Goal: Entertainment & Leisure: Browse casually

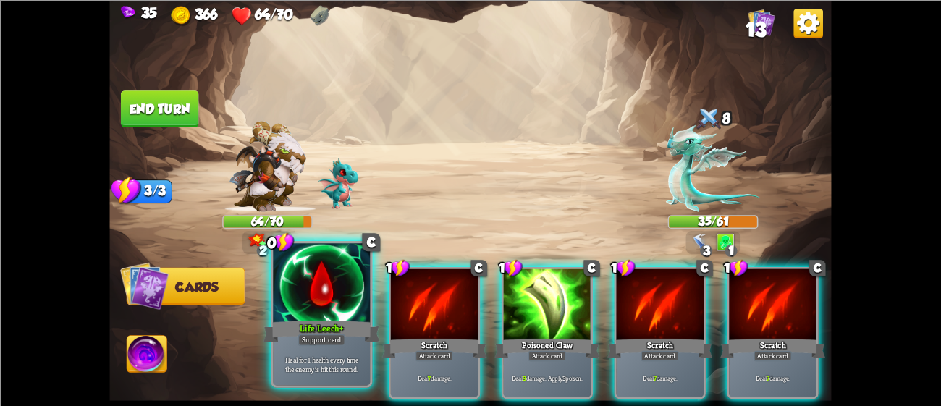
click at [350, 310] on div at bounding box center [321, 284] width 97 height 82
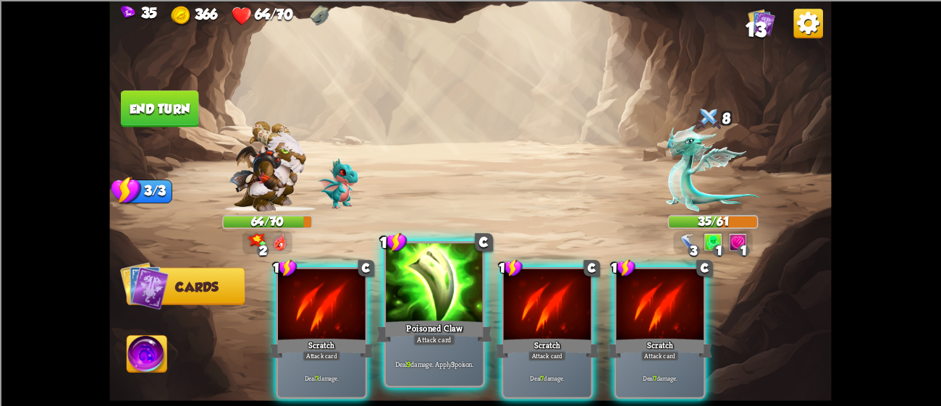
click at [411, 292] on div at bounding box center [434, 284] width 97 height 82
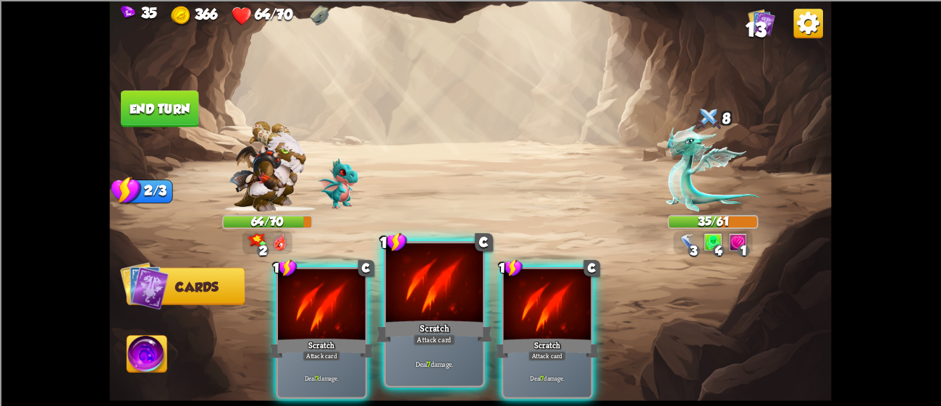
click at [430, 293] on div at bounding box center [434, 284] width 97 height 82
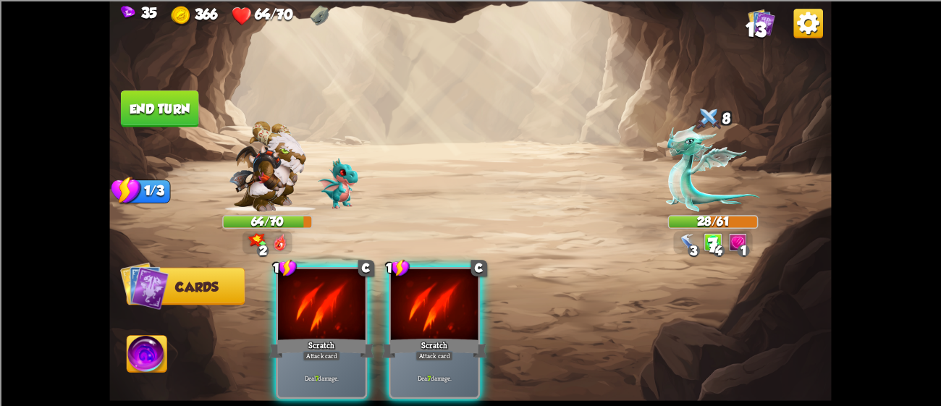
click at [430, 293] on div at bounding box center [435, 306] width 88 height 74
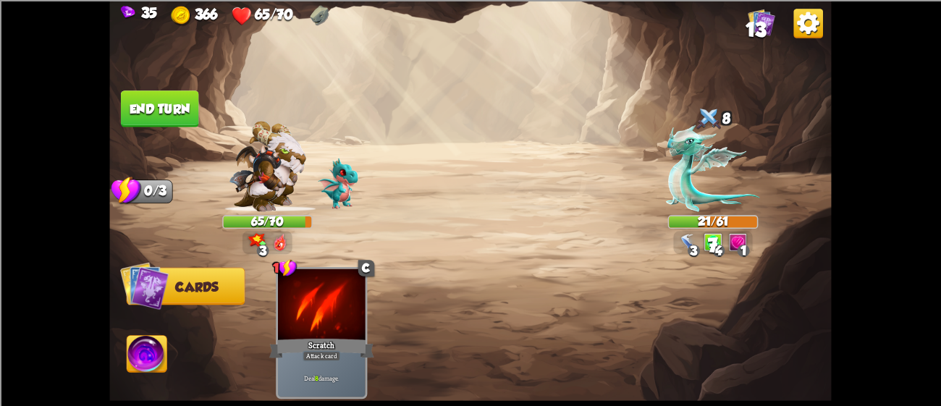
click at [146, 99] on button "End turn" at bounding box center [160, 109] width 78 height 37
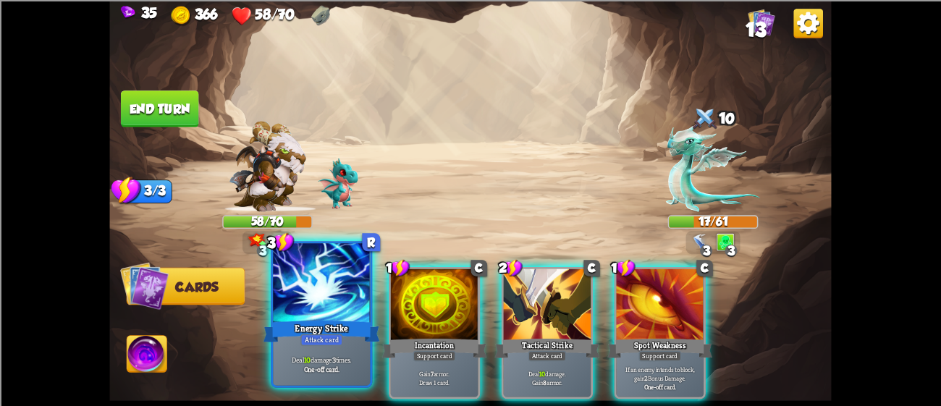
click at [287, 319] on div "Energy Strike" at bounding box center [322, 331] width 117 height 26
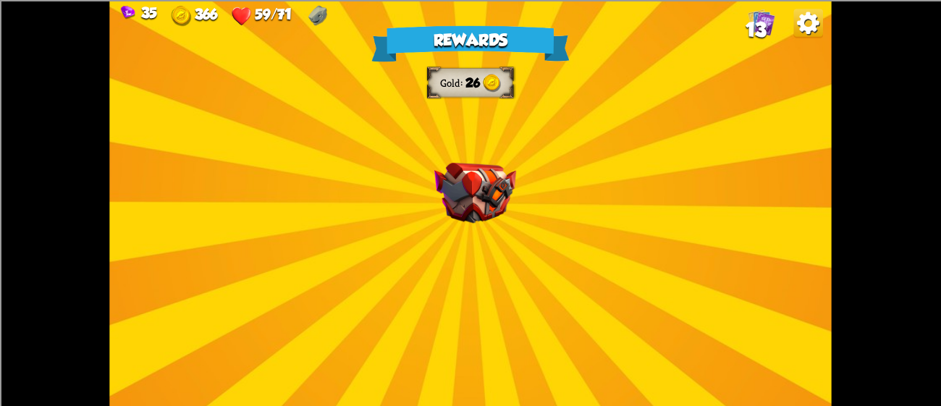
click at [445, 185] on img at bounding box center [475, 192] width 82 height 61
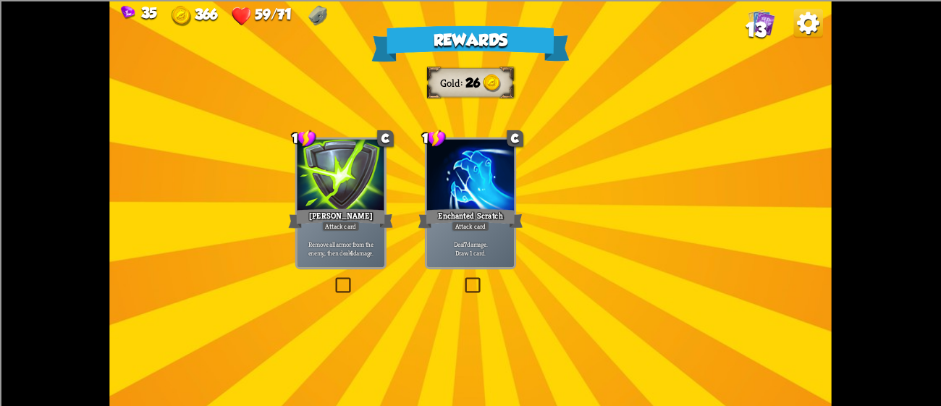
click at [445, 185] on img at bounding box center [475, 192] width 82 height 61
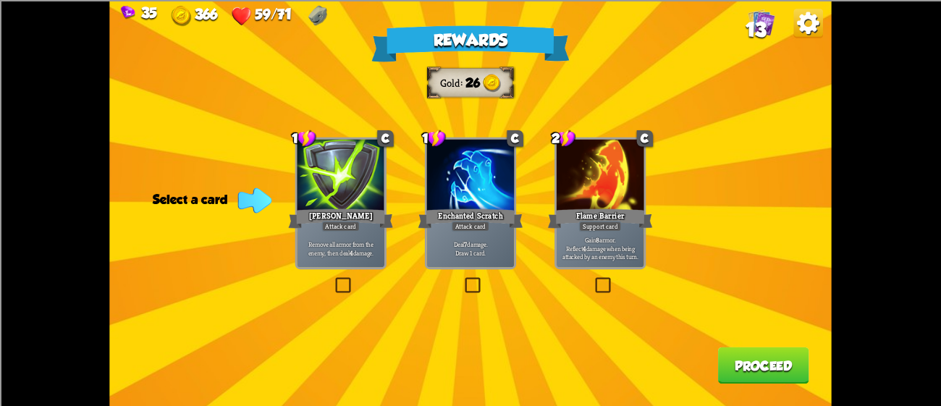
click at [334, 202] on div at bounding box center [341, 176] width 88 height 74
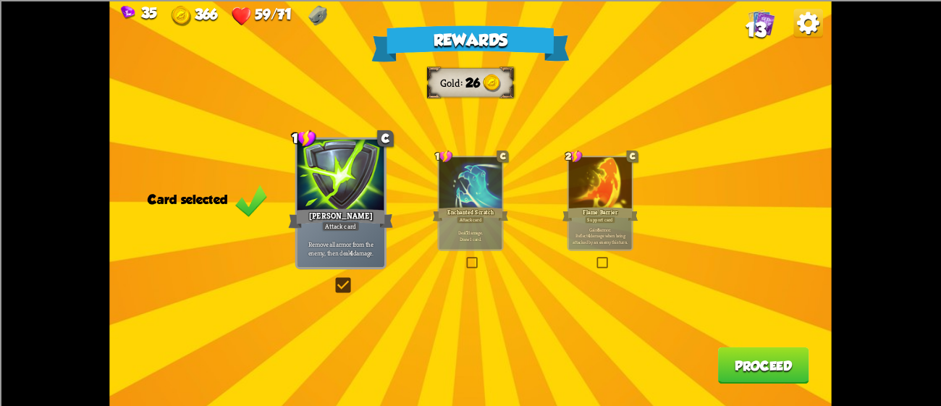
click at [769, 364] on button "Proceed" at bounding box center [763, 365] width 91 height 37
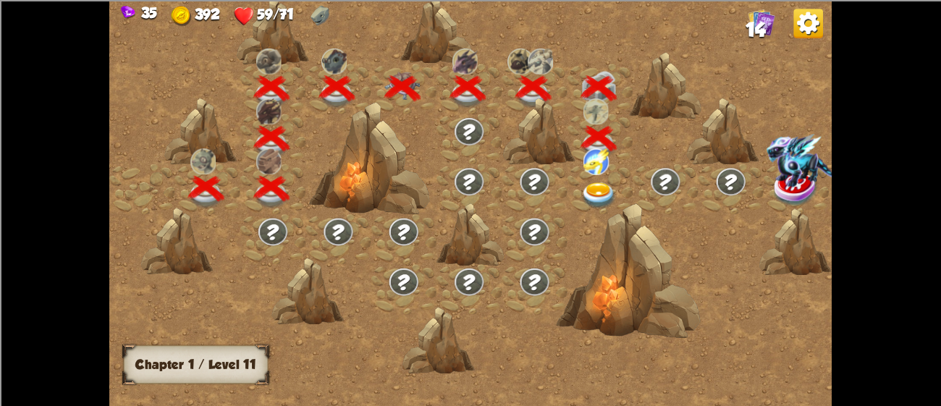
scroll to position [0, 219]
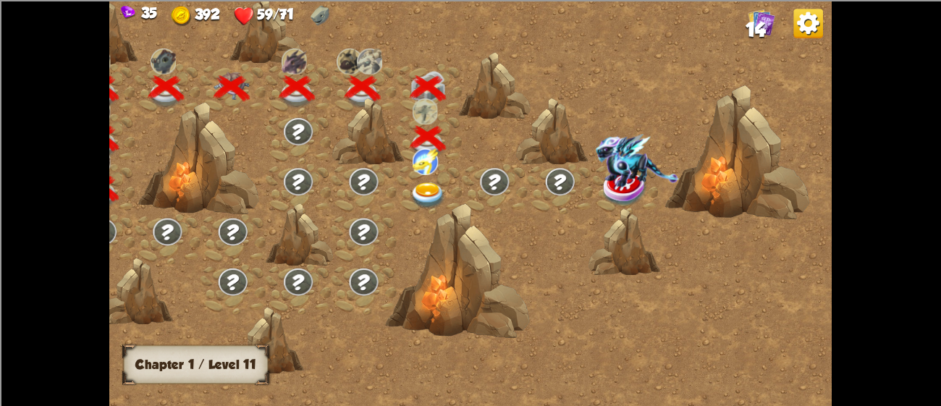
click at [425, 186] on img at bounding box center [429, 195] width 36 height 27
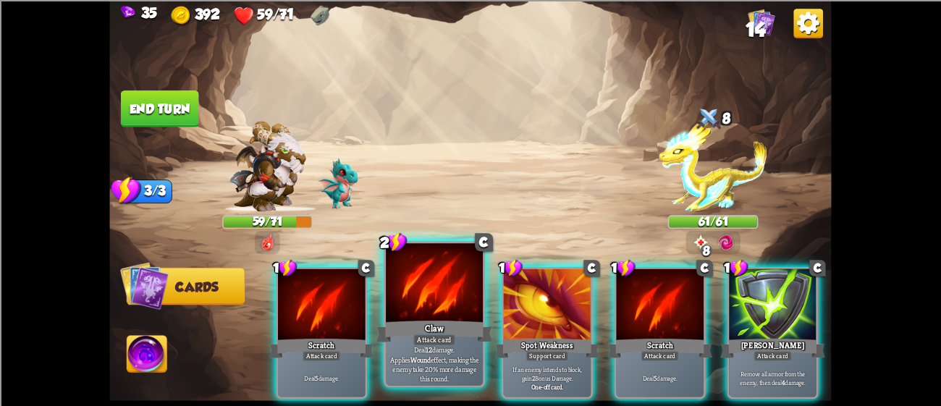
click at [424, 271] on div at bounding box center [434, 284] width 97 height 82
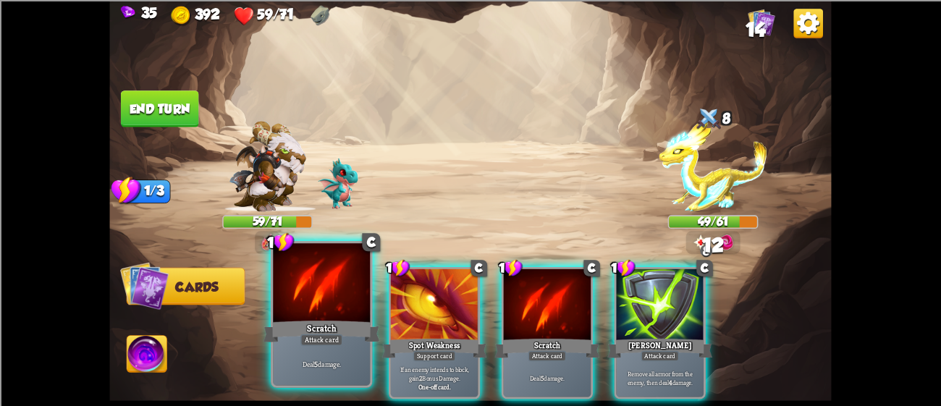
click at [368, 272] on div at bounding box center [321, 284] width 97 height 82
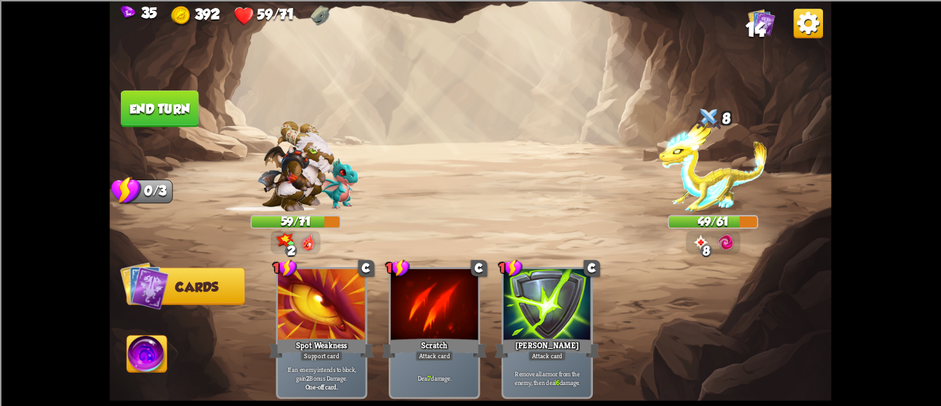
click at [154, 118] on button "End turn" at bounding box center [160, 109] width 78 height 37
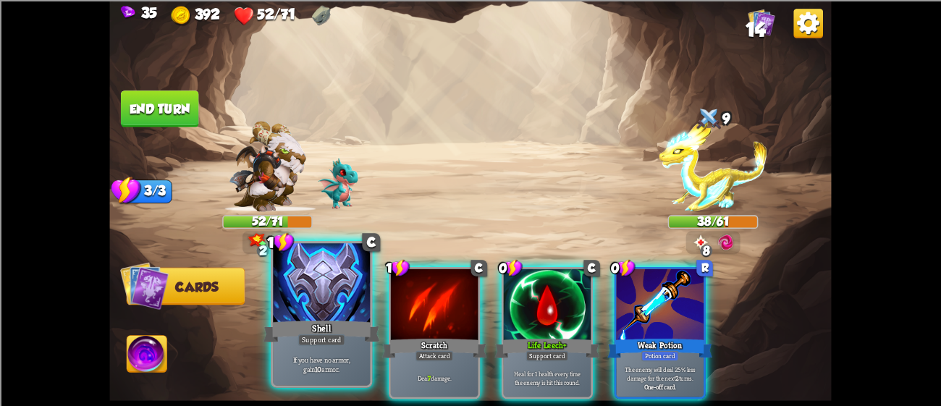
click at [334, 288] on div at bounding box center [321, 284] width 97 height 82
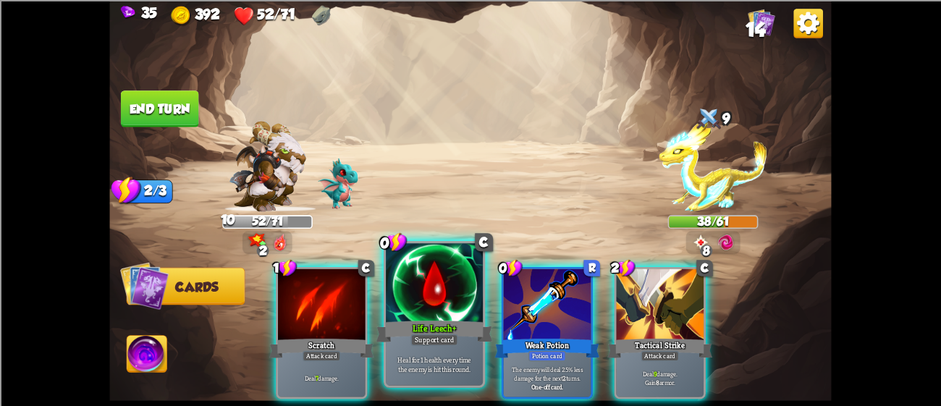
click at [410, 299] on div at bounding box center [434, 284] width 97 height 82
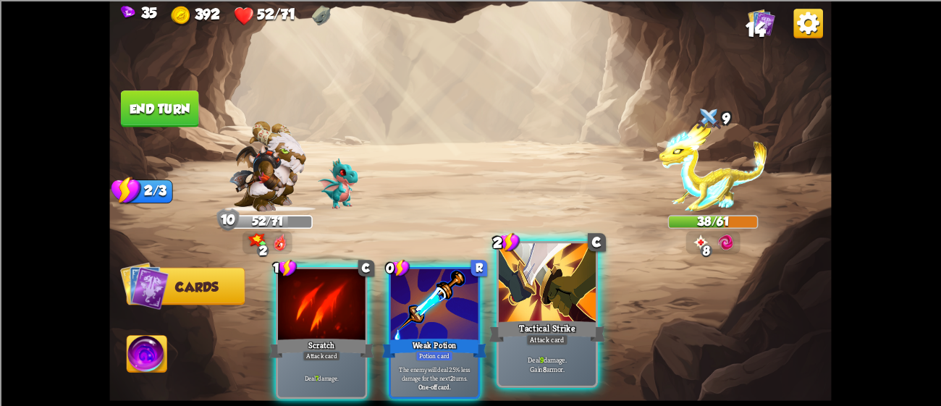
click at [547, 331] on div "Tactical Strike" at bounding box center [548, 331] width 117 height 26
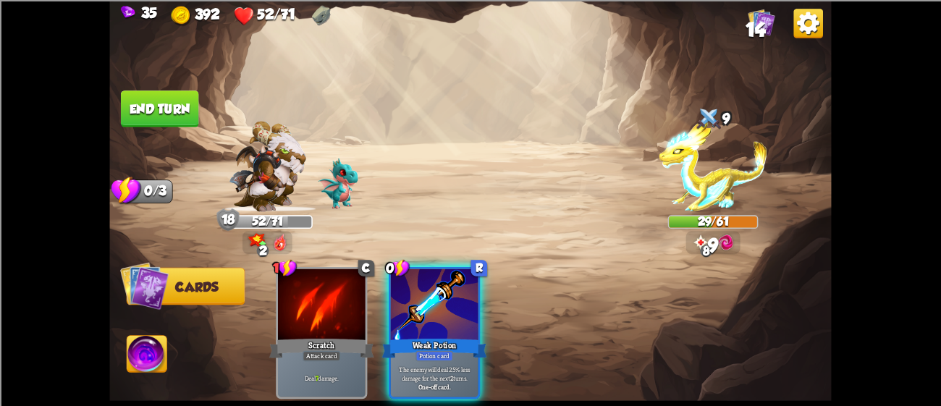
click at [135, 98] on button "End turn" at bounding box center [160, 109] width 78 height 37
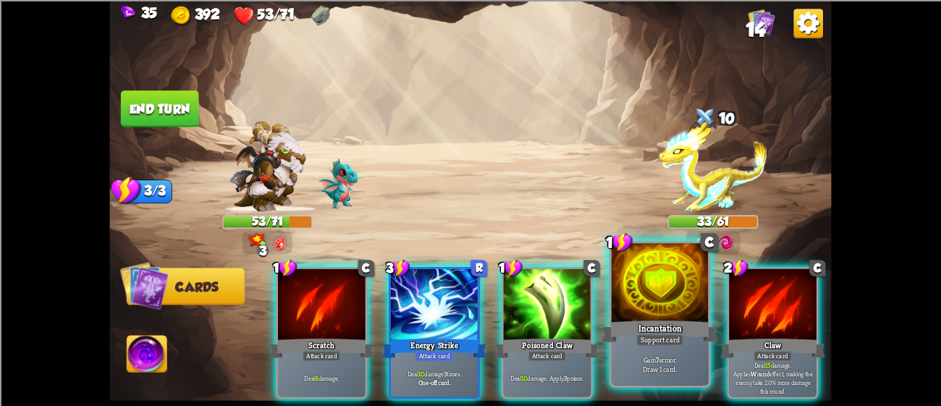
click at [664, 338] on div "Support card" at bounding box center [660, 340] width 47 height 12
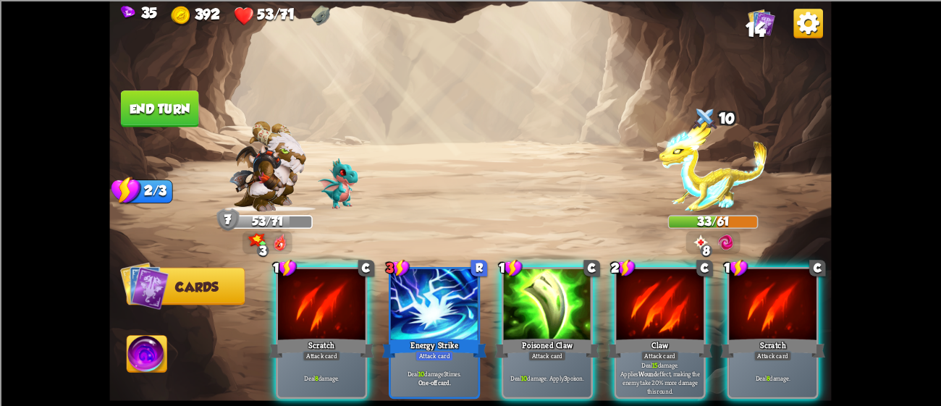
click at [664, 350] on div "Attack card" at bounding box center [661, 355] width 38 height 11
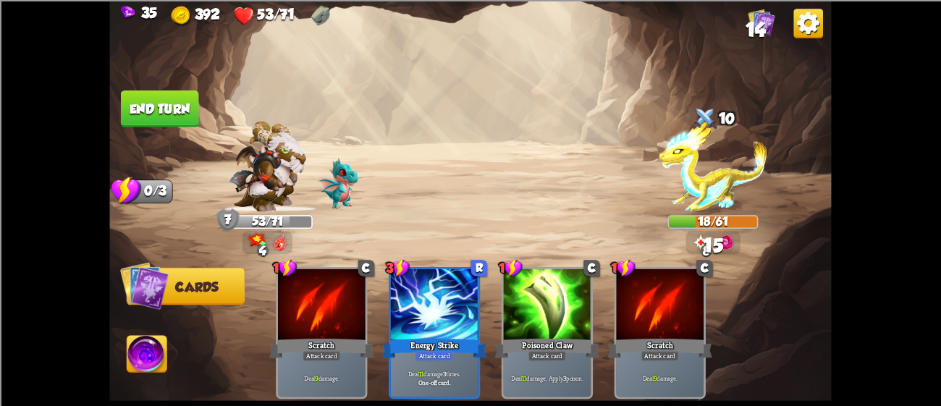
click at [121, 106] on button "End turn" at bounding box center [160, 109] width 78 height 37
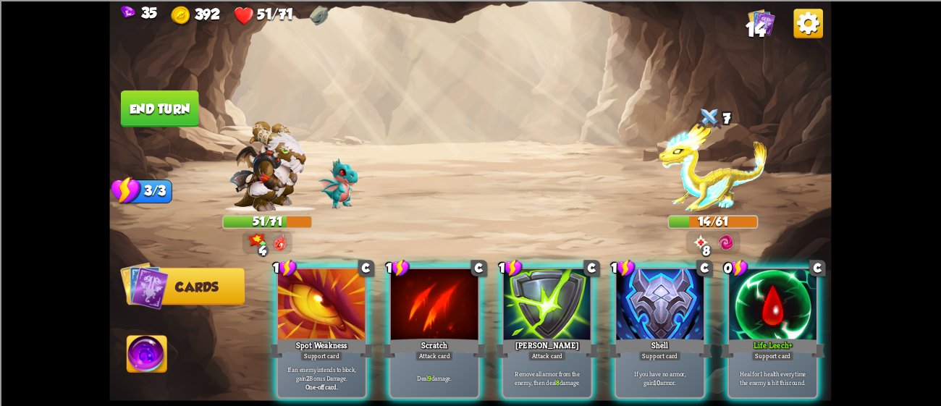
click at [754, 11] on img at bounding box center [761, 22] width 27 height 27
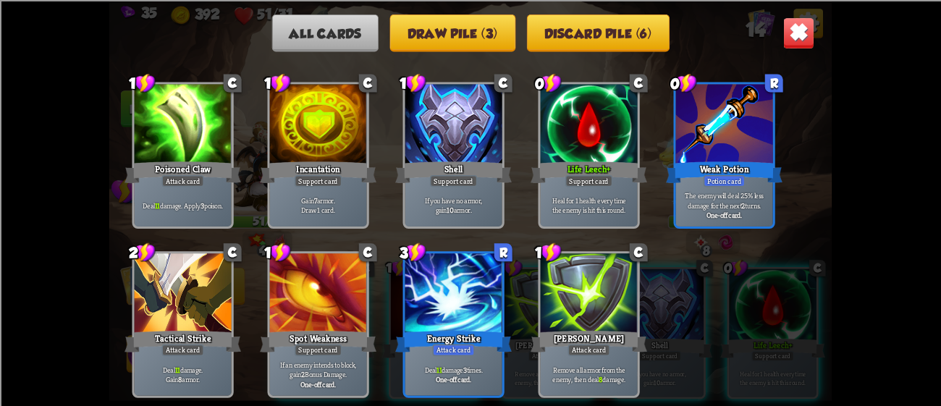
scroll to position [0, 0]
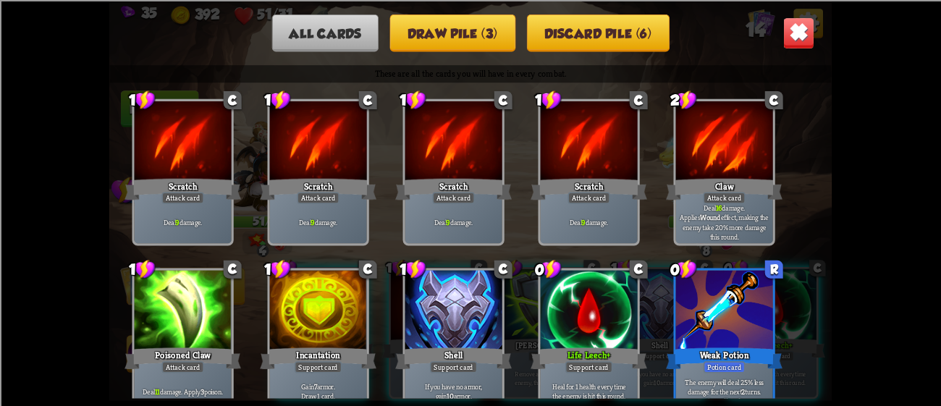
click at [799, 41] on img at bounding box center [800, 33] width 32 height 32
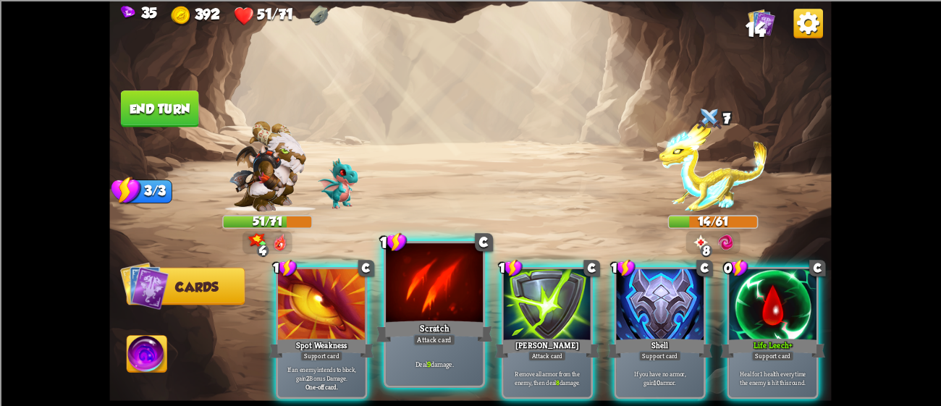
click at [439, 331] on div "Scratch" at bounding box center [435, 331] width 117 height 26
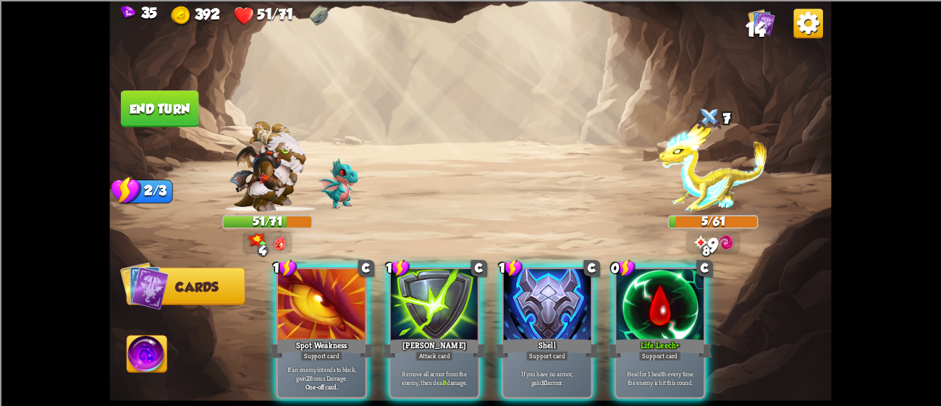
click at [439, 337] on div "[PERSON_NAME]" at bounding box center [434, 348] width 105 height 23
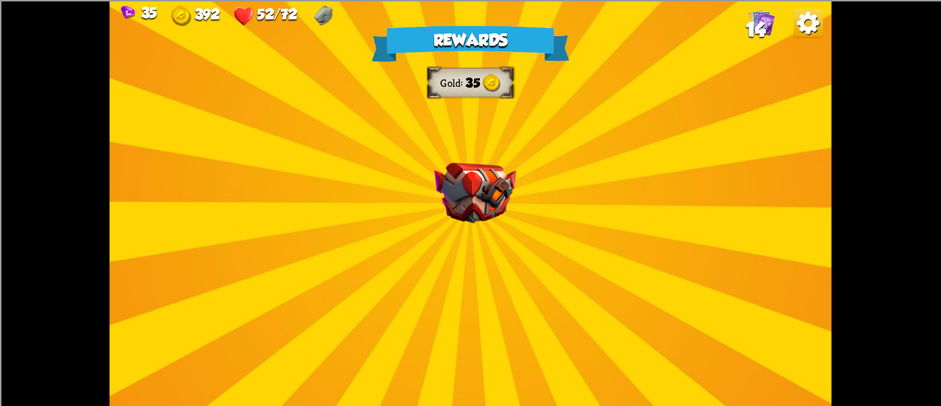
click at [488, 306] on div "Rewards Gold 35 Select a card 1 C Riposte Attack card Deal 5 damage. If the ene…" at bounding box center [470, 203] width 722 height 406
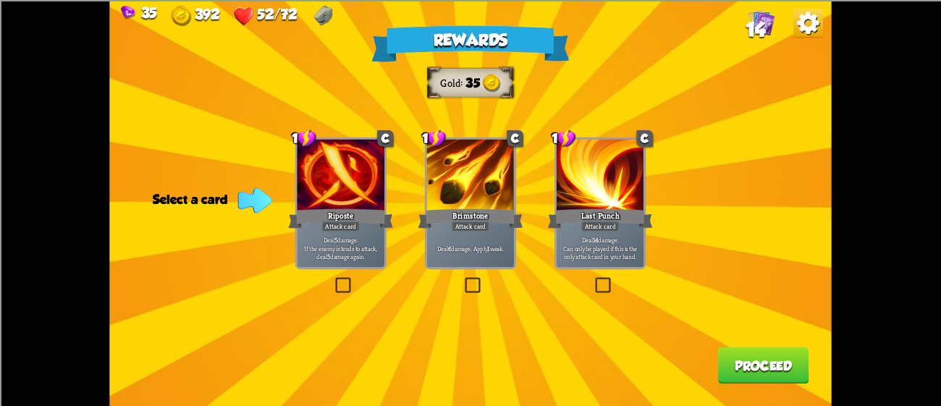
click at [323, 238] on p "Deal 5 damage. If the enemy intends to attack, deal 5 damage again." at bounding box center [341, 248] width 83 height 26
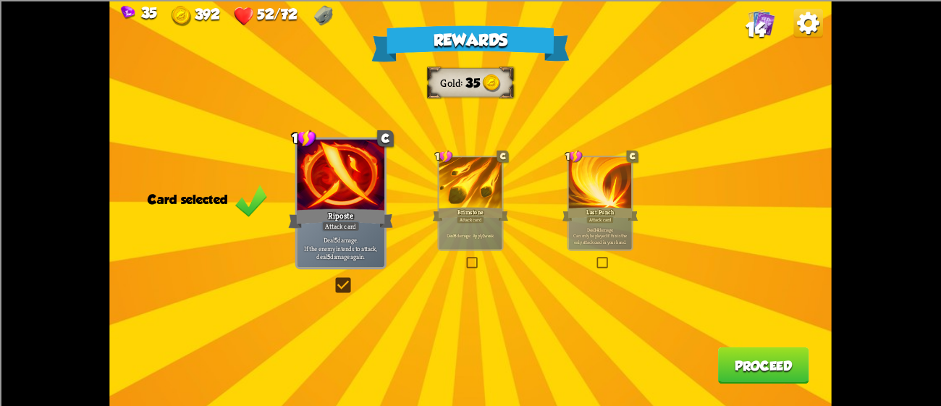
click at [779, 356] on button "Proceed" at bounding box center [763, 365] width 91 height 37
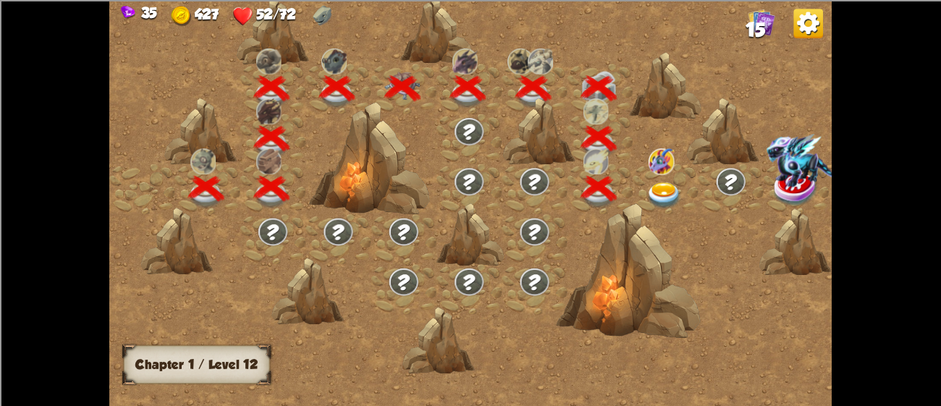
scroll to position [0, 219]
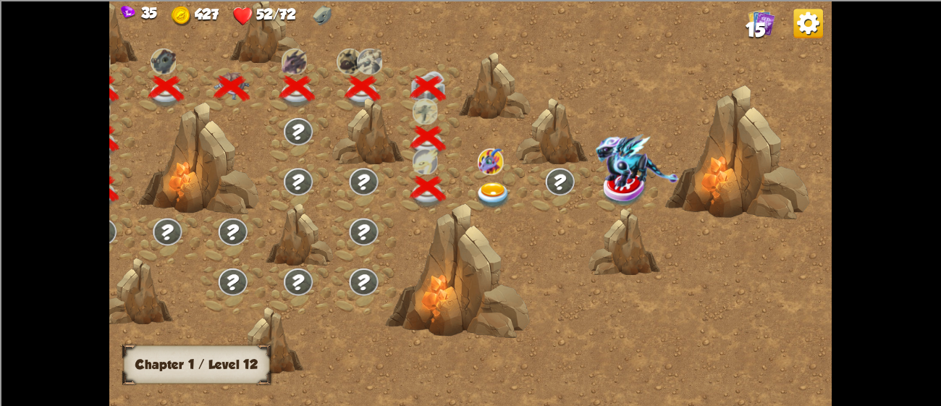
click at [491, 180] on div at bounding box center [494, 189] width 65 height 50
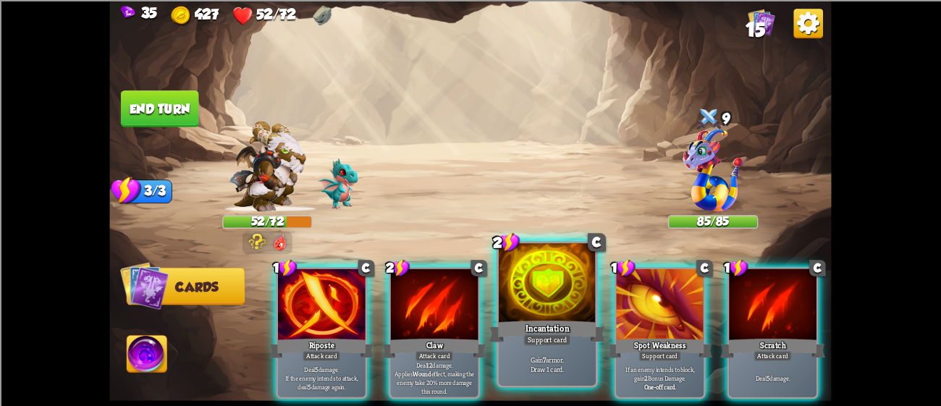
click at [547, 274] on div at bounding box center [547, 284] width 97 height 82
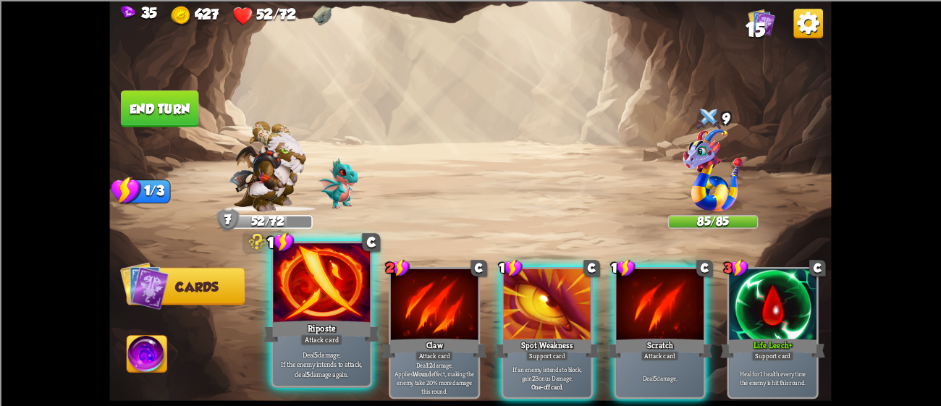
click at [293, 298] on div at bounding box center [321, 284] width 97 height 82
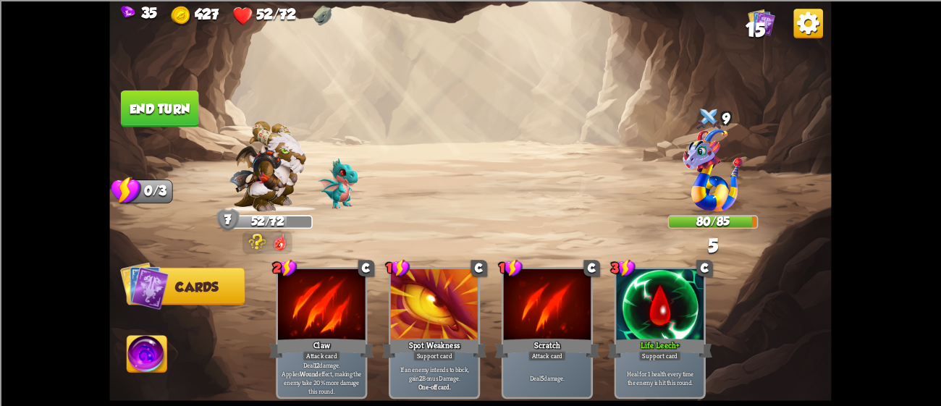
click at [140, 91] on button "End turn" at bounding box center [160, 109] width 78 height 37
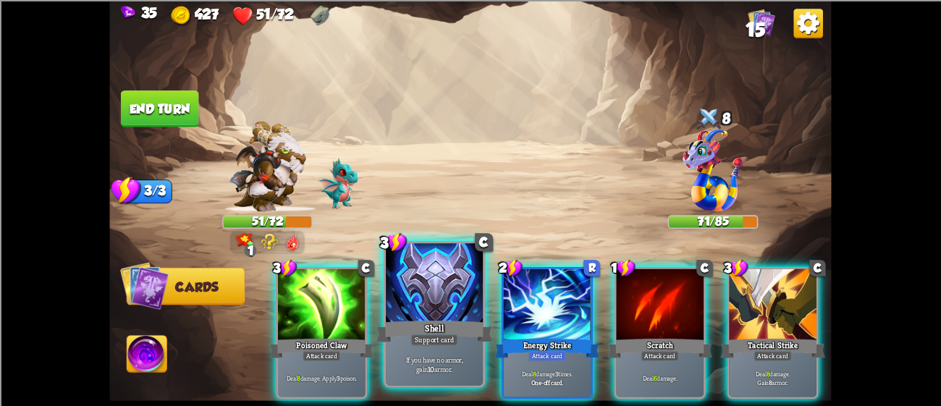
click at [445, 271] on div at bounding box center [434, 284] width 97 height 82
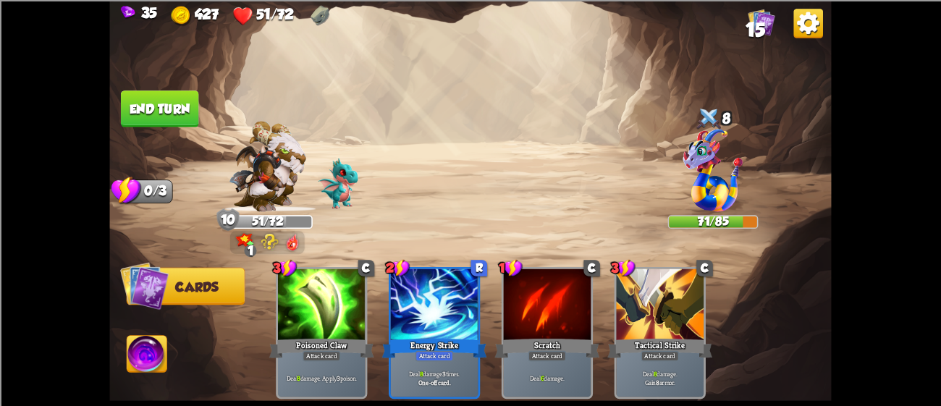
click at [181, 105] on button "End turn" at bounding box center [160, 109] width 78 height 37
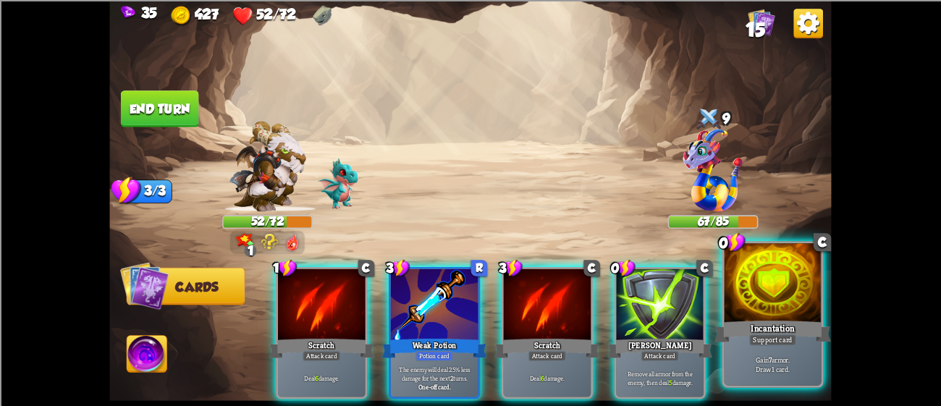
click at [805, 311] on div at bounding box center [773, 284] width 97 height 82
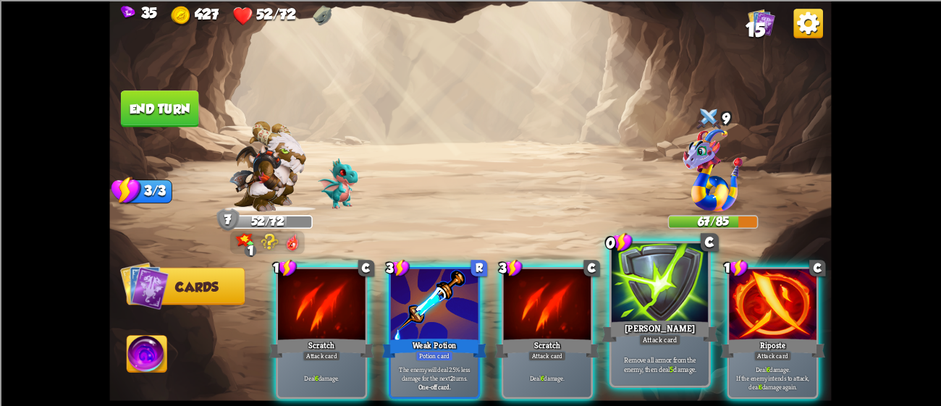
click at [639, 280] on div at bounding box center [660, 284] width 97 height 82
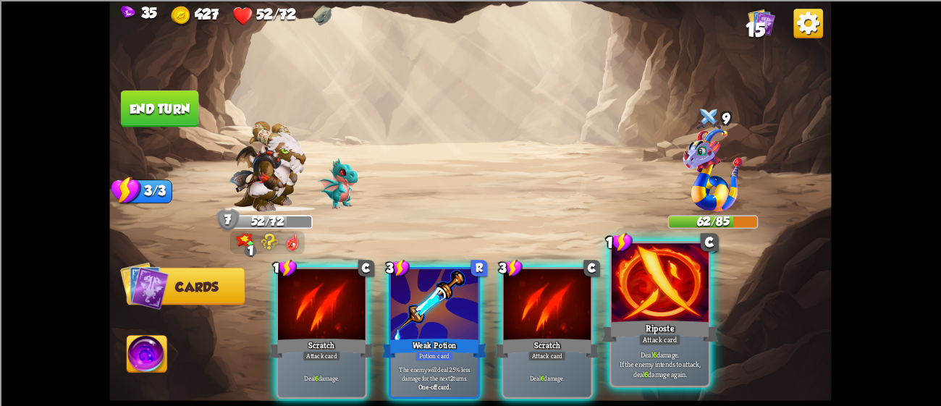
click at [655, 295] on div at bounding box center [660, 284] width 97 height 82
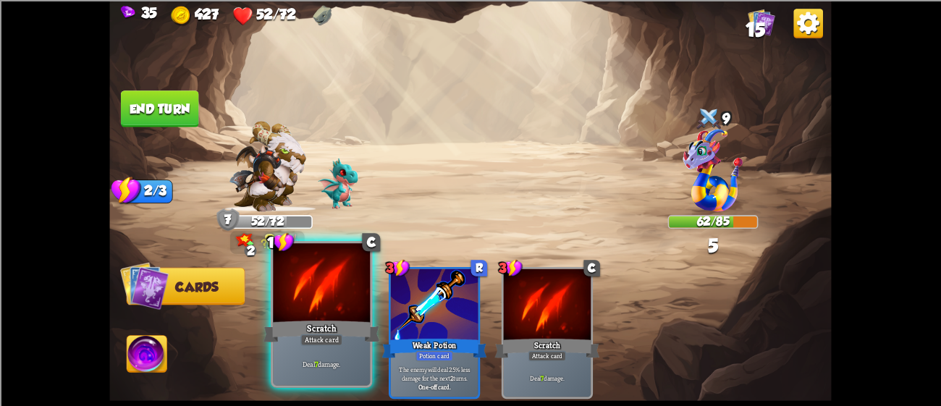
click at [287, 282] on div at bounding box center [321, 284] width 97 height 82
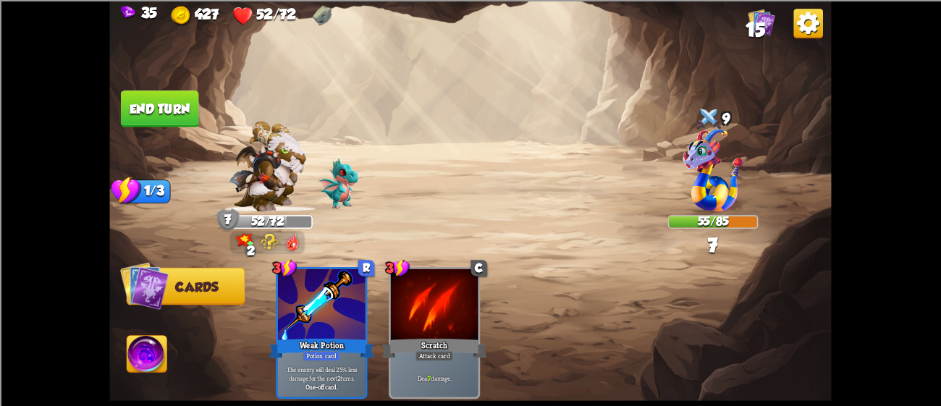
click at [158, 98] on button "End turn" at bounding box center [160, 109] width 78 height 37
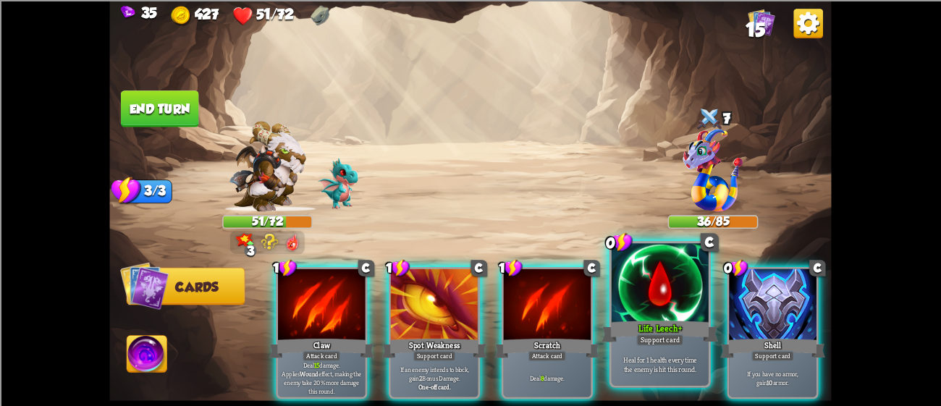
click at [627, 290] on div at bounding box center [660, 284] width 97 height 82
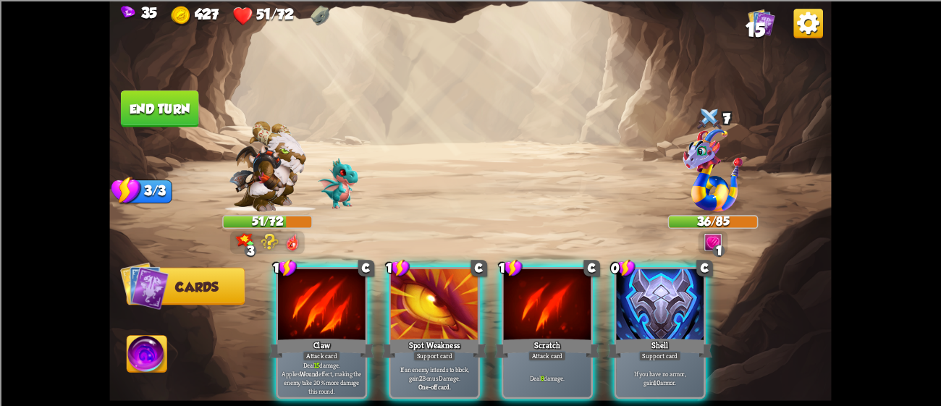
click at [627, 290] on div at bounding box center [660, 306] width 88 height 74
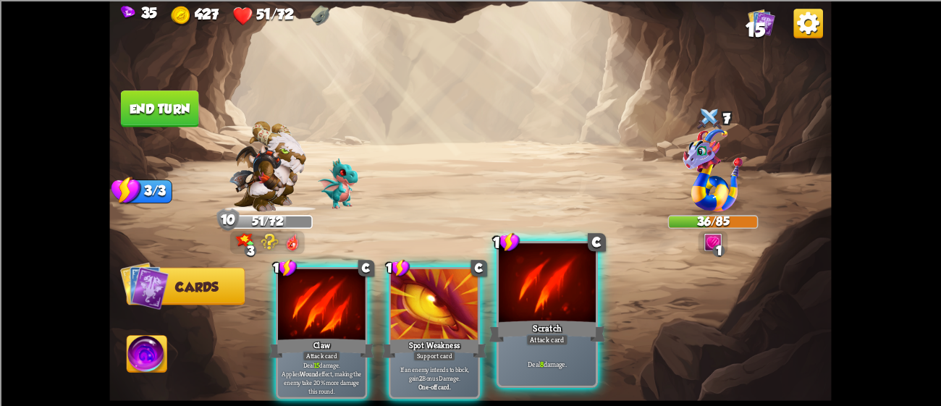
click at [504, 282] on div at bounding box center [547, 284] width 97 height 82
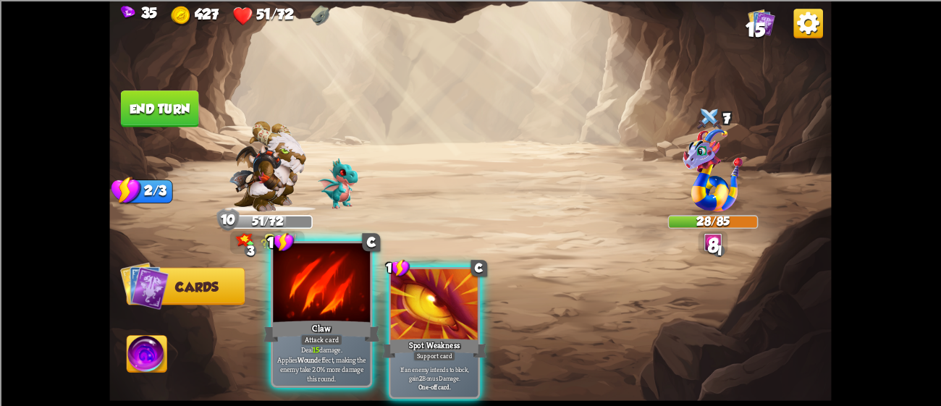
click at [342, 281] on div at bounding box center [321, 284] width 97 height 82
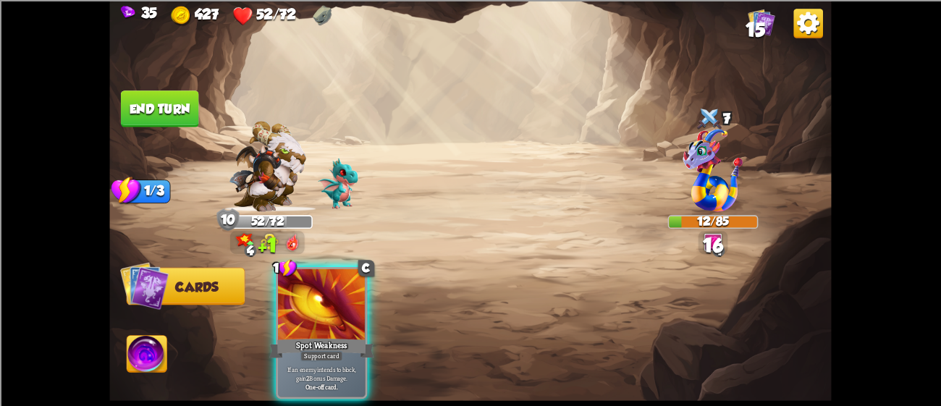
click at [183, 96] on button "End turn" at bounding box center [160, 109] width 78 height 37
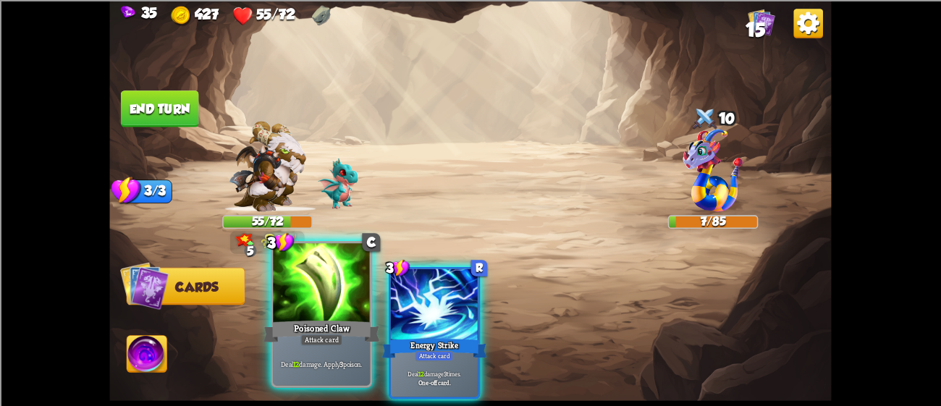
click at [301, 315] on div at bounding box center [321, 284] width 97 height 82
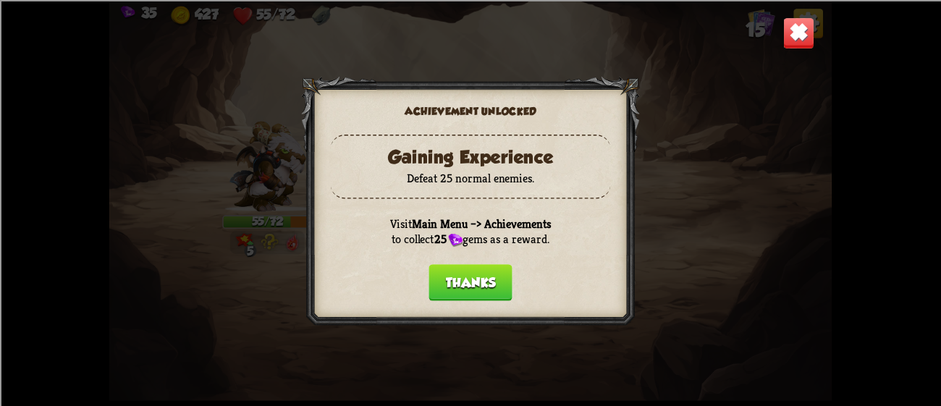
click at [455, 277] on button "Thanks" at bounding box center [470, 282] width 83 height 37
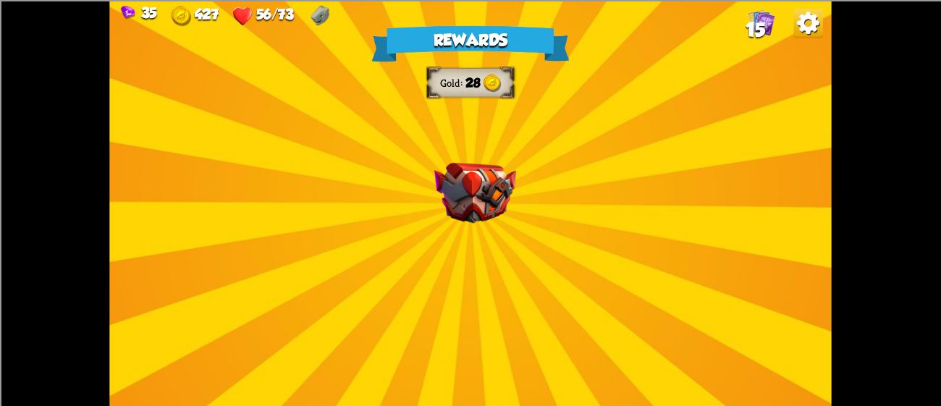
click at [485, 182] on img at bounding box center [475, 192] width 82 height 61
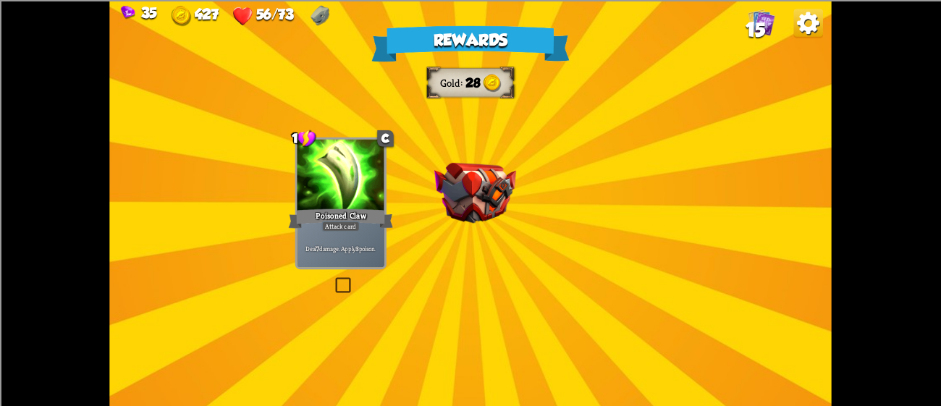
click at [485, 182] on img at bounding box center [475, 192] width 82 height 61
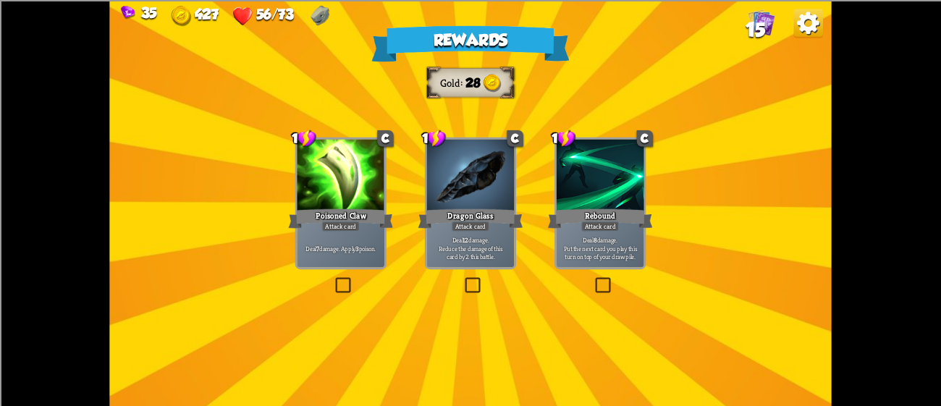
click at [485, 182] on div at bounding box center [471, 176] width 88 height 74
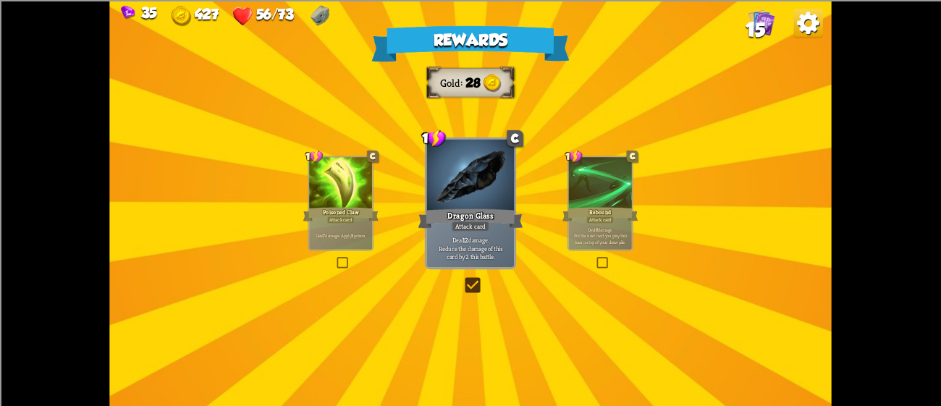
click at [485, 182] on div at bounding box center [471, 176] width 88 height 74
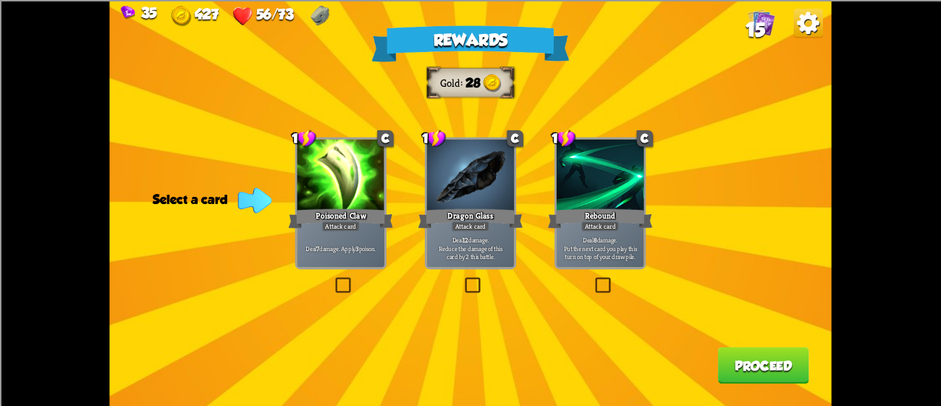
click at [353, 179] on div at bounding box center [341, 176] width 88 height 74
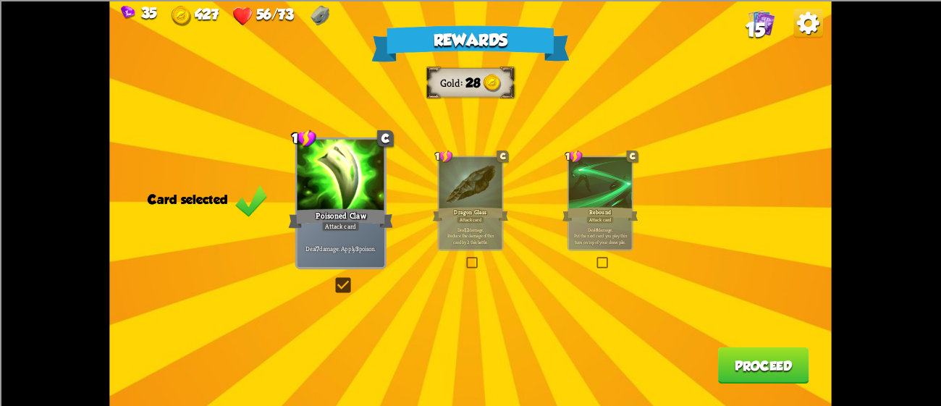
click at [752, 359] on button "Proceed" at bounding box center [763, 365] width 91 height 37
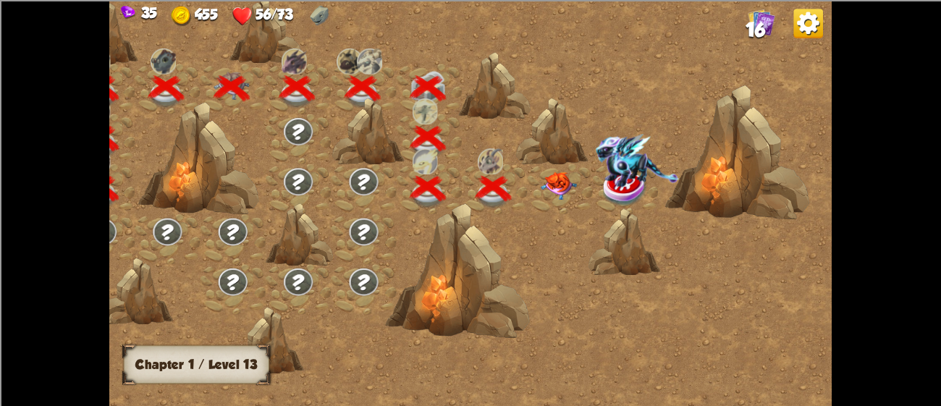
click at [556, 181] on img at bounding box center [559, 186] width 36 height 28
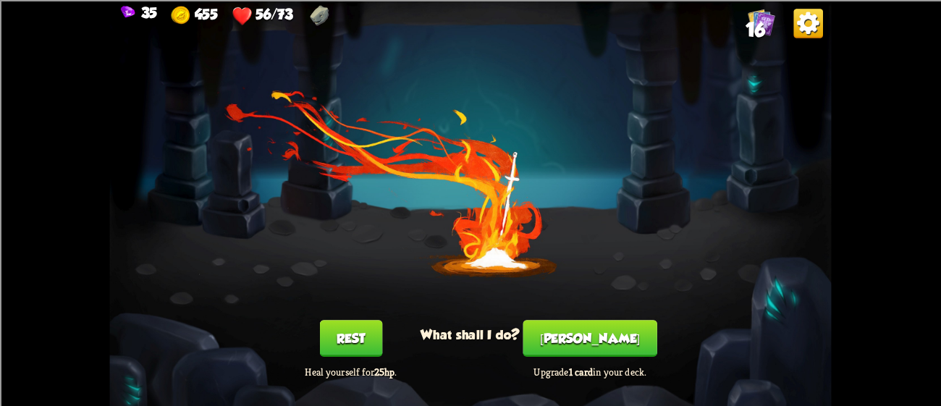
click at [565, 324] on button "[PERSON_NAME]" at bounding box center [591, 338] width 134 height 37
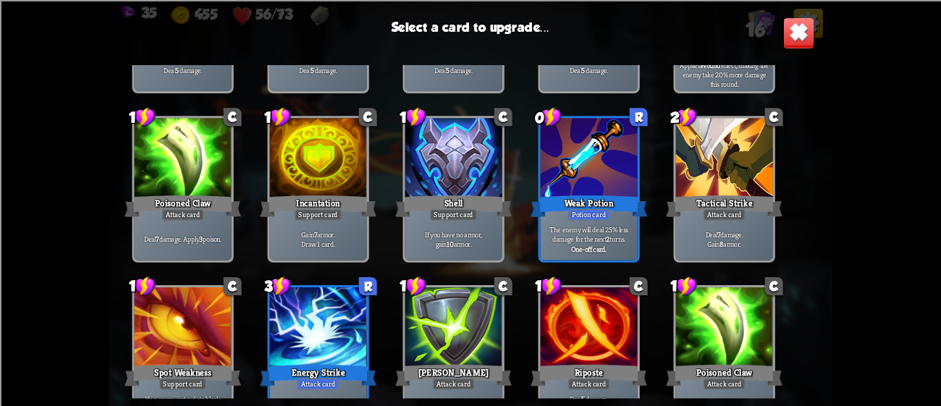
scroll to position [239, 0]
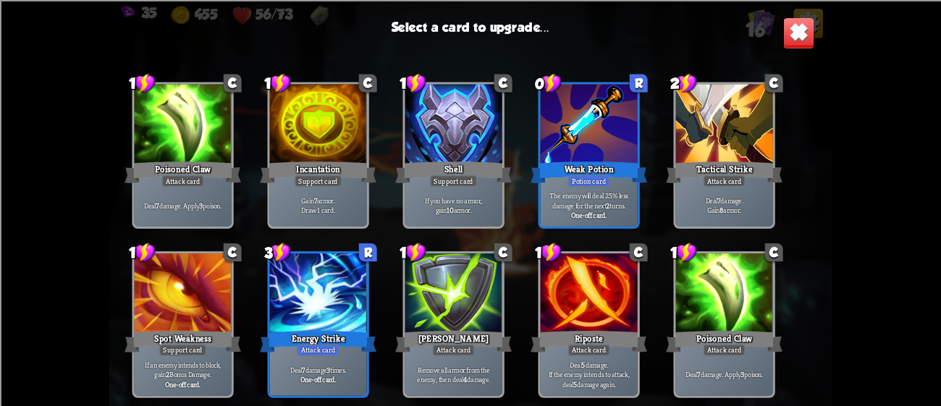
click at [334, 281] on div at bounding box center [318, 294] width 97 height 82
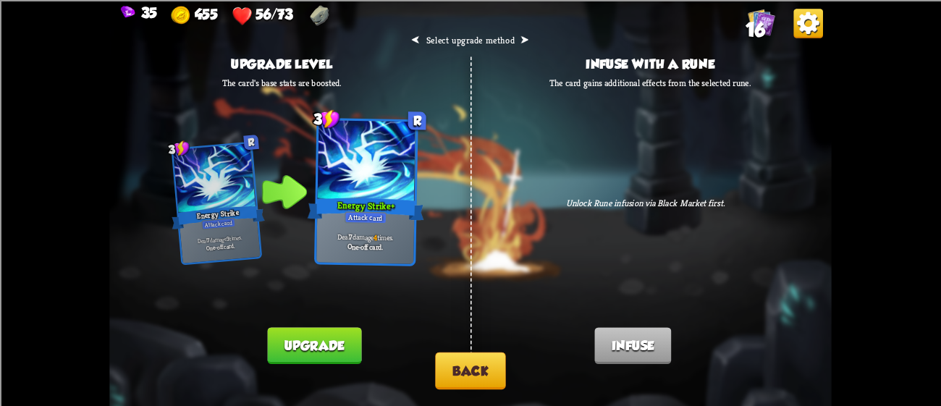
click at [426, 363] on div "⮜ Select upgrade method ⮞ Upgrade level The card's base stats are boosted. 3 R …" at bounding box center [470, 203] width 722 height 406
click at [491, 387] on button "Back" at bounding box center [470, 370] width 70 height 37
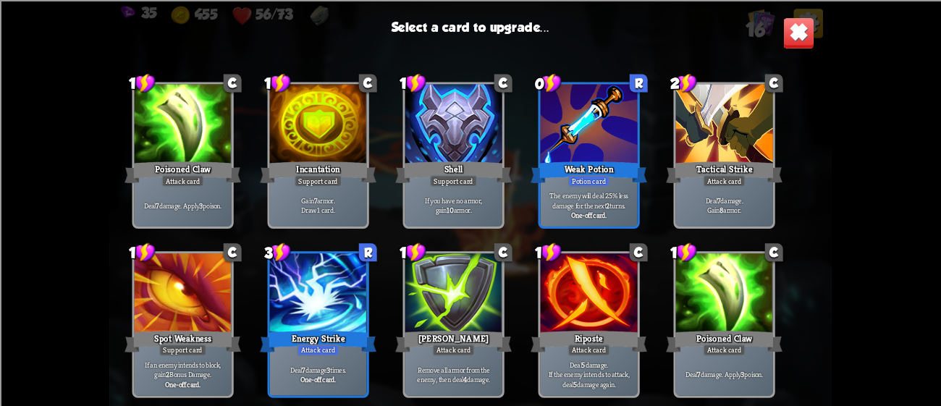
click at [127, 283] on div "1 C Scratch Attack card Deal 5 damage. 1 C Scratch Attack card Deal 5 damage. 1…" at bounding box center [470, 231] width 722 height 333
click at [154, 298] on div at bounding box center [183, 294] width 97 height 82
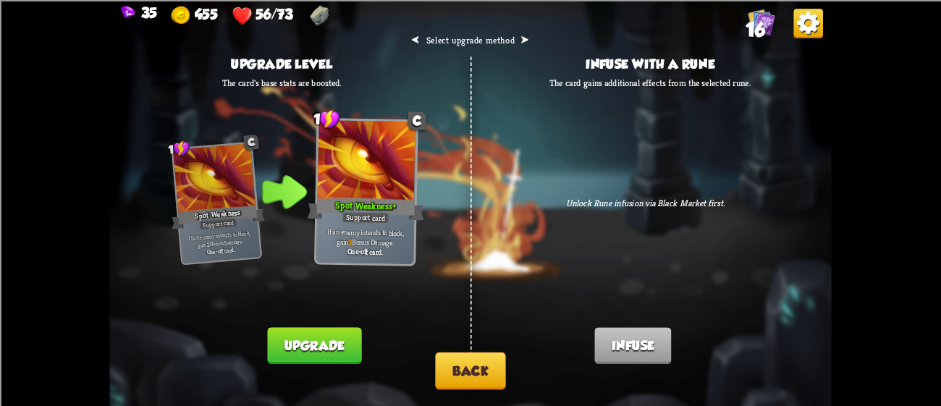
click at [473, 359] on button "Back" at bounding box center [470, 370] width 70 height 37
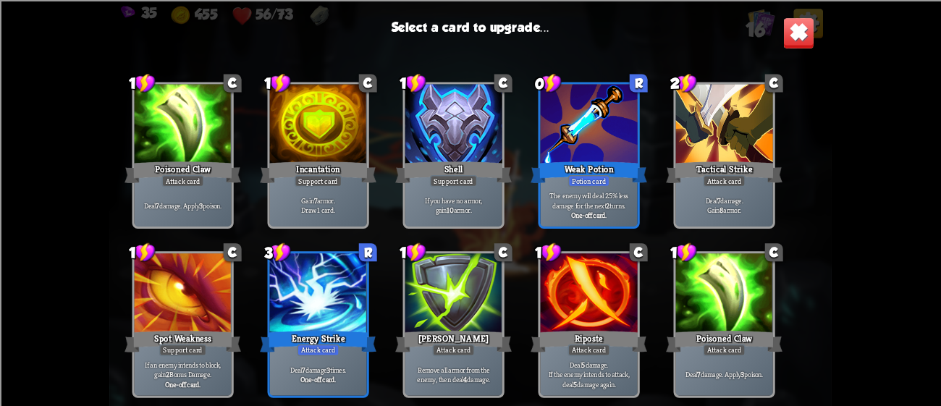
scroll to position [236, 0]
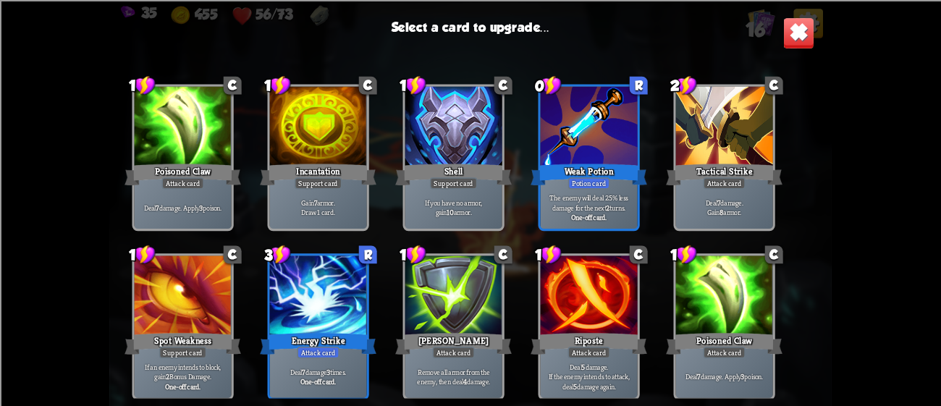
click at [702, 348] on div "Poisoned Claw" at bounding box center [724, 344] width 117 height 26
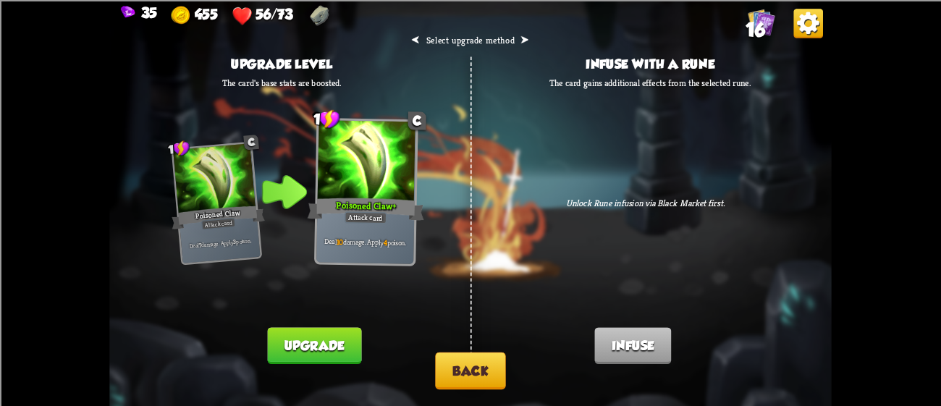
click at [339, 337] on button "Upgrade" at bounding box center [314, 345] width 94 height 37
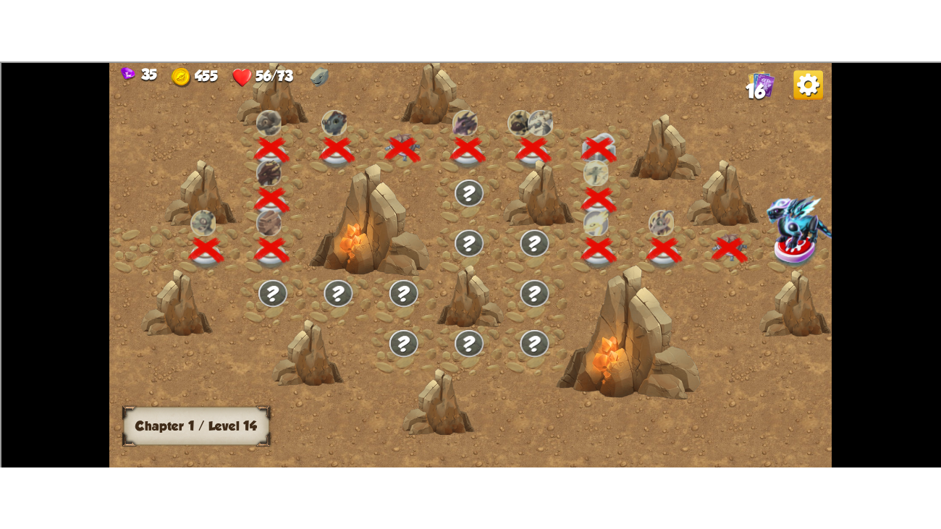
scroll to position [0, 219]
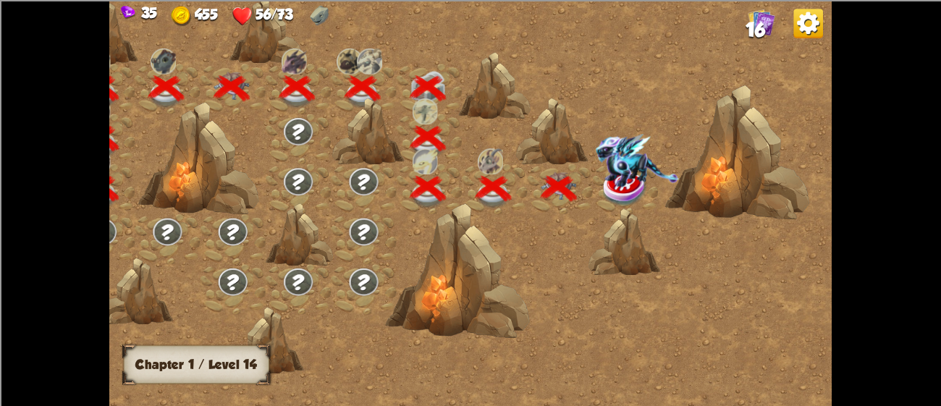
click at [598, 180] on img at bounding box center [637, 161] width 83 height 54
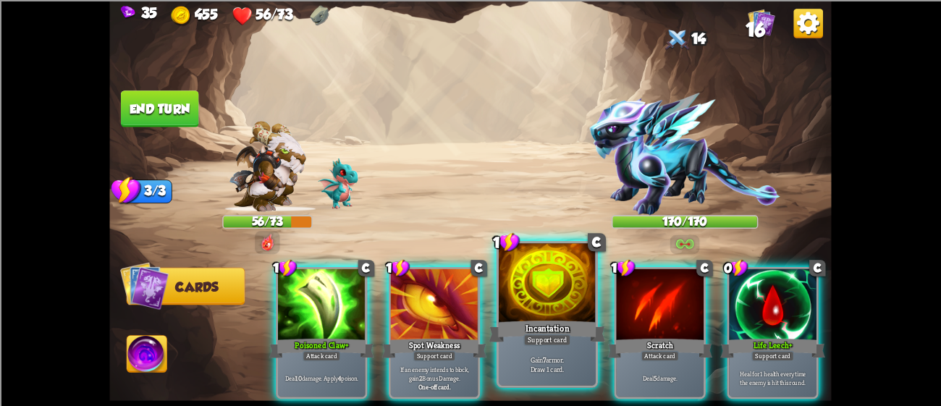
click at [540, 273] on div at bounding box center [547, 284] width 97 height 82
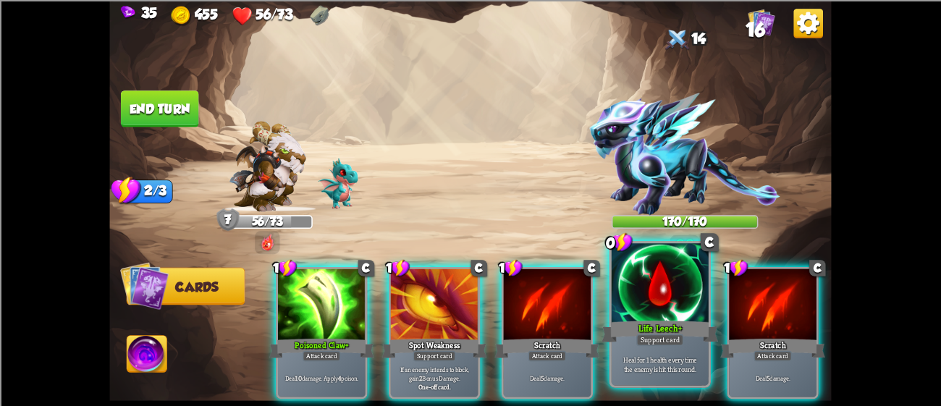
click at [629, 285] on div at bounding box center [660, 284] width 97 height 82
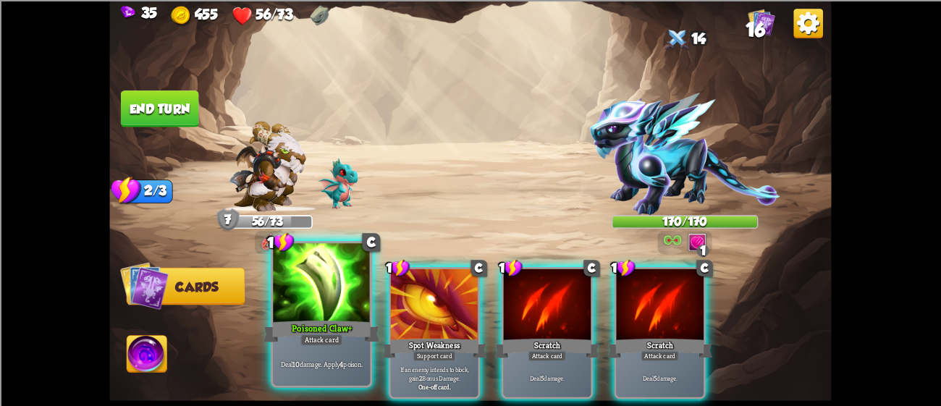
click at [329, 280] on div at bounding box center [321, 284] width 97 height 82
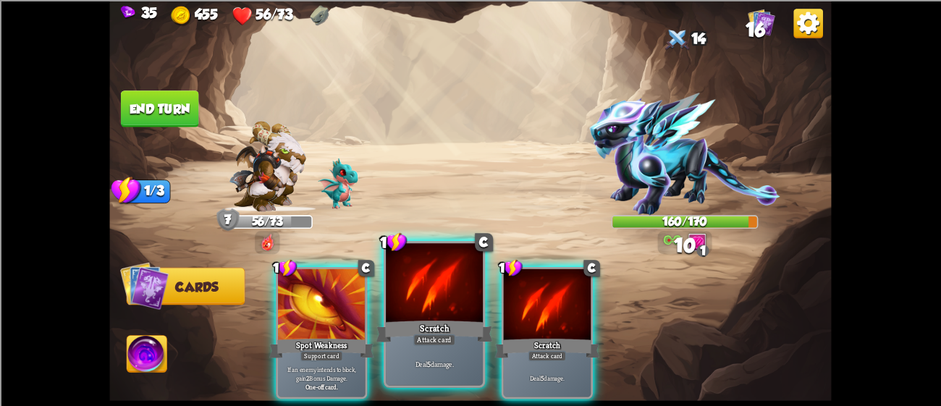
click at [432, 284] on div at bounding box center [434, 284] width 97 height 82
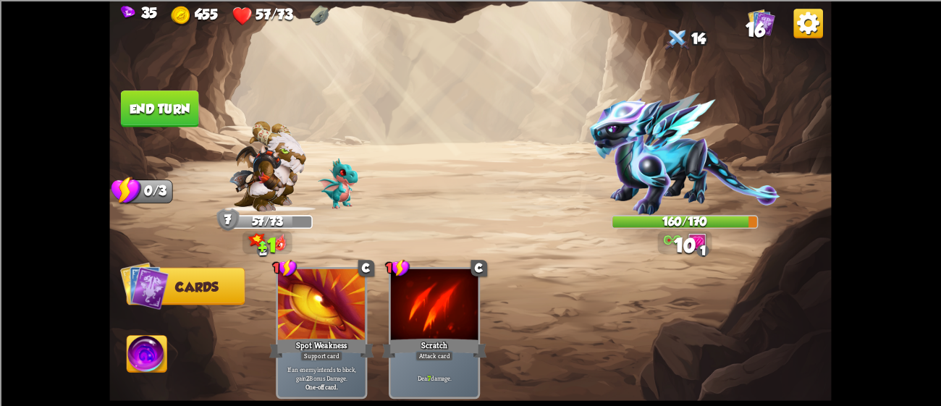
click at [159, 101] on button "End turn" at bounding box center [160, 109] width 78 height 37
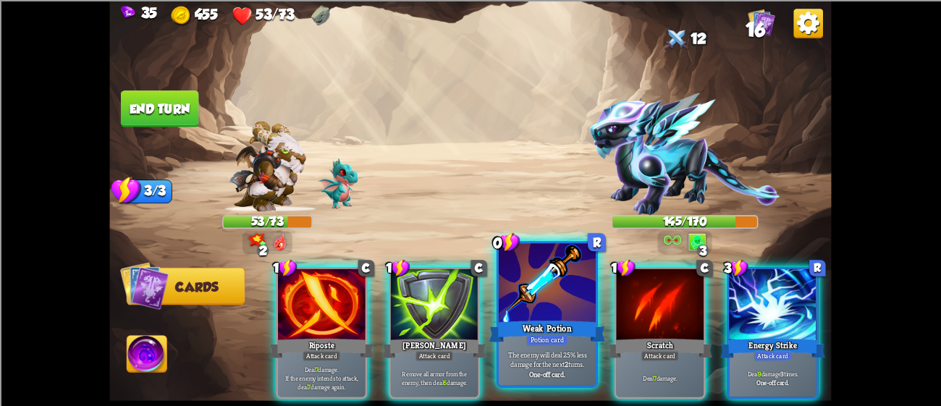
click at [530, 301] on div at bounding box center [547, 284] width 97 height 82
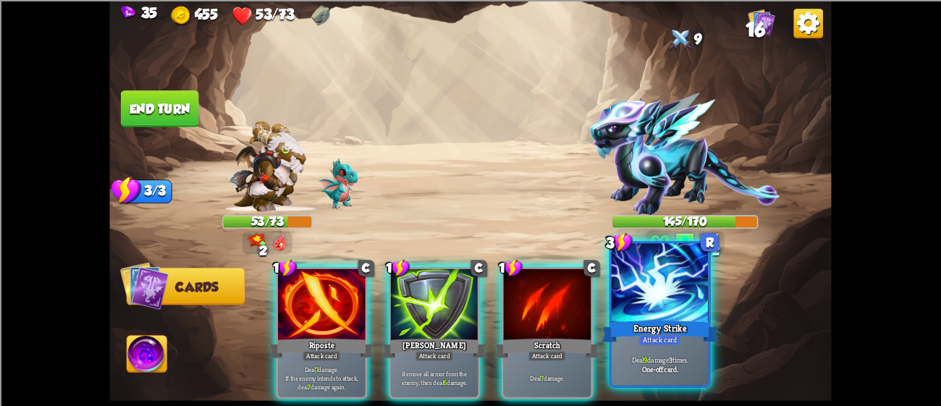
click at [647, 344] on div "Attack card" at bounding box center [660, 340] width 42 height 12
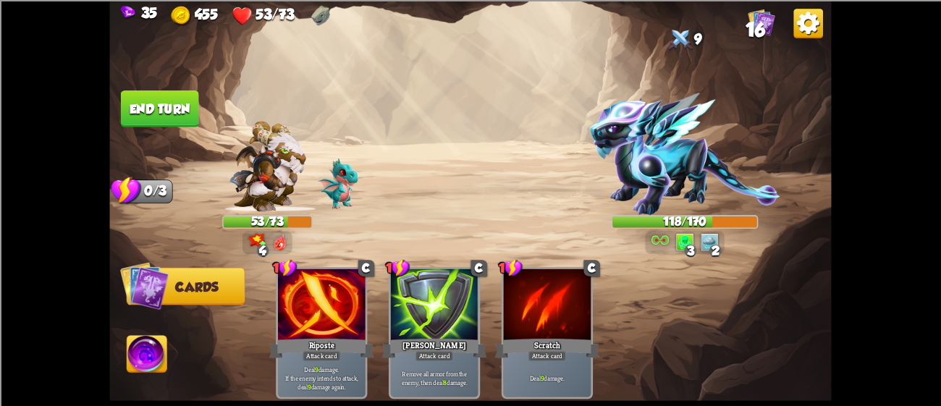
click at [167, 104] on button "End turn" at bounding box center [160, 109] width 78 height 37
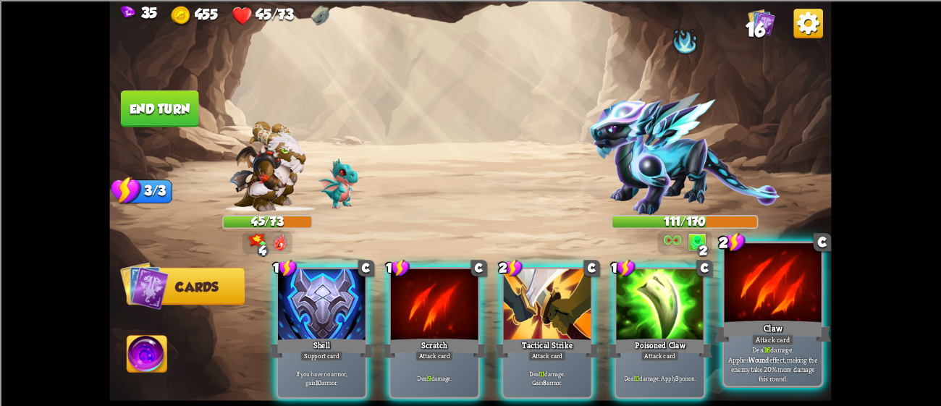
click at [758, 301] on div at bounding box center [773, 284] width 97 height 82
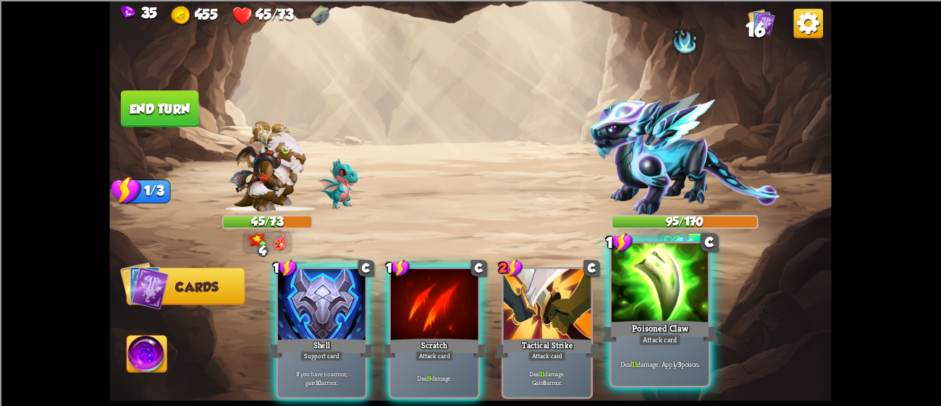
click at [642, 287] on div at bounding box center [660, 284] width 97 height 82
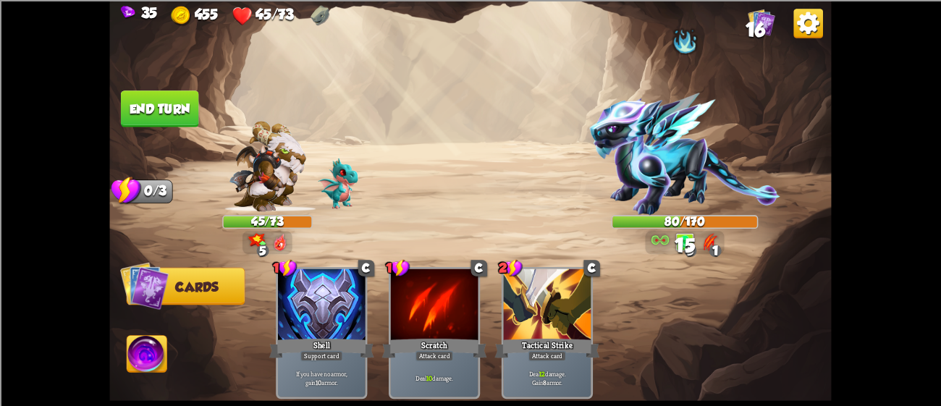
click at [174, 116] on button "End turn" at bounding box center [160, 109] width 78 height 37
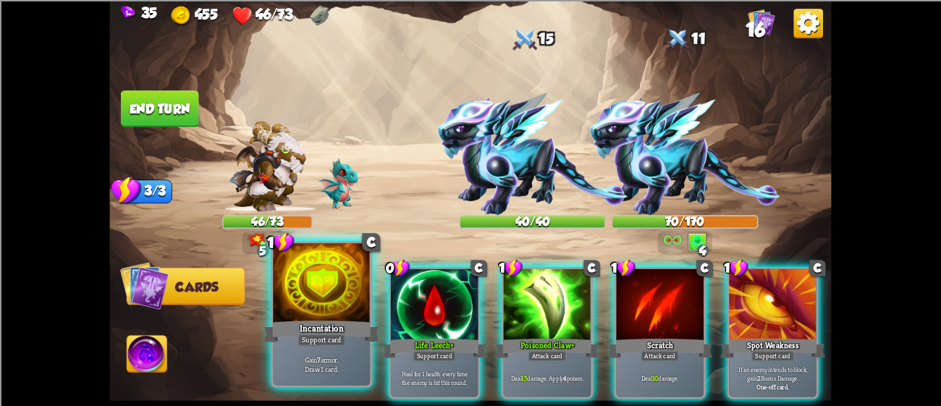
click at [333, 310] on div at bounding box center [321, 284] width 97 height 82
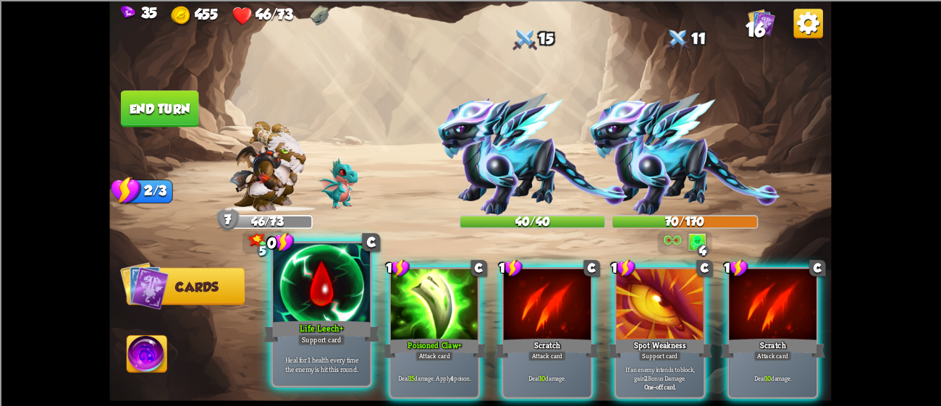
click at [315, 306] on div at bounding box center [321, 284] width 97 height 82
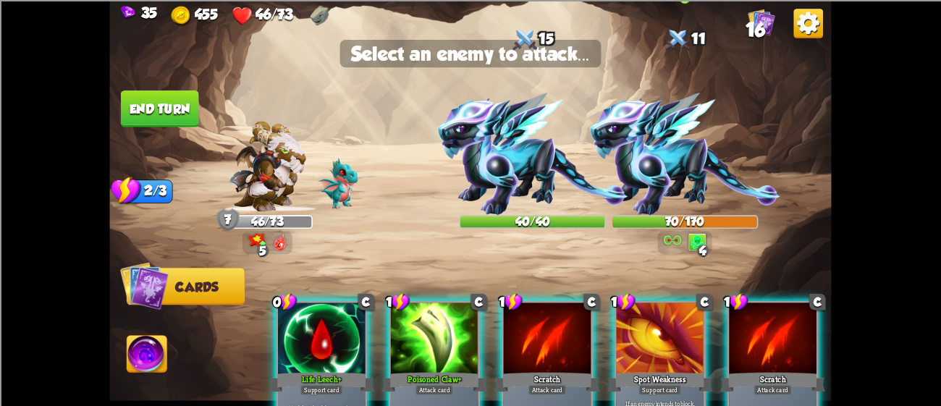
click at [676, 153] on img at bounding box center [684, 154] width 190 height 122
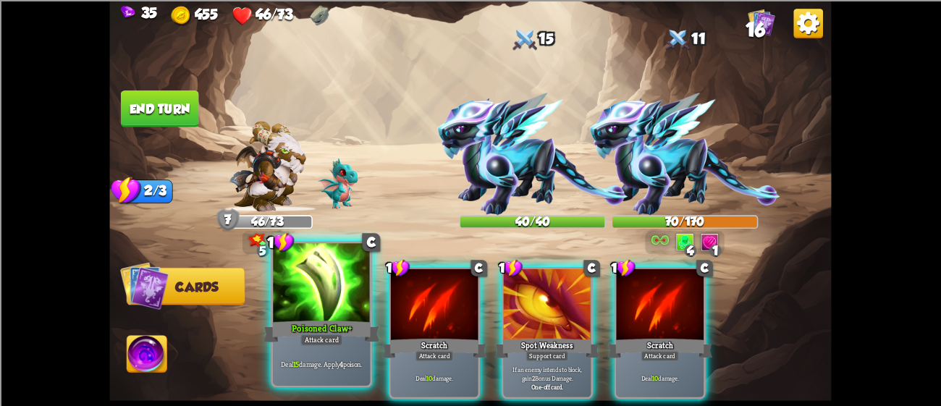
click at [286, 338] on div "Poisoned Claw+" at bounding box center [322, 331] width 117 height 26
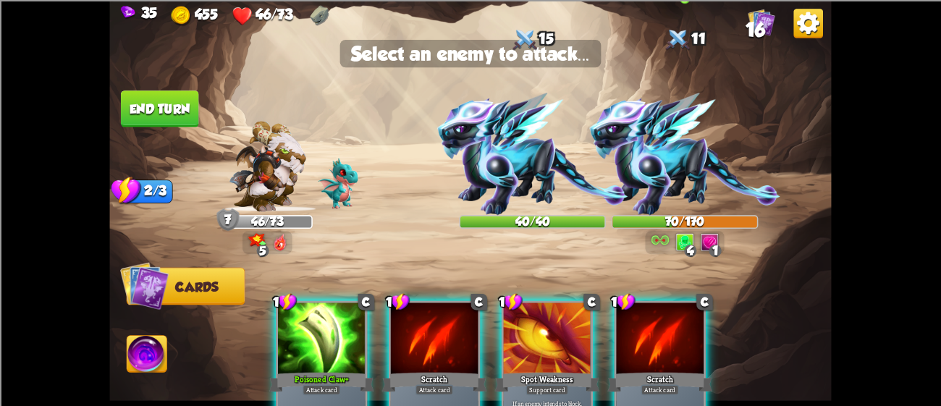
click at [632, 156] on img at bounding box center [684, 154] width 190 height 122
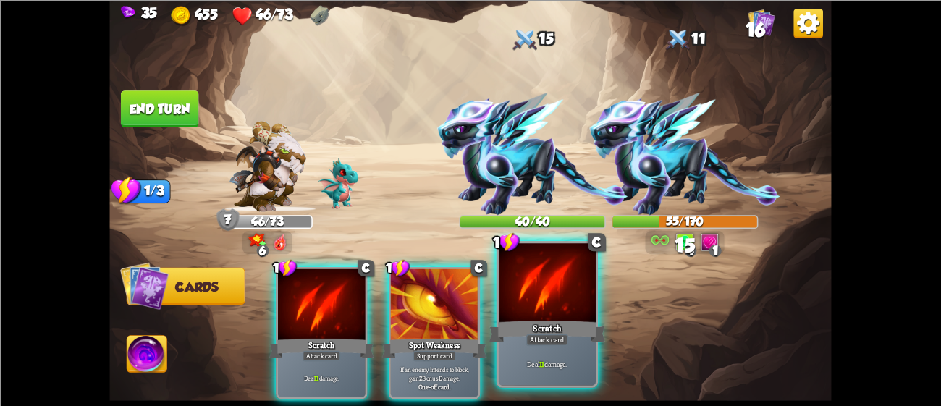
click at [548, 292] on div at bounding box center [547, 284] width 97 height 82
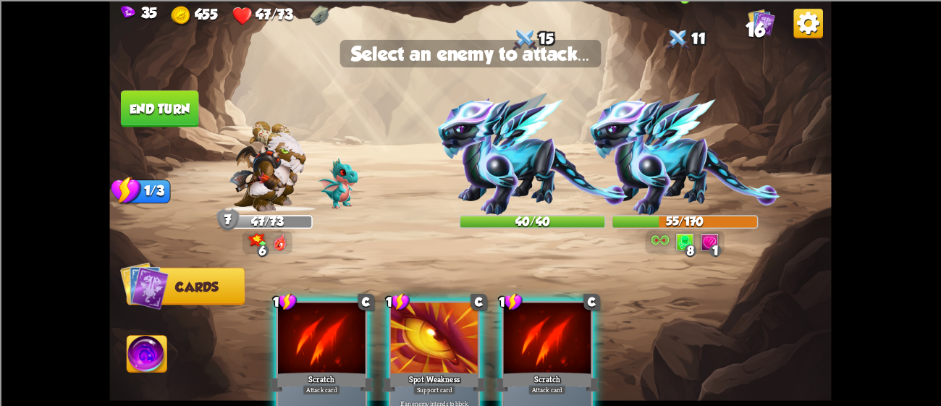
click at [685, 156] on img at bounding box center [684, 154] width 190 height 122
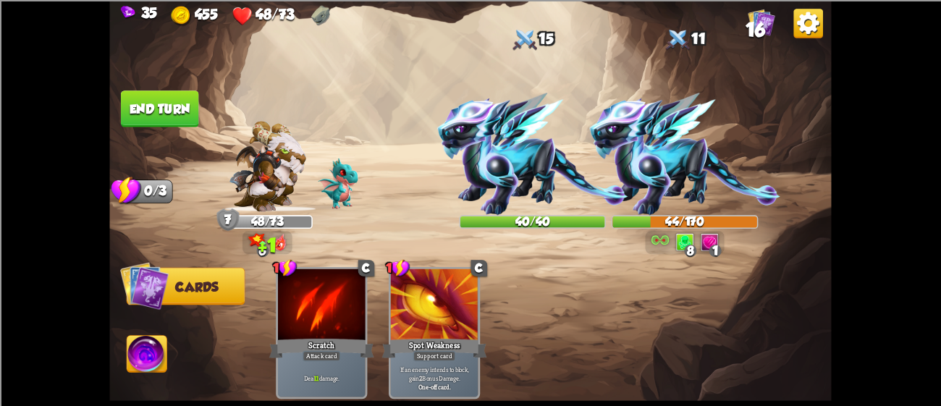
click at [166, 88] on img at bounding box center [470, 203] width 722 height 406
click at [168, 104] on button "End turn" at bounding box center [160, 109] width 78 height 37
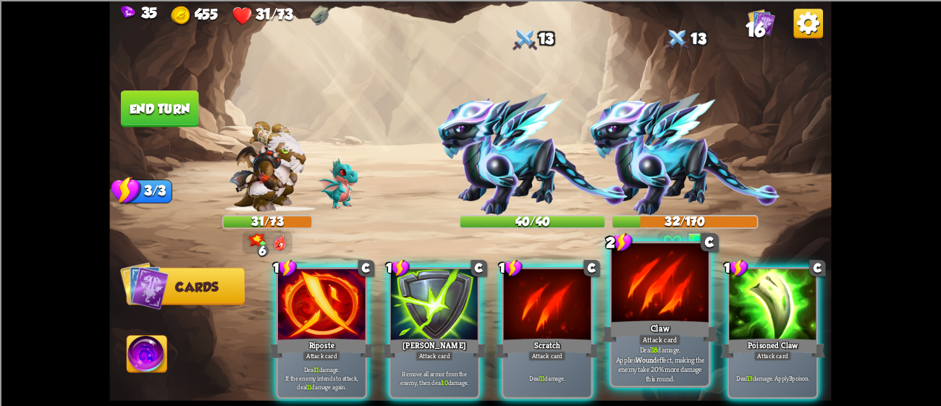
click at [655, 312] on div at bounding box center [660, 284] width 97 height 82
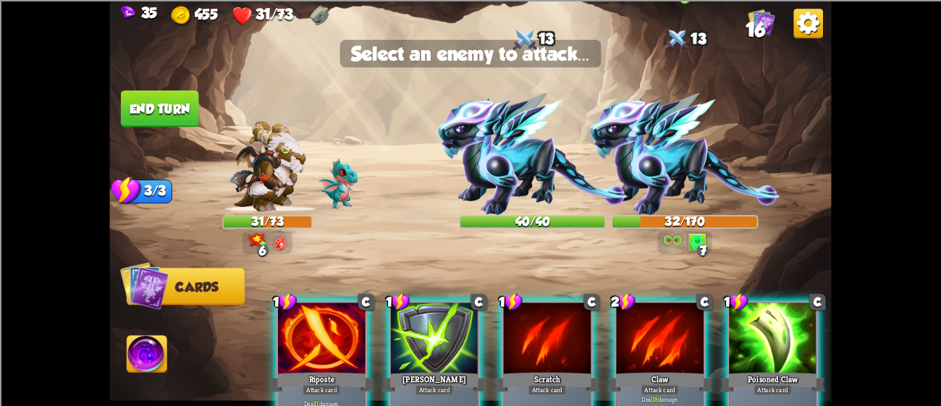
click at [683, 146] on img at bounding box center [684, 154] width 190 height 122
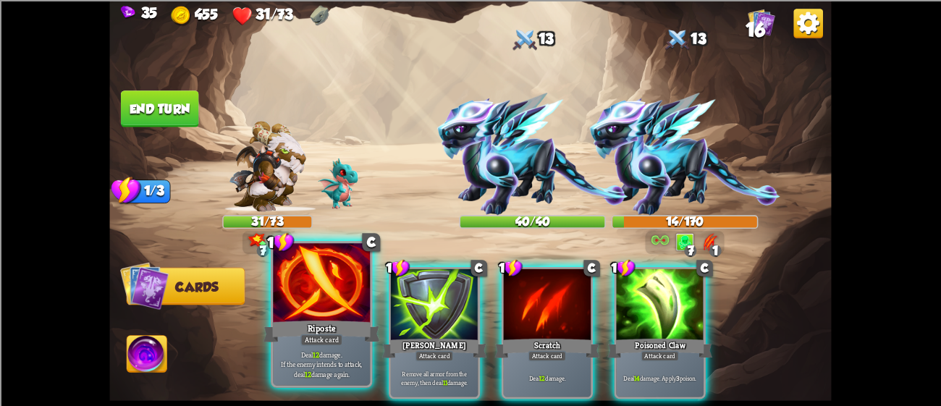
click at [329, 298] on div at bounding box center [321, 284] width 97 height 82
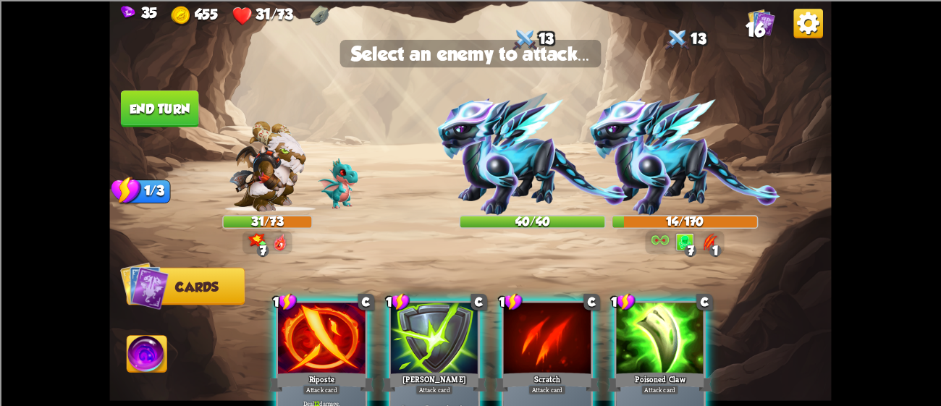
click at [329, 298] on div "1 C Riposte Attack card Deal 12 damage. If the enemy intends to attack, deal 12…" at bounding box center [543, 349] width 578 height 180
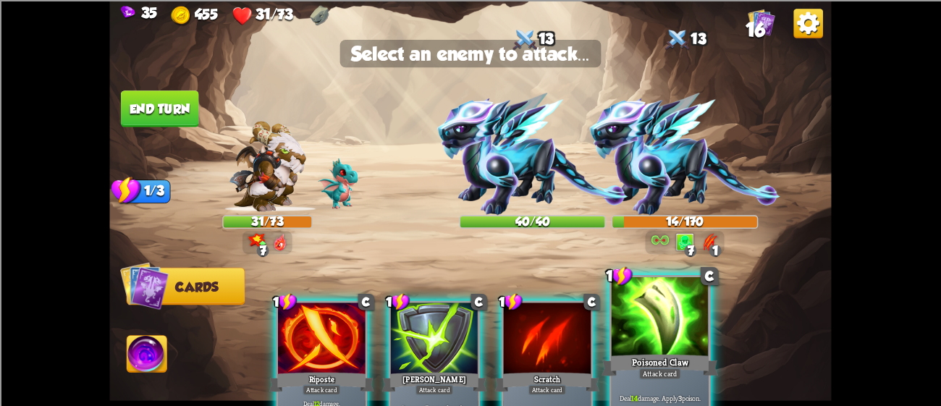
click at [631, 322] on div at bounding box center [660, 318] width 97 height 82
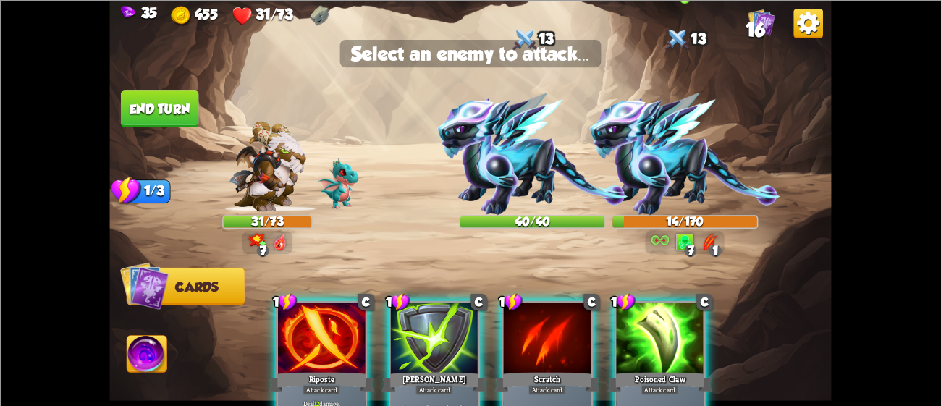
click at [668, 167] on img at bounding box center [684, 154] width 190 height 122
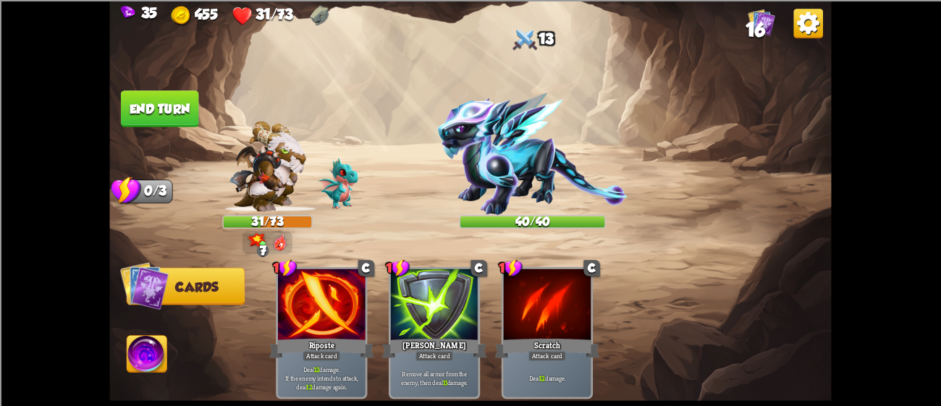
click at [183, 101] on button "End turn" at bounding box center [160, 109] width 78 height 37
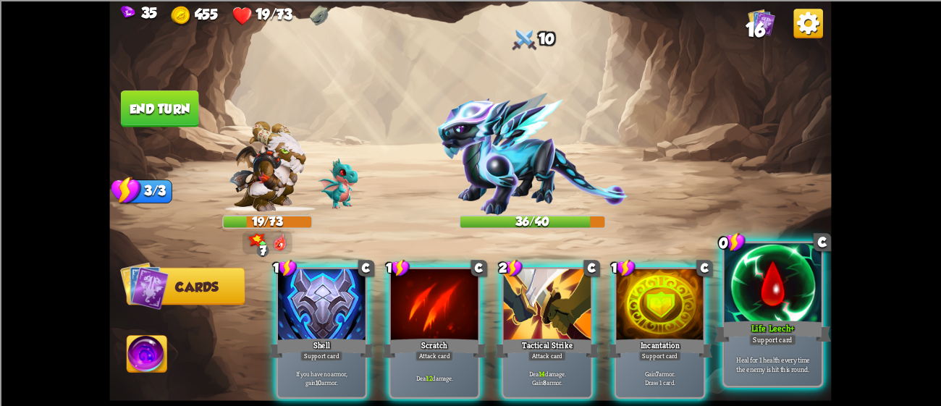
click at [766, 308] on div at bounding box center [773, 284] width 97 height 82
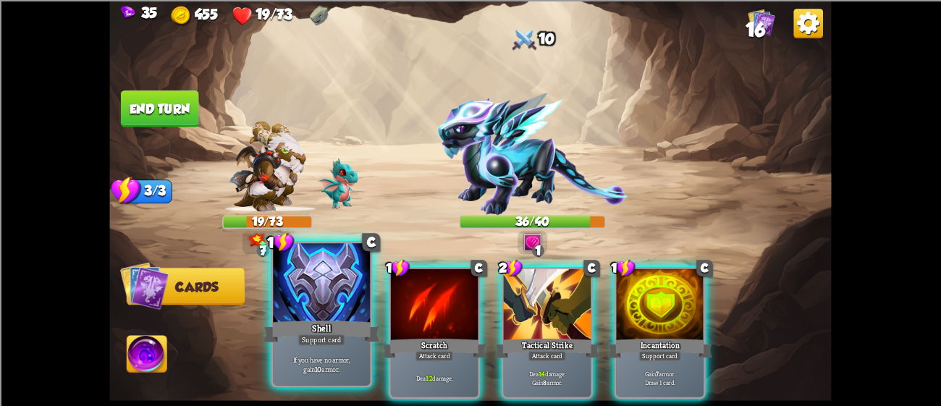
click at [287, 318] on div "Shell" at bounding box center [322, 331] width 117 height 26
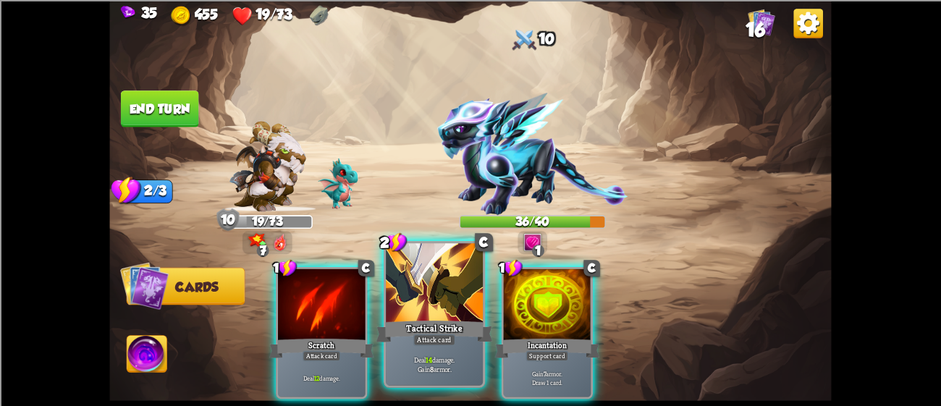
click at [405, 321] on div "Tactical Strike" at bounding box center [435, 331] width 117 height 26
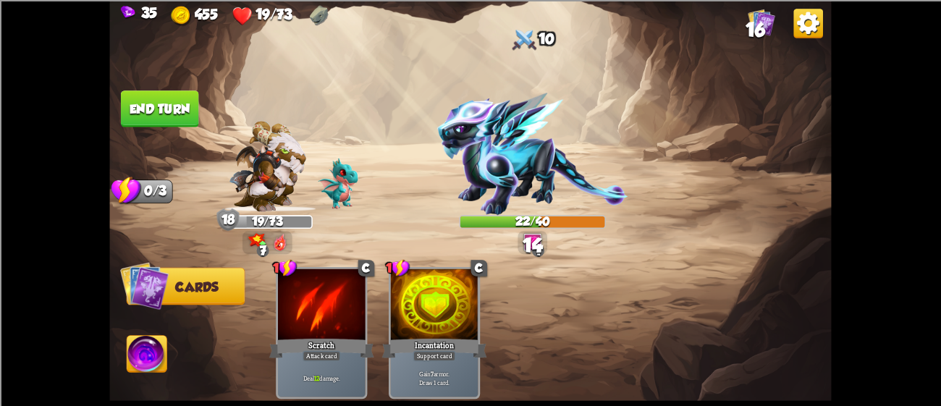
click at [141, 109] on button "End turn" at bounding box center [160, 109] width 78 height 37
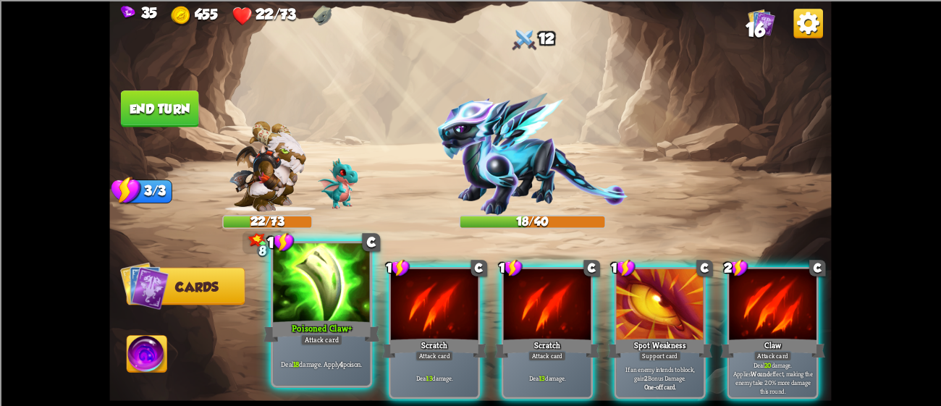
click at [353, 285] on div at bounding box center [321, 284] width 97 height 82
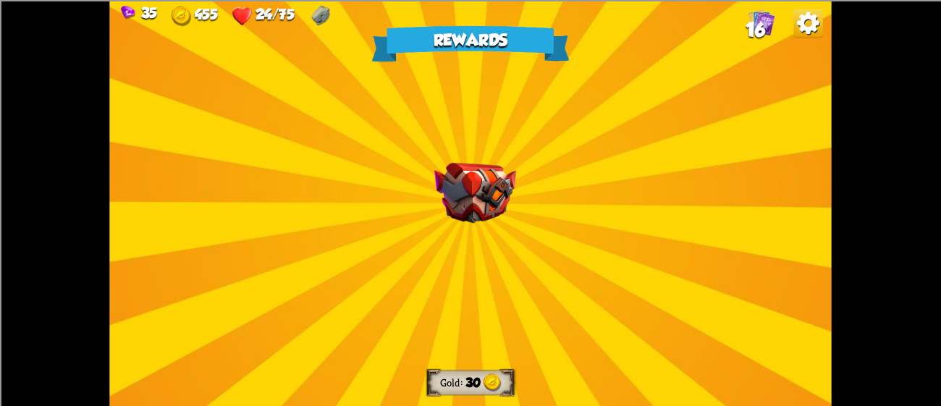
click at [542, 142] on div "Rewards Gold 30 Select a card 0 E Adrenaline Potion card Draw 1 card. Gain 1 st…" at bounding box center [470, 203] width 722 height 406
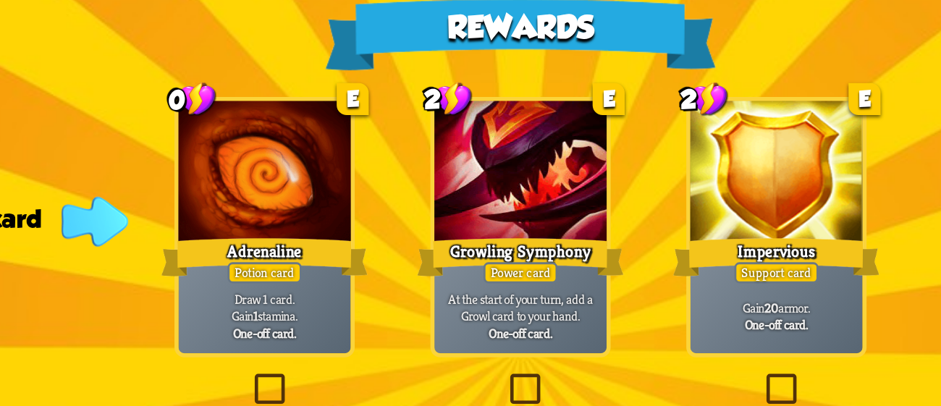
click at [469, 108] on div at bounding box center [471, 114] width 88 height 74
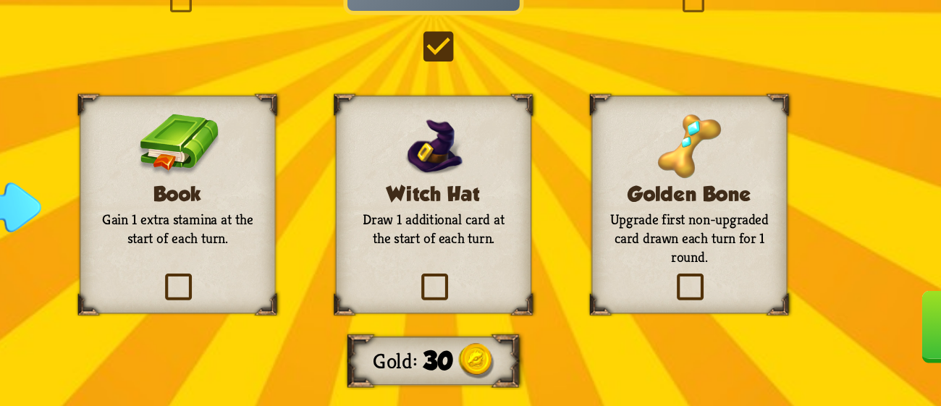
click at [592, 340] on label at bounding box center [592, 340] width 0 height 0
click at [0, 0] on input "checkbox" at bounding box center [0, 0] width 0 height 0
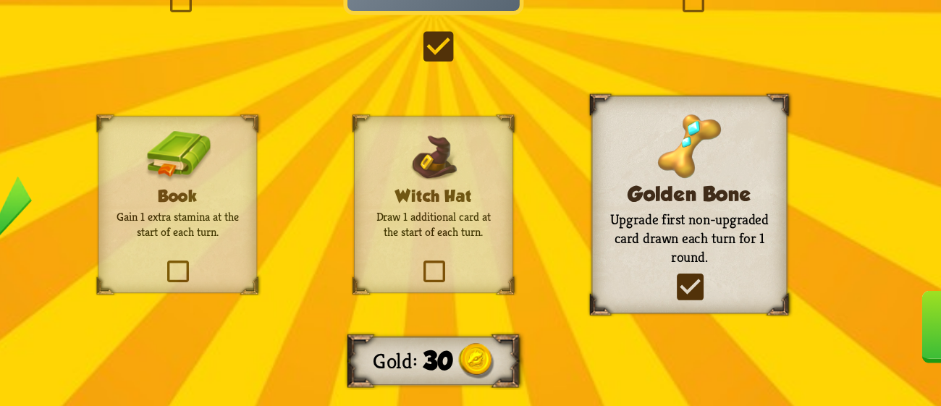
click at [592, 340] on label at bounding box center [592, 340] width 0 height 0
click at [0, 0] on input "checkbox" at bounding box center [0, 0] width 0 height 0
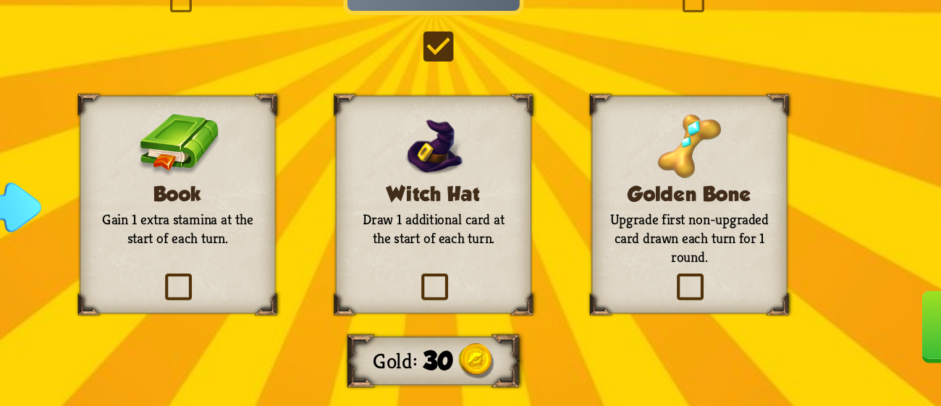
click at [592, 340] on label at bounding box center [592, 340] width 0 height 0
click at [0, 0] on input "checkbox" at bounding box center [0, 0] width 0 height 0
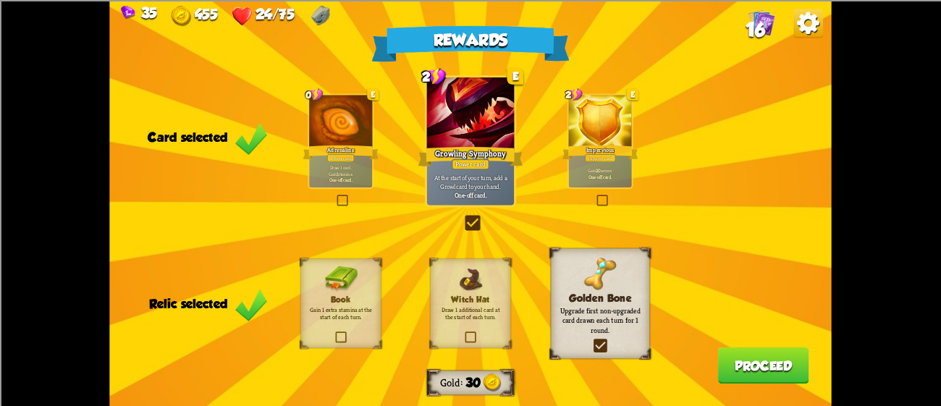
click at [595, 167] on div "Gain 20 armor. One-off card." at bounding box center [600, 174] width 63 height 28
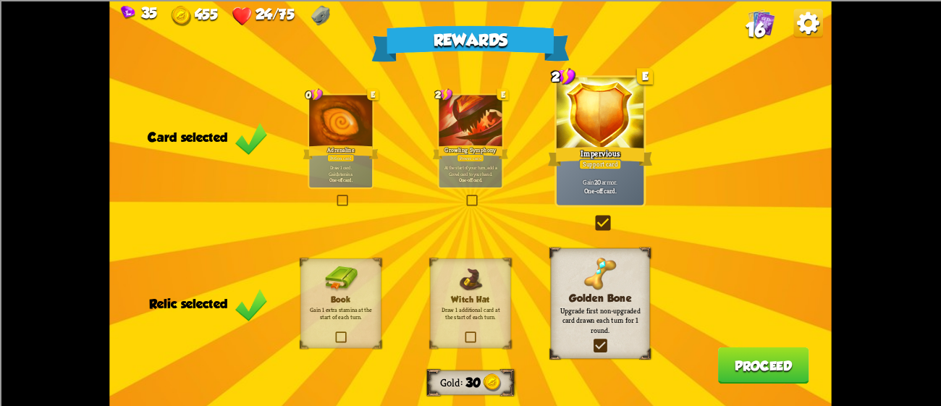
click at [467, 151] on div "Growling Symphony" at bounding box center [471, 151] width 76 height 17
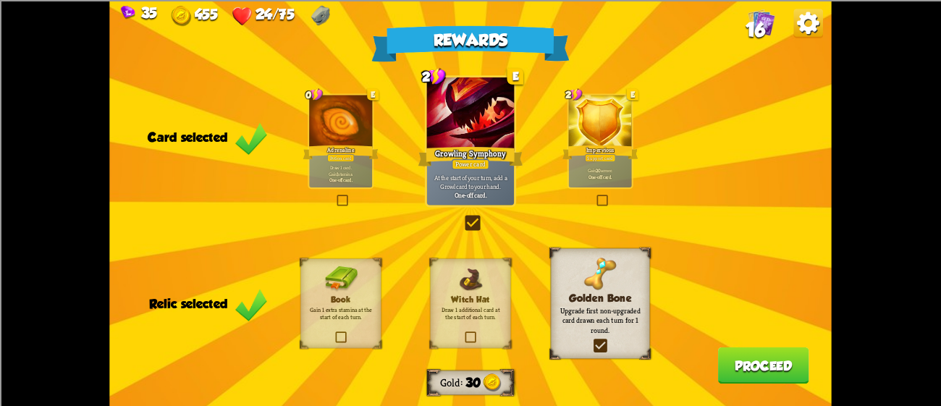
click at [311, 148] on div "Adrenaline" at bounding box center [341, 151] width 76 height 17
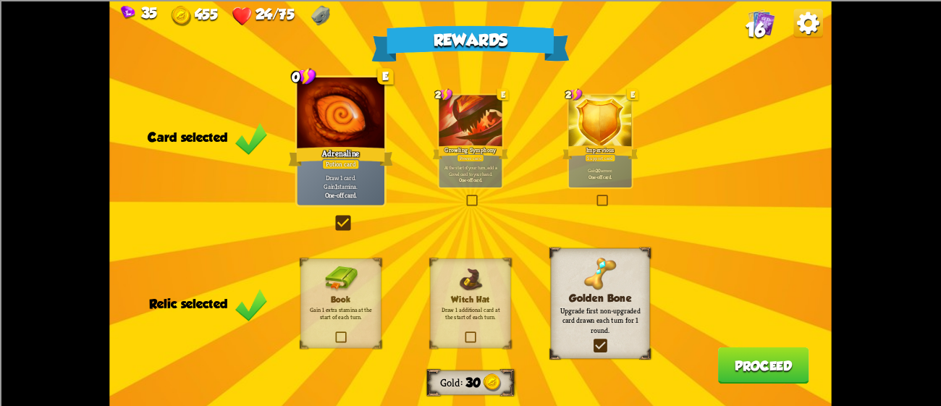
click at [599, 120] on div at bounding box center [600, 121] width 63 height 53
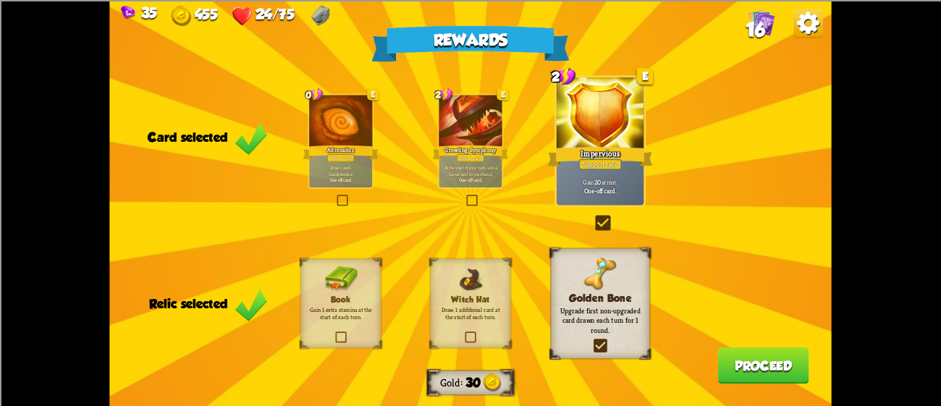
click at [340, 122] on div at bounding box center [340, 121] width 63 height 53
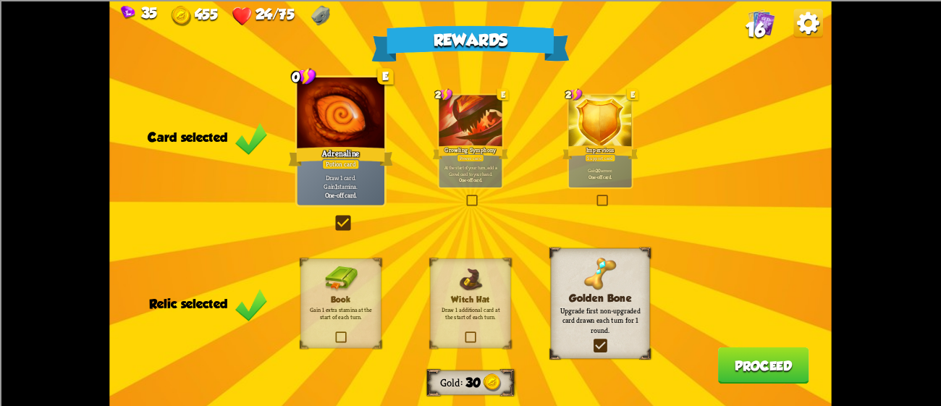
click at [777, 370] on button "Proceed" at bounding box center [763, 365] width 91 height 37
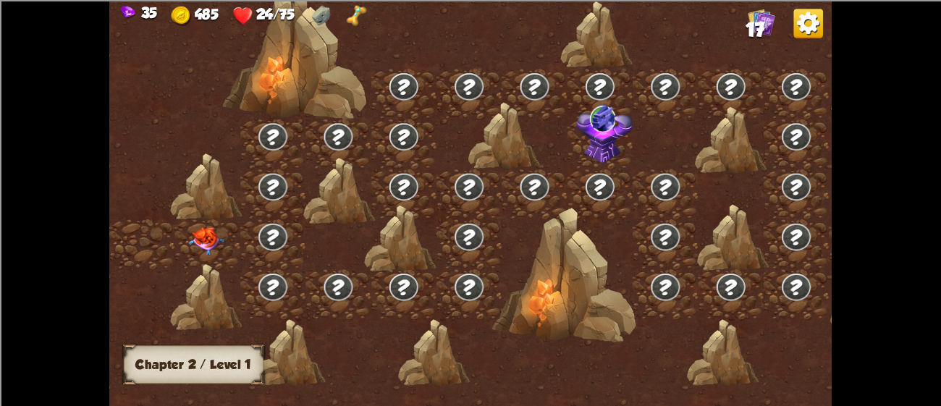
click at [194, 231] on img at bounding box center [206, 241] width 36 height 28
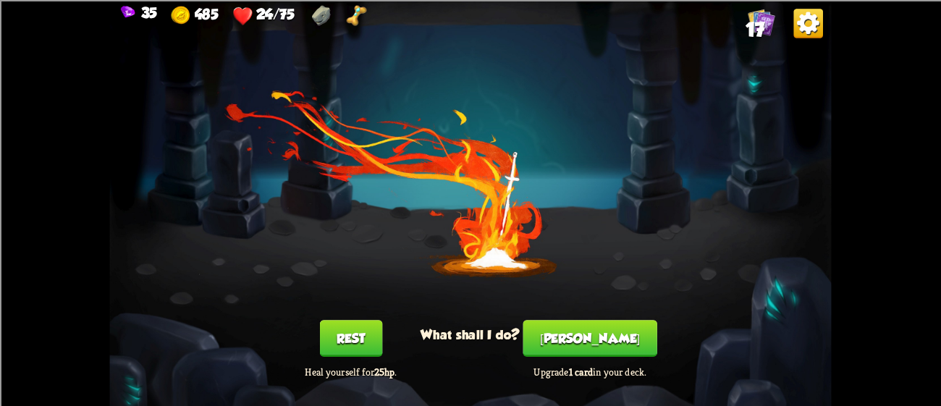
click at [346, 348] on button "Rest" at bounding box center [351, 338] width 62 height 37
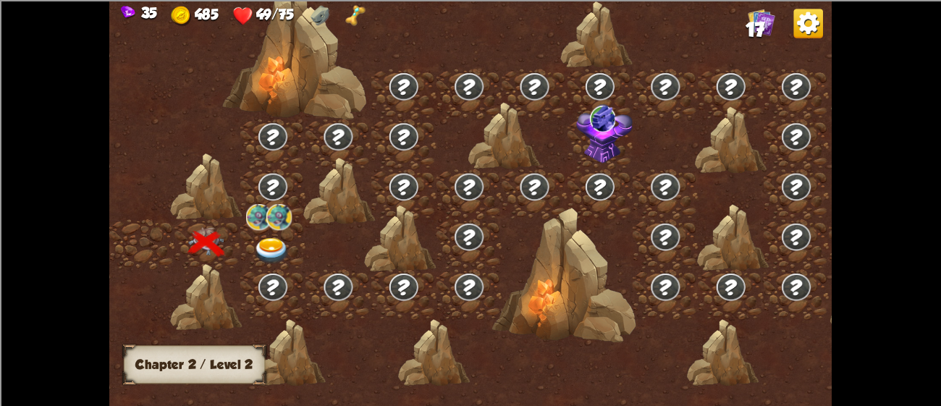
click at [266, 250] on img at bounding box center [272, 251] width 36 height 27
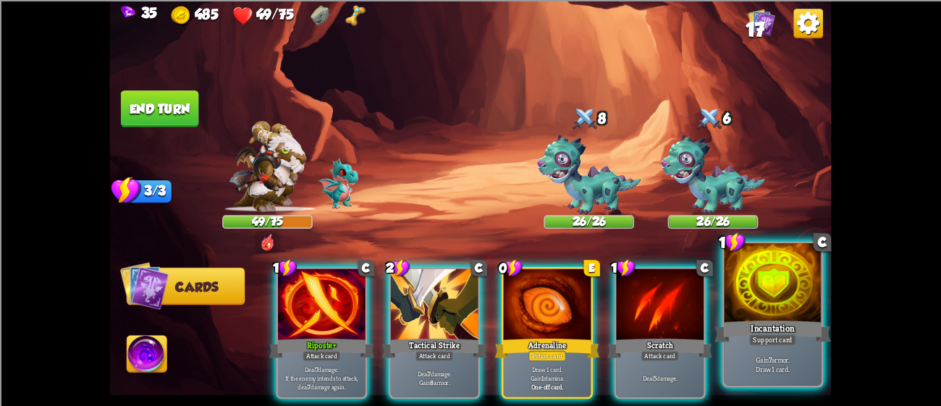
click at [821, 277] on div at bounding box center [773, 284] width 97 height 82
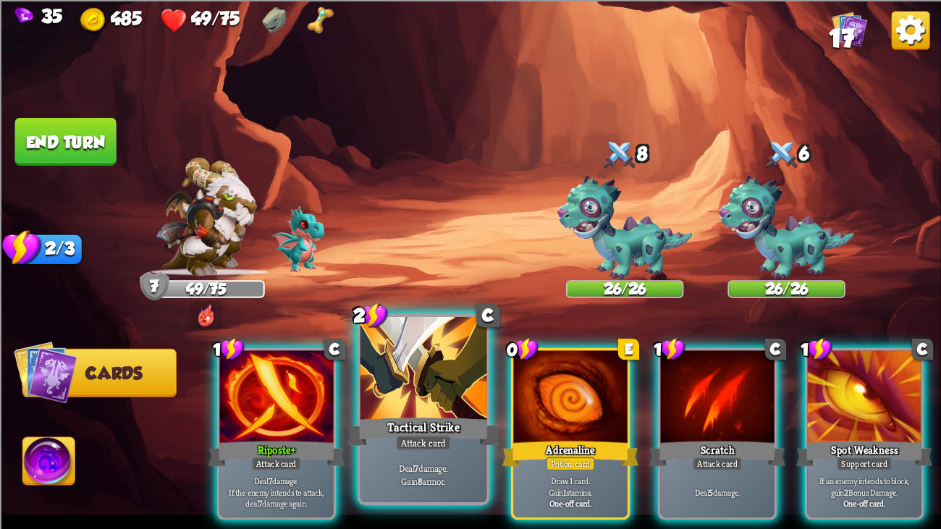
click at [395, 380] on div at bounding box center [424, 370] width 127 height 106
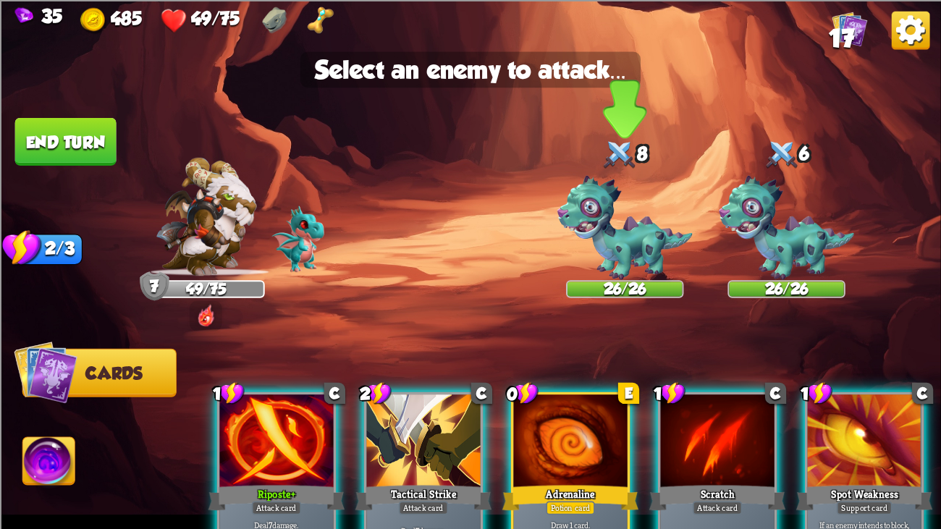
click at [592, 223] on img at bounding box center [625, 227] width 135 height 104
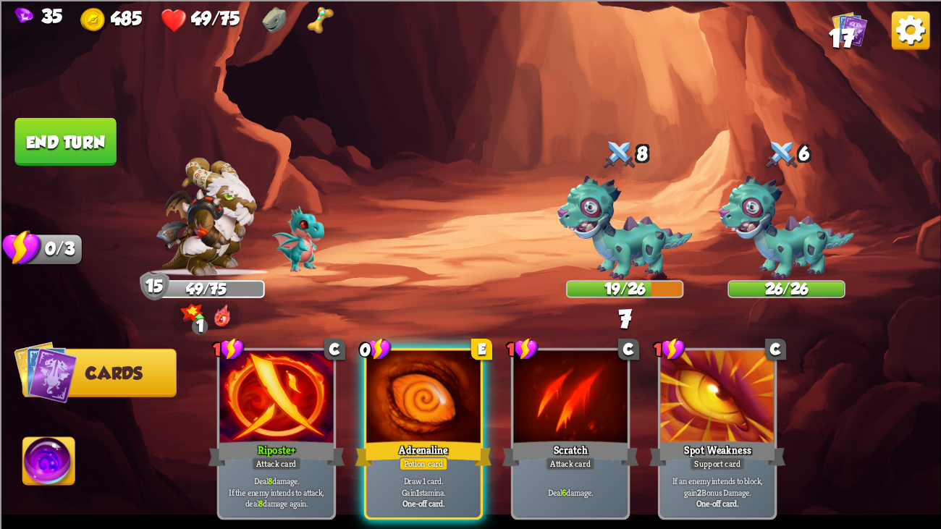
click at [58, 122] on button "End turn" at bounding box center [65, 141] width 101 height 48
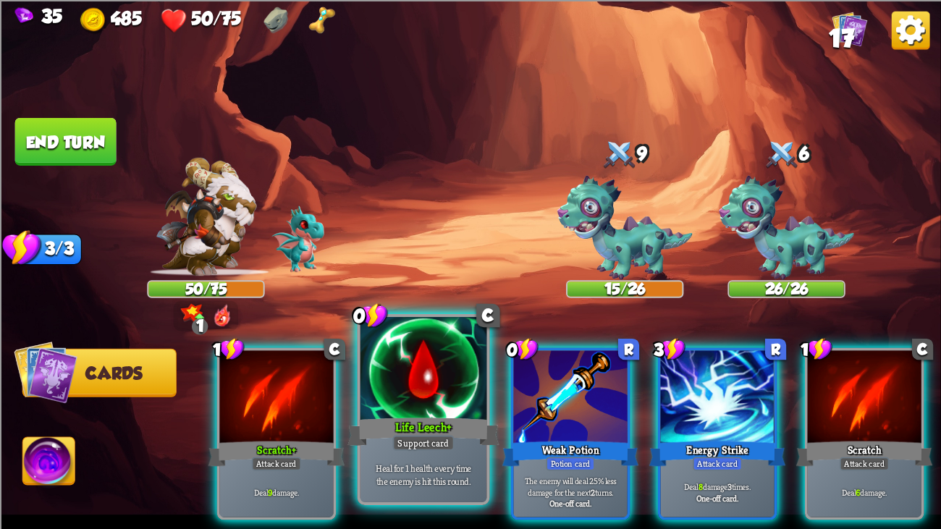
click at [474, 406] on div "Life Leech+" at bounding box center [424, 432] width 152 height 34
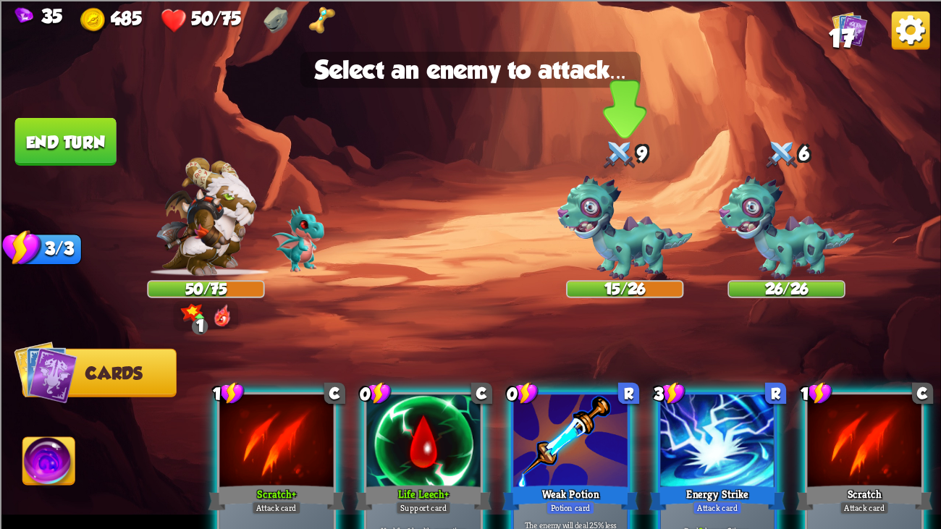
click at [625, 251] on img at bounding box center [625, 227] width 135 height 104
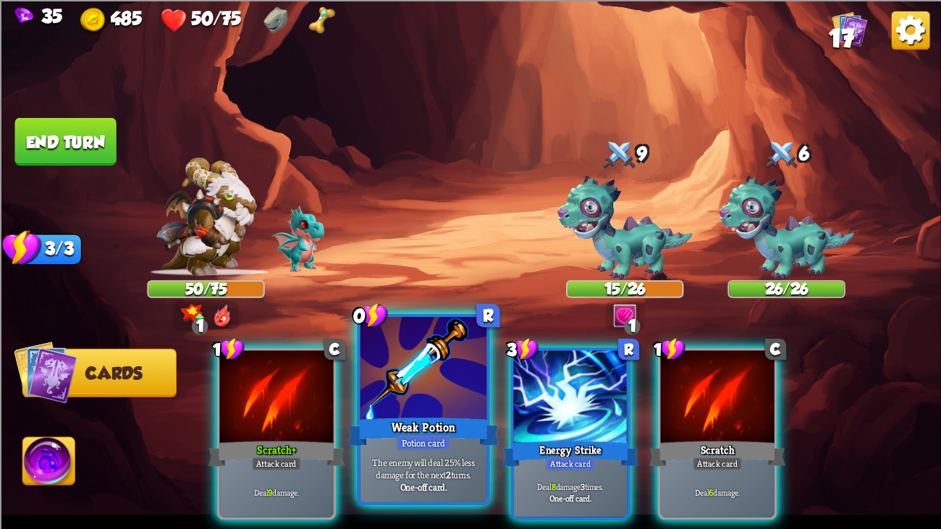
click at [422, 401] on div at bounding box center [424, 370] width 127 height 106
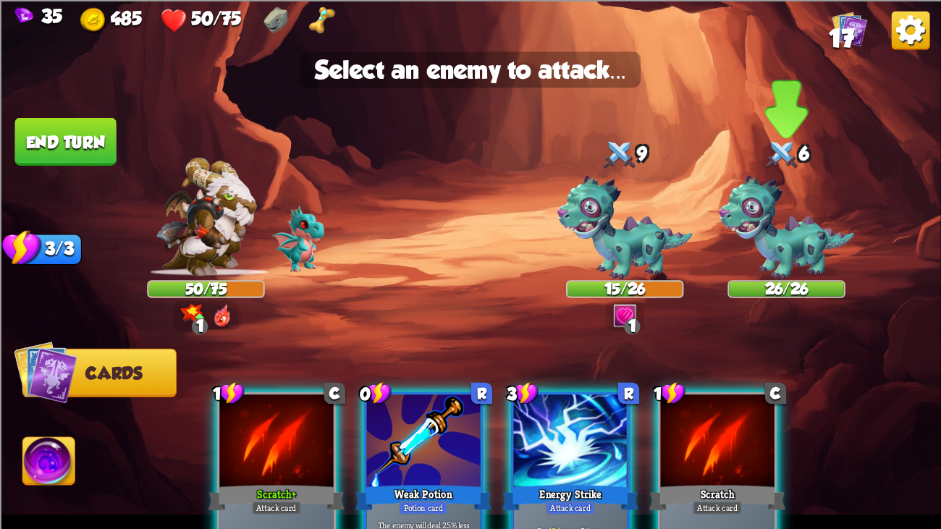
click at [795, 244] on img at bounding box center [786, 227] width 135 height 104
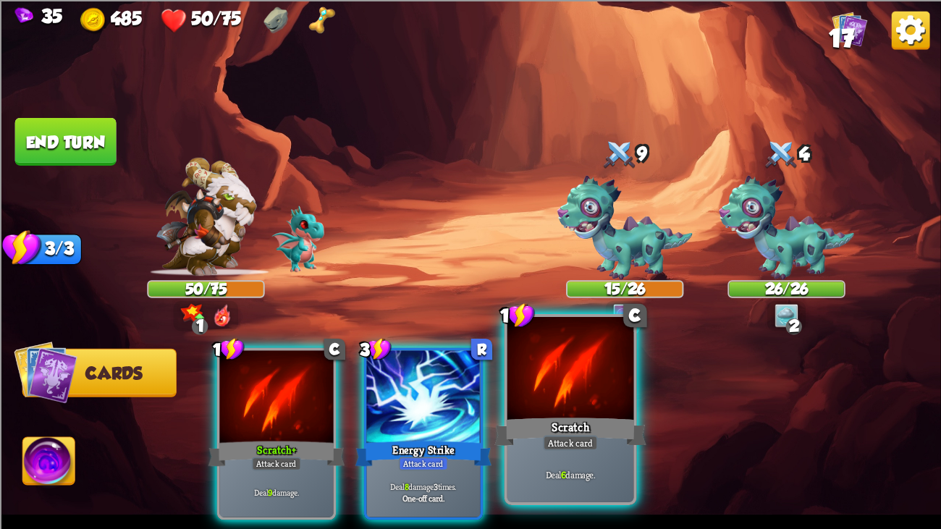
click at [618, 379] on div at bounding box center [571, 370] width 127 height 106
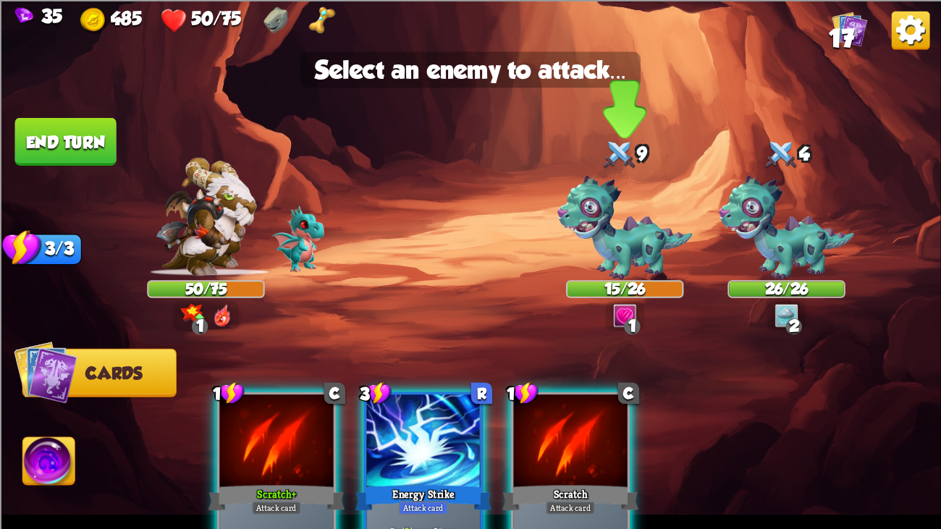
click at [631, 266] on img at bounding box center [625, 227] width 135 height 104
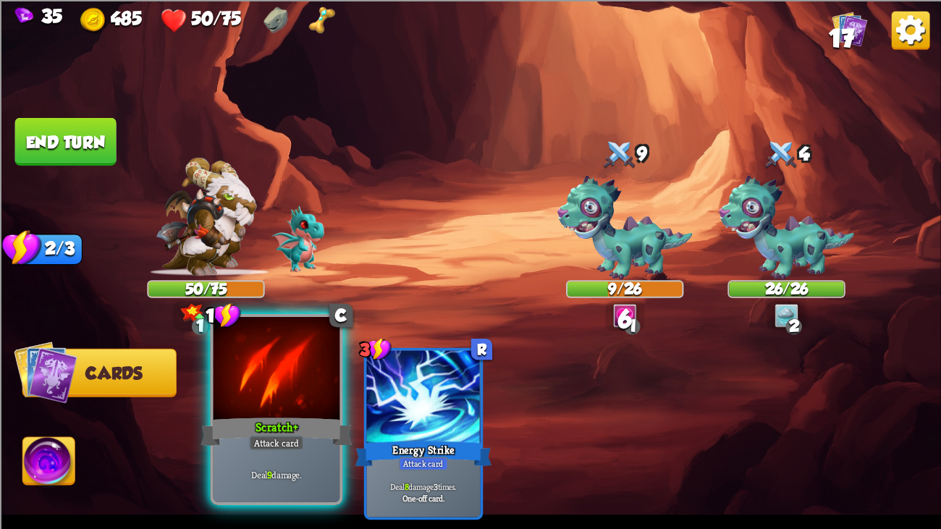
click at [259, 406] on div "Attack card" at bounding box center [276, 442] width 55 height 15
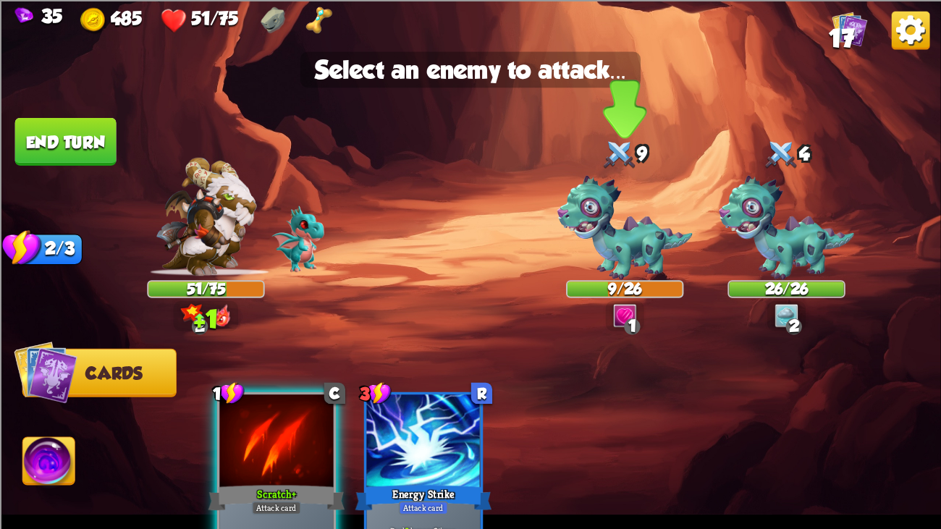
click at [645, 231] on img at bounding box center [625, 227] width 135 height 104
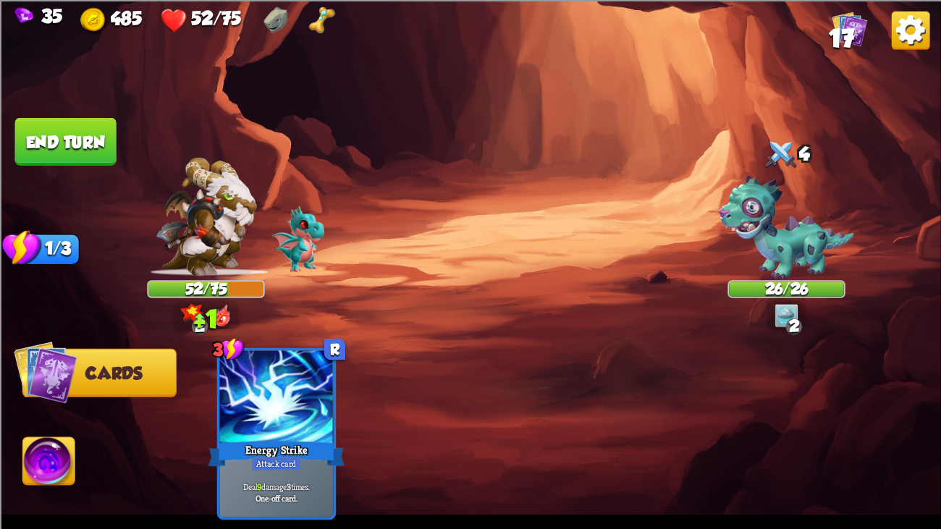
click at [68, 151] on button "End turn" at bounding box center [65, 141] width 101 height 48
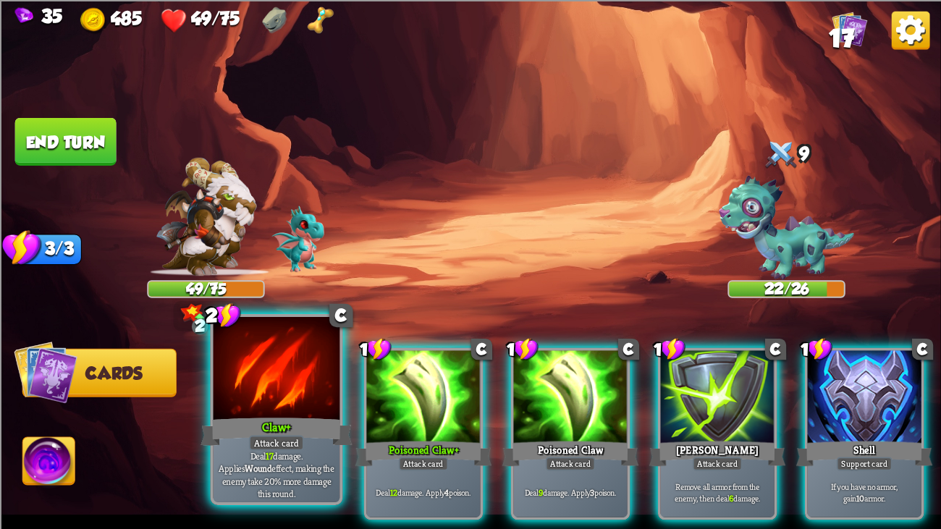
click at [290, 392] on div at bounding box center [277, 370] width 127 height 106
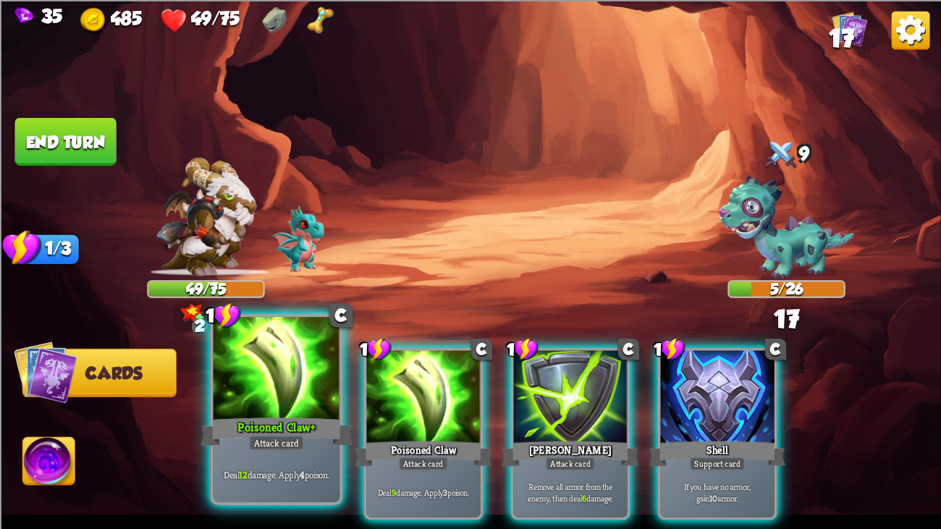
click at [292, 390] on div at bounding box center [277, 370] width 127 height 106
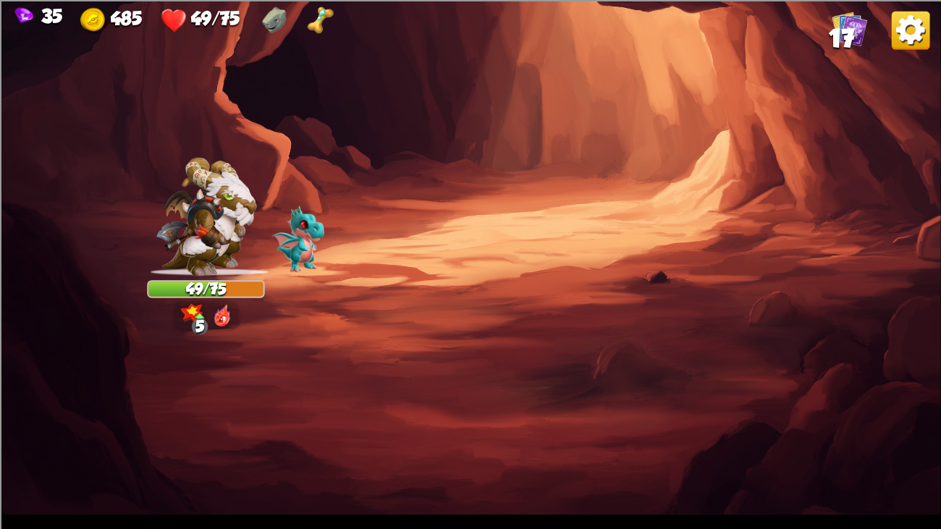
click at [479, 145] on img at bounding box center [470, 264] width 941 height 529
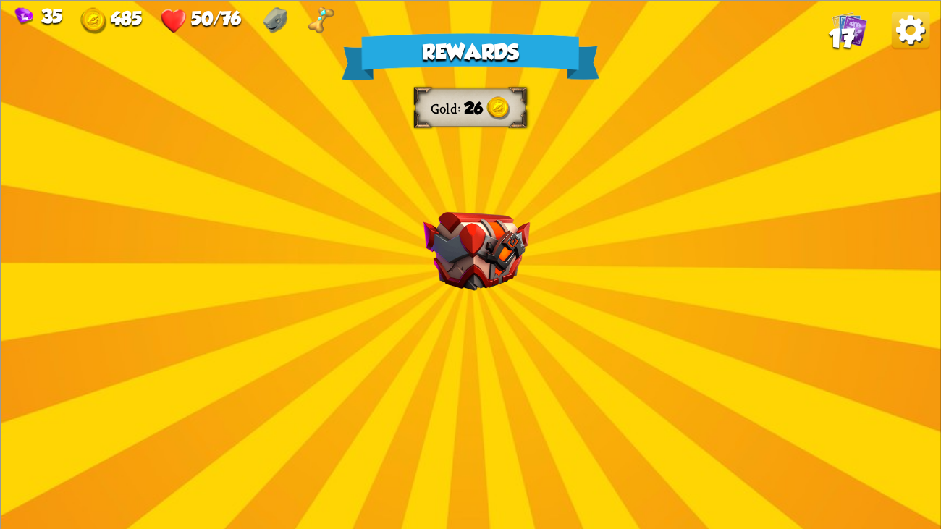
click at [486, 170] on div "Rewards Gold 26 Select a card 1 C Incantation Support card Gain 7 armor. Draw 1…" at bounding box center [470, 264] width 941 height 529
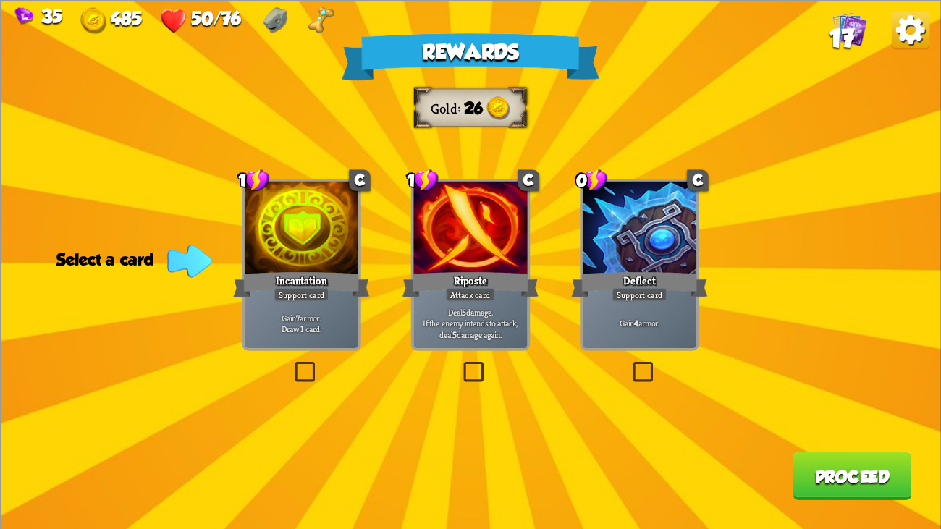
click at [419, 276] on div "Riposte" at bounding box center [471, 284] width 137 height 30
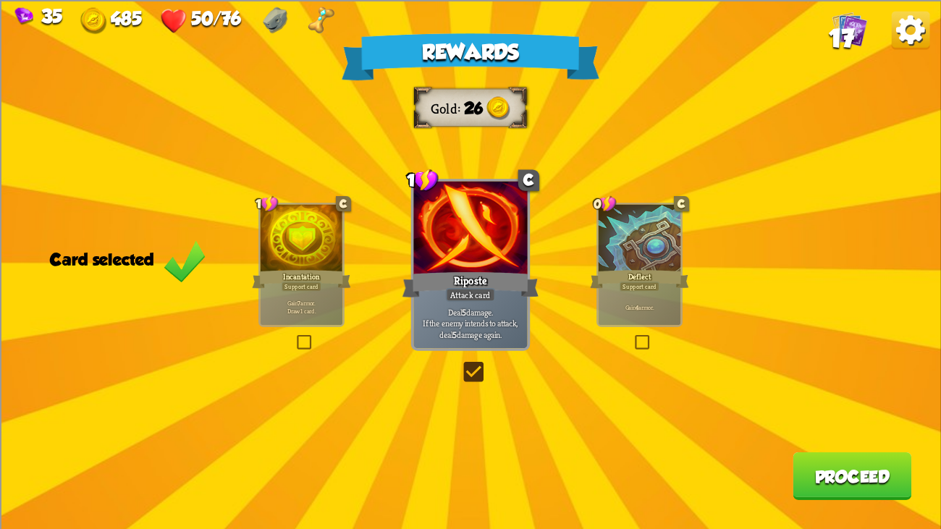
click at [319, 309] on p "Gain 7 armor. Draw 1 card." at bounding box center [302, 307] width 78 height 16
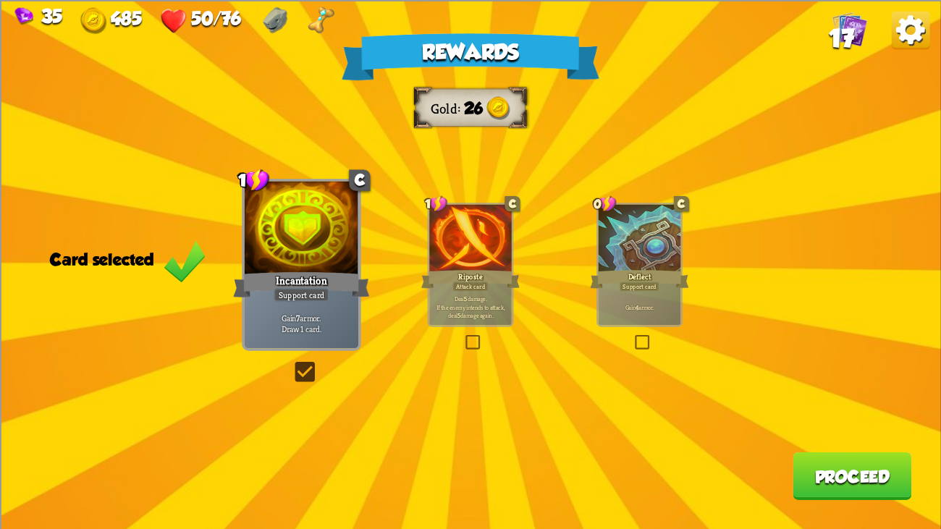
click at [876, 406] on button "Proceed" at bounding box center [852, 476] width 119 height 48
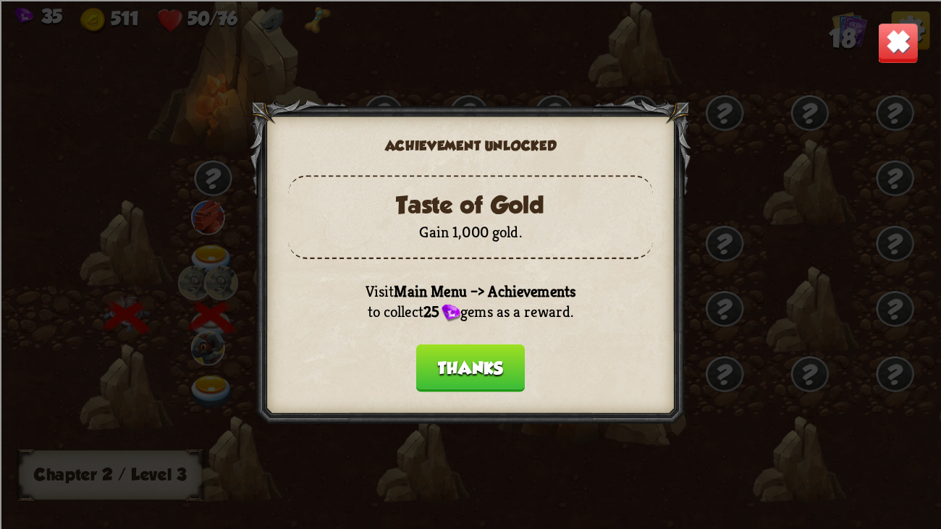
click at [449, 357] on button "Thanks" at bounding box center [470, 368] width 109 height 48
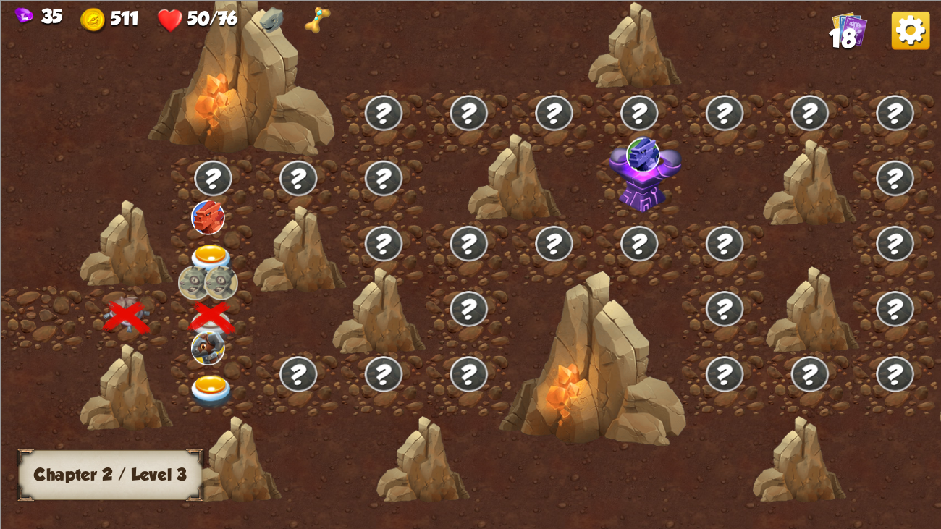
click at [209, 372] on div at bounding box center [213, 383] width 85 height 65
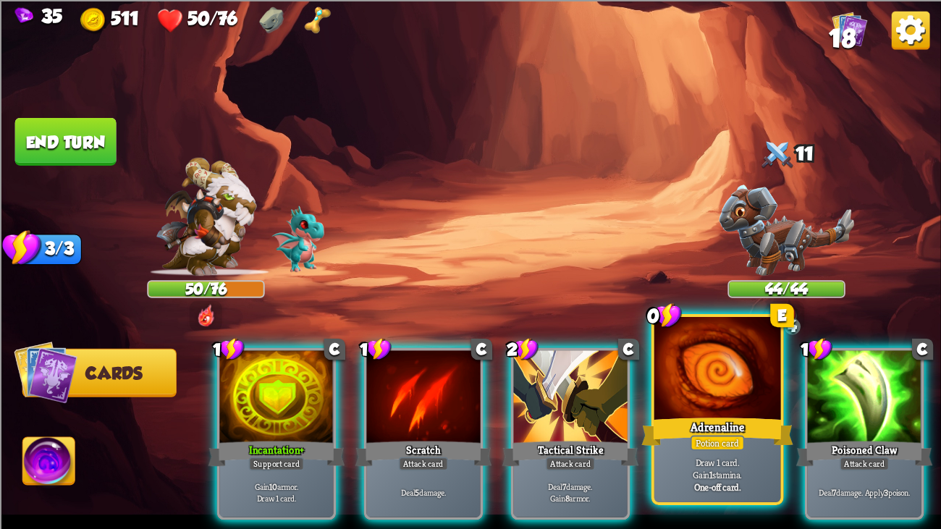
click at [687, 382] on div at bounding box center [718, 370] width 127 height 106
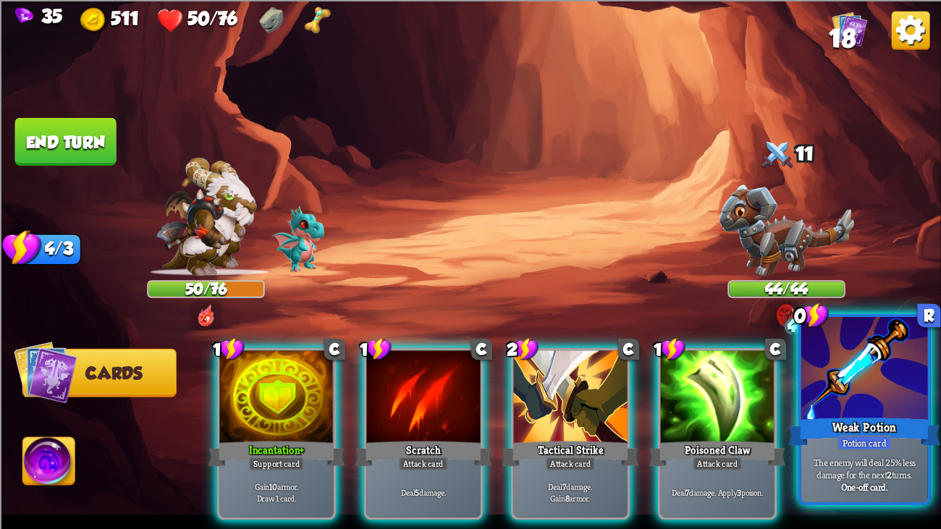
click at [880, 366] on div at bounding box center [865, 370] width 127 height 106
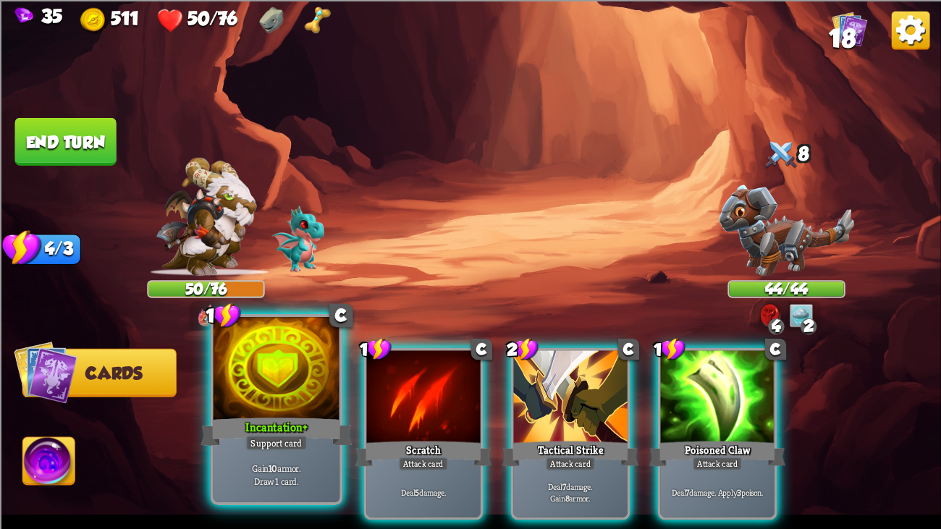
click at [240, 406] on div "Incantation+" at bounding box center [277, 432] width 152 height 34
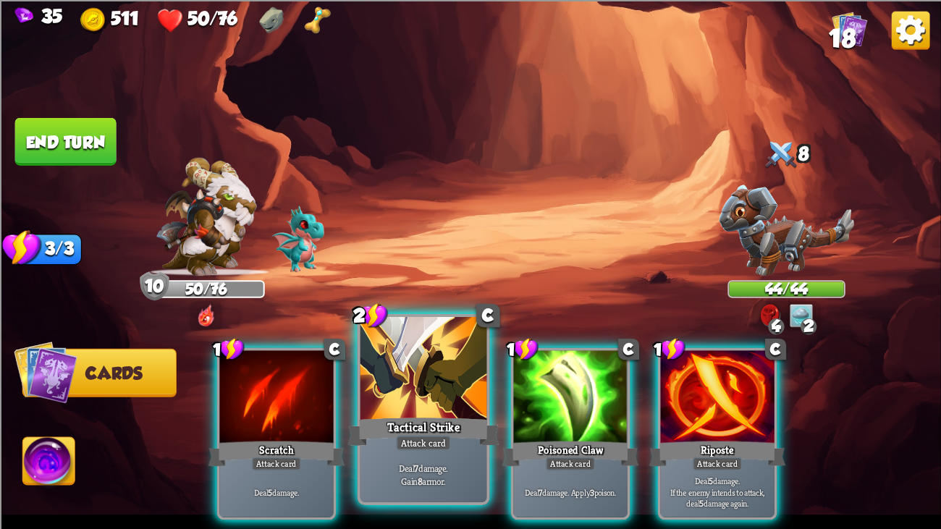
click at [411, 406] on div "Tactical Strike" at bounding box center [424, 432] width 152 height 34
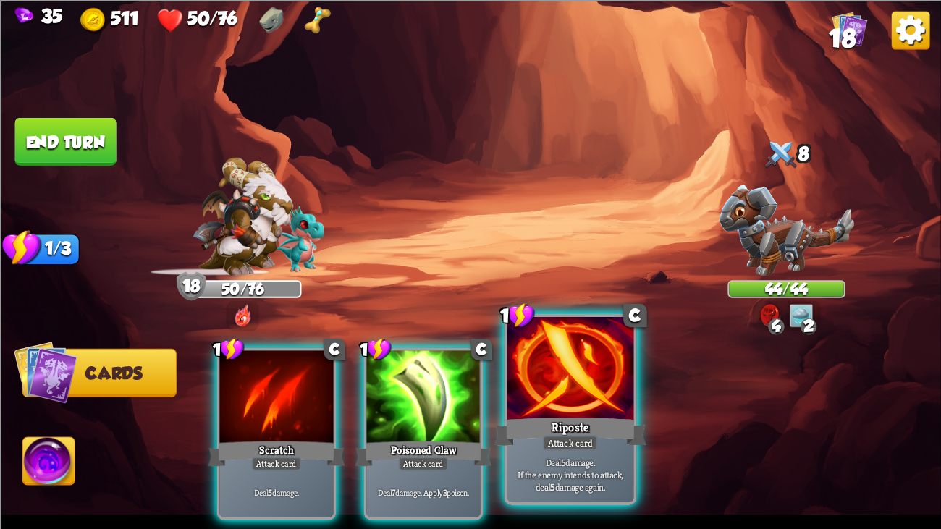
click at [566, 406] on div "Riposte" at bounding box center [571, 432] width 152 height 34
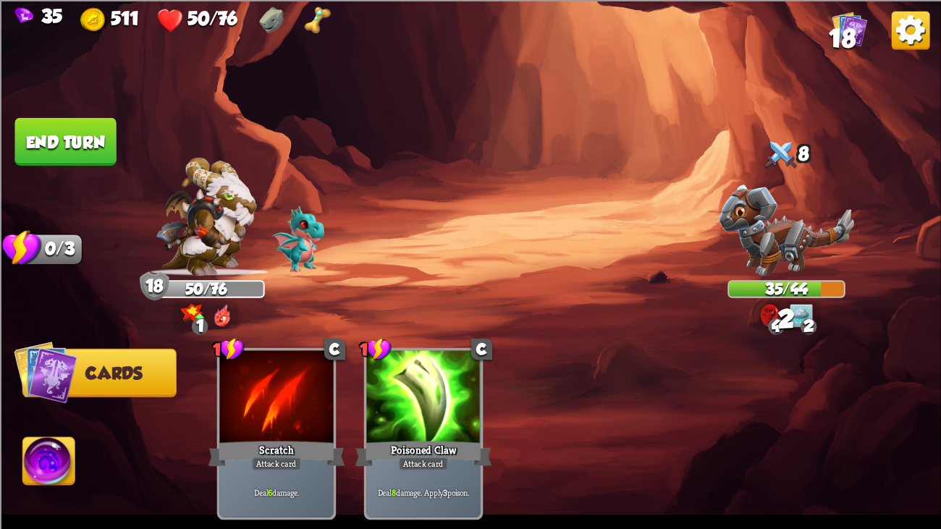
click at [38, 125] on button "End turn" at bounding box center [65, 141] width 101 height 48
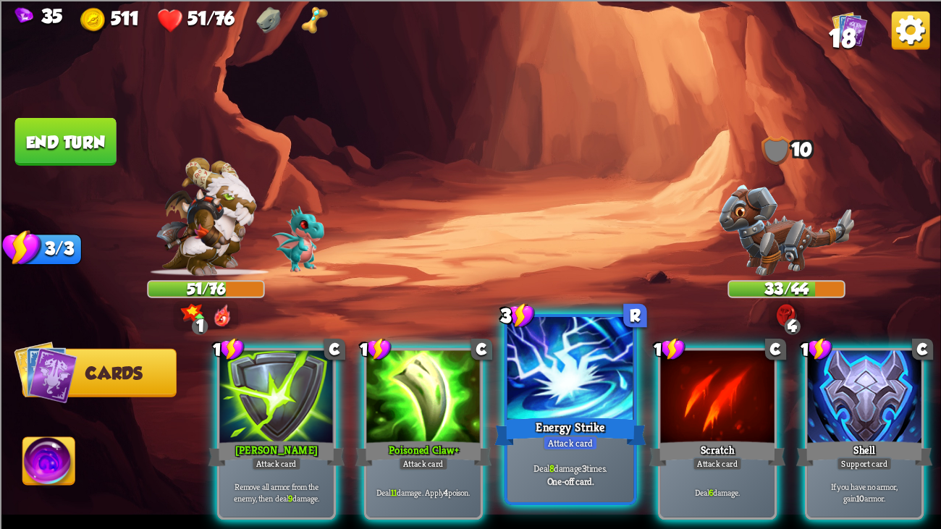
click at [558, 395] on div at bounding box center [571, 370] width 127 height 106
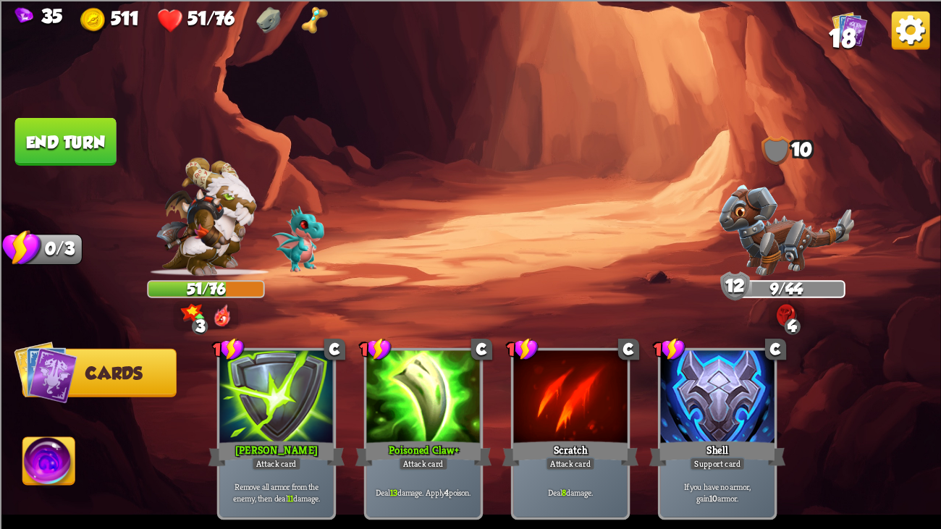
click at [72, 117] on button "End turn" at bounding box center [65, 141] width 101 height 48
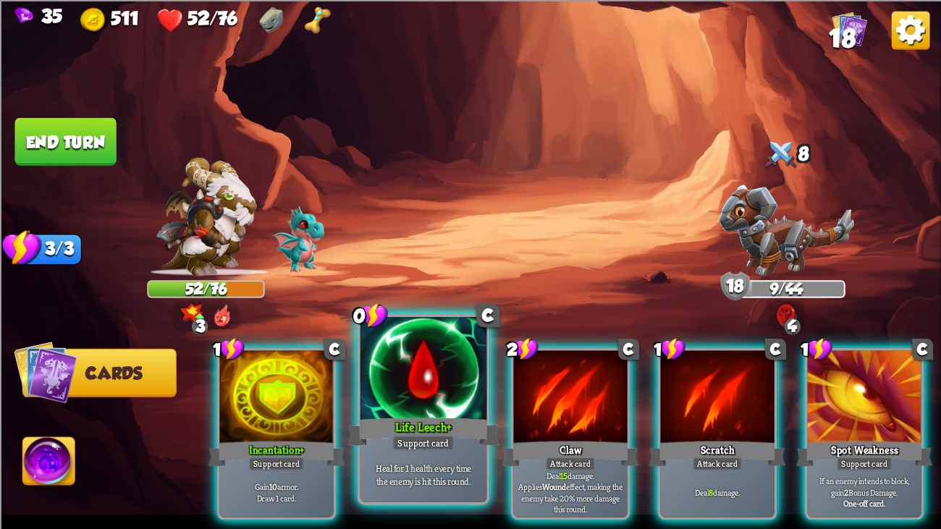
click at [419, 373] on div at bounding box center [424, 370] width 127 height 106
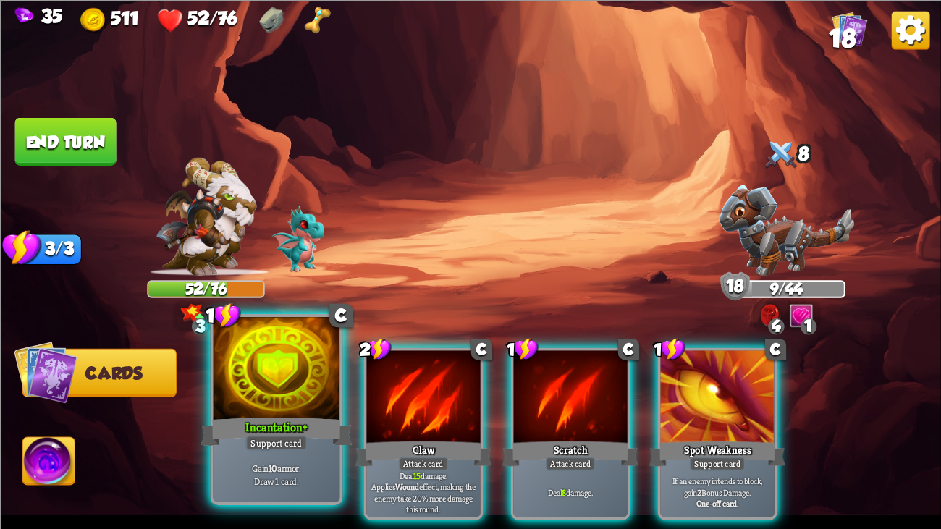
click at [293, 387] on div at bounding box center [277, 370] width 127 height 106
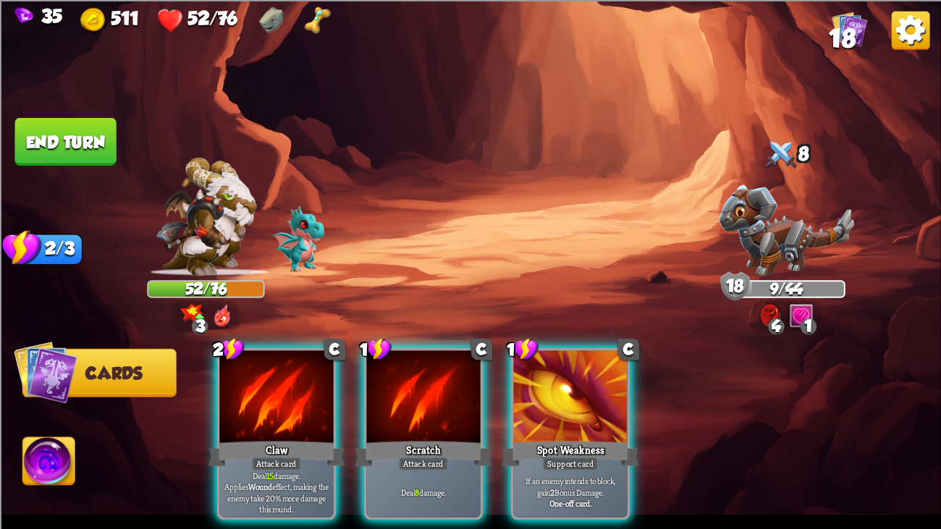
click at [293, 387] on div at bounding box center [276, 398] width 114 height 96
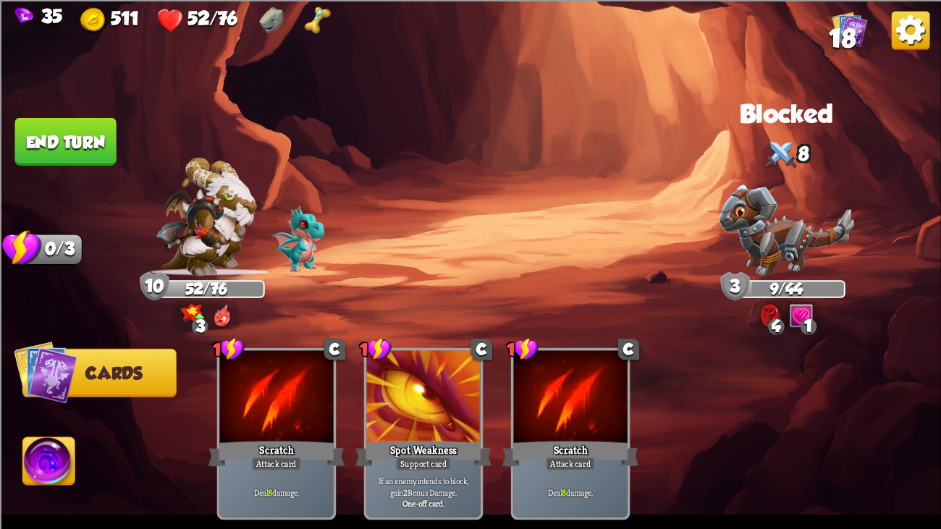
click at [80, 140] on button "End turn" at bounding box center [65, 141] width 101 height 48
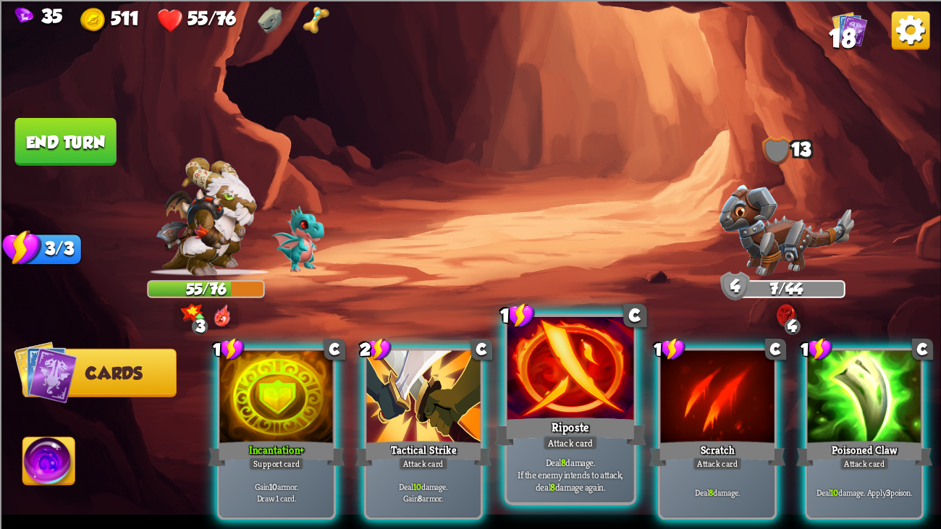
click at [537, 393] on div at bounding box center [571, 370] width 127 height 106
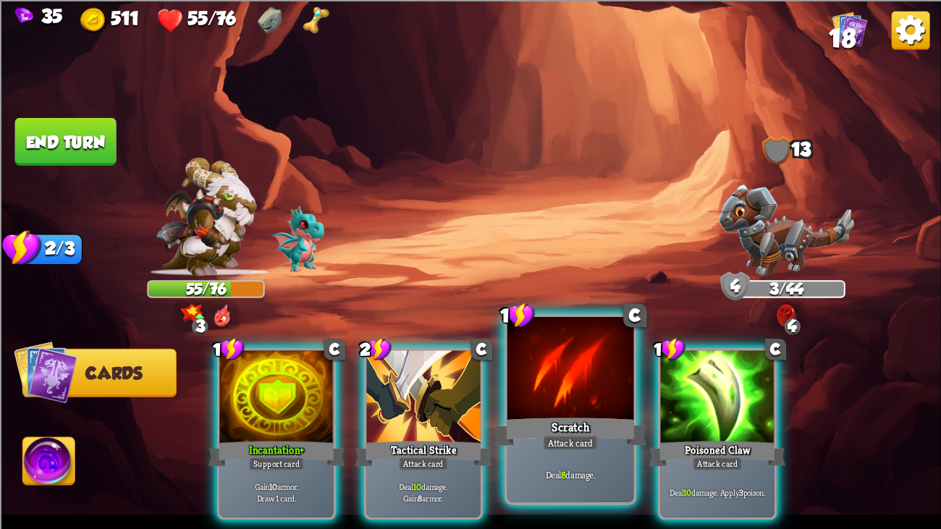
click at [516, 395] on div at bounding box center [571, 370] width 127 height 106
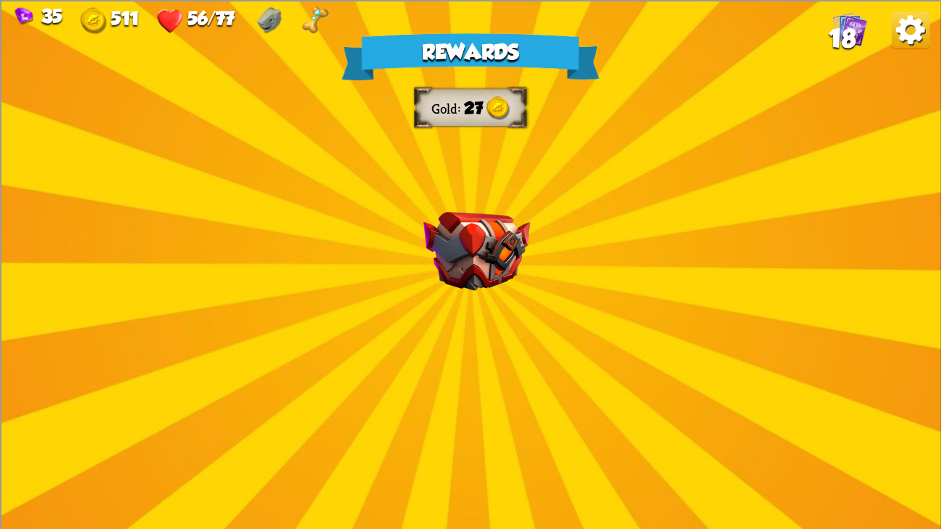
click at [396, 267] on div "Rewards Gold 27 Select a card 1 C Poisoned Claw Attack card Deal 7 damage. Appl…" at bounding box center [470, 264] width 941 height 529
click at [447, 280] on img at bounding box center [477, 250] width 106 height 79
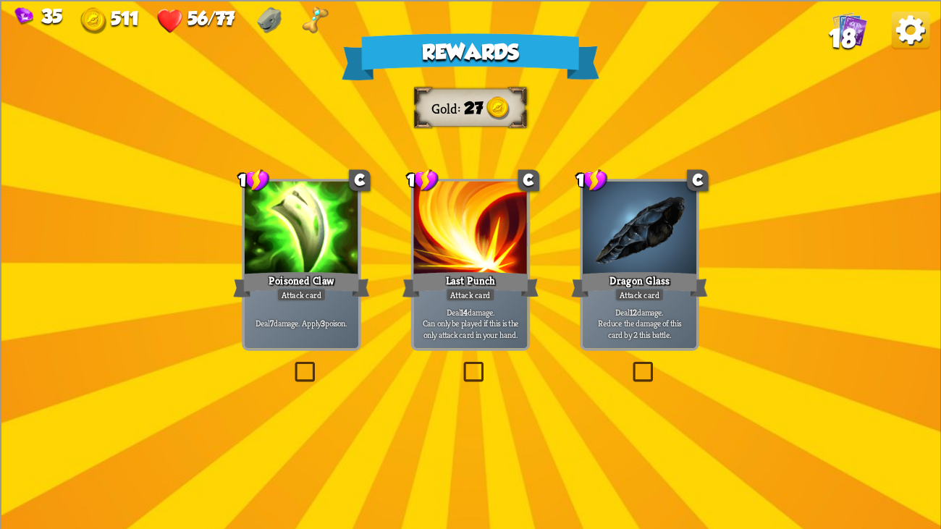
click at [322, 268] on div at bounding box center [302, 229] width 114 height 96
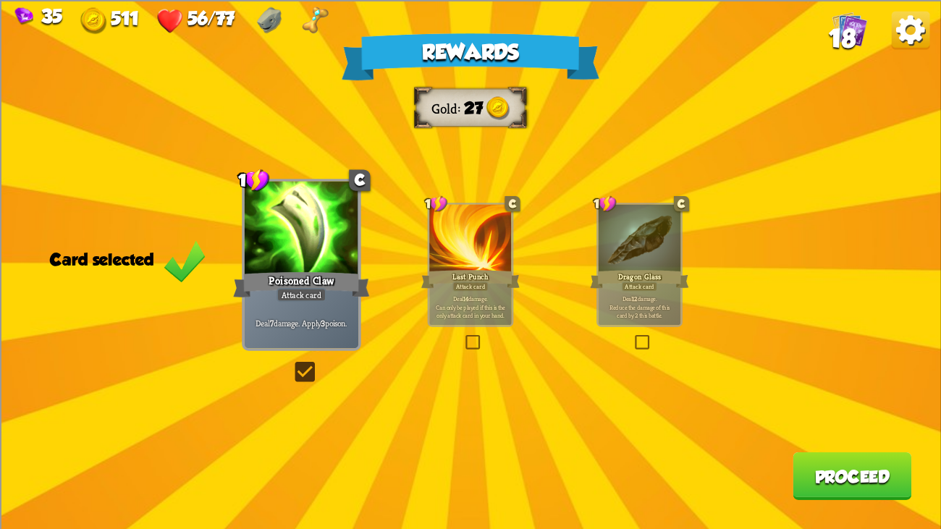
click at [849, 406] on button "Proceed" at bounding box center [852, 476] width 119 height 48
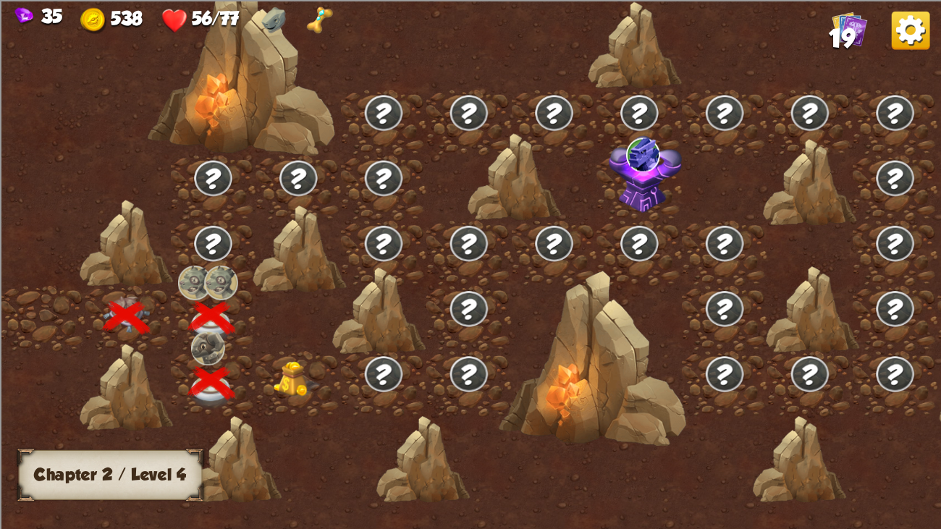
click at [291, 374] on img at bounding box center [297, 379] width 47 height 36
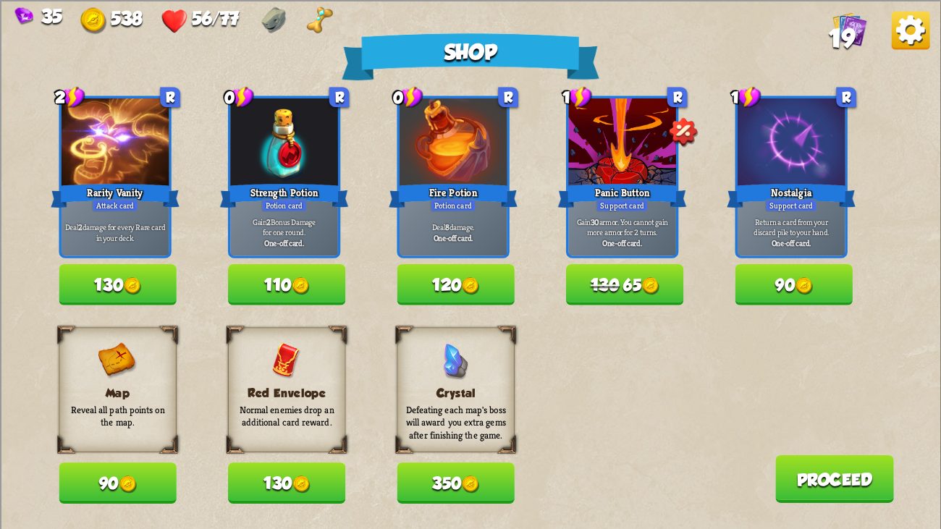
click at [276, 406] on button "130" at bounding box center [286, 483] width 117 height 41
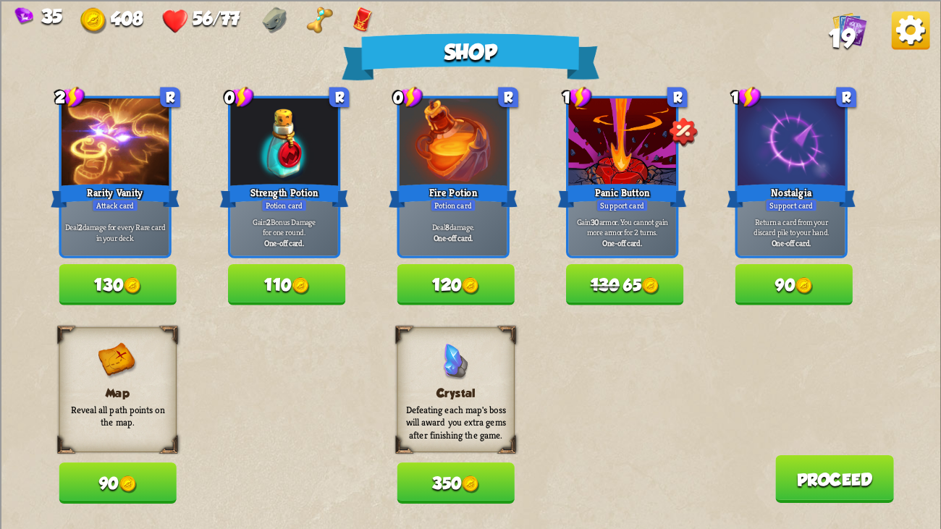
click at [844, 45] on span "19" at bounding box center [842, 39] width 26 height 29
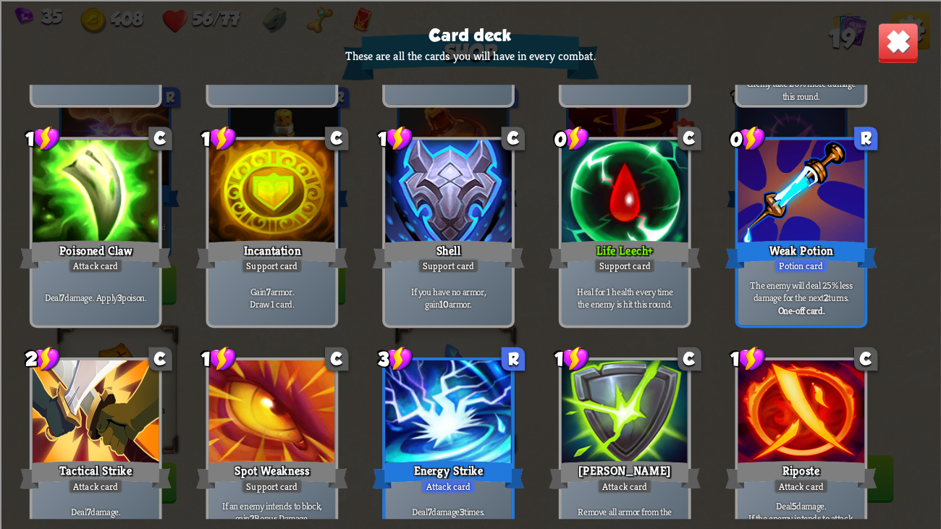
scroll to position [456, 0]
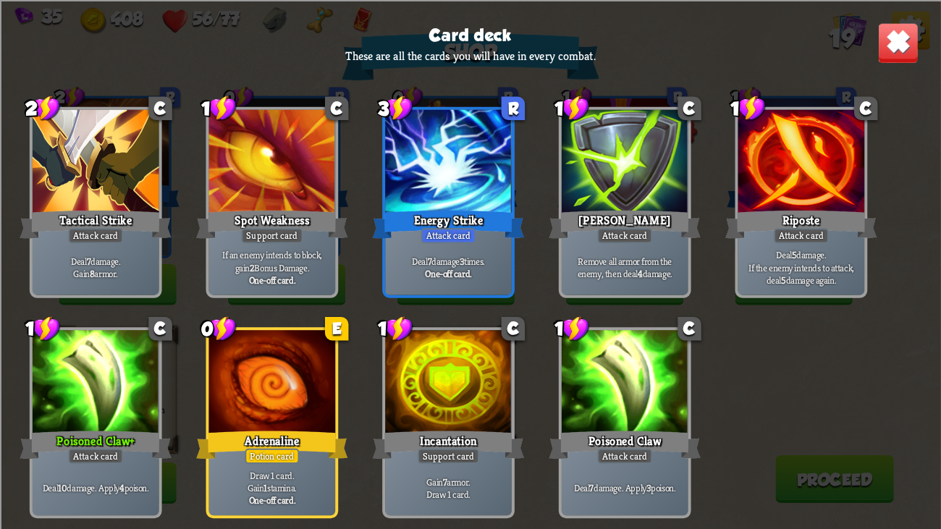
click at [908, 33] on img at bounding box center [898, 42] width 41 height 41
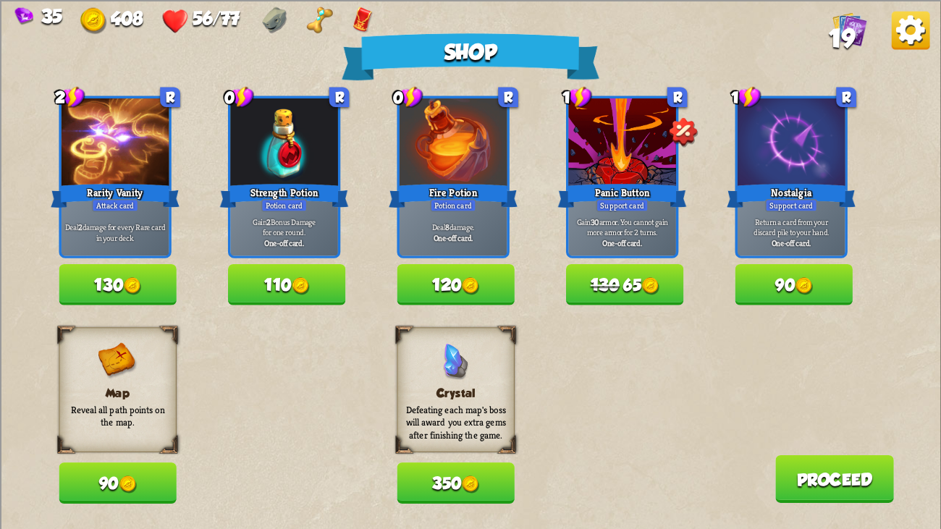
click at [645, 276] on button "130 65" at bounding box center [624, 284] width 117 height 41
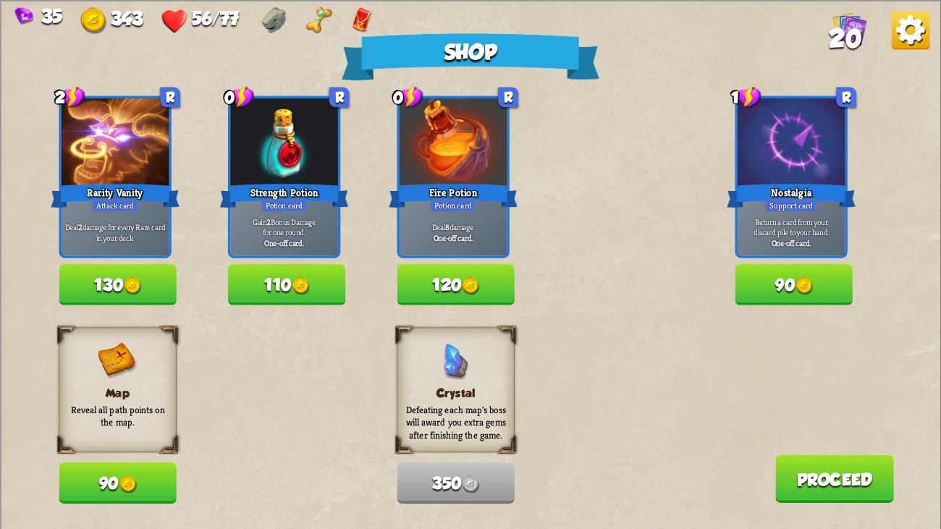
click at [746, 274] on button "90" at bounding box center [794, 284] width 117 height 41
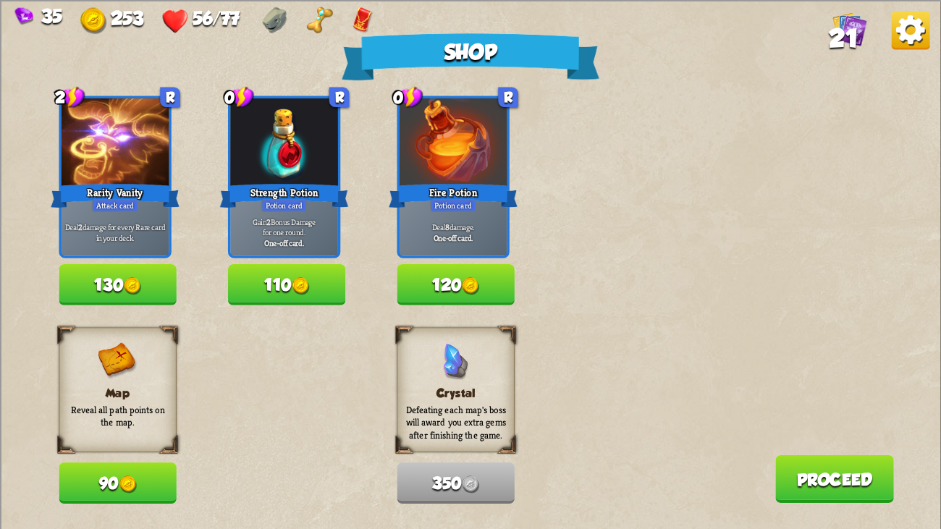
click at [838, 406] on button "Proceed" at bounding box center [835, 479] width 119 height 48
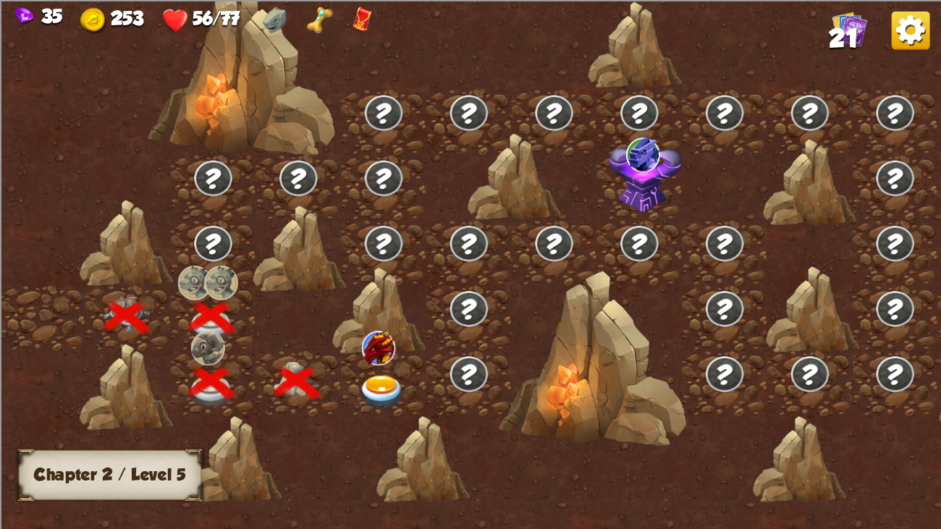
click at [370, 375] on img at bounding box center [382, 392] width 47 height 35
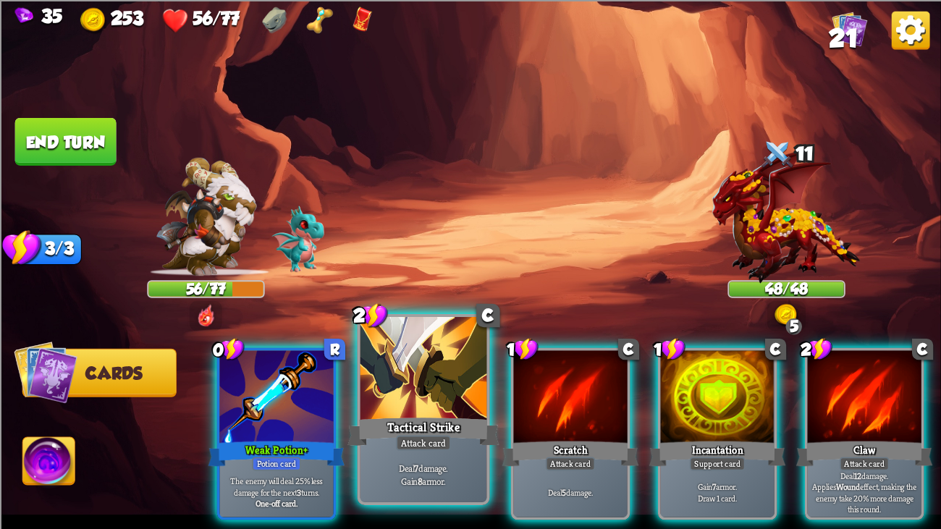
click at [440, 386] on div at bounding box center [424, 370] width 127 height 106
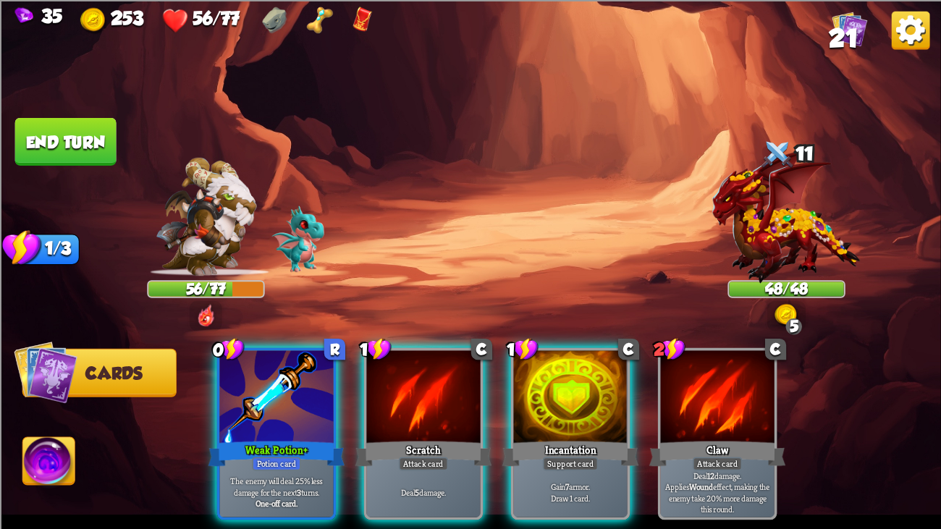
click at [440, 386] on div at bounding box center [423, 398] width 114 height 96
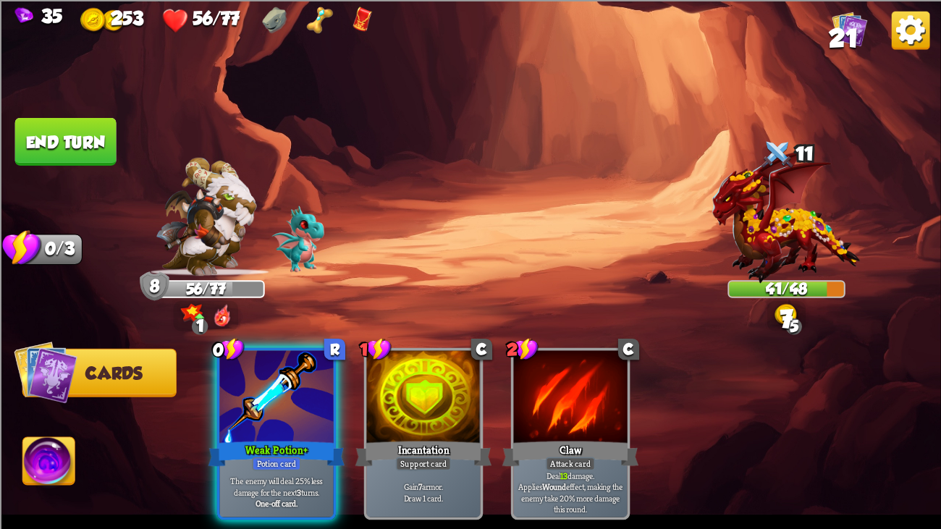
click at [71, 120] on button "End turn" at bounding box center [65, 141] width 101 height 48
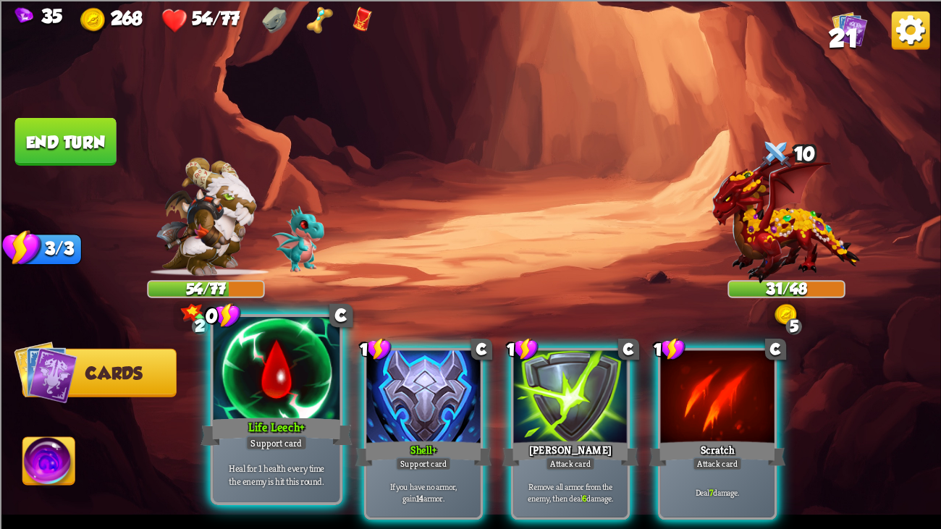
click at [285, 401] on div at bounding box center [277, 370] width 127 height 106
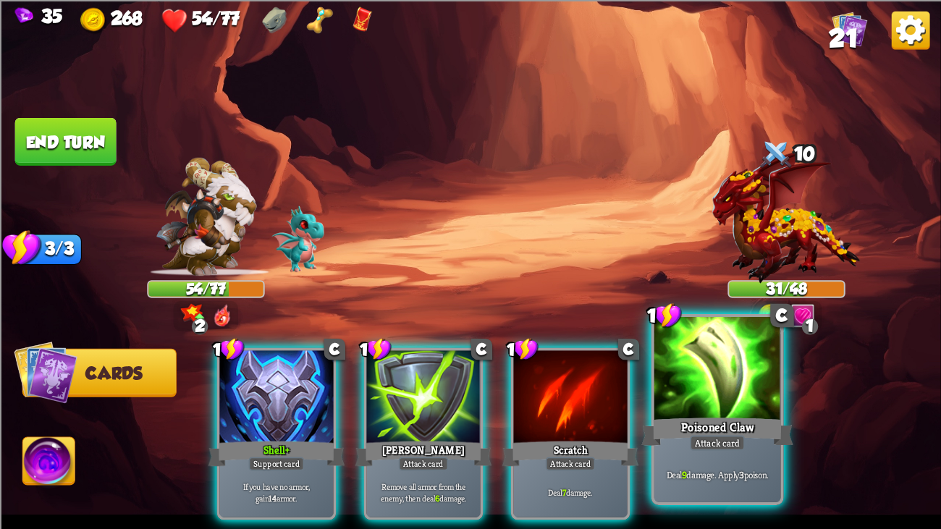
click at [705, 384] on div at bounding box center [718, 370] width 127 height 106
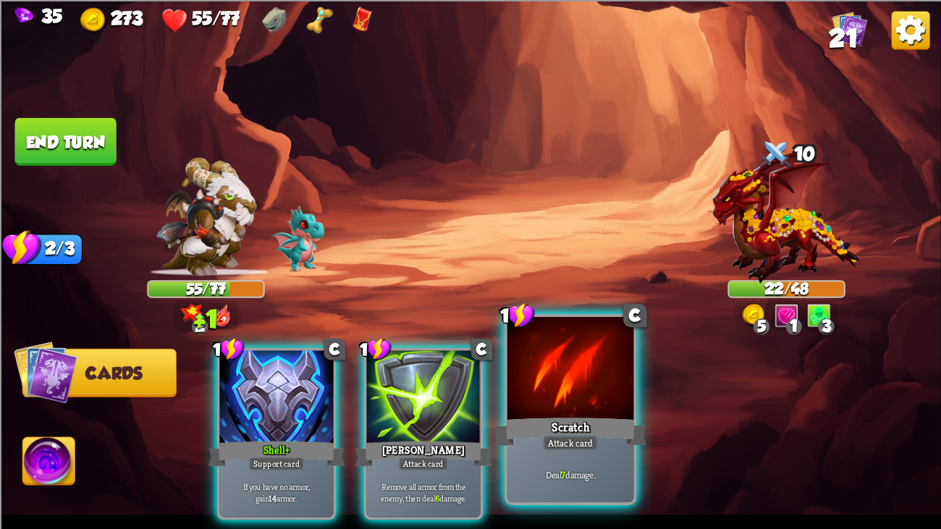
click at [527, 391] on div at bounding box center [571, 370] width 127 height 106
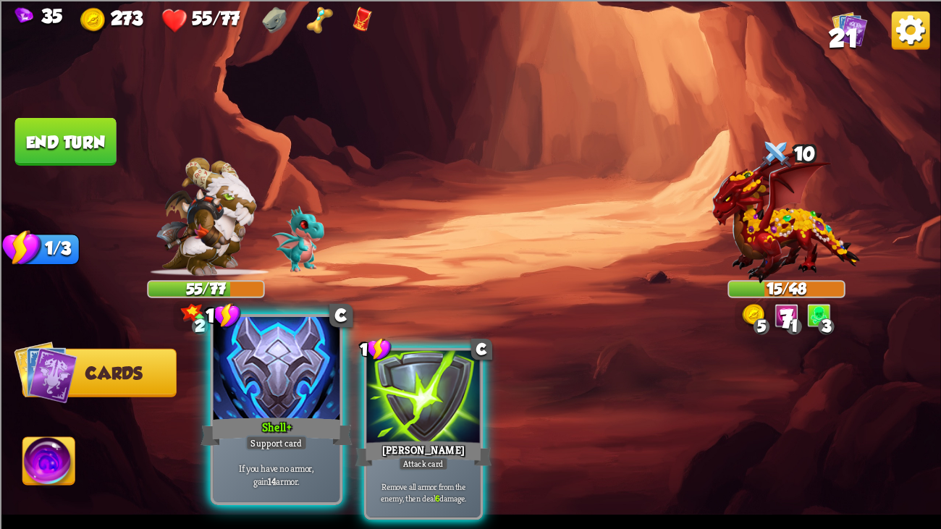
click at [298, 391] on div at bounding box center [277, 370] width 127 height 106
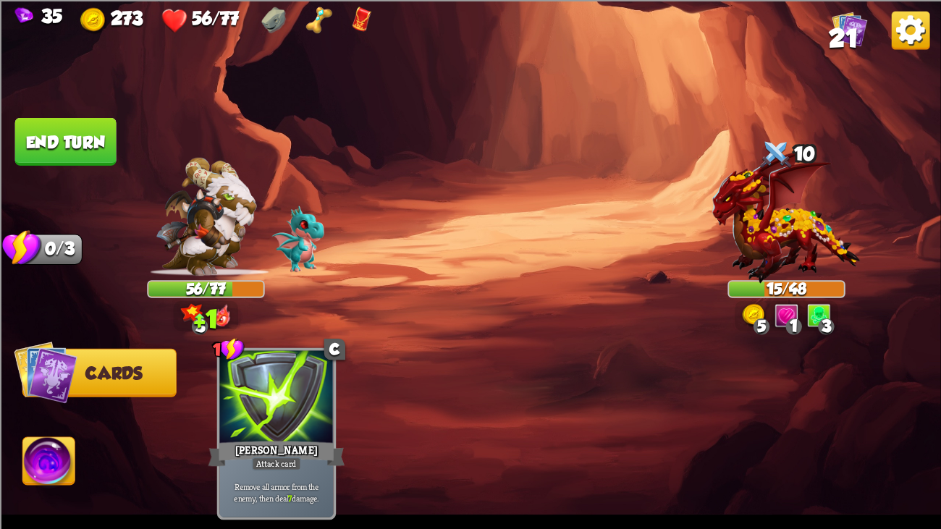
click at [64, 119] on button "End turn" at bounding box center [65, 141] width 101 height 48
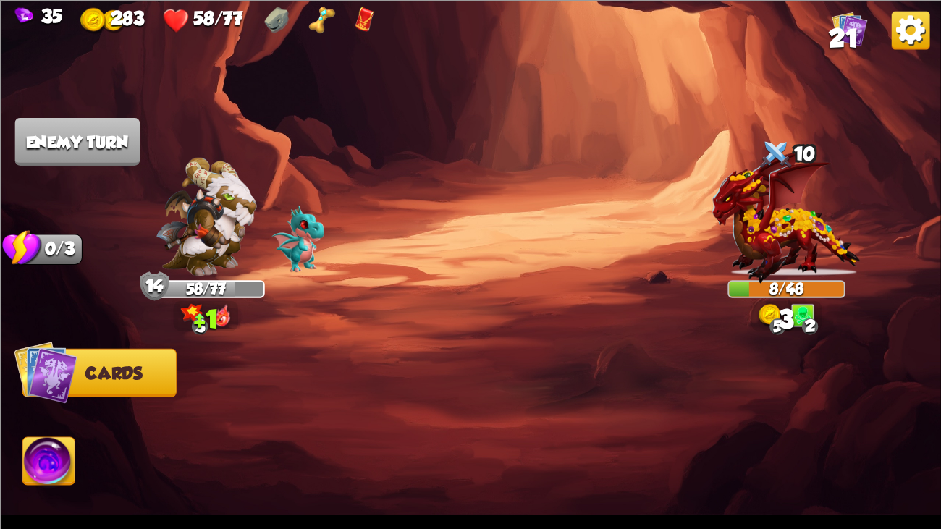
click at [416, 225] on img at bounding box center [470, 264] width 941 height 529
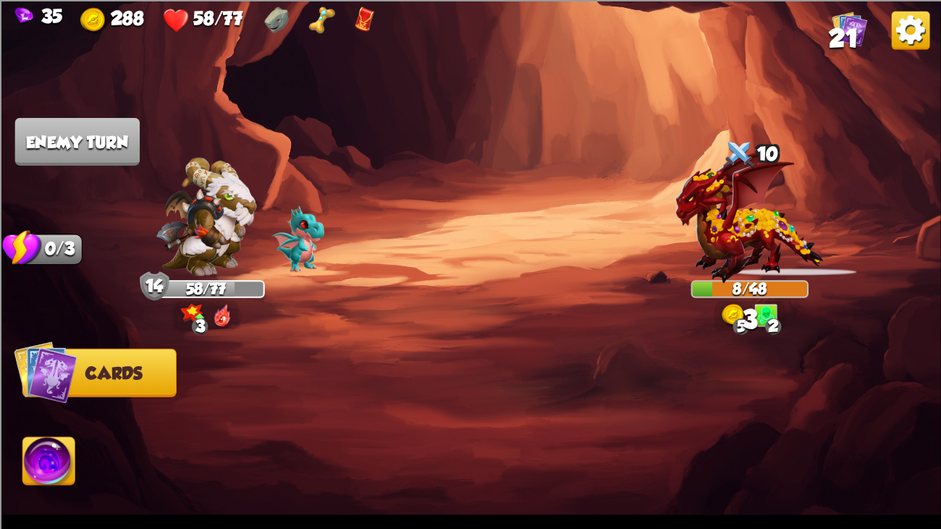
click at [416, 225] on img at bounding box center [470, 264] width 941 height 529
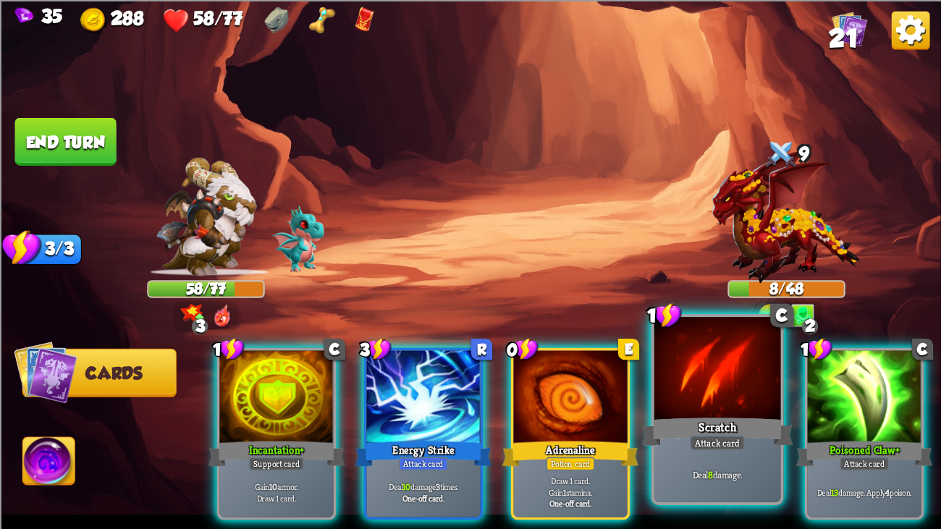
click at [681, 406] on div at bounding box center [718, 370] width 127 height 106
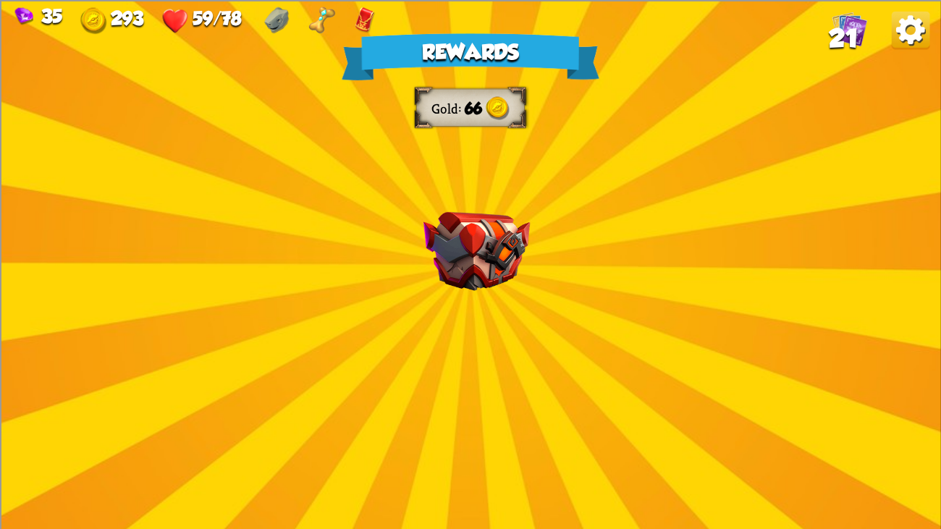
click at [385, 219] on div "Rewards Gold 66 Select a card 1 C Shell Support card If you have no armor, gain…" at bounding box center [470, 264] width 941 height 529
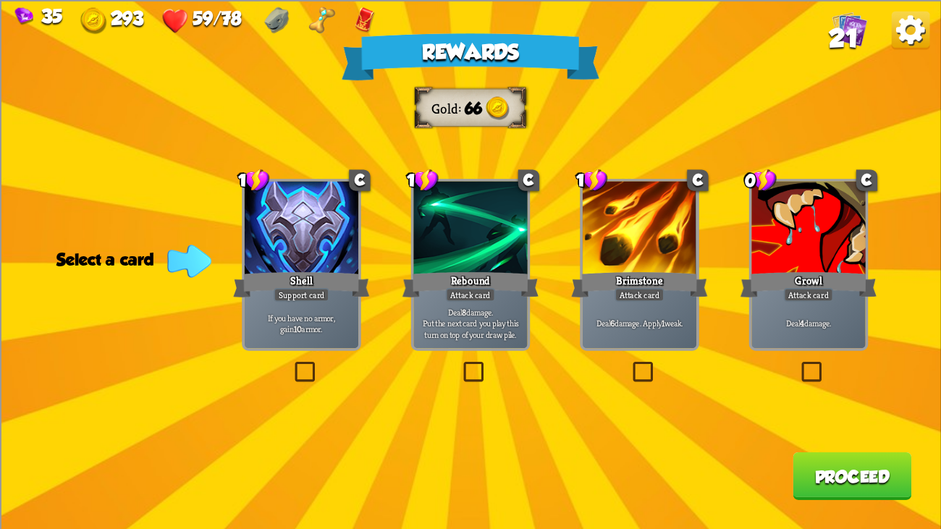
click at [505, 256] on div at bounding box center [470, 229] width 114 height 96
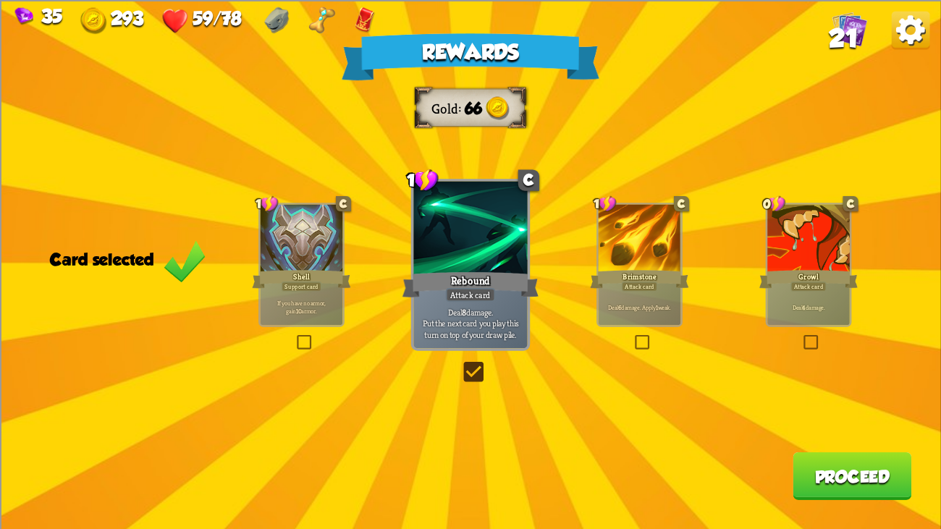
click at [864, 406] on button "Proceed" at bounding box center [852, 476] width 119 height 48
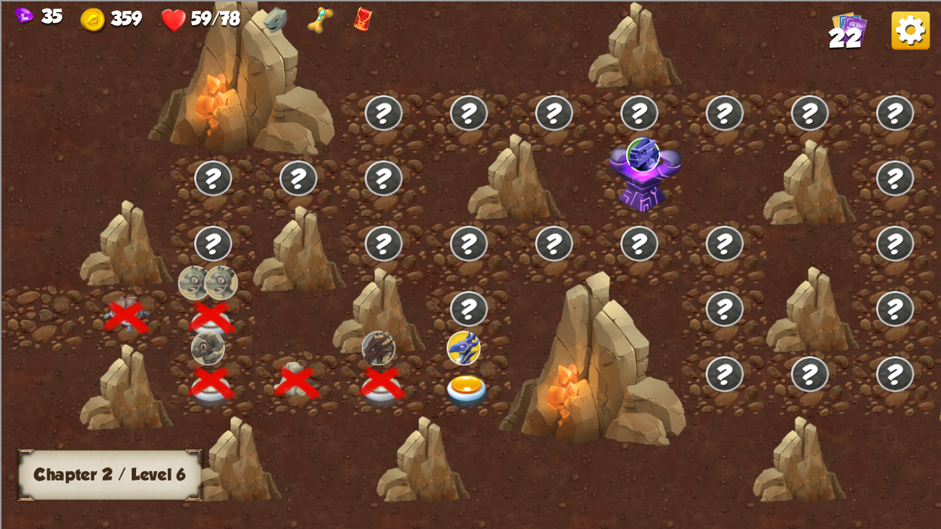
click at [454, 379] on img at bounding box center [467, 392] width 47 height 35
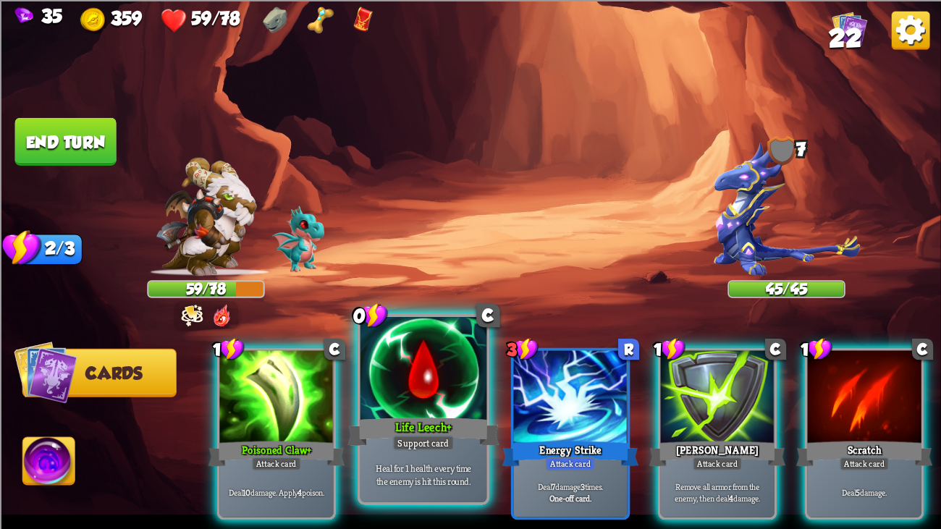
click at [378, 406] on div "Heal for 1 health every time the enemy is hit this round." at bounding box center [424, 474] width 127 height 55
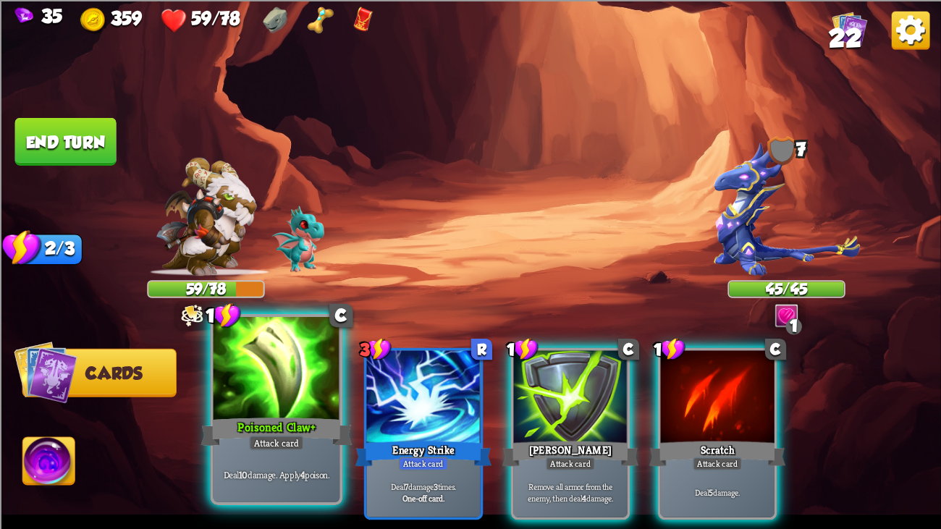
click at [319, 406] on div "Deal 10 damage. Apply 4 poison." at bounding box center [277, 474] width 127 height 55
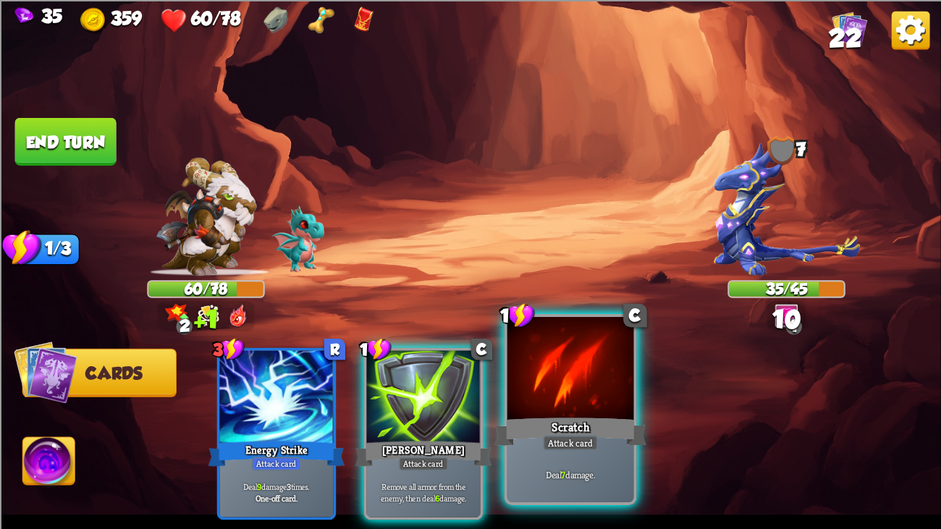
click at [530, 406] on div "Deal 7 damage." at bounding box center [571, 474] width 127 height 55
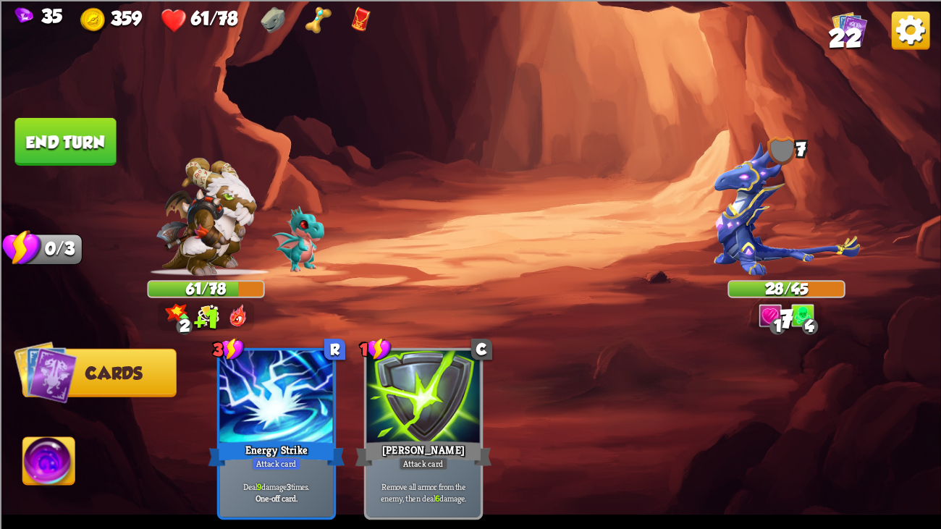
click at [59, 115] on img at bounding box center [470, 264] width 941 height 529
click at [72, 130] on button "End turn" at bounding box center [65, 141] width 101 height 48
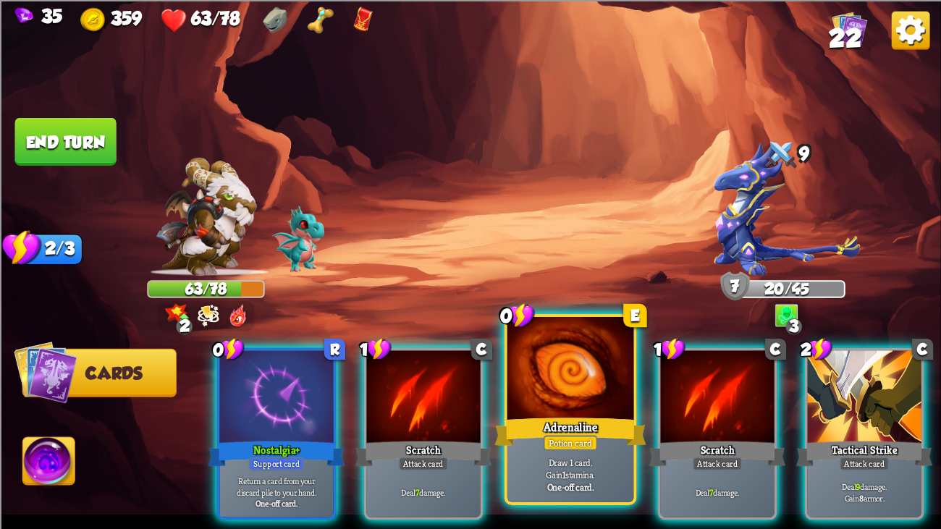
click at [540, 390] on div at bounding box center [571, 370] width 127 height 106
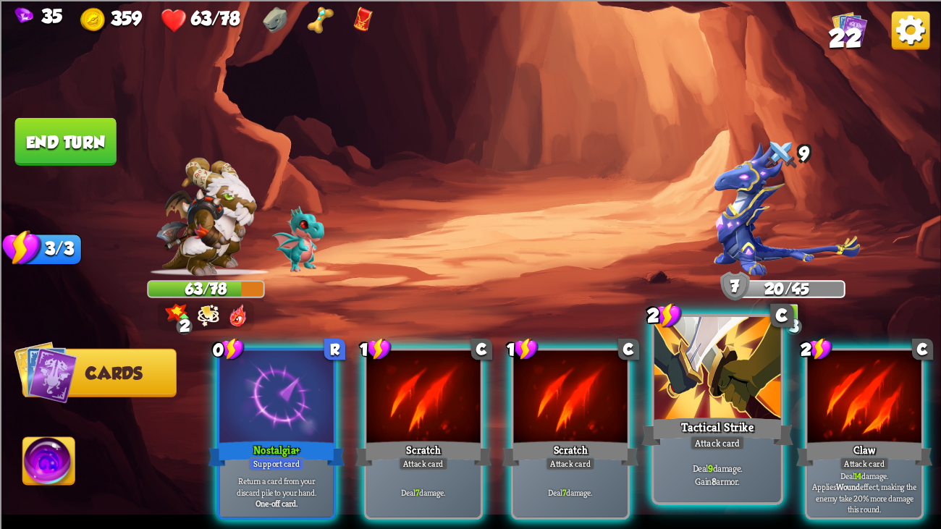
click at [687, 406] on div "Tactical Strike" at bounding box center [718, 432] width 152 height 34
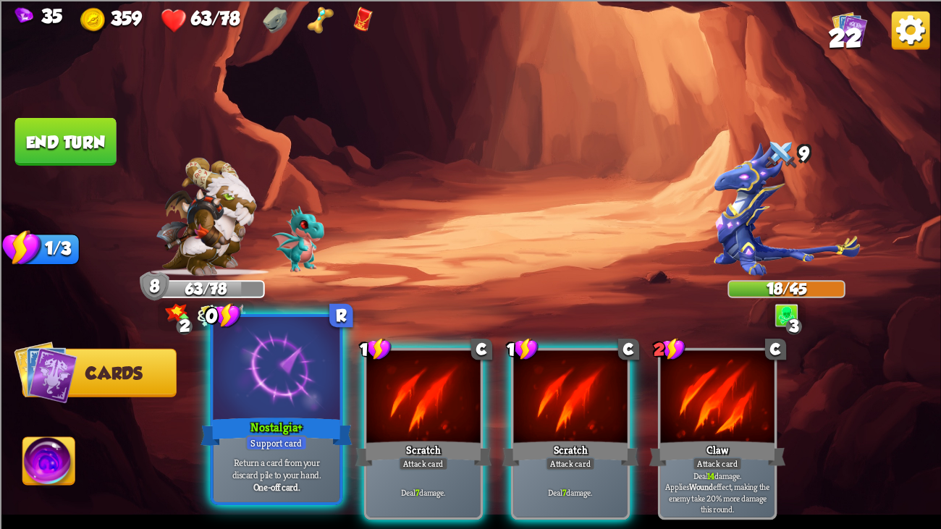
click at [311, 406] on div "Return a card from your discard pile to your hand. One-off card." at bounding box center [277, 474] width 127 height 55
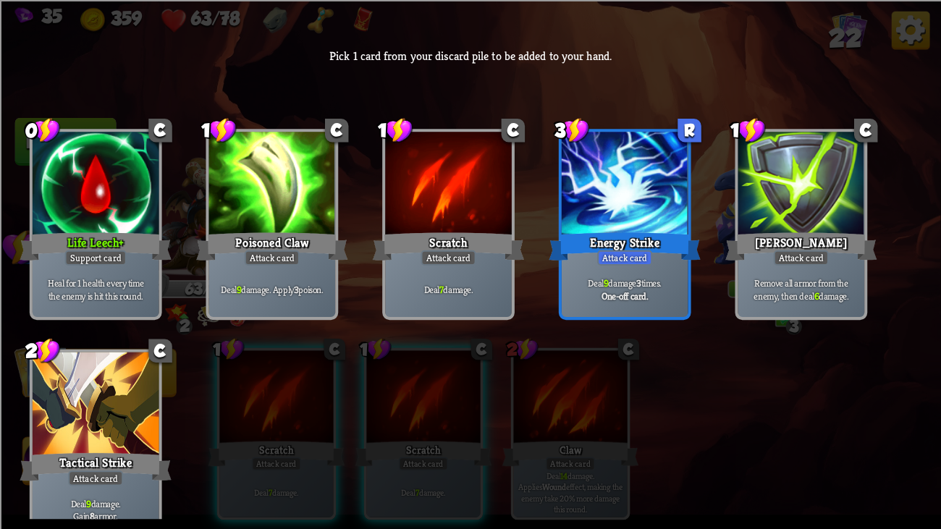
click at [164, 203] on div "0 C Life Leech+ Support card Heal for 1 health every time the enemy is hit this…" at bounding box center [470, 302] width 941 height 434
click at [111, 197] on div at bounding box center [96, 185] width 127 height 106
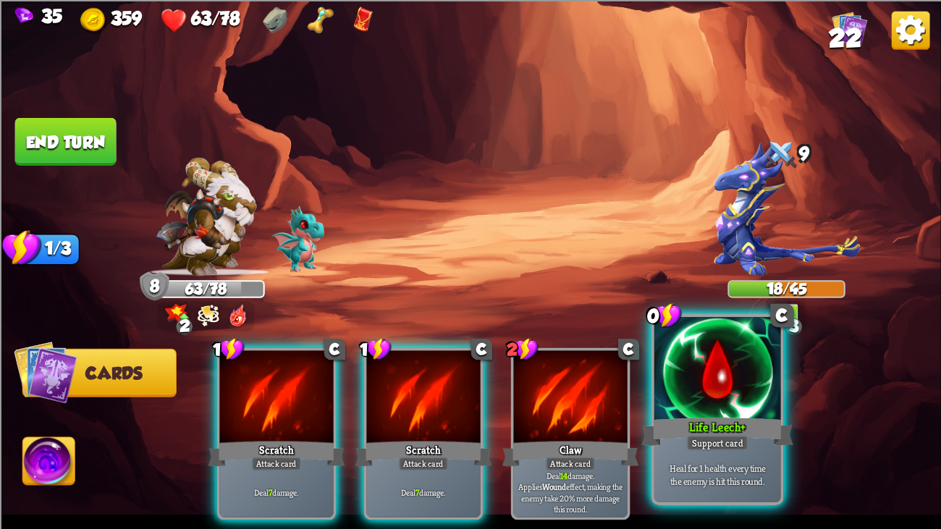
click at [777, 406] on p "Heal for 1 health every time the enemy is hit this round." at bounding box center [718, 474] width 120 height 25
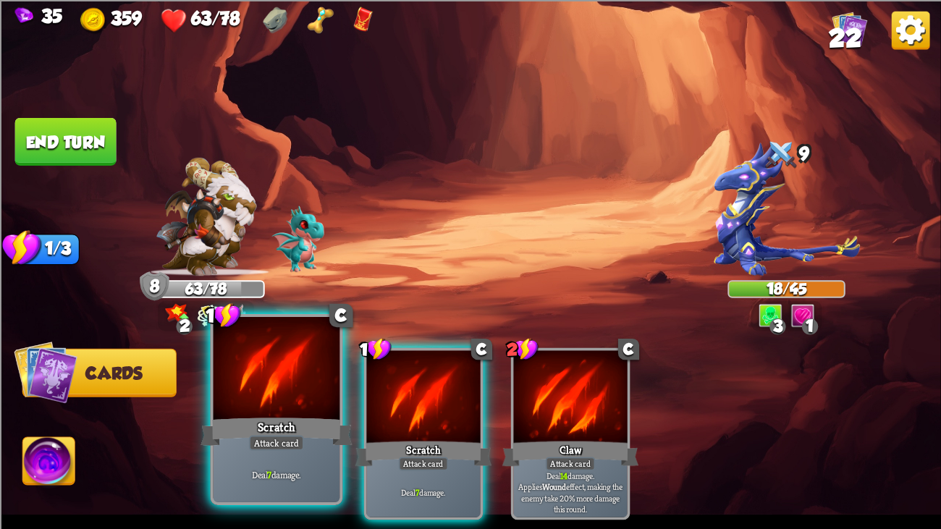
click at [335, 379] on div at bounding box center [277, 370] width 127 height 106
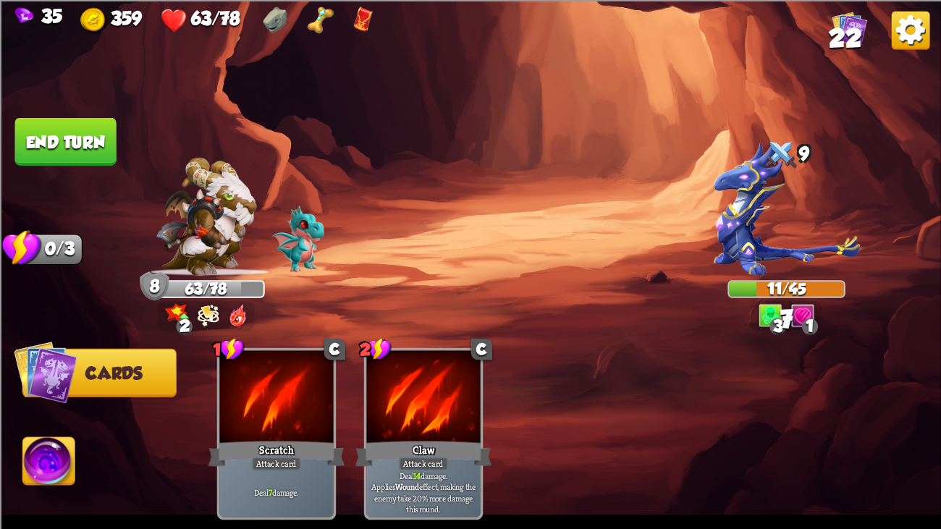
click at [84, 143] on button "End turn" at bounding box center [65, 141] width 101 height 48
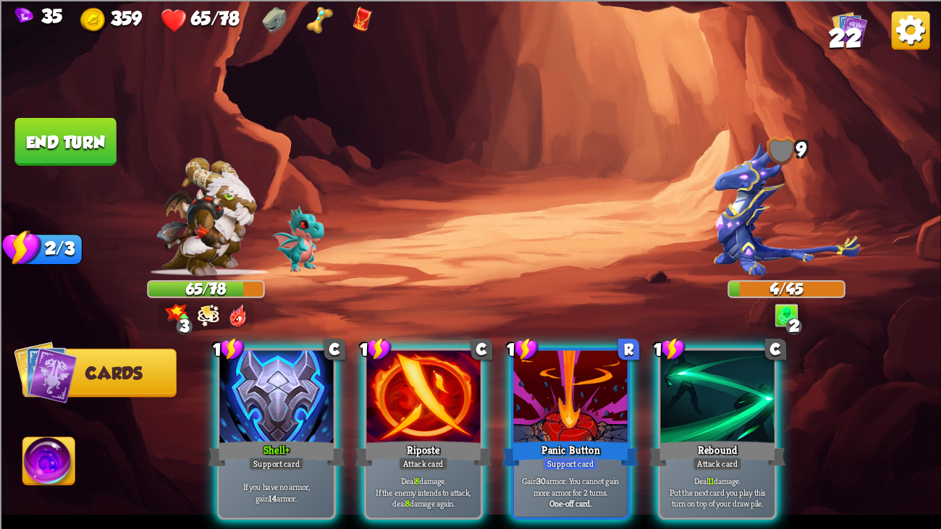
click at [406, 376] on div at bounding box center [423, 398] width 114 height 96
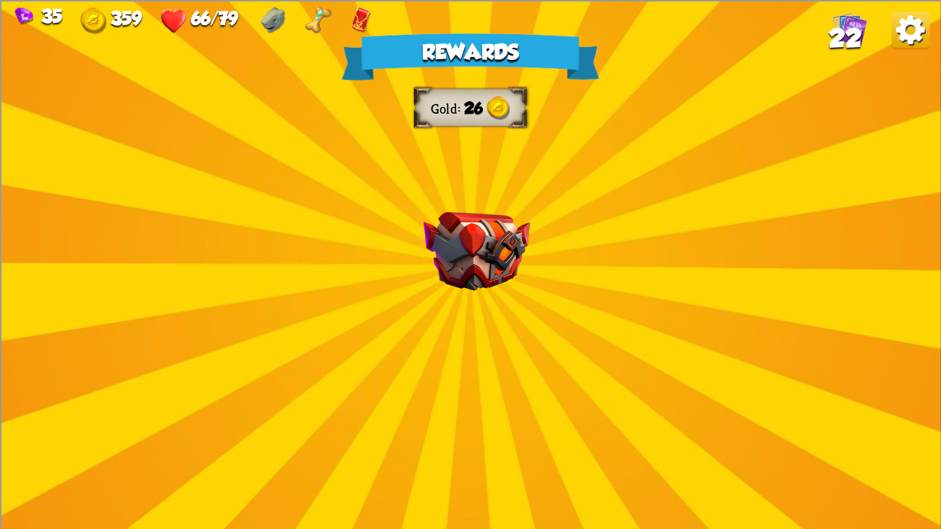
click at [455, 322] on div "Rewards Gold 26 Select a card 1 C Fireball Attack card Lose 2 health. Deal 14 d…" at bounding box center [470, 264] width 941 height 529
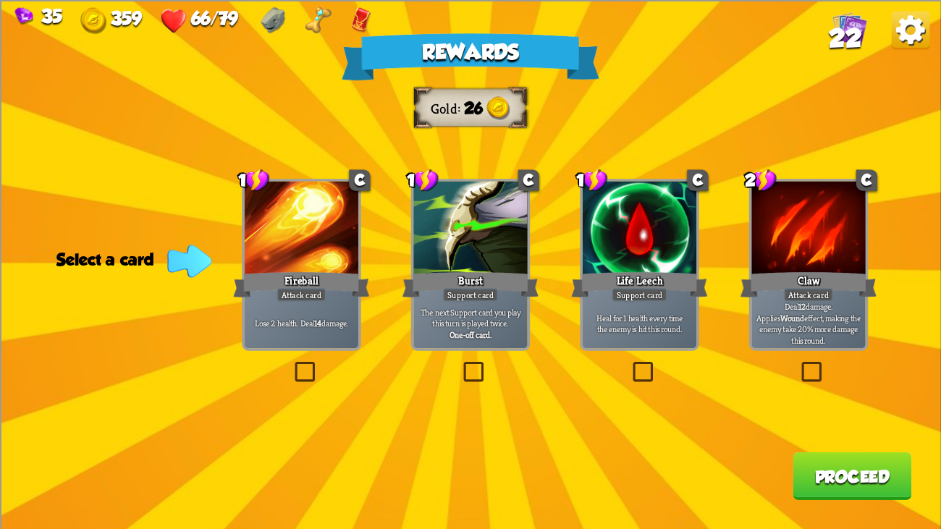
click at [315, 261] on div at bounding box center [302, 229] width 114 height 96
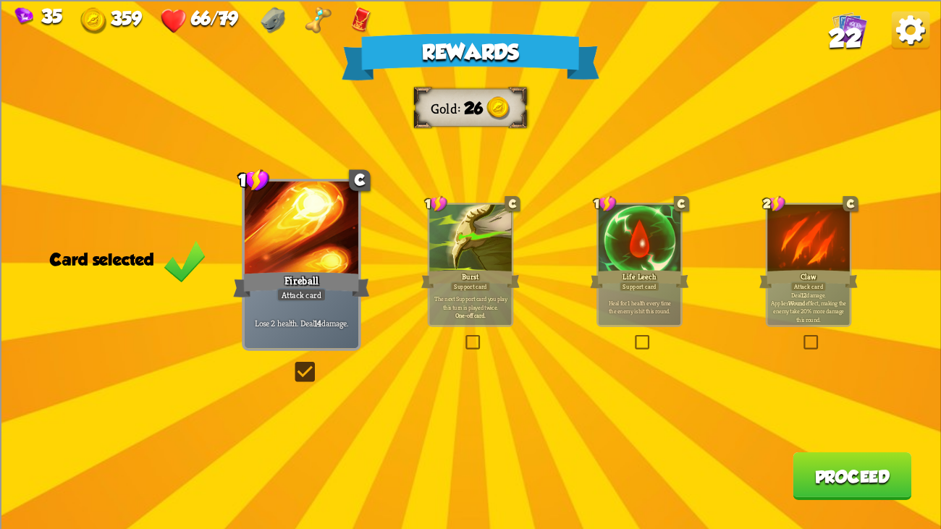
click at [868, 406] on button "Proceed" at bounding box center [852, 476] width 119 height 48
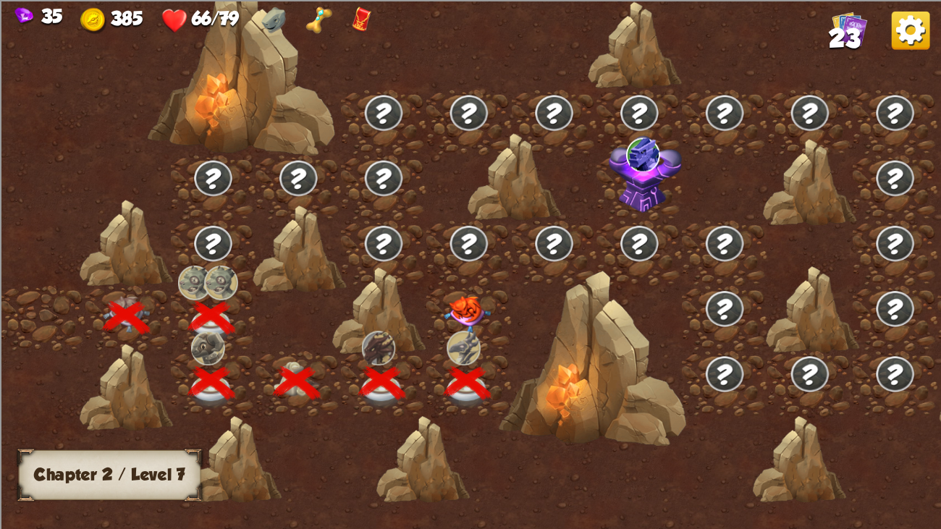
click at [471, 298] on img at bounding box center [467, 314] width 47 height 37
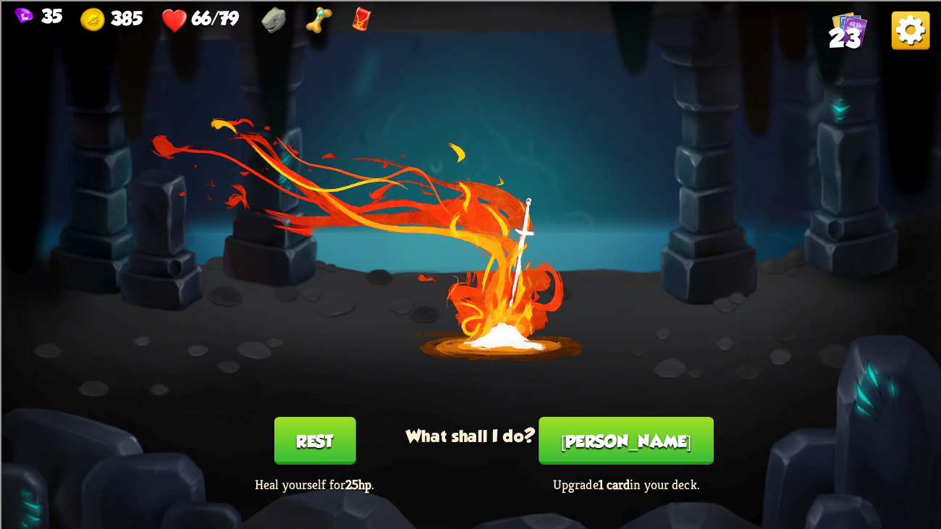
click at [614, 406] on button "[PERSON_NAME]" at bounding box center [626, 441] width 175 height 48
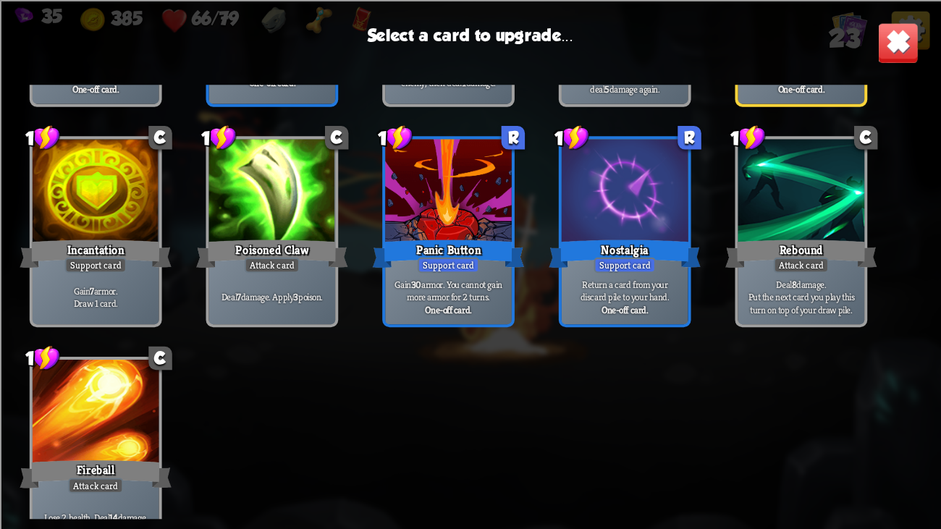
scroll to position [641, 0]
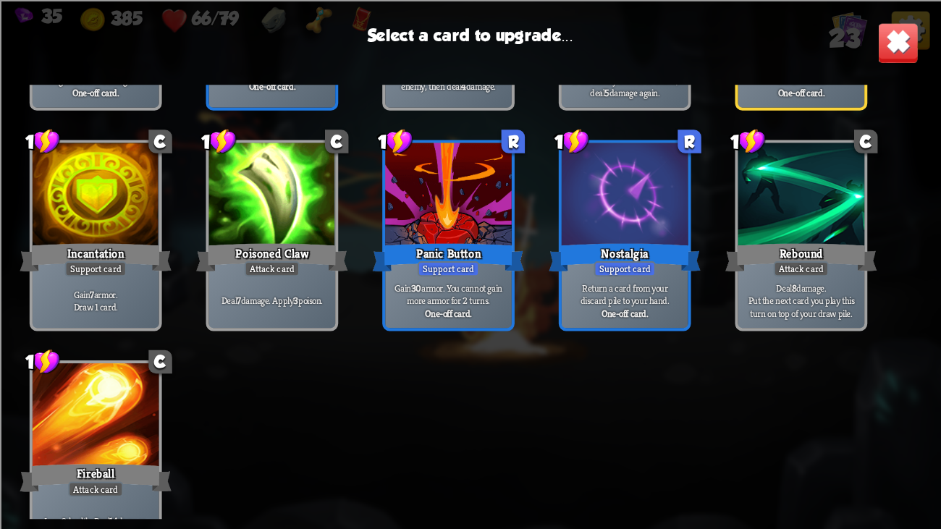
click at [452, 266] on div "Support card" at bounding box center [449, 268] width 62 height 15
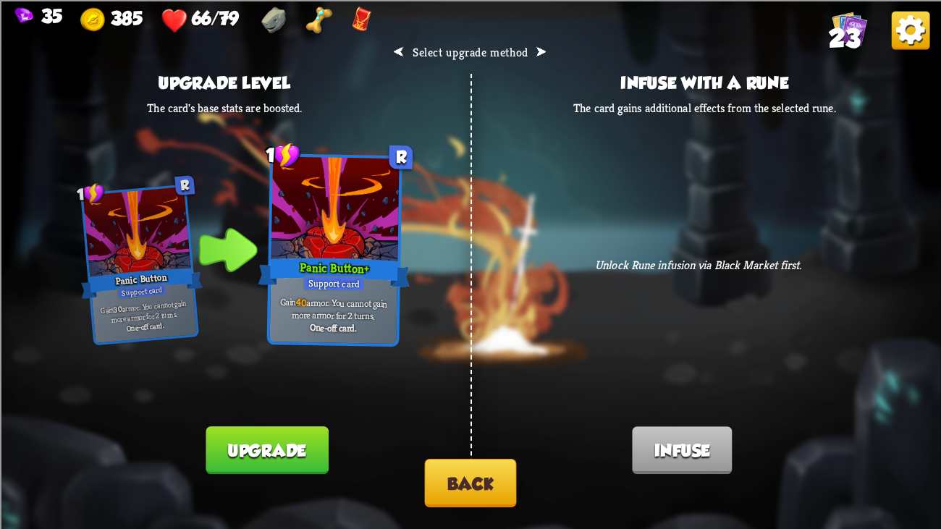
click at [450, 406] on button "Back" at bounding box center [471, 483] width 92 height 49
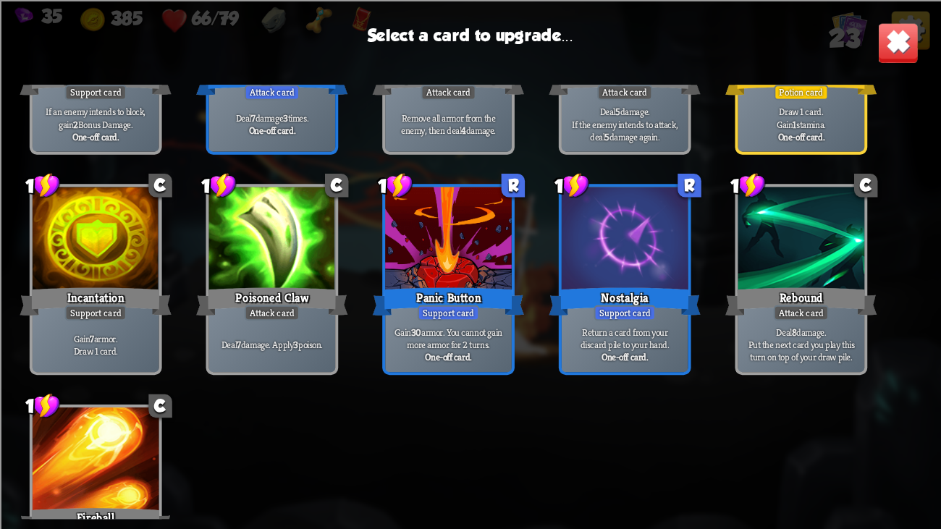
scroll to position [598, 0]
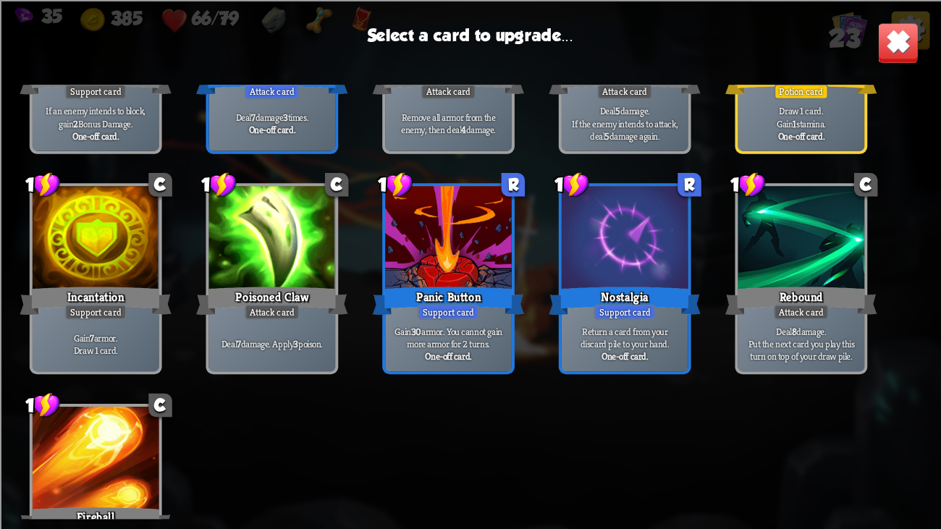
click at [578, 267] on div at bounding box center [625, 239] width 127 height 106
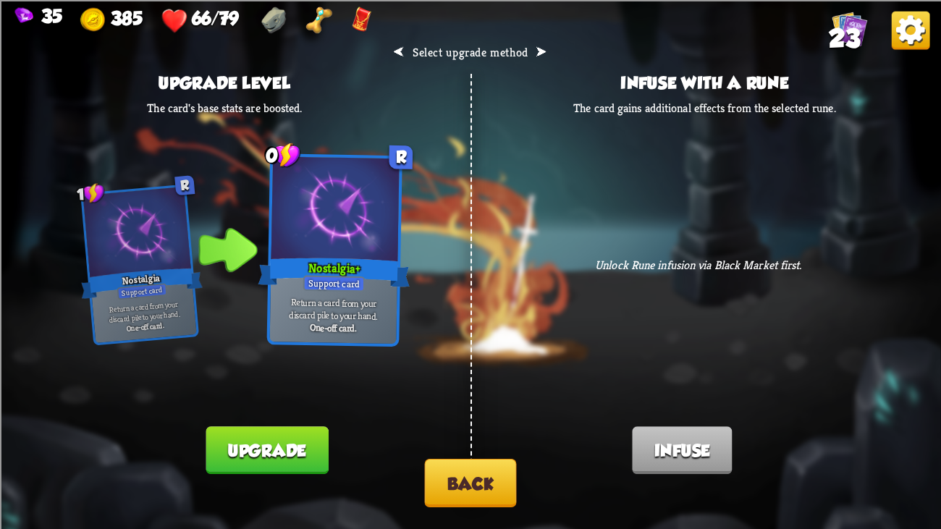
click at [444, 406] on button "Back" at bounding box center [471, 483] width 92 height 49
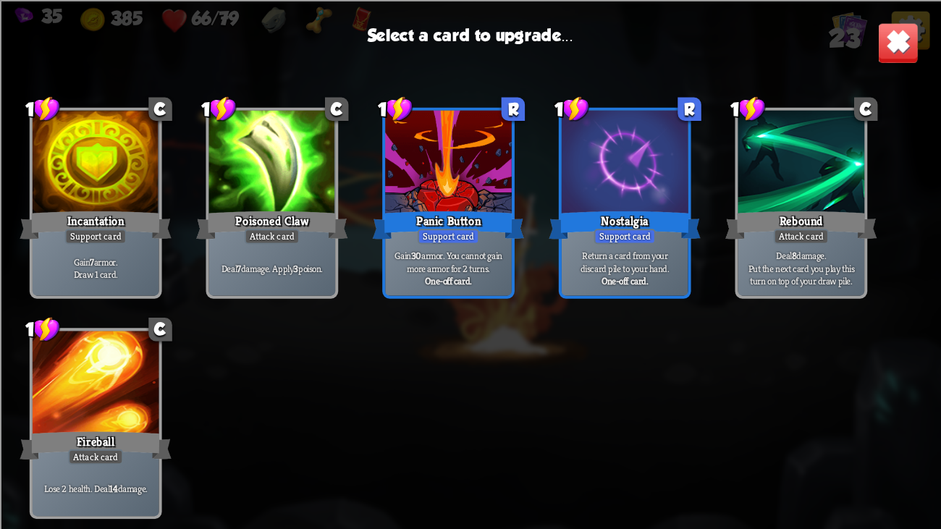
scroll to position [671, 0]
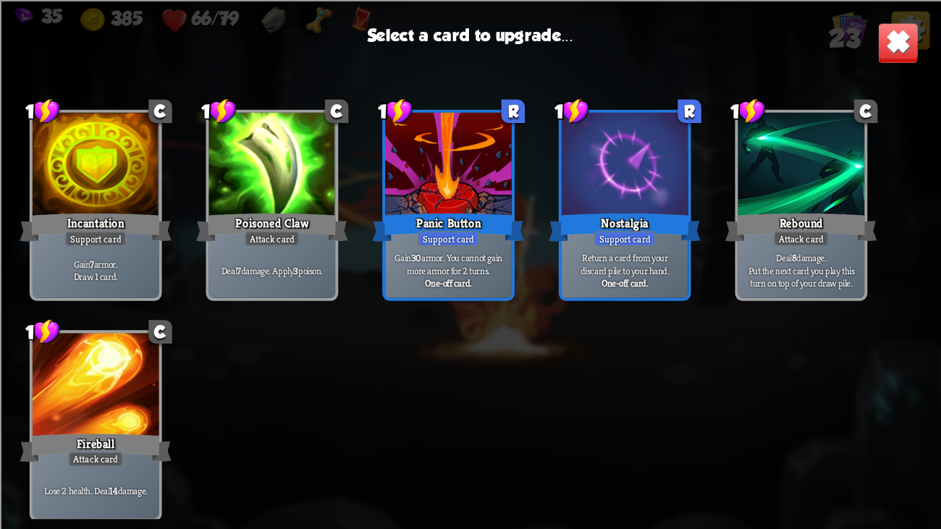
click at [62, 401] on div at bounding box center [96, 386] width 127 height 106
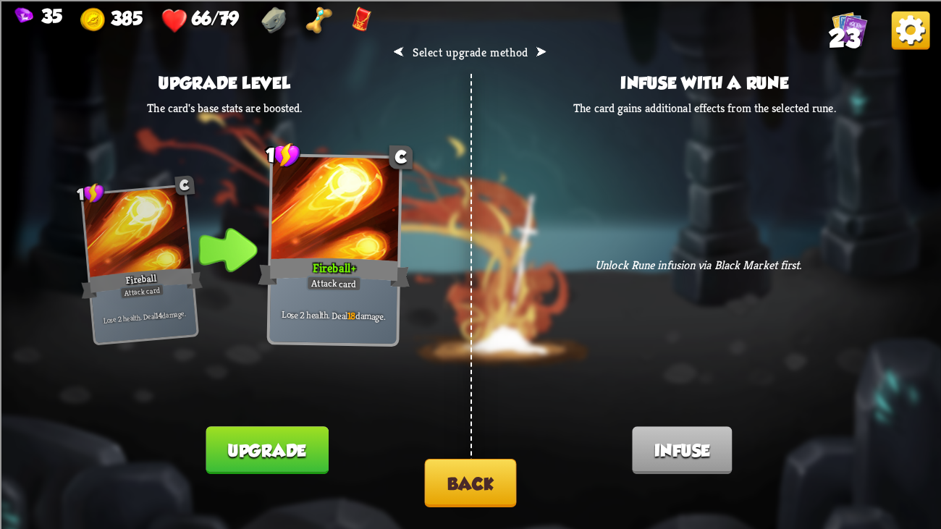
click at [471, 406] on button "Back" at bounding box center [471, 483] width 92 height 49
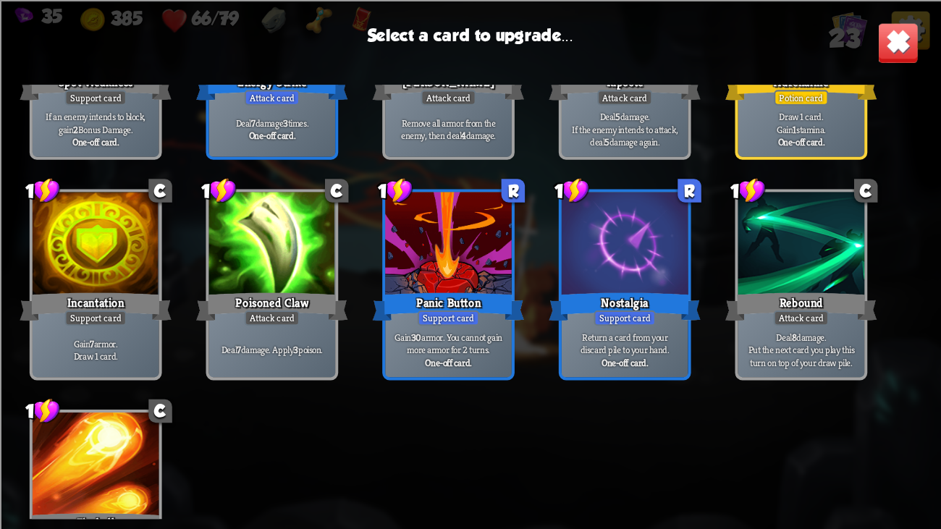
scroll to position [589, 0]
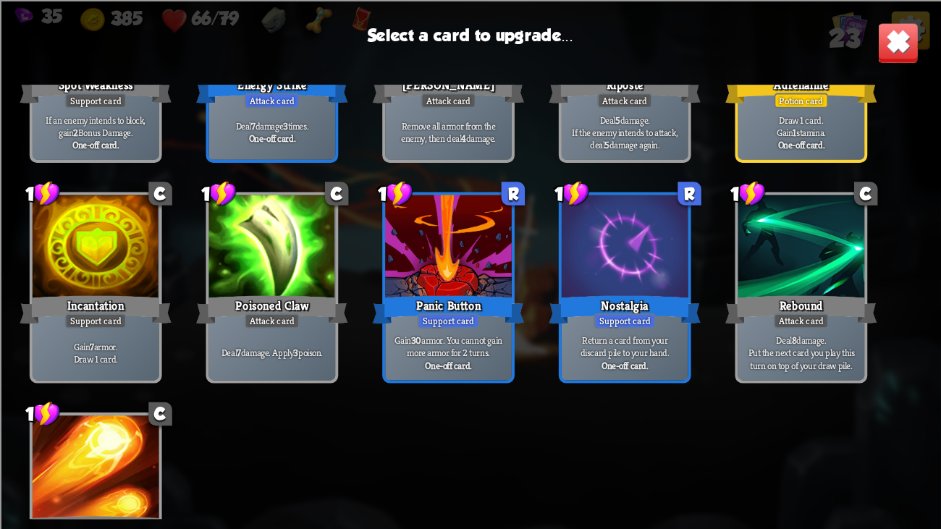
click at [566, 322] on div "Nostalgia" at bounding box center [625, 310] width 152 height 34
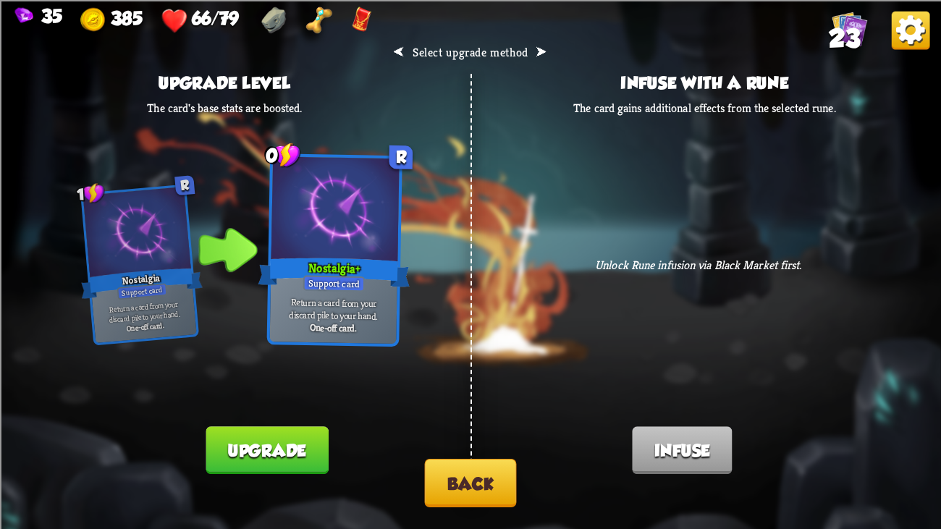
click at [279, 406] on button "Upgrade" at bounding box center [267, 451] width 122 height 48
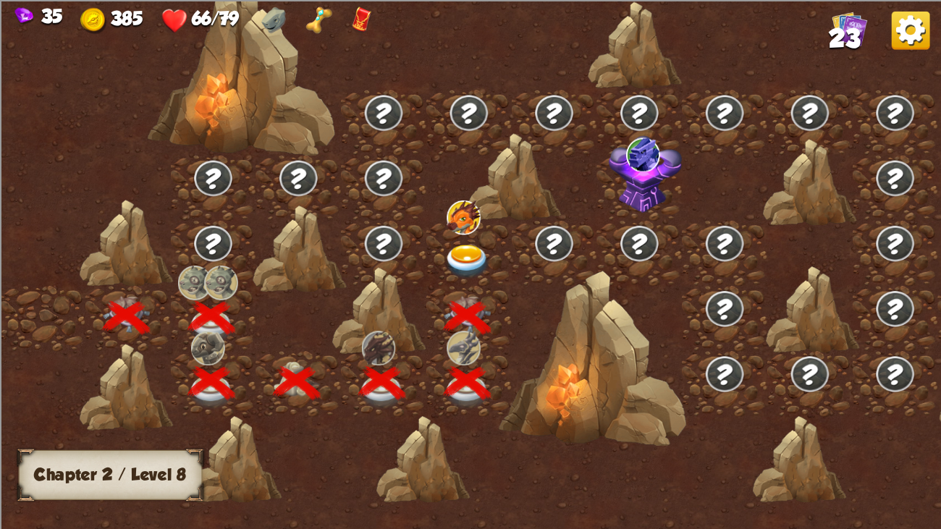
click at [467, 245] on img at bounding box center [467, 262] width 47 height 35
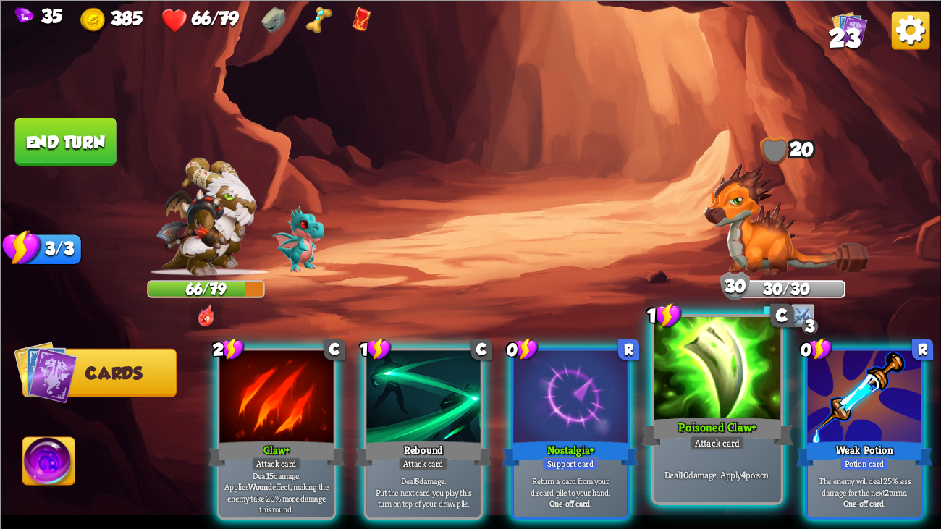
click at [710, 406] on div "Poisoned Claw+" at bounding box center [718, 432] width 152 height 34
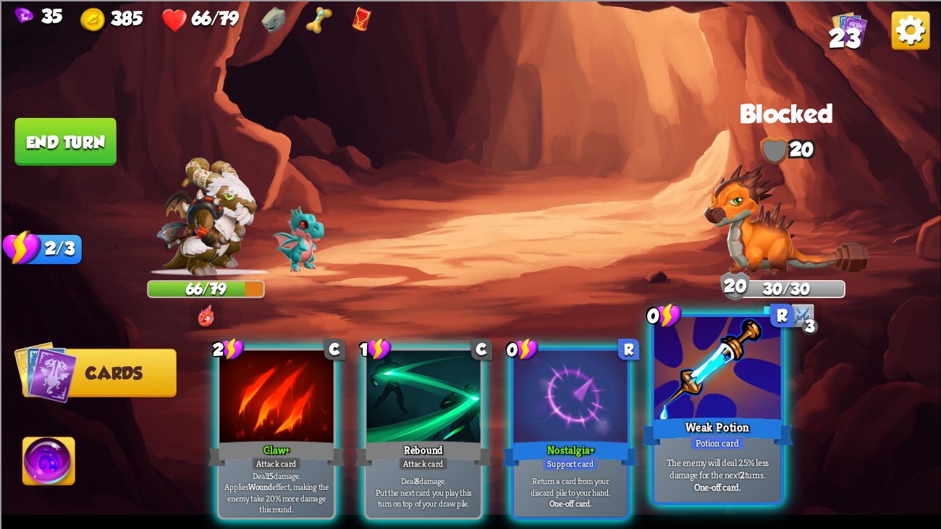
click at [705, 406] on div "Weak Potion" at bounding box center [718, 432] width 152 height 34
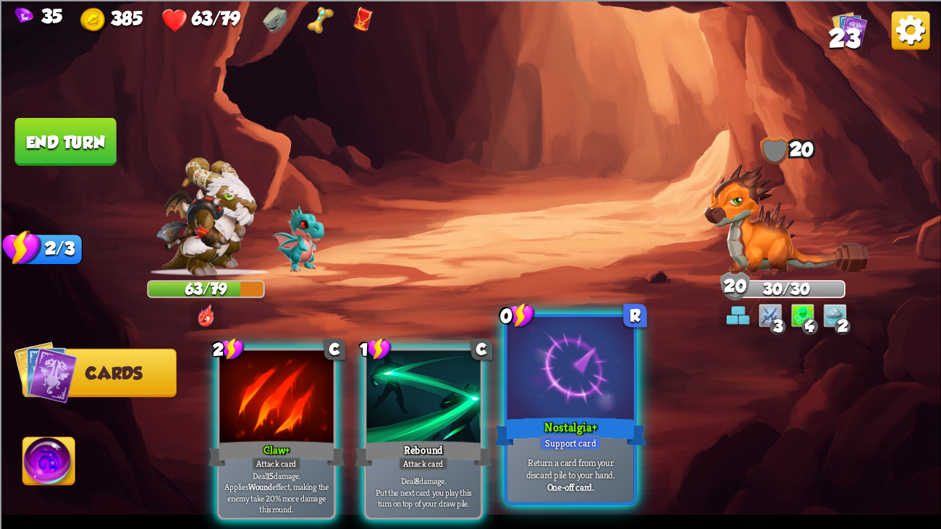
click at [547, 373] on div at bounding box center [571, 370] width 127 height 106
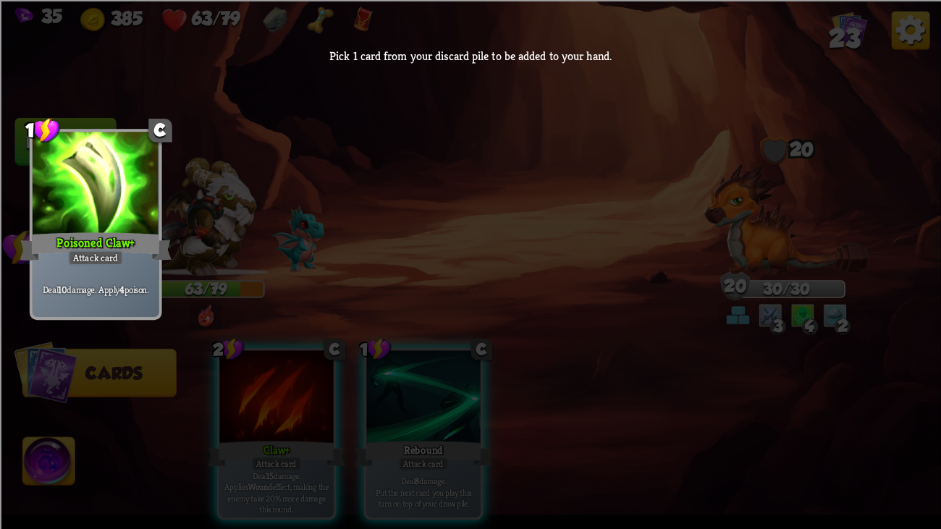
click at [486, 121] on div "1 C Poisoned Claw+ Attack card Deal 10 damage. Apply 4 poison." at bounding box center [470, 302] width 941 height 434
click at [157, 222] on div at bounding box center [96, 185] width 127 height 106
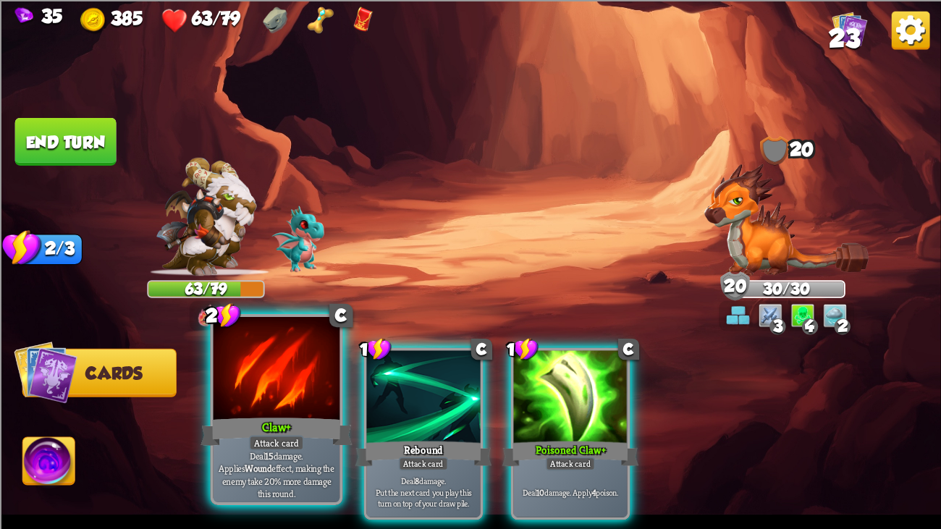
click at [271, 403] on div at bounding box center [277, 370] width 127 height 106
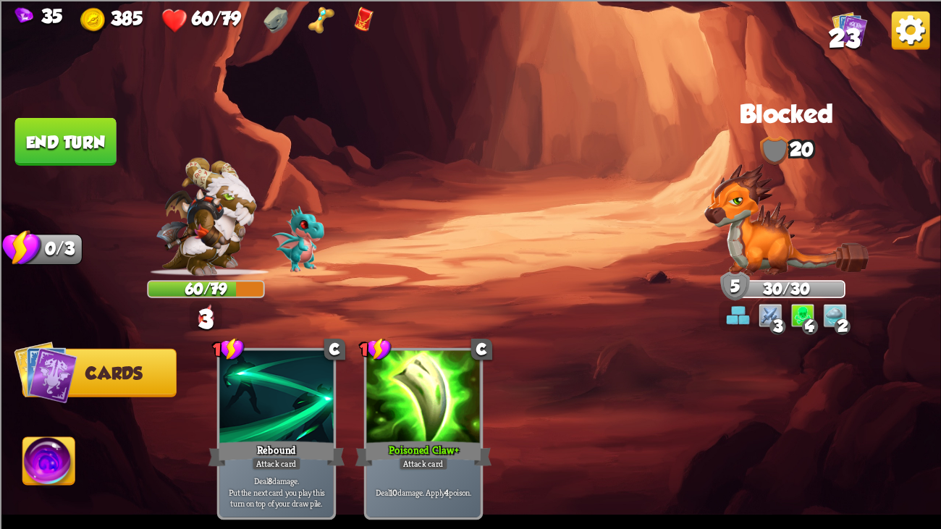
click at [88, 125] on button "End turn" at bounding box center [65, 141] width 101 height 48
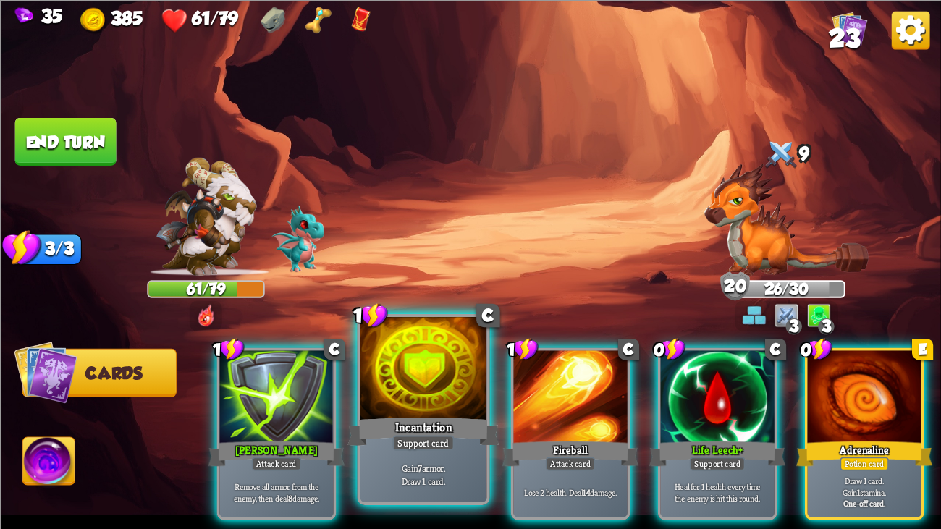
click at [441, 379] on div at bounding box center [424, 370] width 127 height 106
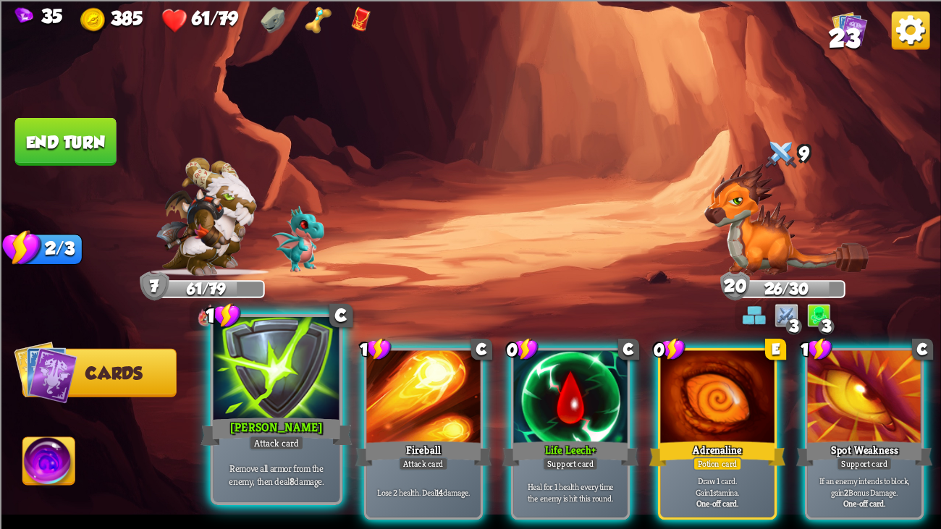
click at [287, 406] on div "[PERSON_NAME]" at bounding box center [277, 432] width 152 height 34
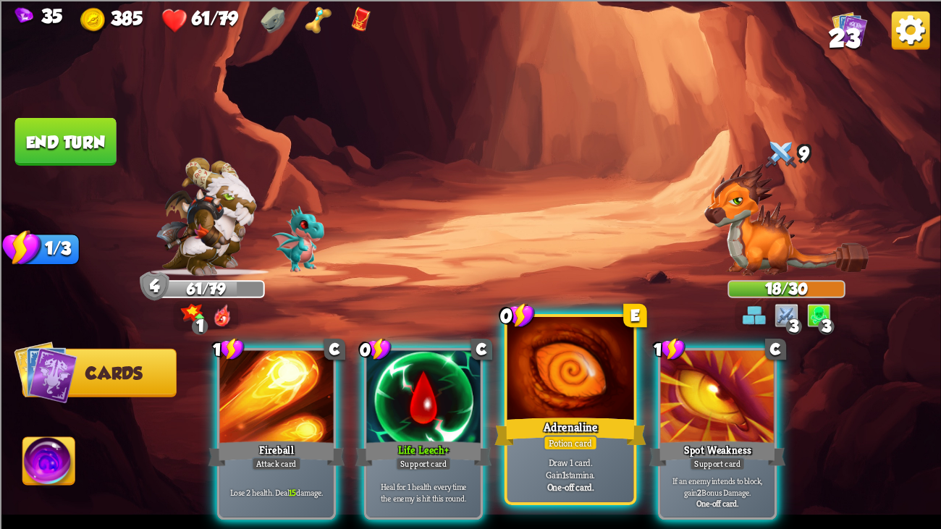
click at [536, 406] on div "Adrenaline" at bounding box center [571, 432] width 152 height 34
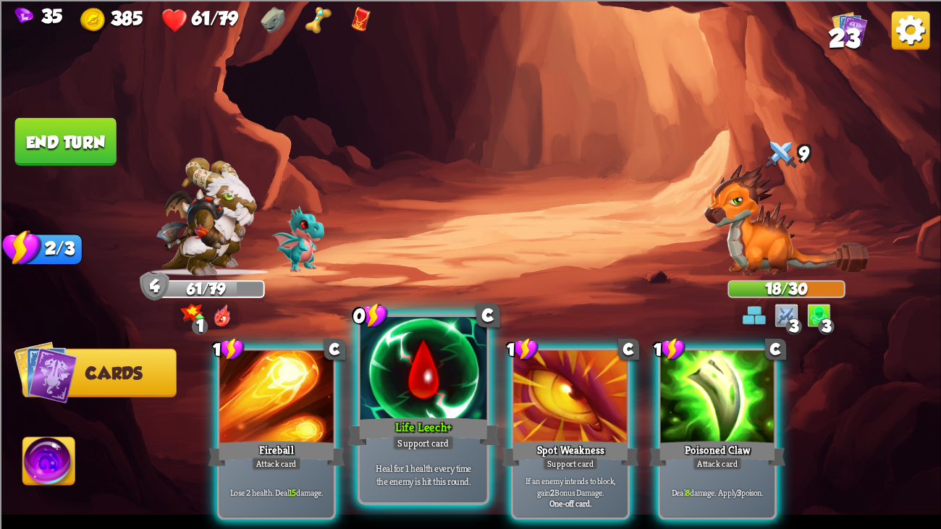
click at [414, 406] on div "Life Leech+" at bounding box center [424, 432] width 152 height 34
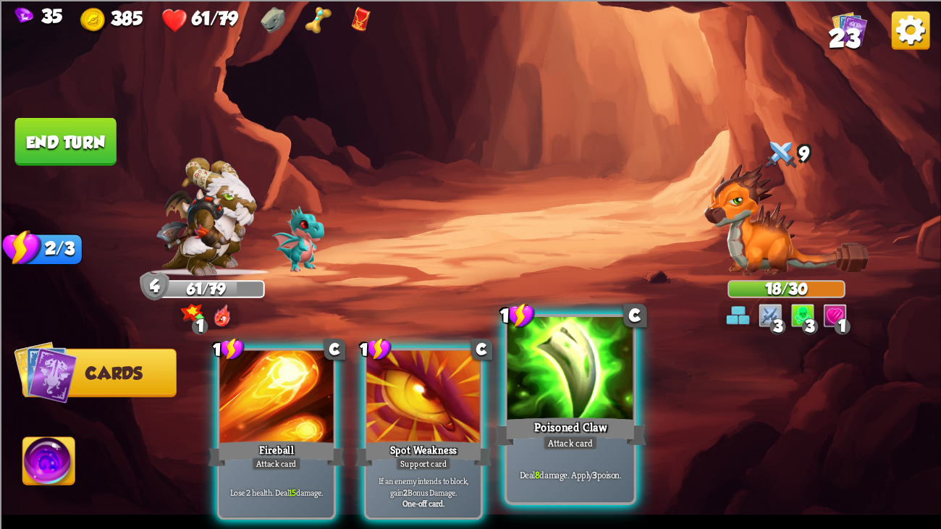
click at [529, 406] on div "Poisoned Claw" at bounding box center [571, 432] width 152 height 34
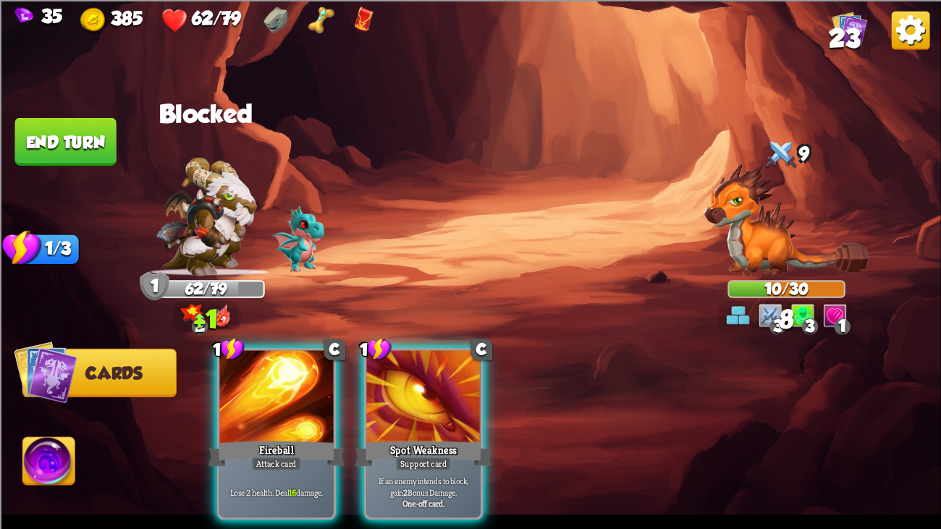
click at [61, 140] on button "End turn" at bounding box center [65, 141] width 101 height 48
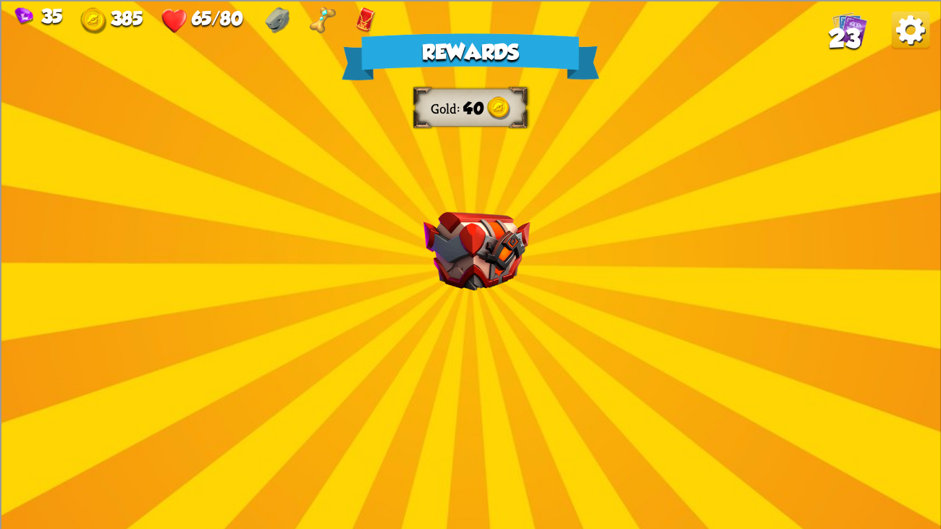
click at [372, 232] on div "Rewards Gold 40 Proceed" at bounding box center [470, 264] width 941 height 529
click at [506, 243] on img at bounding box center [477, 250] width 106 height 79
click at [506, 243] on div "Rewards Gold 40 Proceed" at bounding box center [470, 264] width 941 height 529
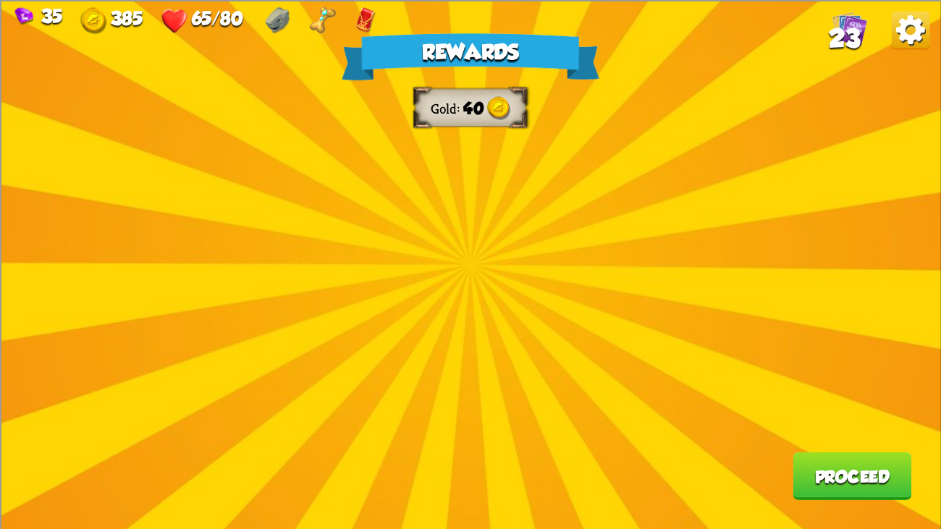
click at [878, 406] on button "Proceed" at bounding box center [852, 476] width 119 height 48
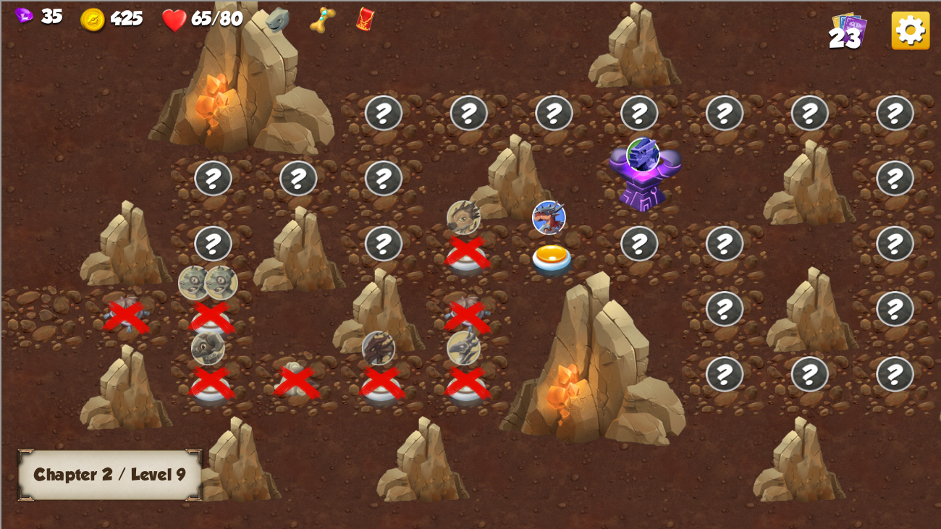
click at [555, 249] on img at bounding box center [552, 262] width 47 height 35
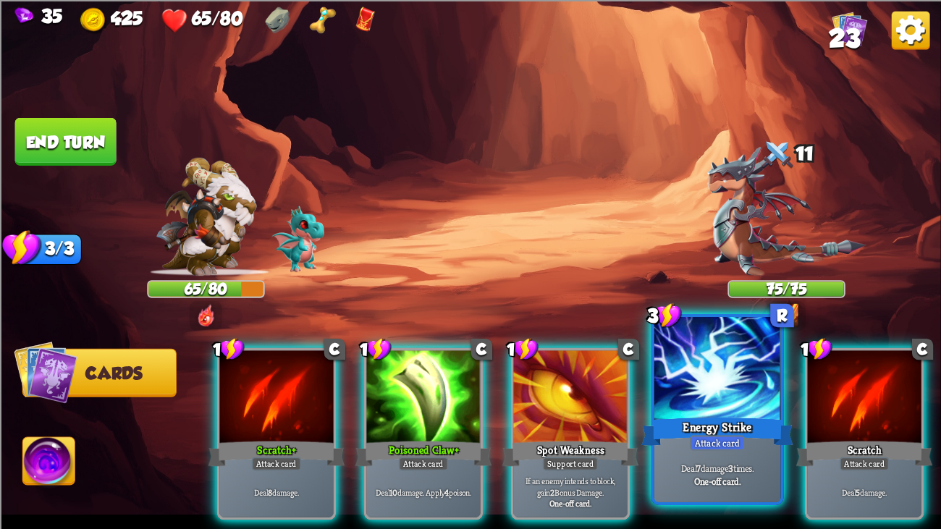
click at [700, 406] on p "Deal 7 damage 3 times." at bounding box center [718, 468] width 120 height 12
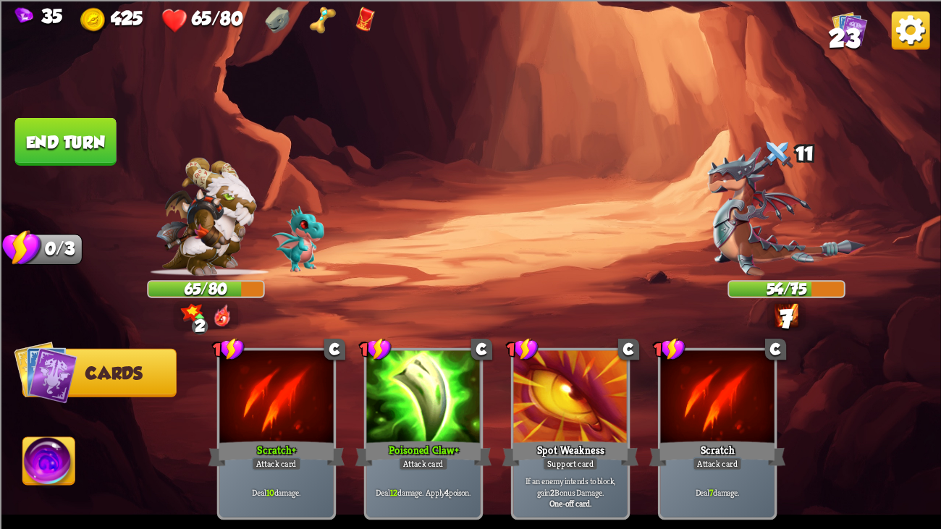
click at [87, 135] on button "End turn" at bounding box center [65, 141] width 101 height 48
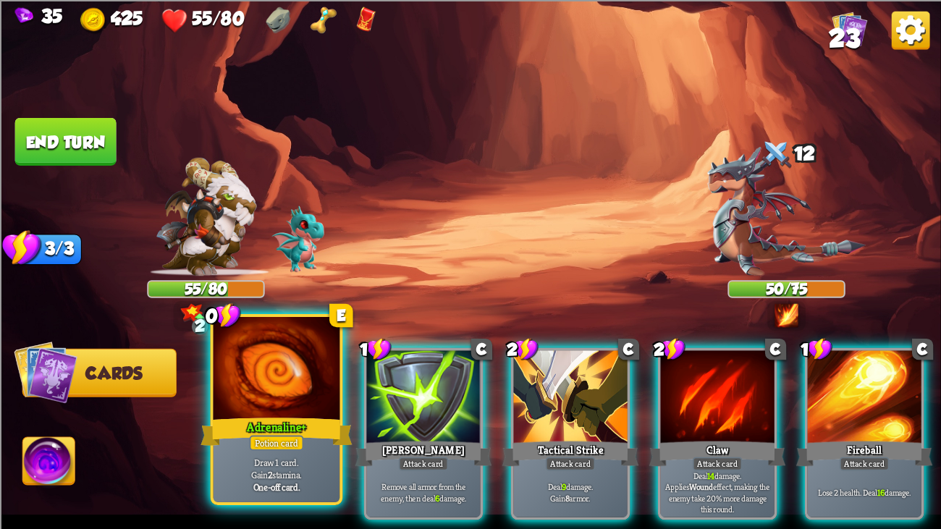
click at [308, 381] on div at bounding box center [277, 370] width 127 height 106
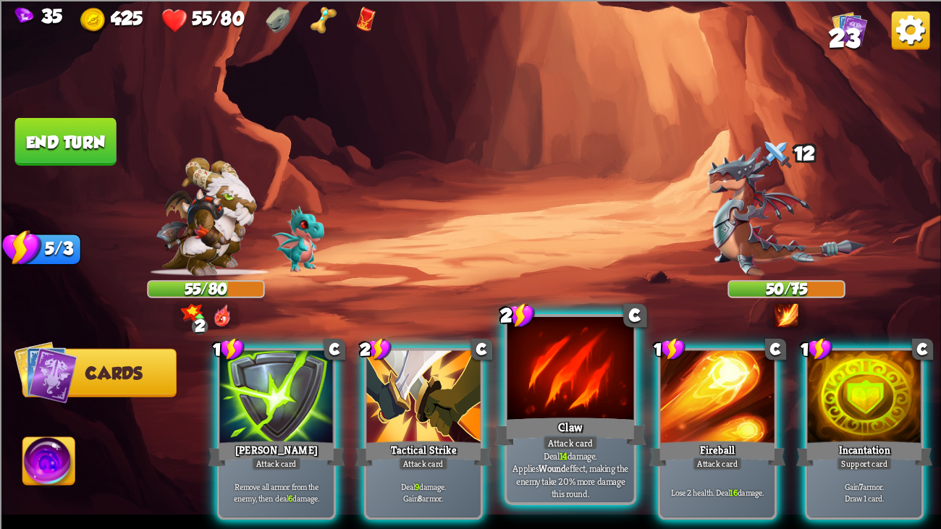
click at [555, 381] on div at bounding box center [571, 370] width 127 height 106
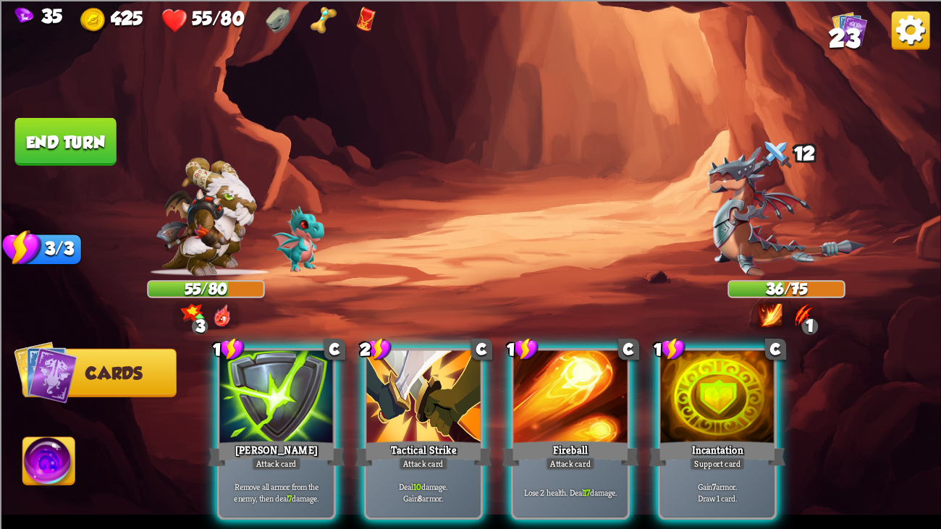
click at [555, 381] on div at bounding box center [570, 398] width 114 height 96
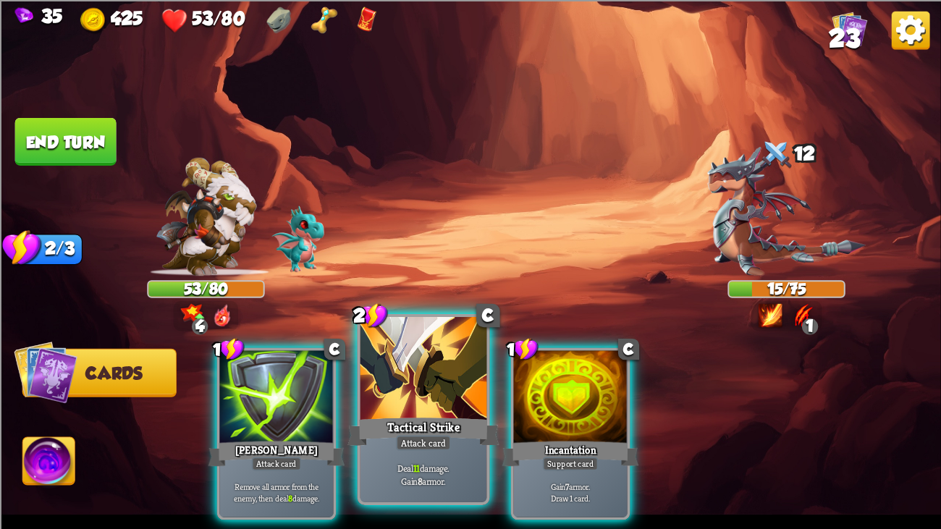
click at [369, 406] on div "Tactical Strike" at bounding box center [424, 432] width 152 height 34
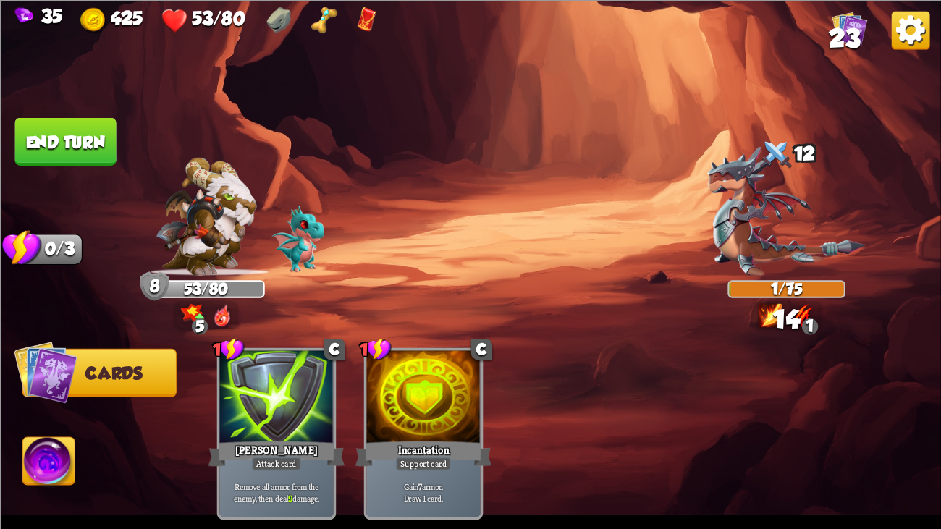
click at [61, 140] on button "End turn" at bounding box center [65, 141] width 101 height 48
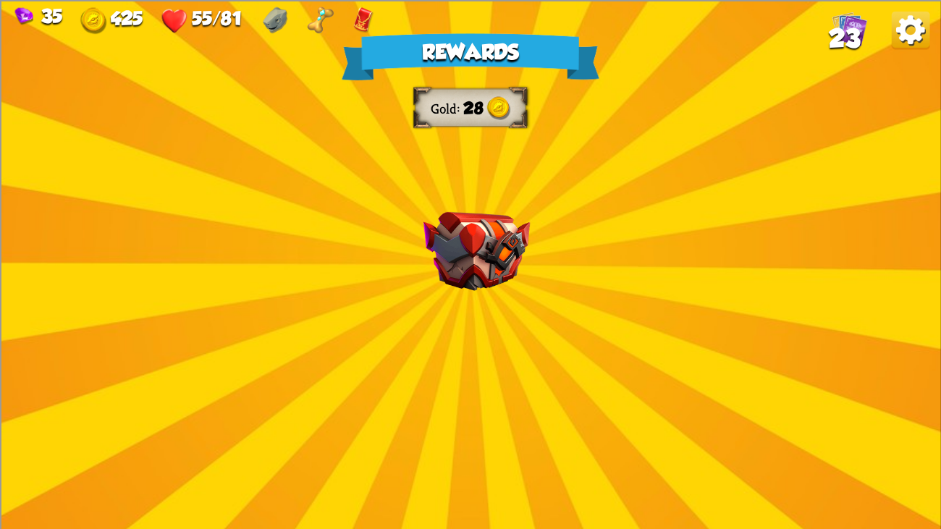
click at [503, 211] on img at bounding box center [477, 250] width 106 height 79
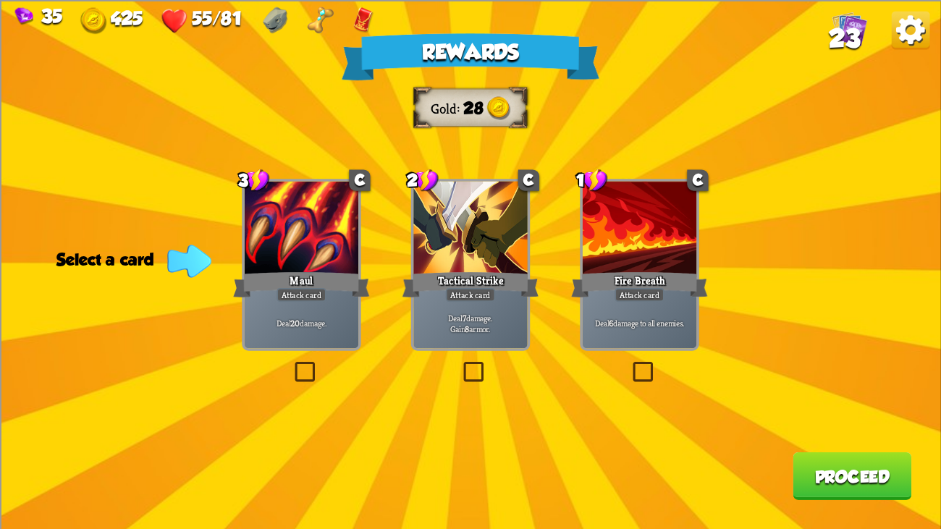
click at [631, 298] on div "Attack card" at bounding box center [640, 294] width 50 height 14
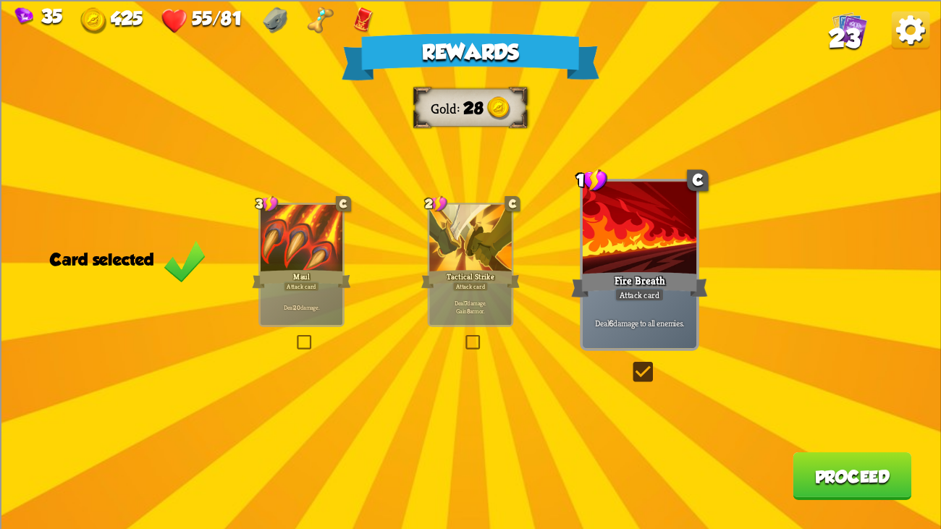
click at [864, 406] on button "Proceed" at bounding box center [852, 476] width 119 height 48
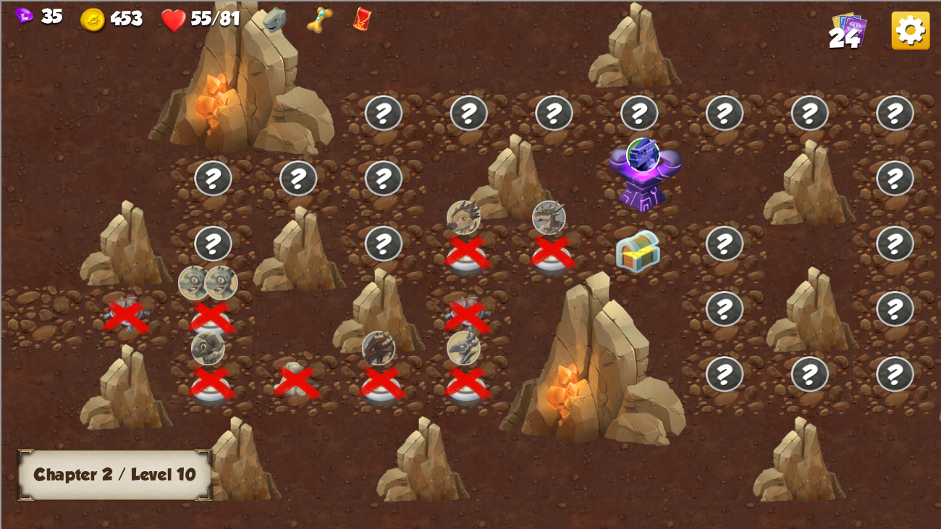
click at [629, 231] on img at bounding box center [638, 252] width 47 height 44
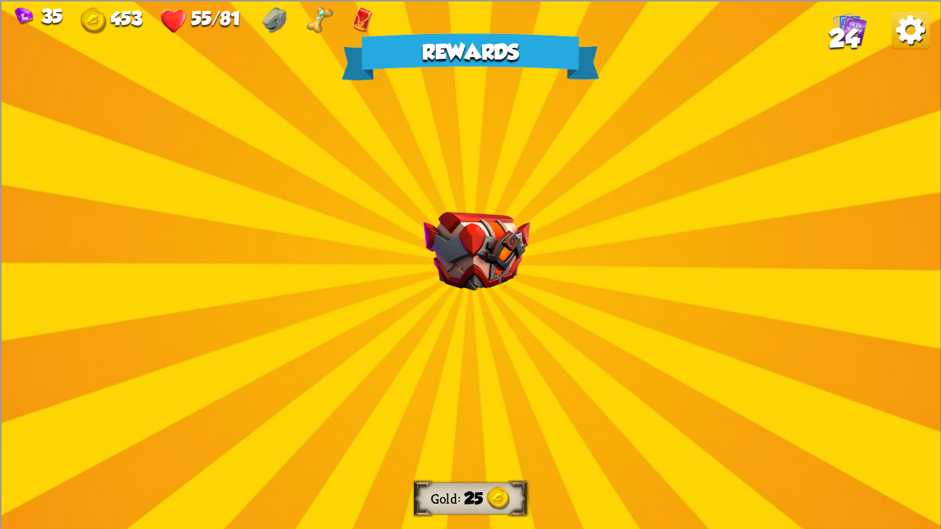
click at [505, 247] on img at bounding box center [477, 250] width 106 height 79
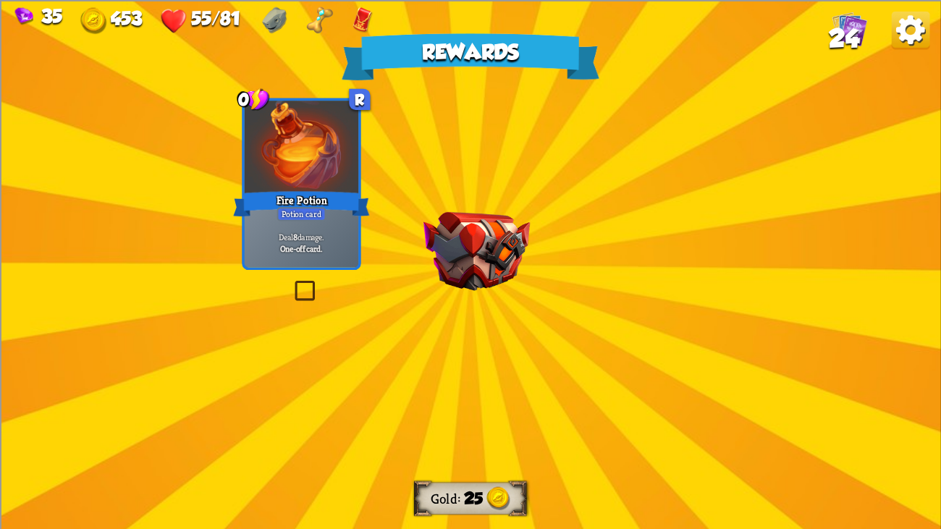
click at [505, 247] on img at bounding box center [477, 250] width 106 height 79
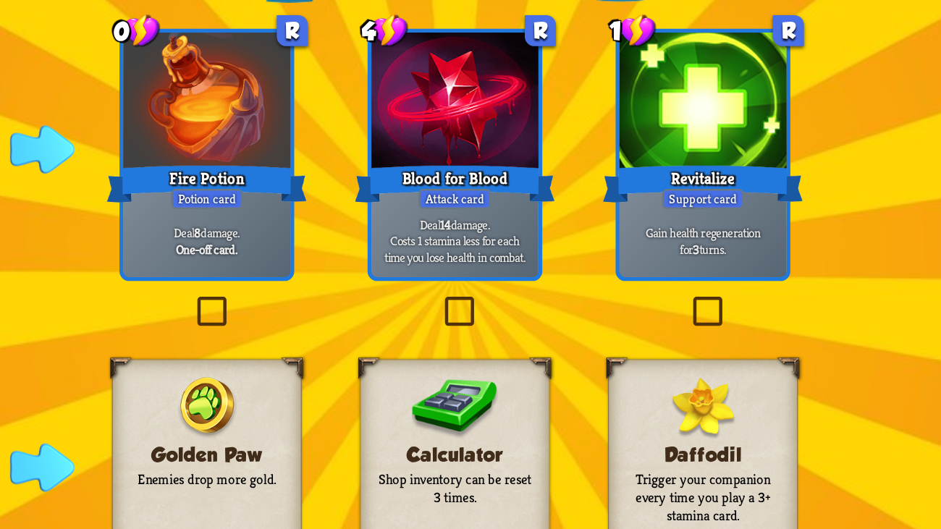
click at [589, 225] on div "Gain health regeneration for 3 turns." at bounding box center [640, 242] width 114 height 50
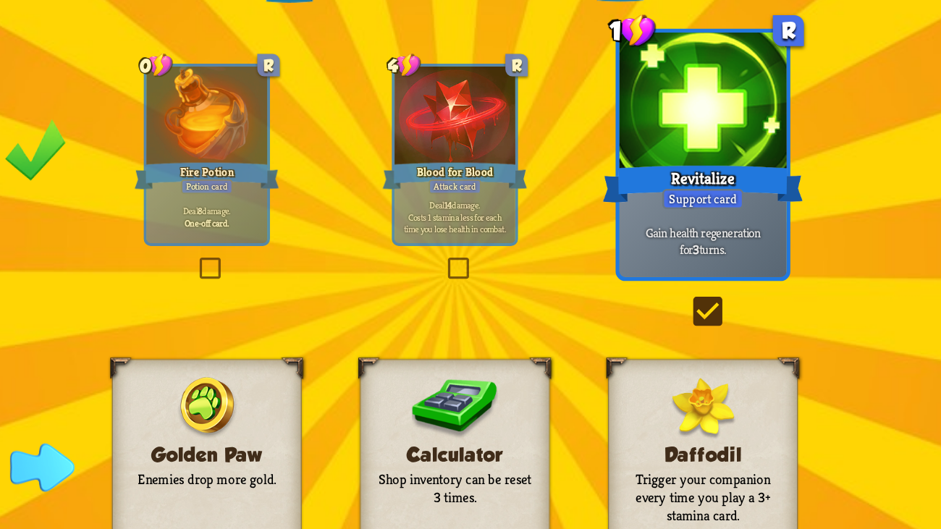
click at [589, 225] on div "Gain health regeneration for 3 turns." at bounding box center [640, 242] width 114 height 50
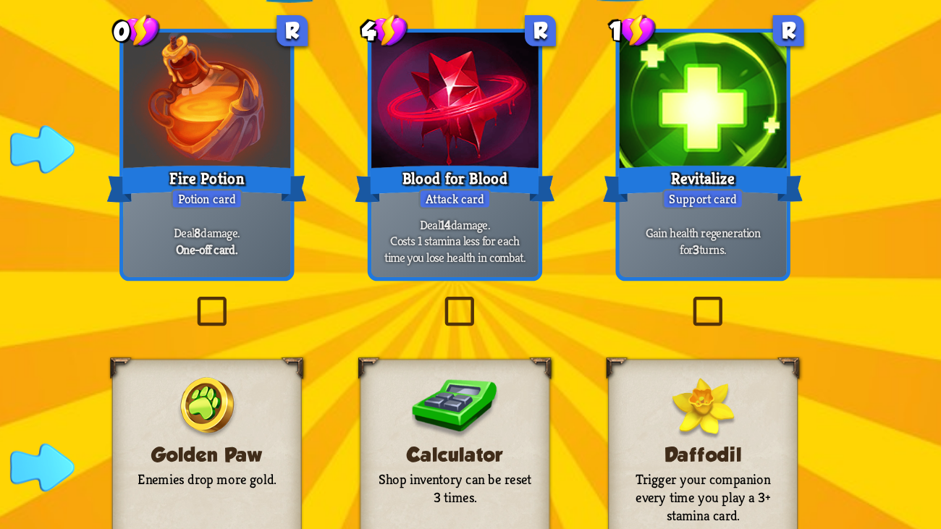
click at [589, 225] on div "Gain health regeneration for 3 turns." at bounding box center [640, 242] width 114 height 50
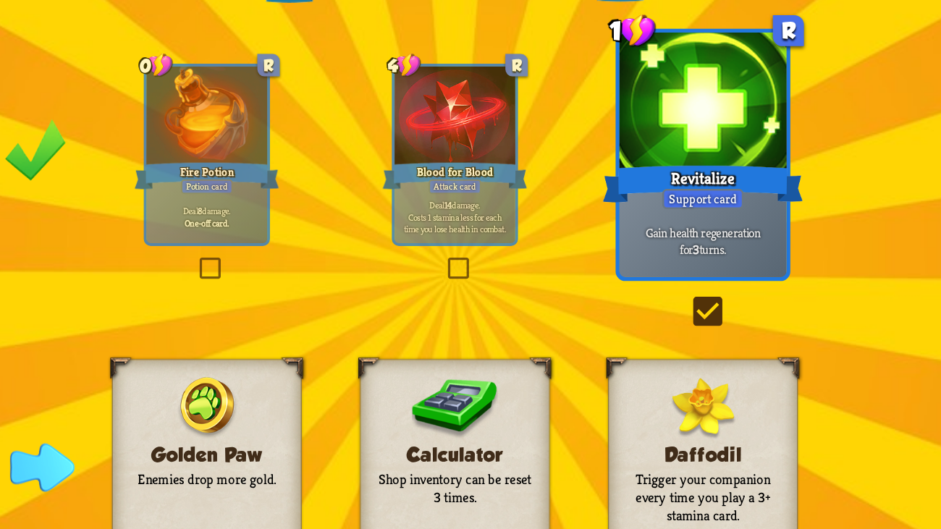
click at [589, 225] on div "Gain health regeneration for 3 turns." at bounding box center [640, 242] width 114 height 50
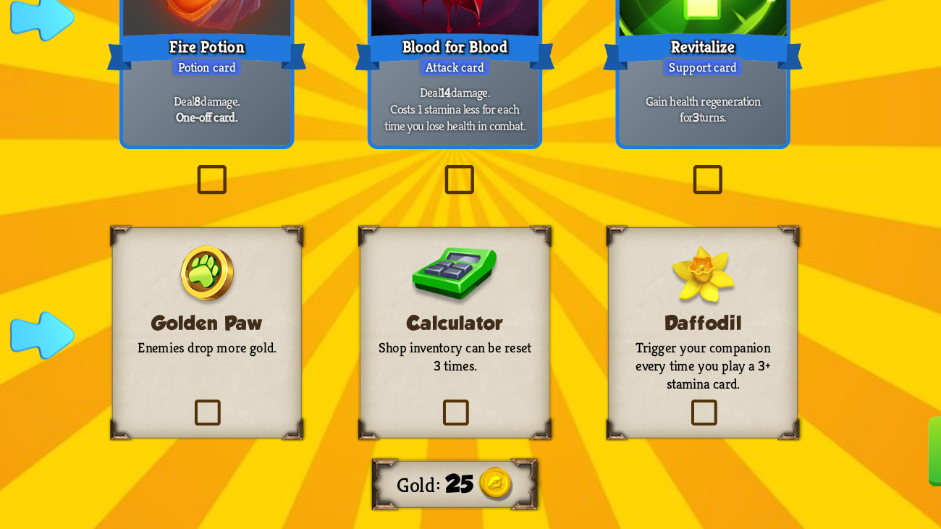
scroll to position [0, 0]
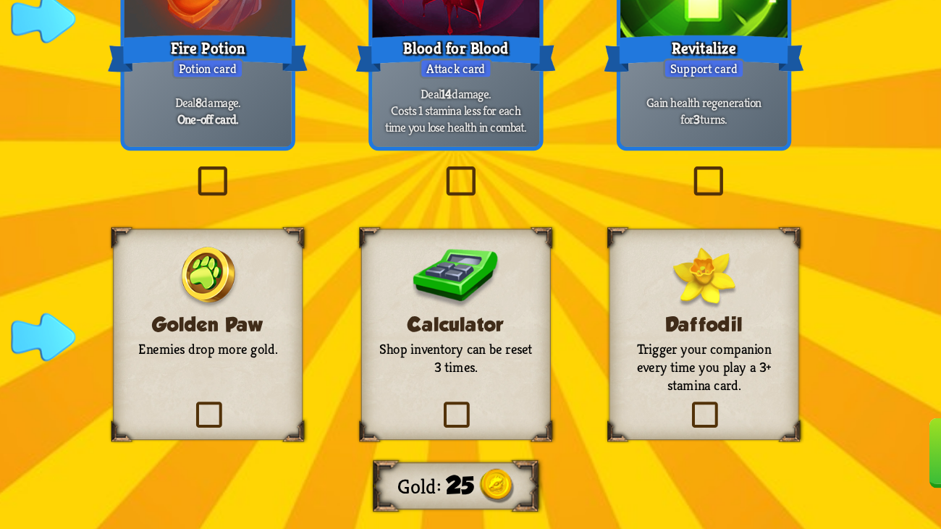
click at [601, 361] on div "Daffodil Trigger your companion every time you play a 3+ stamina card." at bounding box center [640, 395] width 130 height 144
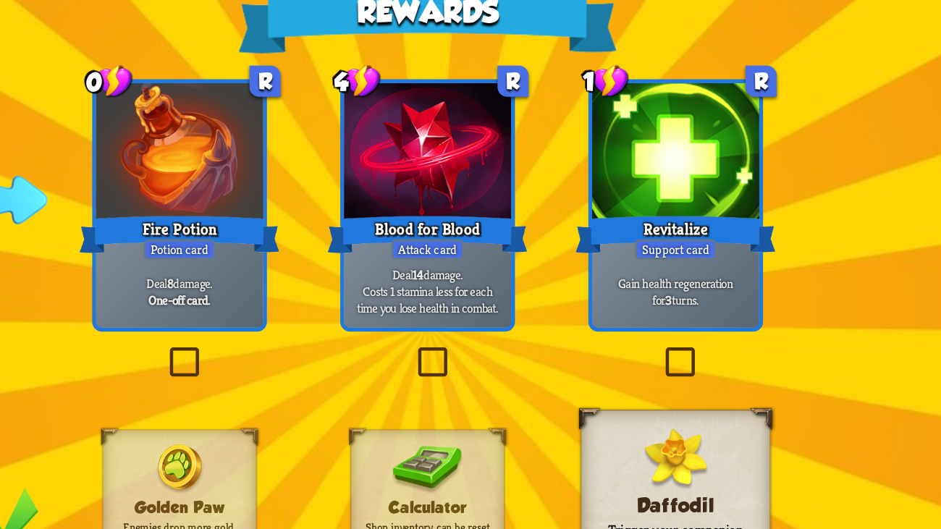
click at [492, 177] on div at bounding box center [470, 149] width 114 height 96
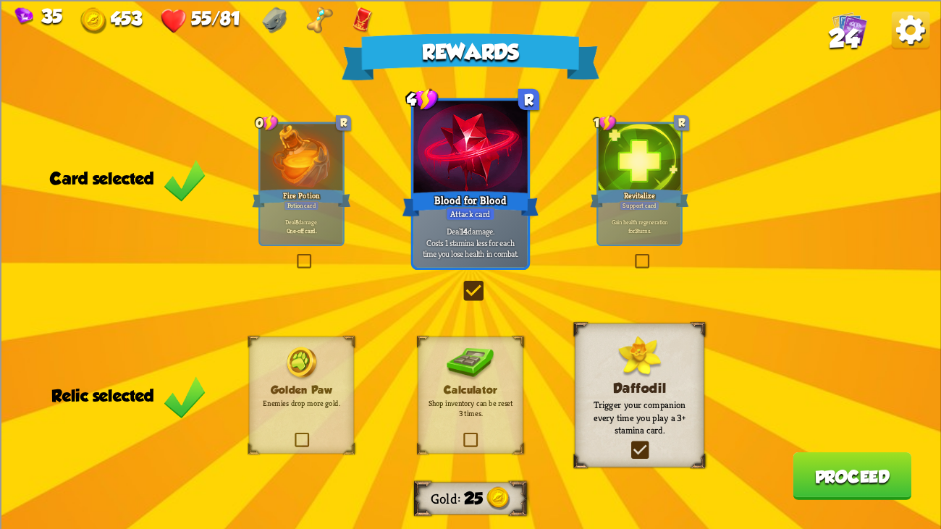
click at [811, 406] on button "Proceed" at bounding box center [852, 476] width 119 height 48
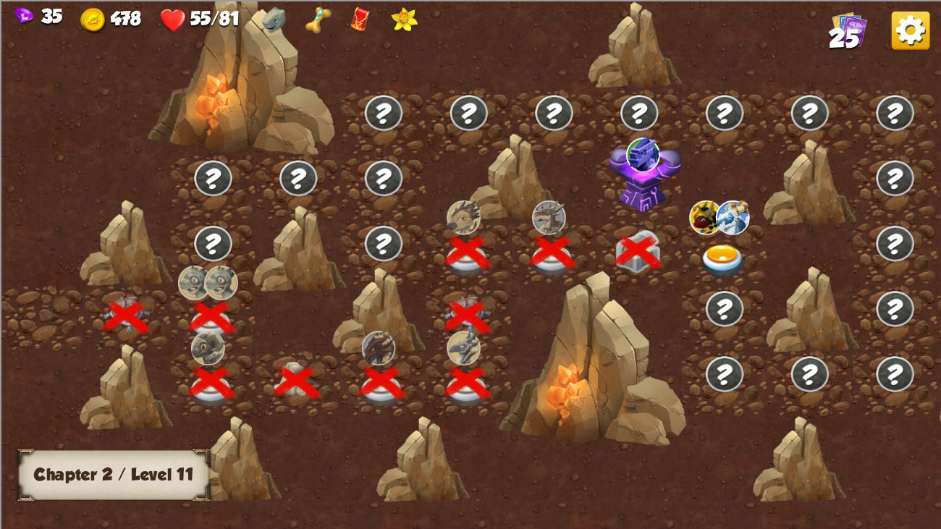
scroll to position [0, 219]
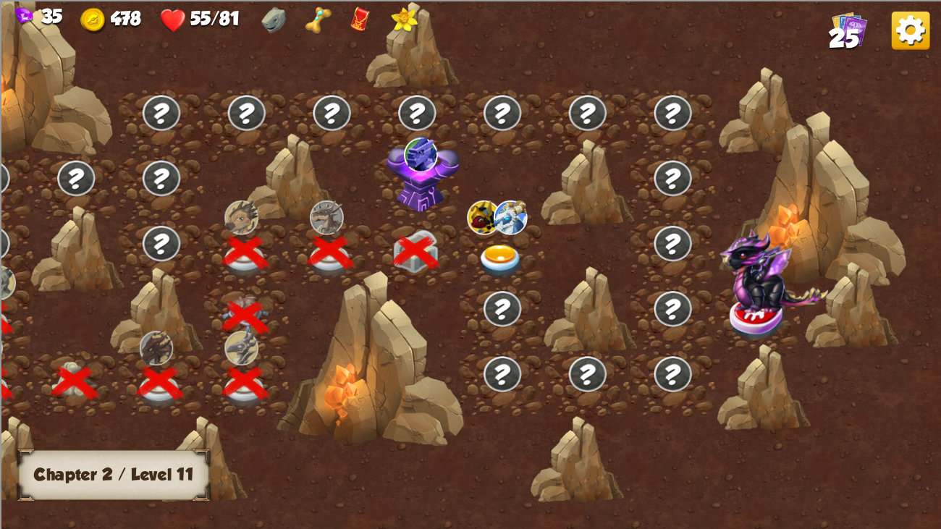
click at [483, 252] on img at bounding box center [500, 262] width 47 height 35
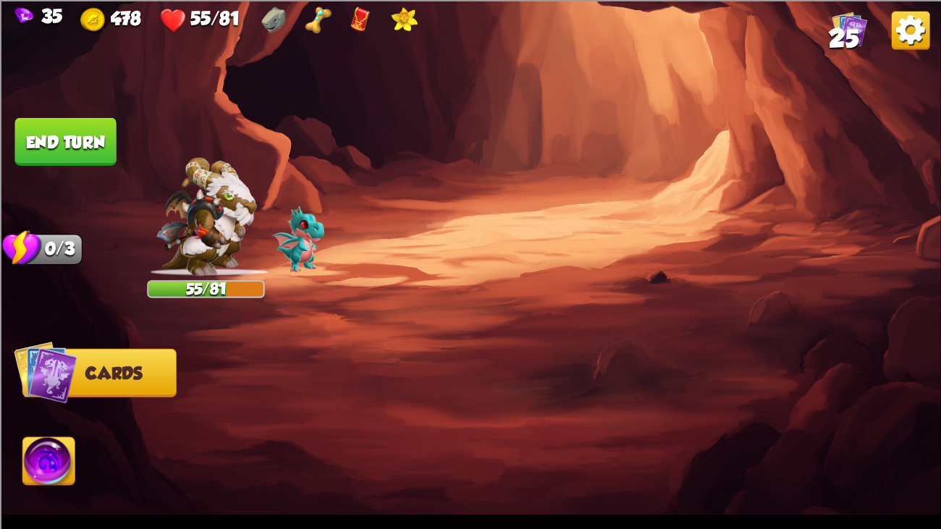
click at [483, 252] on img at bounding box center [470, 264] width 941 height 529
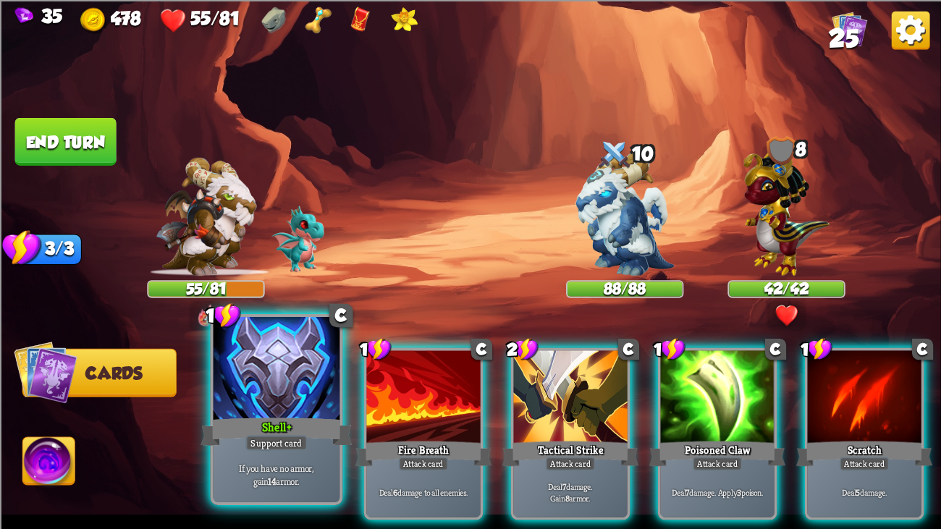
click at [293, 406] on div "Support card" at bounding box center [276, 442] width 62 height 15
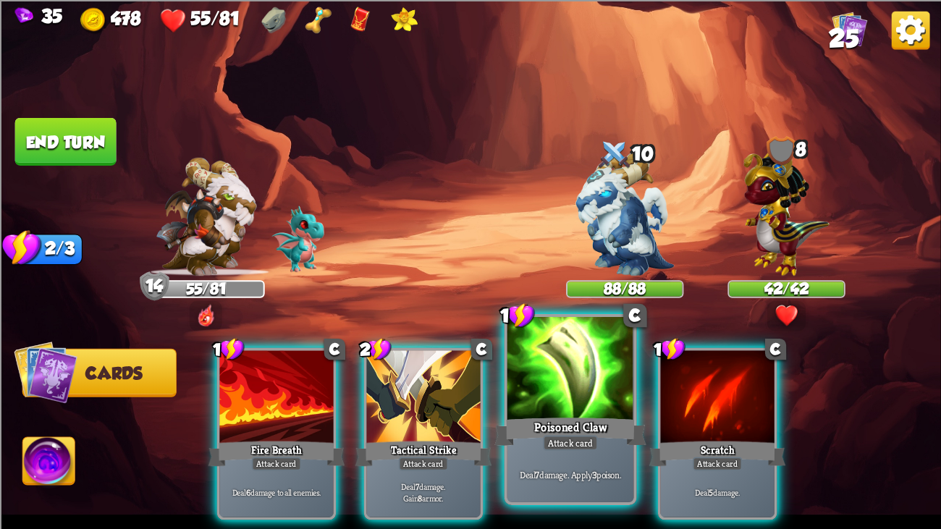
click at [601, 376] on div at bounding box center [571, 370] width 127 height 106
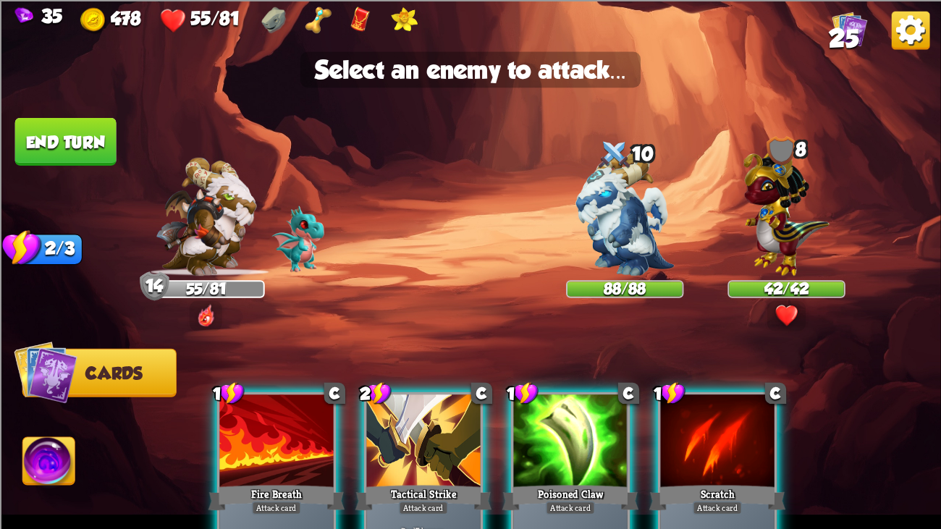
click at [728, 277] on img at bounding box center [470, 264] width 941 height 529
click at [767, 225] on img at bounding box center [787, 209] width 86 height 134
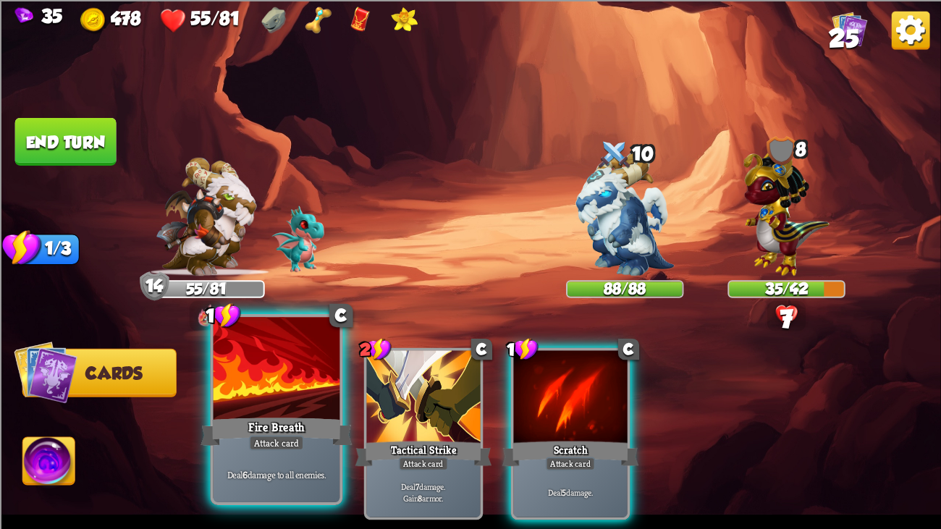
click at [237, 406] on div "Fire Breath" at bounding box center [277, 432] width 152 height 34
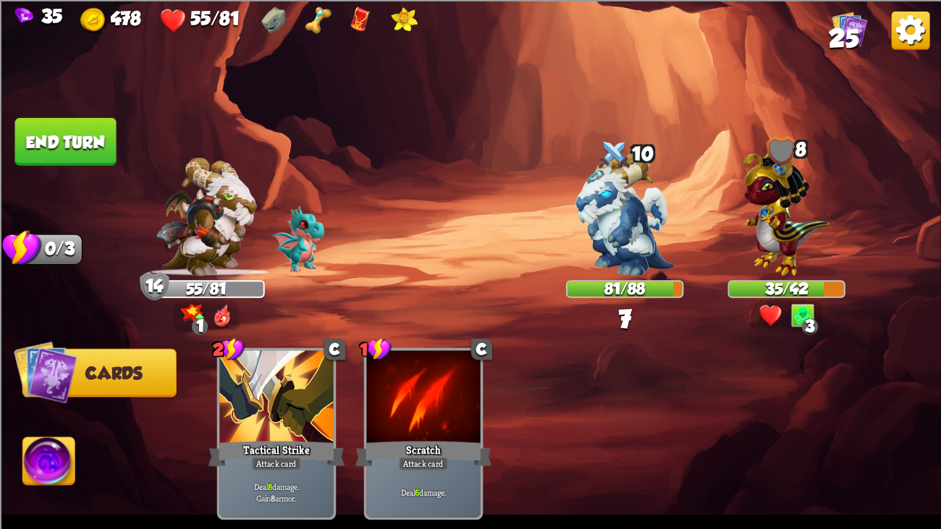
click at [46, 111] on img at bounding box center [470, 264] width 941 height 529
click at [51, 117] on img at bounding box center [470, 264] width 941 height 529
click at [54, 127] on button "End turn" at bounding box center [65, 141] width 101 height 48
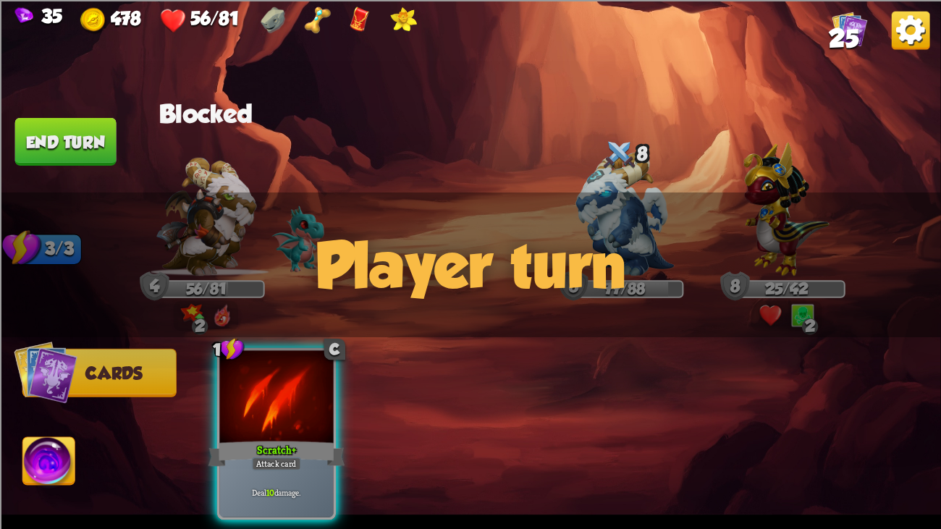
click at [560, 185] on img at bounding box center [470, 264] width 941 height 529
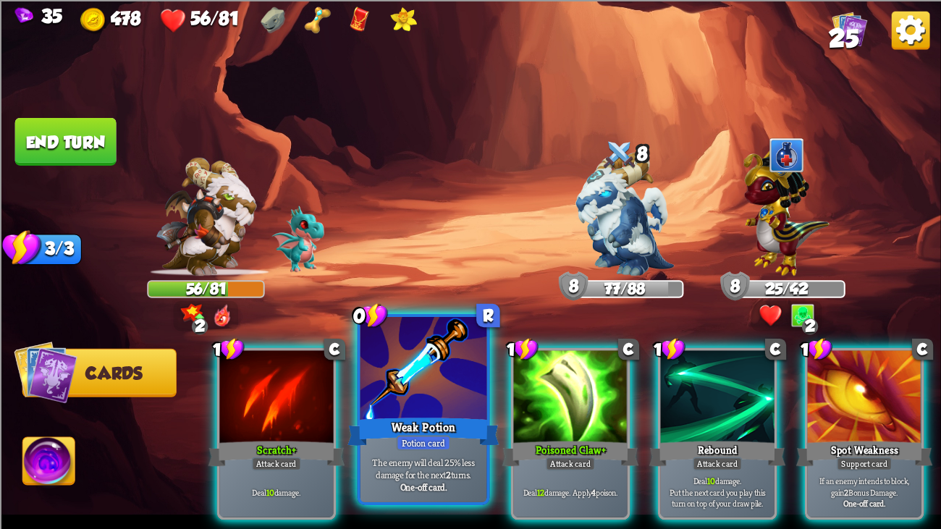
click at [458, 406] on div "Weak Potion" at bounding box center [424, 432] width 152 height 34
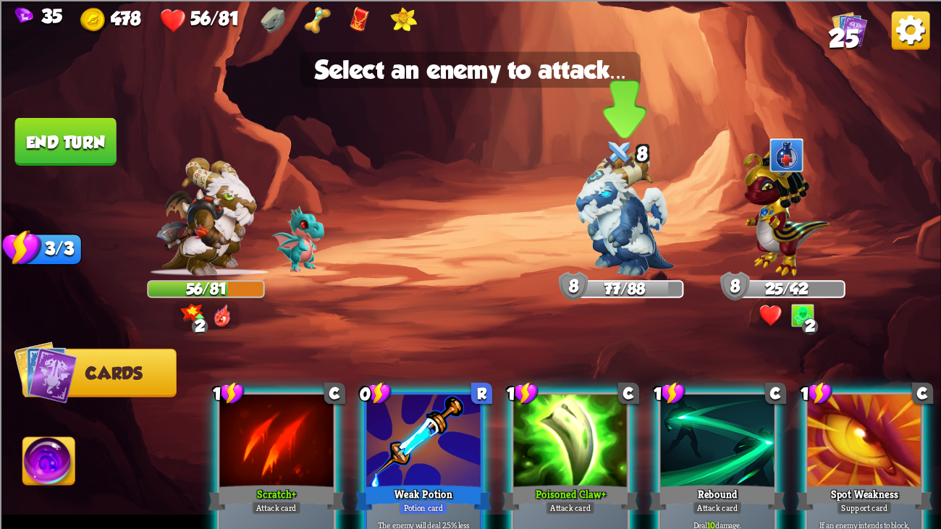
click at [631, 227] on img at bounding box center [625, 214] width 98 height 124
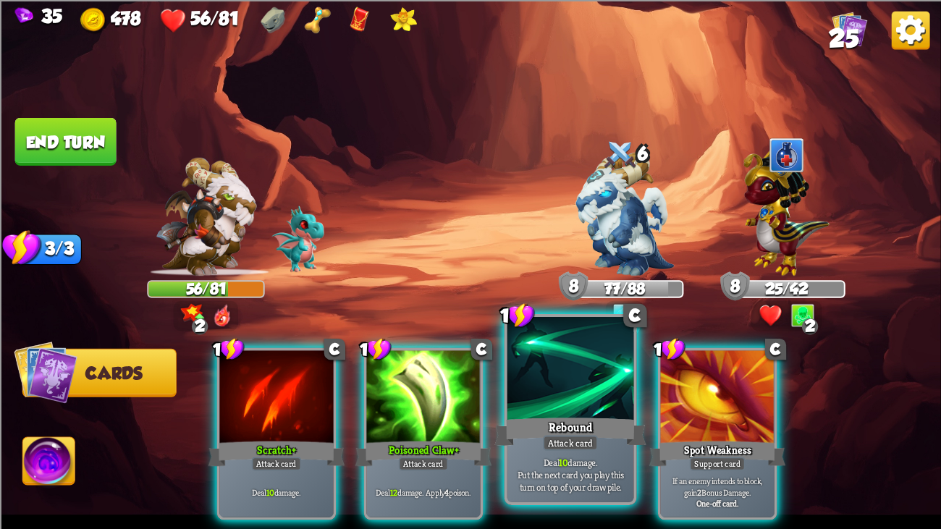
click at [524, 394] on div at bounding box center [571, 370] width 127 height 106
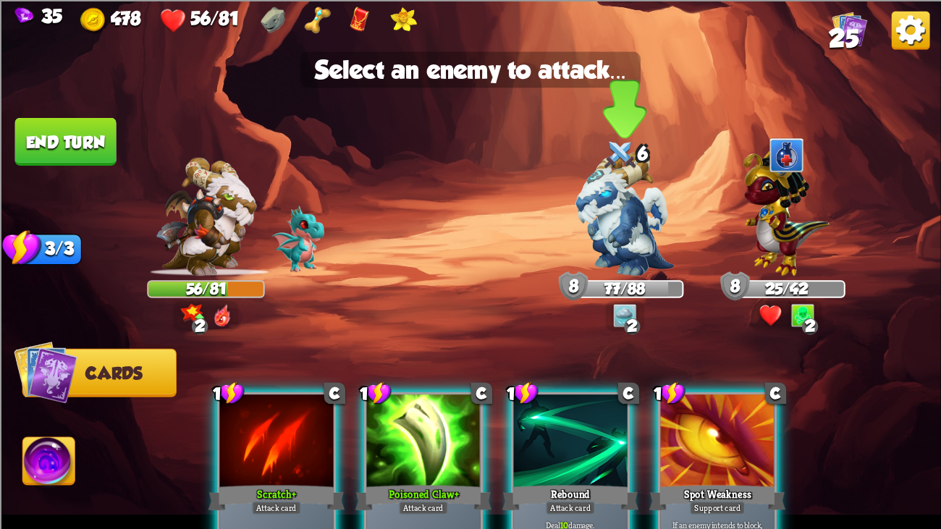
click at [639, 231] on img at bounding box center [625, 214] width 98 height 124
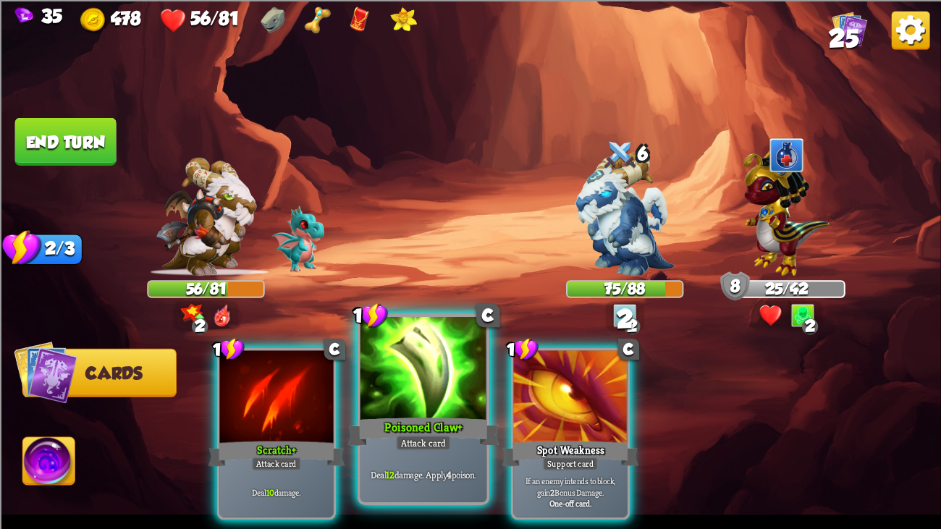
click at [379, 377] on div at bounding box center [424, 370] width 127 height 106
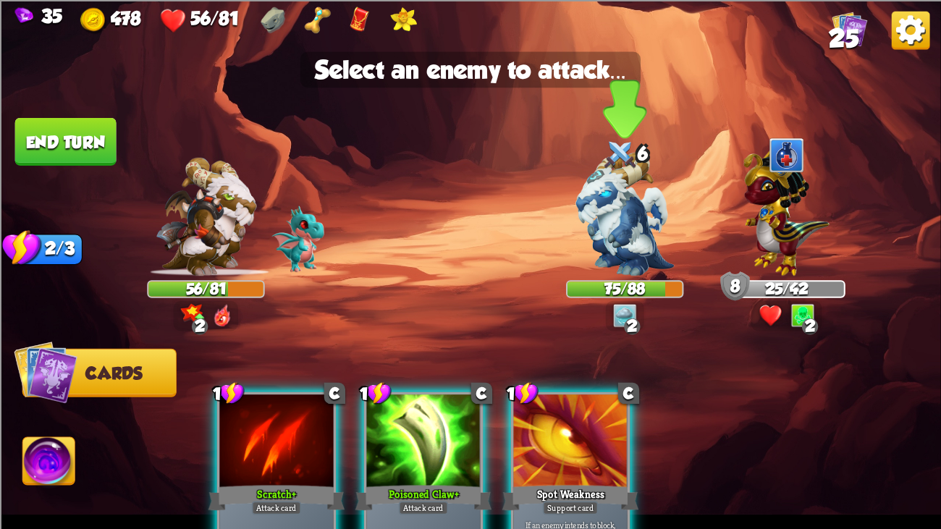
click at [582, 205] on img at bounding box center [625, 214] width 98 height 124
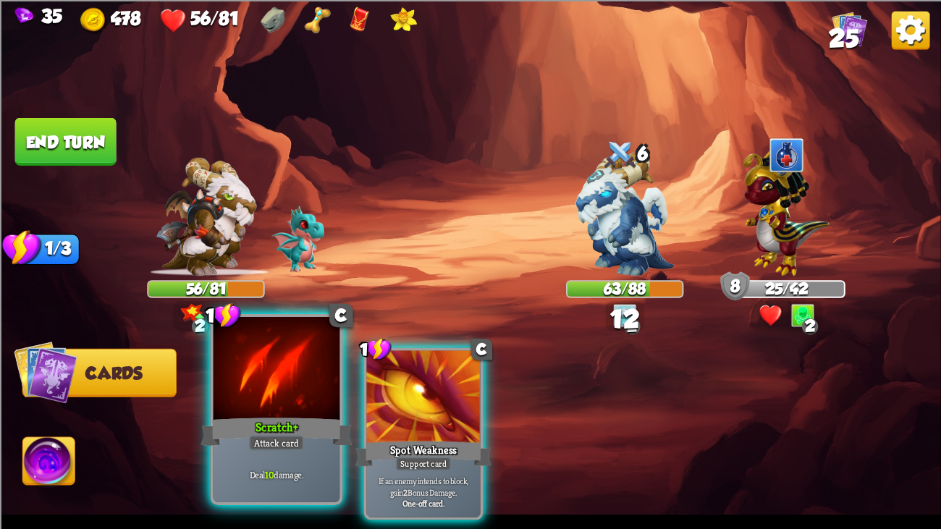
click at [260, 372] on div at bounding box center [277, 370] width 127 height 106
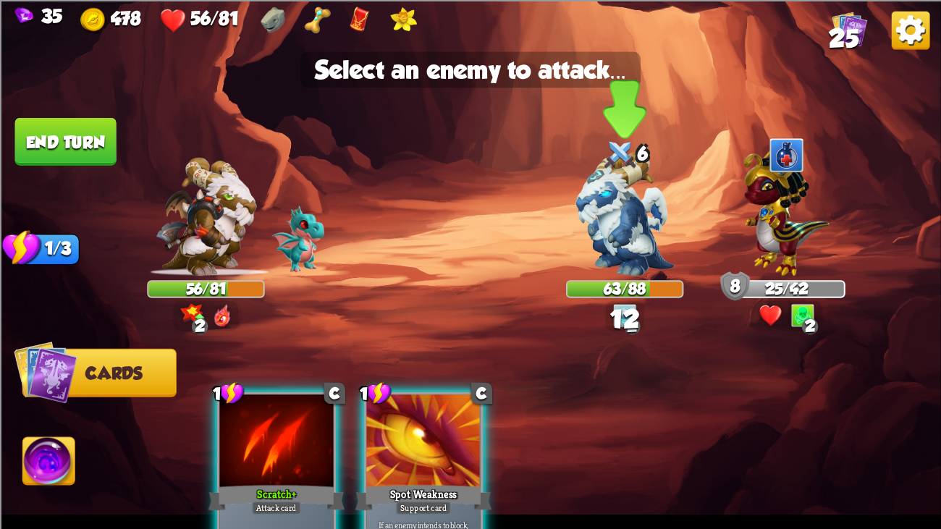
click at [609, 227] on img at bounding box center [625, 214] width 98 height 124
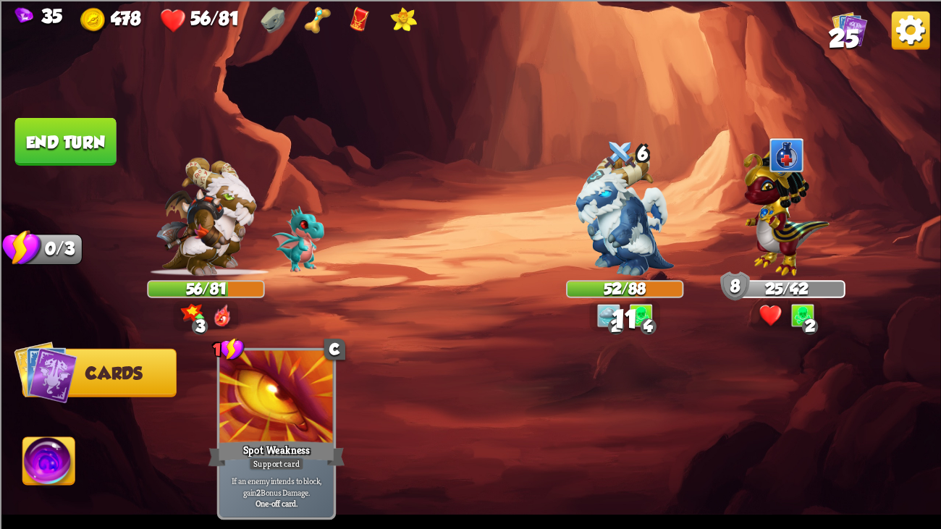
click at [103, 130] on button "End turn" at bounding box center [65, 141] width 101 height 48
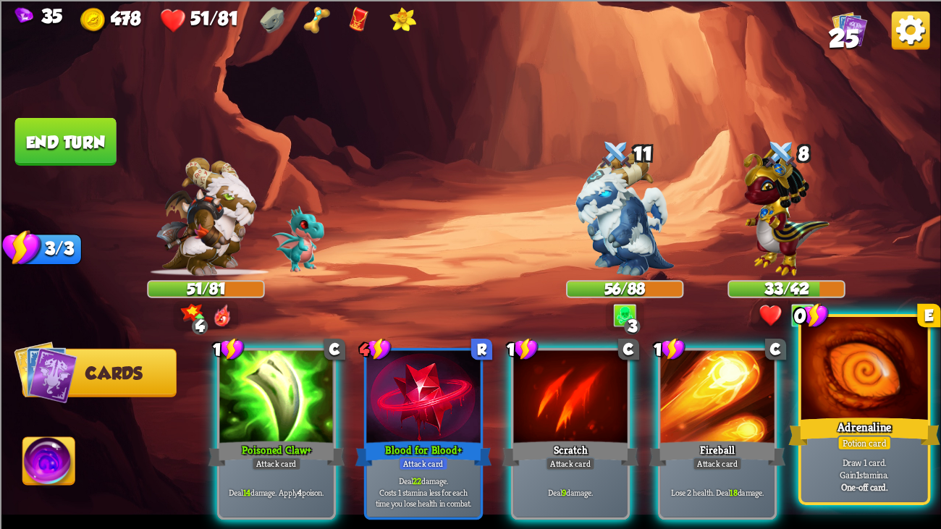
click at [825, 406] on div "Adrenaline" at bounding box center [865, 432] width 152 height 34
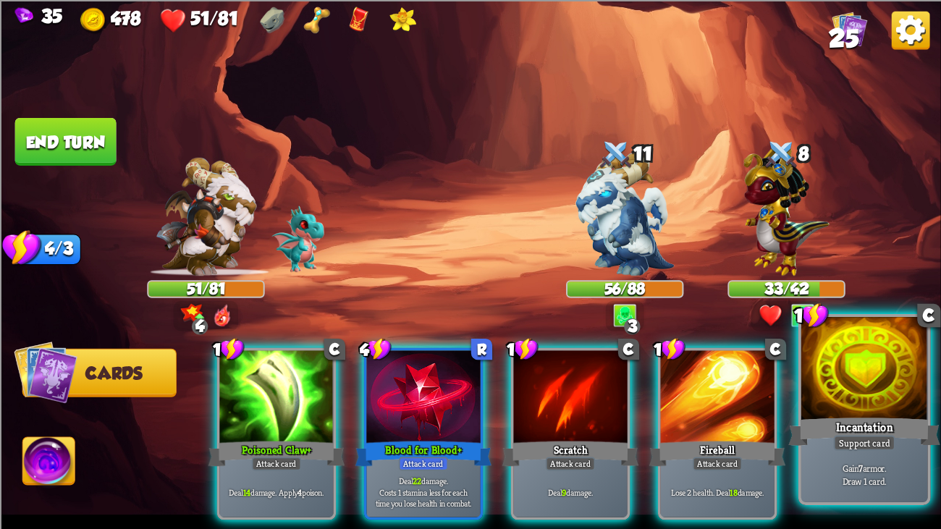
click at [827, 383] on div at bounding box center [865, 370] width 127 height 106
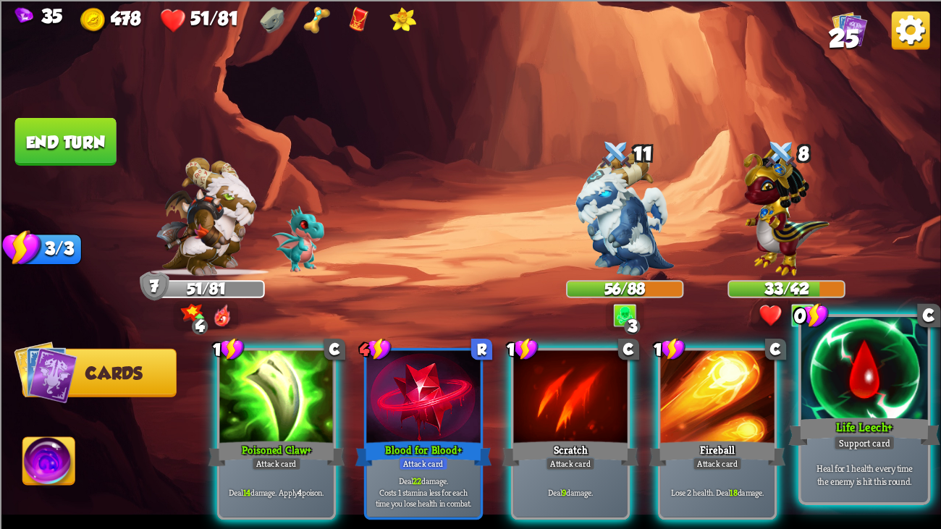
click at [810, 395] on div at bounding box center [865, 370] width 127 height 106
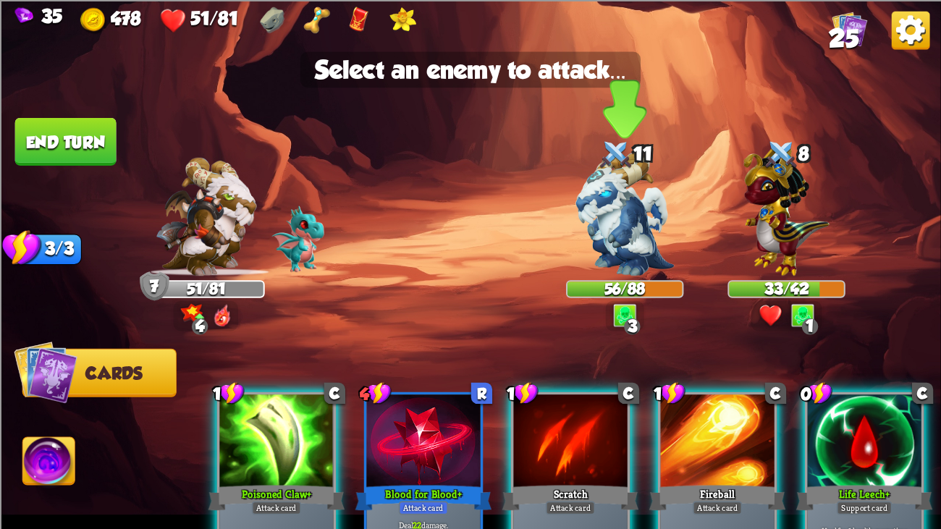
click at [641, 243] on img at bounding box center [625, 214] width 98 height 124
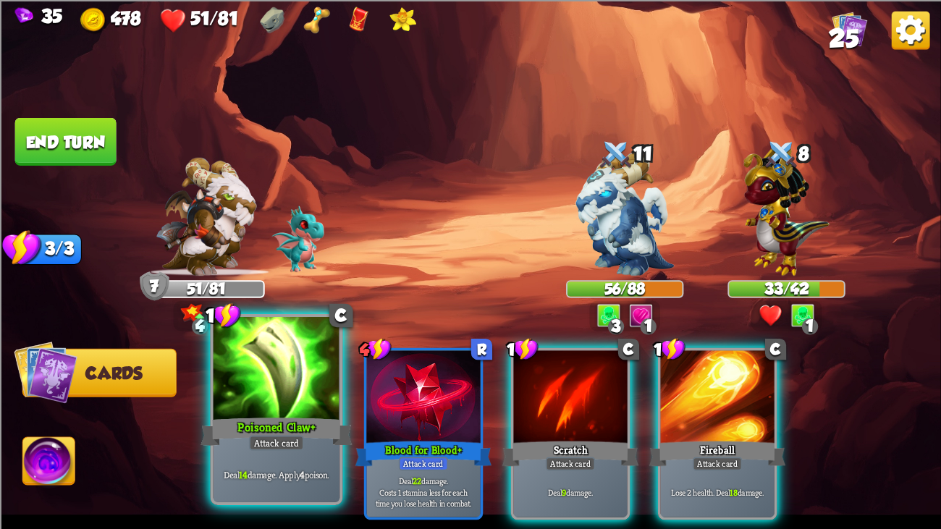
click at [245, 340] on div at bounding box center [277, 370] width 127 height 106
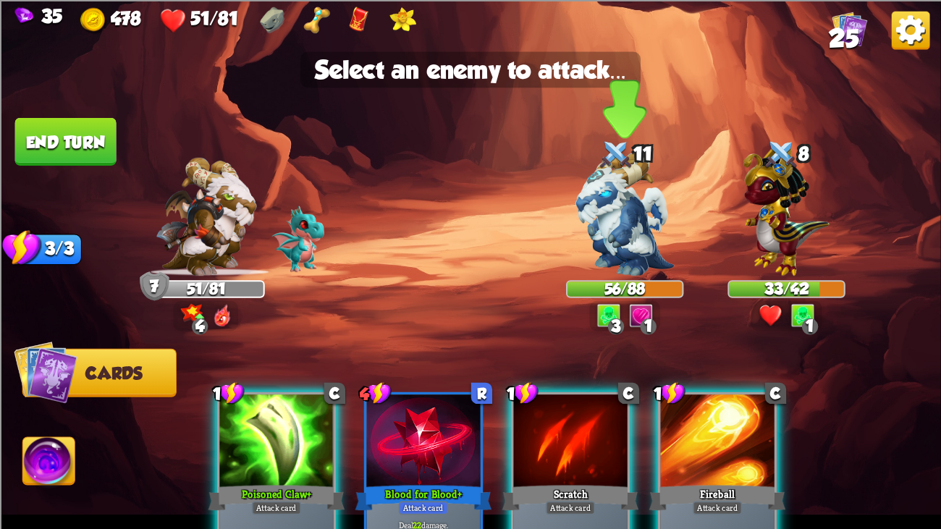
click at [586, 206] on img at bounding box center [625, 214] width 98 height 124
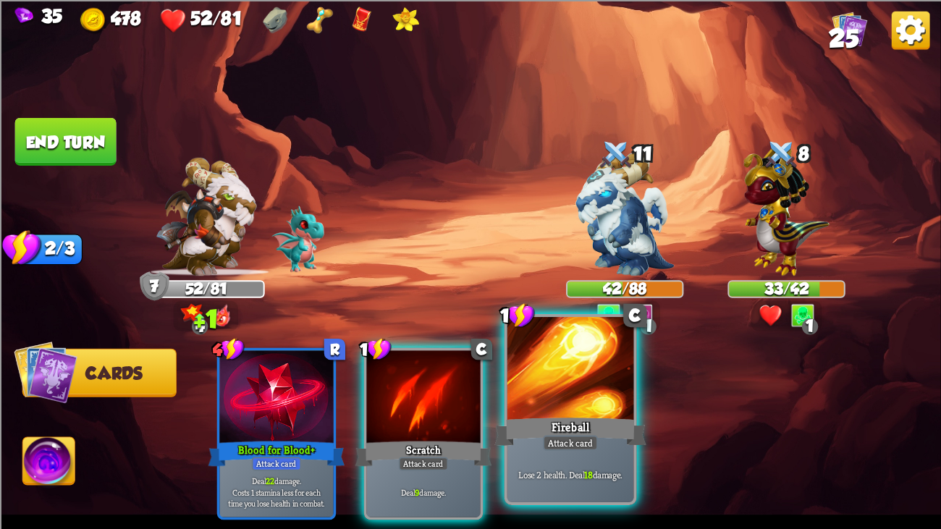
click at [579, 387] on div at bounding box center [571, 370] width 127 height 106
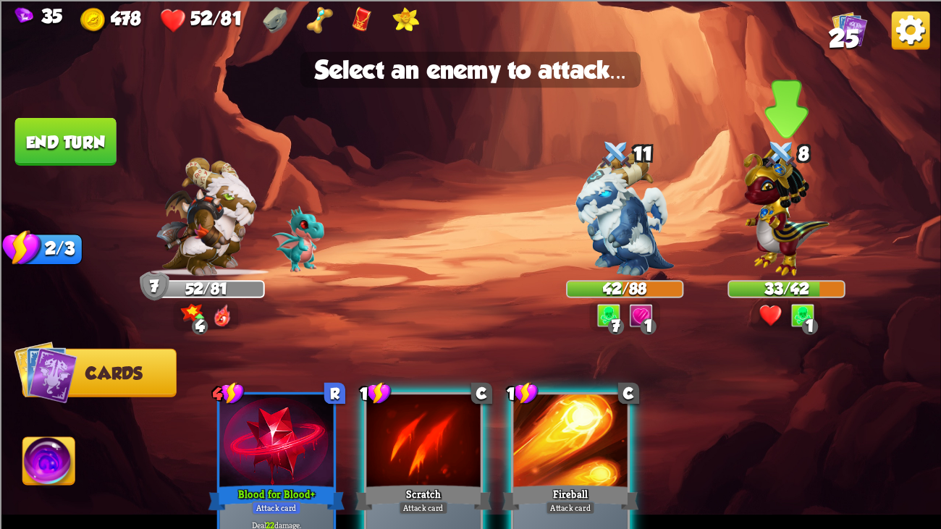
click at [799, 195] on img at bounding box center [787, 209] width 86 height 134
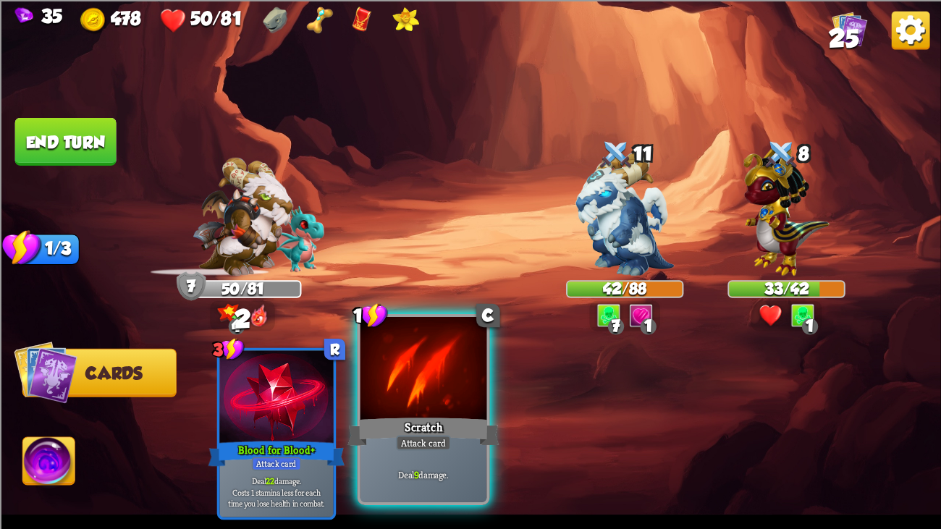
click at [462, 406] on div at bounding box center [424, 370] width 127 height 106
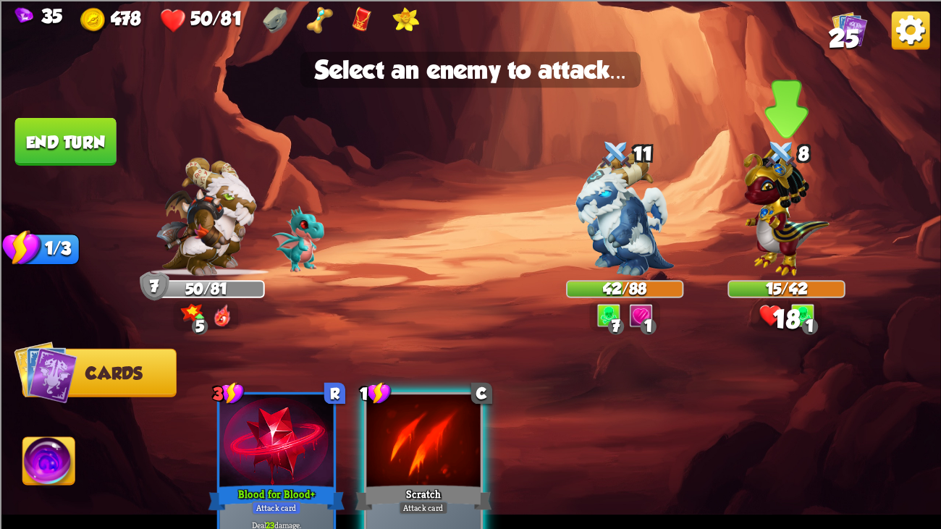
click at [781, 216] on img at bounding box center [787, 209] width 86 height 134
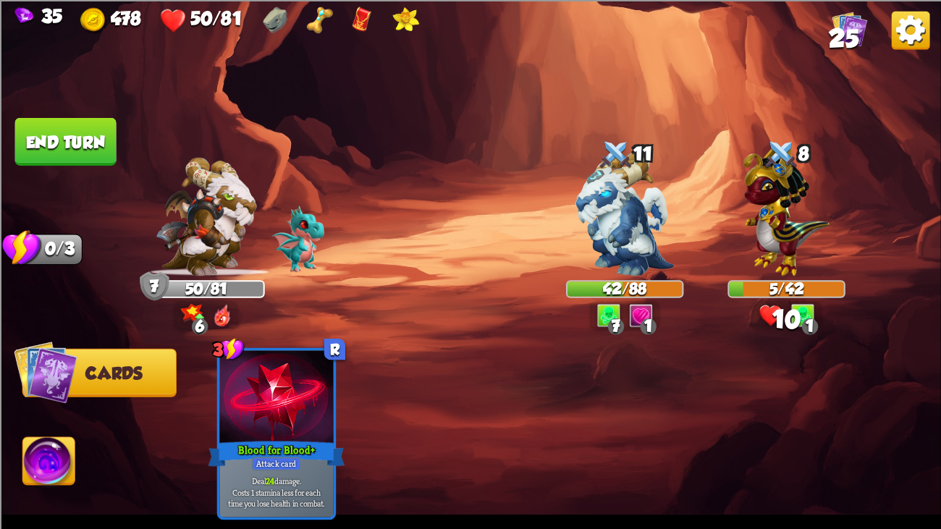
click at [70, 123] on button "End turn" at bounding box center [65, 141] width 101 height 48
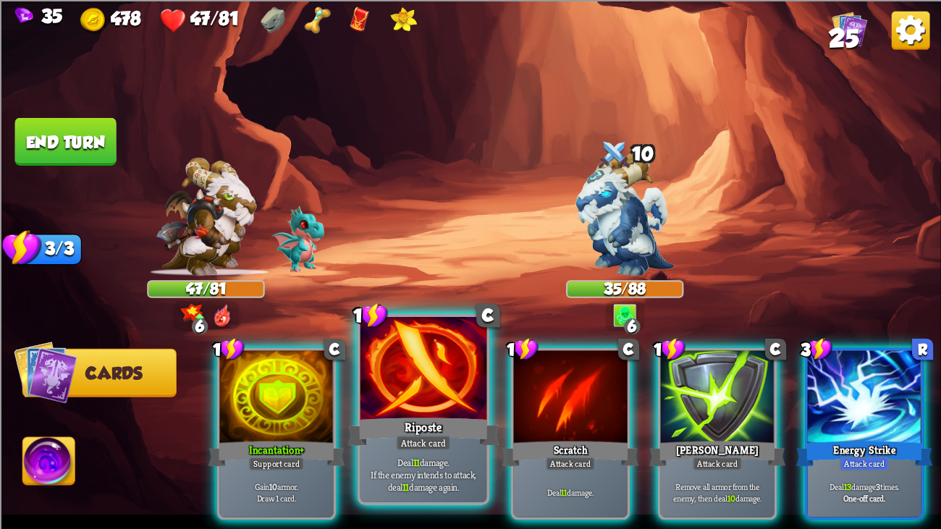
click at [450, 406] on div "Riposte" at bounding box center [424, 432] width 152 height 34
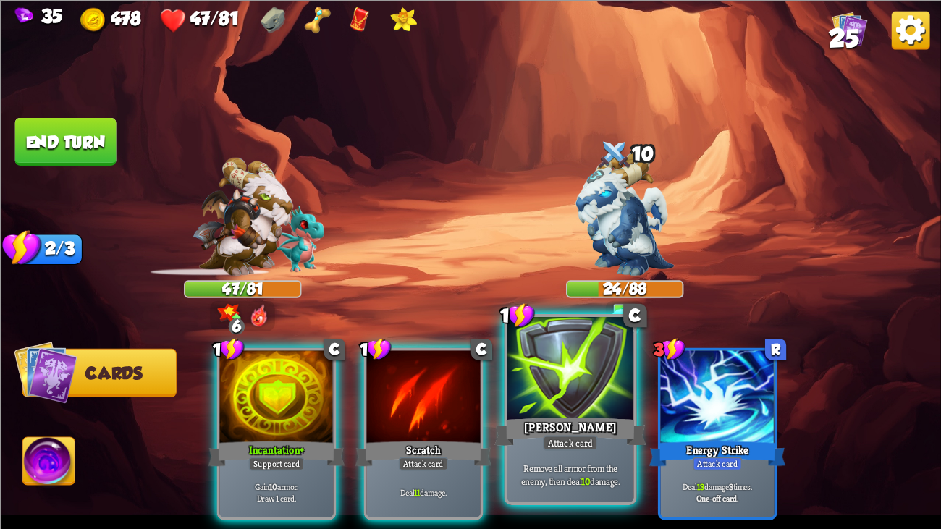
click at [576, 384] on div at bounding box center [571, 370] width 127 height 106
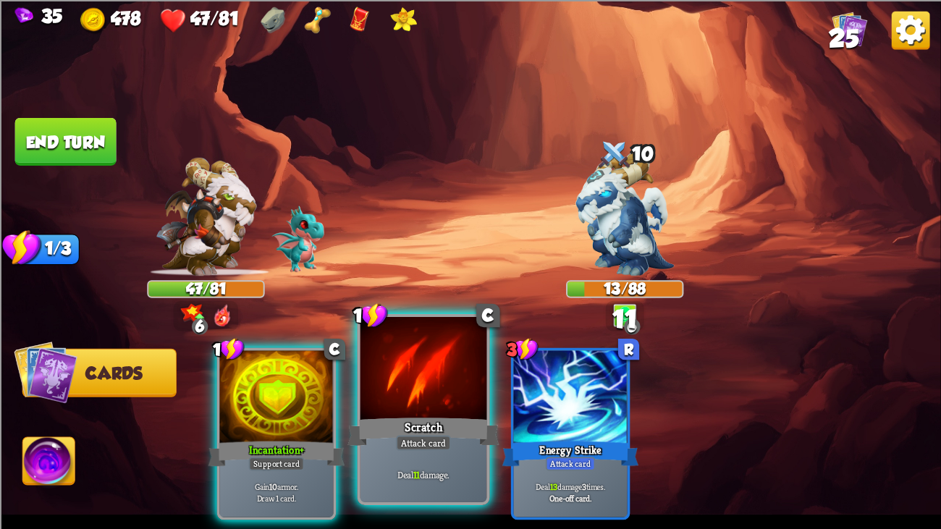
click at [457, 403] on div at bounding box center [424, 370] width 127 height 106
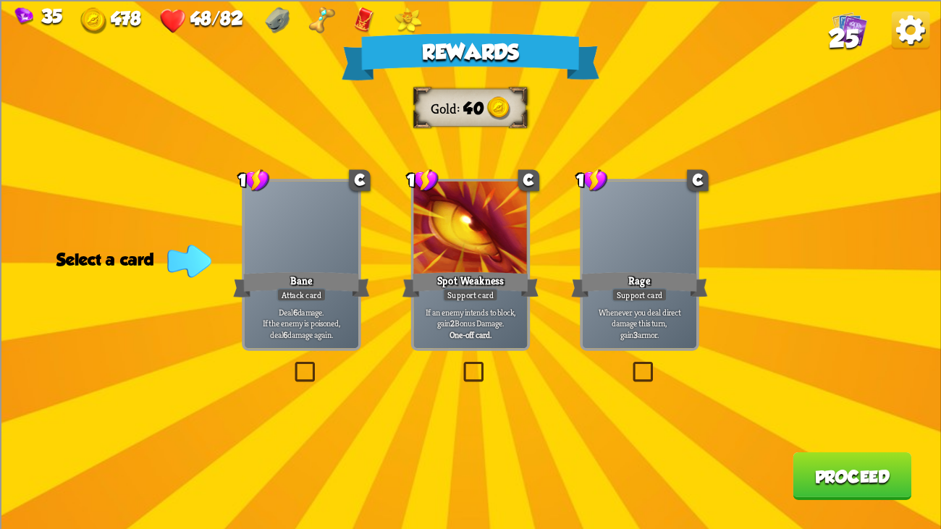
click at [308, 292] on div "Attack card" at bounding box center [302, 294] width 50 height 14
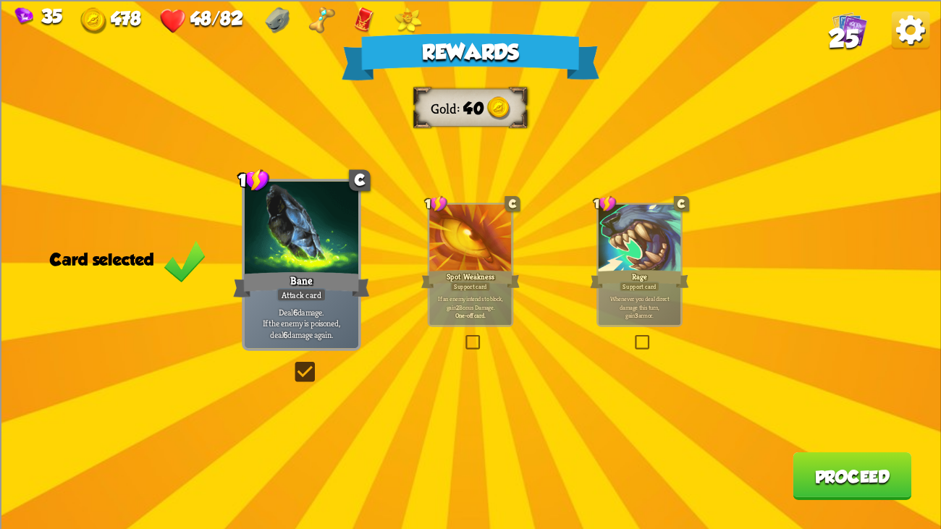
click at [826, 406] on button "Proceed" at bounding box center [852, 476] width 119 height 48
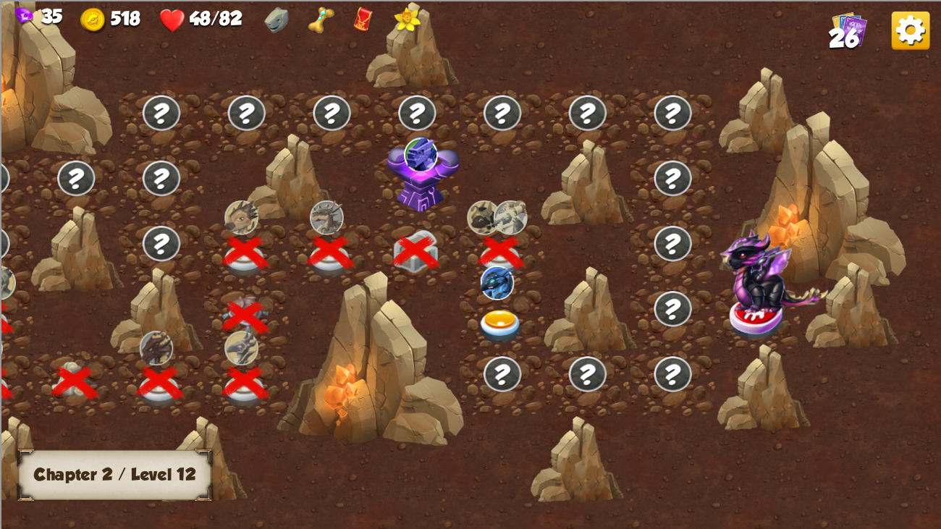
click at [498, 306] on div at bounding box center [502, 318] width 85 height 65
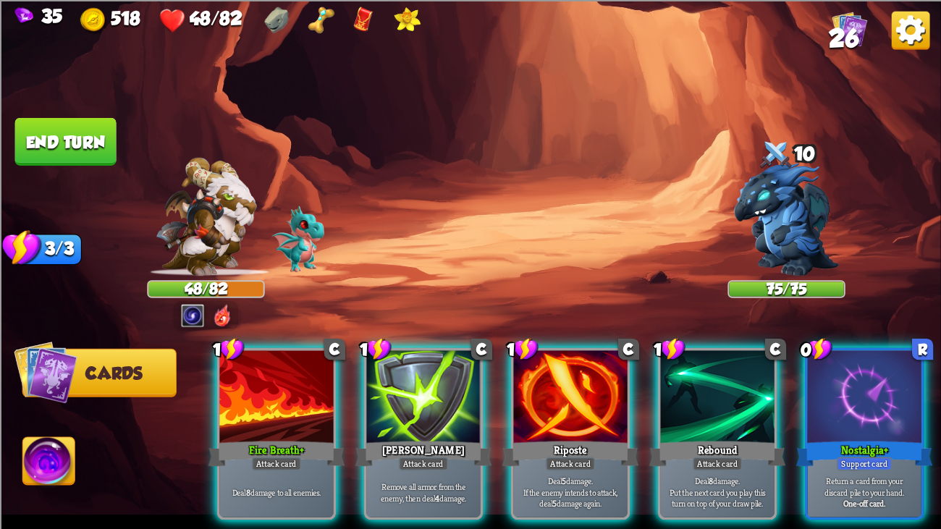
click at [753, 244] on div at bounding box center [786, 224] width 117 height 103
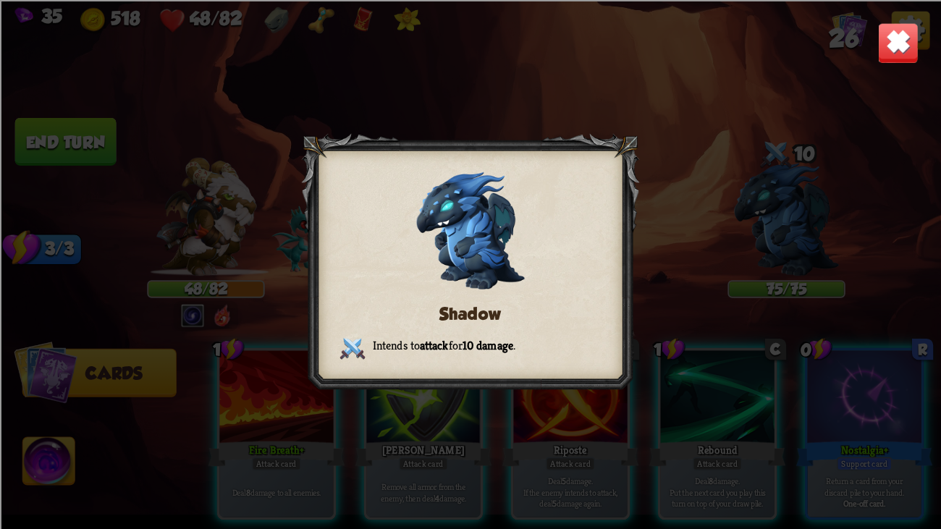
click at [904, 37] on img at bounding box center [898, 42] width 41 height 41
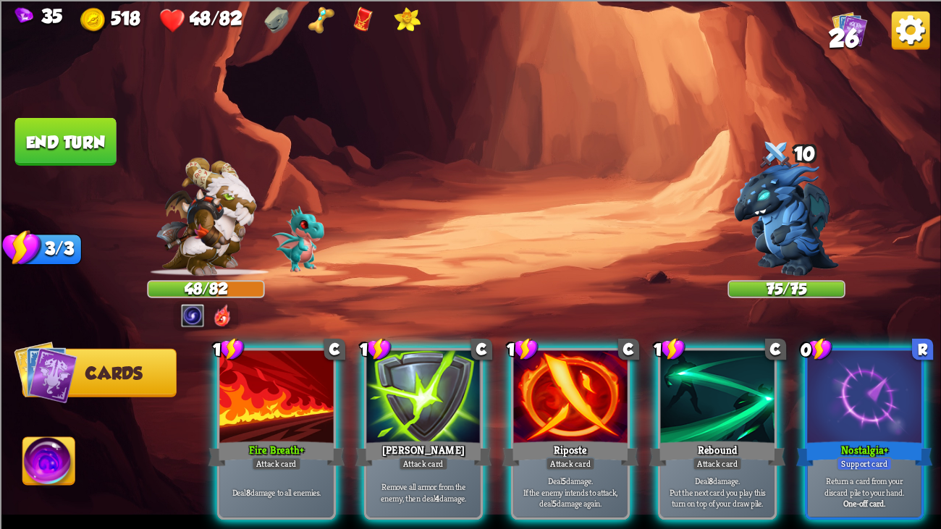
click at [771, 209] on div at bounding box center [786, 224] width 117 height 103
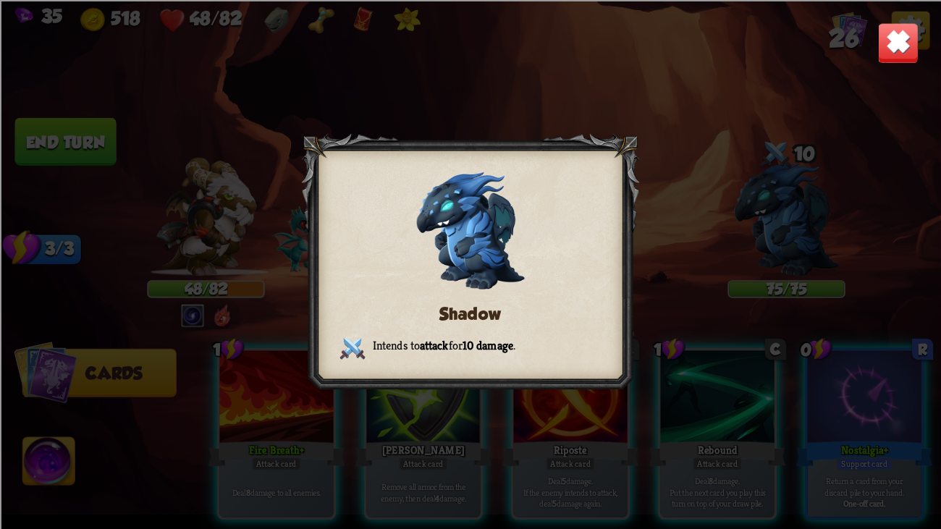
click at [879, 43] on img at bounding box center [898, 42] width 41 height 41
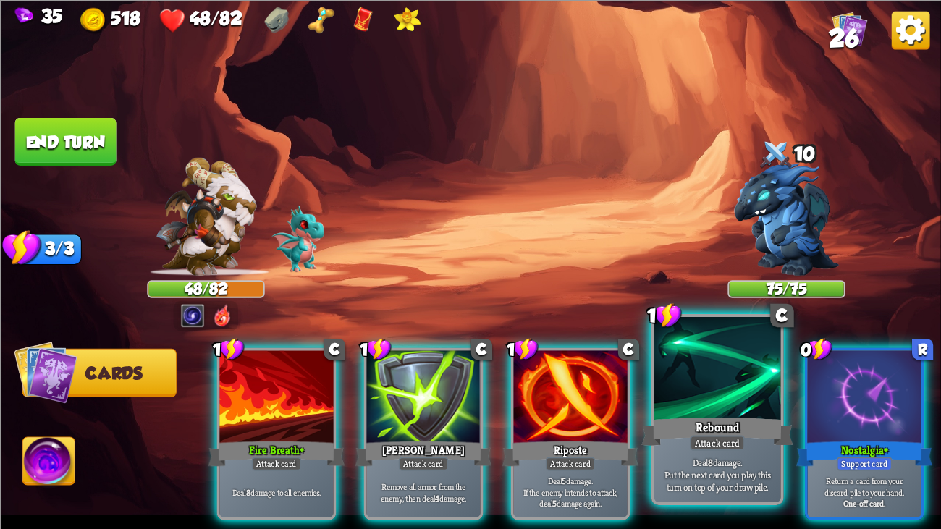
click at [702, 387] on div at bounding box center [718, 370] width 127 height 106
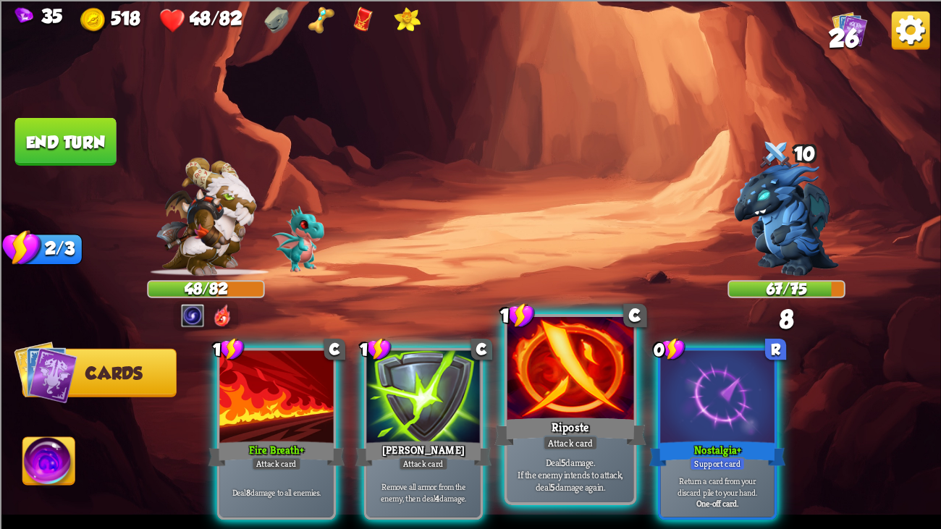
click at [595, 380] on div at bounding box center [571, 370] width 127 height 106
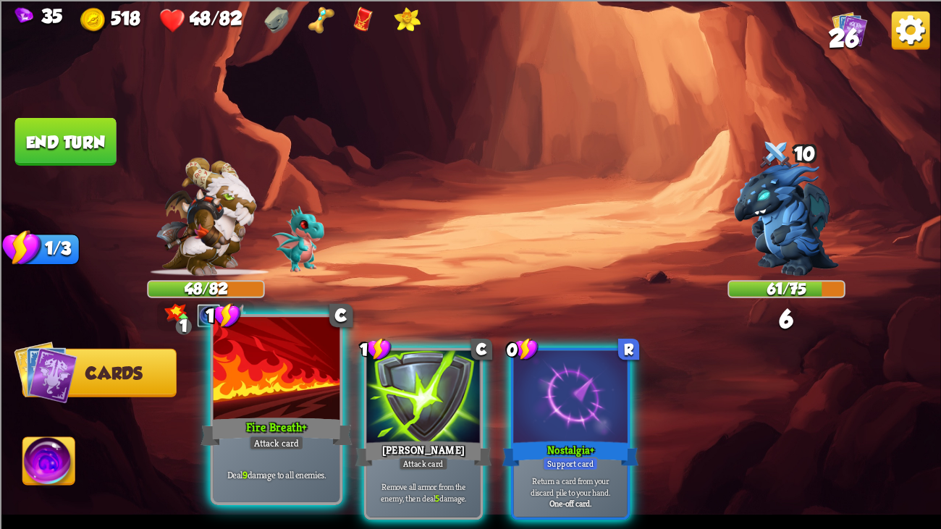
click at [273, 403] on div at bounding box center [277, 370] width 127 height 106
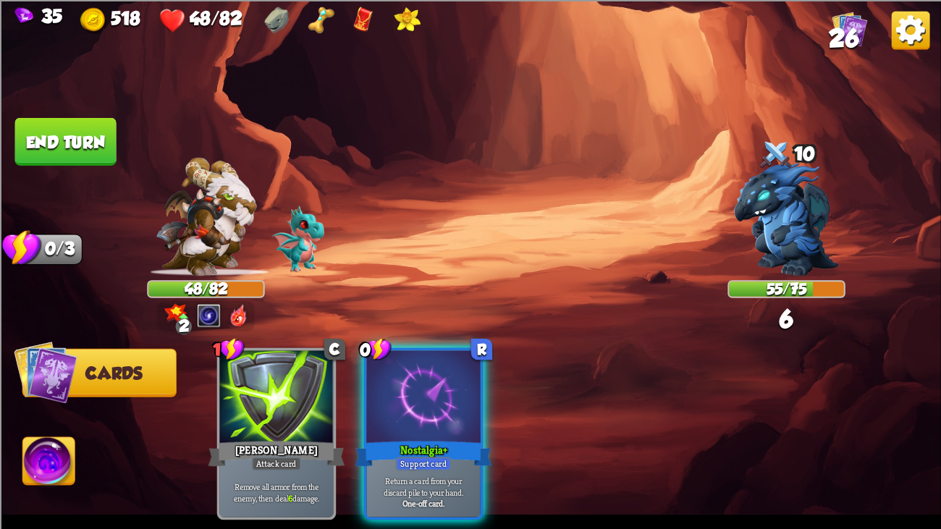
click at [30, 139] on button "End turn" at bounding box center [65, 141] width 101 height 48
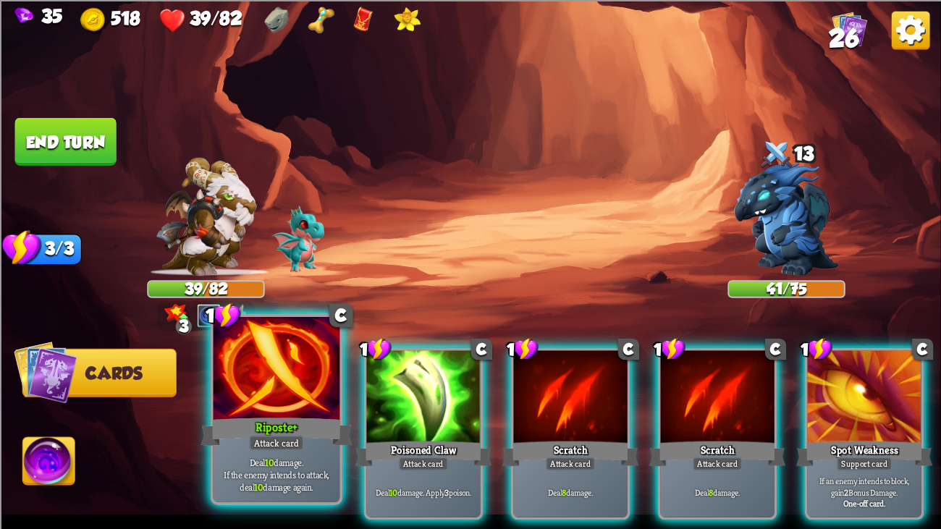
click at [266, 406] on div "Deal 10 damage. If the enemy intends to attack, deal 10 damage again." at bounding box center [277, 474] width 127 height 55
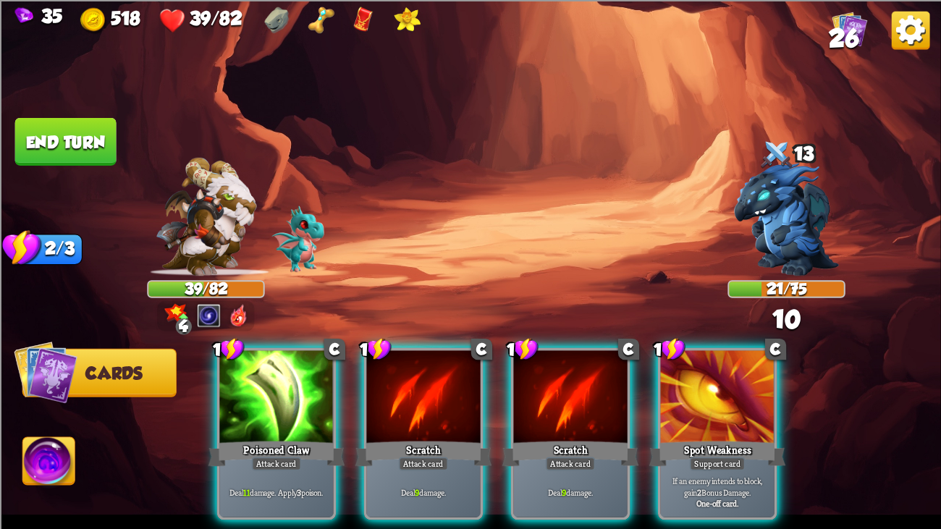
click at [266, 406] on div "Deal 11 damage. Apply 3 poison." at bounding box center [276, 493] width 114 height 50
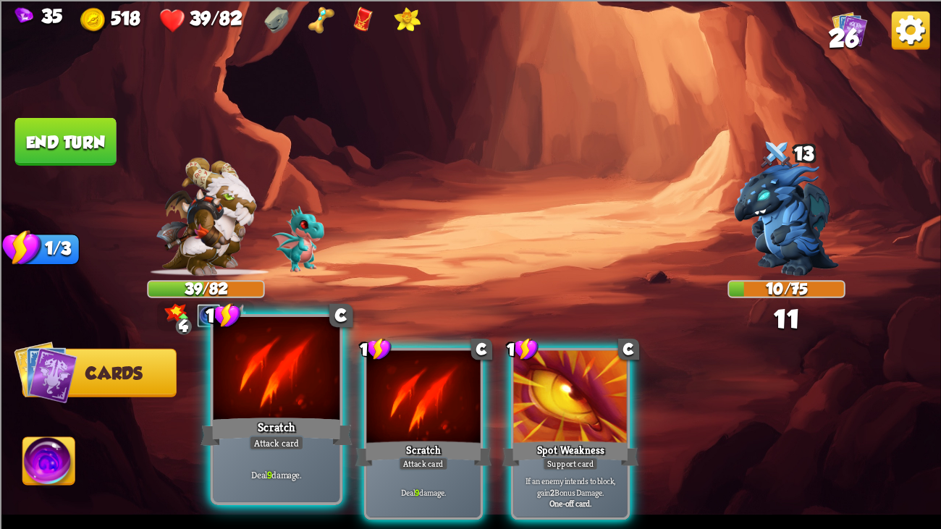
click at [261, 406] on div "Deal 9 damage." at bounding box center [277, 474] width 127 height 55
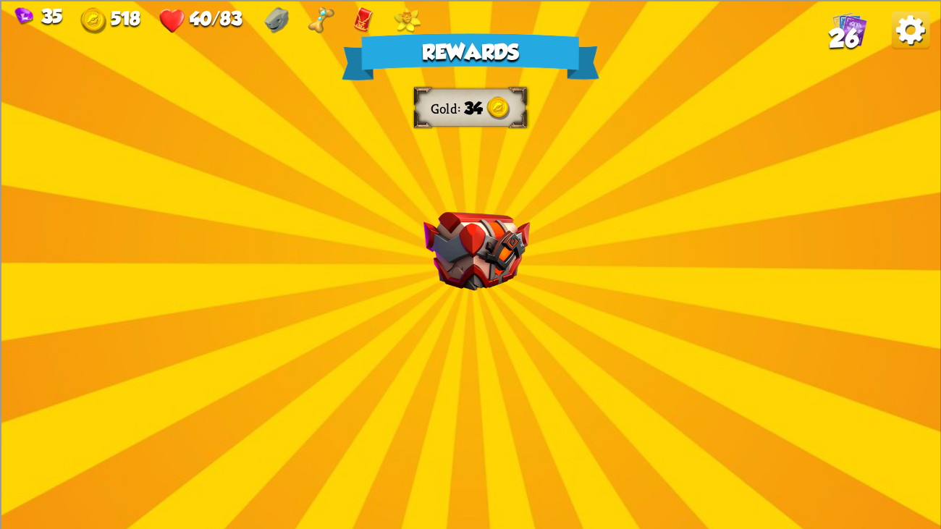
click at [445, 198] on div "Rewards Gold 34 Select a card 1 C [PERSON_NAME] Attack card Remove all armor fr…" at bounding box center [470, 264] width 941 height 529
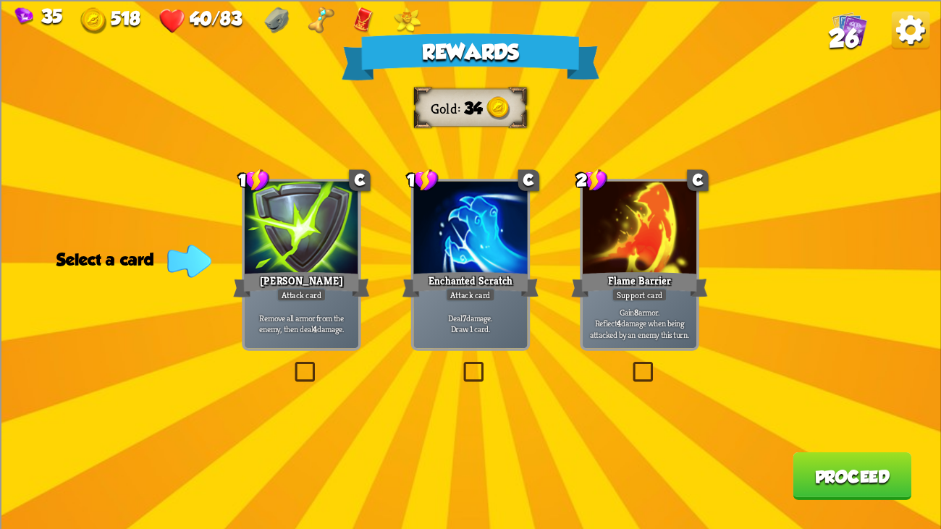
click at [595, 276] on div "Flame Barrier" at bounding box center [639, 284] width 137 height 30
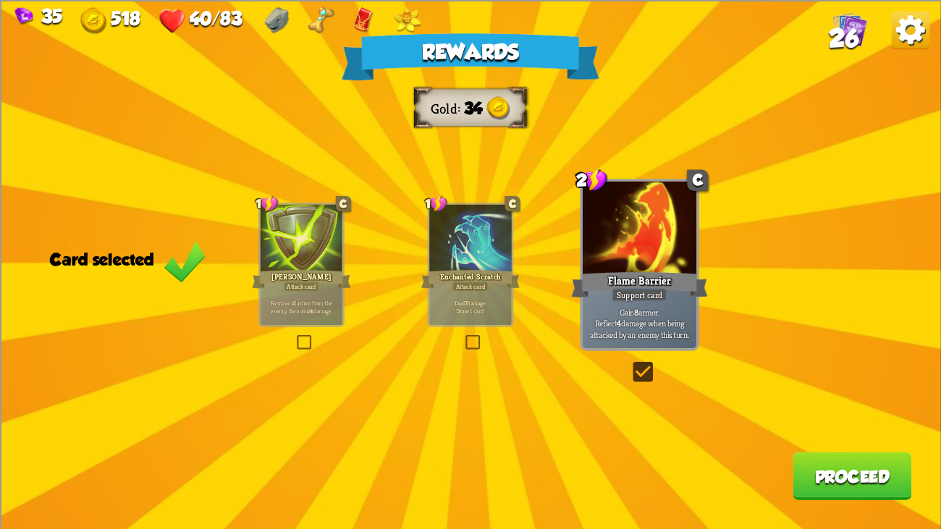
click at [841, 406] on button "Proceed" at bounding box center [852, 476] width 119 height 48
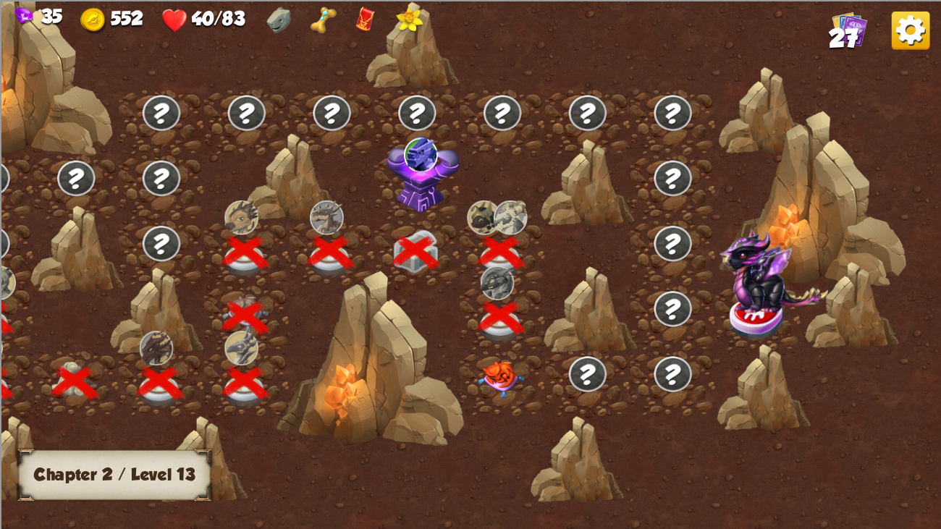
click at [508, 365] on img at bounding box center [500, 379] width 47 height 37
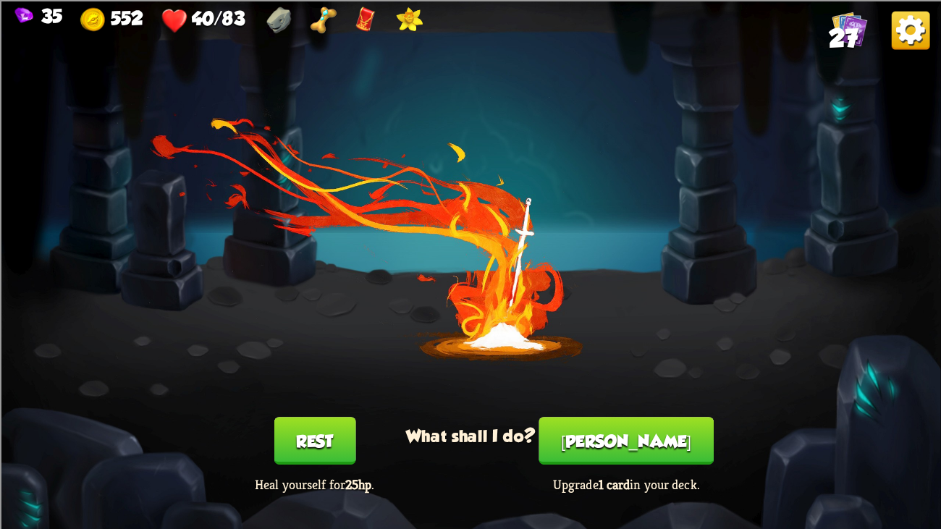
click at [298, 406] on button "Rest" at bounding box center [315, 441] width 82 height 48
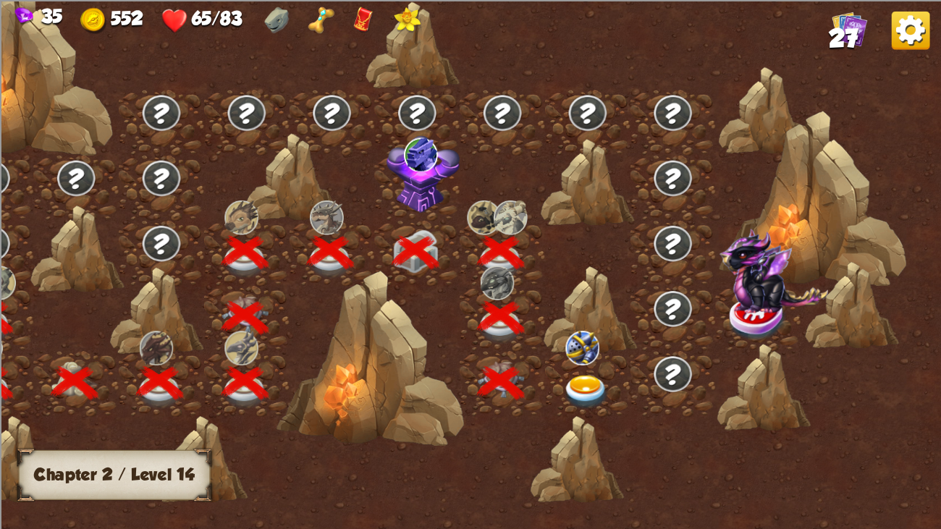
click at [567, 387] on img at bounding box center [586, 392] width 47 height 35
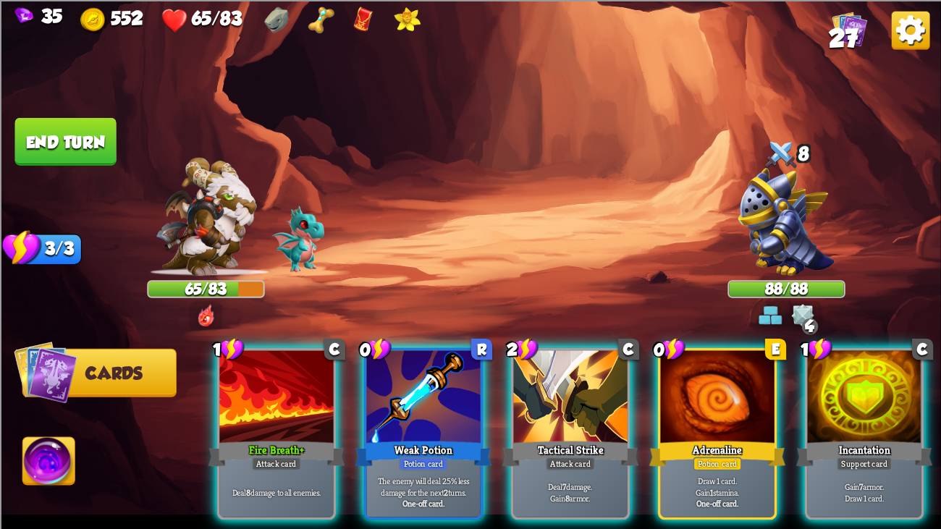
click at [803, 206] on div "Player turn" at bounding box center [470, 264] width 941 height 145
click at [803, 206] on img at bounding box center [787, 221] width 97 height 108
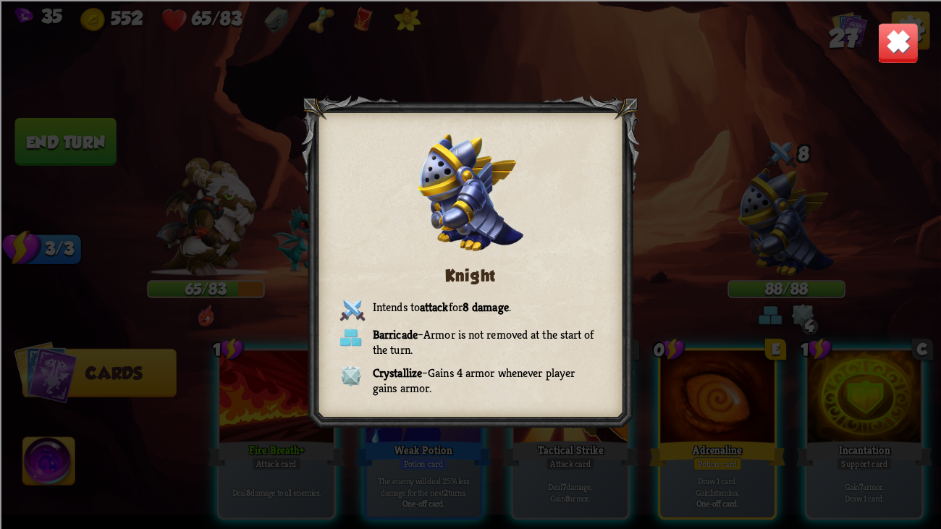
click at [882, 49] on img at bounding box center [898, 42] width 41 height 41
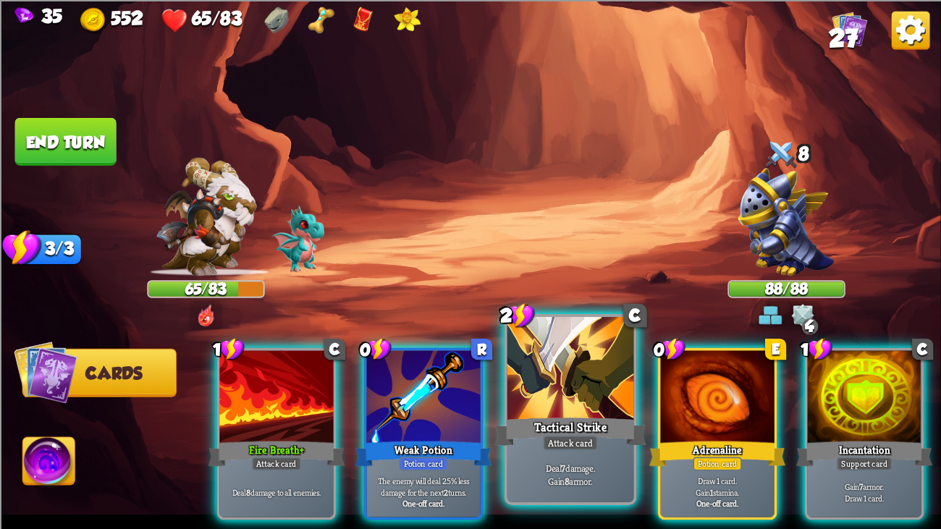
click at [555, 366] on div at bounding box center [571, 370] width 127 height 106
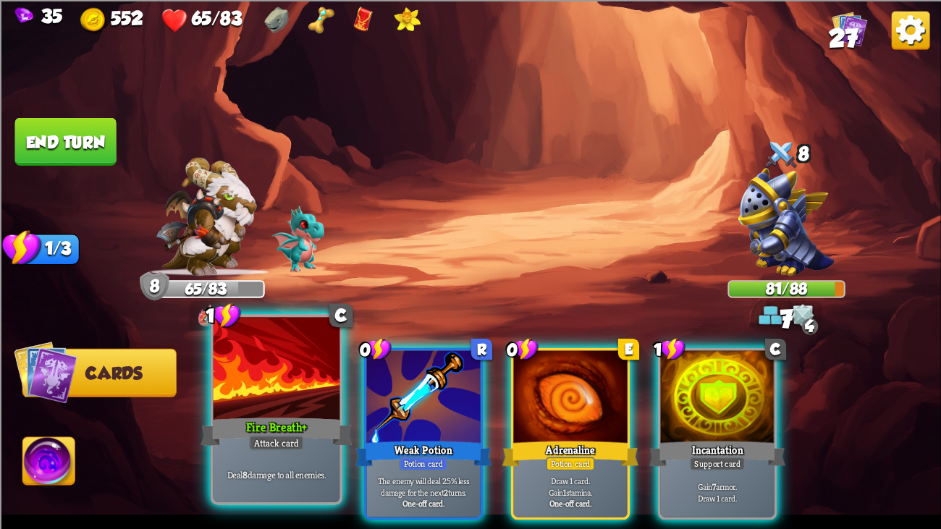
click at [292, 406] on div at bounding box center [277, 370] width 127 height 106
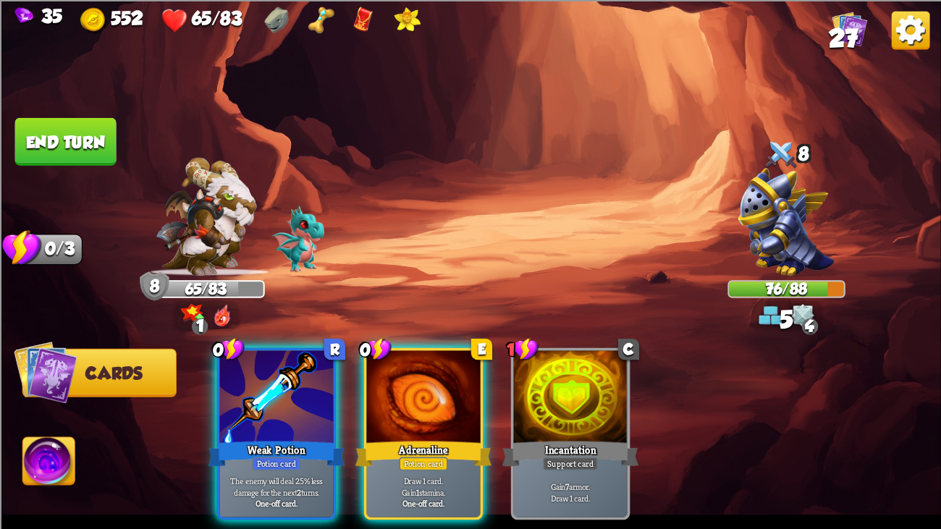
click at [80, 123] on button "End turn" at bounding box center [65, 141] width 101 height 48
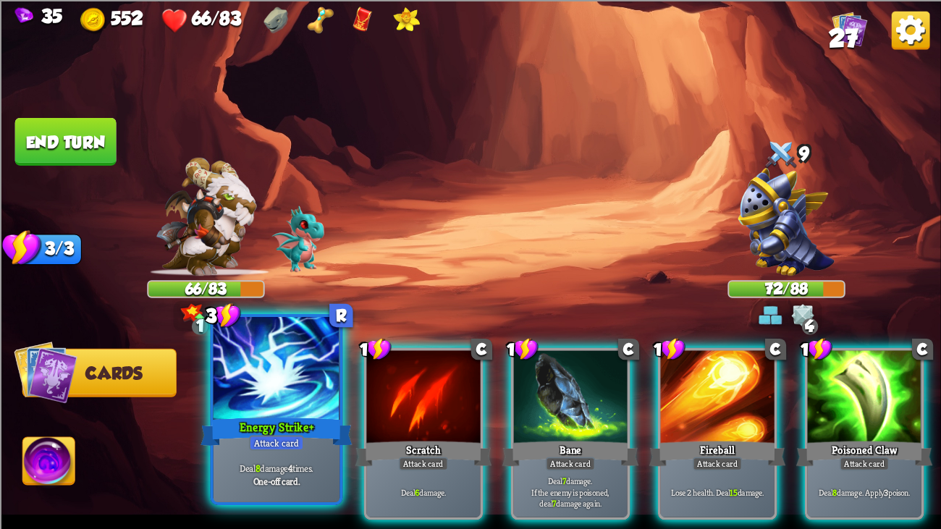
click at [280, 361] on div at bounding box center [277, 370] width 127 height 106
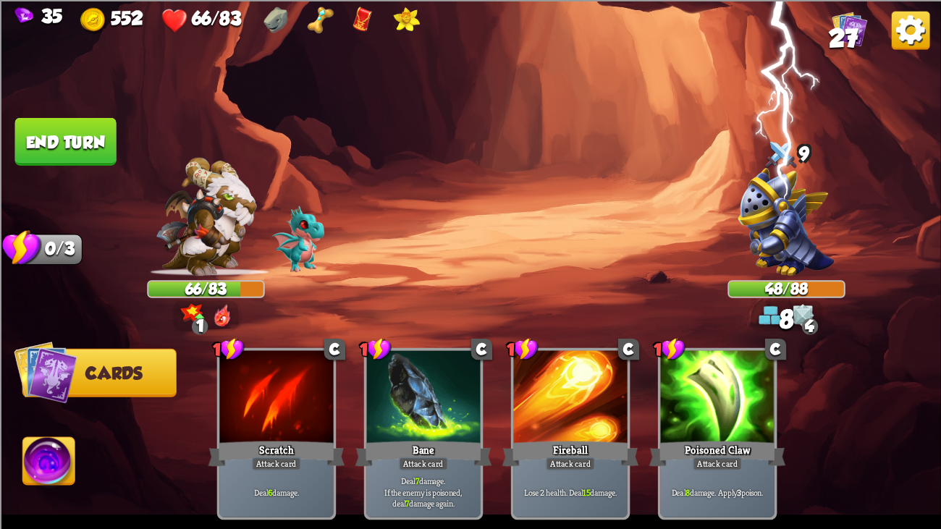
click at [37, 144] on button "End turn" at bounding box center [65, 141] width 101 height 48
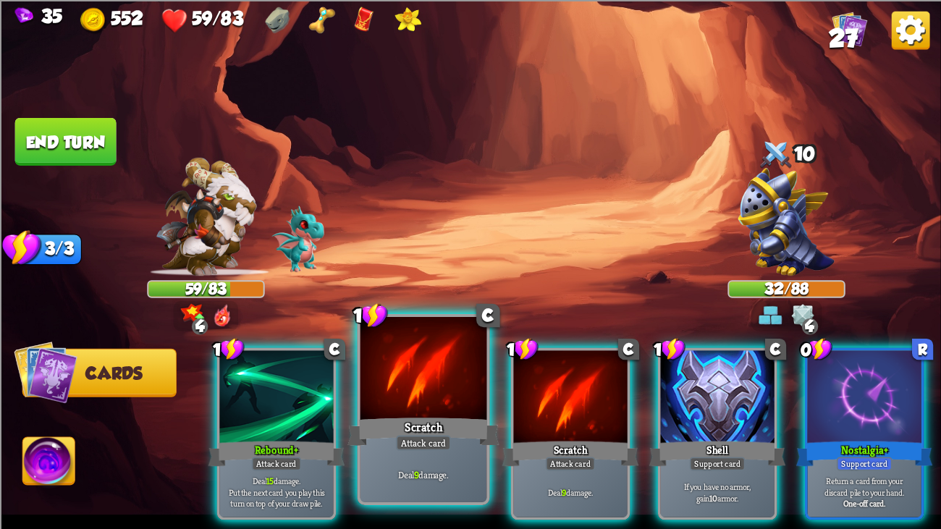
click at [380, 390] on div at bounding box center [424, 370] width 127 height 106
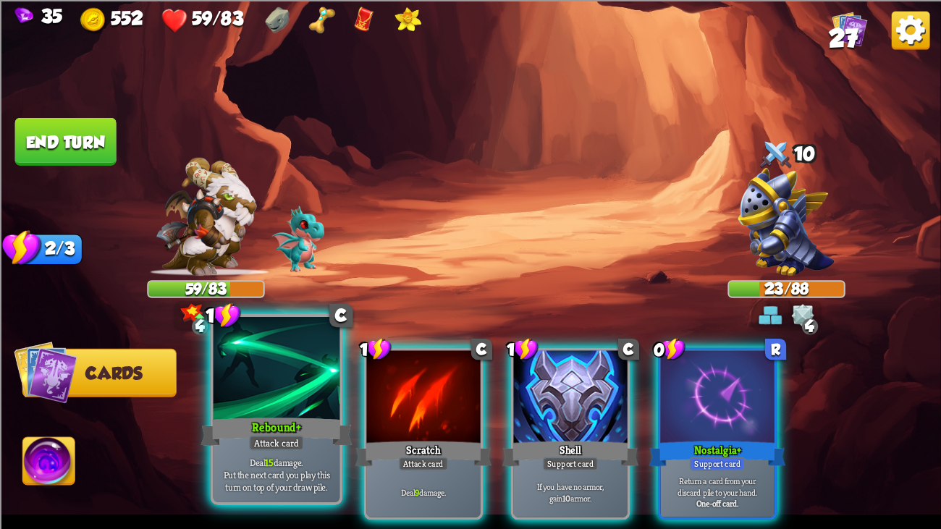
click at [280, 357] on div at bounding box center [277, 370] width 127 height 106
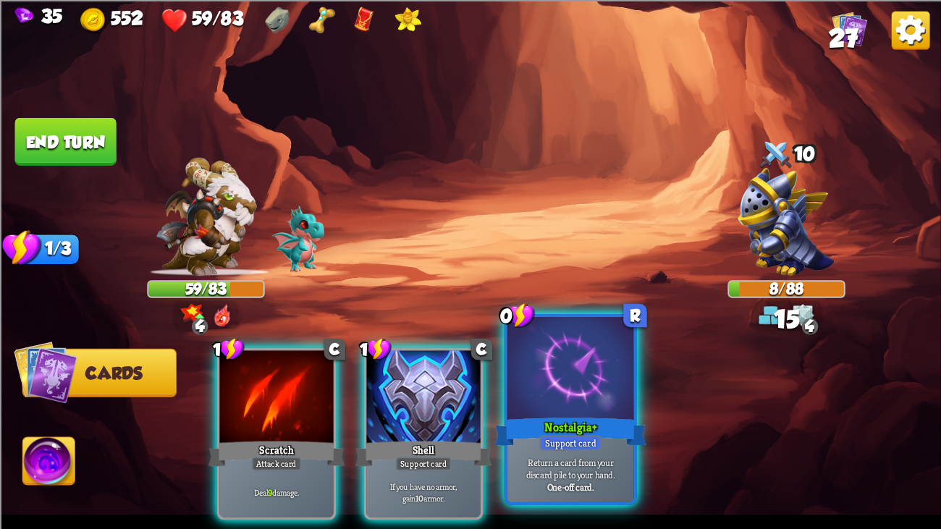
click at [595, 393] on div at bounding box center [571, 370] width 127 height 106
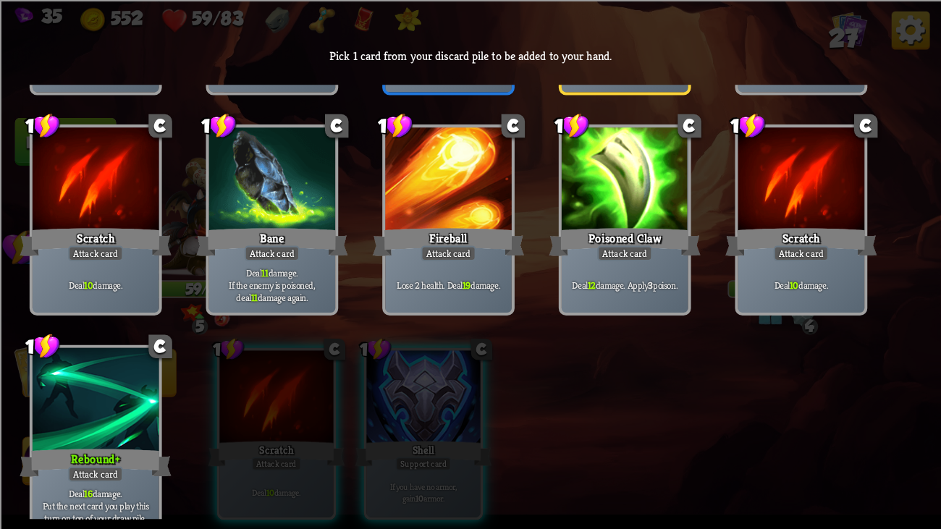
scroll to position [232, 0]
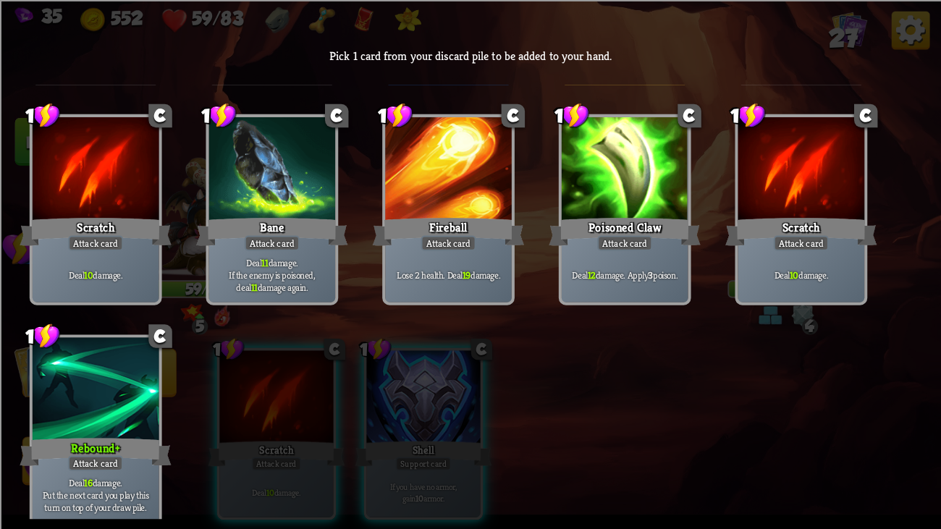
click at [141, 378] on div at bounding box center [96, 390] width 127 height 106
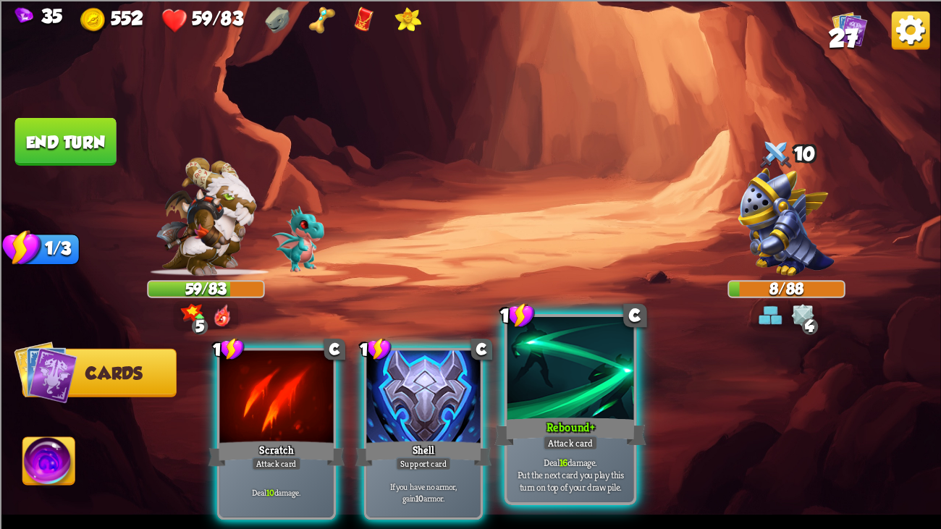
click at [576, 396] on div at bounding box center [571, 370] width 127 height 106
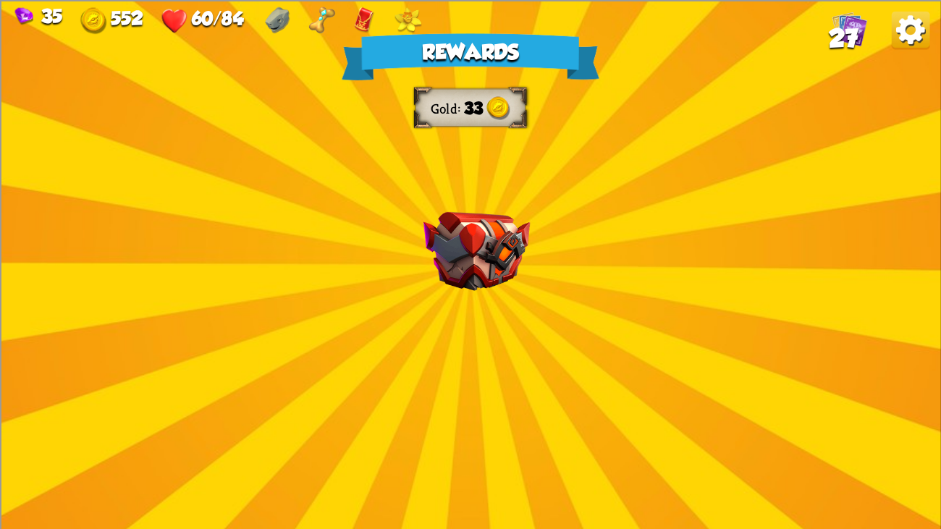
click at [490, 257] on img at bounding box center [477, 250] width 106 height 79
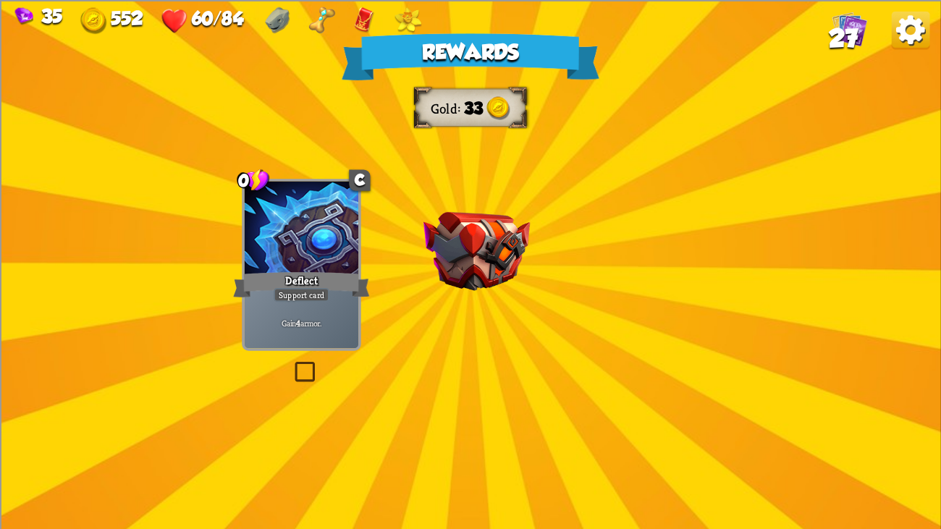
click at [490, 257] on img at bounding box center [477, 250] width 106 height 79
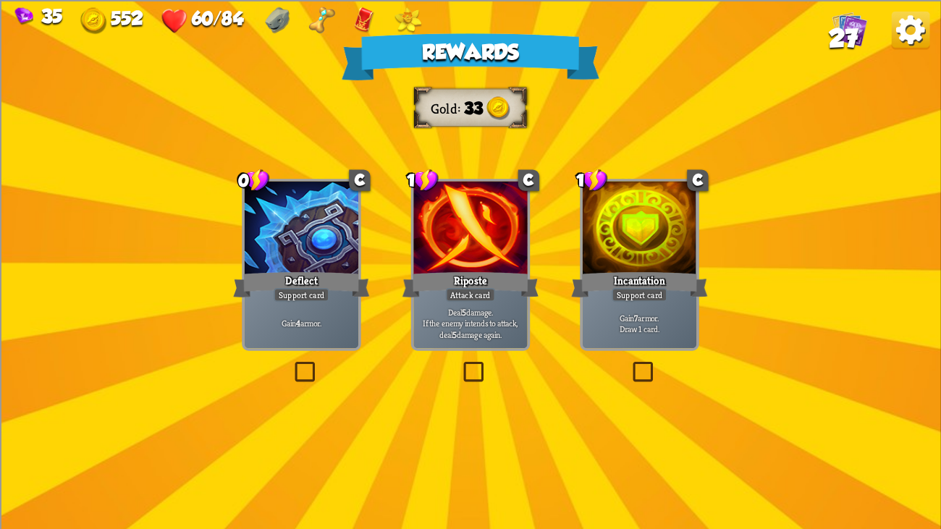
click at [486, 257] on div at bounding box center [470, 229] width 114 height 96
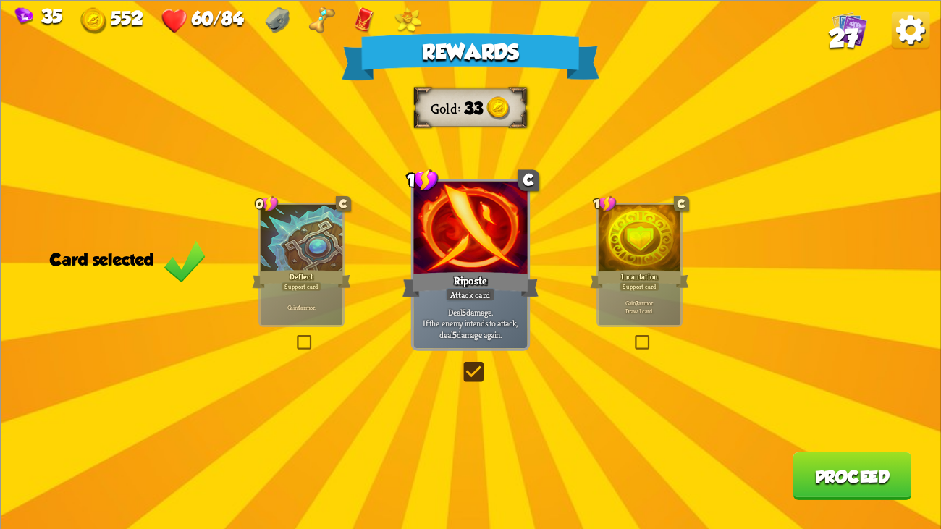
click at [800, 406] on div "Rewards Gold 33 Card selected 0 C Deflect Support card Gain 4 armor. 1 C Ripost…" at bounding box center [470, 264] width 941 height 529
click at [825, 406] on button "Proceed" at bounding box center [852, 476] width 119 height 48
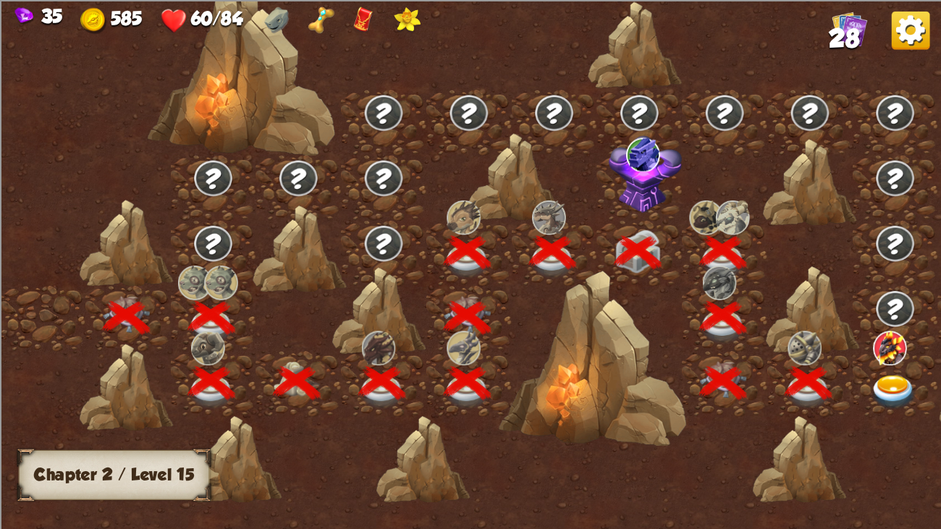
scroll to position [0, 219]
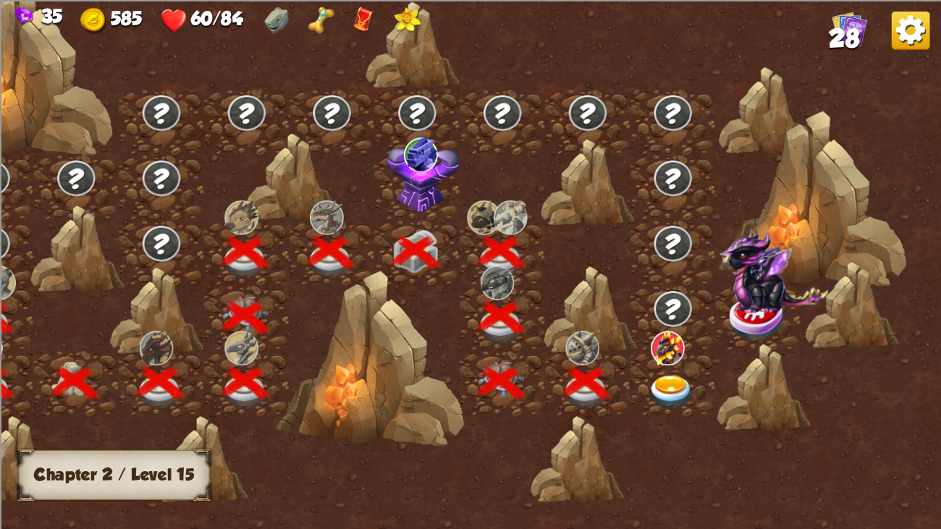
click at [670, 382] on img at bounding box center [671, 392] width 47 height 35
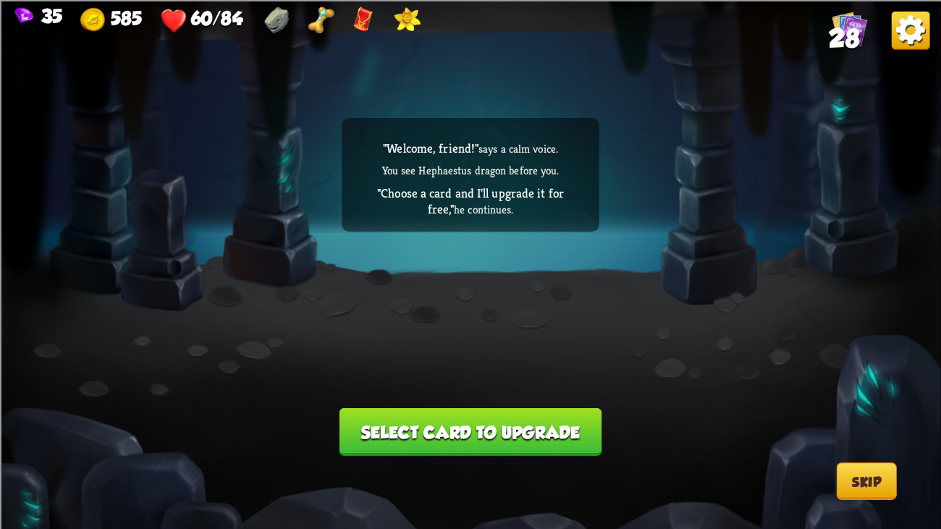
click at [545, 406] on button "Select card to upgrade" at bounding box center [471, 432] width 262 height 48
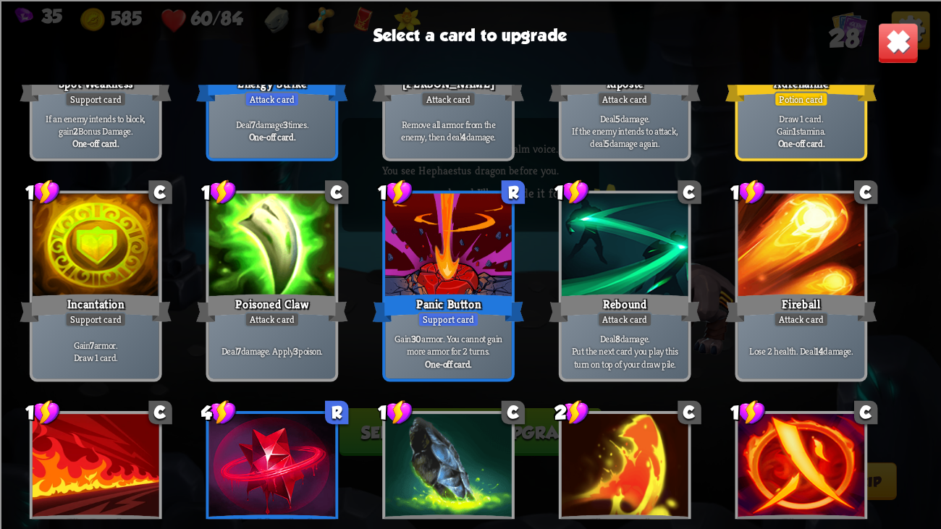
scroll to position [673, 0]
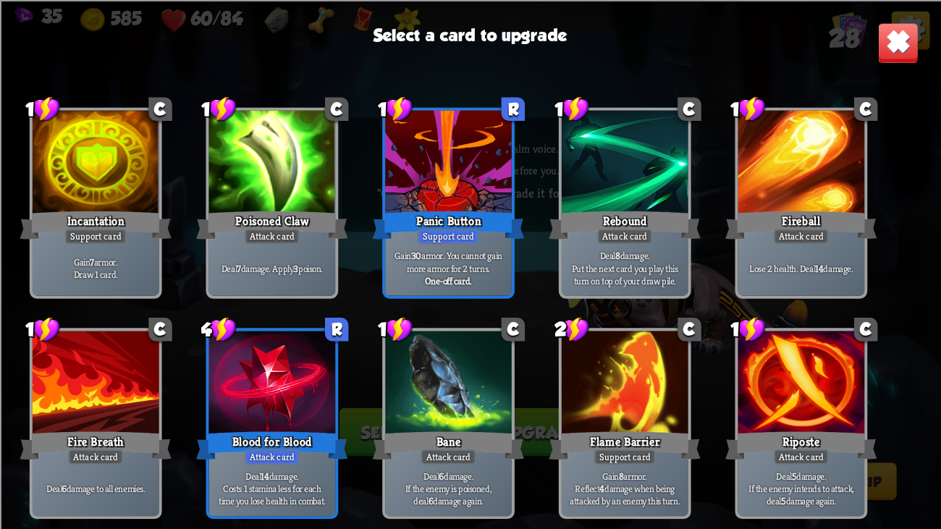
click at [288, 406] on div "Blood for Blood" at bounding box center [272, 446] width 152 height 34
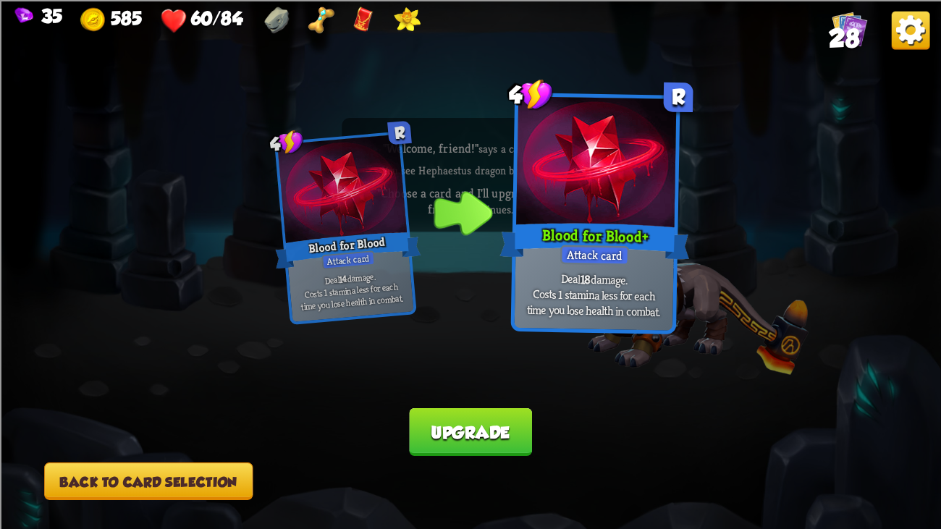
click at [129, 406] on button "Back to card selection" at bounding box center [148, 482] width 209 height 38
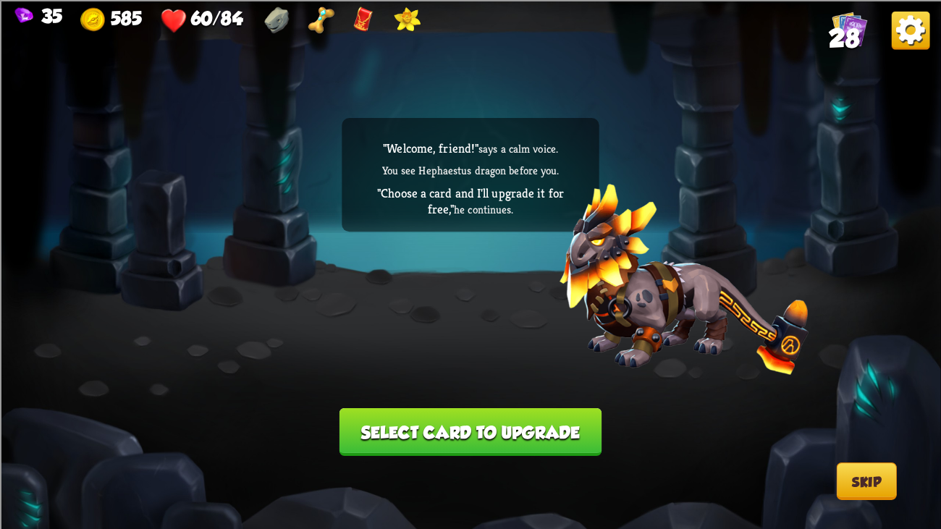
click at [397, 406] on button "Select card to upgrade" at bounding box center [471, 432] width 262 height 48
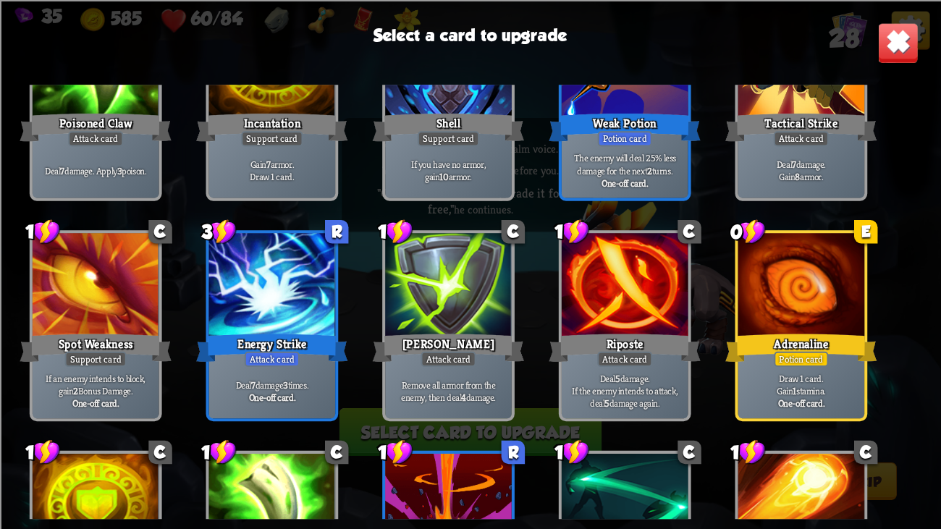
scroll to position [332, 0]
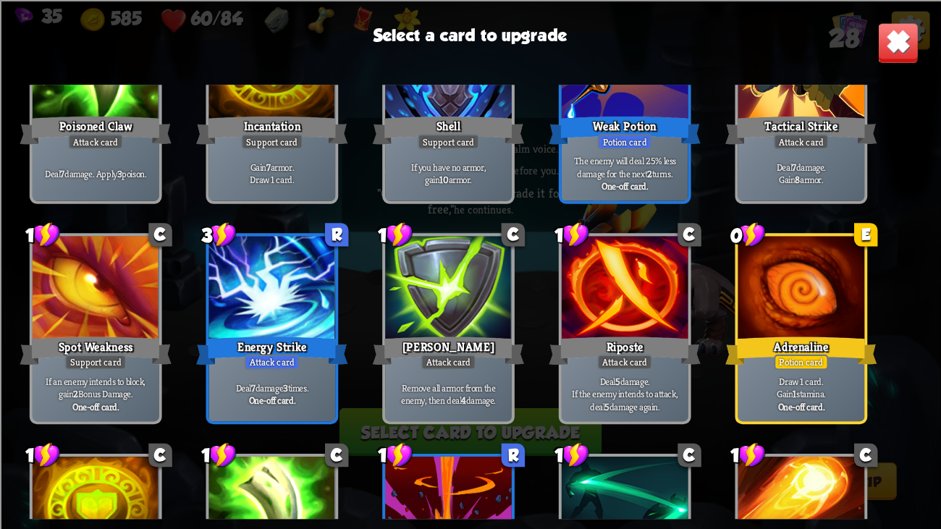
click at [269, 301] on div at bounding box center [272, 289] width 127 height 106
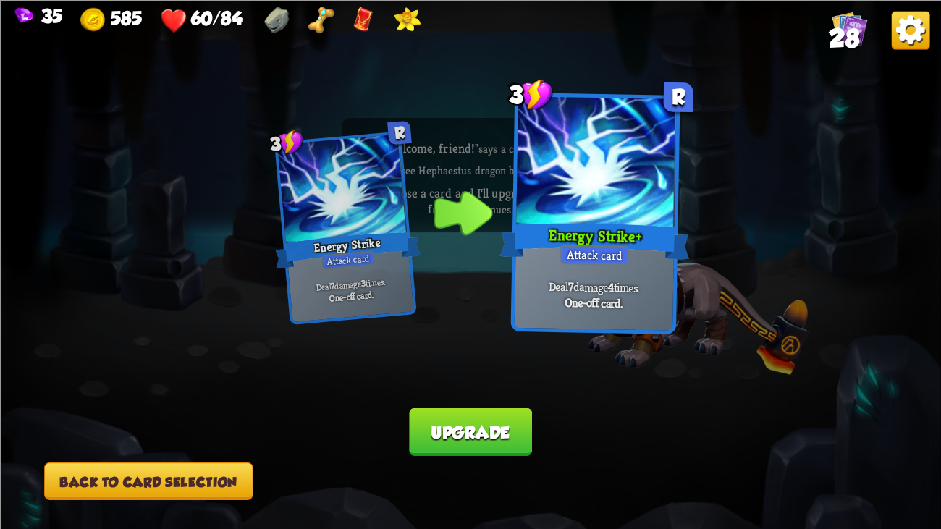
click at [441, 406] on button "Upgrade" at bounding box center [470, 432] width 122 height 48
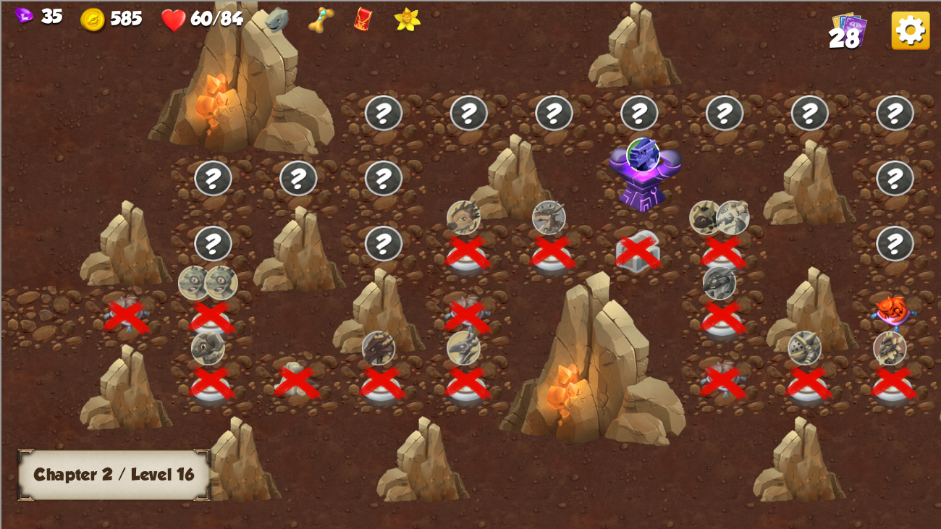
scroll to position [0, 219]
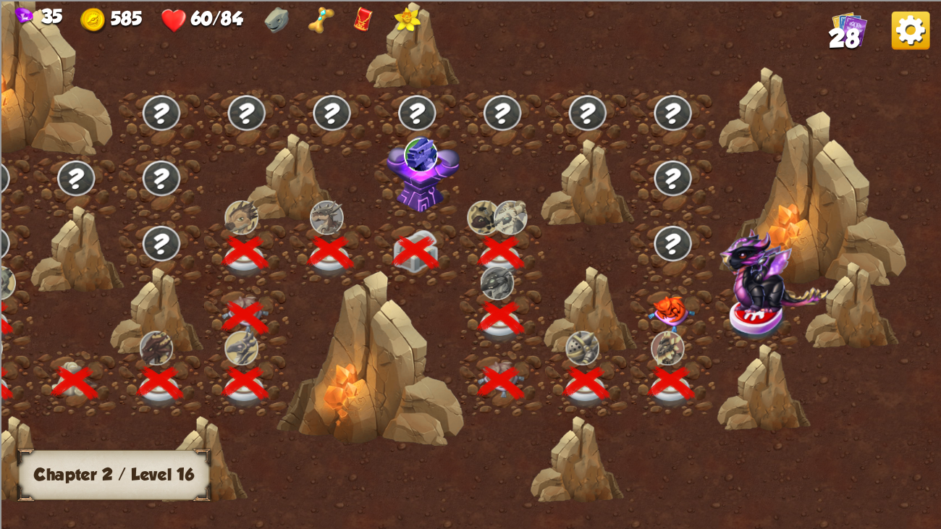
click at [668, 310] on img at bounding box center [671, 314] width 47 height 37
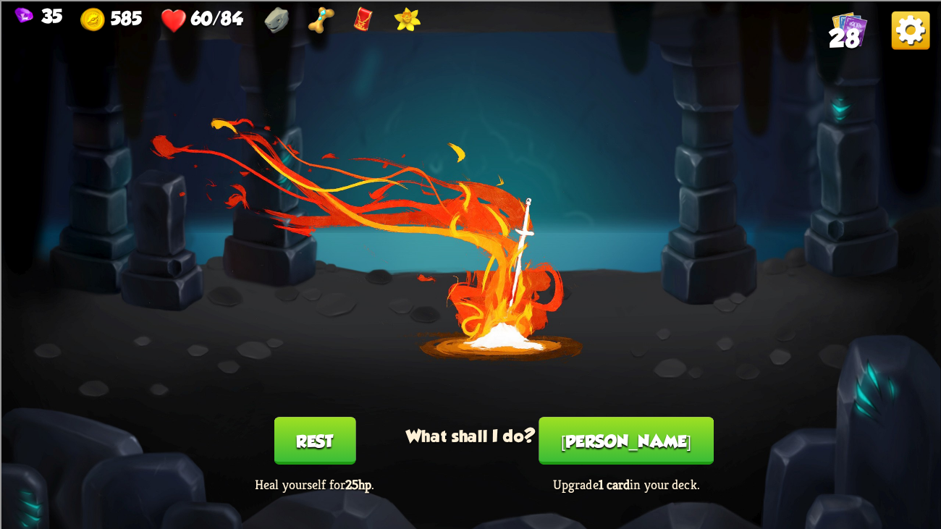
click at [290, 406] on button "Rest" at bounding box center [315, 441] width 82 height 48
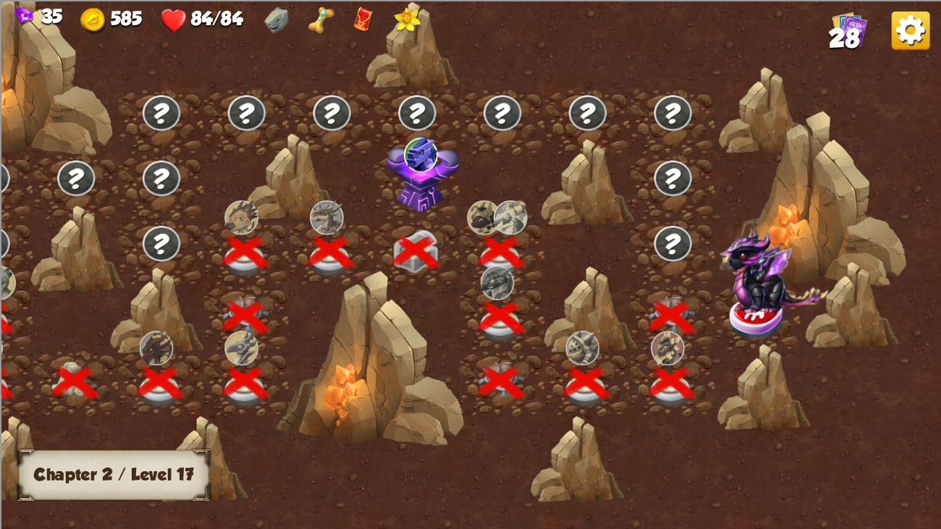
click at [745, 298] on img at bounding box center [773, 271] width 109 height 85
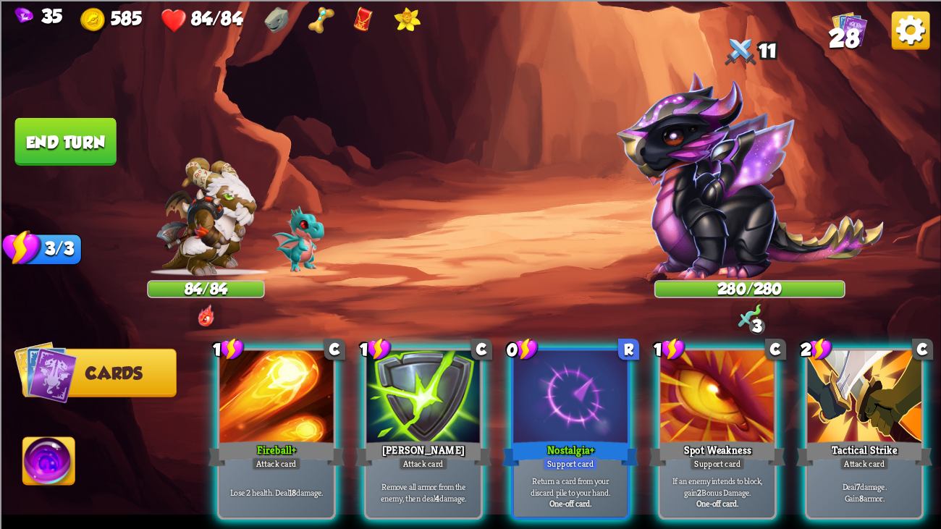
click at [720, 253] on div "Player turn" at bounding box center [470, 264] width 941 height 145
click at [720, 253] on img at bounding box center [750, 175] width 268 height 209
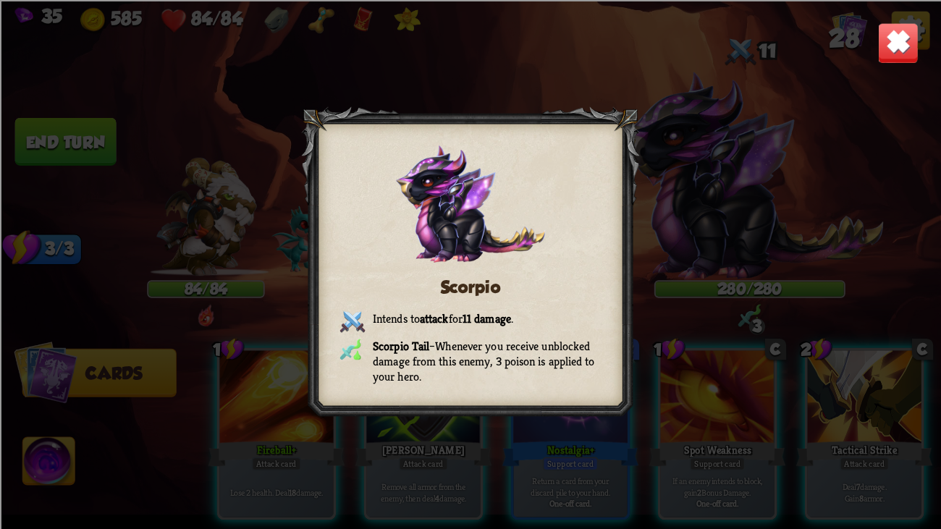
click at [720, 253] on div "Scorpio Intends to attack for 11 damage . Scorpio Tail – Whenever you receive u…" at bounding box center [470, 264] width 941 height 529
click at [898, 39] on img at bounding box center [898, 42] width 41 height 41
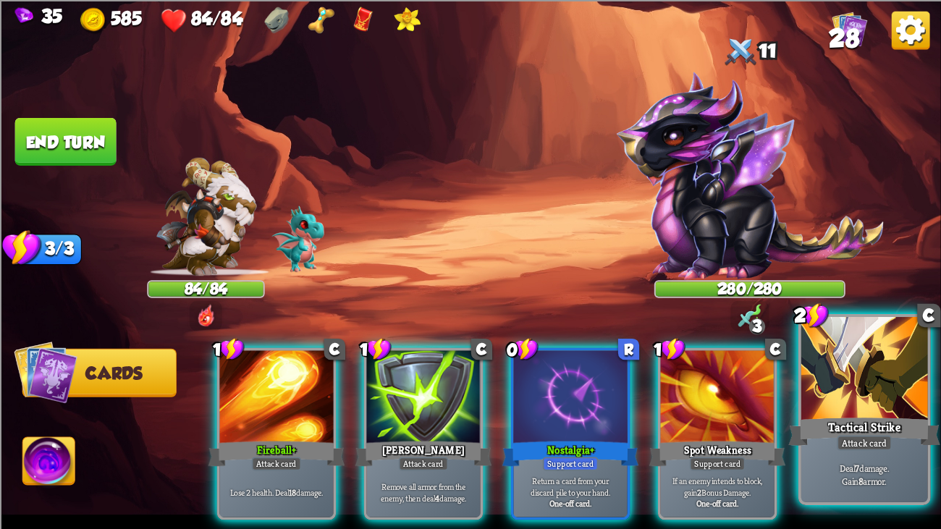
click at [859, 395] on div at bounding box center [865, 370] width 127 height 106
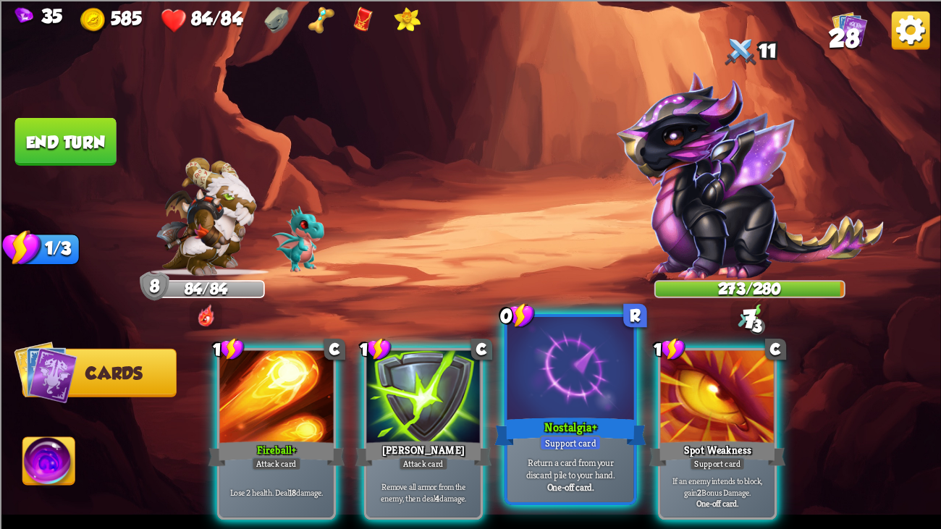
click at [613, 395] on div at bounding box center [571, 370] width 127 height 106
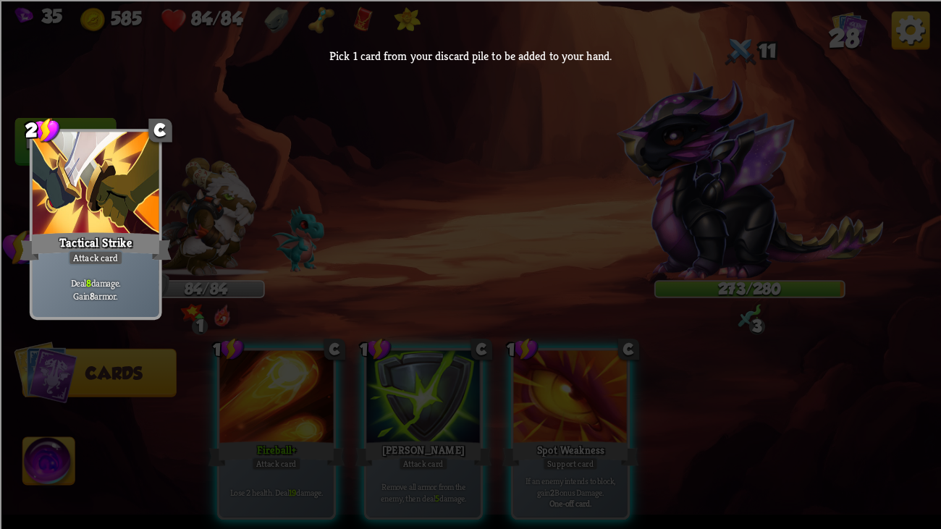
click at [89, 251] on div "Attack card" at bounding box center [95, 257] width 55 height 15
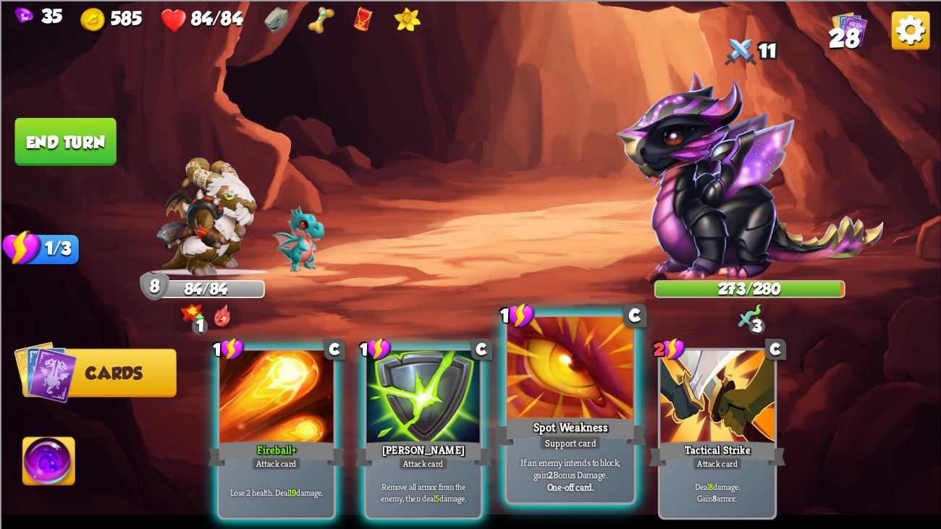
click at [603, 387] on div at bounding box center [571, 370] width 127 height 106
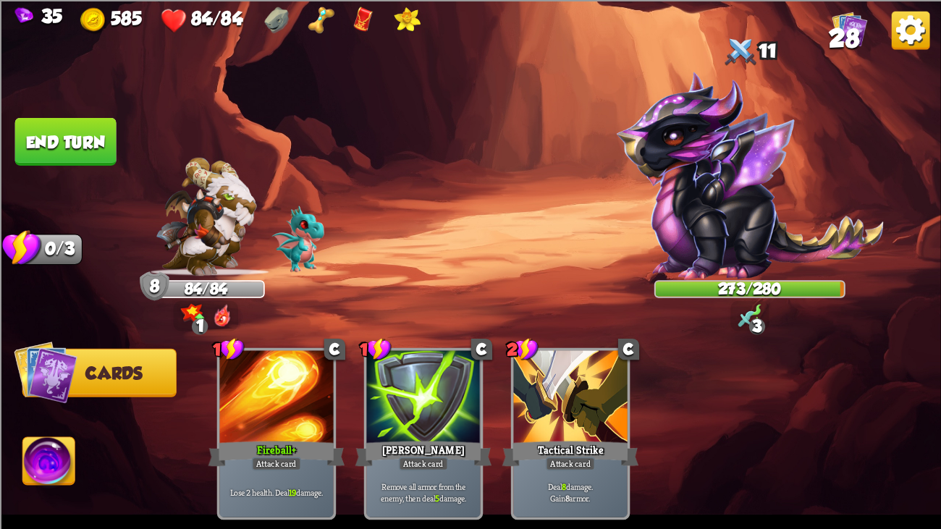
click at [104, 146] on button "End turn" at bounding box center [65, 141] width 101 height 48
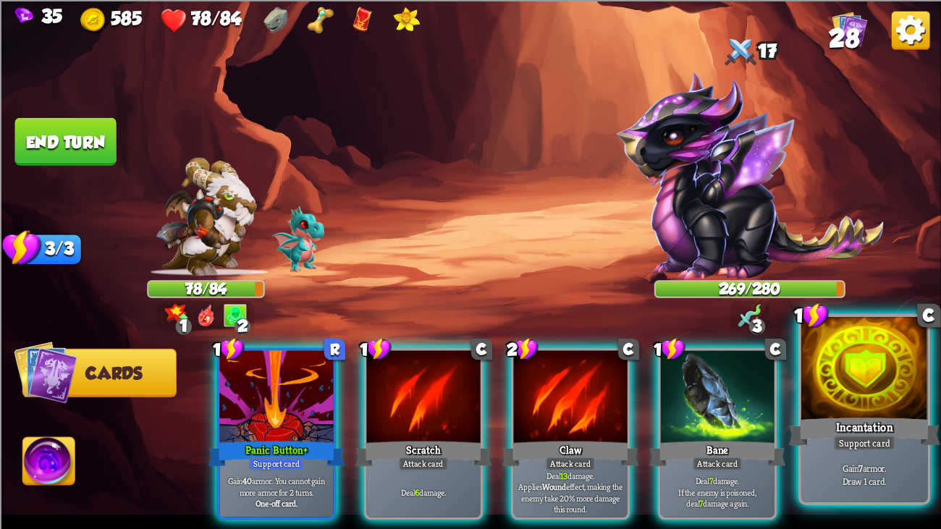
click at [829, 406] on div at bounding box center [865, 370] width 127 height 106
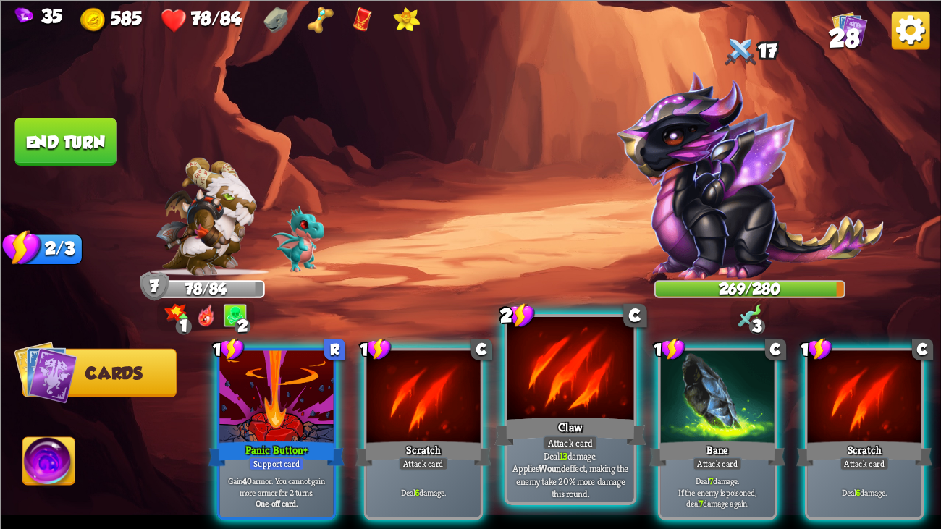
click at [598, 364] on div at bounding box center [571, 370] width 127 height 106
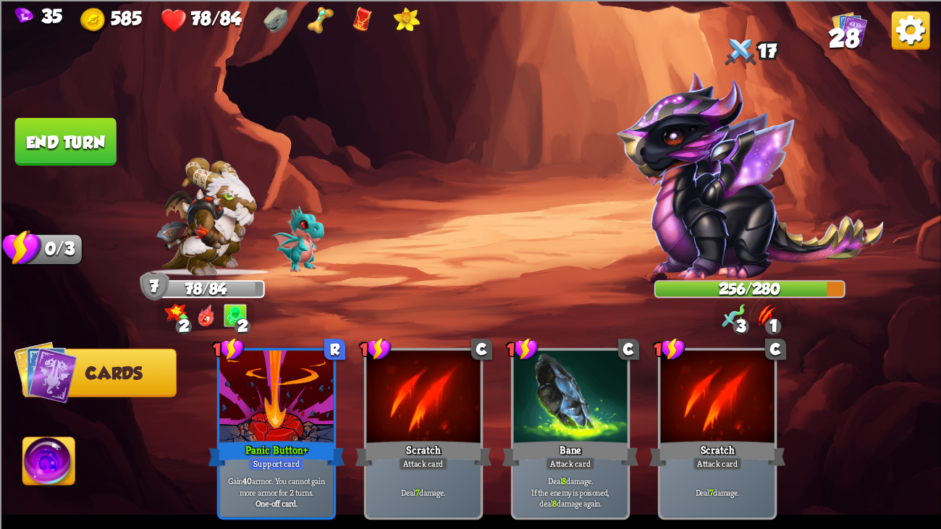
click at [66, 159] on button "End turn" at bounding box center [65, 141] width 101 height 48
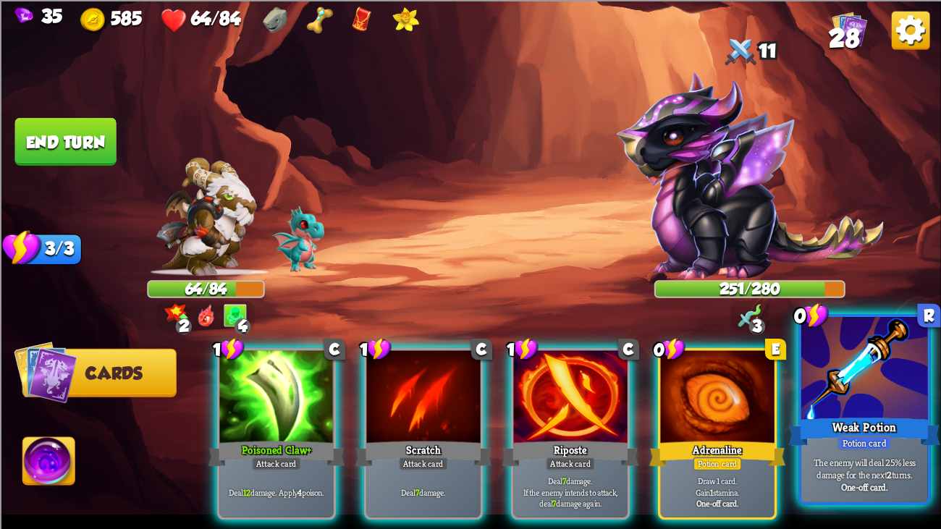
click at [844, 406] on div at bounding box center [865, 370] width 127 height 106
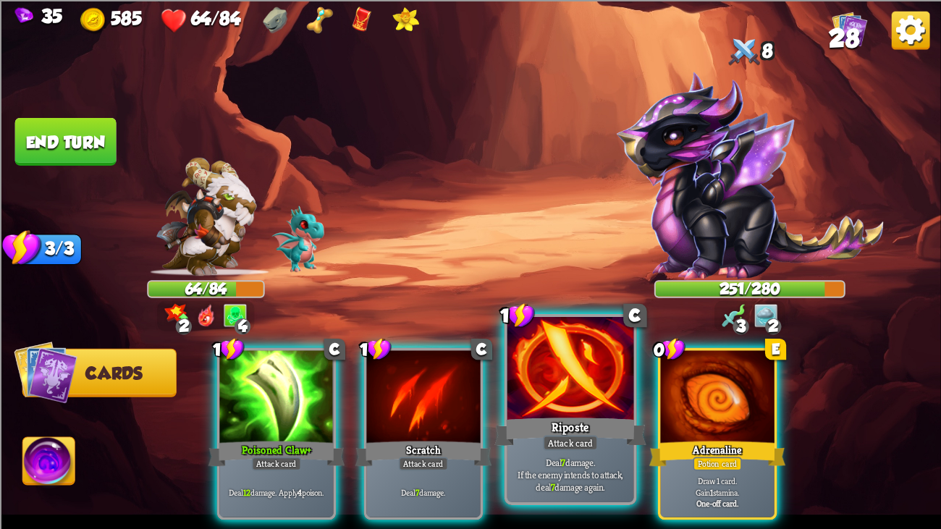
click at [521, 406] on div "Riposte" at bounding box center [571, 432] width 152 height 34
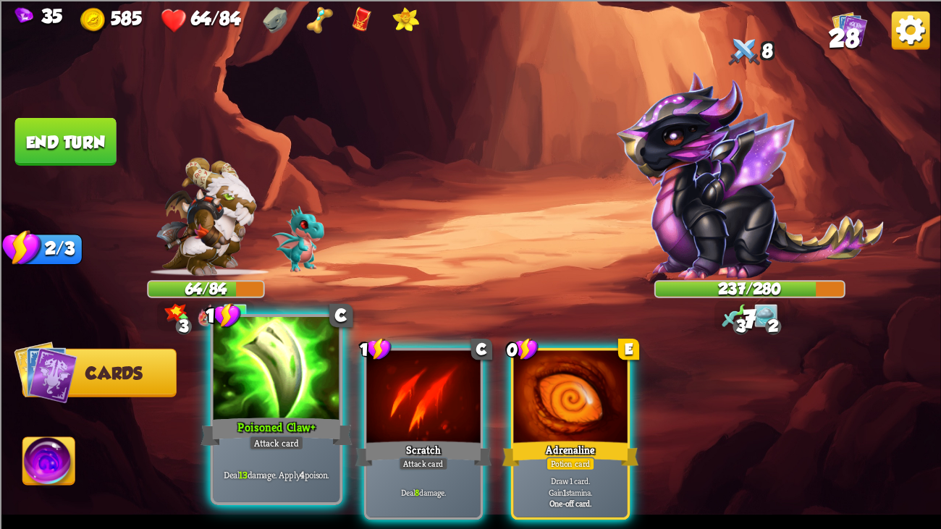
click at [223, 406] on div at bounding box center [277, 370] width 127 height 106
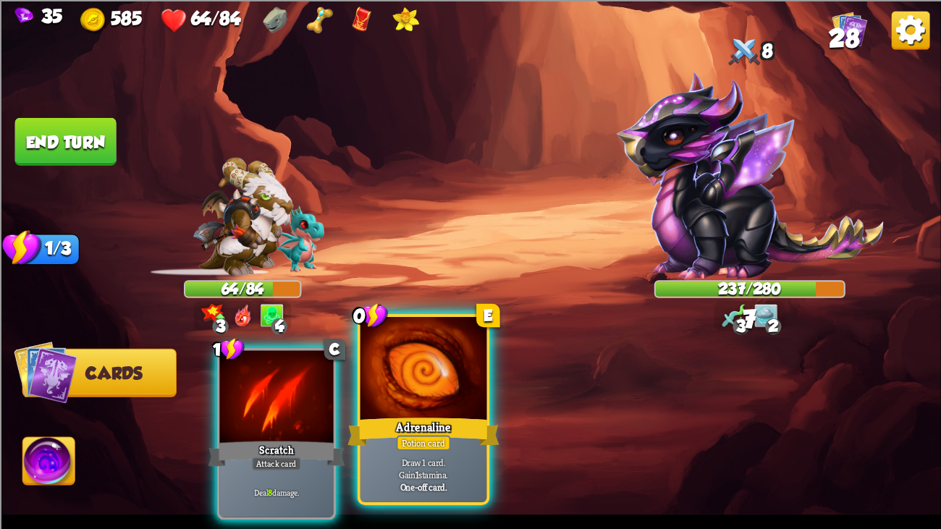
click at [366, 402] on div at bounding box center [424, 370] width 127 height 106
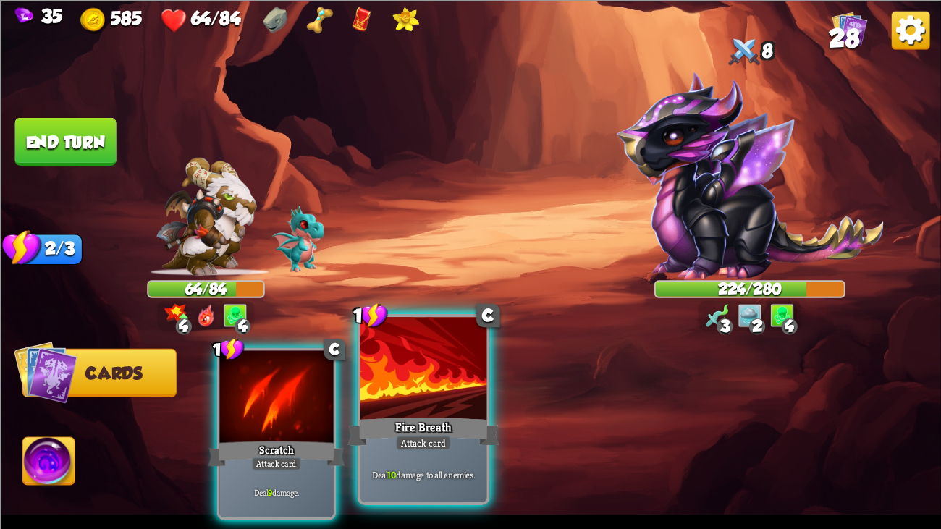
click at [432, 390] on div at bounding box center [424, 370] width 127 height 106
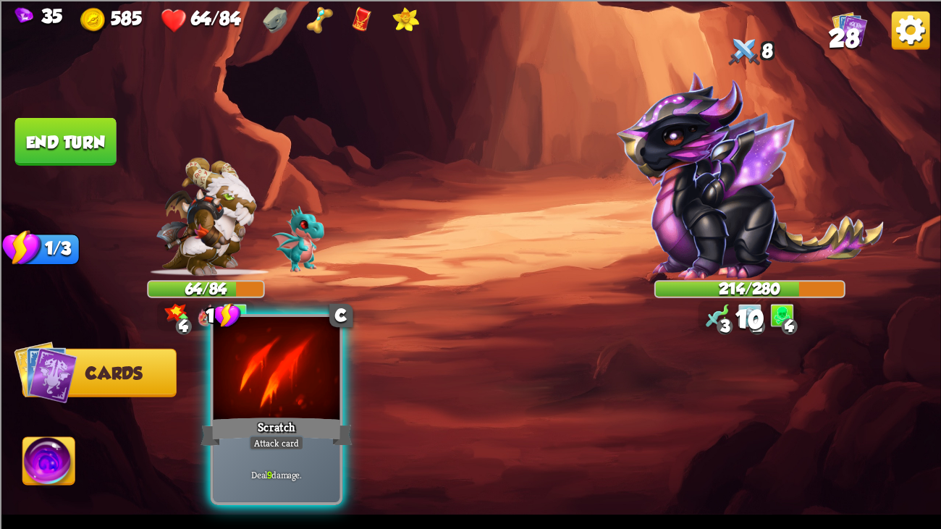
click at [302, 402] on div at bounding box center [277, 370] width 127 height 106
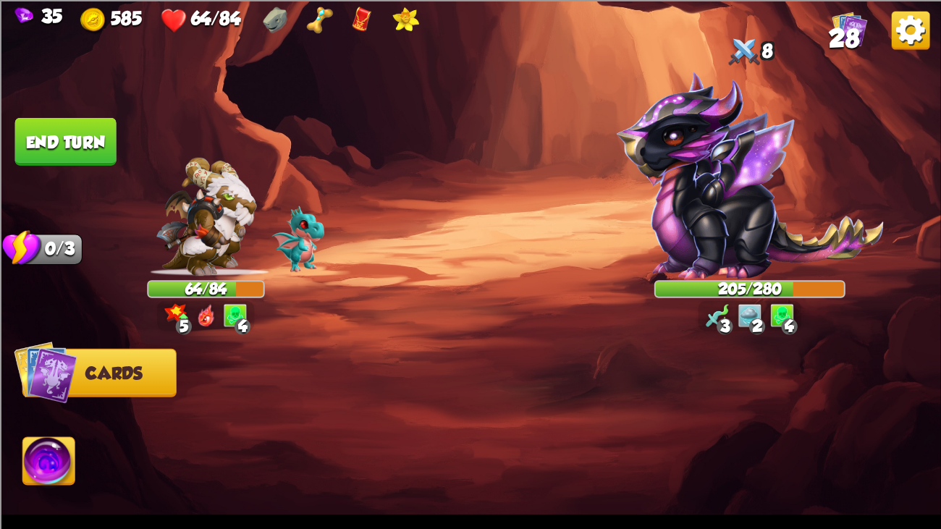
click at [47, 108] on img at bounding box center [470, 264] width 941 height 529
click at [62, 125] on button "End turn" at bounding box center [65, 141] width 101 height 48
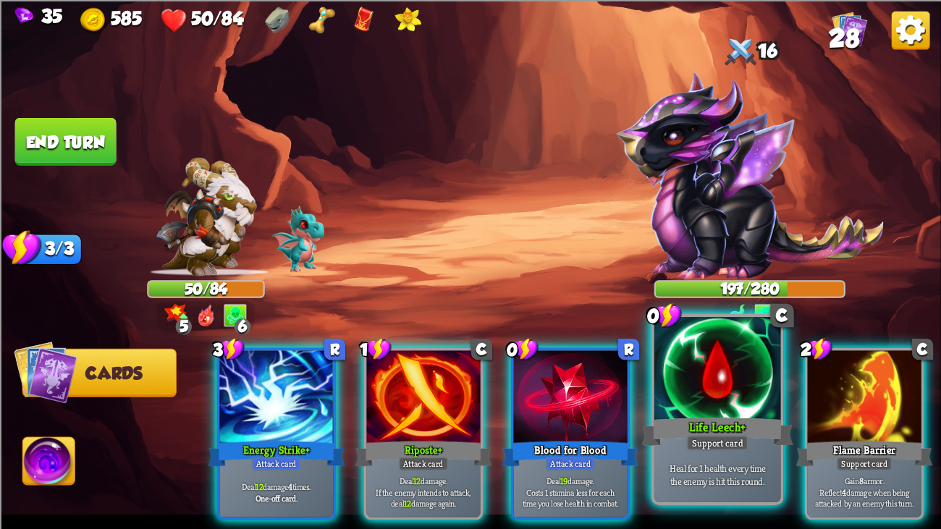
click at [681, 366] on div at bounding box center [718, 370] width 127 height 106
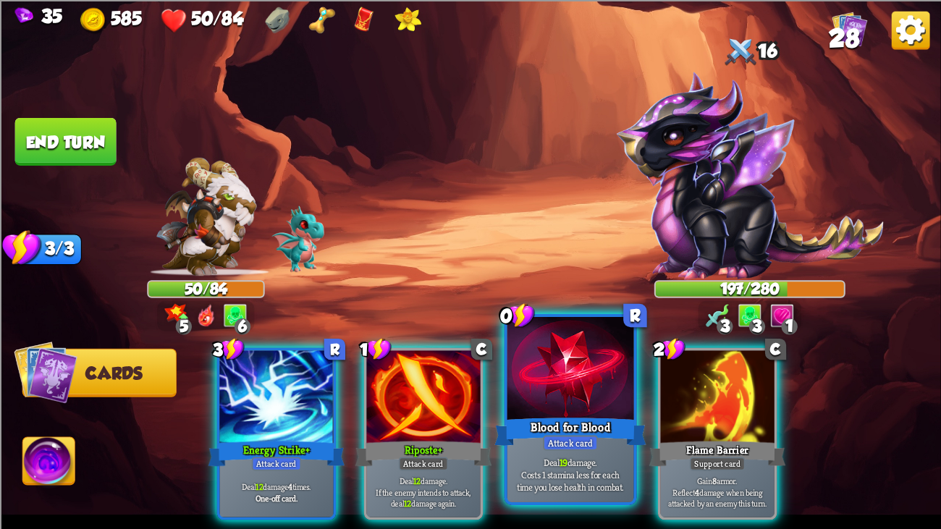
click at [569, 366] on div at bounding box center [571, 370] width 127 height 106
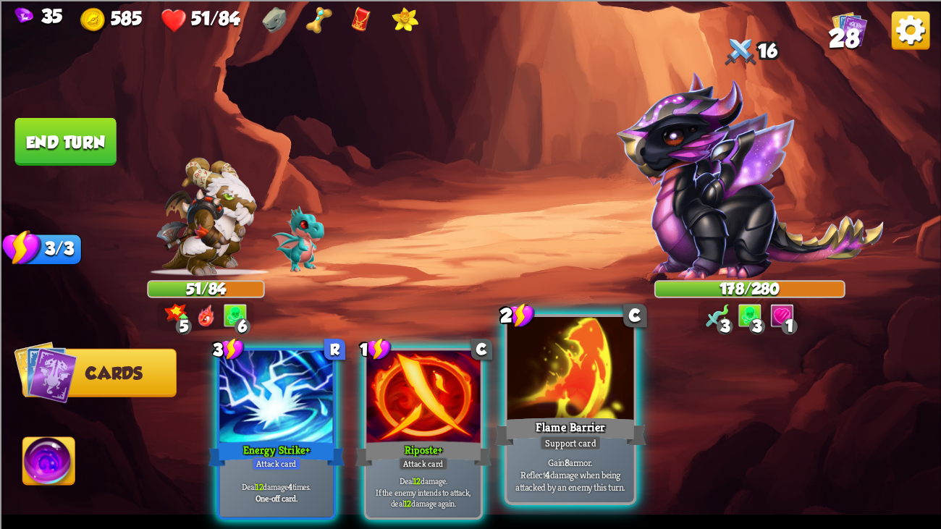
click at [589, 354] on div at bounding box center [571, 370] width 127 height 106
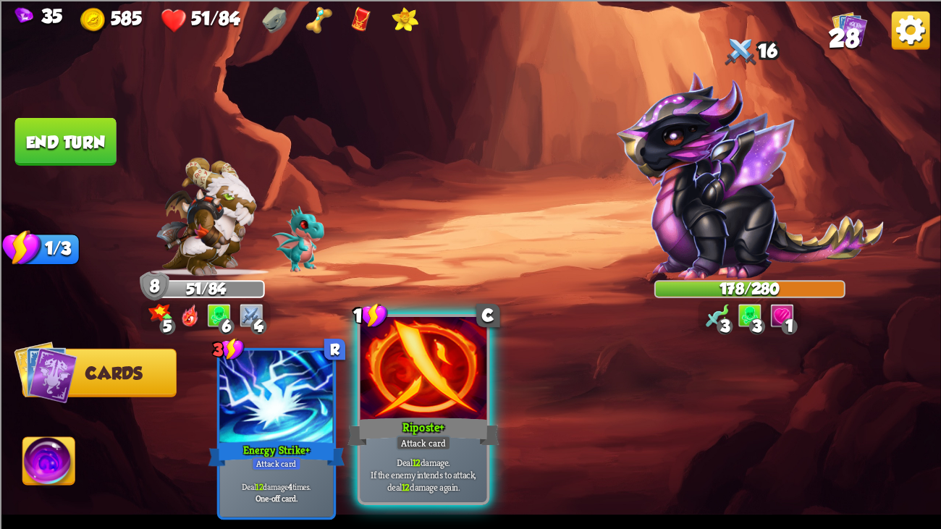
click at [424, 377] on div at bounding box center [424, 370] width 127 height 106
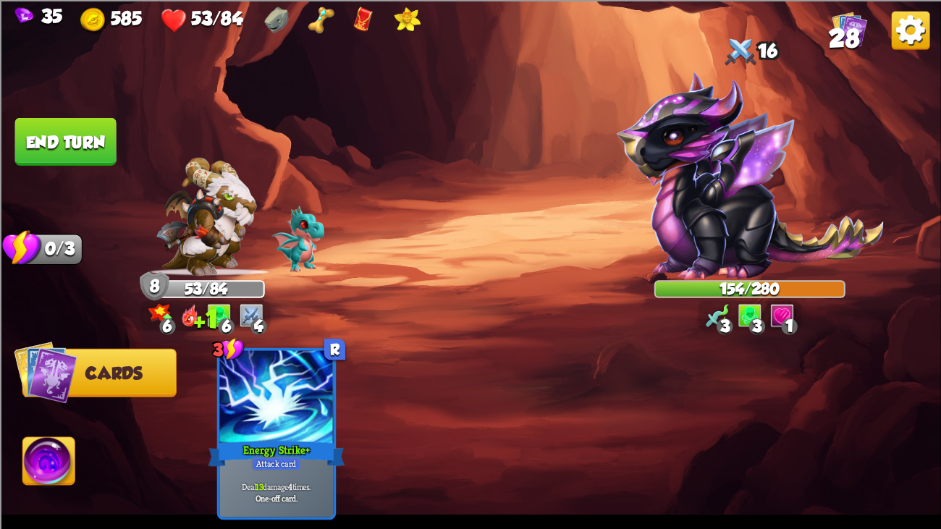
click at [39, 126] on button "End turn" at bounding box center [65, 141] width 101 height 48
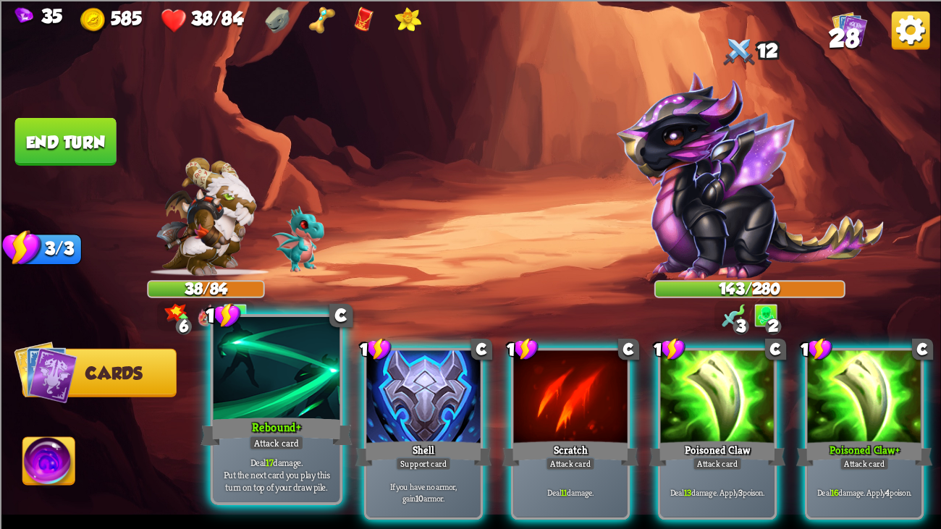
click at [230, 377] on div at bounding box center [277, 370] width 127 height 106
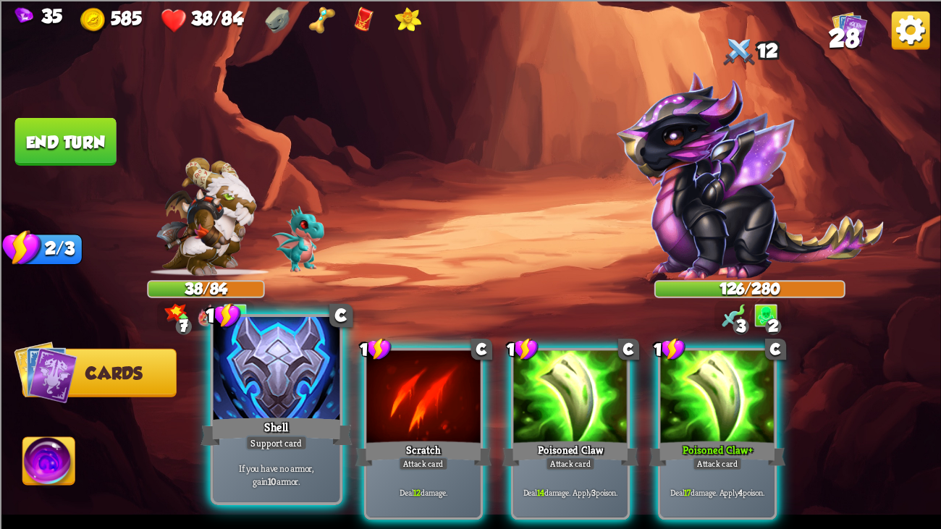
click at [244, 371] on div at bounding box center [277, 370] width 127 height 106
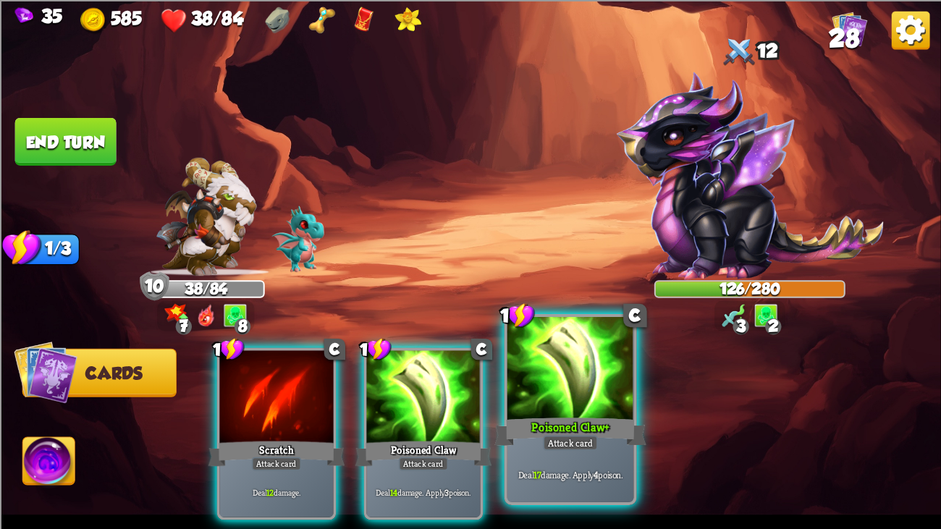
click at [594, 348] on div at bounding box center [571, 370] width 127 height 106
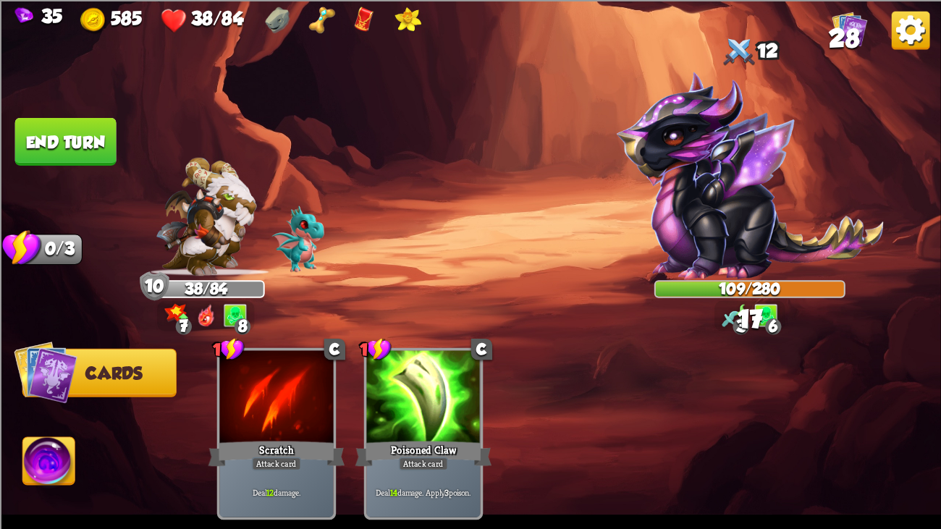
click at [49, 130] on button "End turn" at bounding box center [65, 141] width 101 height 48
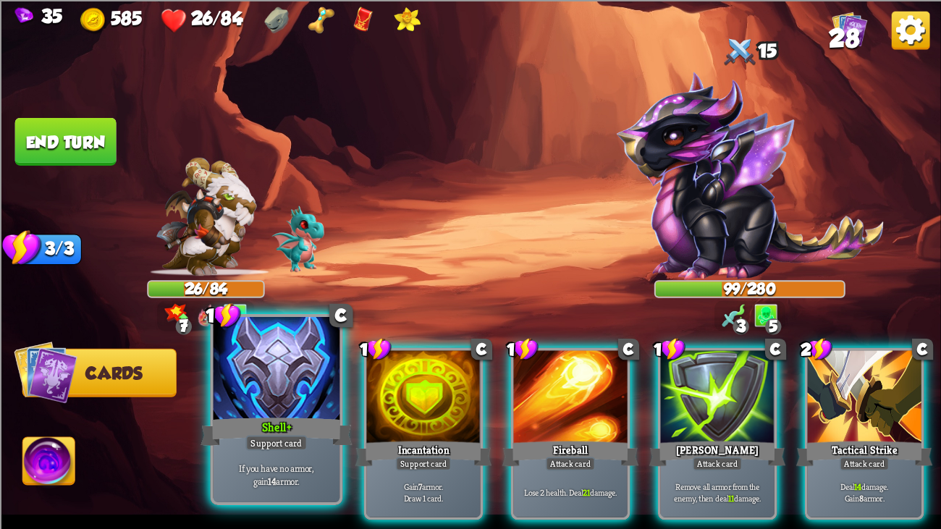
click at [272, 374] on div at bounding box center [277, 370] width 127 height 106
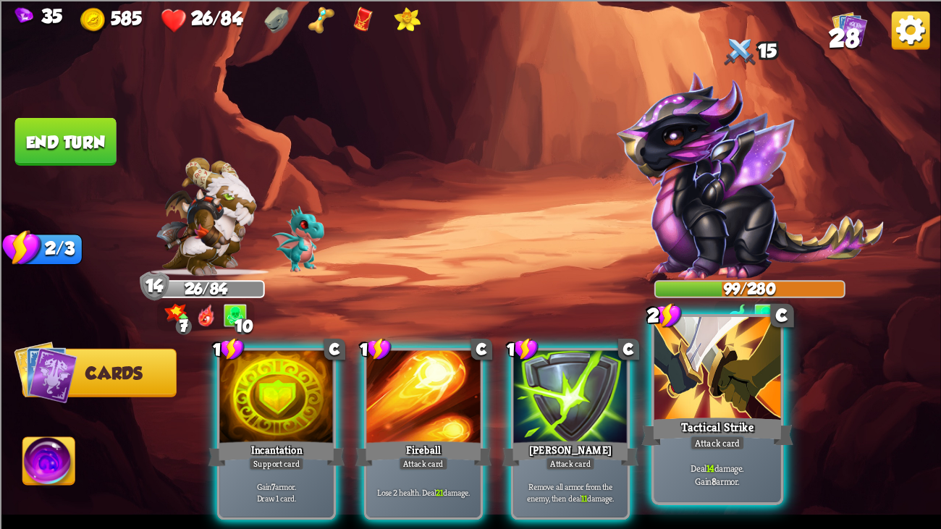
click at [728, 385] on div at bounding box center [718, 370] width 127 height 106
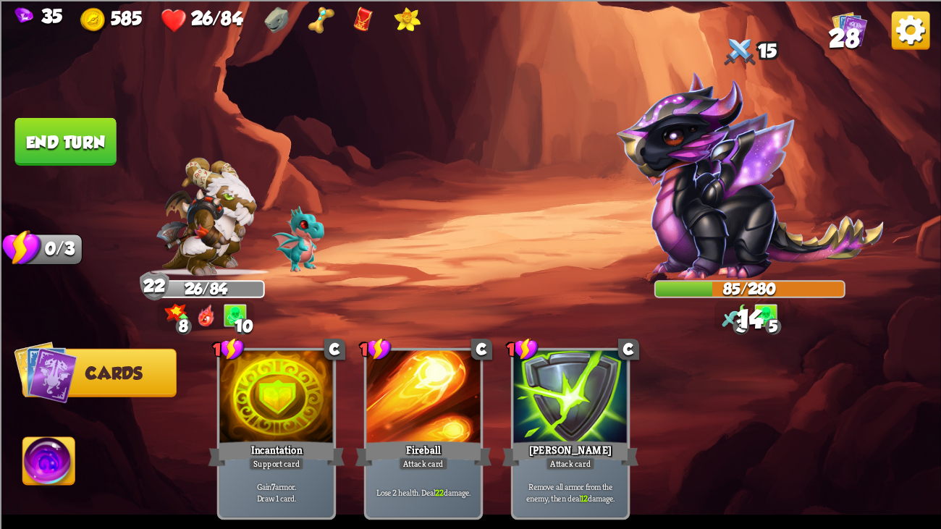
click at [95, 138] on button "End turn" at bounding box center [65, 141] width 101 height 48
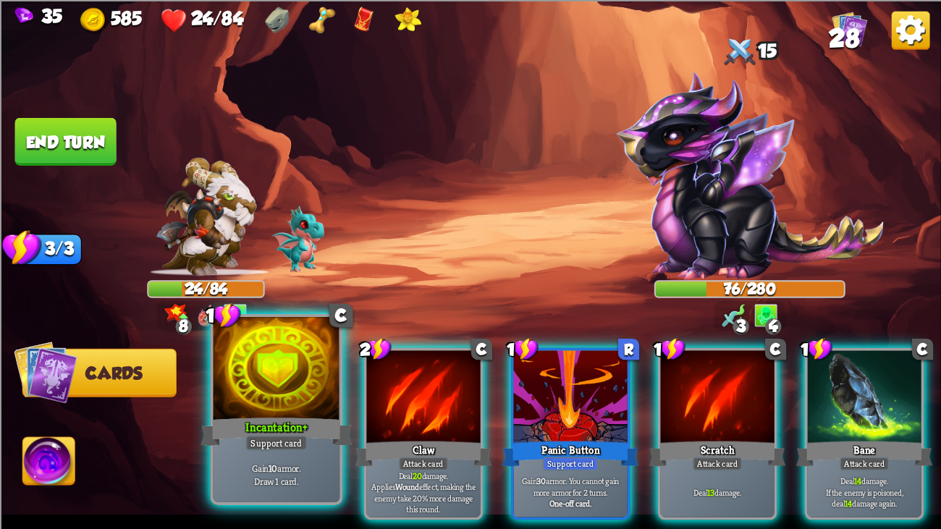
click at [313, 406] on div "Incantation+" at bounding box center [277, 432] width 152 height 34
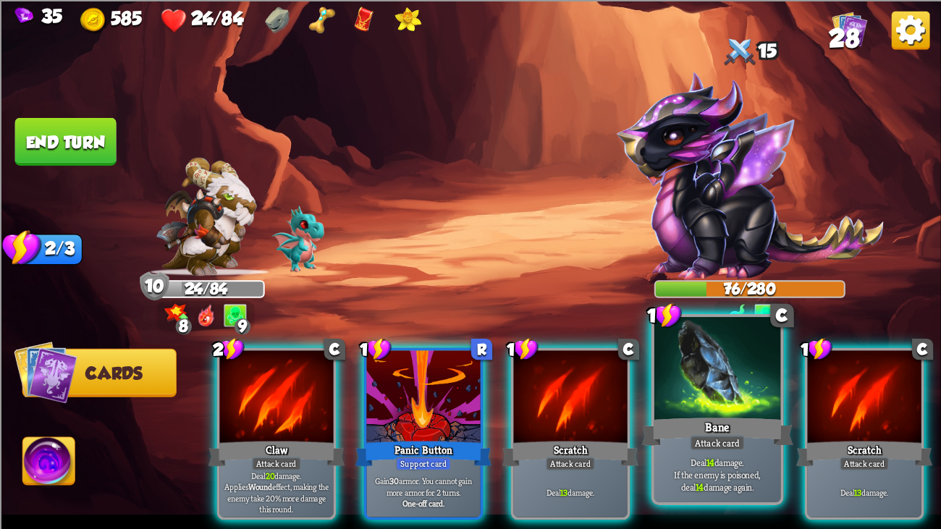
click at [710, 361] on div at bounding box center [718, 370] width 127 height 106
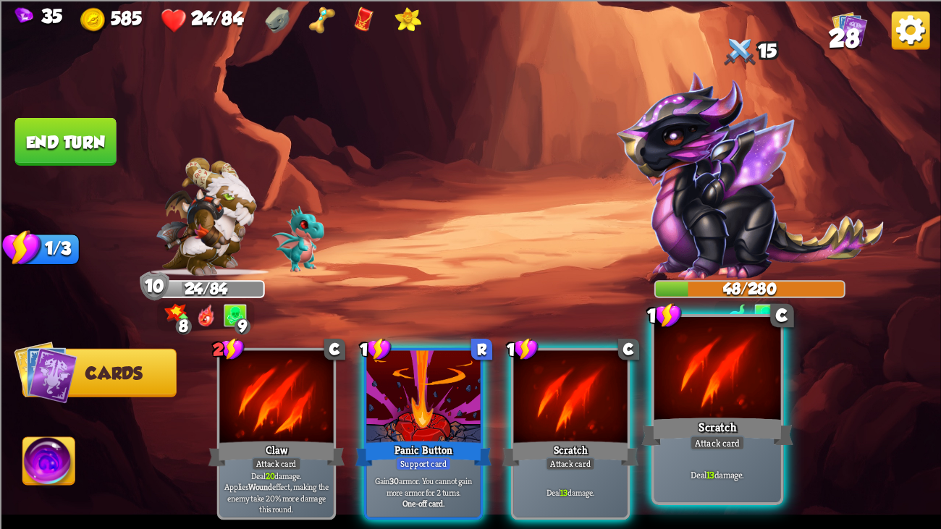
click at [676, 401] on div at bounding box center [718, 370] width 127 height 106
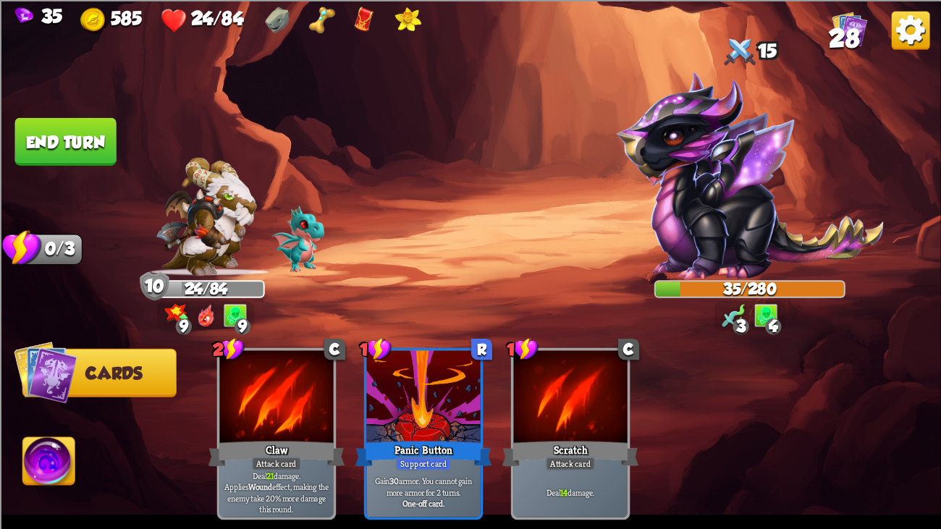
click at [72, 130] on button "End turn" at bounding box center [65, 141] width 101 height 48
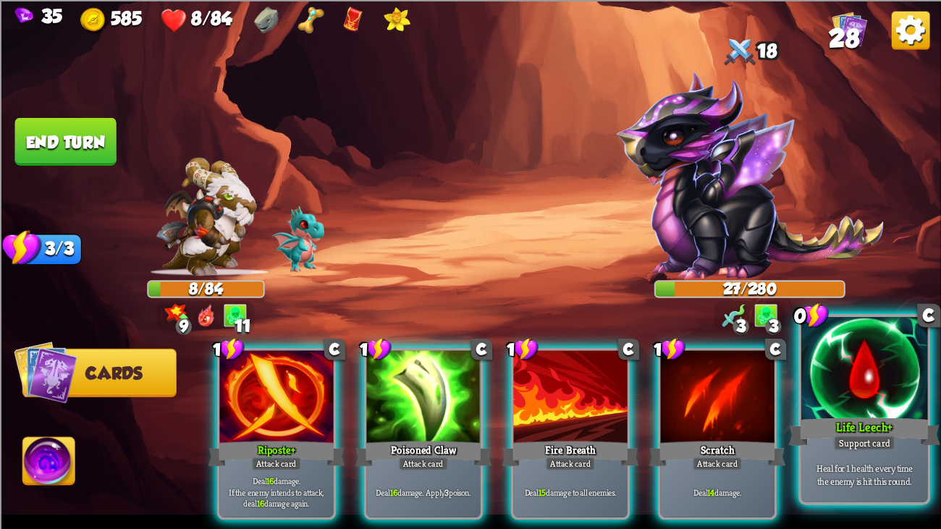
click at [823, 366] on div at bounding box center [865, 370] width 127 height 106
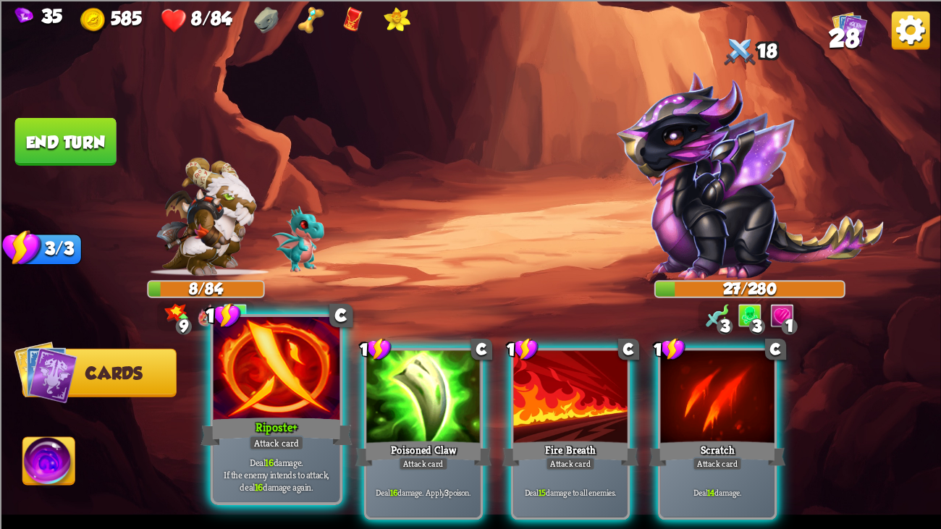
click at [296, 391] on div at bounding box center [277, 370] width 127 height 106
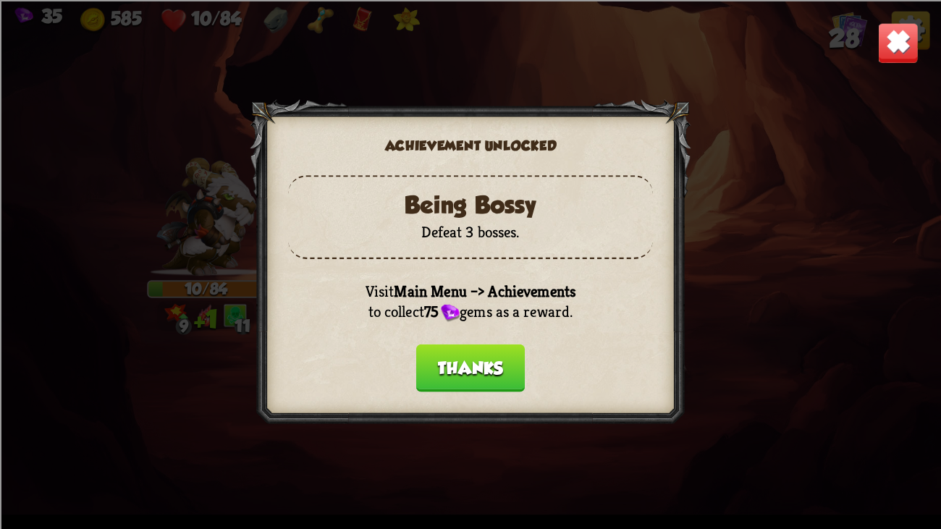
click at [479, 364] on button "Thanks" at bounding box center [470, 368] width 109 height 48
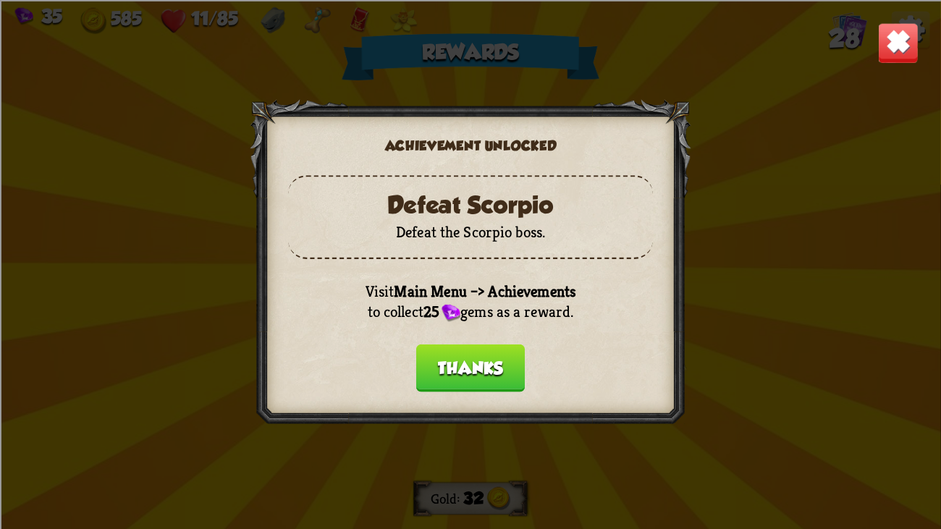
click at [479, 364] on button "Thanks" at bounding box center [470, 368] width 109 height 48
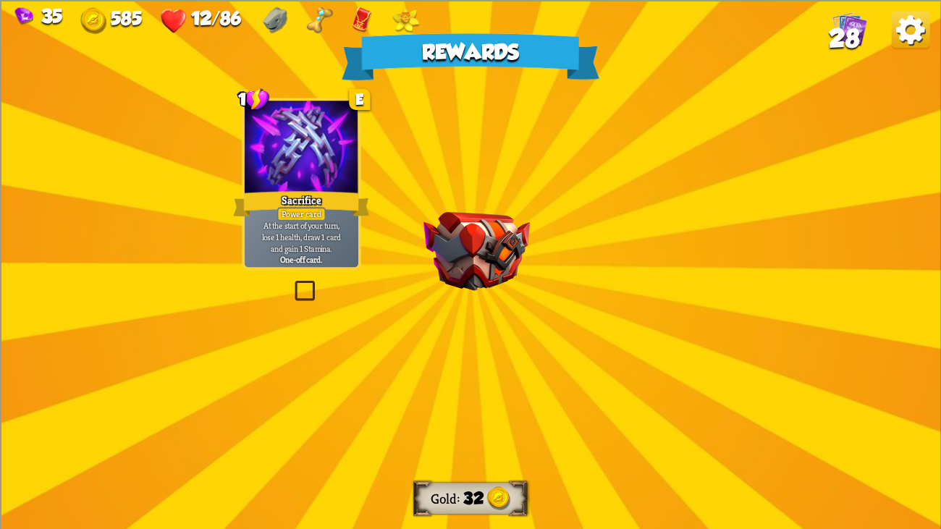
click at [476, 270] on div at bounding box center [476, 270] width 0 height 0
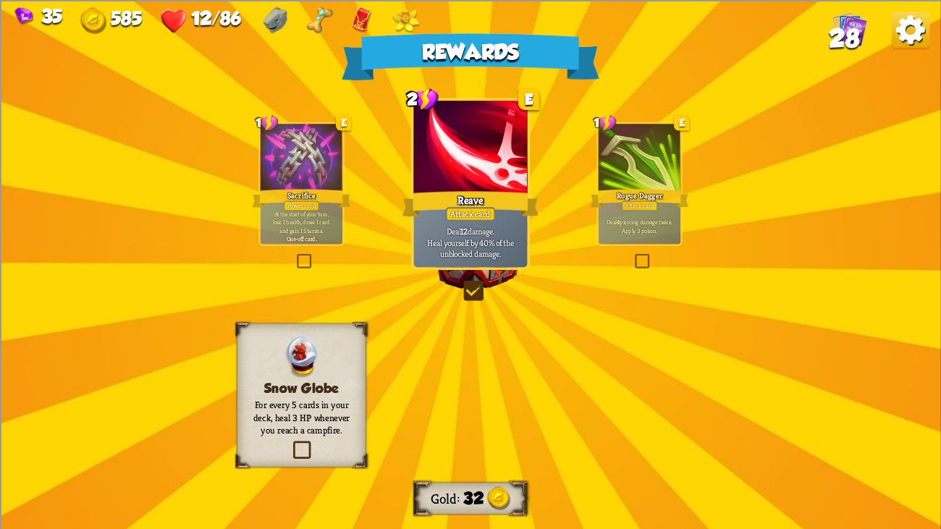
click at [456, 214] on div "Attack card" at bounding box center [471, 214] width 50 height 14
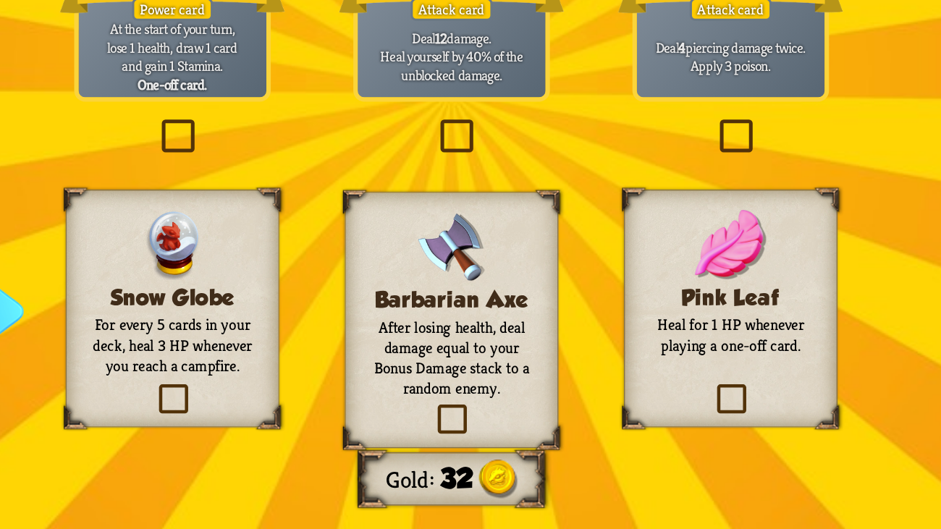
scroll to position [0, 0]
click at [441, 393] on div "Barbarian Axe After losing health, deal damage equal to your Bonus Damage stack…" at bounding box center [471, 401] width 130 height 155
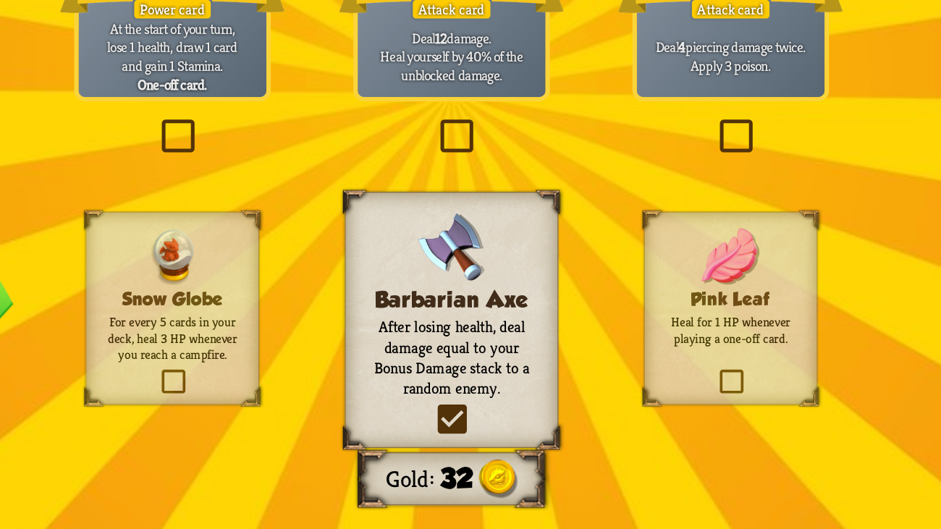
click at [441, 393] on div "Barbarian Axe After losing health, deal damage equal to your Bonus Damage stack…" at bounding box center [471, 401] width 130 height 155
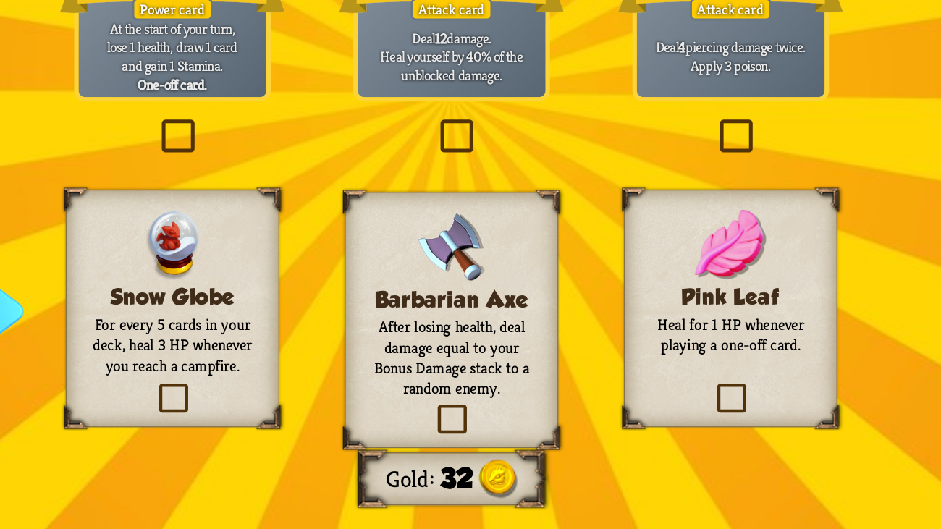
click at [441, 393] on div "Barbarian Axe After losing health, deal damage equal to your Bonus Damage stack…" at bounding box center [471, 401] width 130 height 155
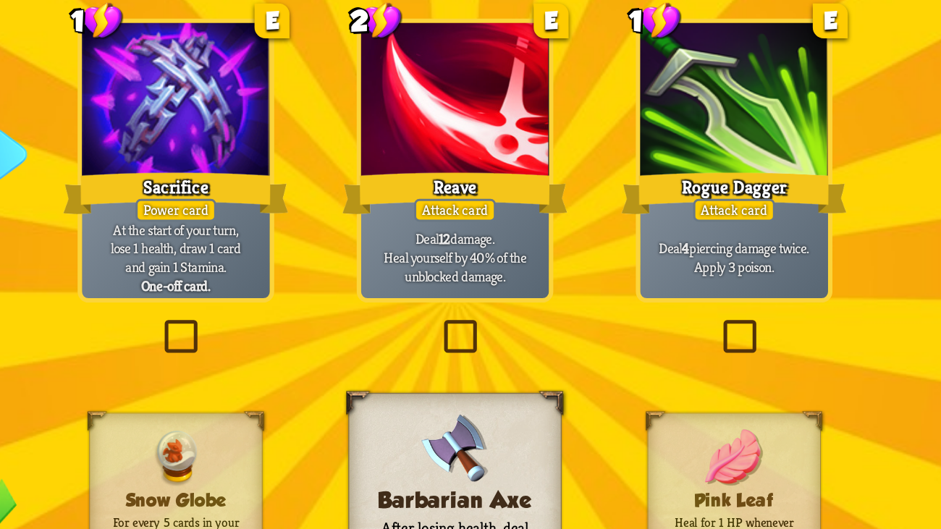
click at [448, 247] on p "Deal 12 damage. Heal yourself by 40% of the unblocked damage." at bounding box center [470, 242] width 108 height 34
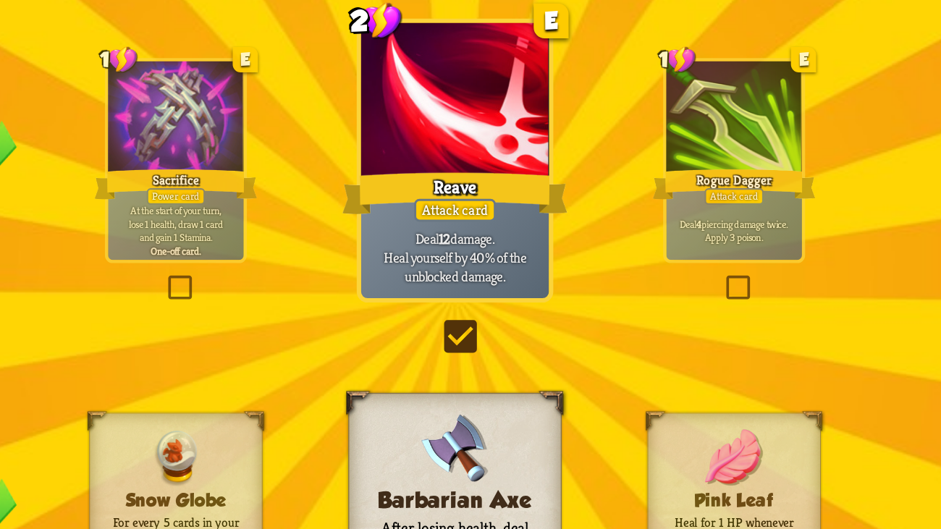
click at [448, 247] on p "Deal 12 damage. Heal yourself by 40% of the unblocked damage." at bounding box center [470, 242] width 108 height 34
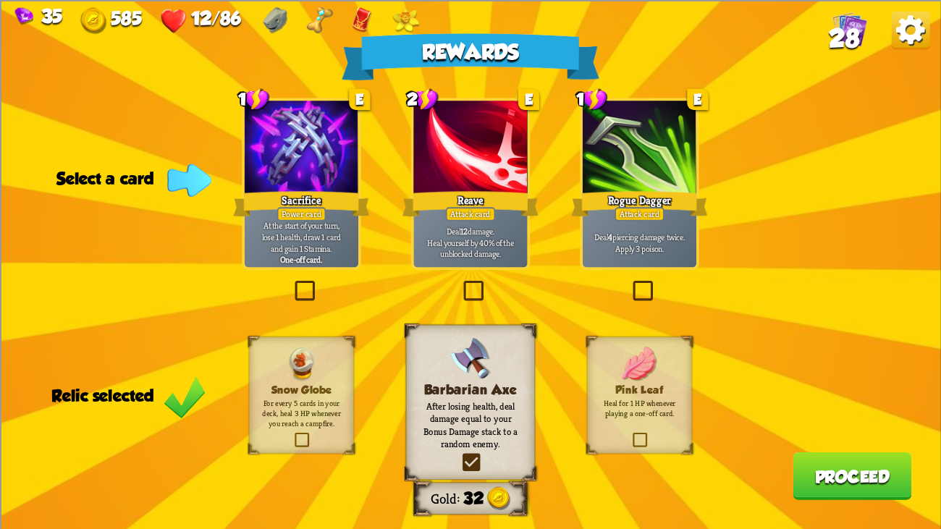
click at [396, 184] on div "Rewards Gold 32 Select a card 1 E Sacrifice Power card At the start of your tur…" at bounding box center [470, 264] width 941 height 529
click at [480, 205] on div "Reave" at bounding box center [471, 203] width 137 height 30
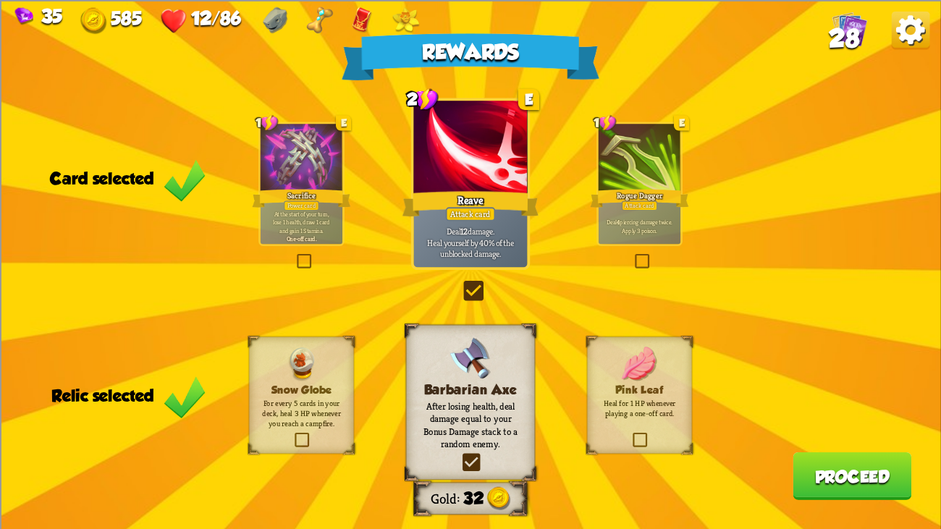
click at [857, 406] on button "Proceed" at bounding box center [852, 476] width 119 height 48
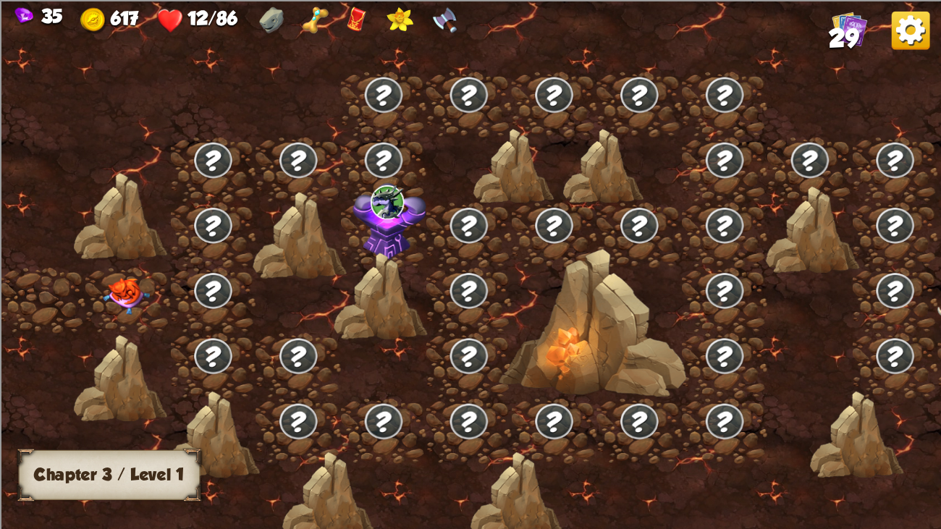
click at [109, 273] on div at bounding box center [127, 300] width 85 height 65
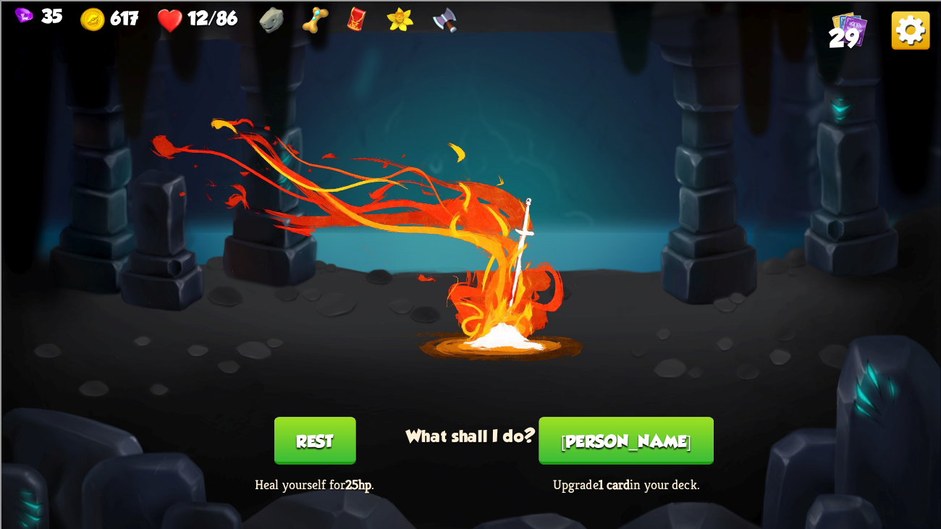
click at [314, 406] on button "Rest" at bounding box center [315, 441] width 82 height 48
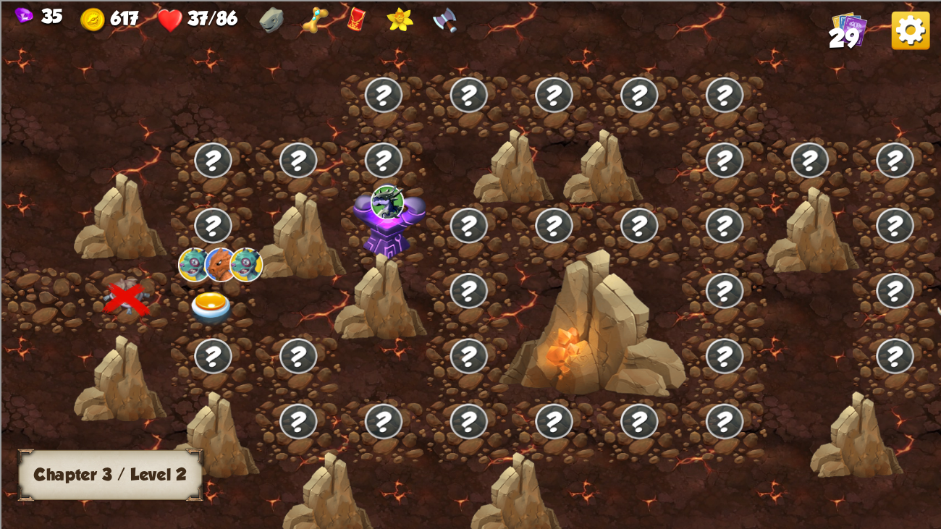
click at [217, 303] on img at bounding box center [211, 309] width 47 height 35
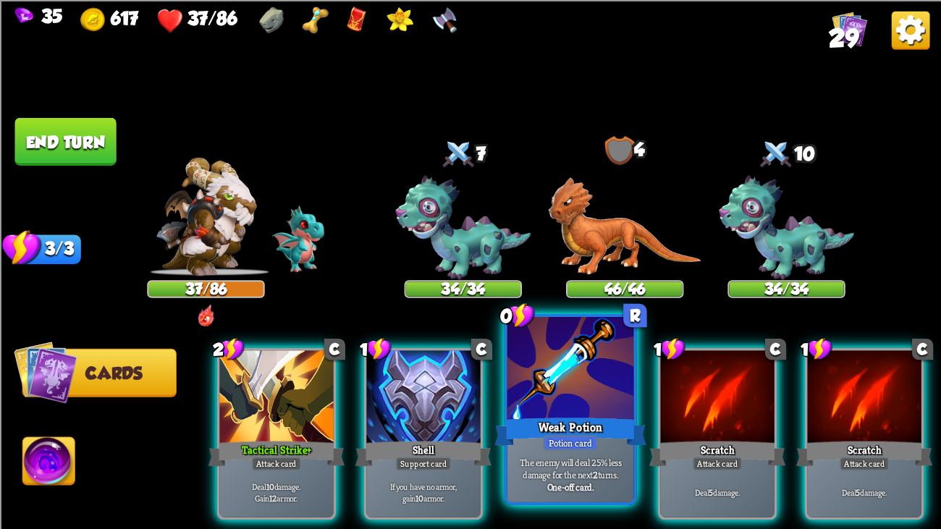
click at [622, 381] on div at bounding box center [571, 370] width 127 height 106
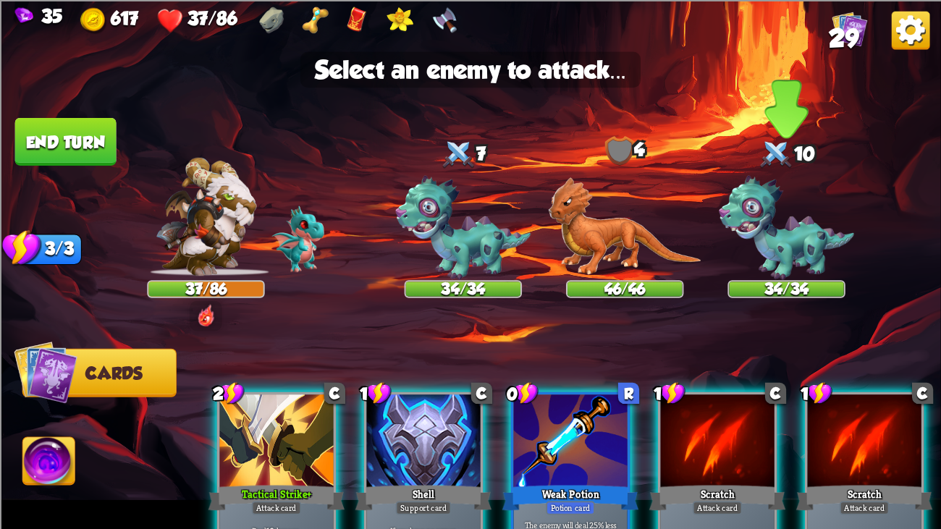
click at [774, 223] on img at bounding box center [786, 227] width 135 height 104
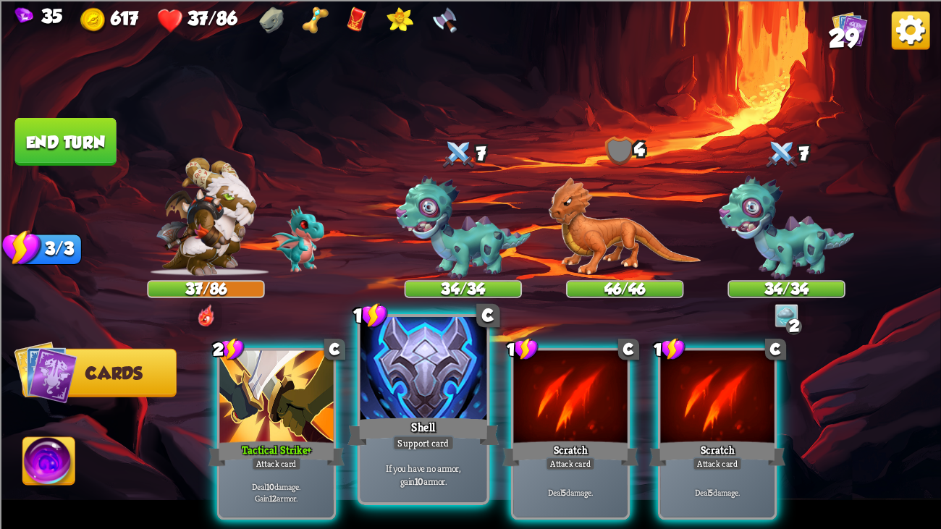
click at [366, 406] on div "Shell" at bounding box center [424, 432] width 152 height 34
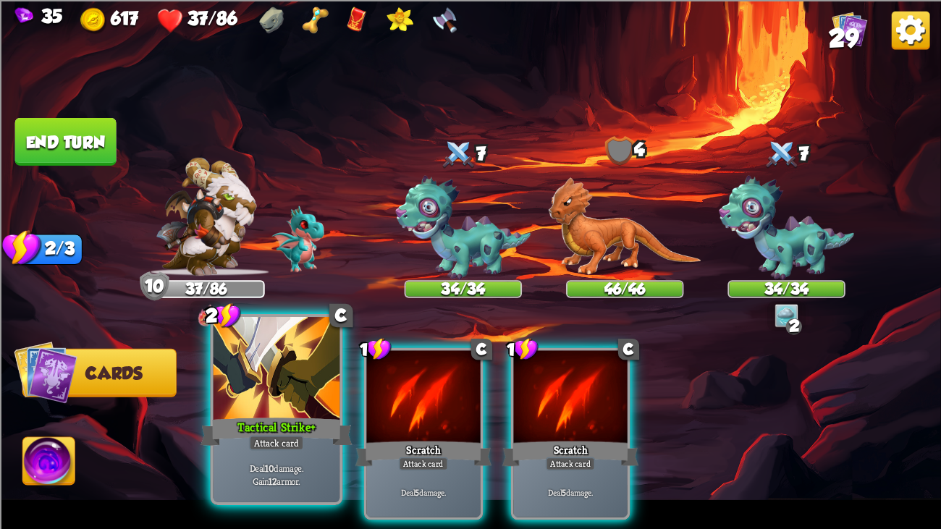
click at [210, 406] on div "Tactical Strike+" at bounding box center [277, 432] width 152 height 34
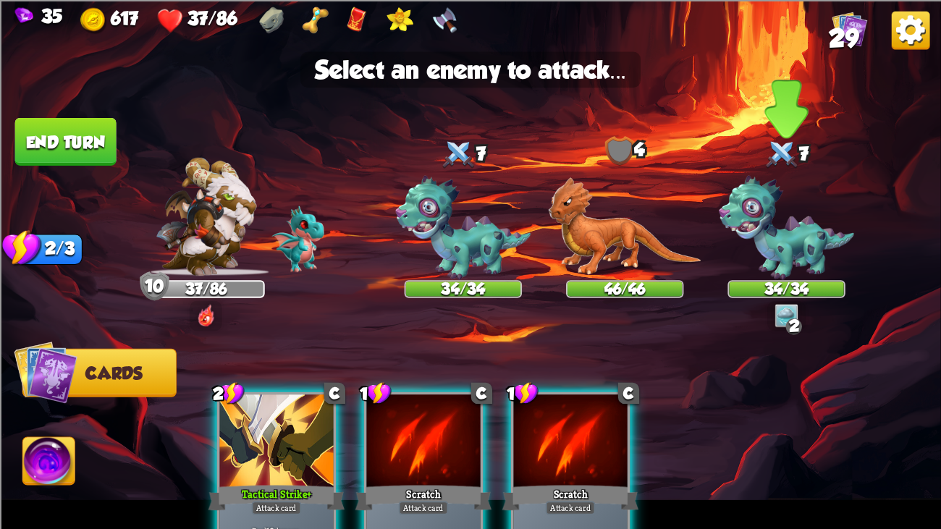
click at [755, 232] on img at bounding box center [786, 227] width 135 height 104
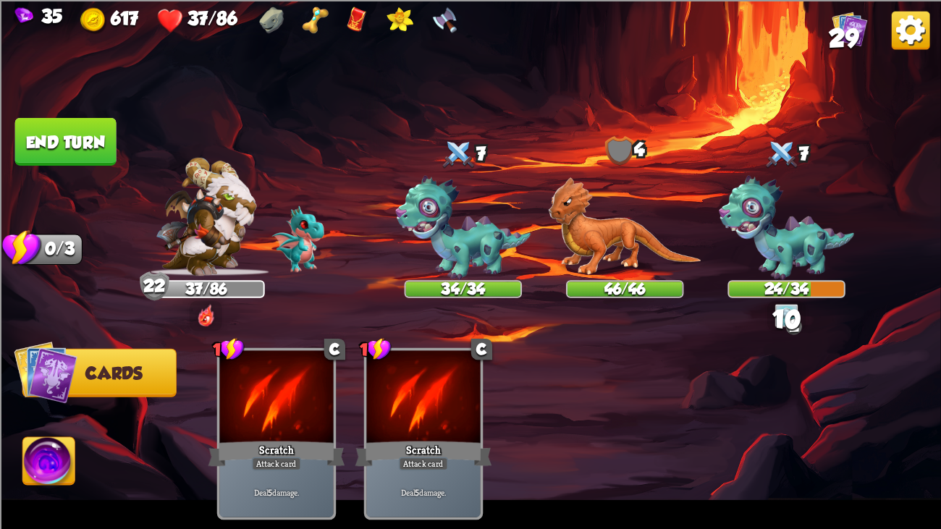
click at [105, 117] on button "End turn" at bounding box center [65, 141] width 101 height 48
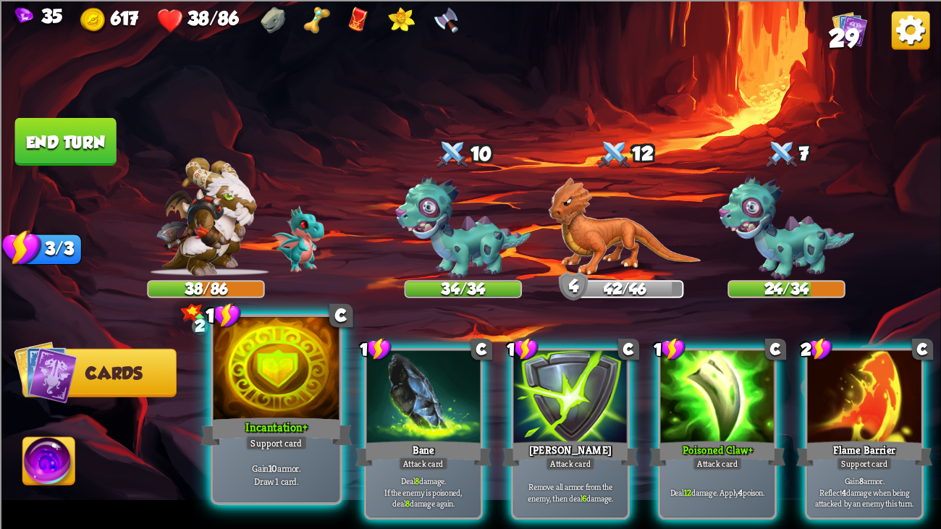
click at [263, 381] on div at bounding box center [277, 370] width 127 height 106
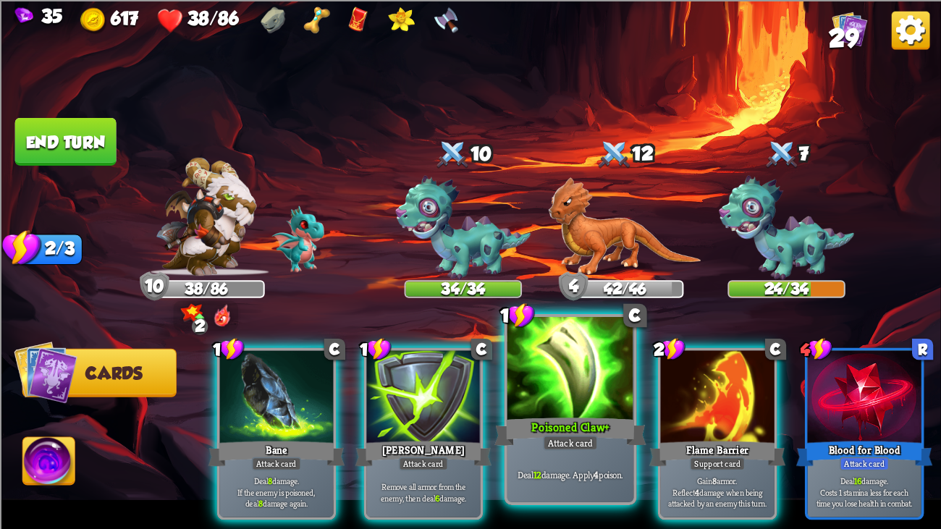
click at [532, 400] on div at bounding box center [571, 370] width 127 height 106
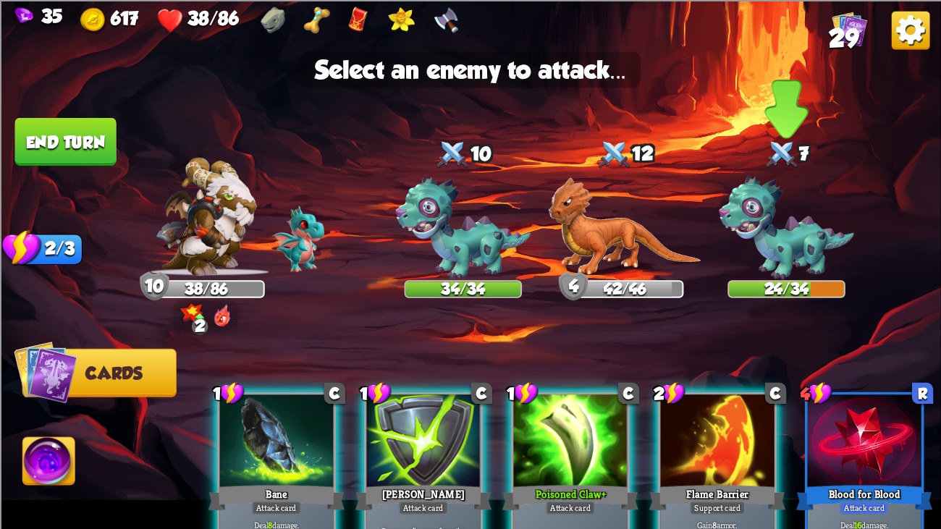
click at [776, 240] on img at bounding box center [786, 227] width 135 height 104
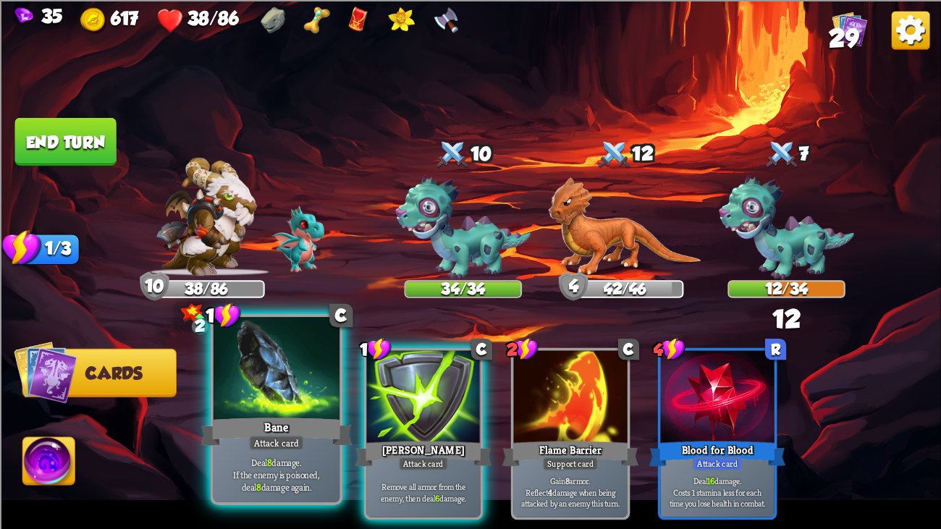
click at [327, 386] on div at bounding box center [277, 370] width 127 height 106
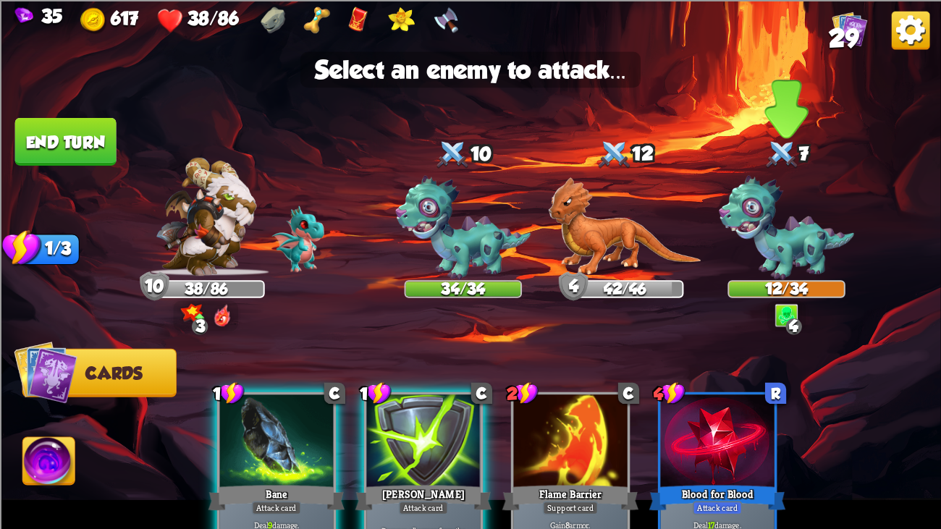
click at [795, 232] on img at bounding box center [786, 227] width 135 height 104
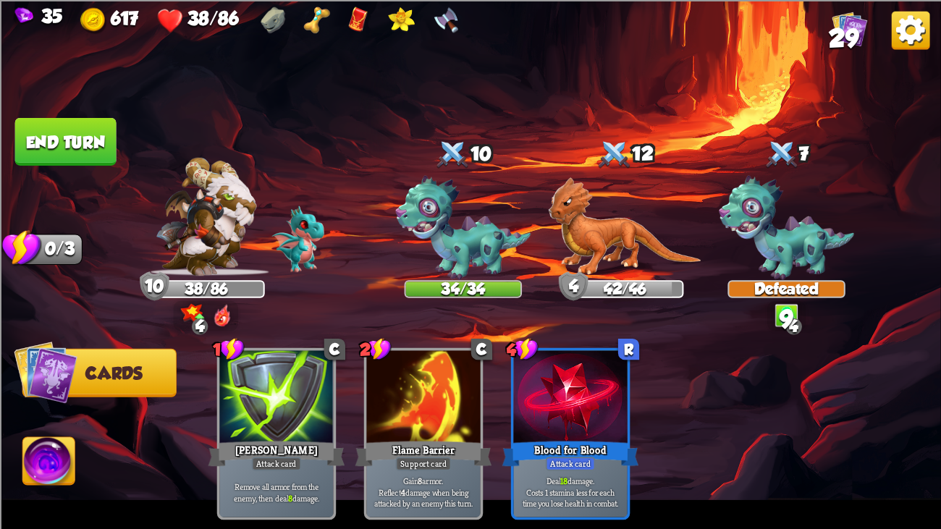
click at [85, 139] on button "End turn" at bounding box center [65, 141] width 101 height 48
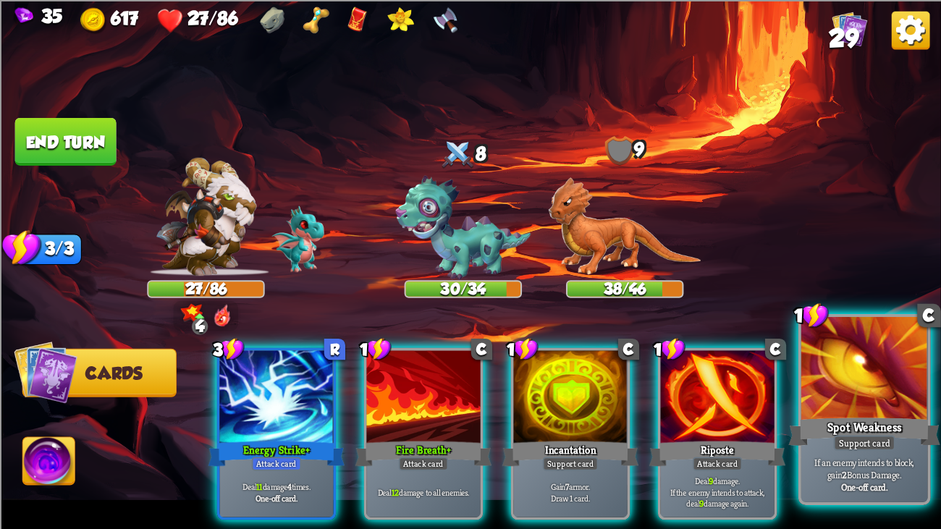
click at [835, 395] on div at bounding box center [865, 370] width 127 height 106
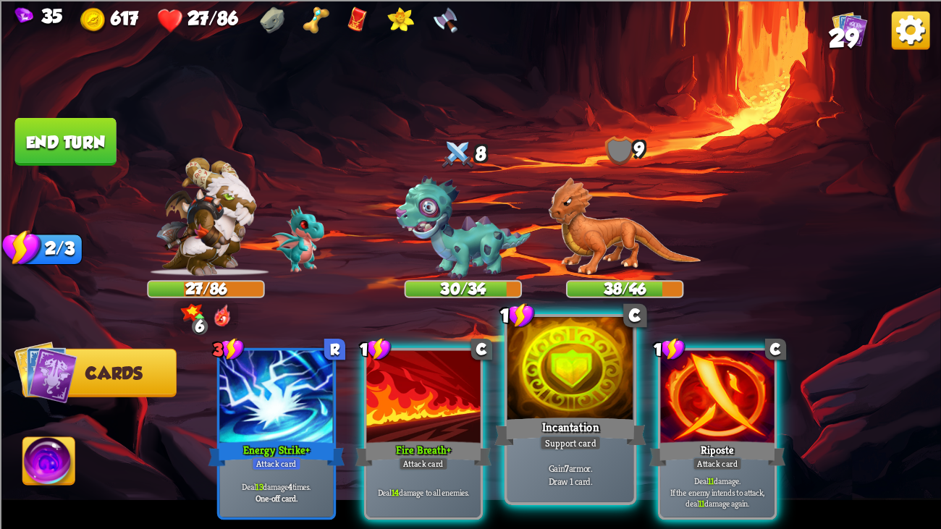
click at [523, 406] on div at bounding box center [571, 370] width 127 height 106
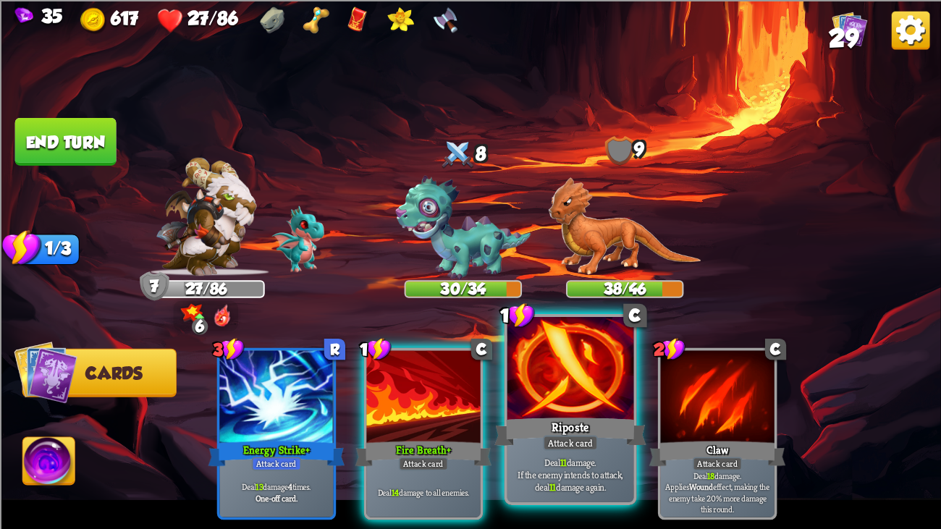
click at [533, 387] on div at bounding box center [571, 370] width 127 height 106
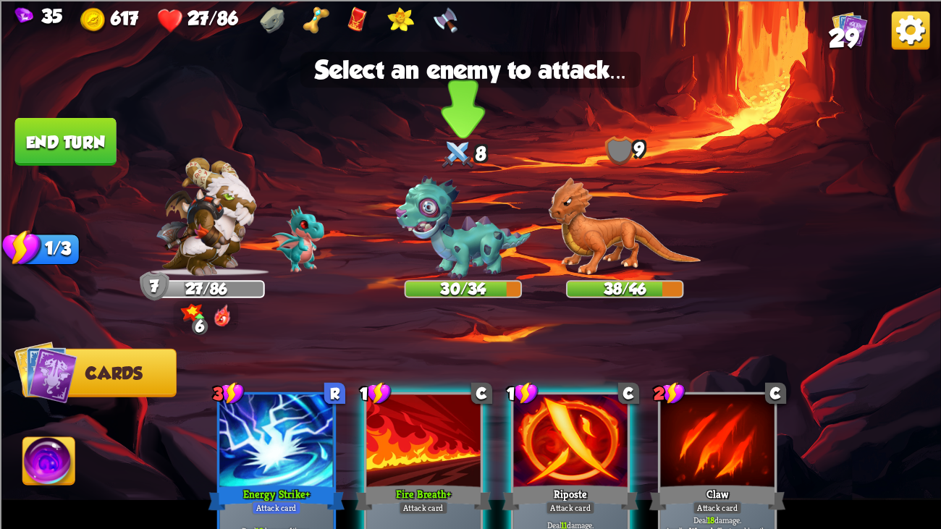
click at [417, 226] on img at bounding box center [462, 227] width 135 height 104
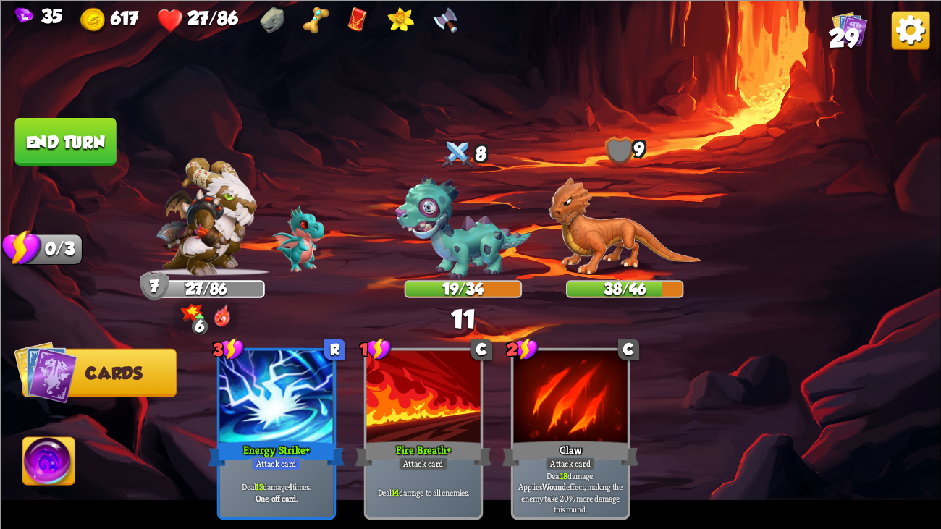
click at [91, 124] on button "End turn" at bounding box center [65, 141] width 101 height 48
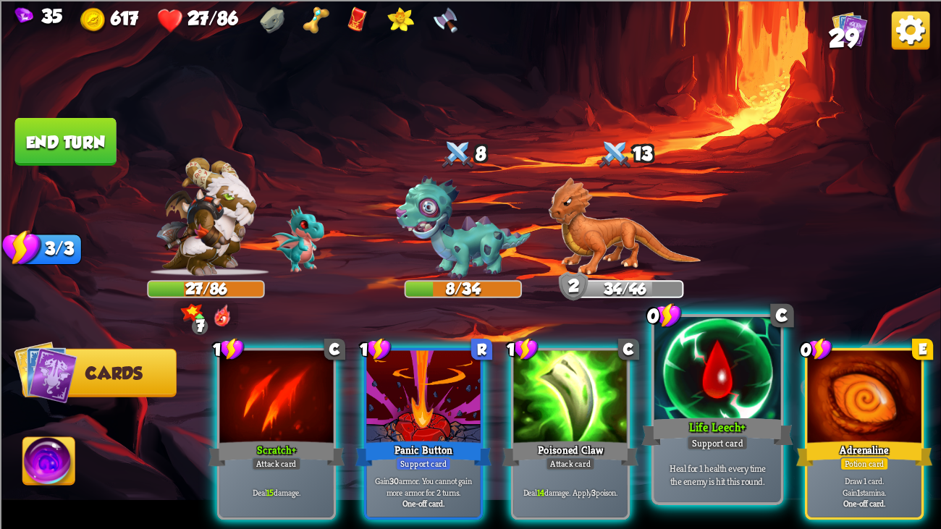
click at [658, 358] on div at bounding box center [718, 370] width 127 height 106
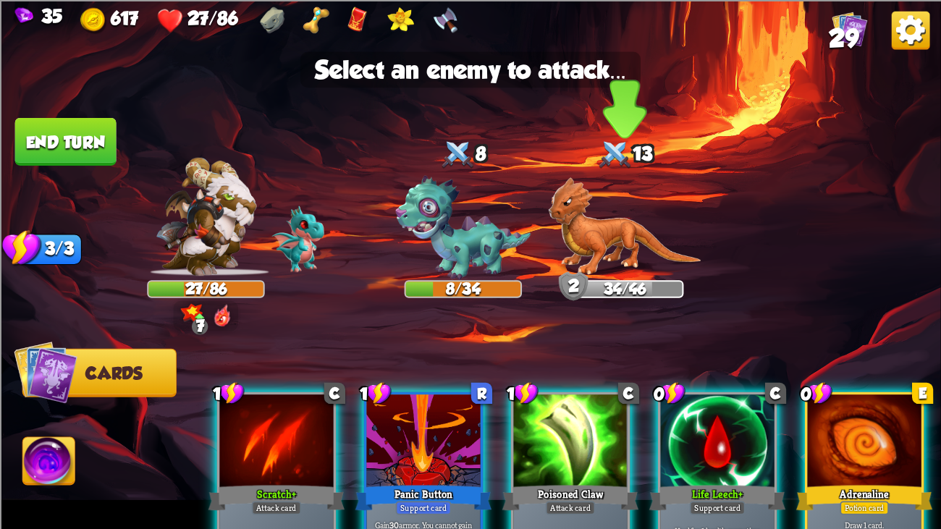
click at [604, 221] on img at bounding box center [625, 226] width 153 height 98
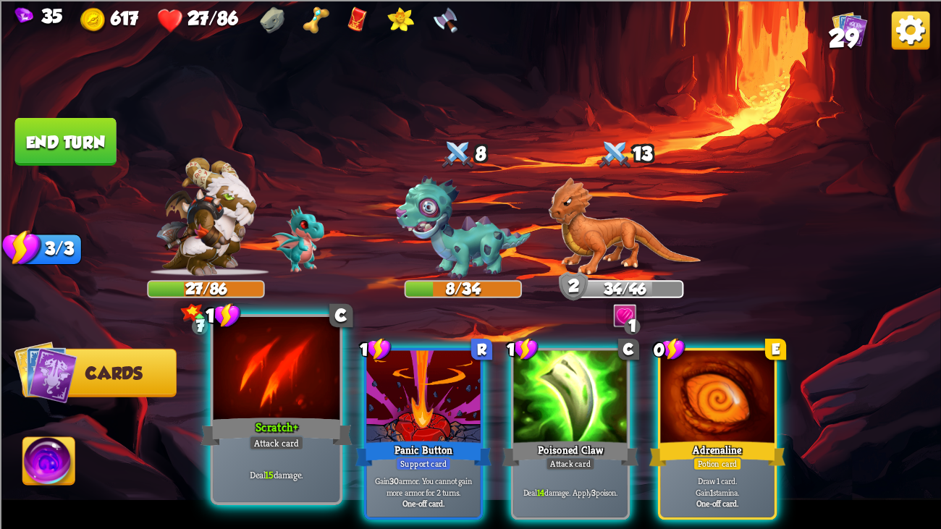
click at [255, 392] on div at bounding box center [277, 370] width 127 height 106
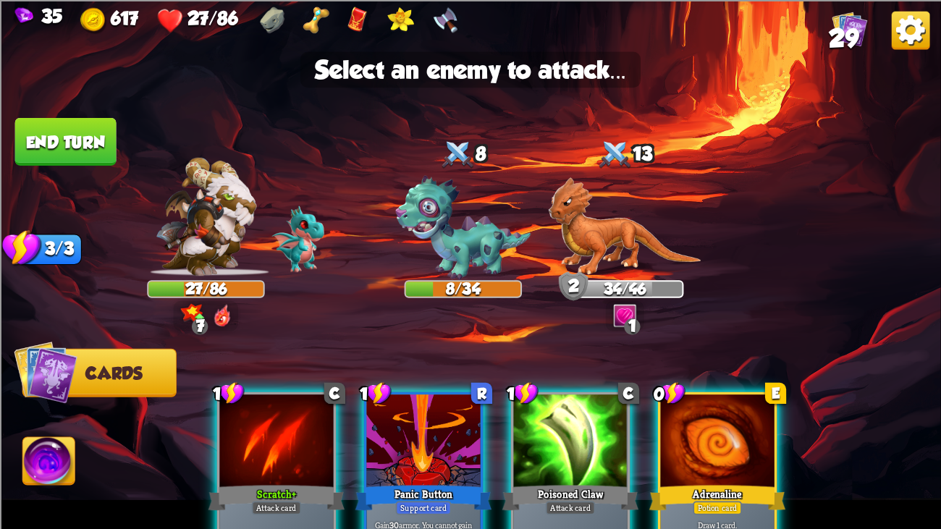
click at [242, 406] on div at bounding box center [276, 443] width 114 height 96
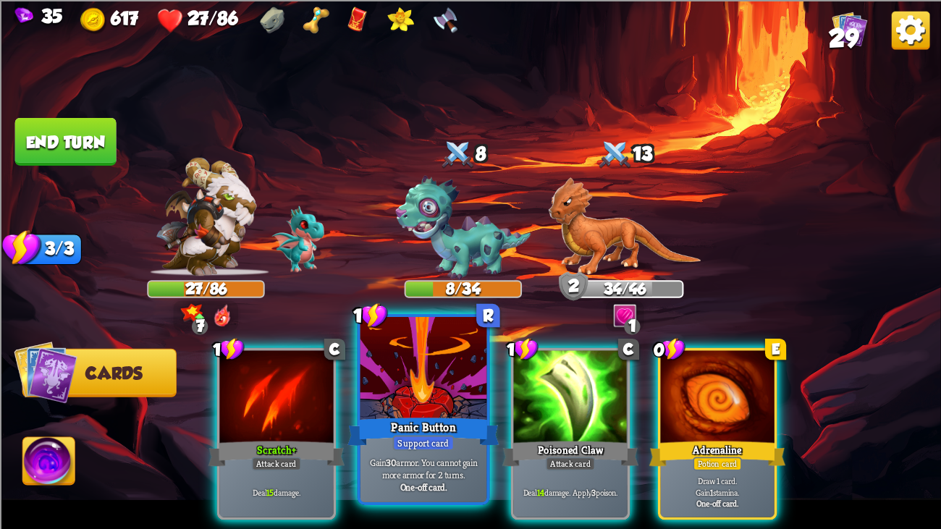
click at [392, 406] on div "Panic Button" at bounding box center [424, 432] width 152 height 34
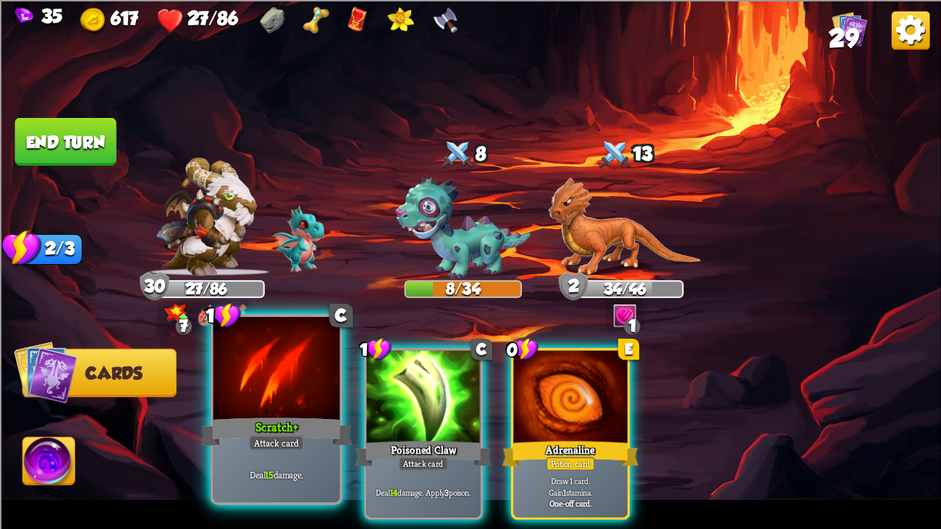
click at [270, 403] on div at bounding box center [277, 370] width 127 height 106
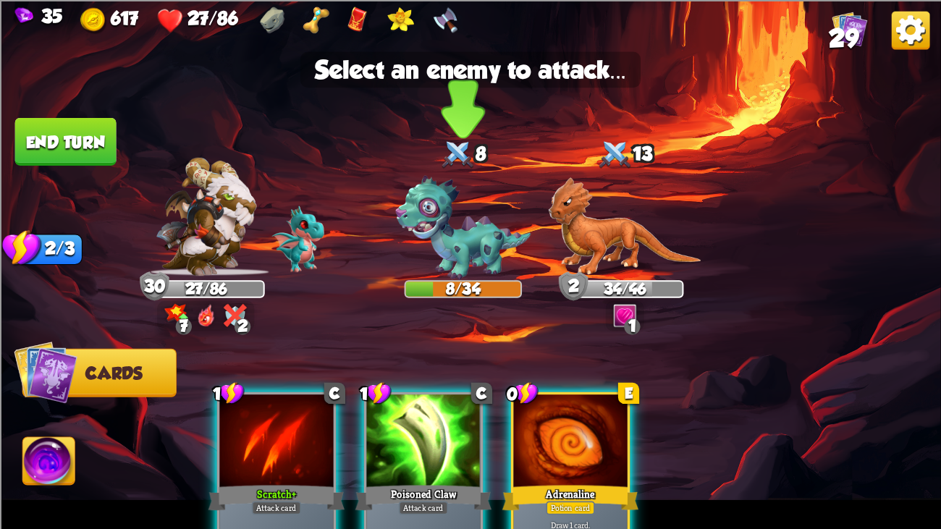
click at [446, 259] on img at bounding box center [462, 227] width 135 height 104
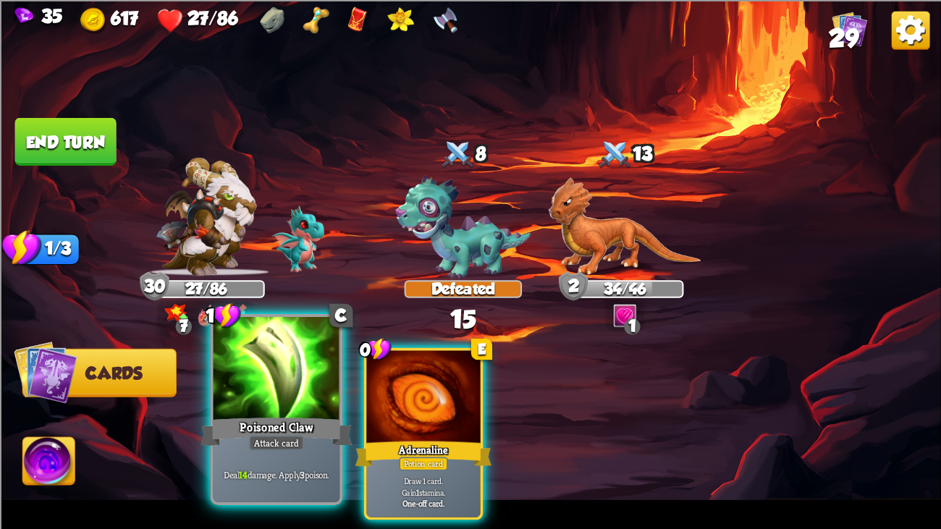
click at [226, 390] on div at bounding box center [277, 370] width 127 height 106
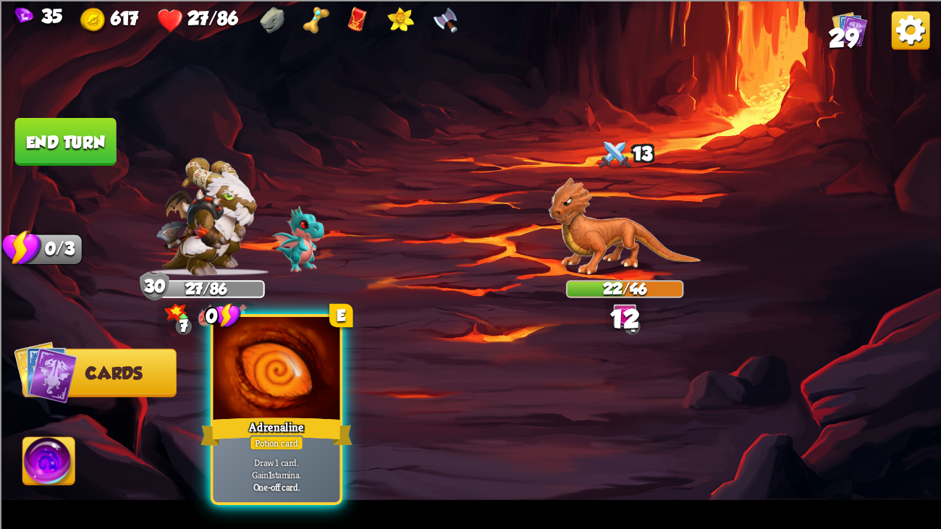
click at [211, 348] on div "0 E Adrenaline Potion card Draw 1 card. Gain 1 stamina. One-off card." at bounding box center [277, 409] width 133 height 191
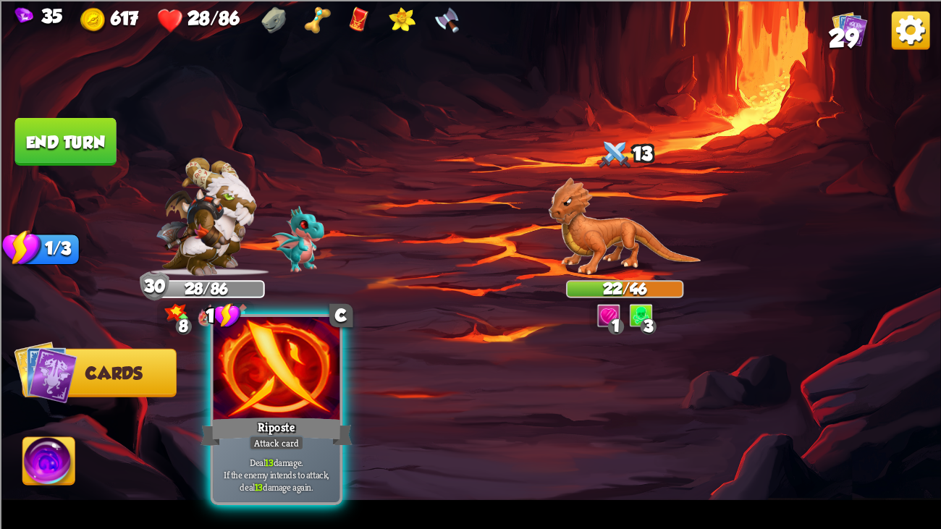
click at [292, 350] on div at bounding box center [277, 370] width 127 height 106
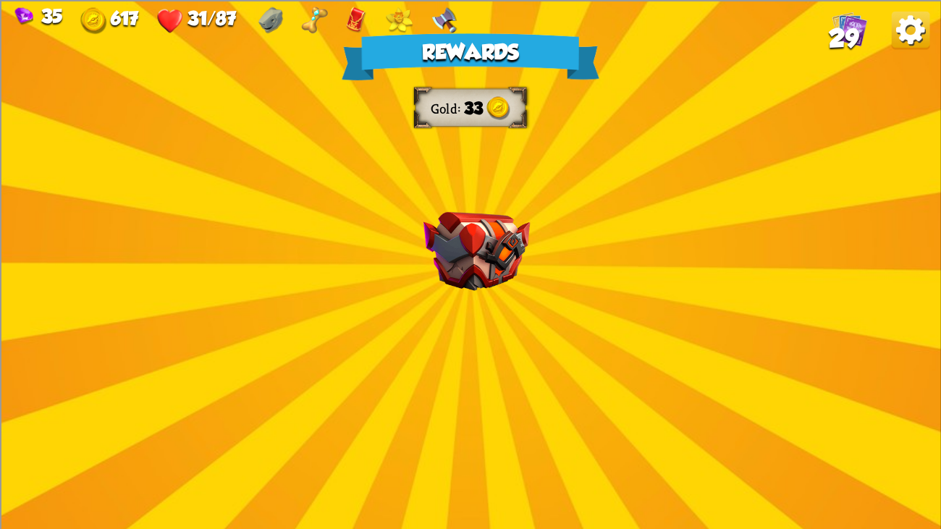
click at [516, 293] on div "Rewards Gold 33 Select a card 1 C Last Punch Attack card Deal 14 damage. Can on…" at bounding box center [470, 264] width 941 height 529
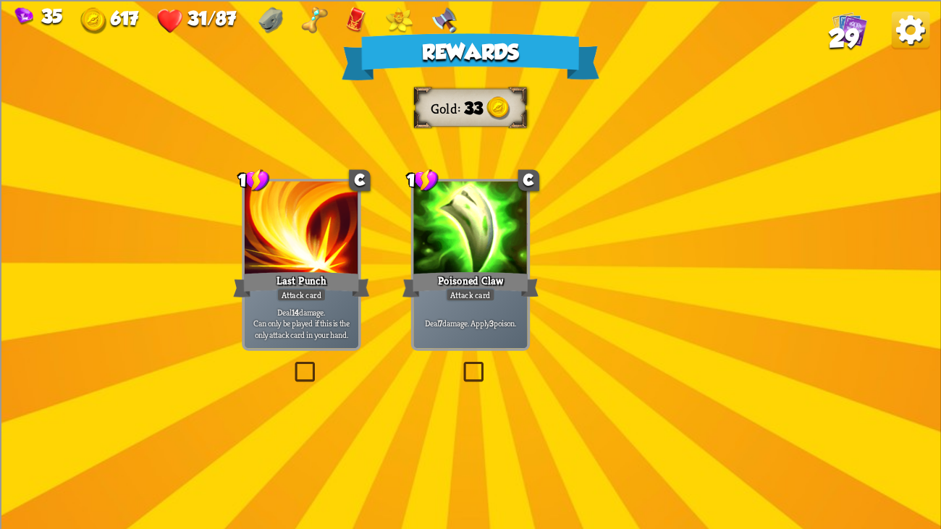
click at [431, 253] on img at bounding box center [477, 250] width 106 height 79
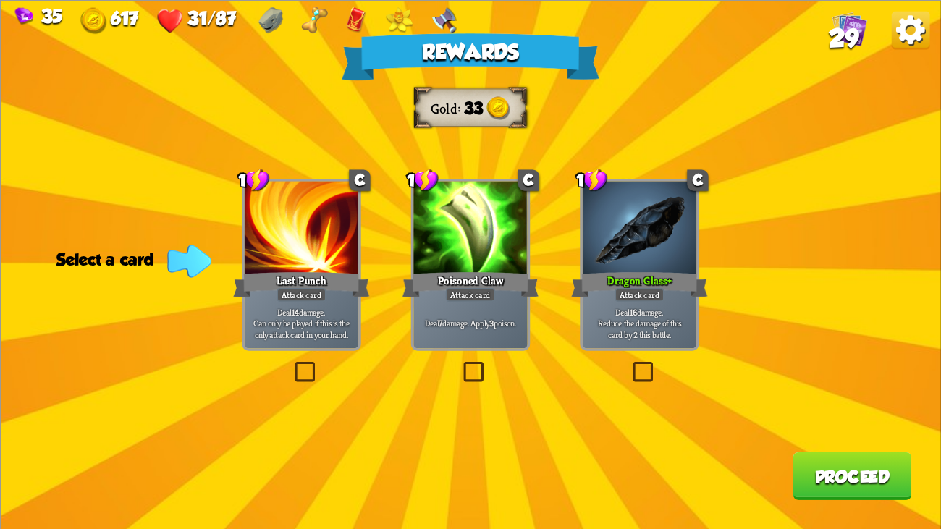
click at [487, 263] on div at bounding box center [470, 229] width 114 height 96
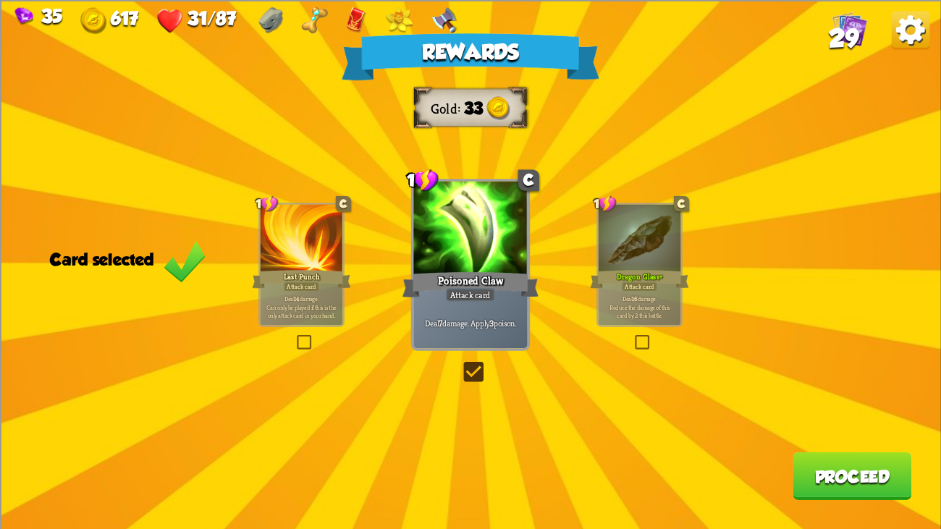
click at [487, 263] on div at bounding box center [470, 229] width 114 height 96
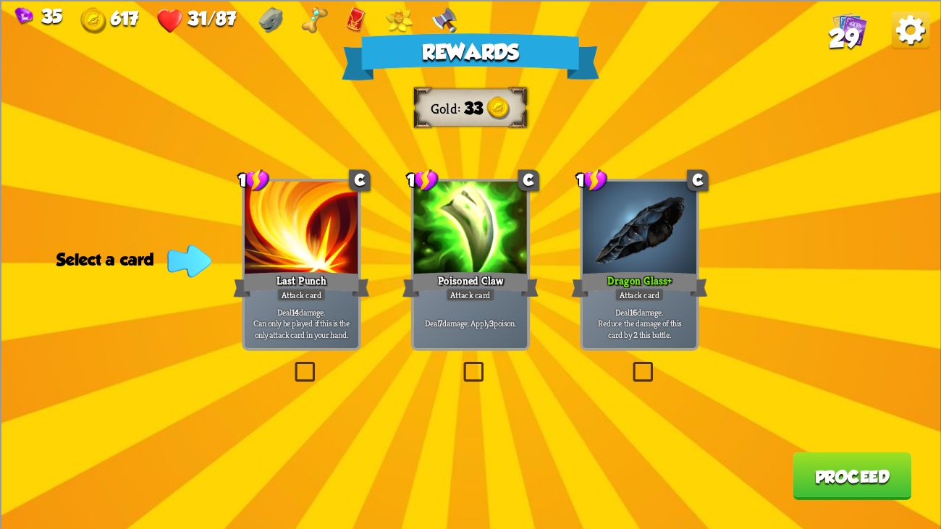
click at [647, 257] on div at bounding box center [640, 229] width 114 height 96
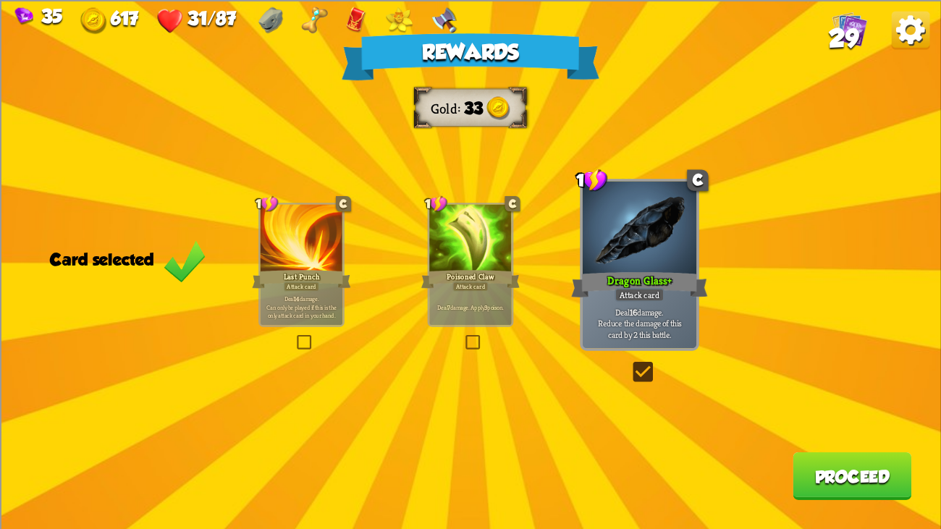
click at [820, 406] on button "Proceed" at bounding box center [852, 476] width 119 height 48
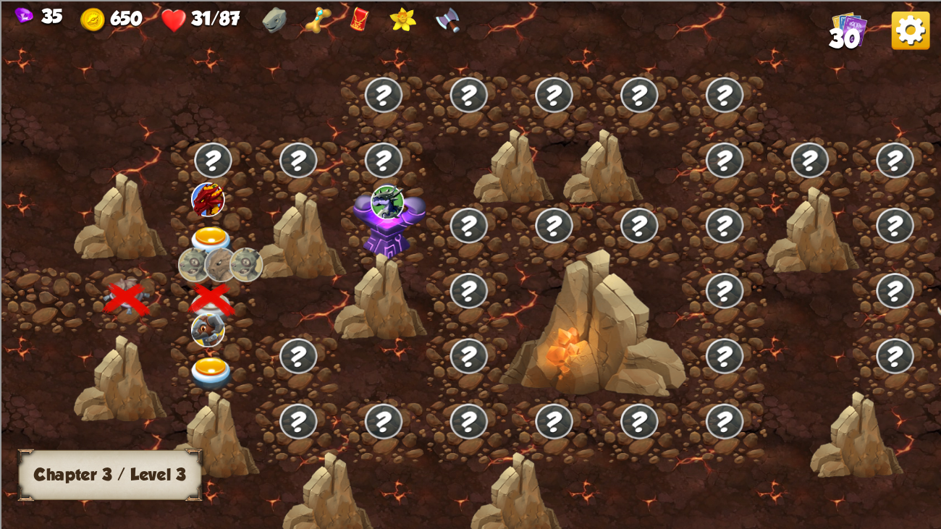
click at [198, 228] on img at bounding box center [211, 244] width 47 height 35
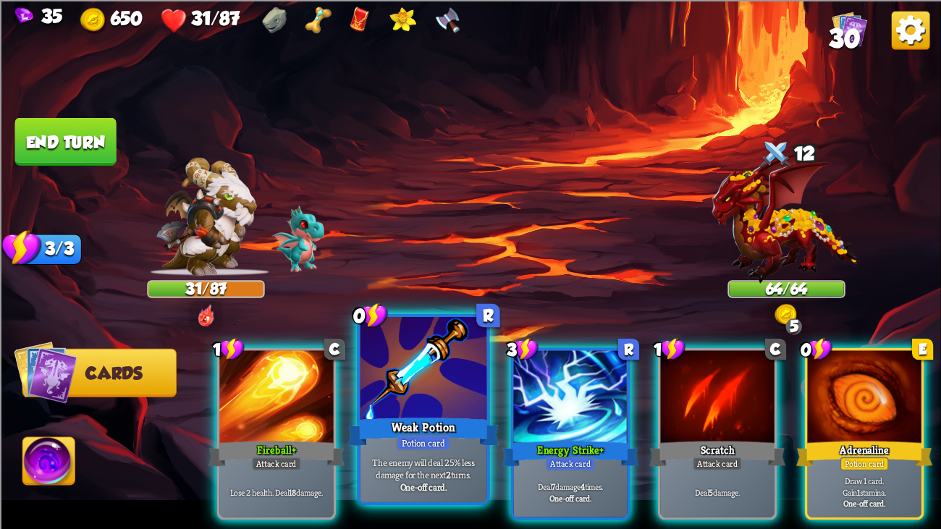
click at [440, 348] on div at bounding box center [424, 370] width 127 height 106
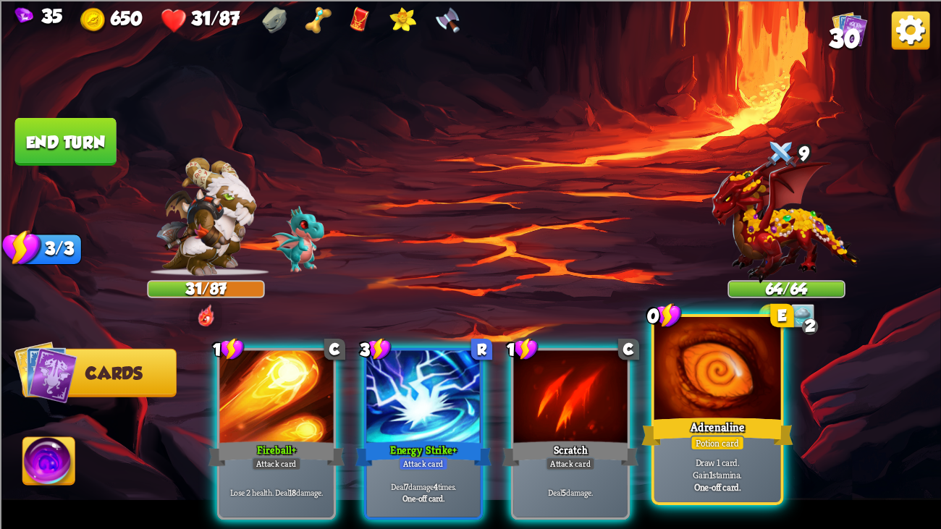
click at [729, 363] on div at bounding box center [718, 370] width 127 height 106
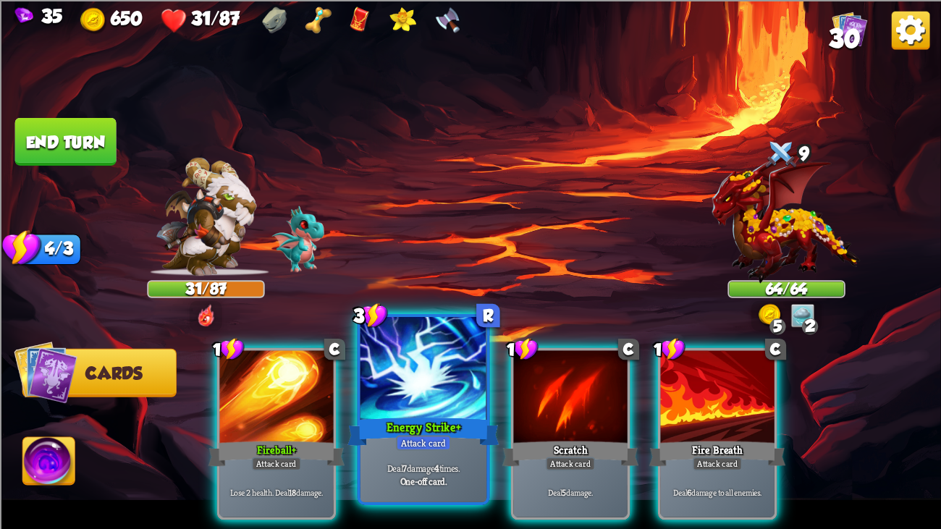
click at [434, 401] on div at bounding box center [424, 370] width 127 height 106
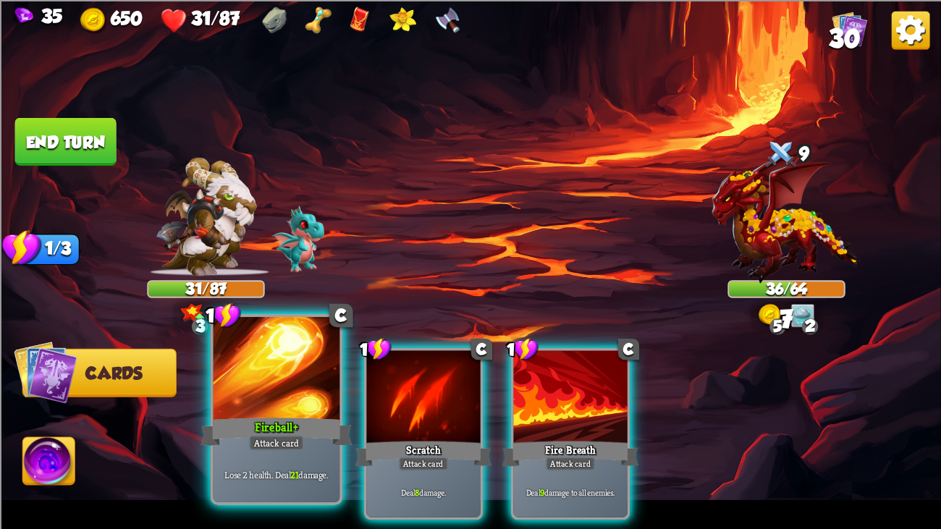
click at [293, 390] on div at bounding box center [277, 370] width 127 height 106
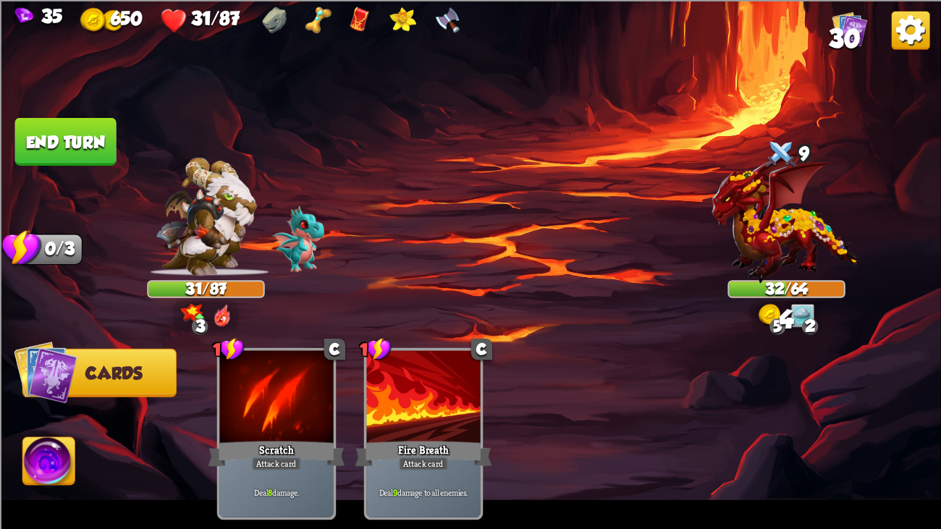
click at [81, 144] on button "End turn" at bounding box center [65, 141] width 101 height 48
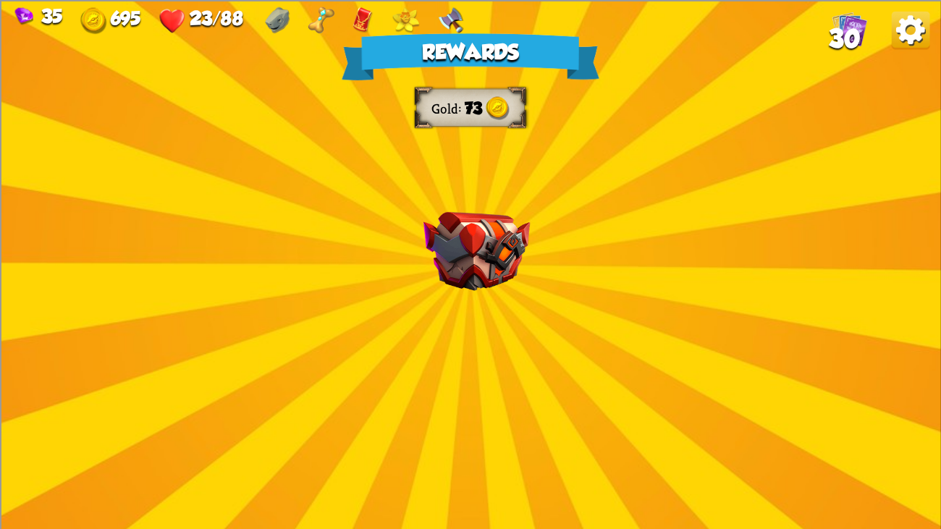
click at [528, 222] on img at bounding box center [477, 250] width 106 height 79
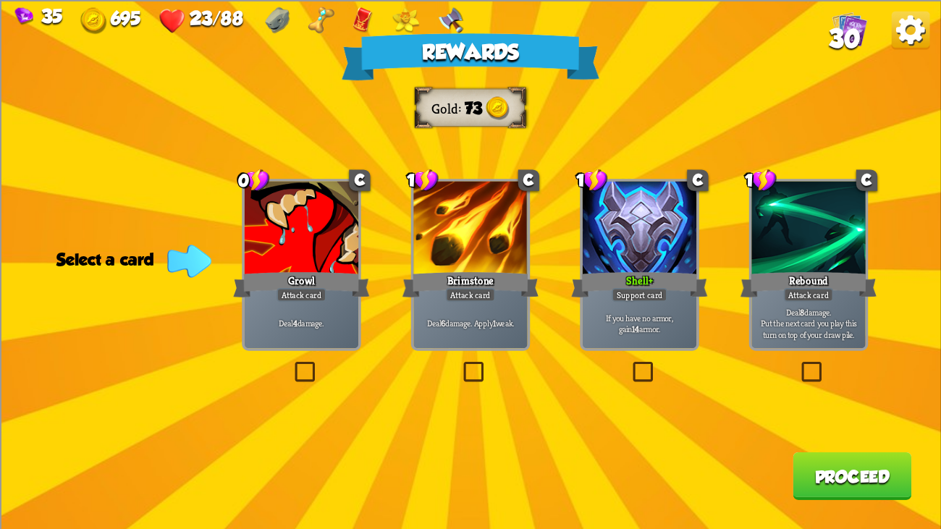
click at [577, 240] on div "Rewards Gold 73 Select a card 0 C Growl Attack card Deal 4 damage. 1 C Brimston…" at bounding box center [470, 264] width 941 height 529
click at [666, 241] on div at bounding box center [640, 229] width 114 height 96
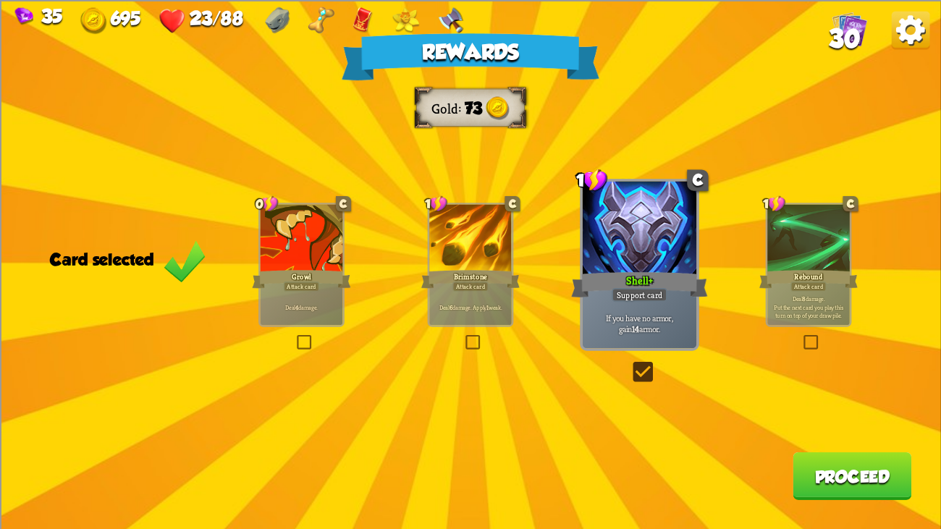
click at [828, 406] on button "Proceed" at bounding box center [852, 476] width 119 height 48
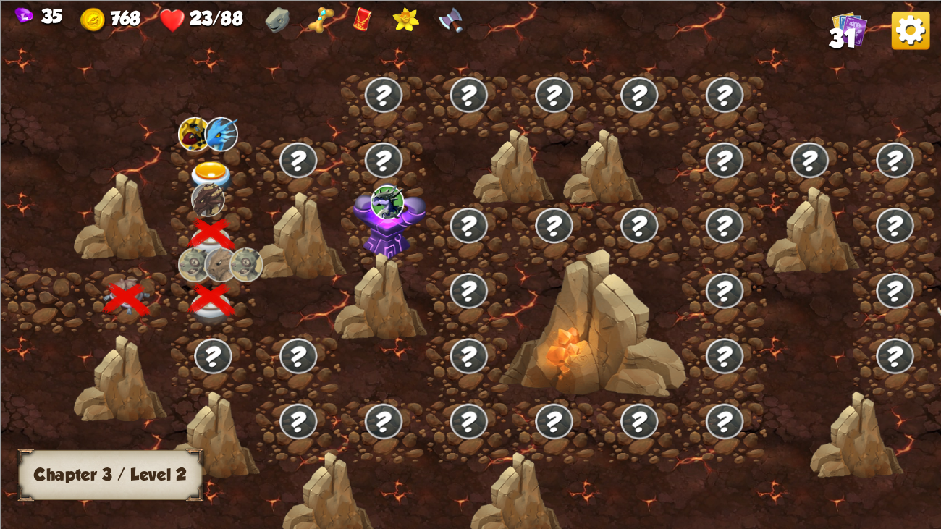
click at [206, 172] on img at bounding box center [211, 178] width 47 height 35
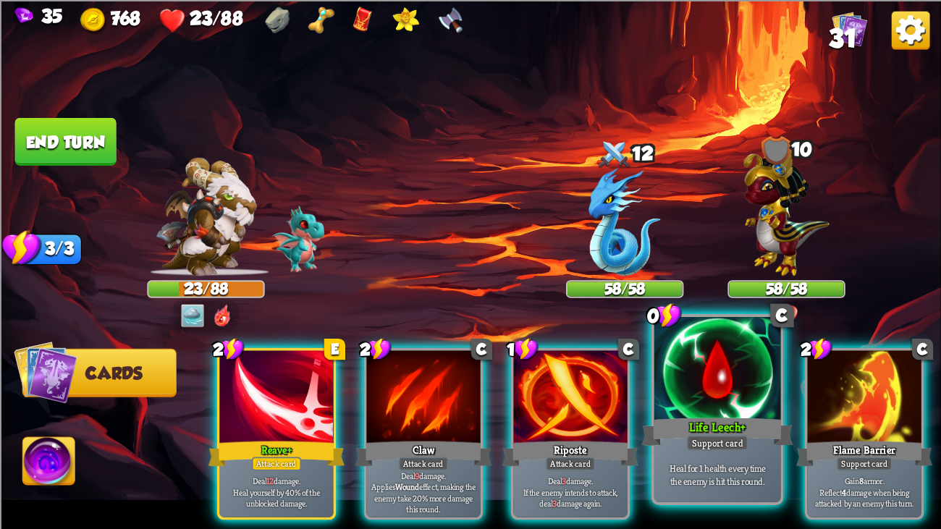
click at [730, 372] on div at bounding box center [718, 370] width 127 height 106
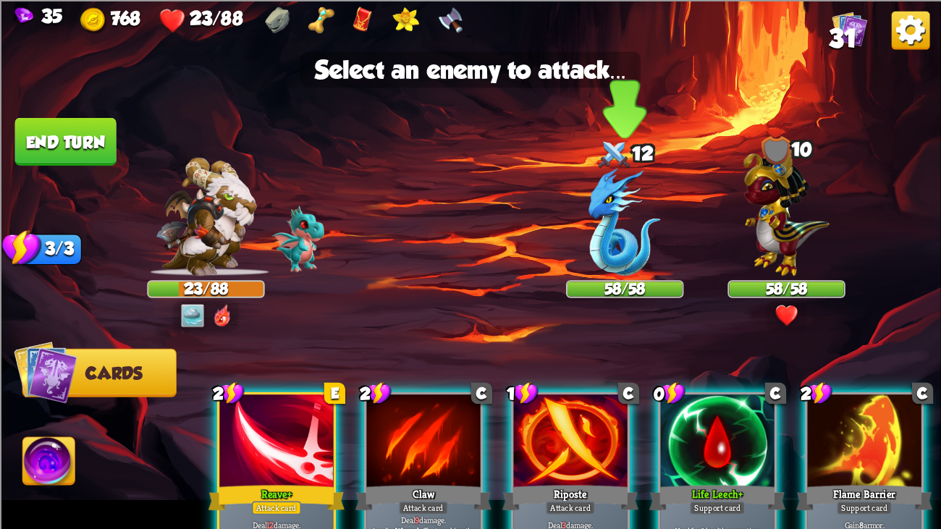
click at [621, 256] on img at bounding box center [625, 221] width 72 height 108
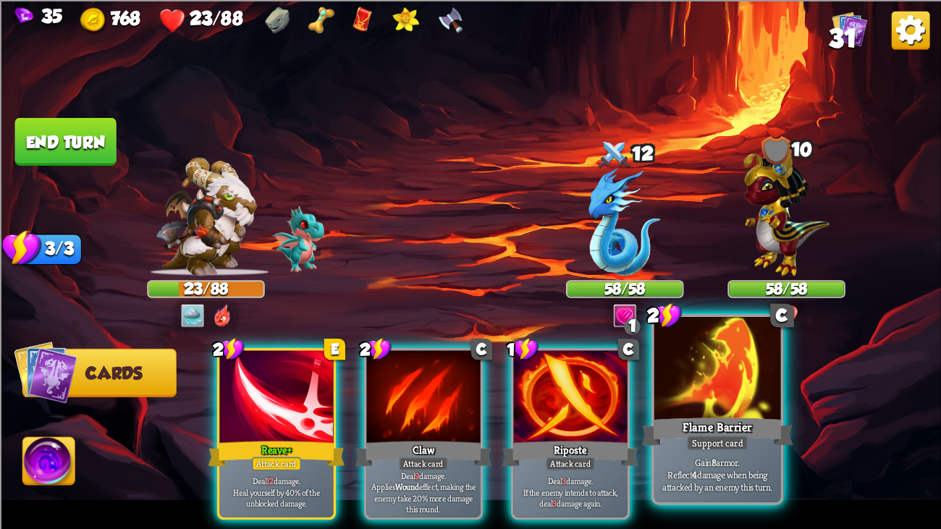
click at [708, 406] on div "Flame Barrier" at bounding box center [718, 432] width 152 height 34
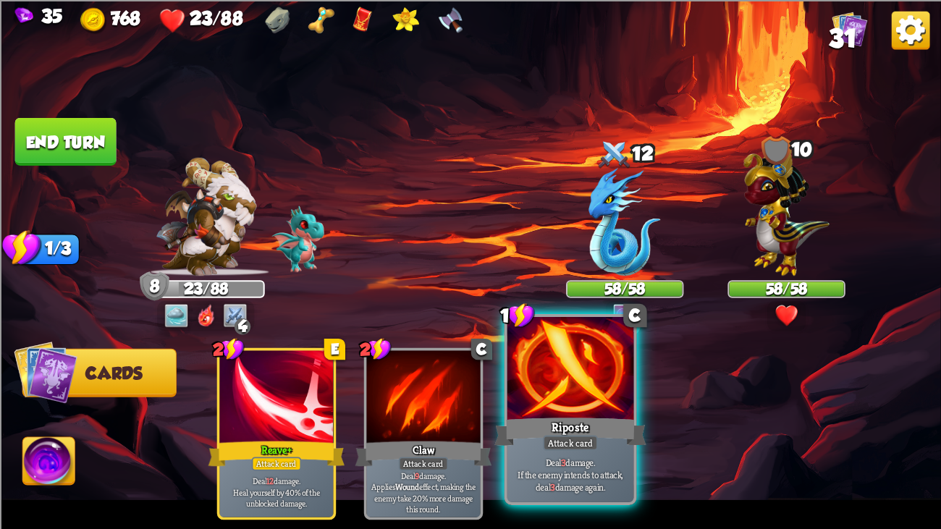
click at [544, 364] on div at bounding box center [571, 370] width 127 height 106
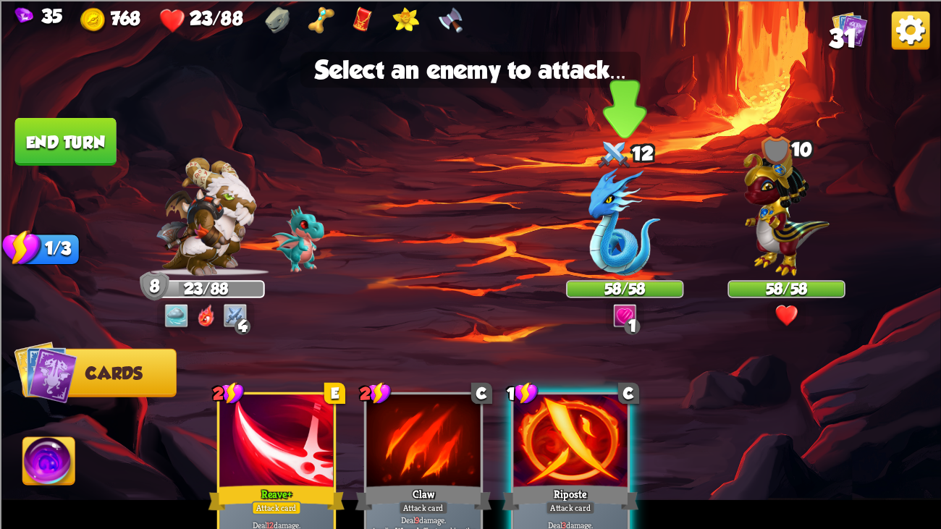
click at [608, 239] on img at bounding box center [625, 221] width 72 height 108
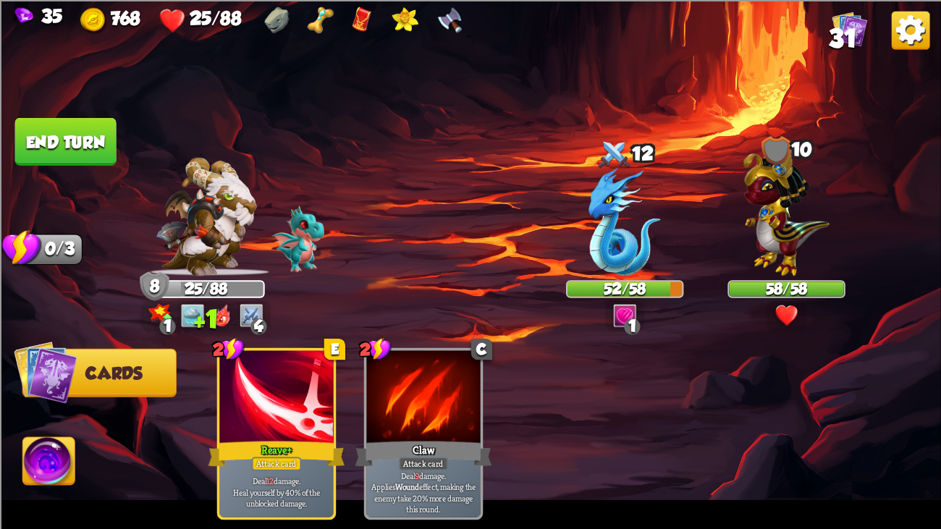
click at [74, 148] on button "End turn" at bounding box center [65, 141] width 101 height 48
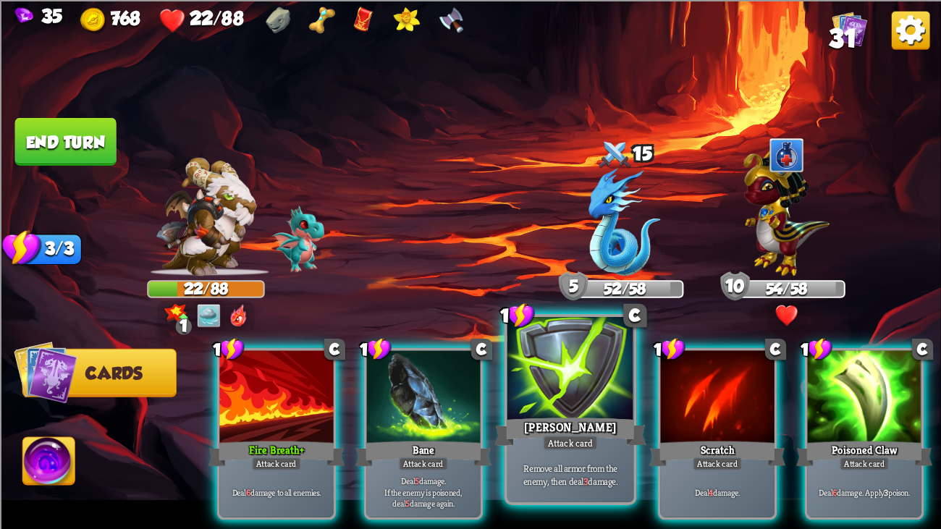
click at [592, 382] on div at bounding box center [571, 370] width 127 height 106
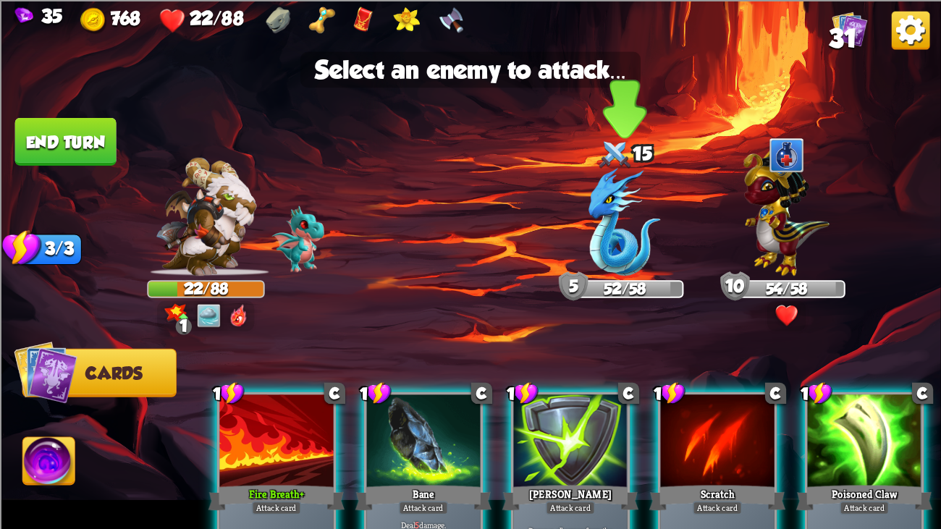
click at [613, 253] on img at bounding box center [625, 221] width 72 height 108
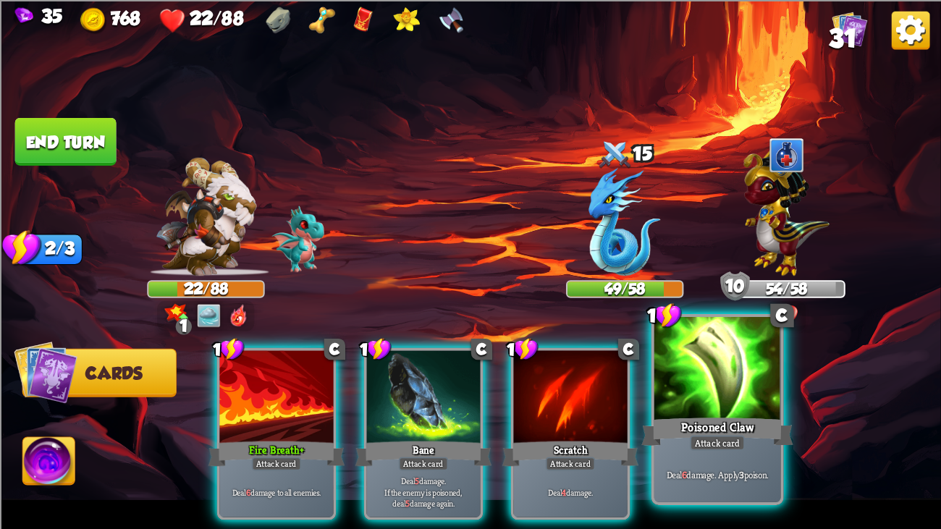
click at [721, 363] on div at bounding box center [718, 370] width 127 height 106
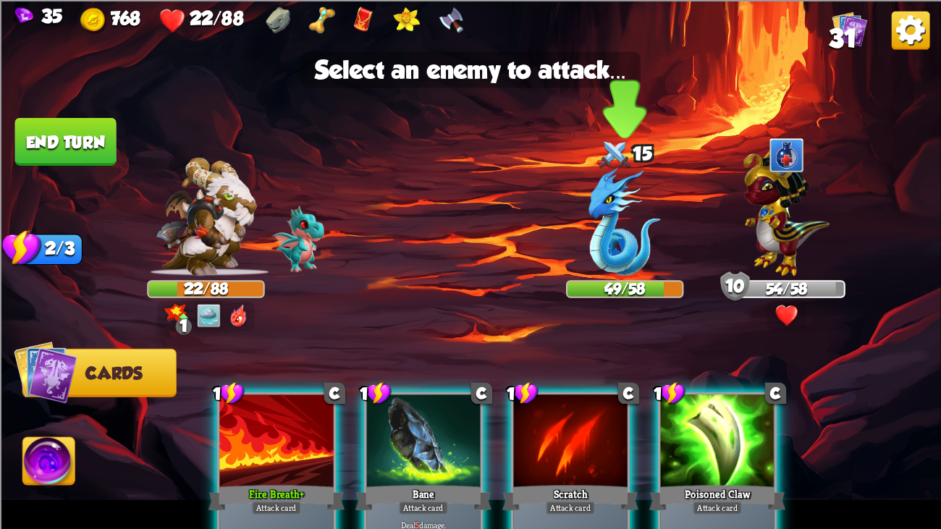
click at [631, 251] on img at bounding box center [625, 221] width 72 height 108
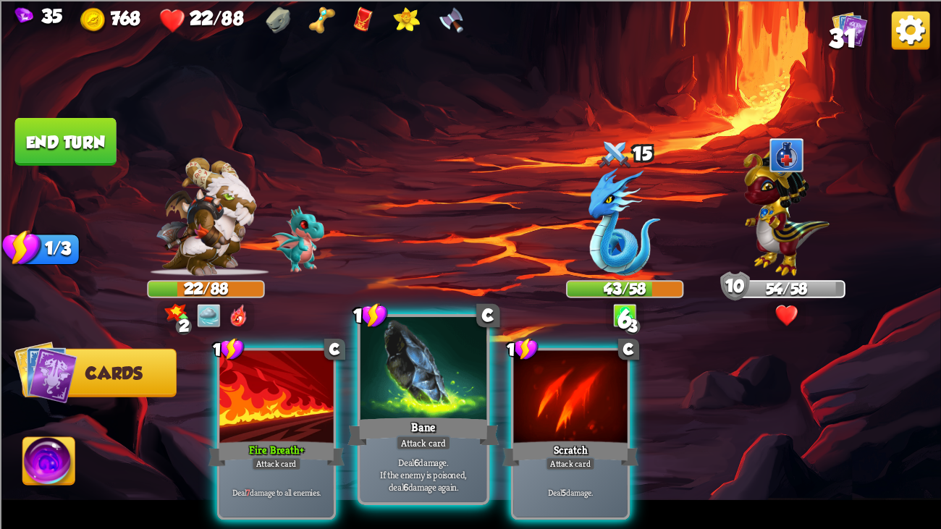
click at [427, 366] on div at bounding box center [424, 370] width 127 height 106
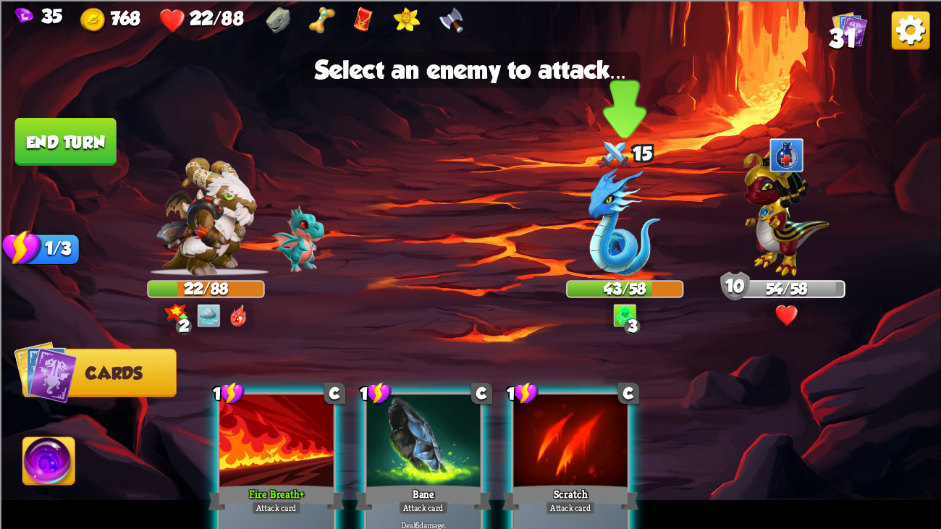
click at [597, 250] on img at bounding box center [625, 221] width 72 height 108
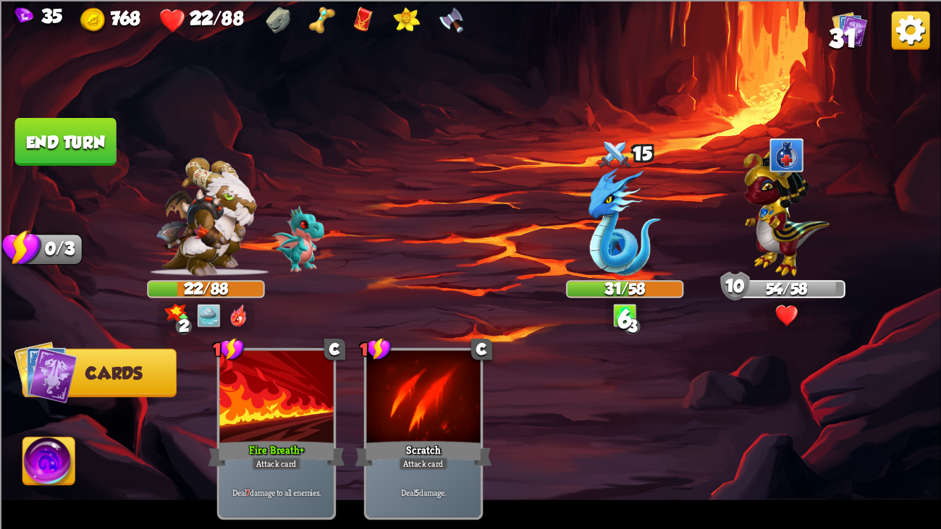
click at [70, 117] on button "End turn" at bounding box center [65, 141] width 101 height 48
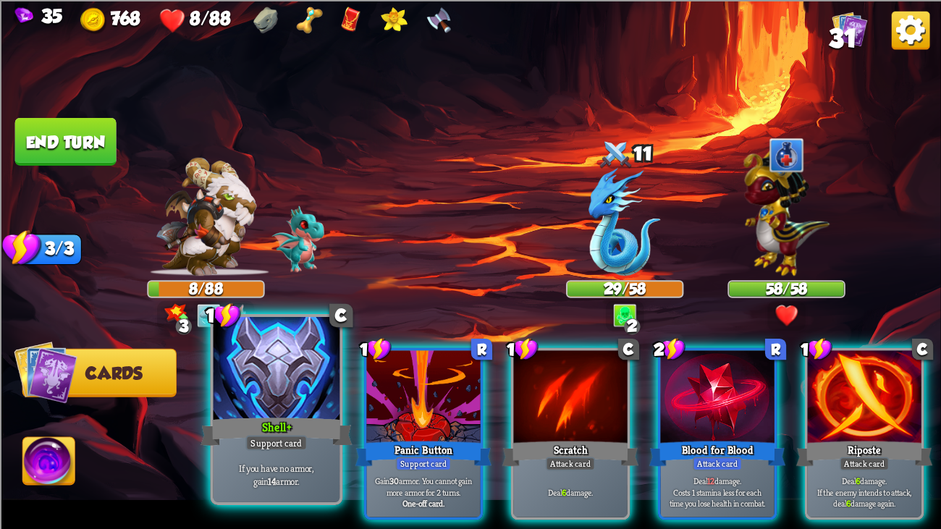
click at [248, 406] on div at bounding box center [277, 370] width 127 height 106
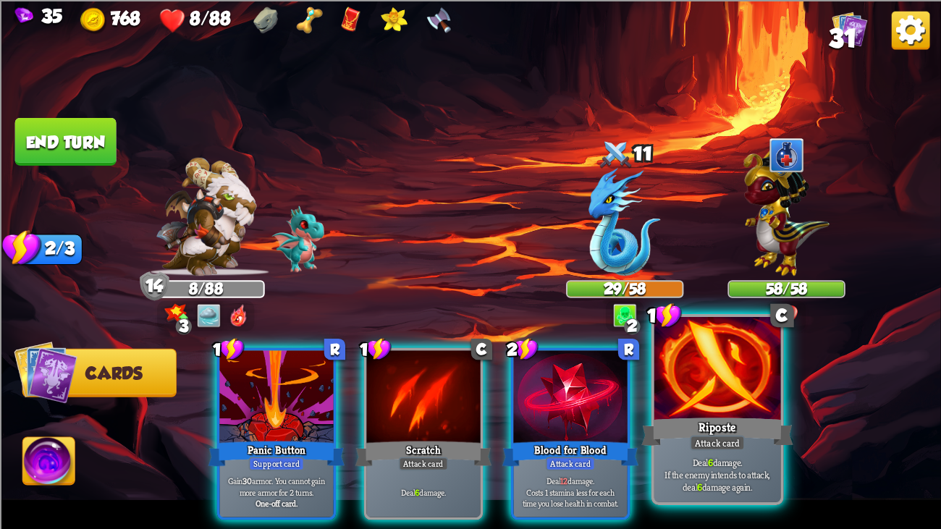
click at [688, 406] on div at bounding box center [718, 370] width 127 height 106
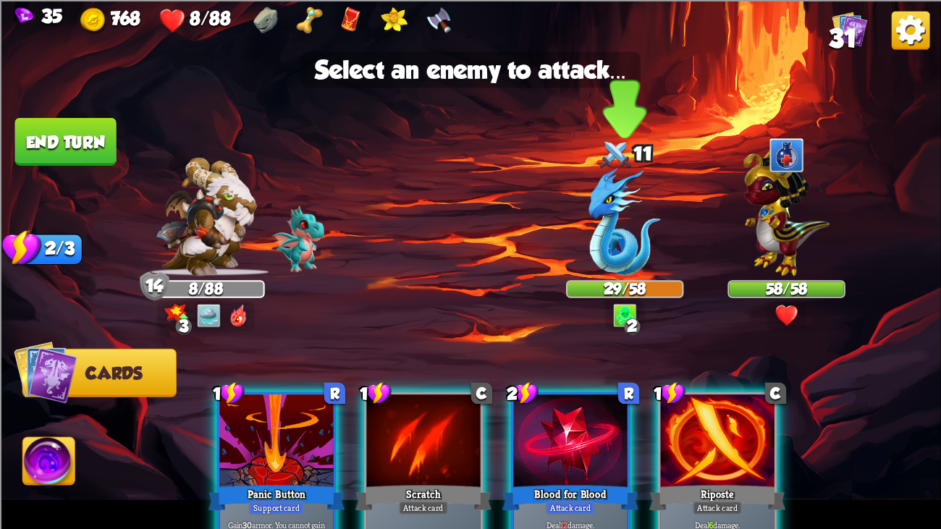
click at [619, 297] on div "29/58" at bounding box center [624, 288] width 117 height 17
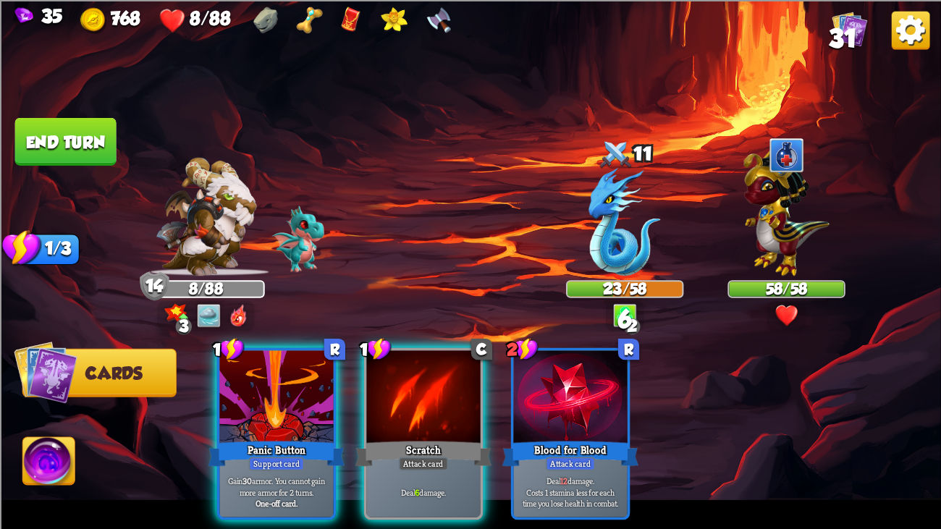
click at [440, 343] on div "1 R Panic Button Support card Gain 30 armor. You cannot gain more armor for 2 t…" at bounding box center [564, 411] width 753 height 235
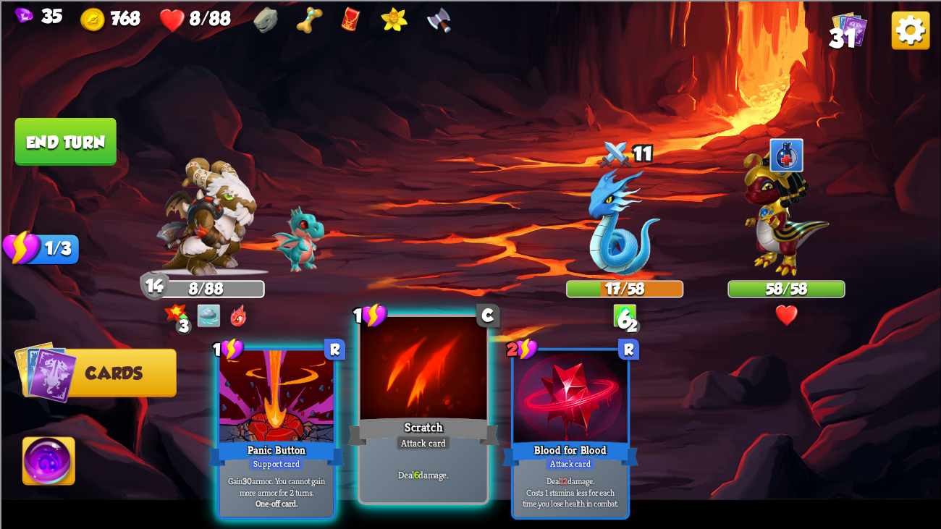
click at [433, 406] on div "Scratch" at bounding box center [424, 432] width 152 height 34
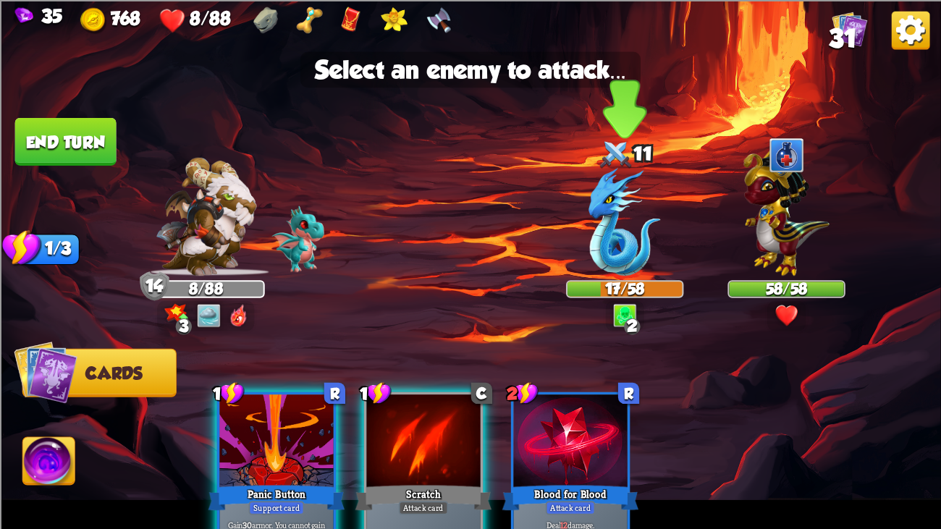
click at [649, 244] on img at bounding box center [625, 221] width 72 height 108
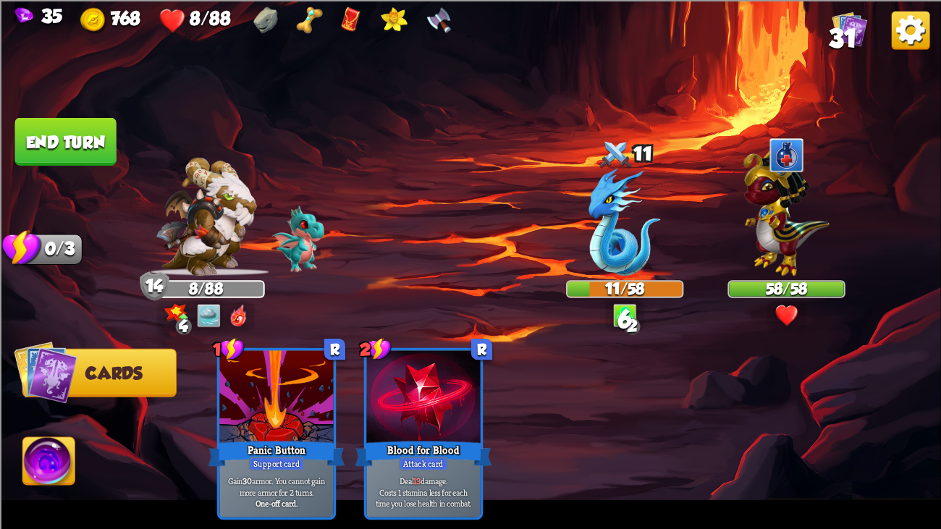
click at [66, 142] on button "End turn" at bounding box center [65, 141] width 101 height 48
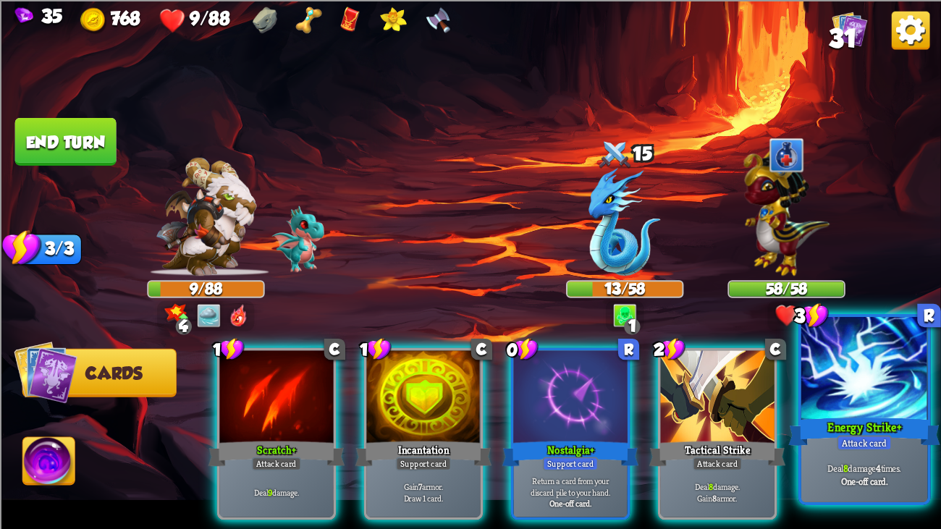
click at [805, 377] on div at bounding box center [865, 370] width 127 height 106
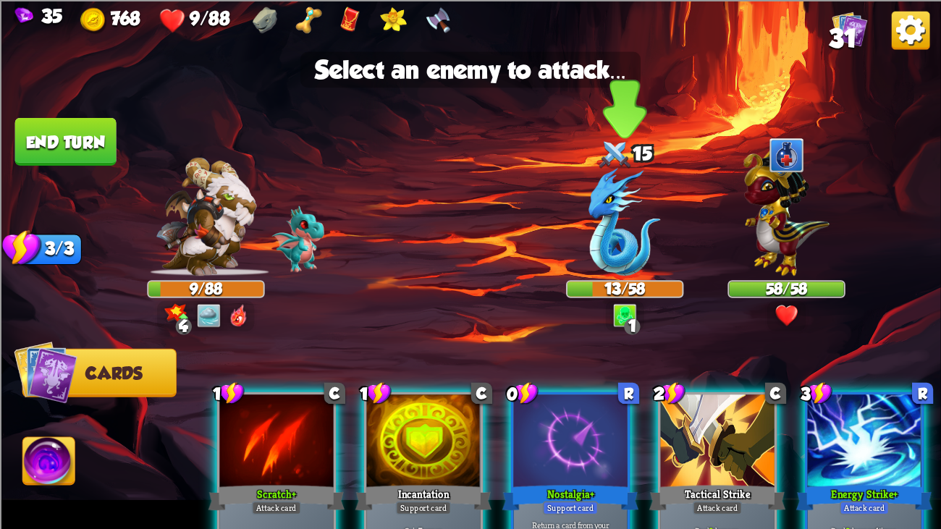
click at [609, 261] on img at bounding box center [625, 221] width 72 height 108
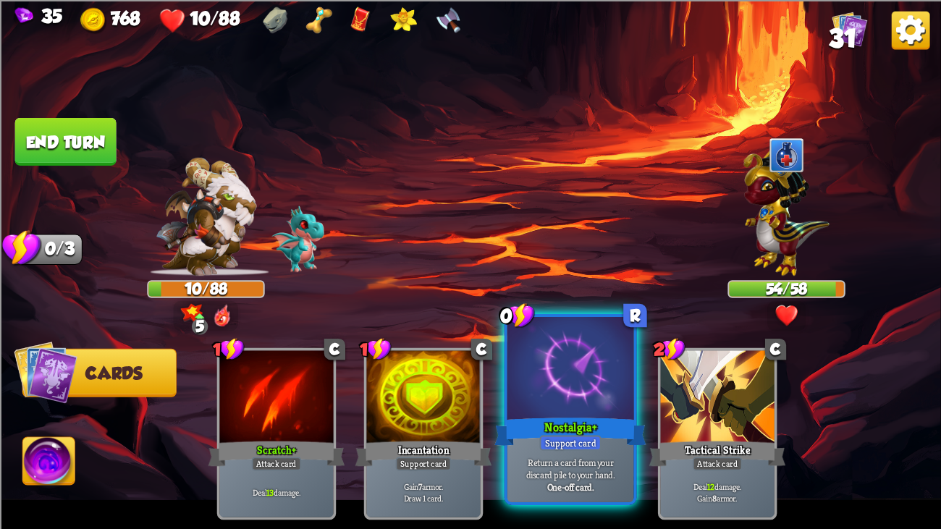
click at [587, 406] on div "Nostalgia+" at bounding box center [571, 432] width 152 height 34
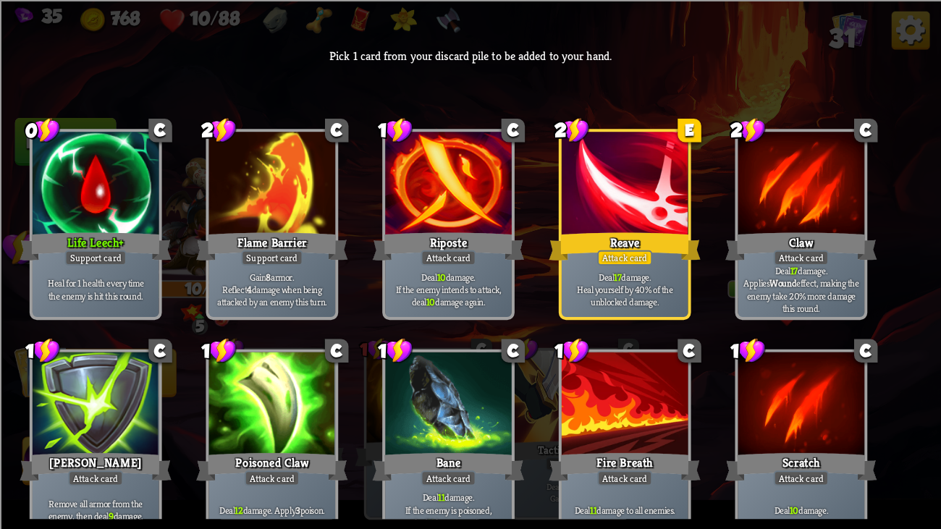
scroll to position [69, 0]
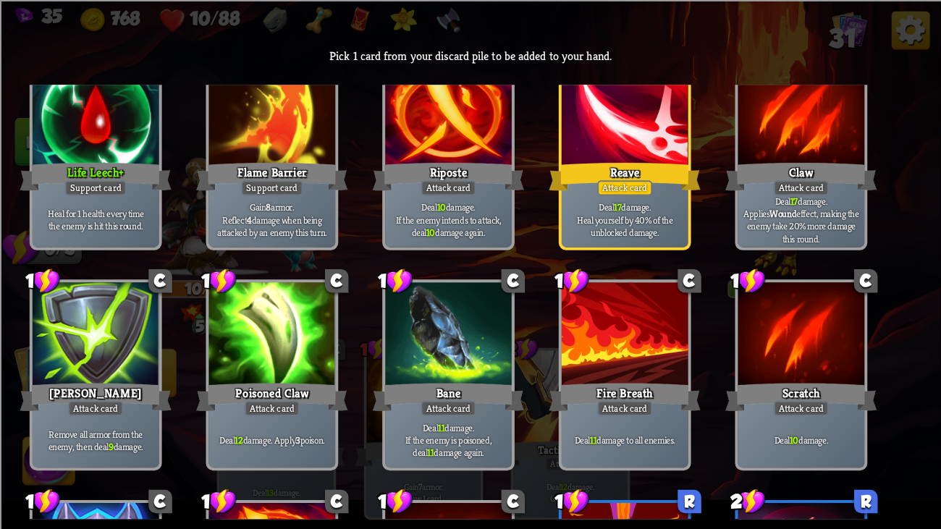
click at [629, 136] on div at bounding box center [625, 115] width 127 height 106
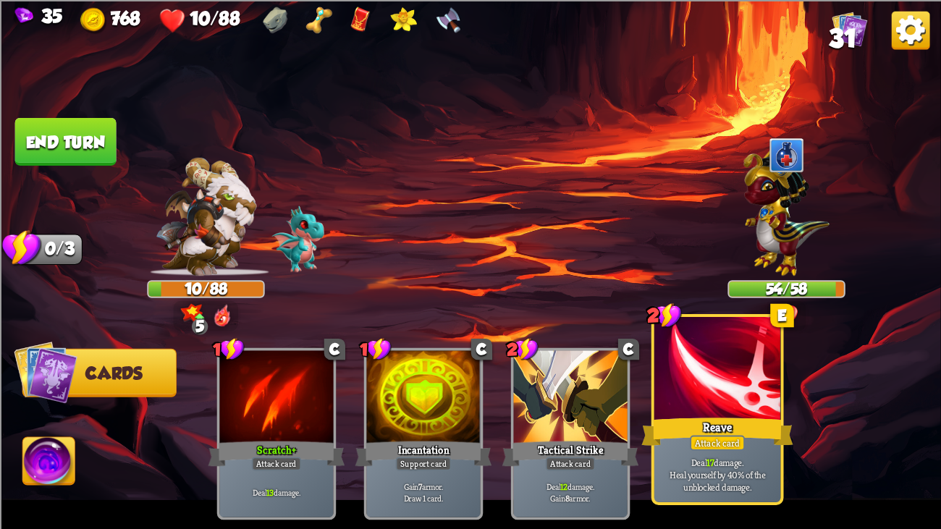
click at [655, 360] on div at bounding box center [718, 370] width 127 height 106
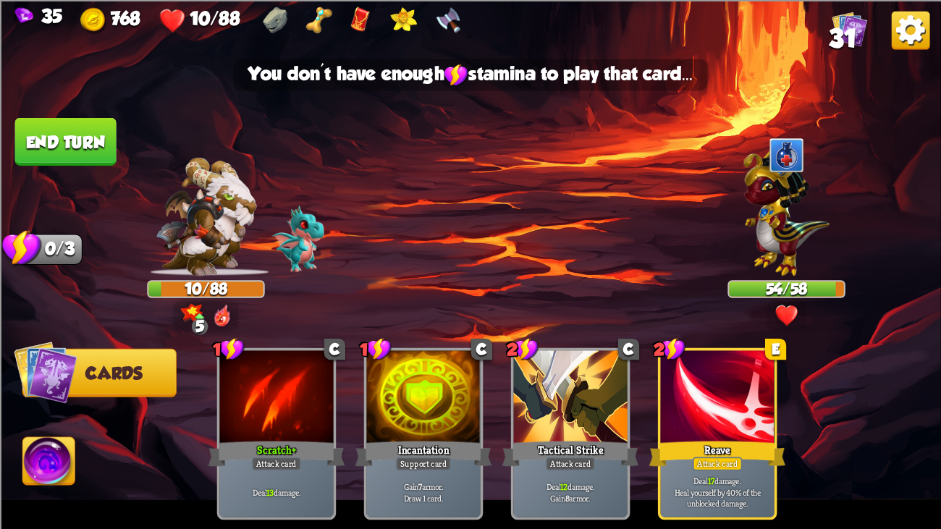
click at [59, 129] on button "End turn" at bounding box center [65, 141] width 101 height 48
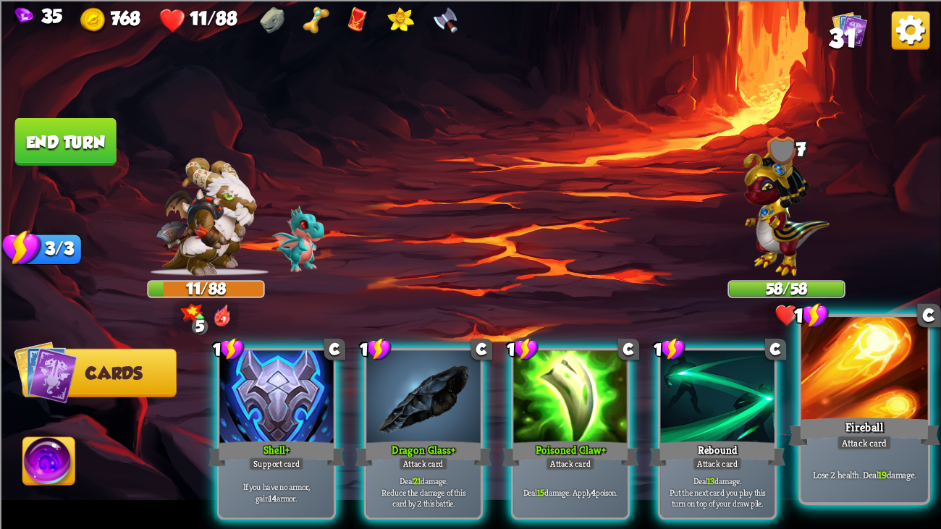
click at [870, 401] on div at bounding box center [865, 370] width 127 height 106
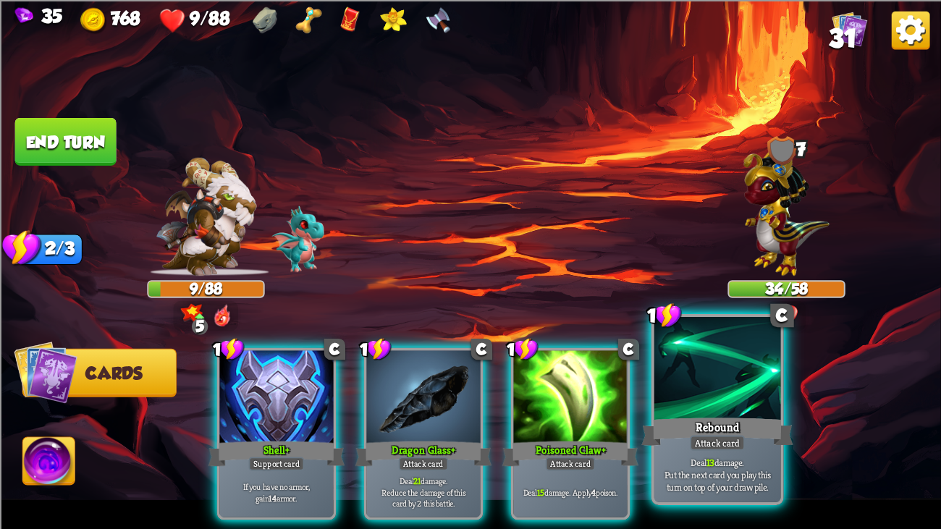
click at [748, 384] on div at bounding box center [718, 370] width 127 height 106
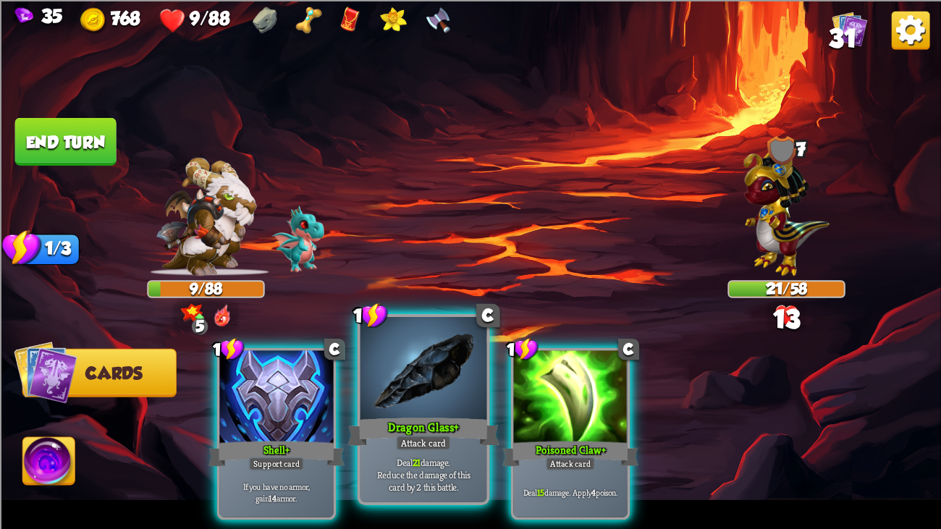
click at [411, 350] on div at bounding box center [424, 370] width 127 height 106
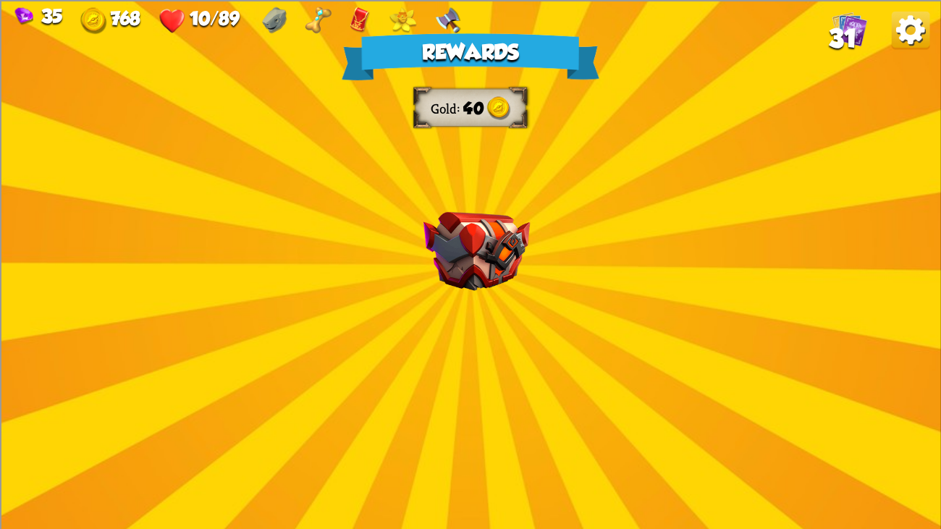
click at [510, 227] on img at bounding box center [477, 250] width 106 height 79
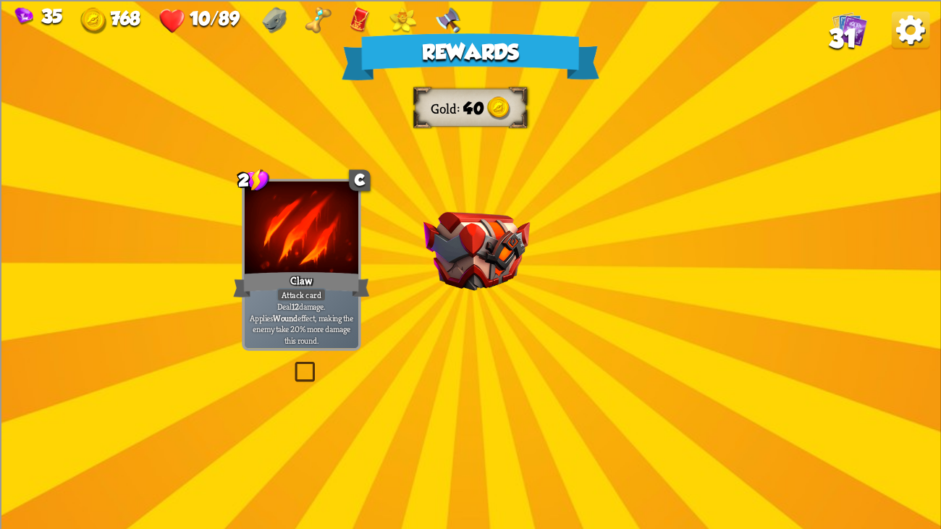
click at [510, 227] on img at bounding box center [477, 250] width 106 height 79
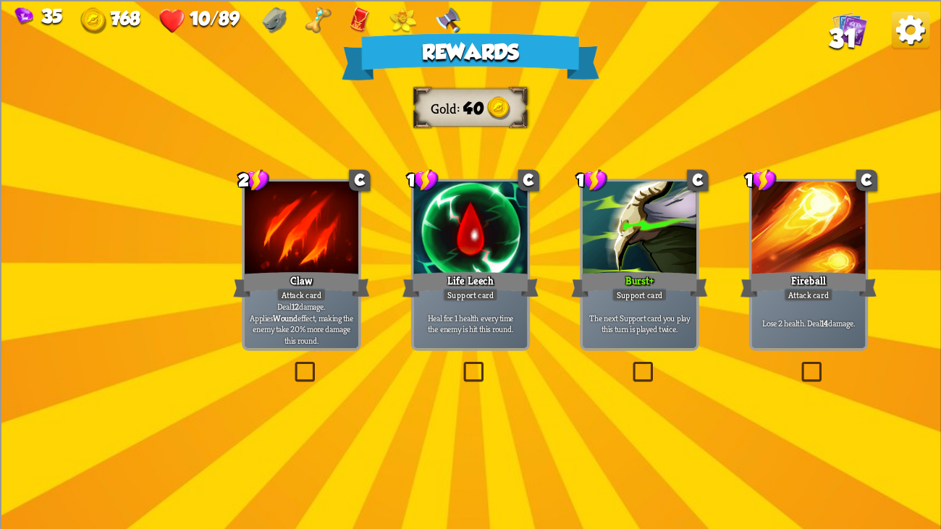
click at [510, 227] on div at bounding box center [470, 229] width 114 height 96
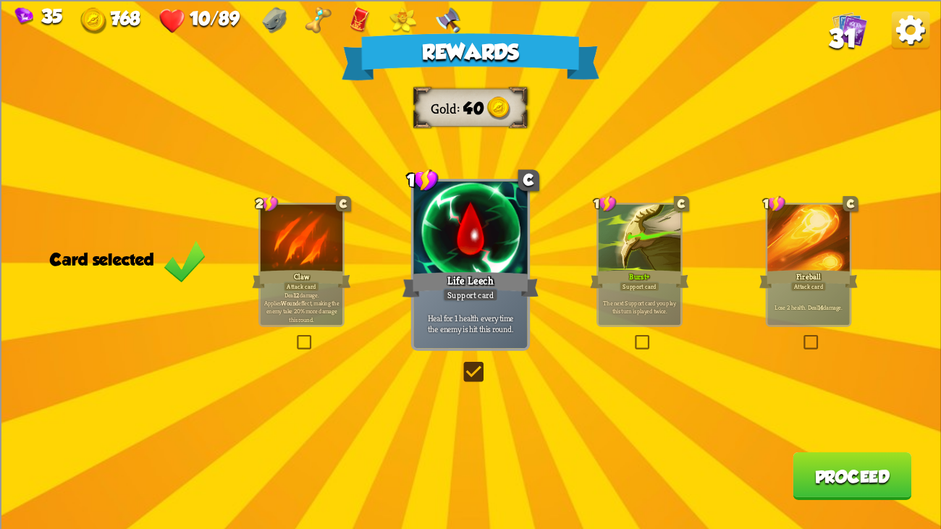
click at [563, 240] on div "Rewards Gold 40 Card selected 2 C Claw Attack card Deal 12 damage. Applies Woun…" at bounding box center [470, 264] width 941 height 529
click at [631, 245] on div at bounding box center [640, 239] width 83 height 70
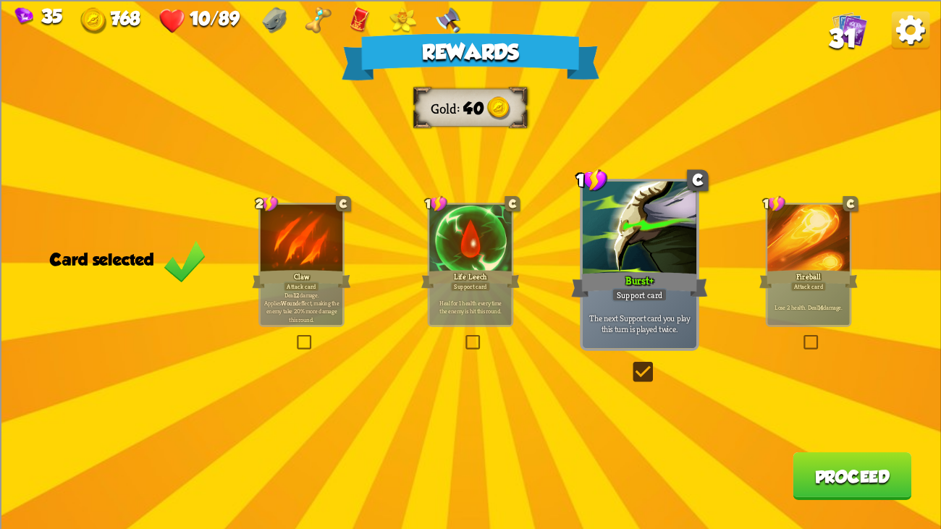
click at [819, 406] on button "Proceed" at bounding box center [852, 476] width 119 height 48
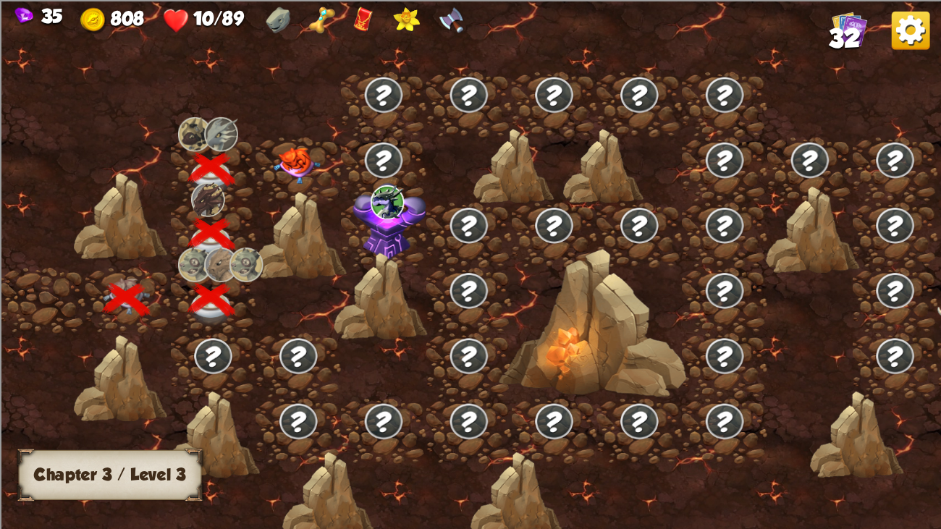
click at [290, 154] on img at bounding box center [297, 166] width 47 height 37
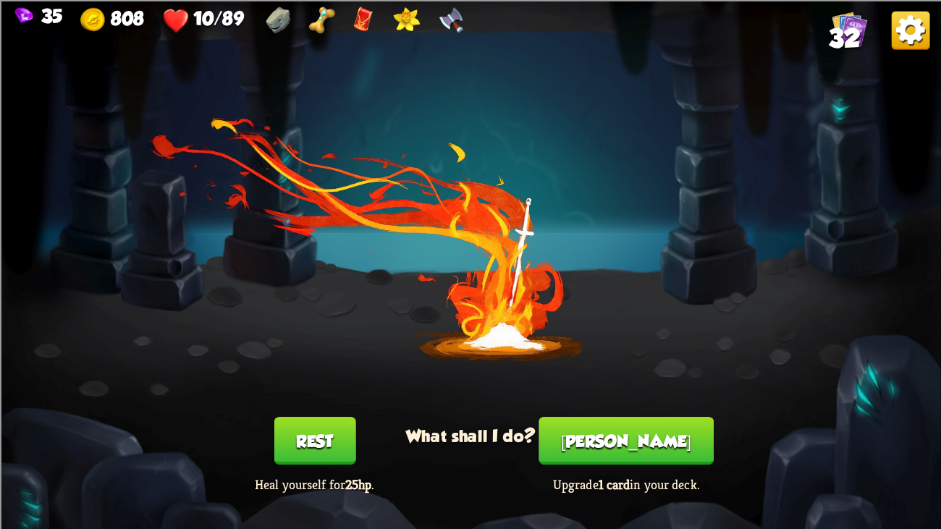
click at [282, 406] on button "Rest" at bounding box center [315, 441] width 82 height 48
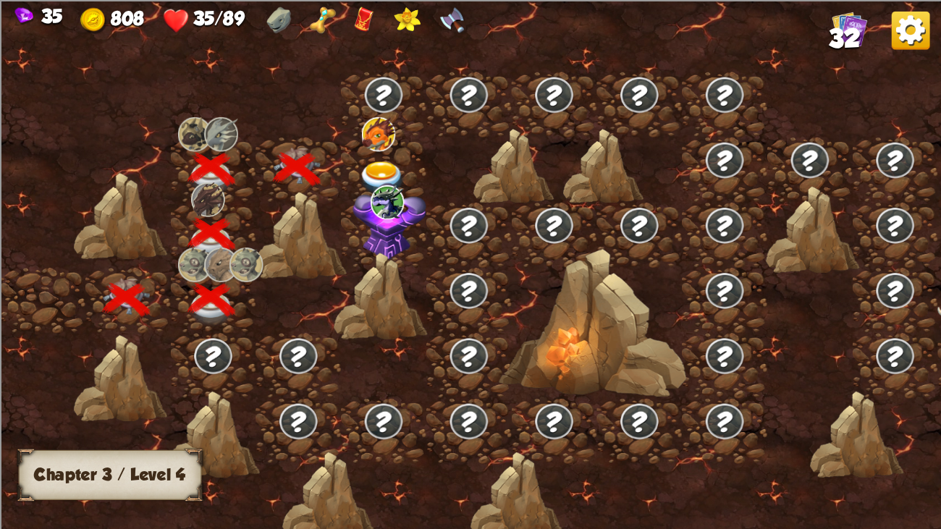
click at [370, 163] on img at bounding box center [382, 178] width 47 height 35
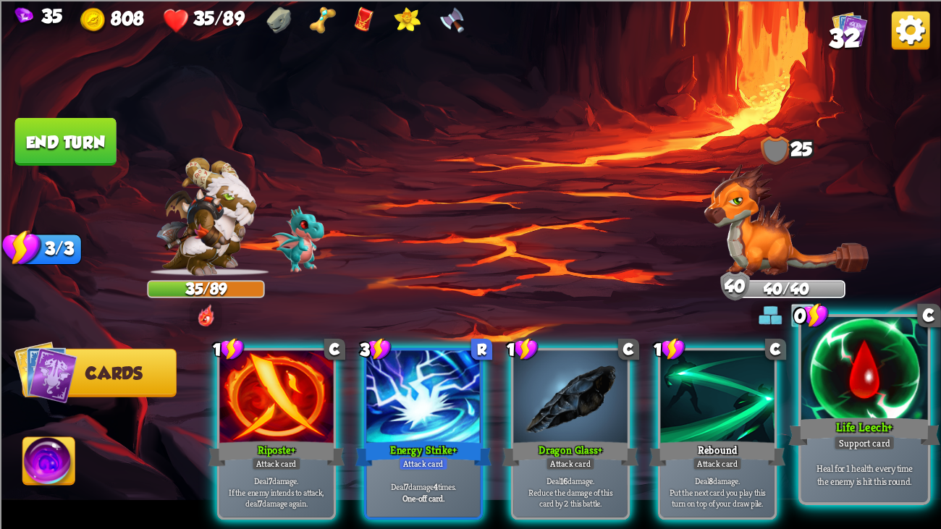
click at [899, 406] on div "Life Leech+" at bounding box center [865, 432] width 152 height 34
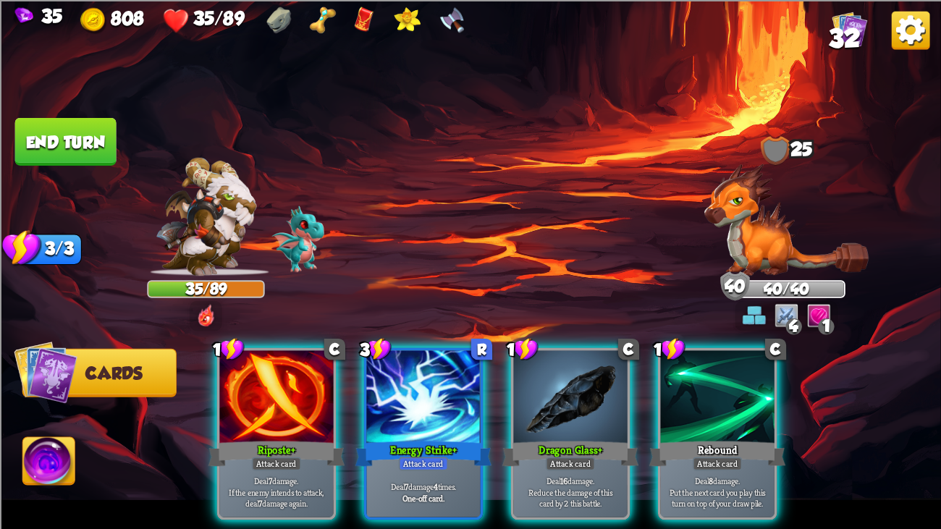
click at [89, 133] on button "End turn" at bounding box center [65, 141] width 101 height 48
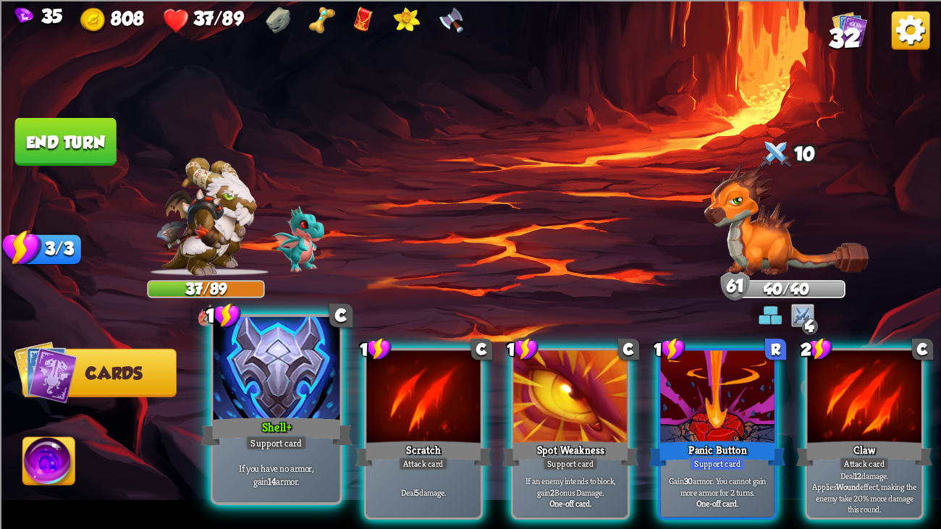
click at [277, 377] on div at bounding box center [277, 370] width 127 height 106
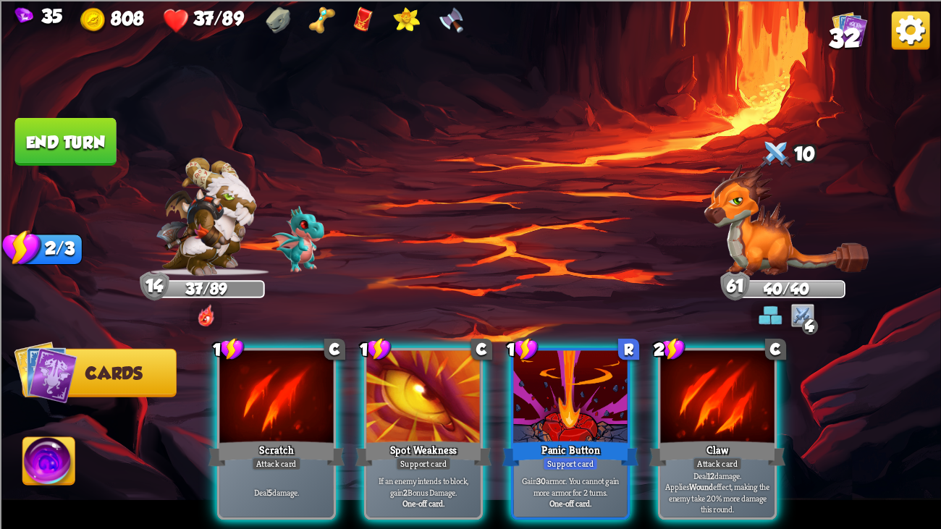
click at [29, 135] on button "End turn" at bounding box center [65, 141] width 101 height 48
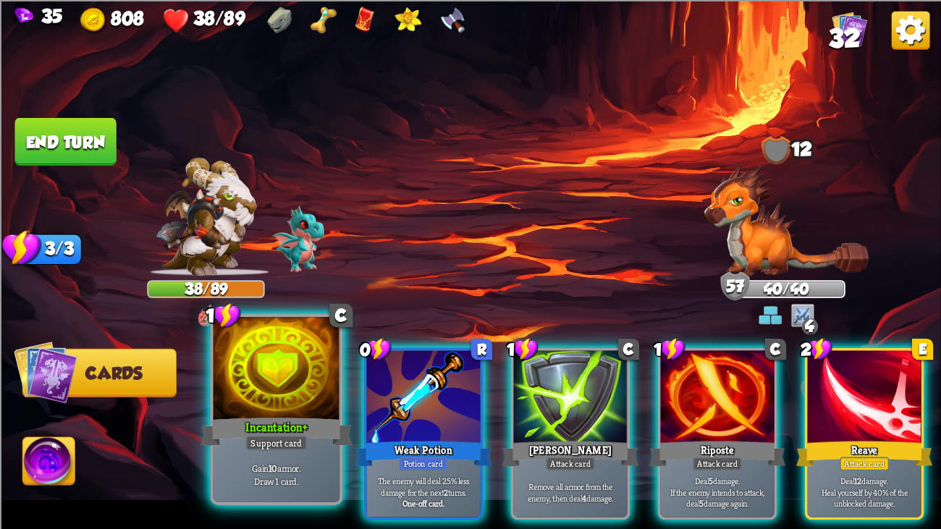
click at [266, 406] on div "Support card" at bounding box center [276, 442] width 62 height 15
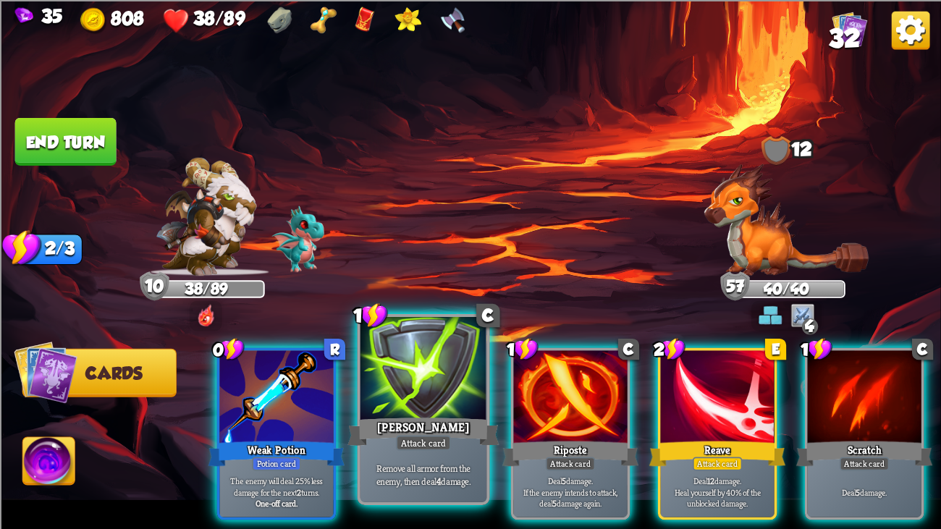
click at [401, 406] on div "[PERSON_NAME]" at bounding box center [424, 432] width 152 height 34
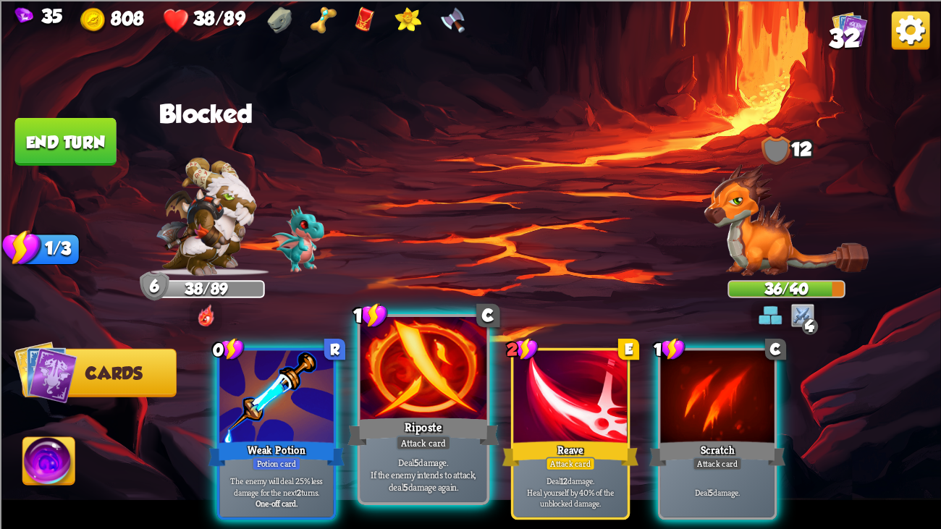
click at [390, 403] on div at bounding box center [424, 370] width 127 height 106
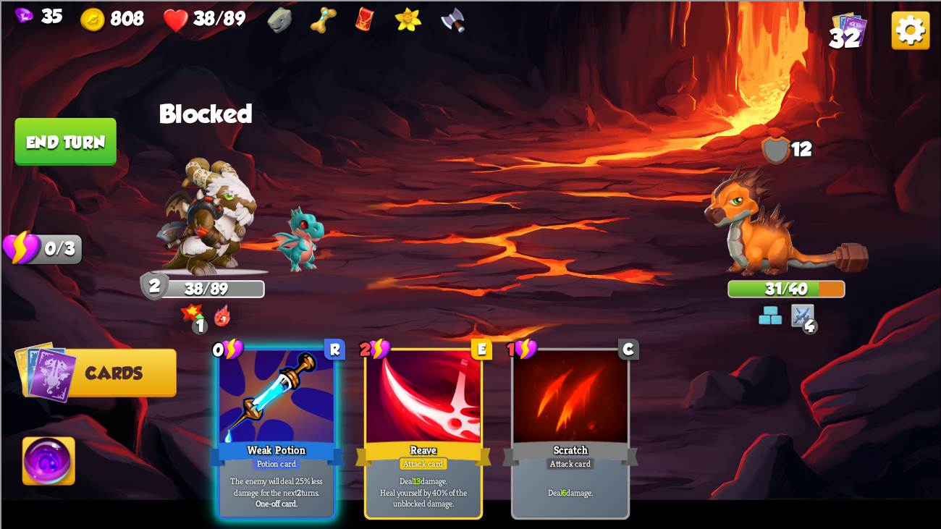
click at [72, 146] on button "End turn" at bounding box center [65, 141] width 101 height 48
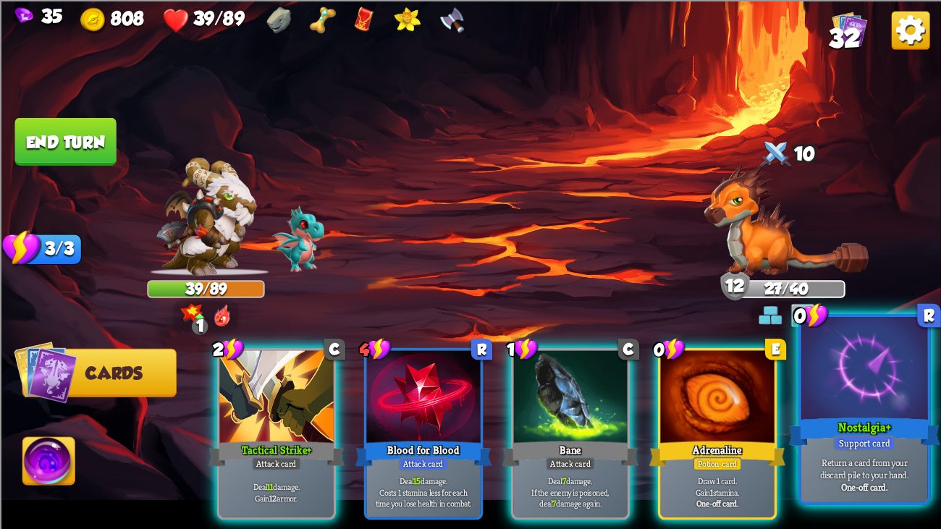
click at [857, 369] on div at bounding box center [865, 370] width 127 height 106
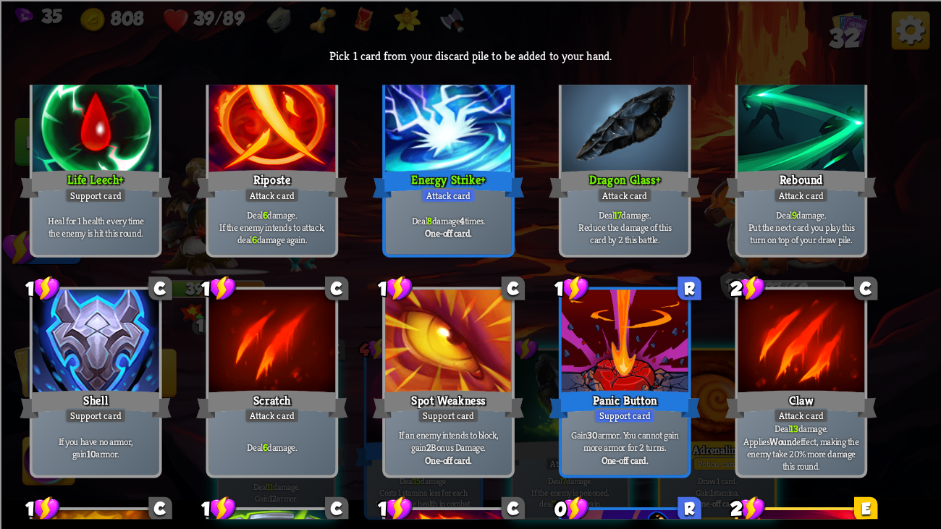
scroll to position [57, 0]
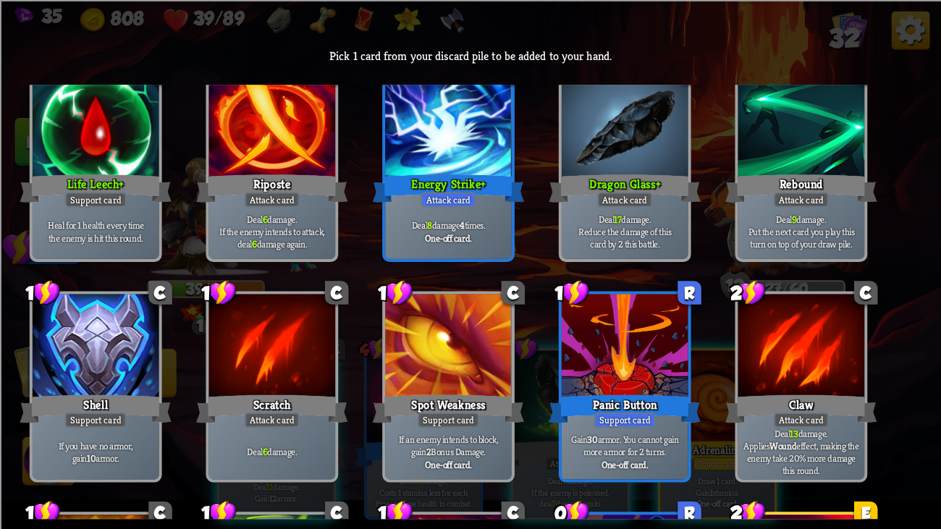
click at [58, 324] on div at bounding box center [96, 347] width 127 height 106
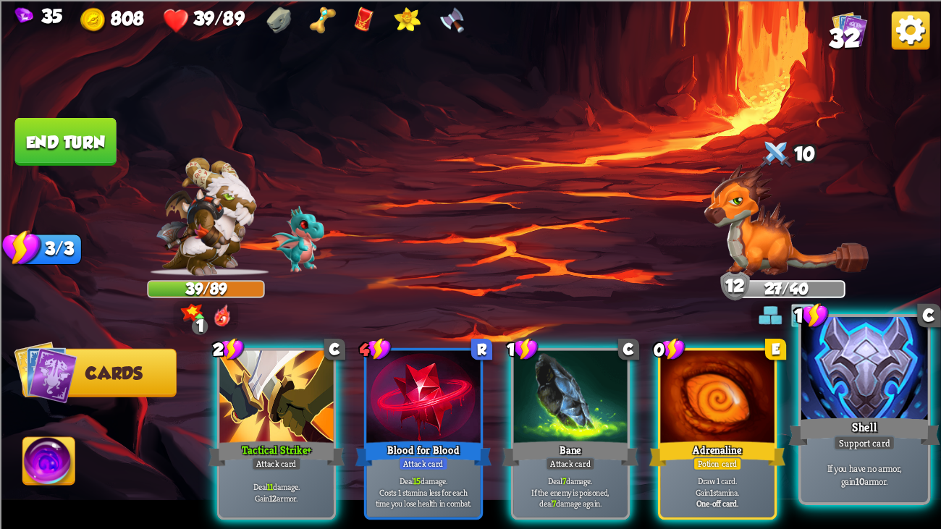
click at [888, 380] on div at bounding box center [865, 370] width 127 height 106
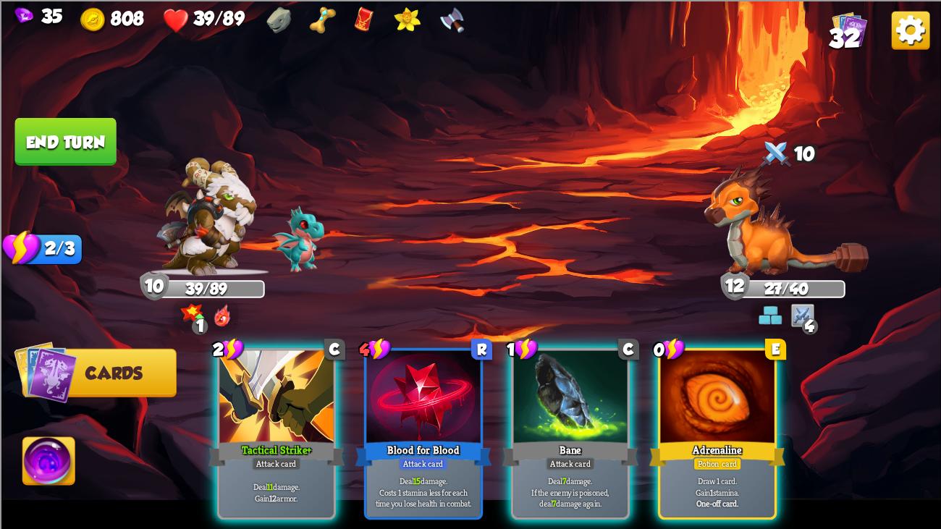
click at [66, 125] on button "End turn" at bounding box center [65, 141] width 101 height 48
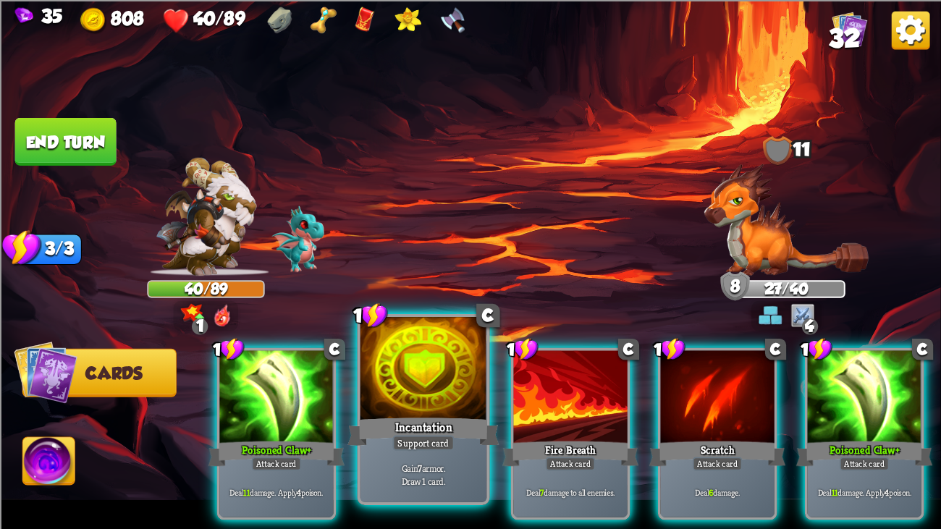
click at [387, 406] on div at bounding box center [424, 370] width 127 height 106
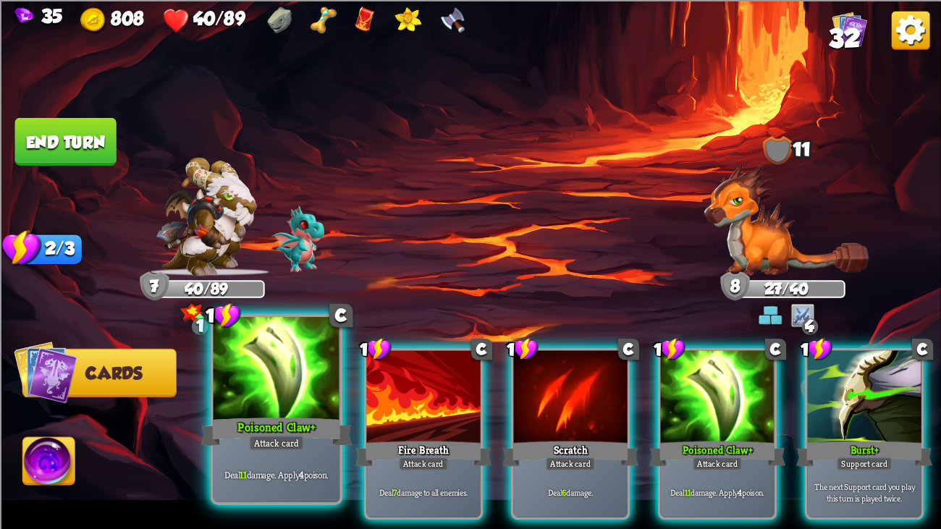
click at [217, 400] on div at bounding box center [277, 370] width 127 height 106
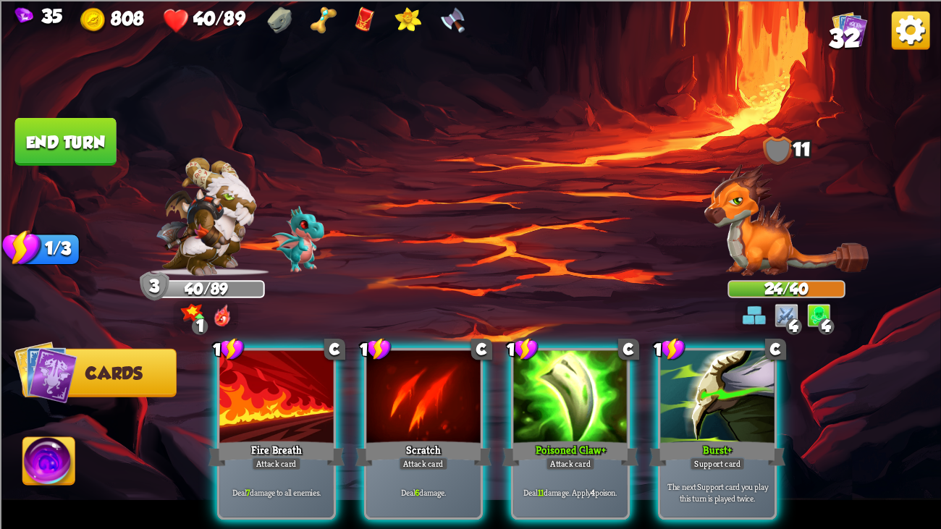
click at [72, 135] on button "End turn" at bounding box center [65, 141] width 101 height 48
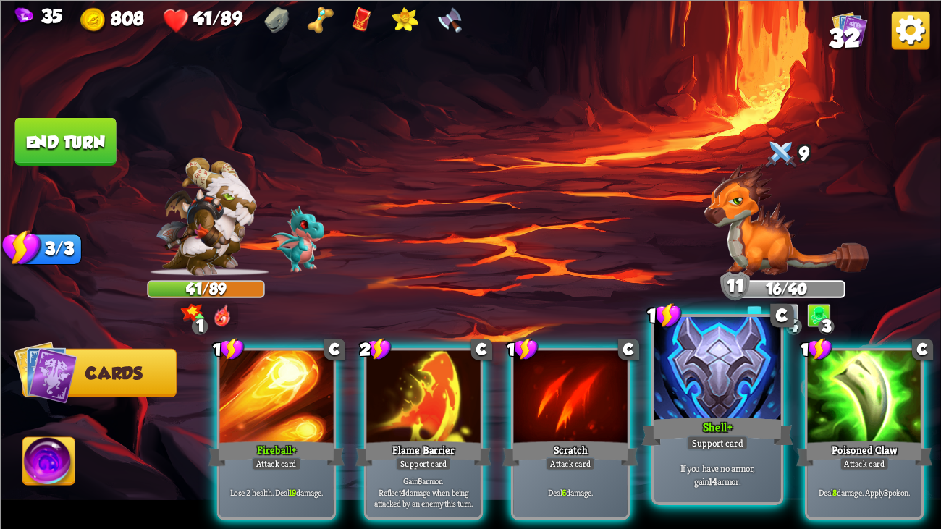
click at [700, 353] on div at bounding box center [718, 370] width 127 height 106
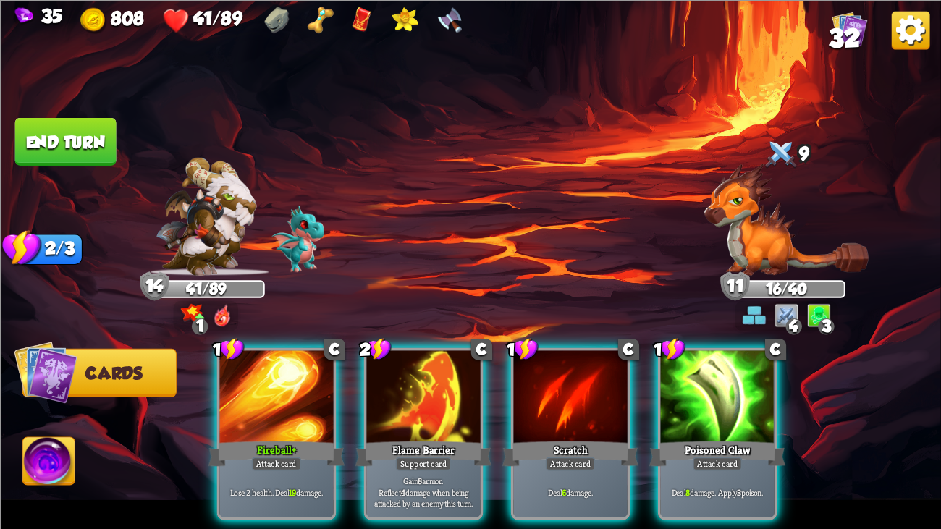
click at [52, 117] on button "End turn" at bounding box center [65, 141] width 101 height 48
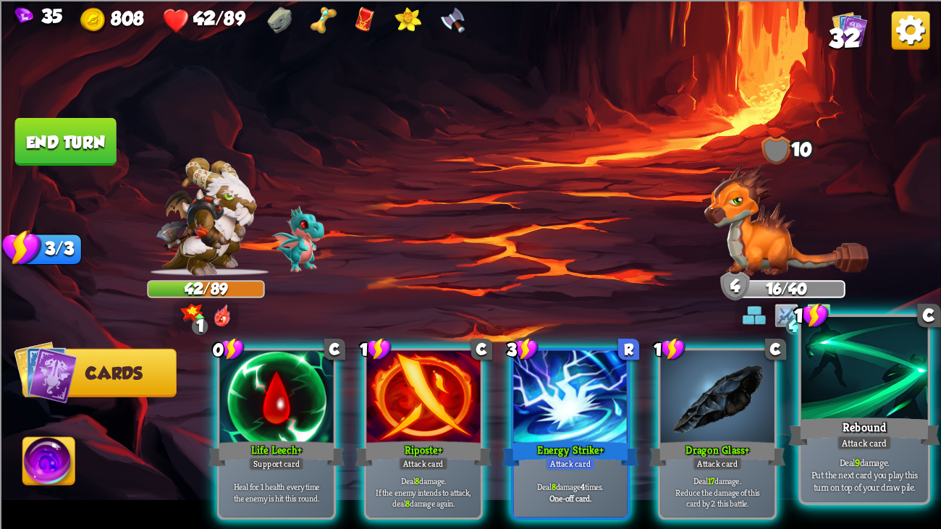
click at [893, 406] on p "Deal 9 damage. Put the next card you play this turn on top of your draw pile." at bounding box center [865, 474] width 120 height 38
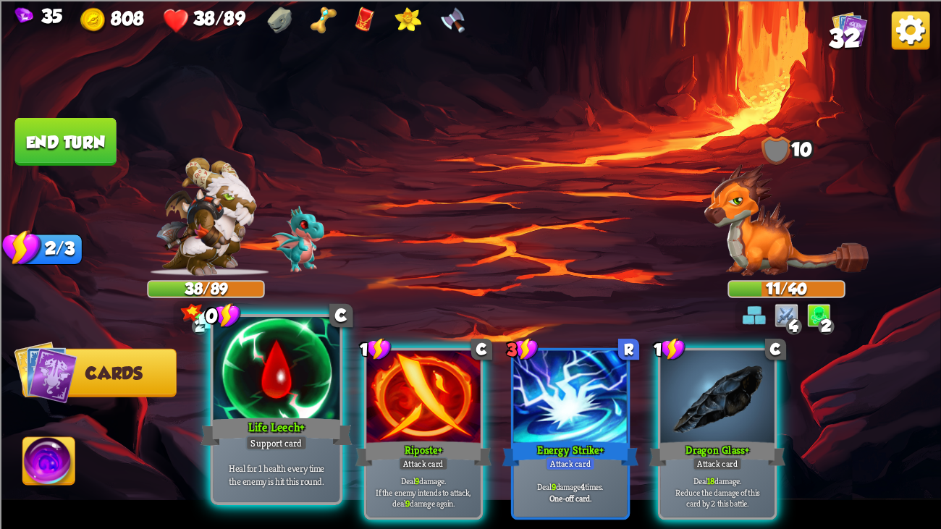
click at [316, 406] on div "Life Leech+" at bounding box center [277, 432] width 152 height 34
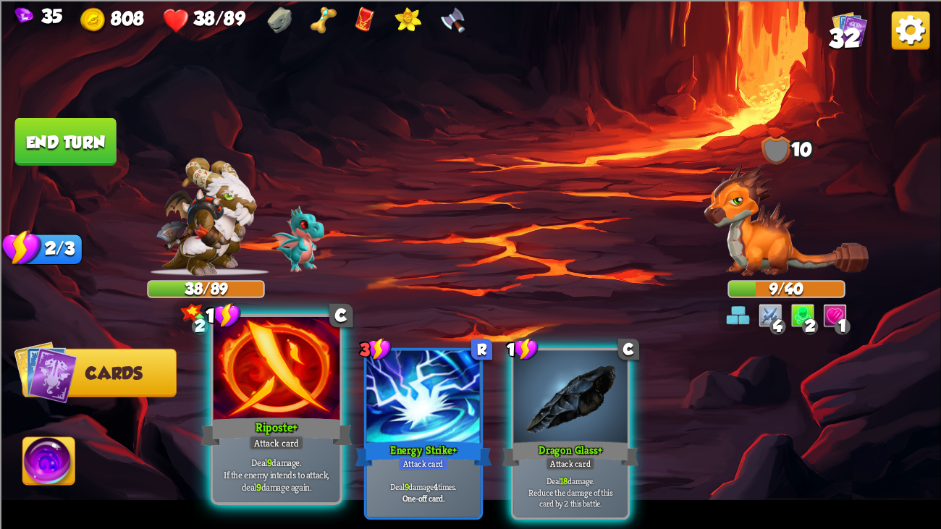
click at [287, 406] on div "Riposte+" at bounding box center [277, 432] width 152 height 34
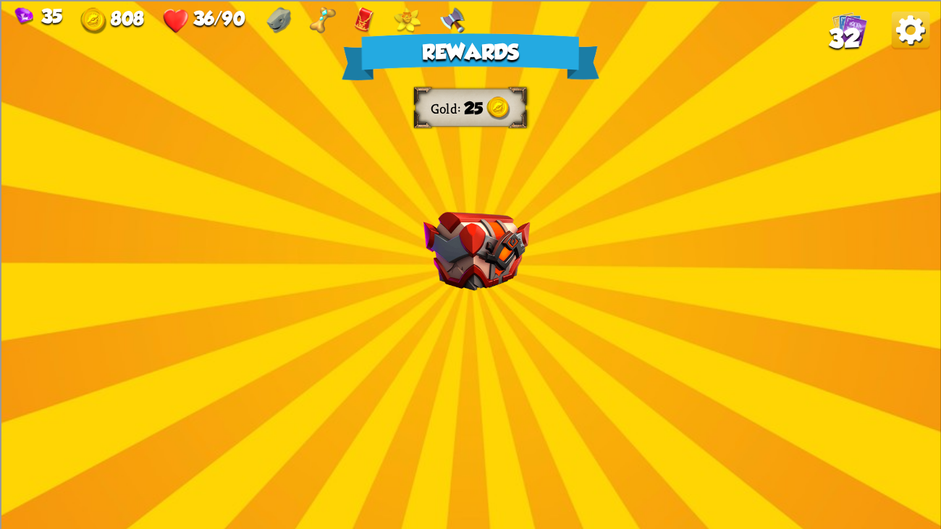
click at [486, 175] on div "Rewards Gold 25 Proceed" at bounding box center [470, 264] width 941 height 529
click at [483, 236] on img at bounding box center [477, 250] width 106 height 79
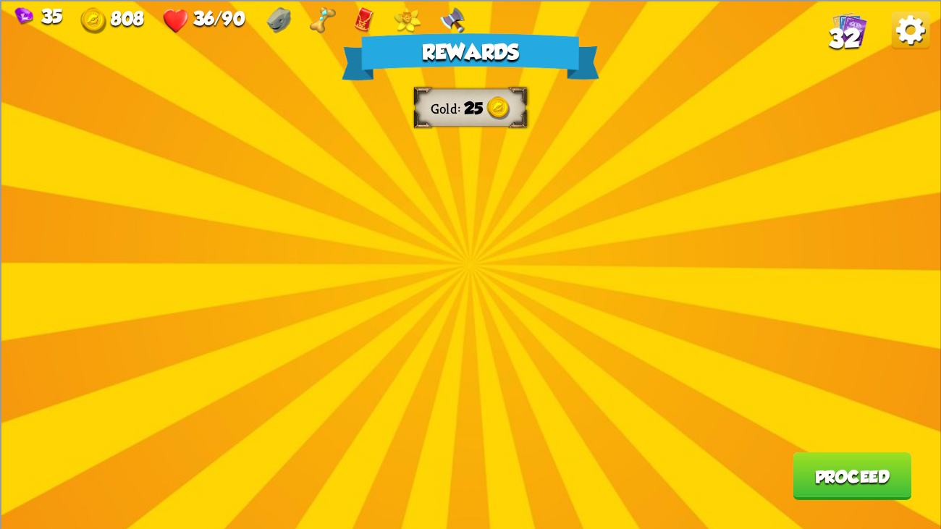
click at [793, 406] on button "Proceed" at bounding box center [852, 476] width 119 height 48
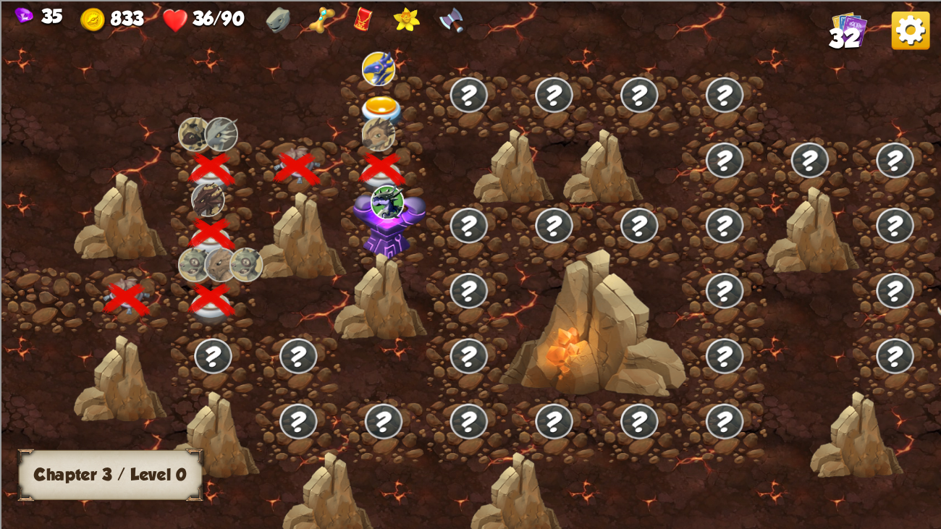
click at [375, 93] on div at bounding box center [383, 104] width 85 height 65
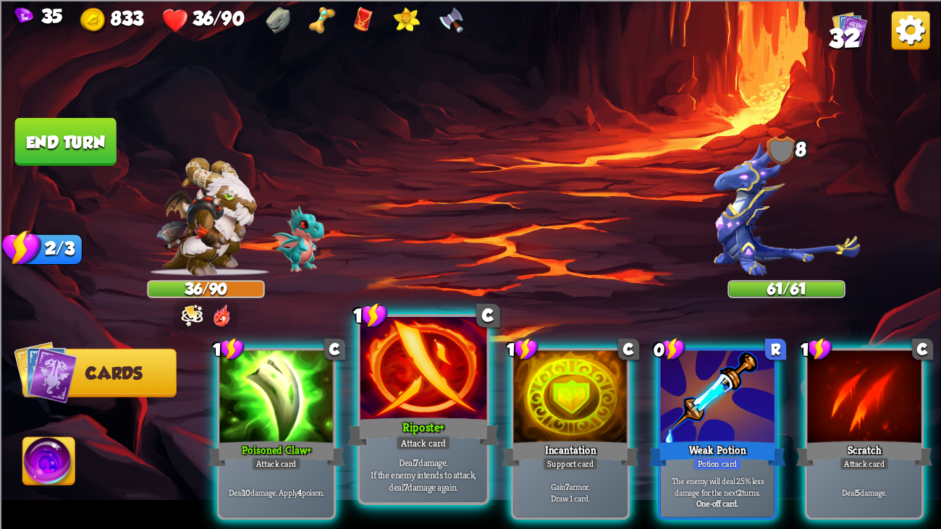
click at [383, 379] on div at bounding box center [424, 370] width 127 height 106
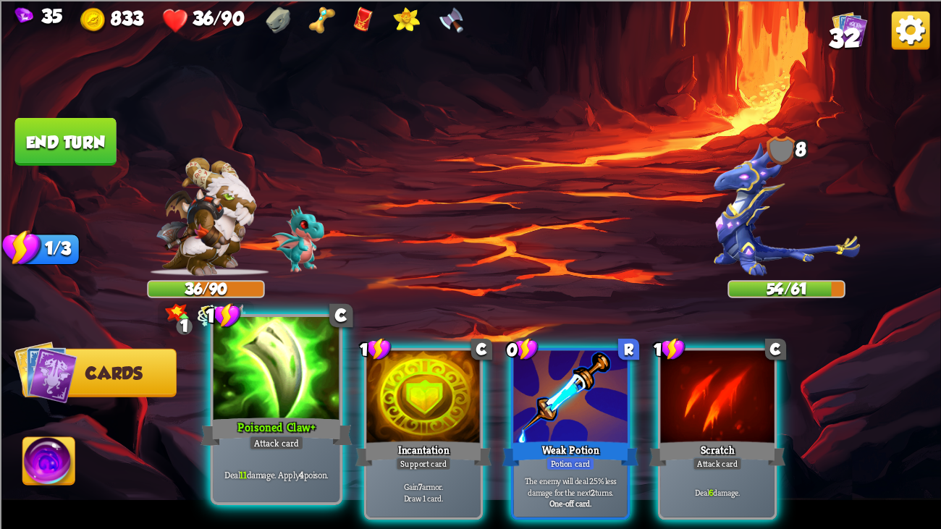
click at [259, 369] on div at bounding box center [277, 370] width 127 height 106
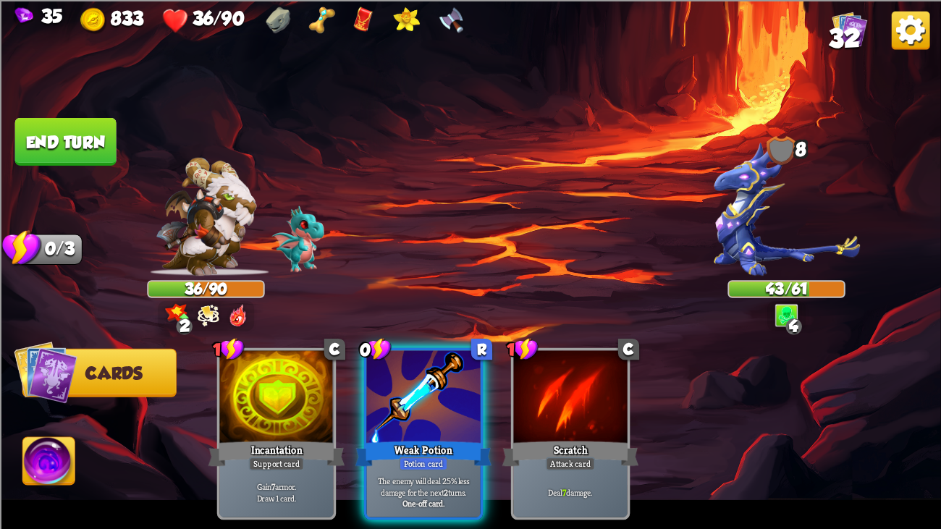
click at [77, 129] on button "End turn" at bounding box center [65, 141] width 101 height 48
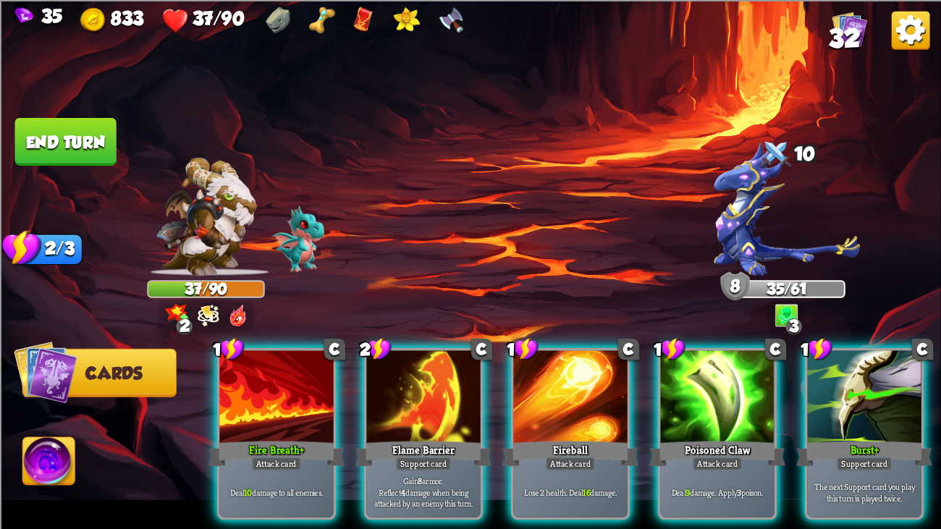
click at [432, 406] on div "Flame Barrier" at bounding box center [424, 453] width 137 height 30
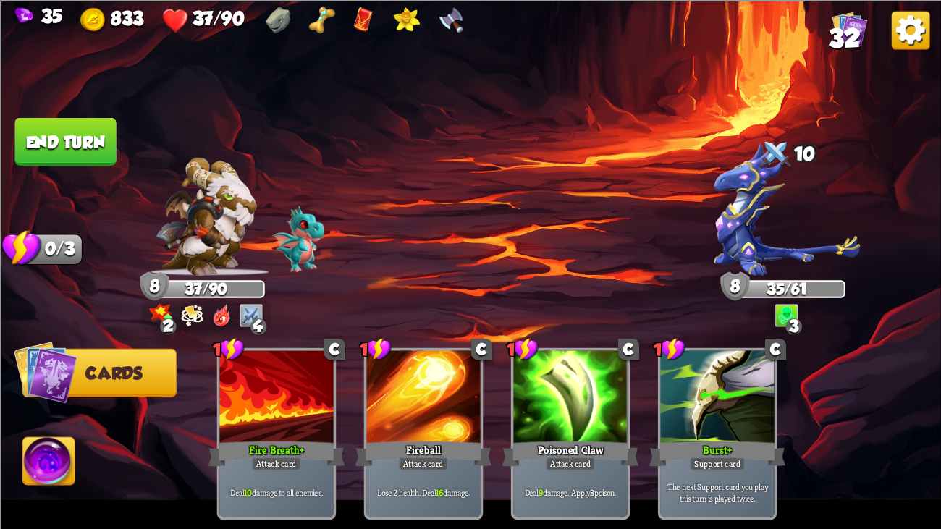
click at [83, 159] on button "End turn" at bounding box center [65, 141] width 101 height 48
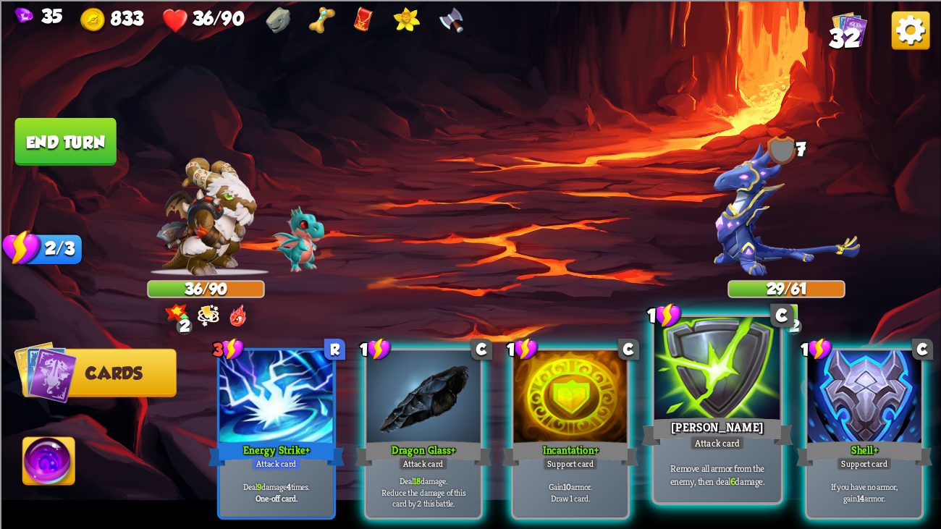
click at [696, 406] on div "[PERSON_NAME]" at bounding box center [718, 432] width 152 height 34
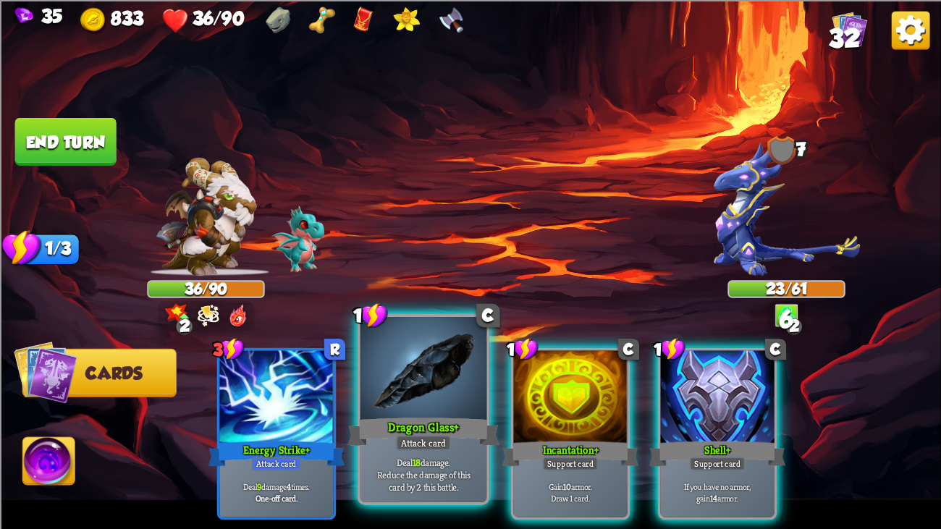
click at [413, 406] on div at bounding box center [424, 370] width 127 height 106
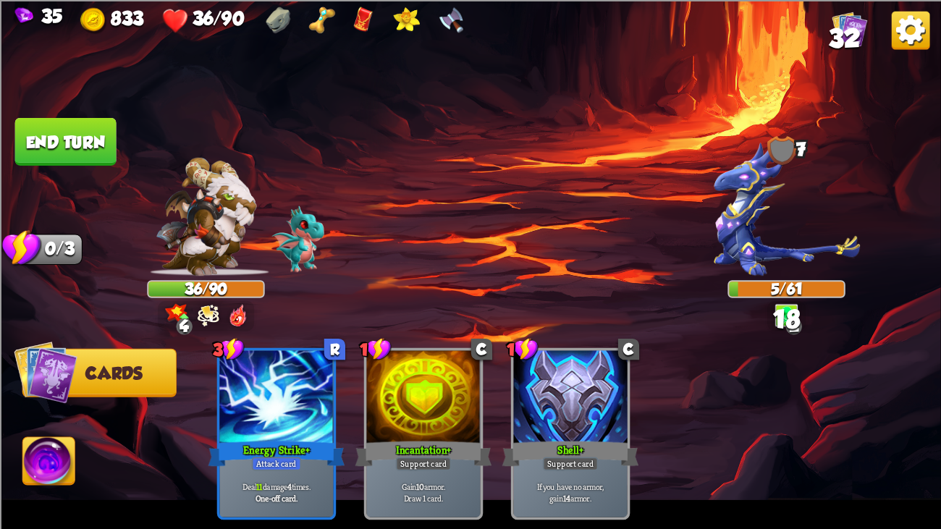
click at [61, 140] on button "End turn" at bounding box center [65, 141] width 101 height 48
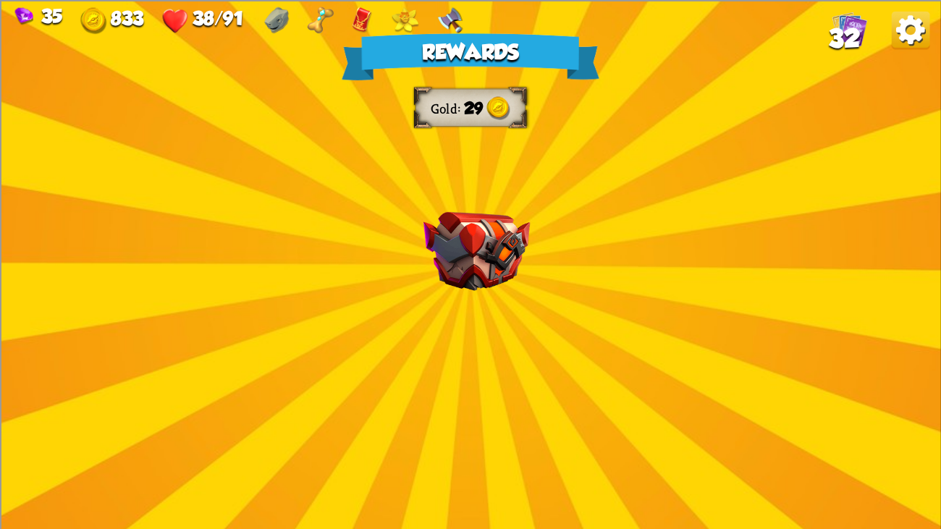
click at [424, 232] on img at bounding box center [477, 250] width 106 height 79
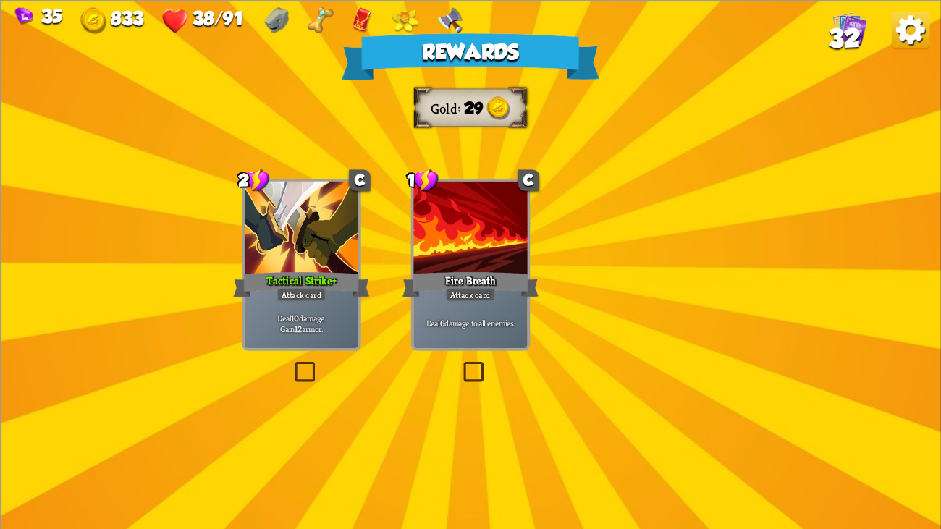
click at [424, 232] on img at bounding box center [477, 250] width 106 height 79
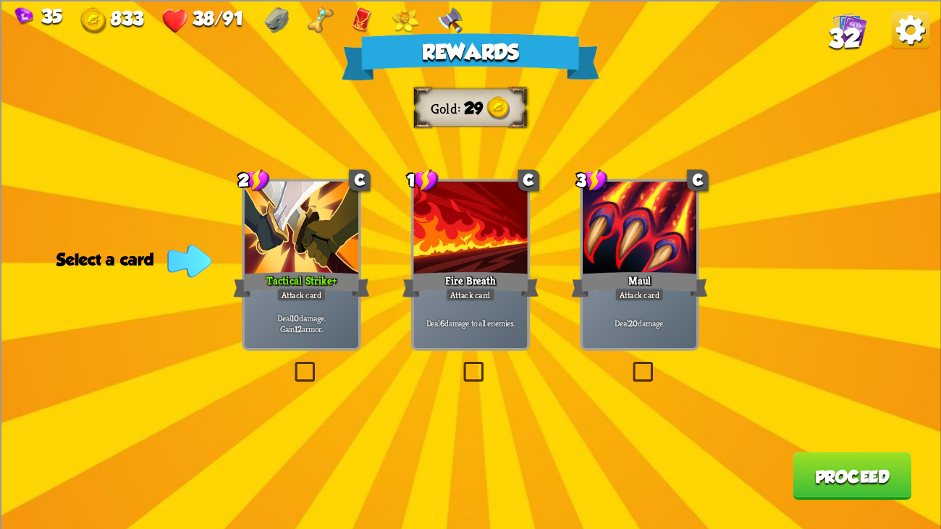
click at [264, 247] on div at bounding box center [302, 229] width 114 height 96
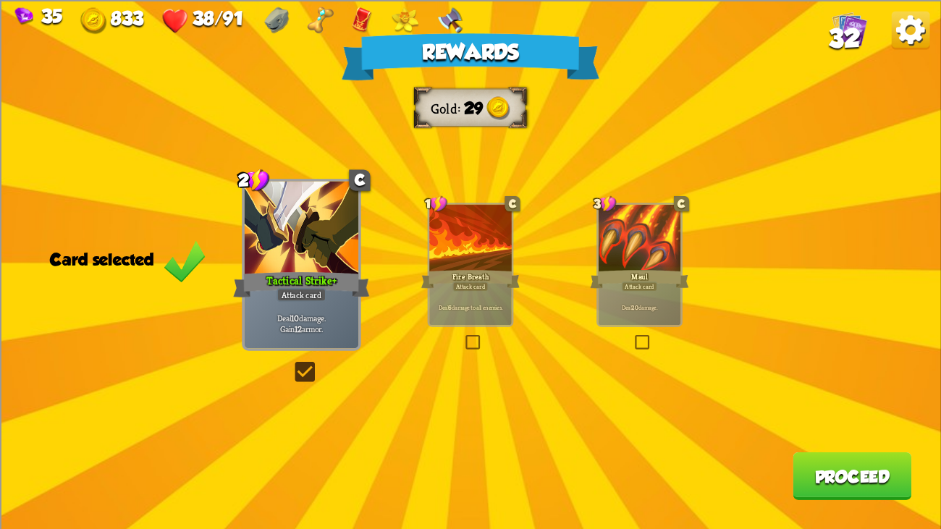
click at [851, 406] on button "Proceed" at bounding box center [852, 476] width 119 height 48
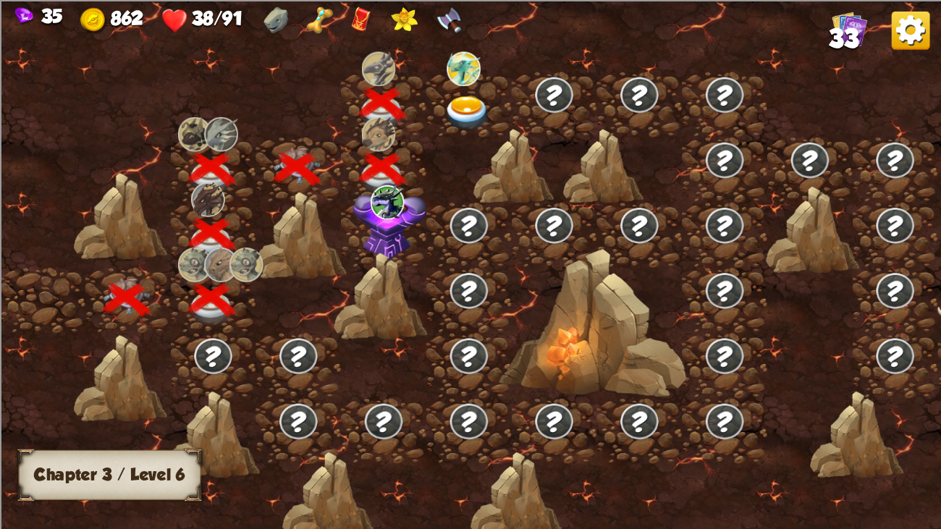
click at [455, 85] on div at bounding box center [469, 104] width 85 height 65
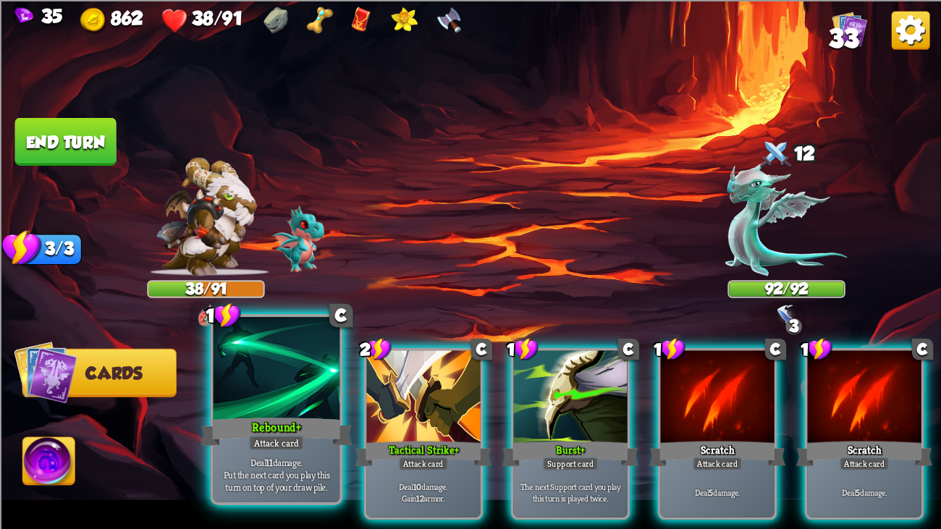
click at [280, 394] on div at bounding box center [277, 370] width 127 height 106
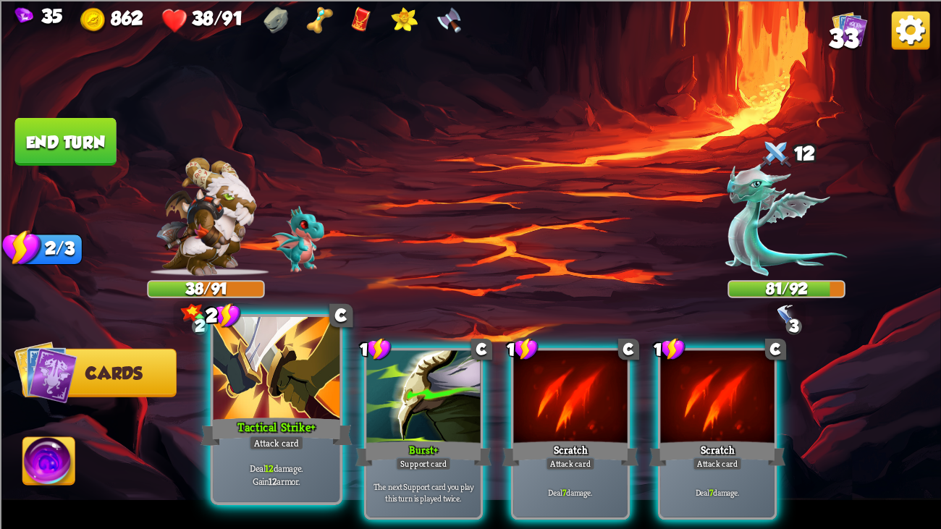
click at [272, 392] on div at bounding box center [277, 370] width 127 height 106
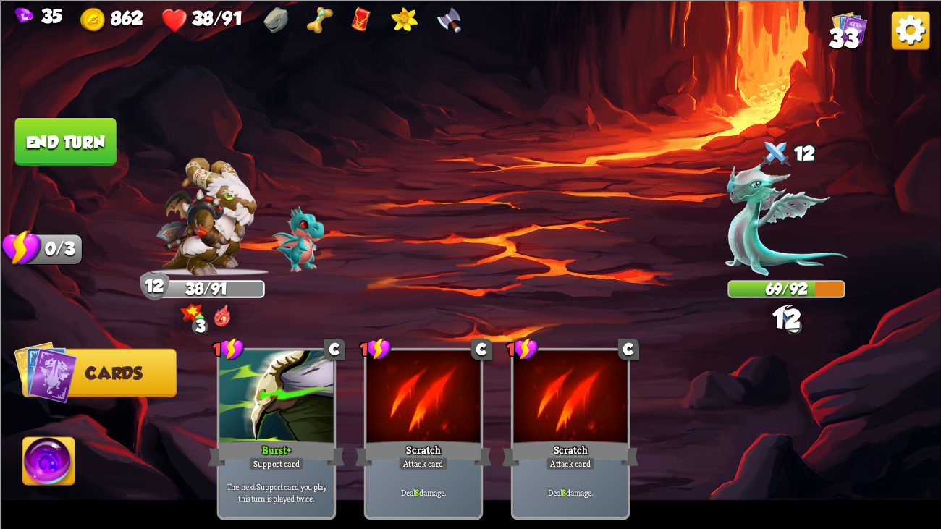
click at [70, 138] on button "End turn" at bounding box center [65, 141] width 101 height 48
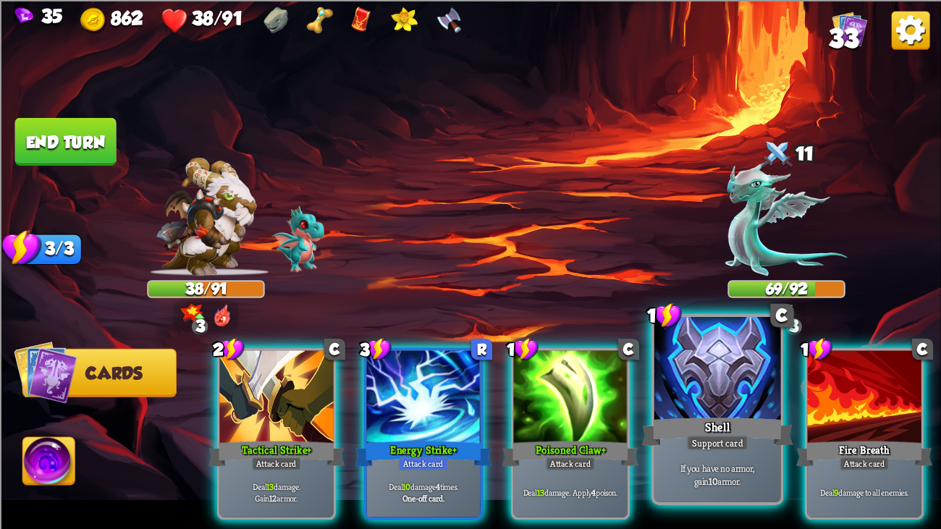
click at [662, 406] on div at bounding box center [718, 370] width 127 height 106
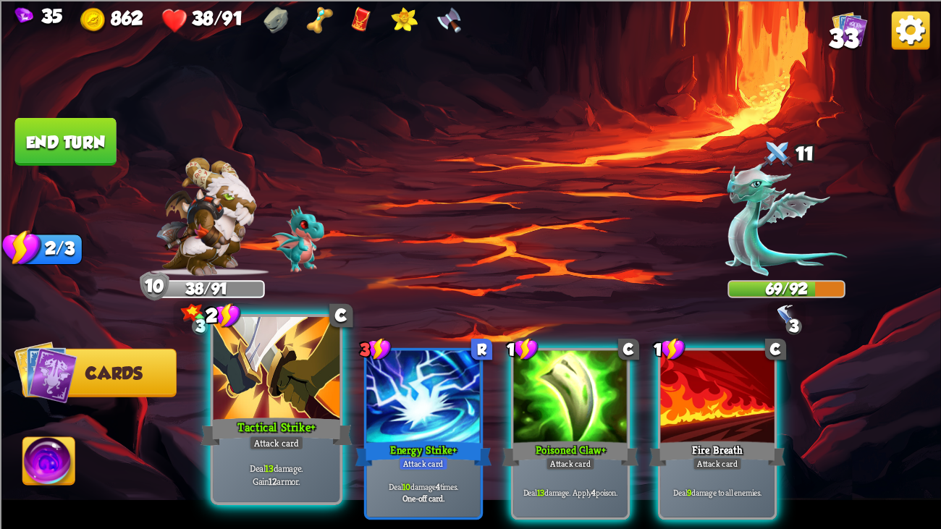
click at [233, 374] on div at bounding box center [277, 370] width 127 height 106
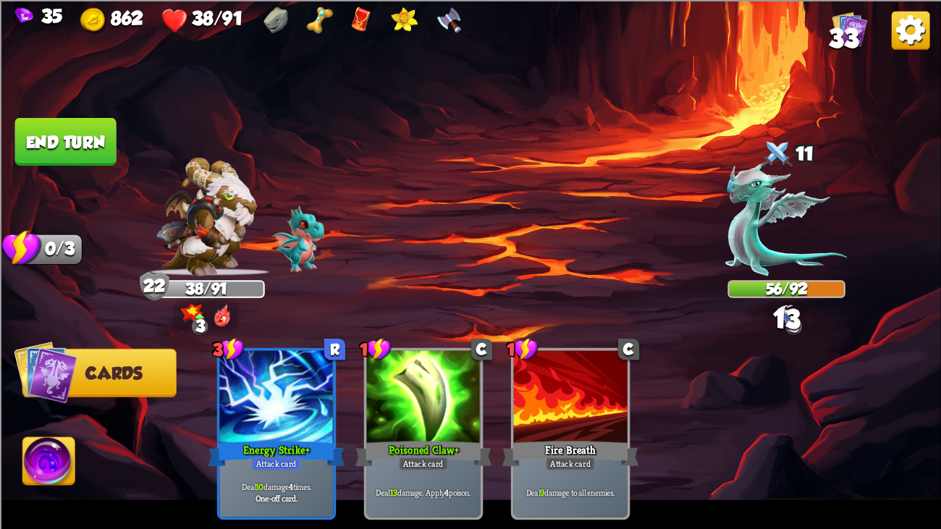
click at [37, 143] on button "End turn" at bounding box center [65, 141] width 101 height 48
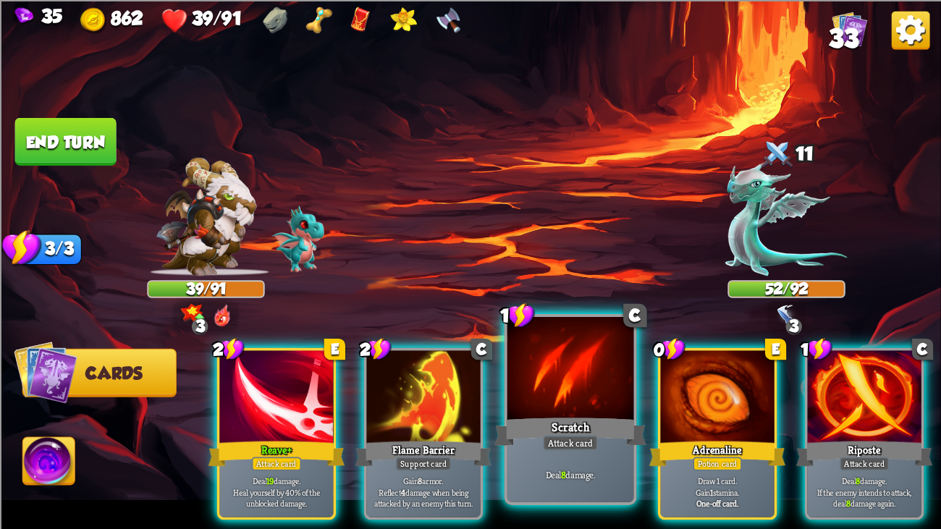
click at [600, 373] on div at bounding box center [571, 370] width 127 height 106
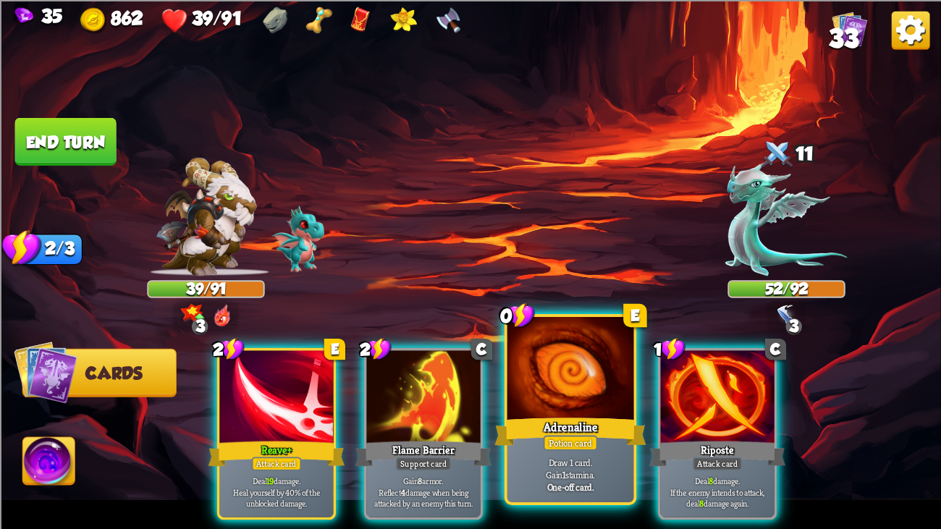
click at [592, 380] on div at bounding box center [571, 370] width 127 height 106
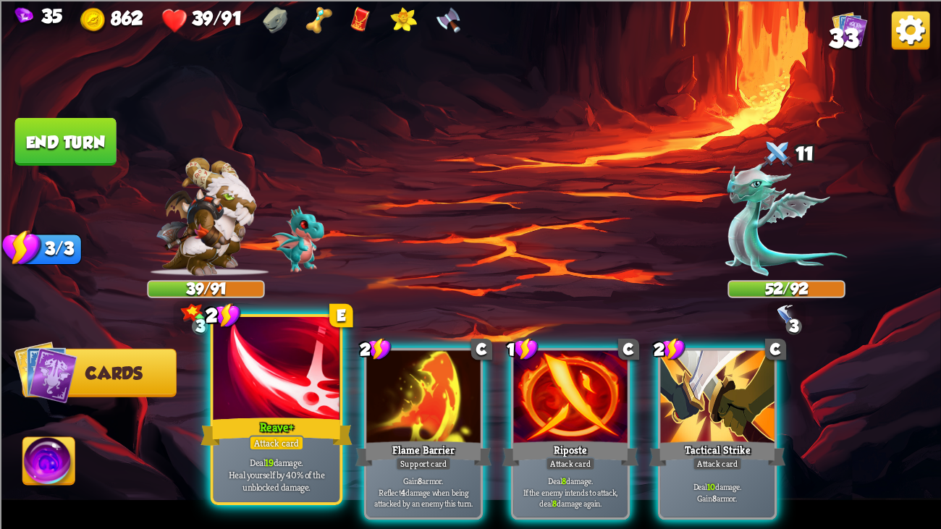
click at [257, 370] on div at bounding box center [277, 370] width 127 height 106
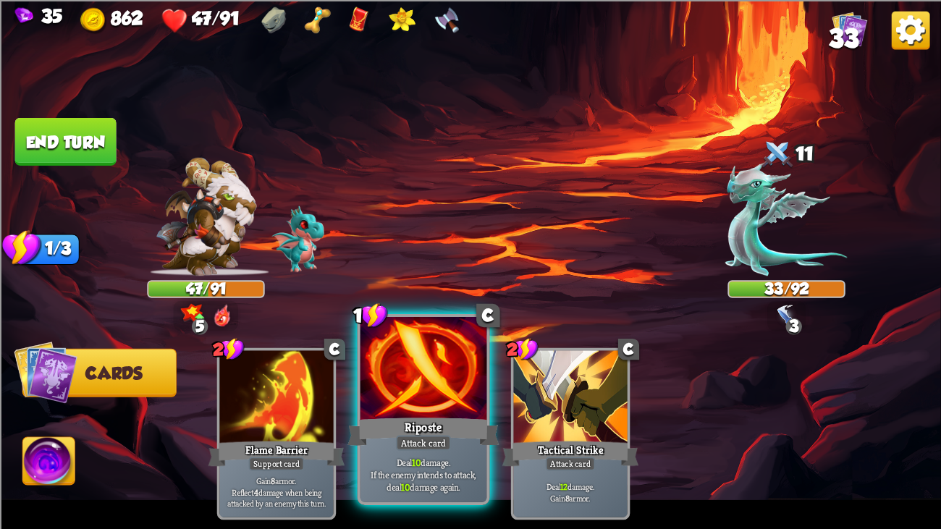
click at [405, 394] on div at bounding box center [424, 370] width 127 height 106
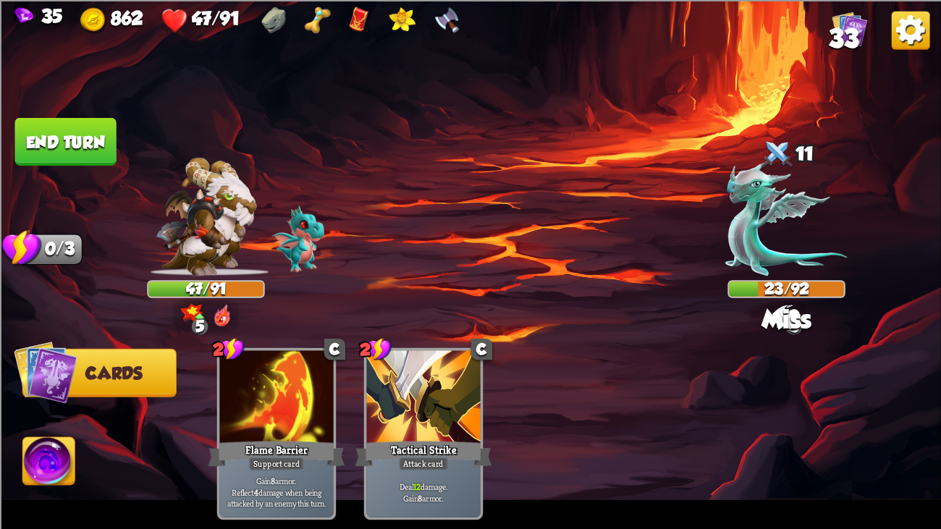
click at [83, 148] on button "End turn" at bounding box center [65, 141] width 101 height 48
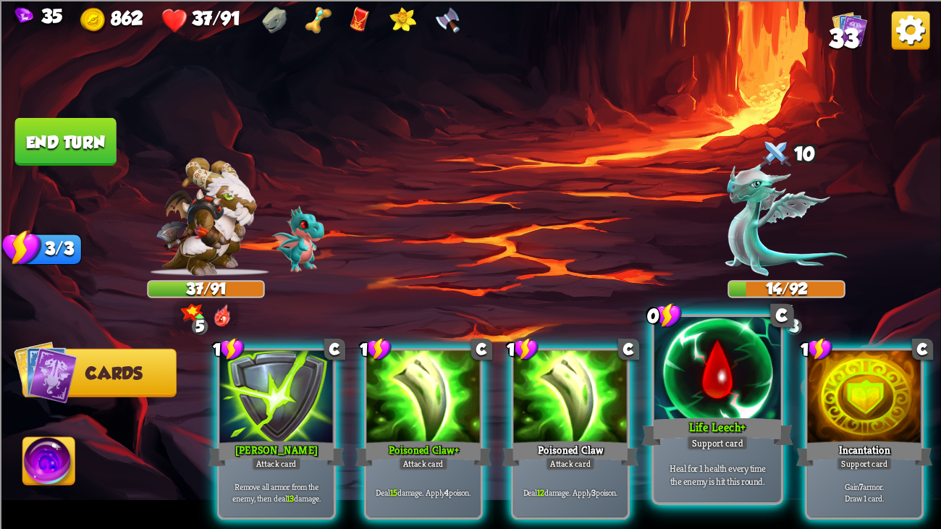
click at [687, 357] on div at bounding box center [718, 370] width 127 height 106
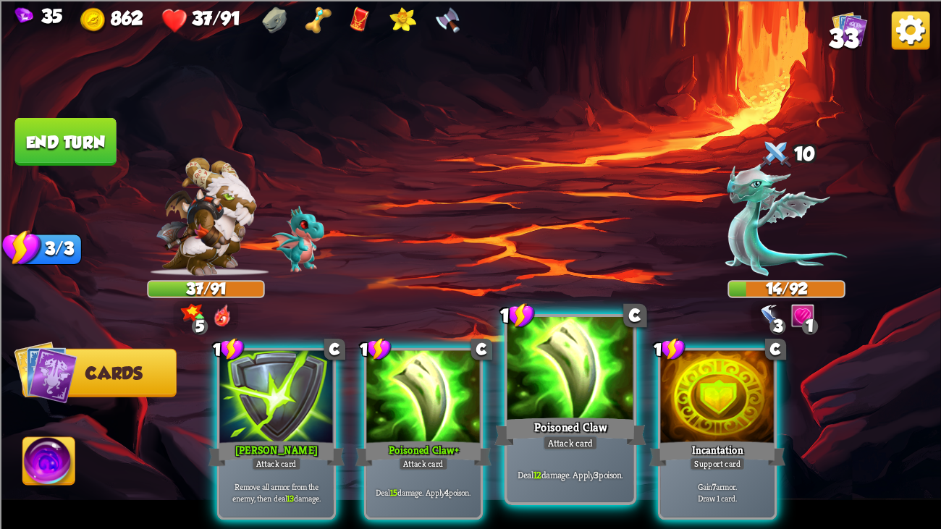
click at [594, 355] on div at bounding box center [571, 370] width 127 height 106
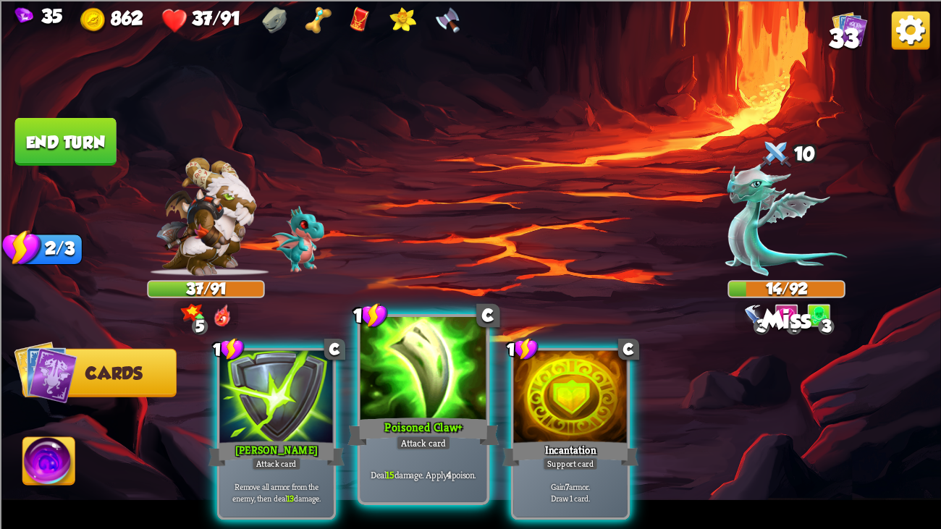
click at [444, 345] on div at bounding box center [424, 370] width 127 height 106
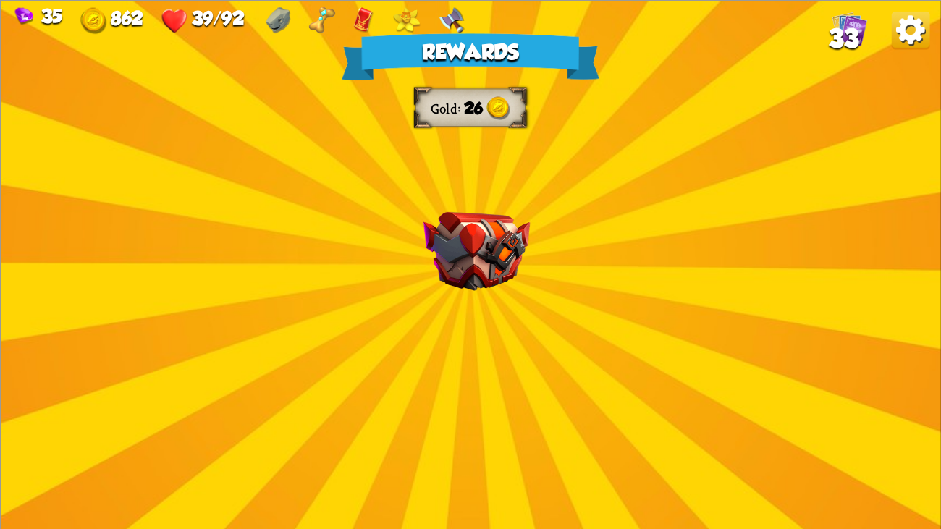
click at [479, 290] on img at bounding box center [477, 250] width 106 height 79
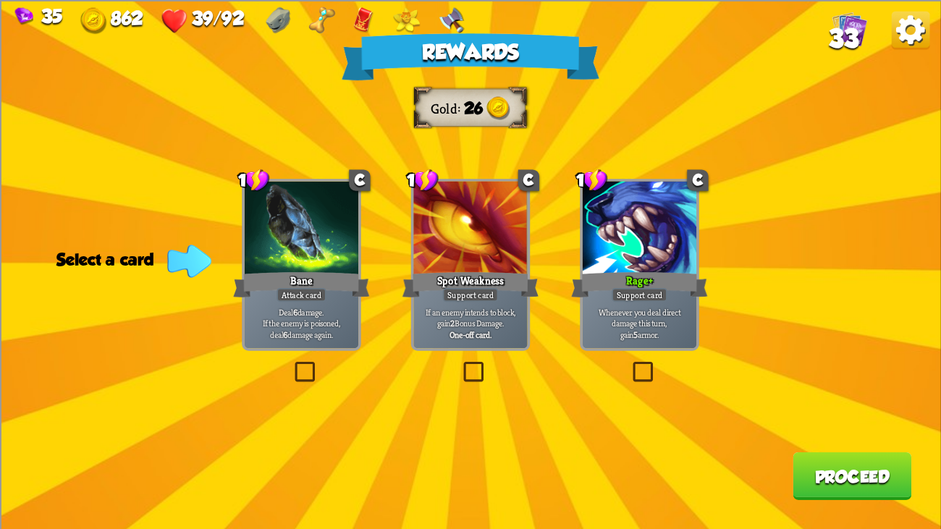
click at [626, 273] on div "Rage+" at bounding box center [639, 284] width 137 height 30
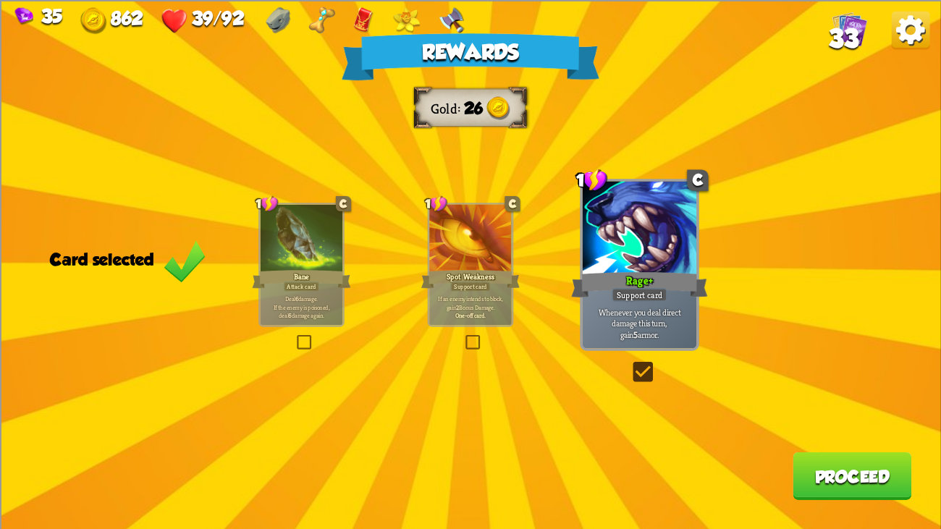
click at [828, 406] on button "Proceed" at bounding box center [852, 476] width 119 height 48
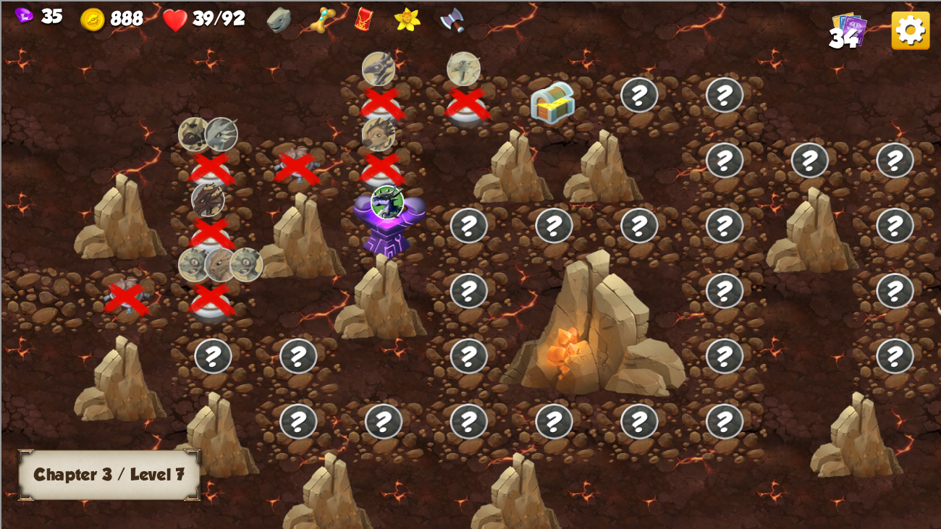
click at [556, 98] on img at bounding box center [552, 103] width 47 height 44
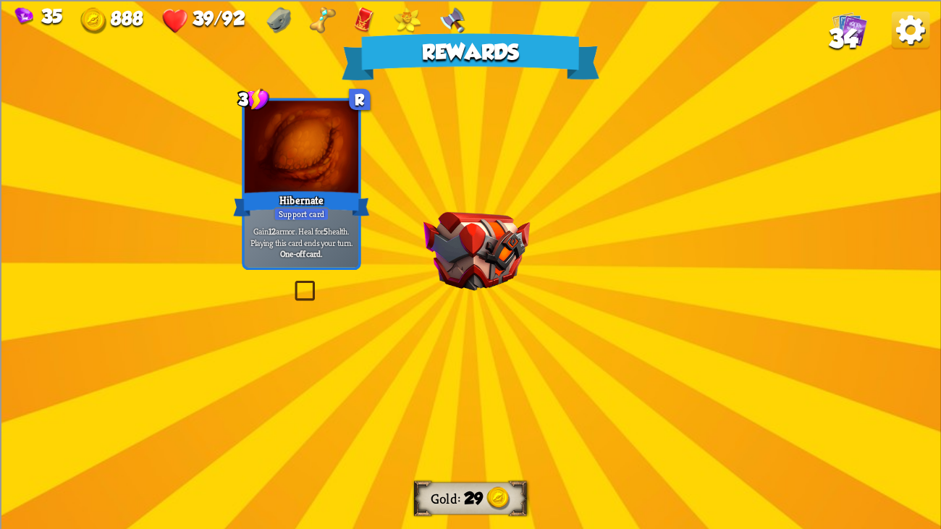
click at [523, 166] on div "Rewards Gold 29 Select a card 3 R Hibernate Support card Gain 12 armor. Heal fo…" at bounding box center [470, 264] width 941 height 529
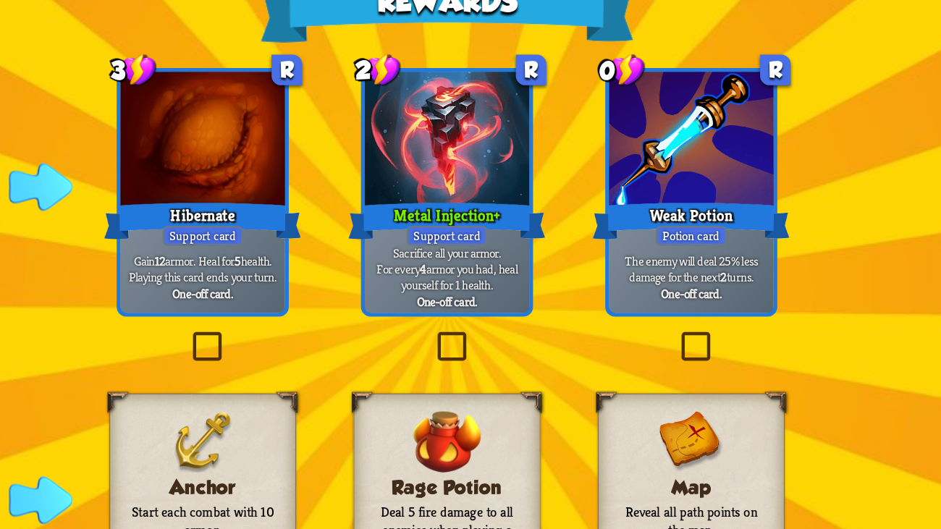
click at [302, 146] on div at bounding box center [302, 149] width 114 height 96
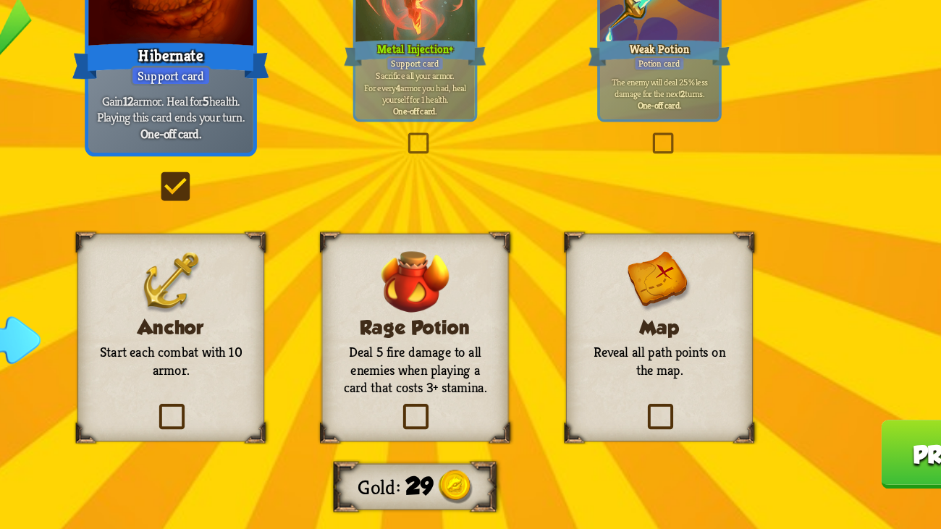
scroll to position [0, 0]
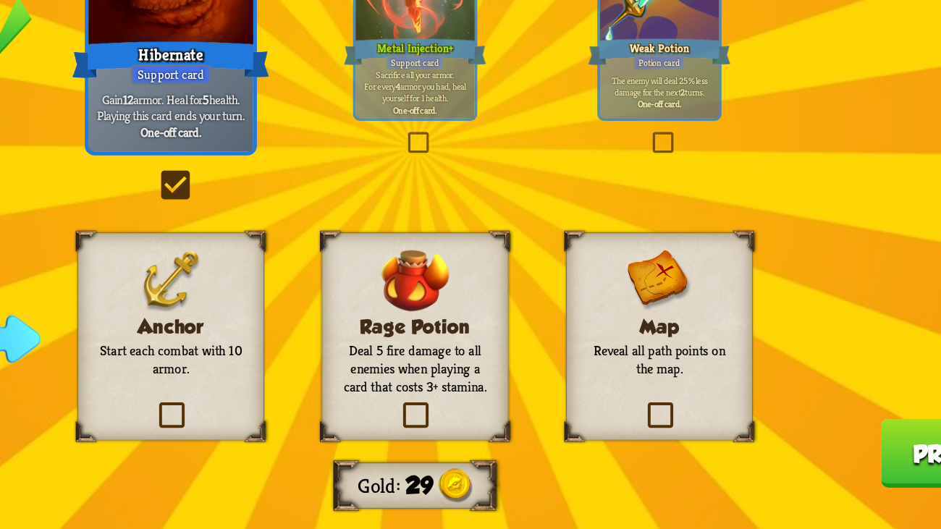
click at [325, 389] on h3 "Anchor" at bounding box center [301, 388] width 105 height 15
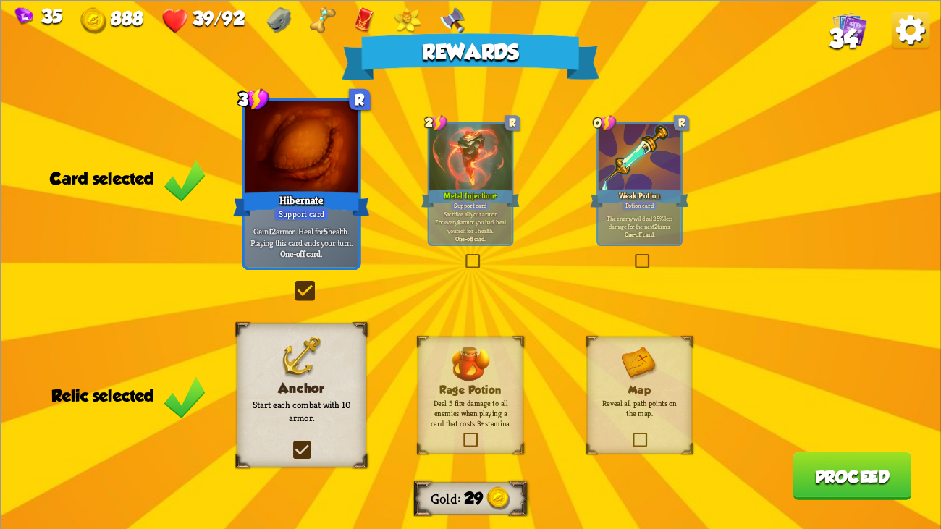
click at [849, 406] on div "Rewards Gold 29 Card selected 3 R Hibernate Support card Gain 12 armor. Heal fo…" at bounding box center [470, 264] width 941 height 529
click at [845, 406] on button "Proceed" at bounding box center [852, 476] width 119 height 48
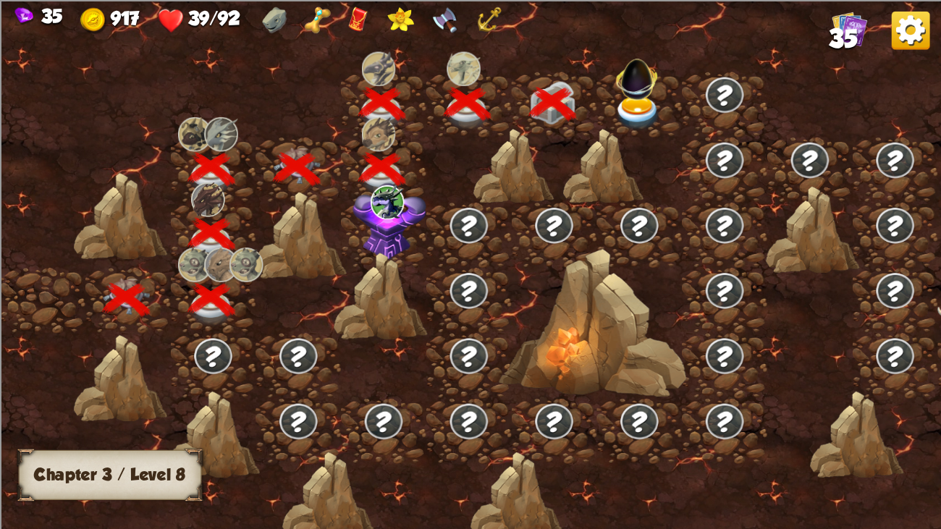
click at [630, 88] on img at bounding box center [638, 76] width 50 height 50
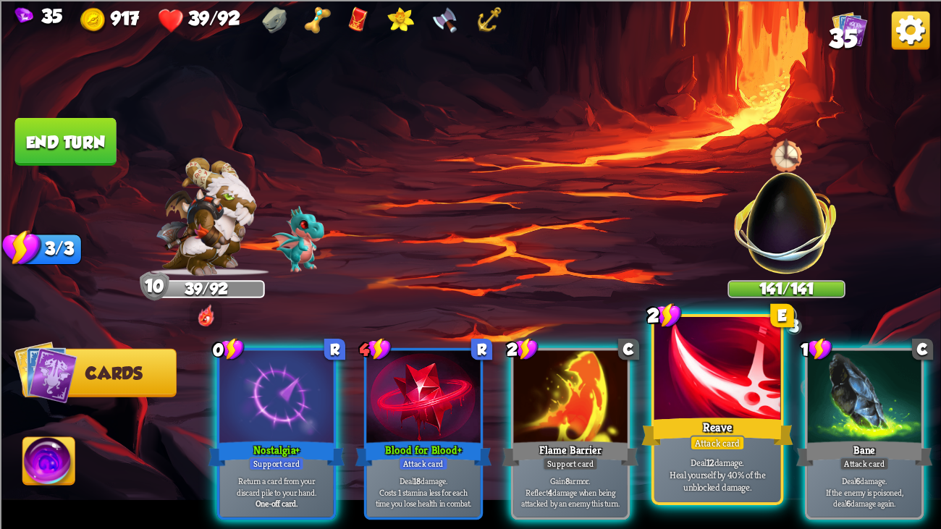
click at [718, 406] on div "Attack card" at bounding box center [717, 442] width 55 height 15
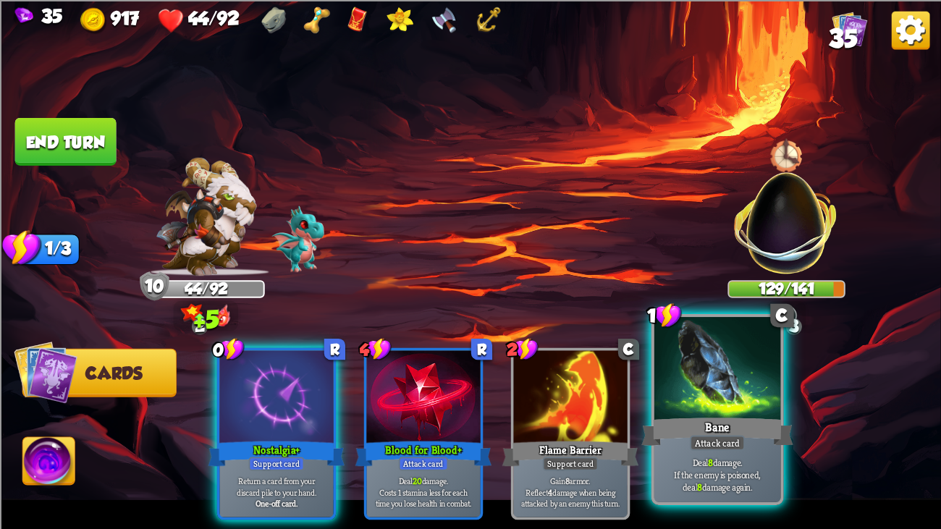
click at [755, 382] on div at bounding box center [718, 370] width 127 height 106
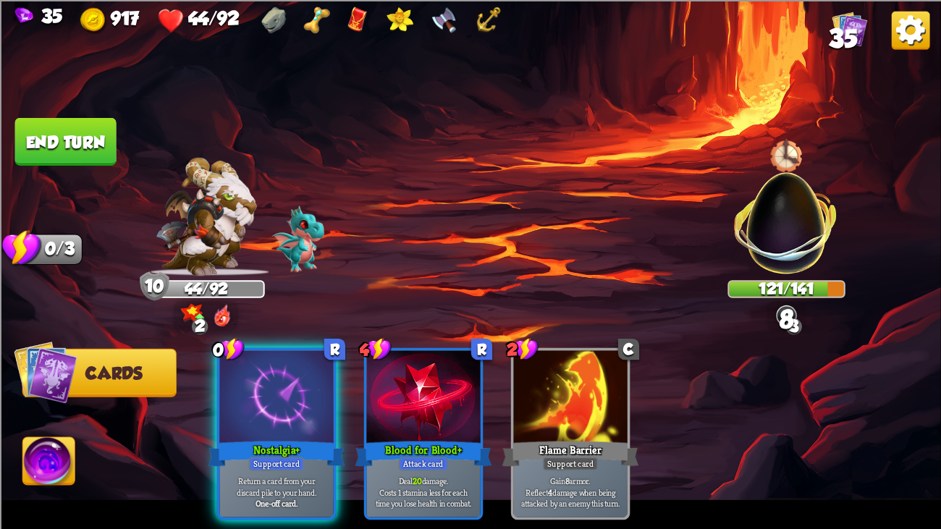
click at [99, 143] on button "End turn" at bounding box center [65, 141] width 101 height 48
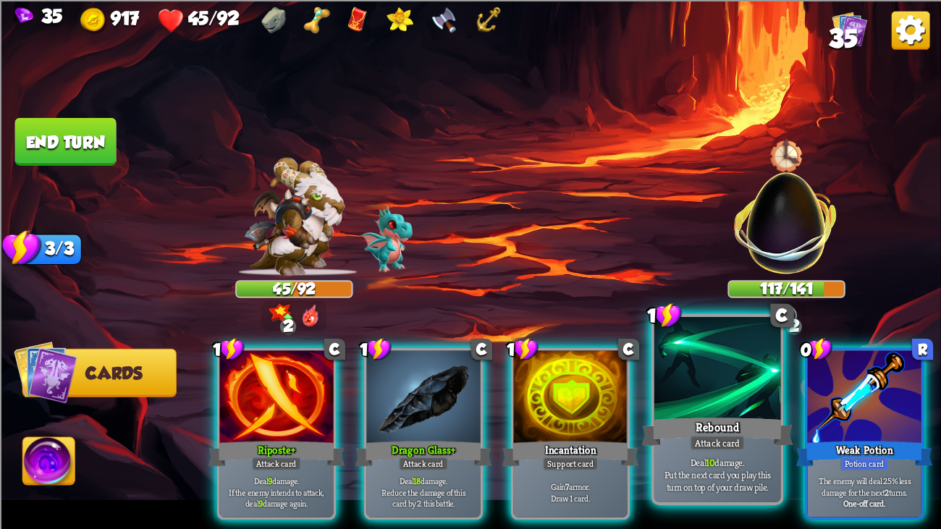
click at [685, 392] on div at bounding box center [718, 370] width 127 height 106
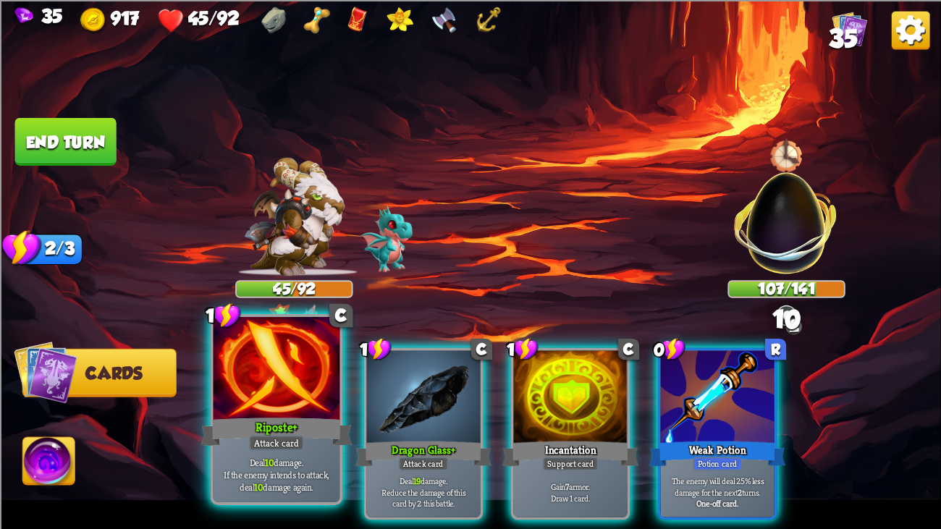
click at [326, 375] on div at bounding box center [277, 370] width 127 height 106
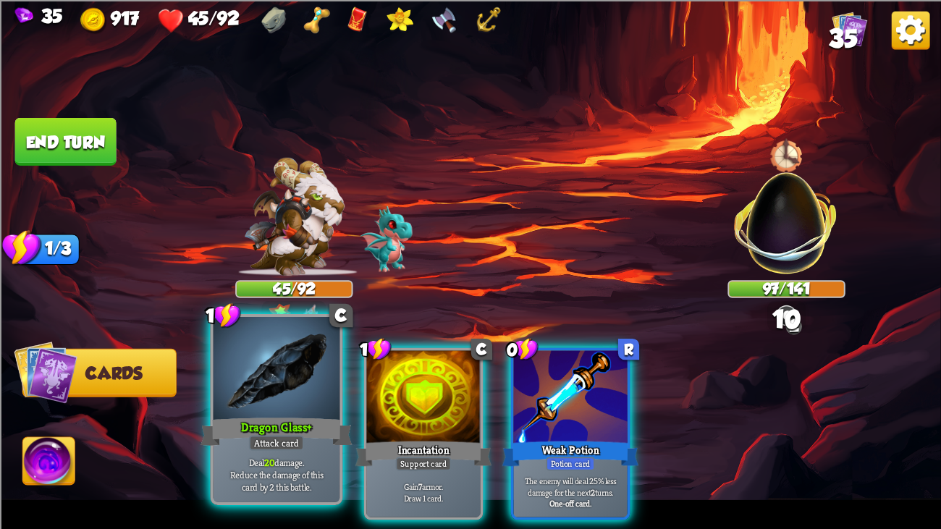
click at [272, 378] on div at bounding box center [277, 370] width 127 height 106
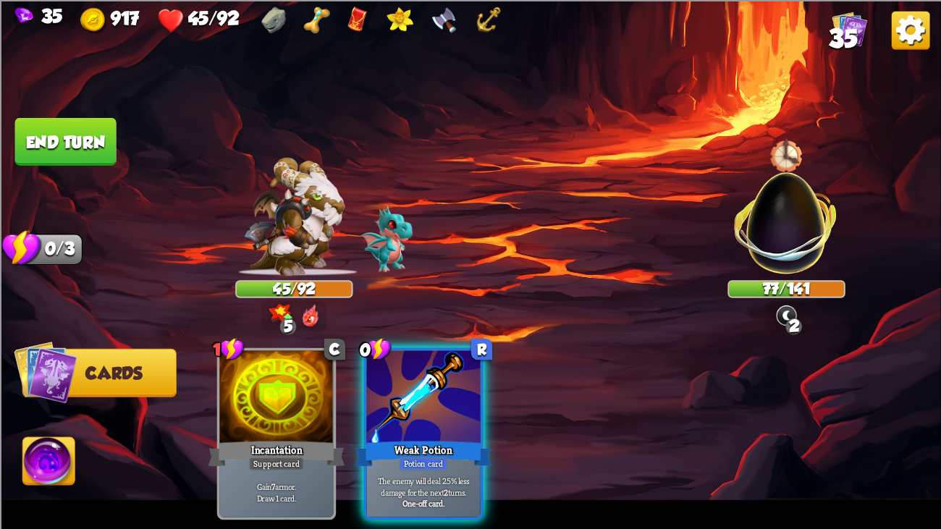
click at [72, 129] on button "End turn" at bounding box center [66, 141] width 104 height 49
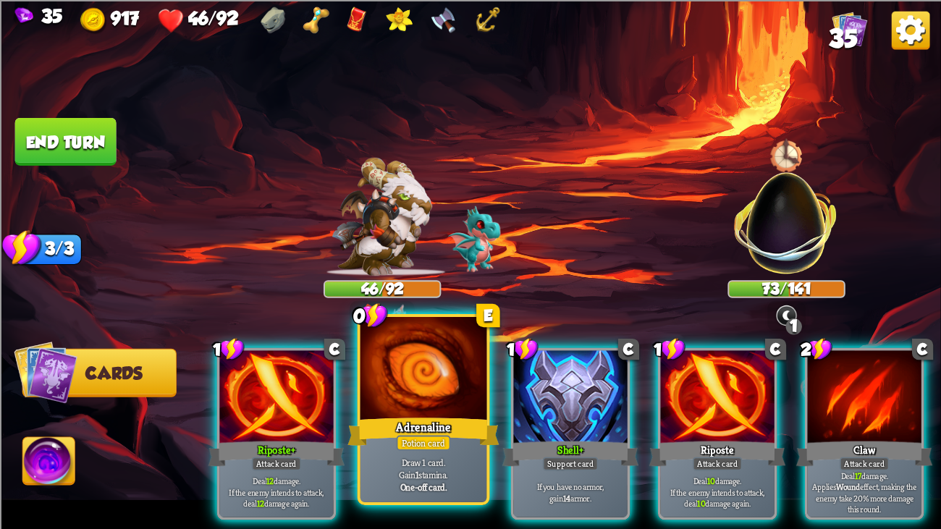
click at [408, 387] on div at bounding box center [424, 370] width 127 height 106
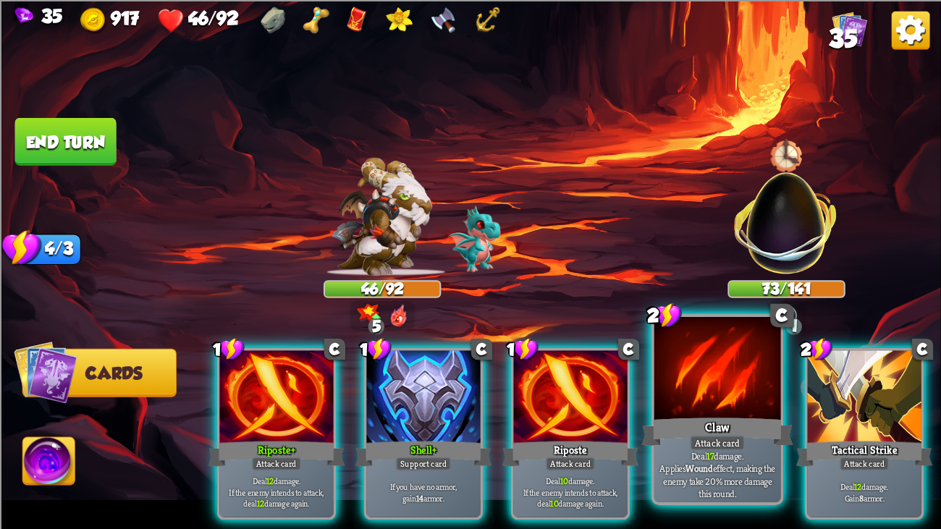
click at [704, 383] on div at bounding box center [718, 370] width 127 height 106
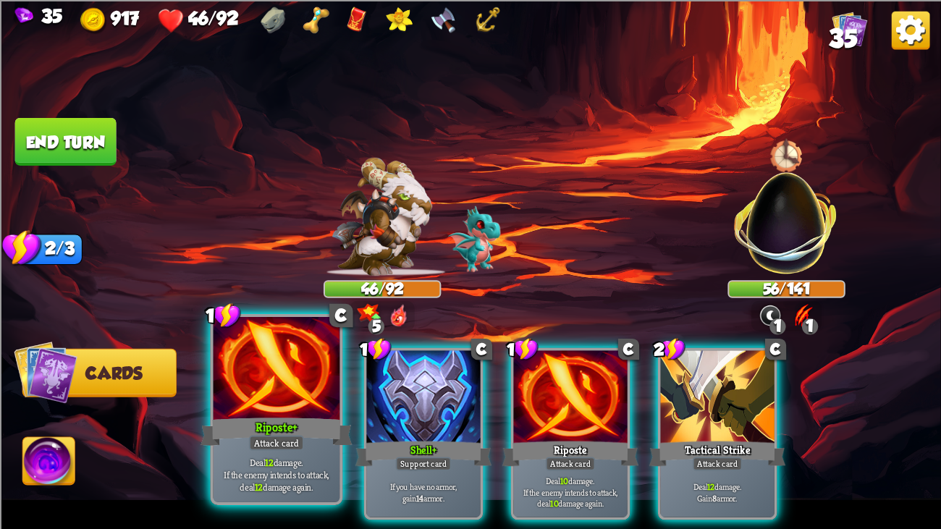
click at [300, 357] on div at bounding box center [277, 370] width 127 height 106
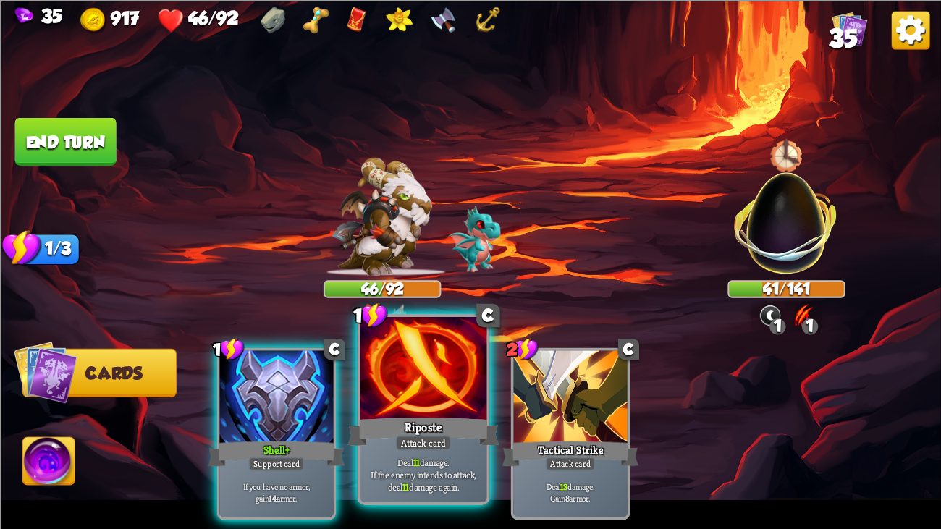
click at [442, 371] on div at bounding box center [424, 370] width 127 height 106
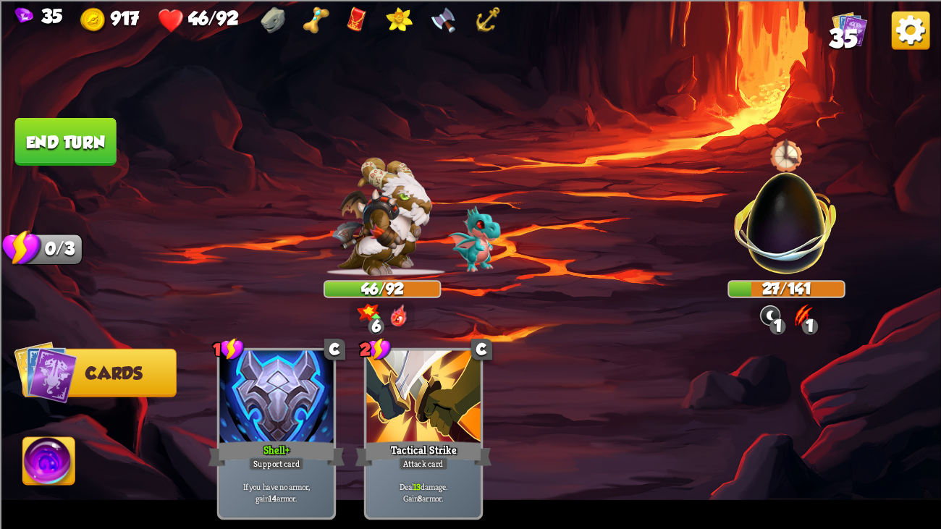
click at [23, 122] on button "End turn" at bounding box center [65, 141] width 101 height 48
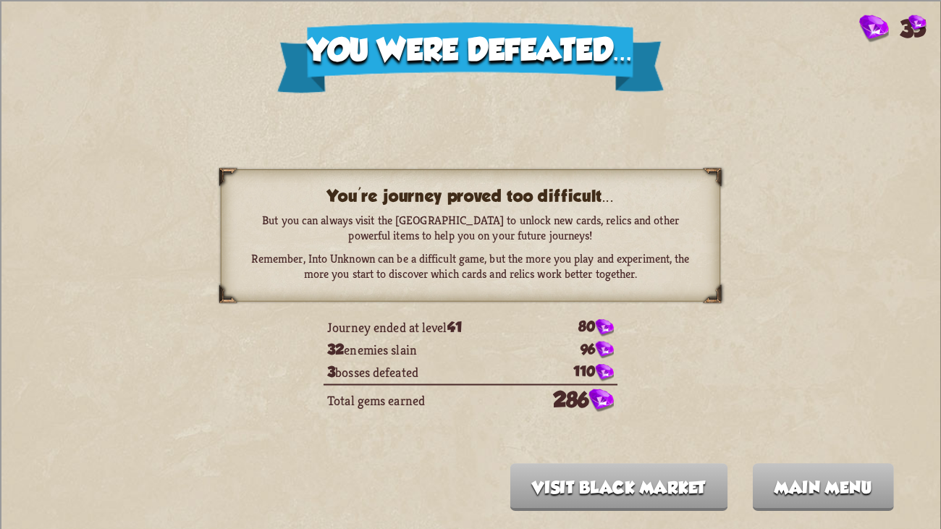
click at [675, 406] on button "Visit Black Market" at bounding box center [620, 487] width 218 height 48
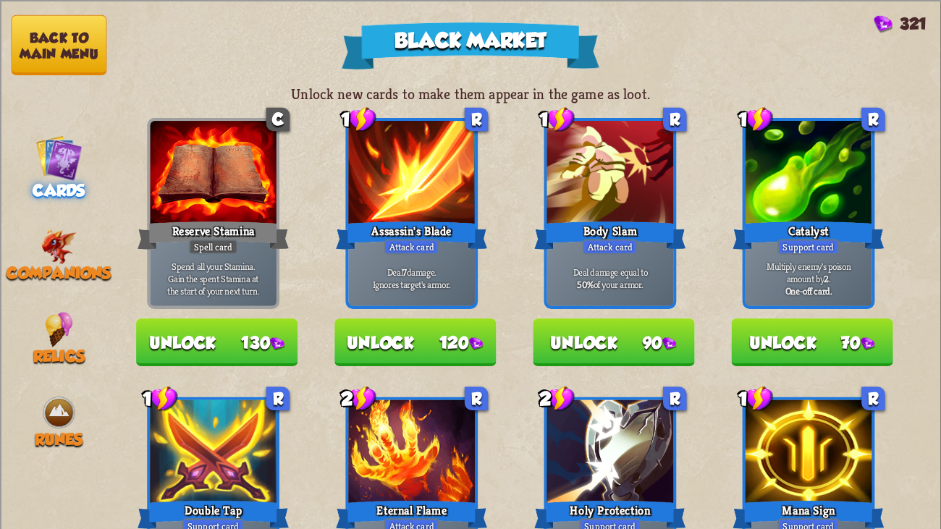
click at [675, 406] on div "2 R Holy Protection Support card Gain 2 armor for every Support card in your de…" at bounding box center [611, 492] width 133 height 191
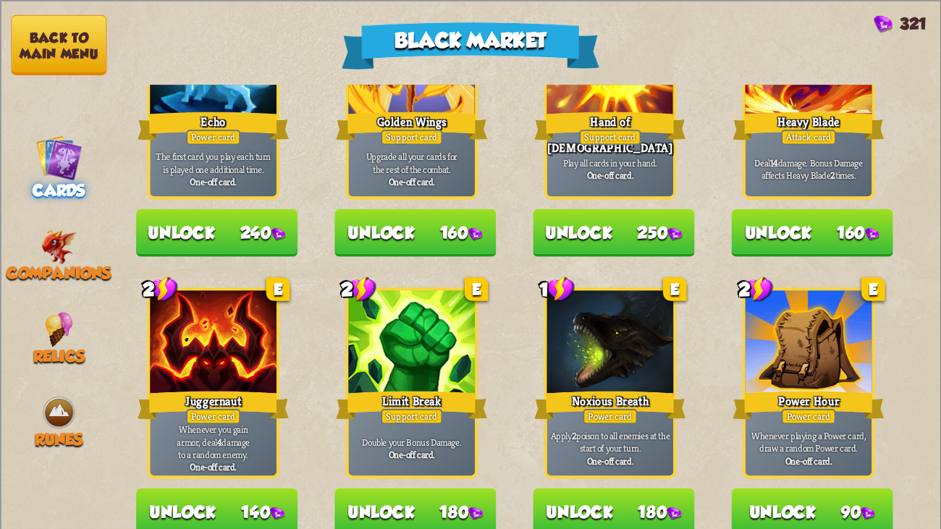
scroll to position [1506, 0]
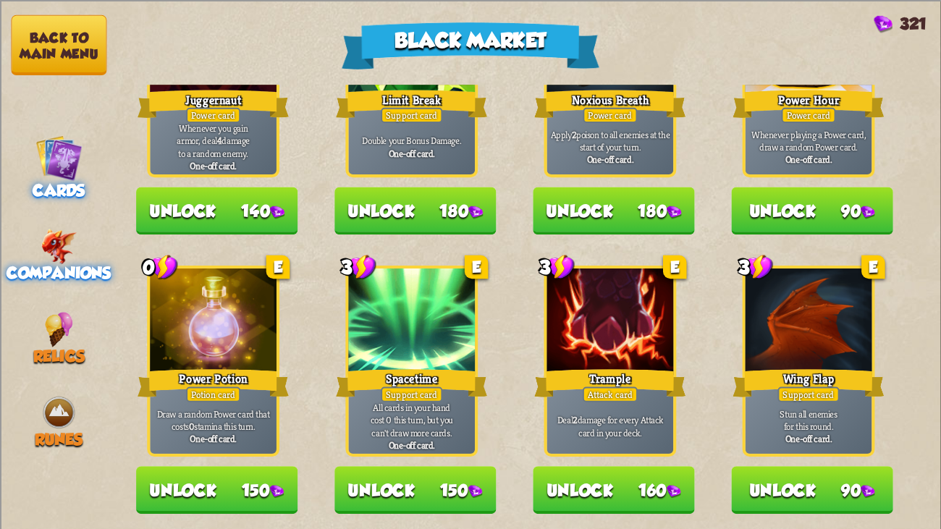
click at [71, 249] on img at bounding box center [59, 246] width 36 height 35
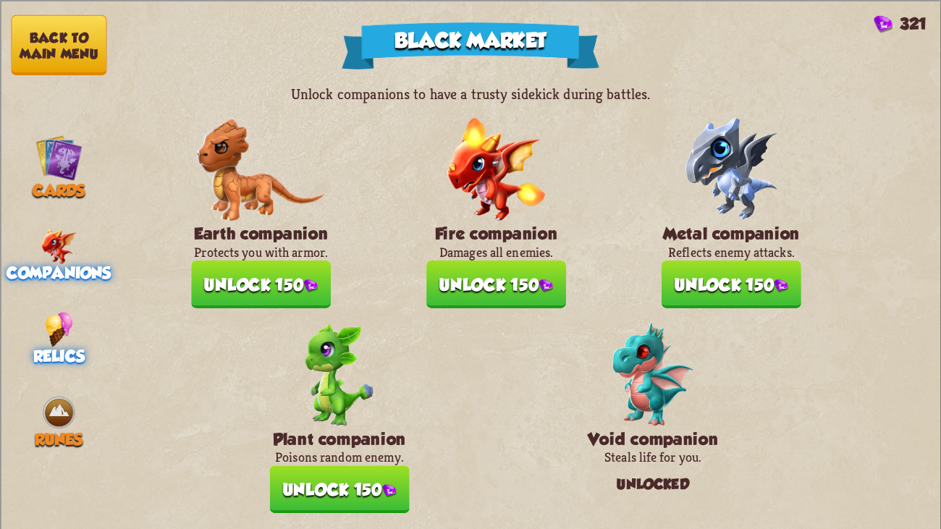
click at [74, 347] on span "Relics" at bounding box center [58, 356] width 51 height 18
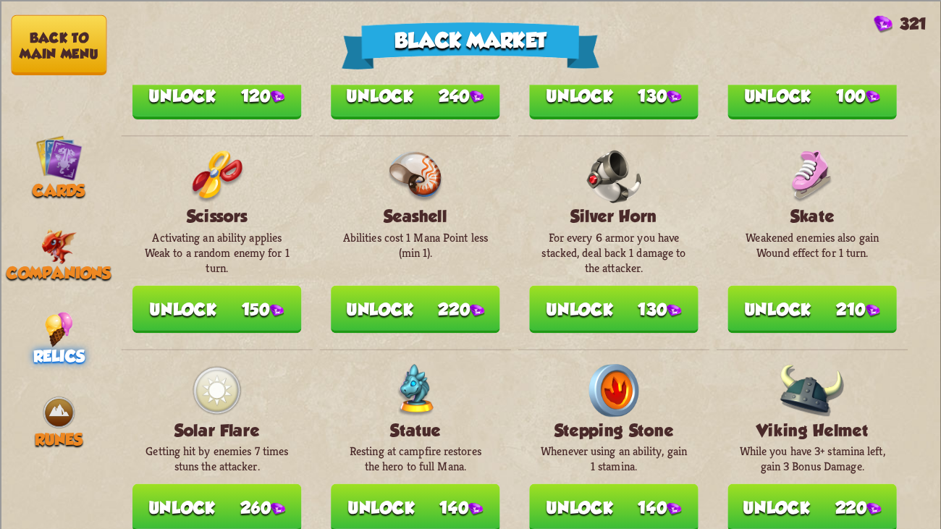
scroll to position [1640, 0]
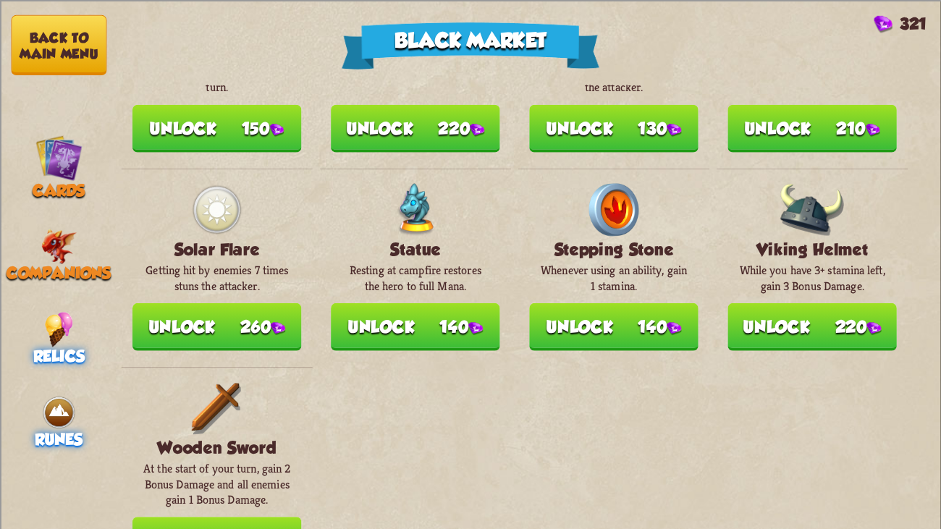
click at [61, 406] on span "Runes" at bounding box center [59, 439] width 48 height 18
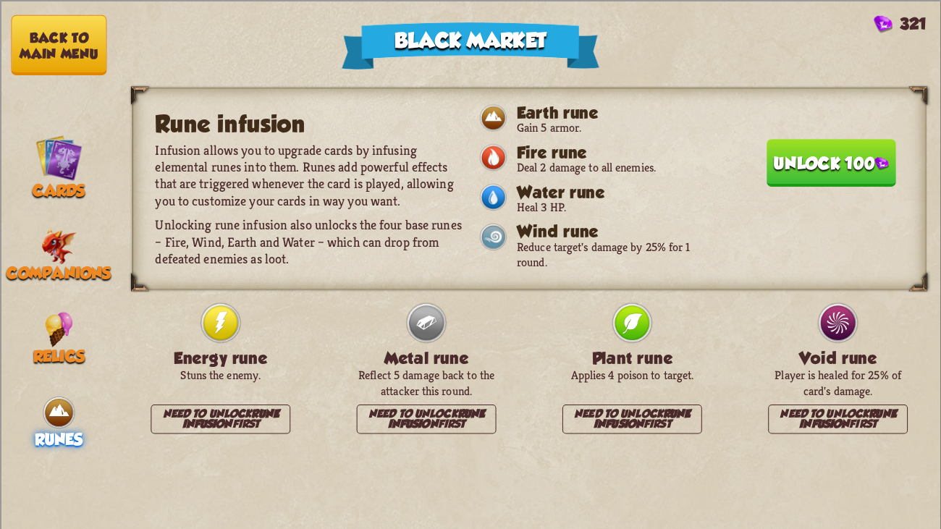
click at [81, 67] on button "Back to main menu" at bounding box center [59, 44] width 96 height 60
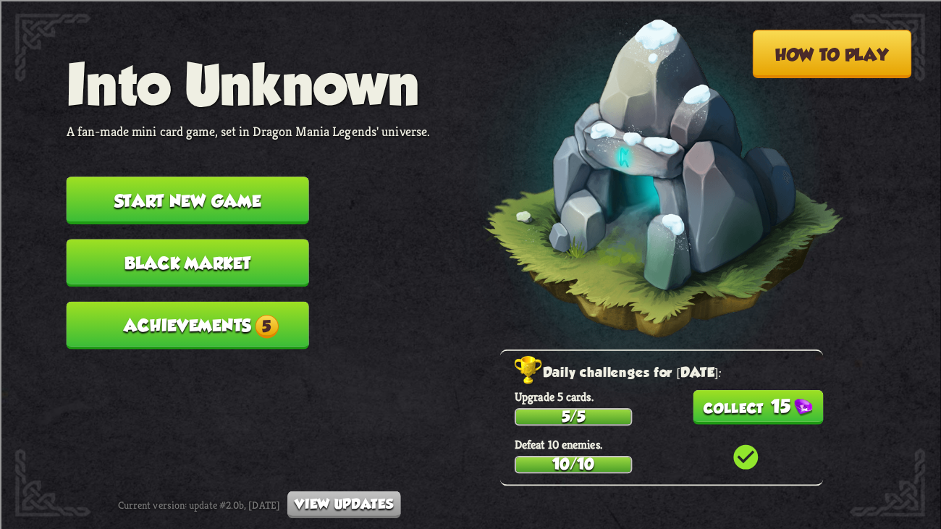
click at [247, 308] on button "Achievements 5" at bounding box center [188, 325] width 243 height 48
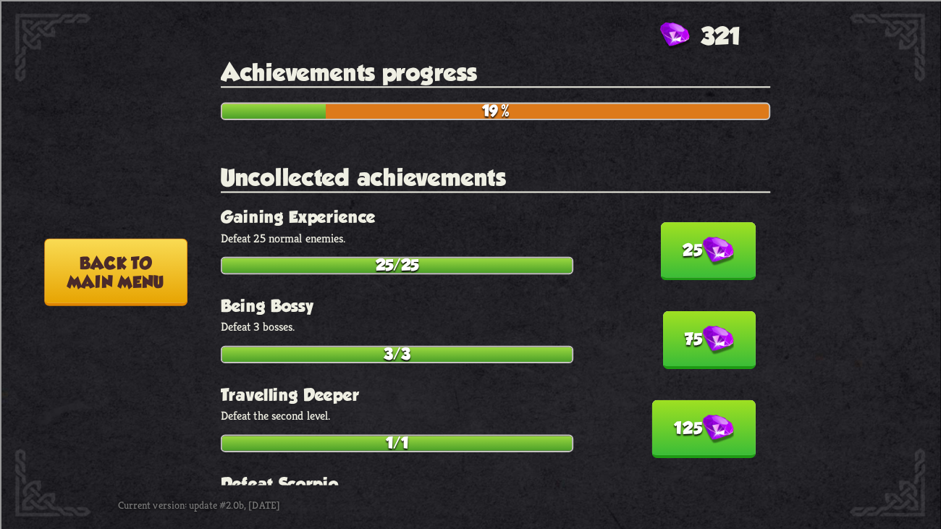
click at [703, 222] on button "25" at bounding box center [708, 251] width 95 height 58
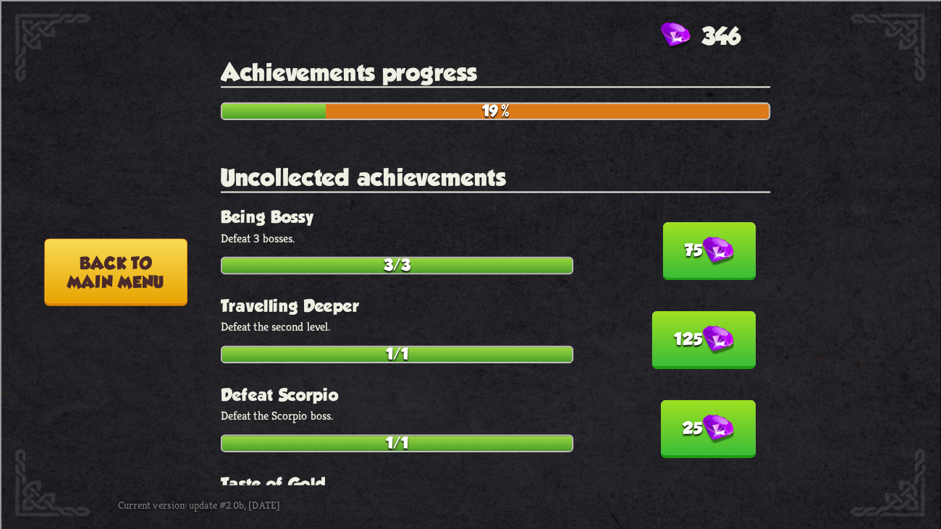
click at [703, 222] on button "75" at bounding box center [709, 251] width 93 height 58
click at [703, 311] on button "125" at bounding box center [704, 340] width 104 height 58
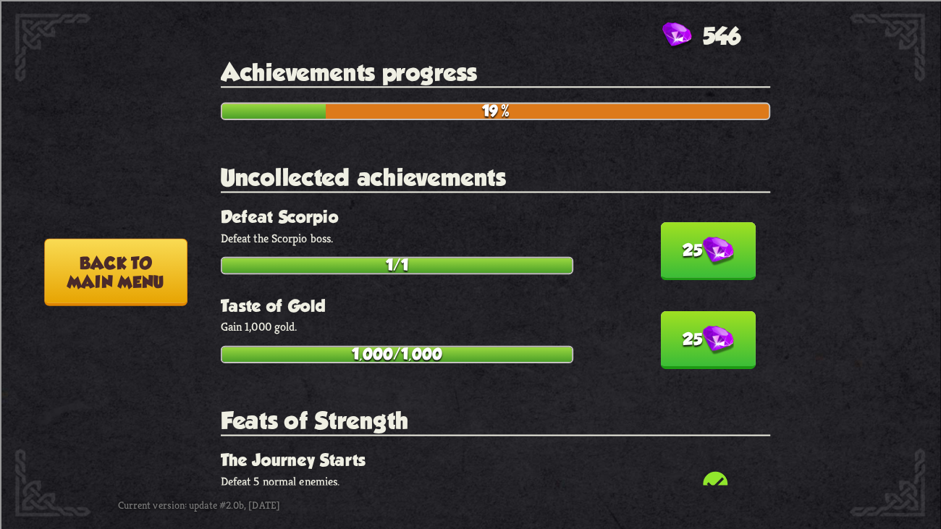
click at [703, 222] on button "25" at bounding box center [708, 251] width 95 height 58
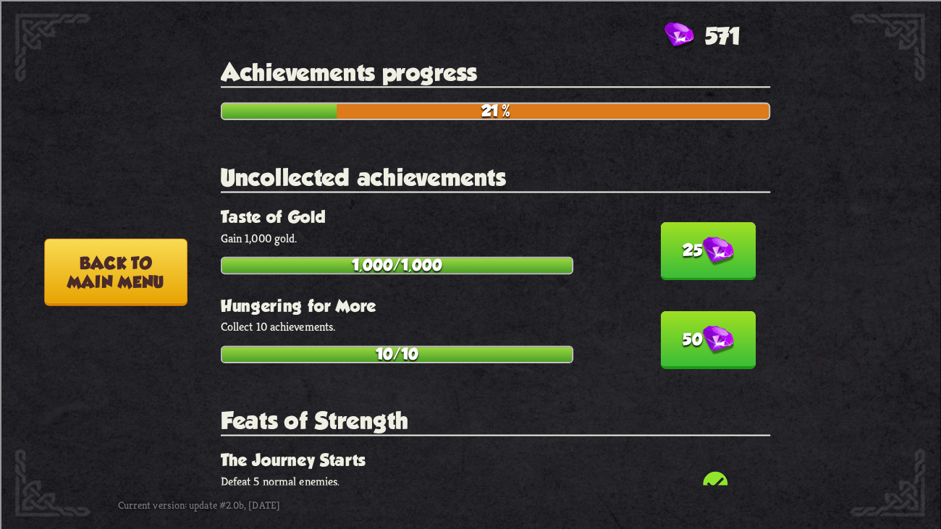
click at [703, 222] on button "25" at bounding box center [708, 251] width 95 height 58
click at [703, 311] on button "50" at bounding box center [708, 340] width 95 height 58
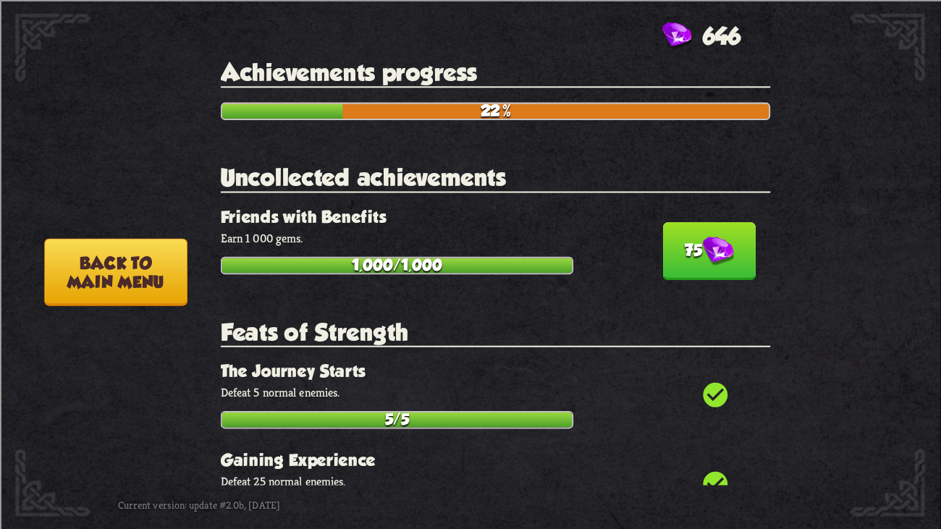
click at [703, 222] on button "75" at bounding box center [709, 251] width 93 height 58
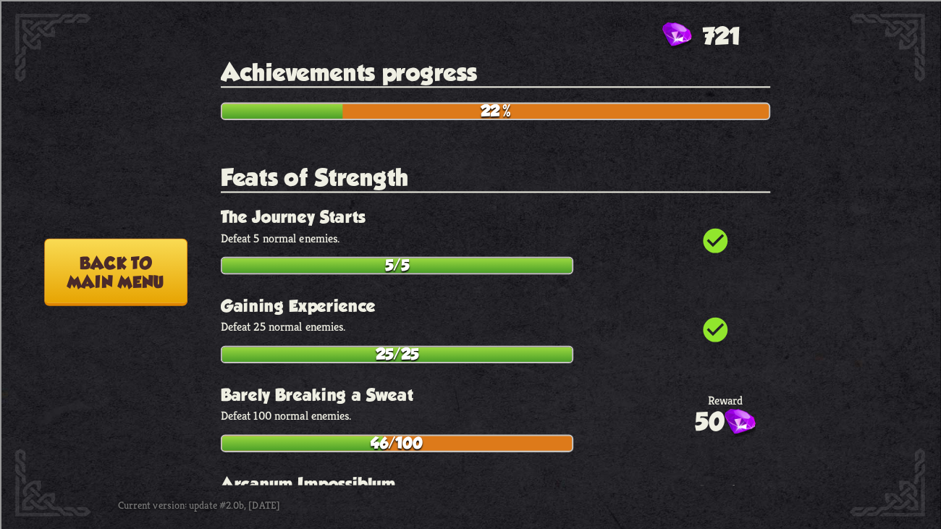
click at [125, 269] on button "Back to main menu" at bounding box center [115, 271] width 143 height 67
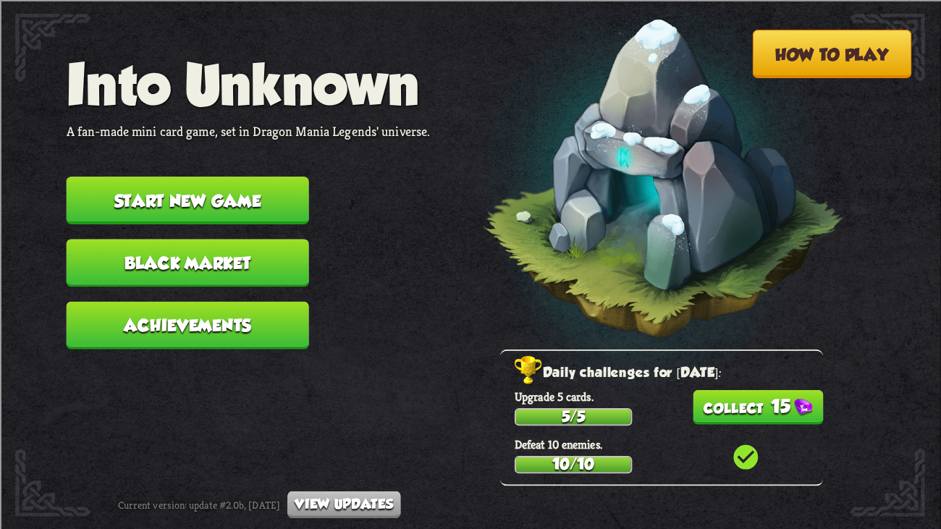
click at [764, 389] on p "Upgrade 5 cards." at bounding box center [669, 396] width 308 height 15
click at [763, 399] on button "15" at bounding box center [758, 407] width 130 height 35
click at [218, 248] on button "Black Market" at bounding box center [188, 263] width 243 height 48
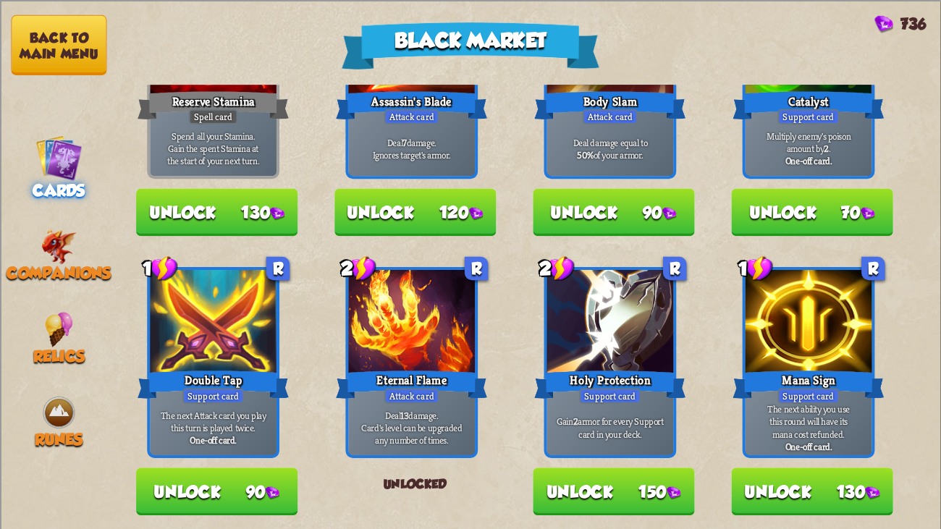
scroll to position [134, 0]
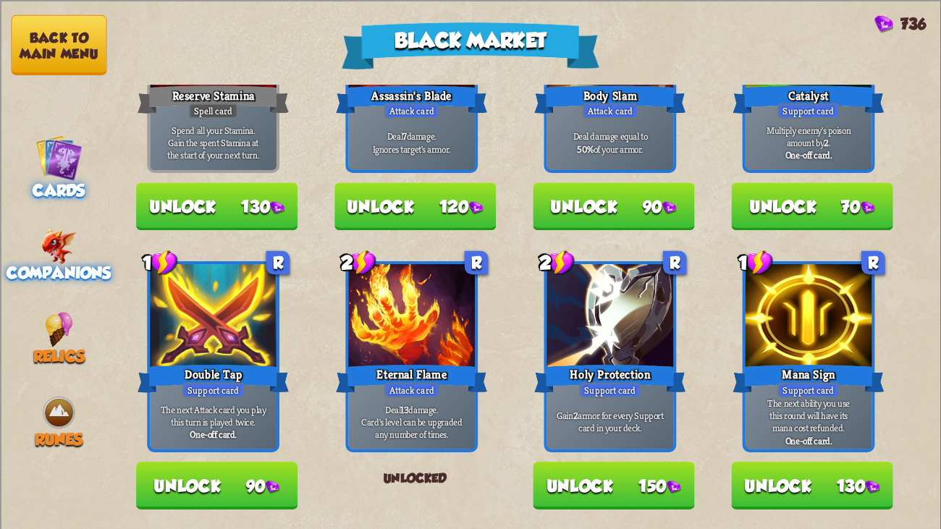
click at [77, 231] on div "Companions" at bounding box center [58, 256] width 117 height 54
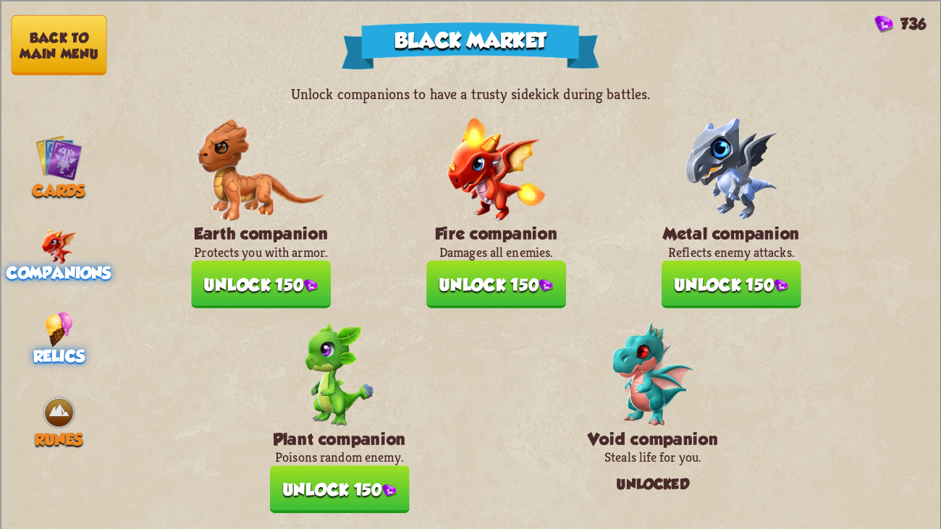
click at [46, 314] on img at bounding box center [59, 328] width 28 height 35
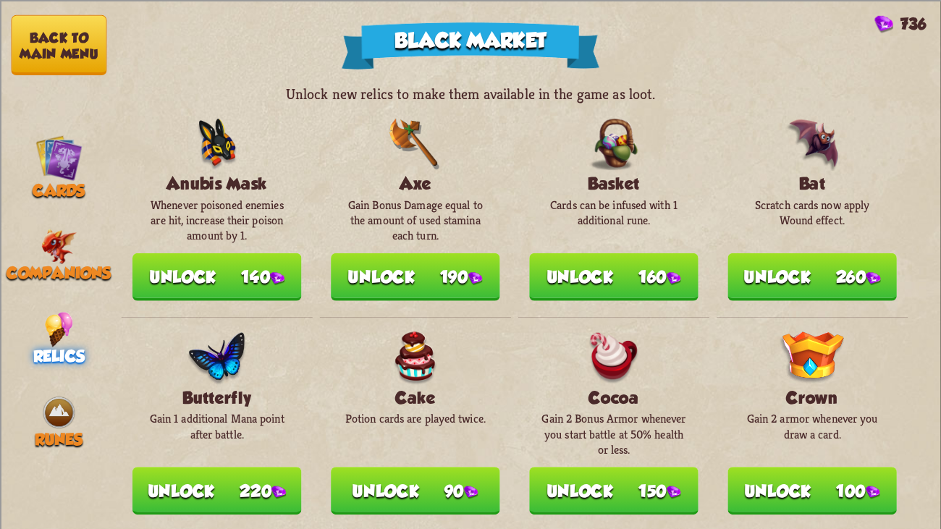
click at [185, 255] on button "Unlock 140" at bounding box center [217, 277] width 169 height 48
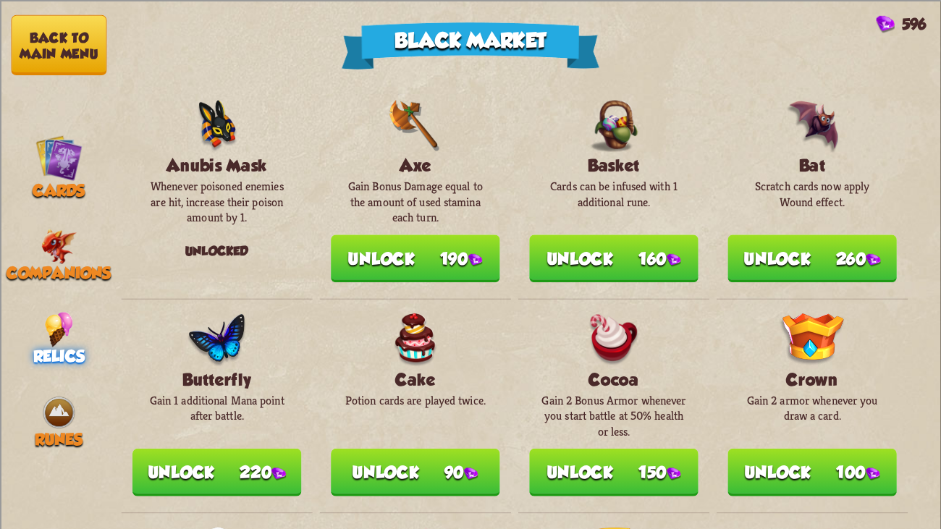
scroll to position [0, 0]
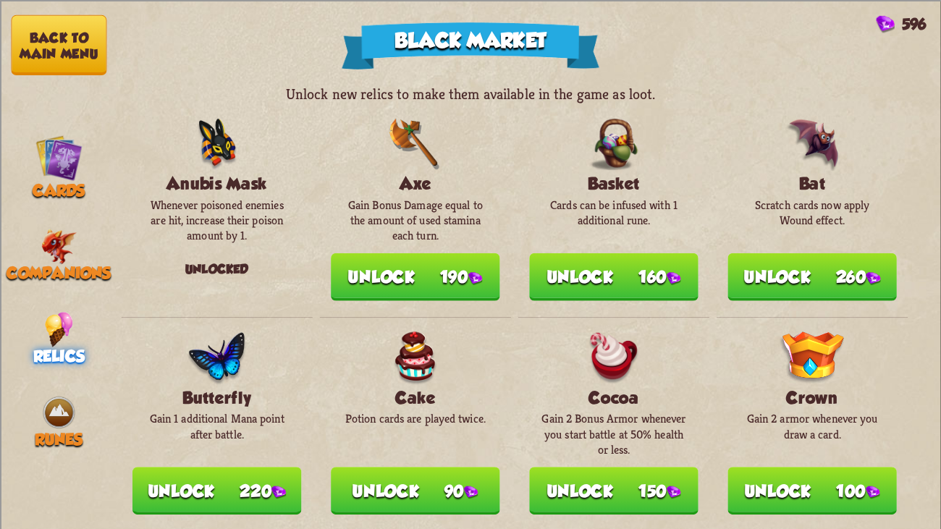
click at [800, 253] on button "Unlock 260" at bounding box center [812, 277] width 169 height 48
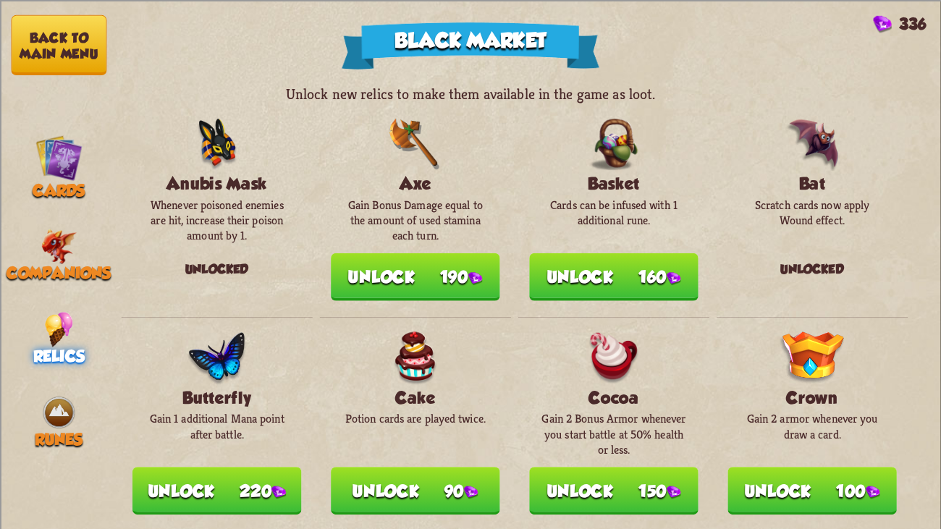
click at [407, 269] on button "Unlock 190" at bounding box center [415, 277] width 169 height 48
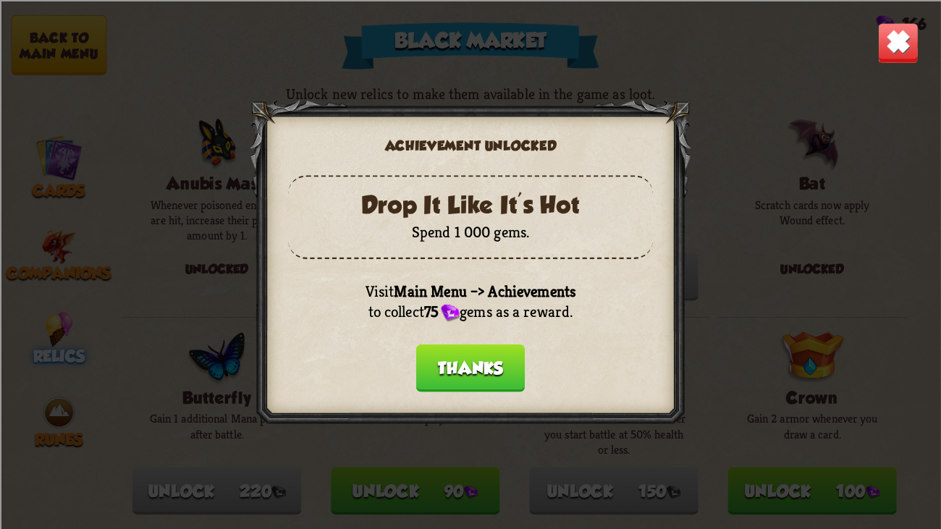
click at [482, 358] on button "Thanks" at bounding box center [470, 368] width 109 height 48
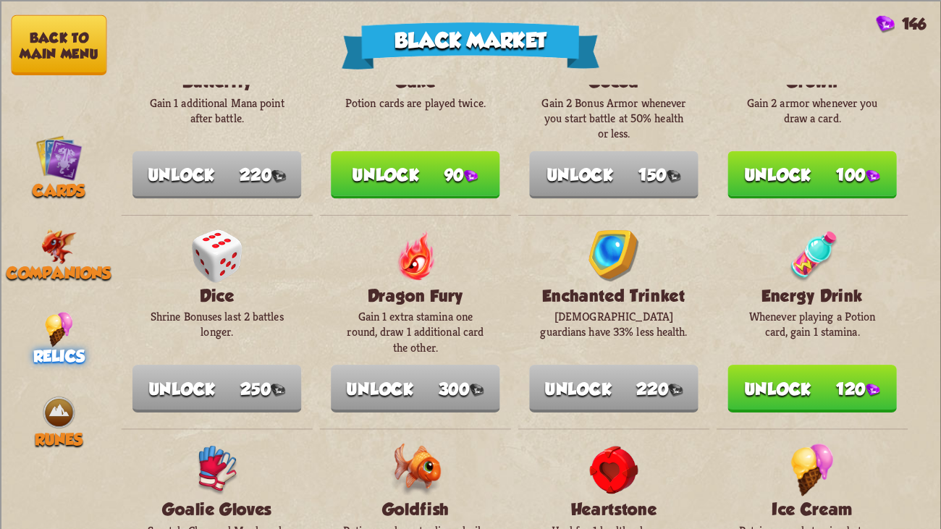
scroll to position [314, 0]
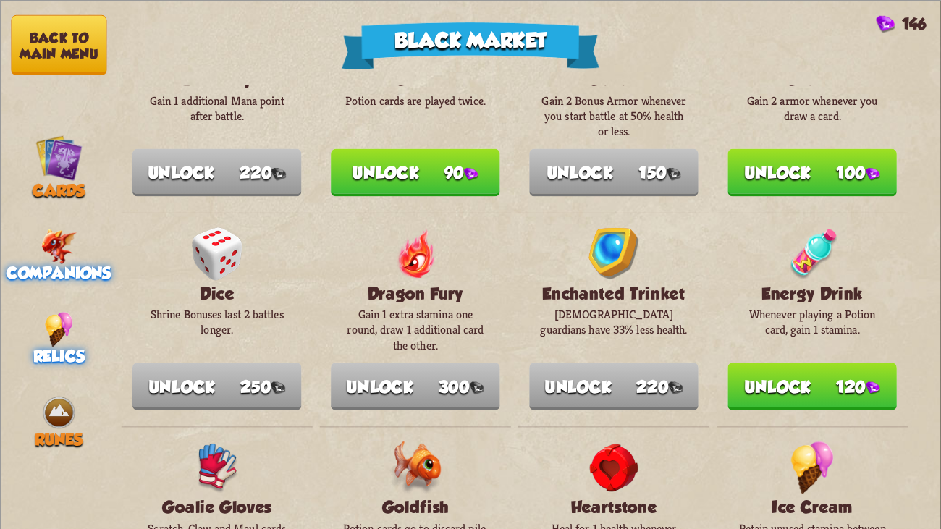
click at [62, 264] on span "Companions" at bounding box center [59, 273] width 104 height 18
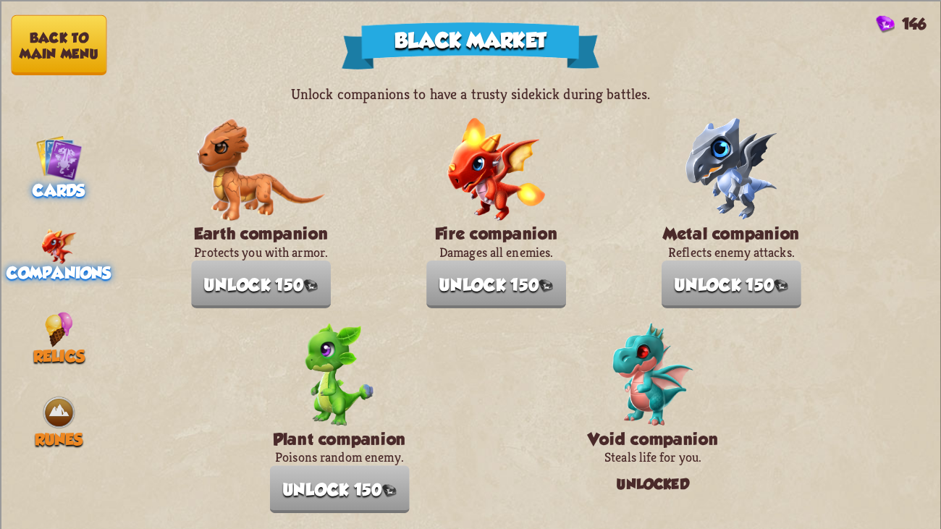
click at [60, 173] on img at bounding box center [58, 157] width 47 height 47
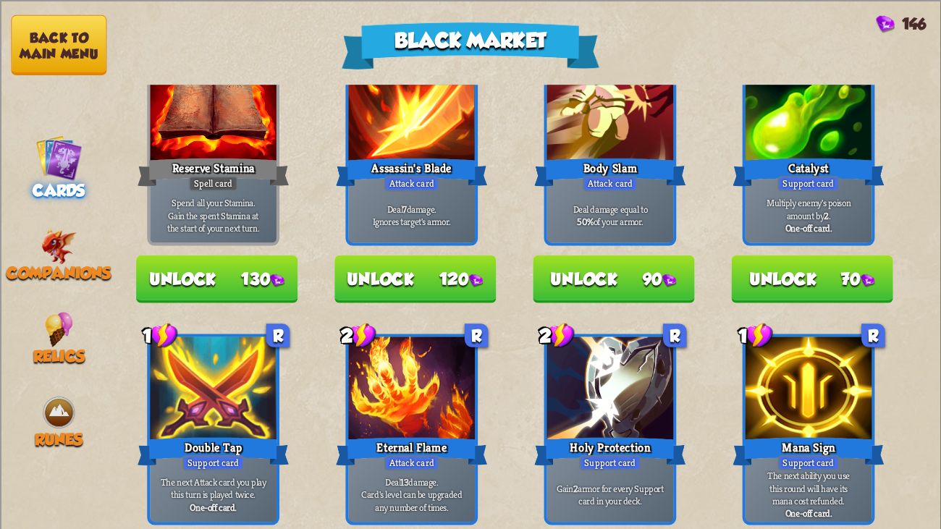
scroll to position [72, 0]
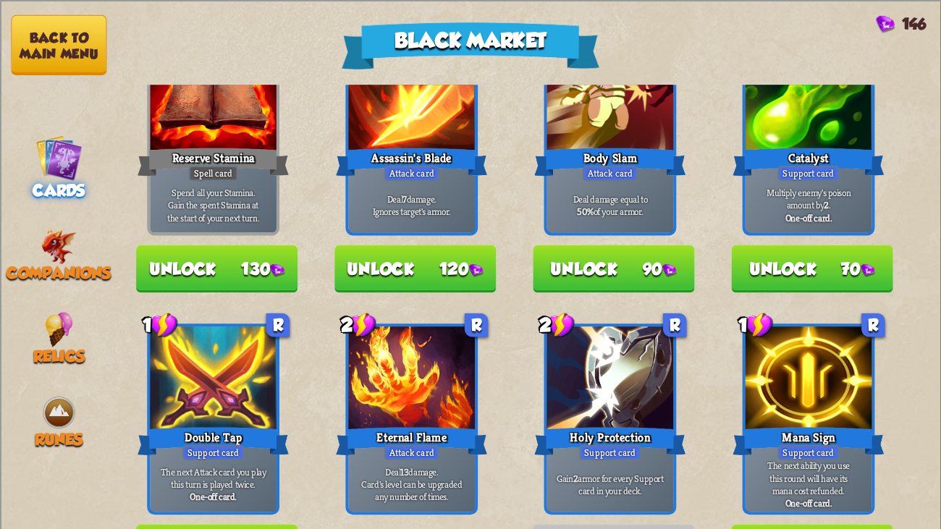
click at [216, 265] on button "Unlock 130" at bounding box center [216, 269] width 161 height 48
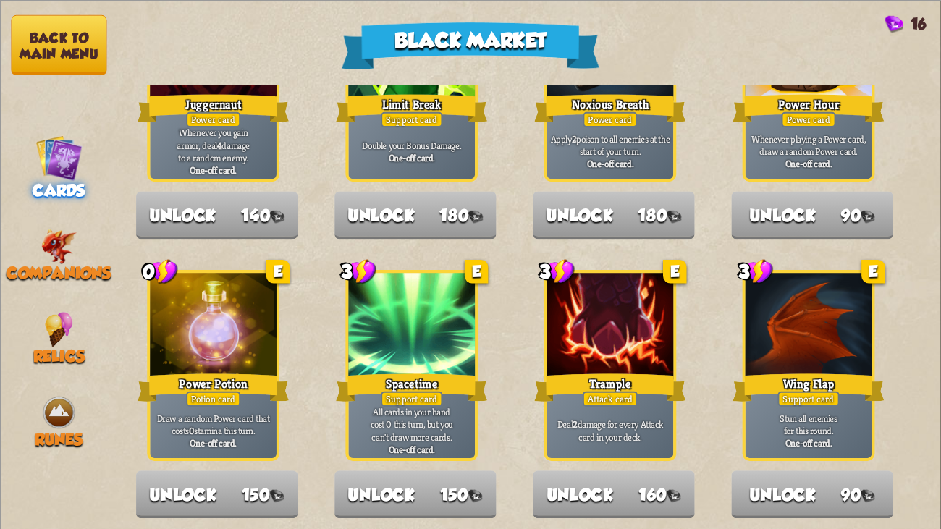
scroll to position [1506, 0]
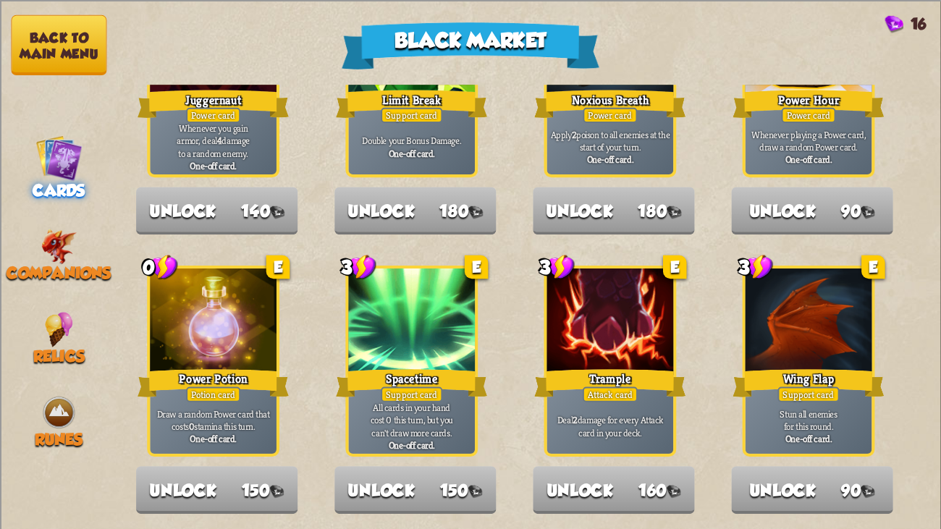
click at [60, 38] on button "Back to main menu" at bounding box center [59, 44] width 96 height 60
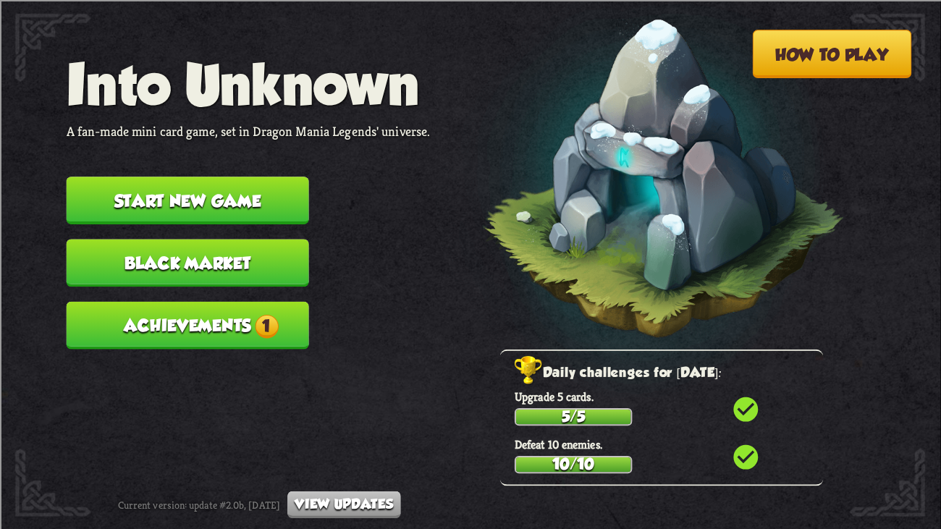
click at [280, 301] on button "Achievements 1" at bounding box center [188, 325] width 243 height 48
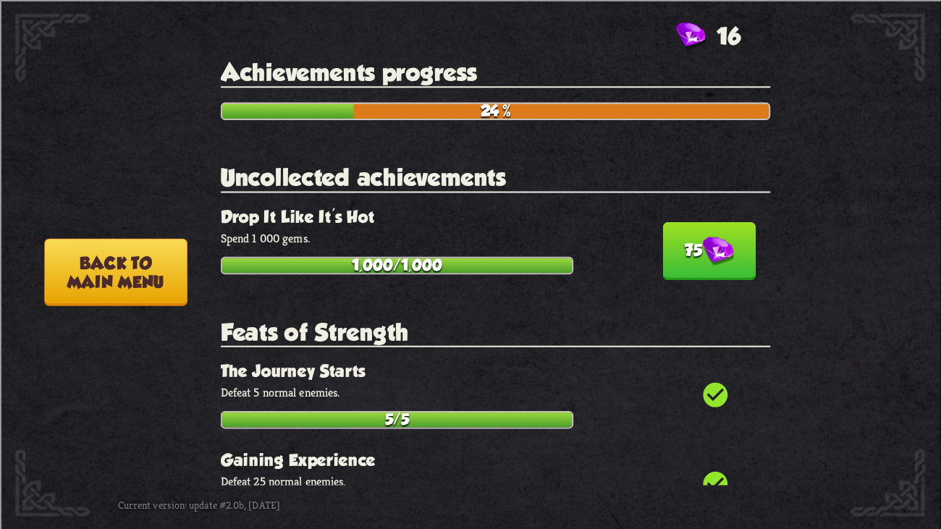
click at [689, 225] on button "75" at bounding box center [709, 251] width 93 height 58
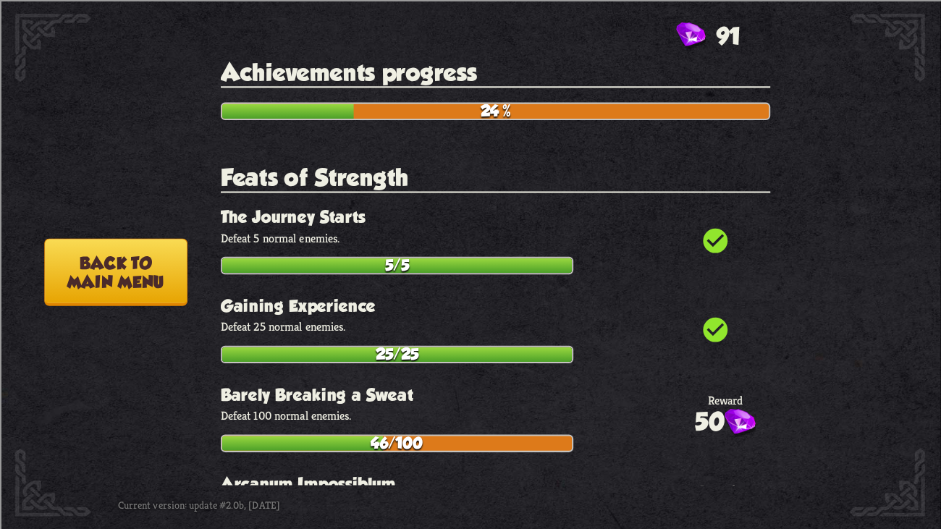
click at [145, 269] on button "Back to main menu" at bounding box center [115, 271] width 143 height 67
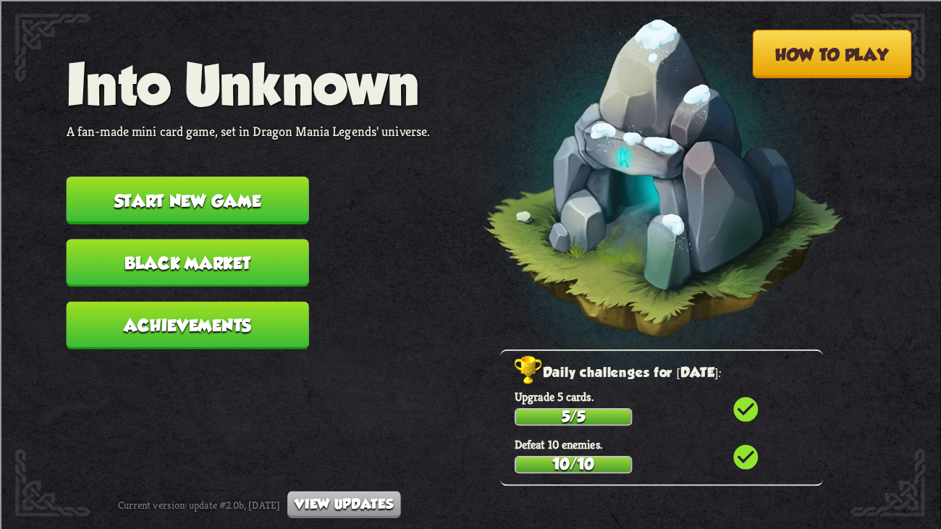
click at [162, 188] on button "Start new game" at bounding box center [188, 201] width 243 height 48
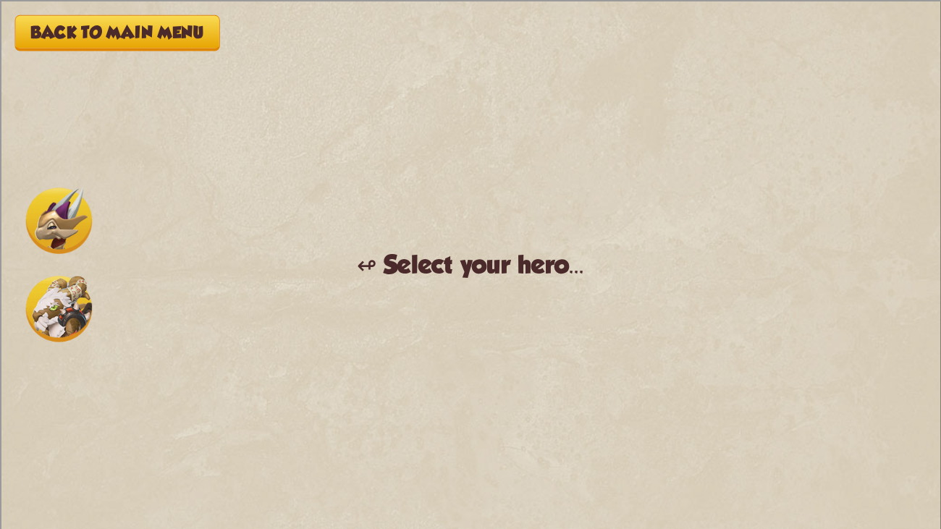
click at [61, 301] on img at bounding box center [59, 309] width 66 height 66
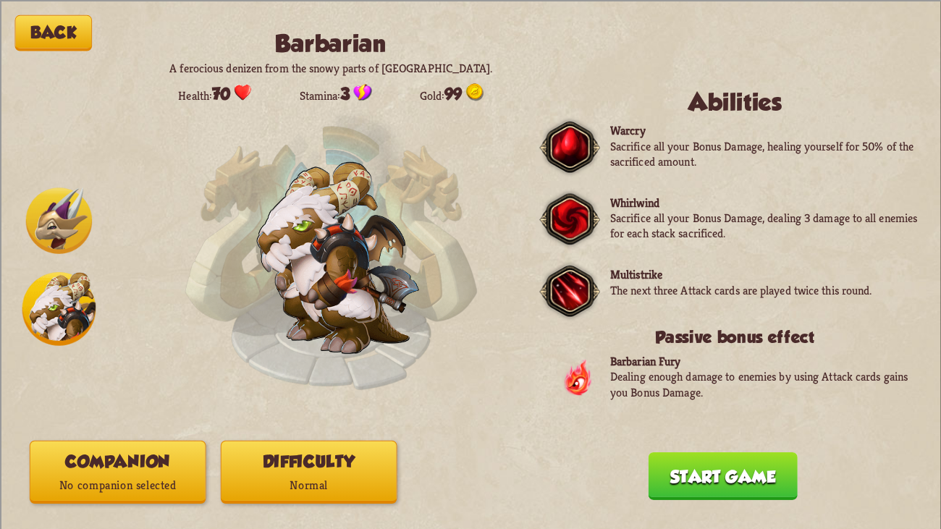
click at [151, 406] on button "Companion No companion selected" at bounding box center [118, 471] width 177 height 63
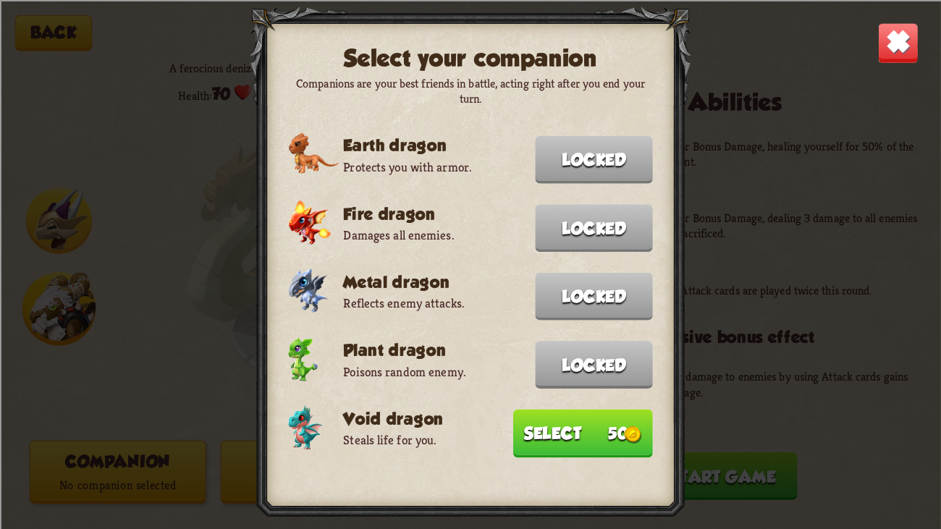
click at [536, 406] on button "Select 50" at bounding box center [583, 433] width 140 height 49
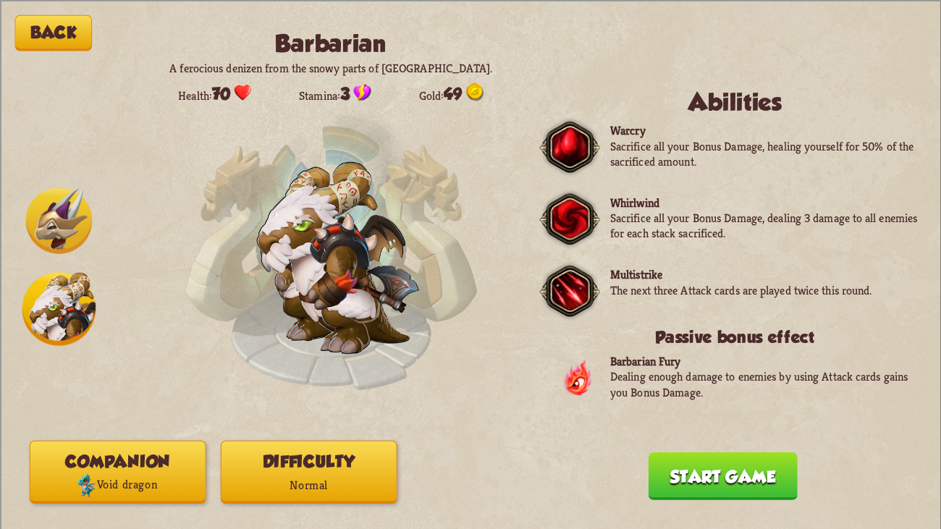
click at [315, 406] on button "Difficulty Normal" at bounding box center [309, 471] width 177 height 63
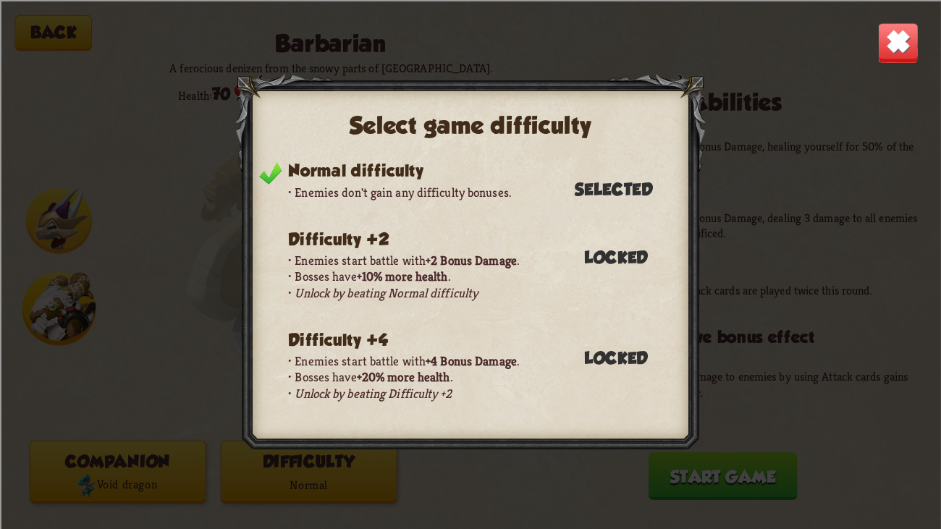
click at [474, 406] on div at bounding box center [470, 265] width 471 height 382
click at [872, 34] on div "Select game difficulty Normal difficulty Enemies don't gain any difficulty bonu…" at bounding box center [470, 264] width 941 height 529
click at [894, 35] on img at bounding box center [898, 42] width 41 height 41
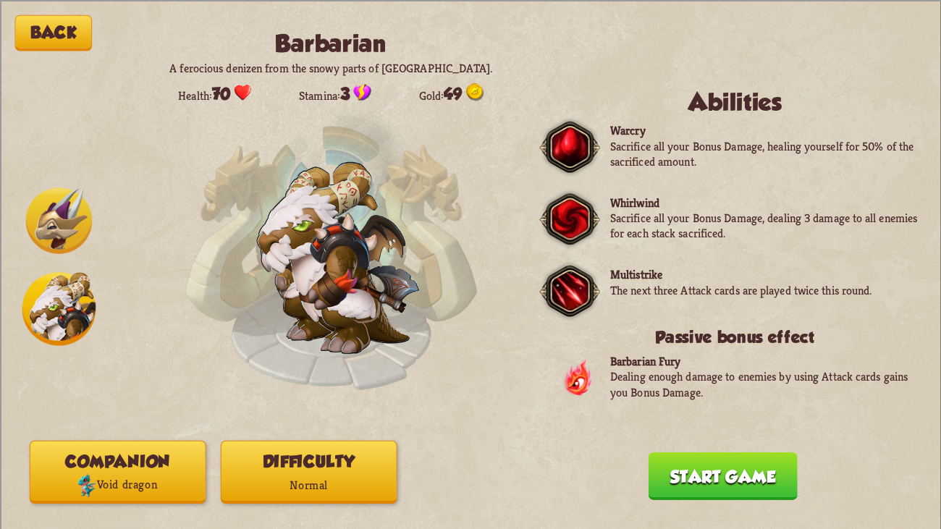
click at [736, 406] on button "Start game" at bounding box center [723, 476] width 149 height 48
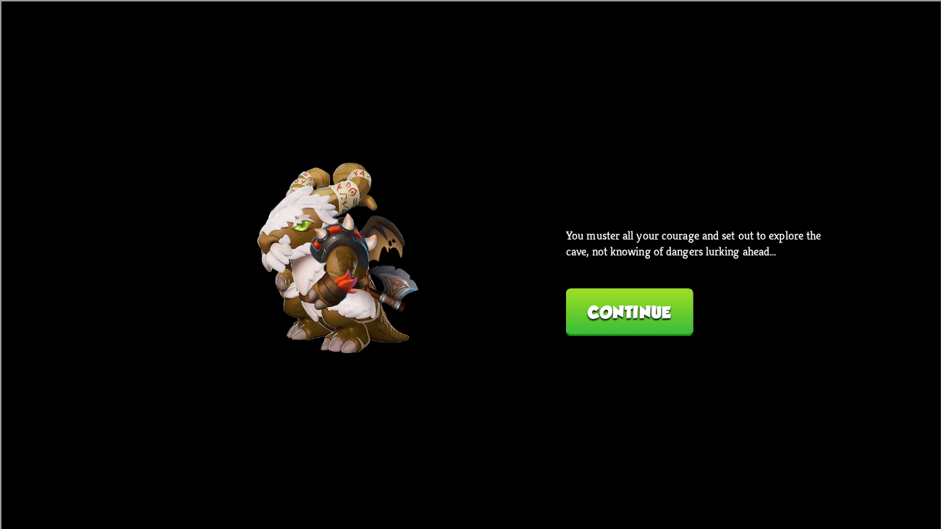
click at [618, 303] on button "Continue" at bounding box center [629, 312] width 127 height 48
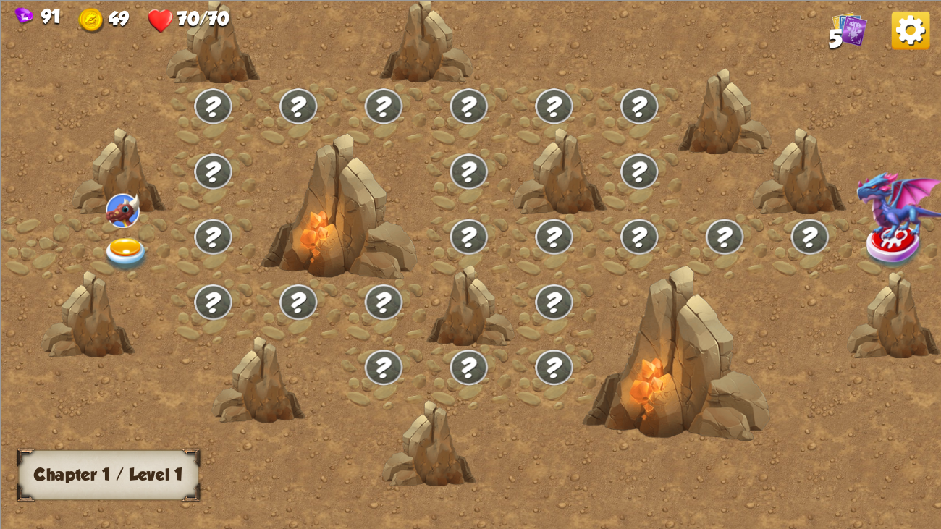
click at [127, 227] on div at bounding box center [127, 246] width 85 height 65
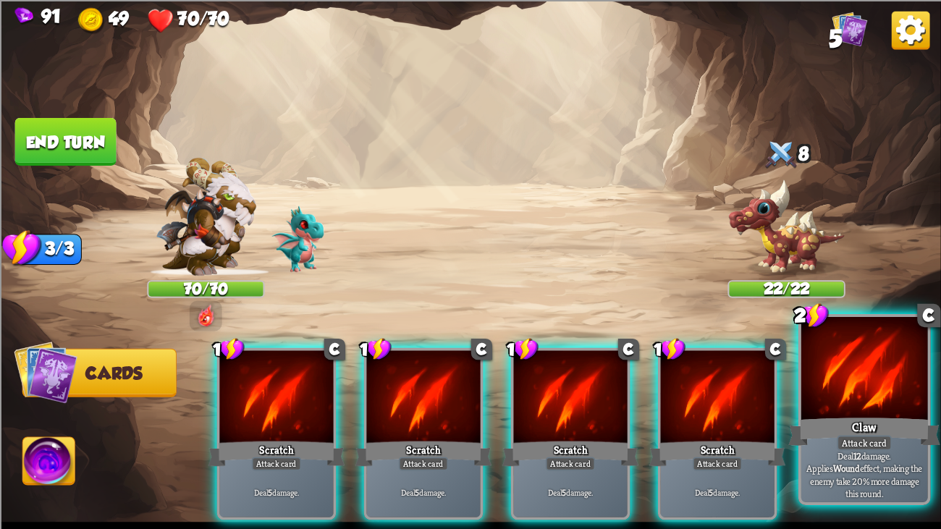
click at [826, 400] on div at bounding box center [865, 370] width 127 height 106
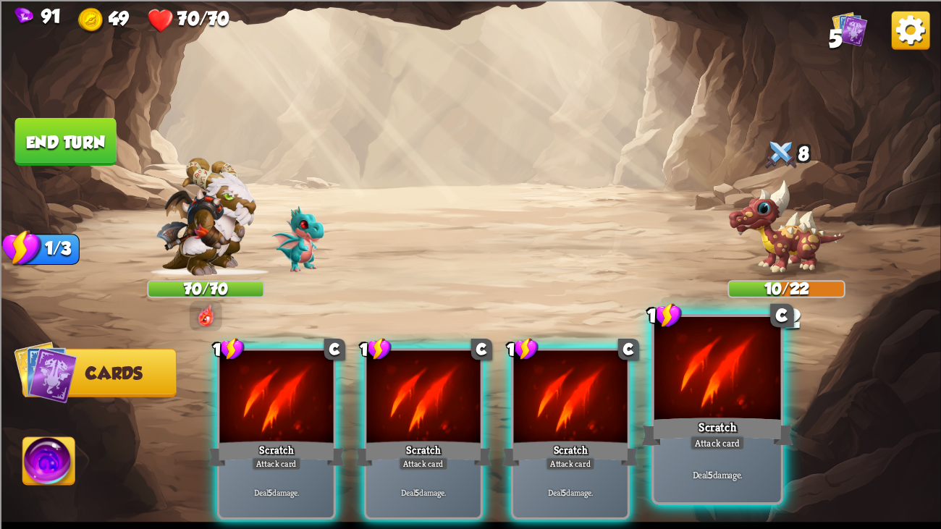
click at [727, 397] on div at bounding box center [718, 370] width 127 height 106
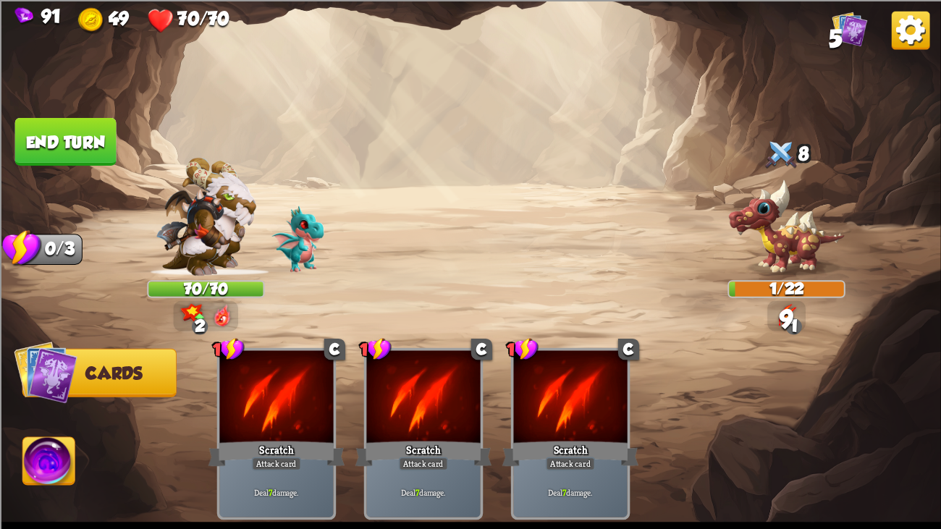
click at [81, 127] on button "End turn" at bounding box center [65, 141] width 101 height 48
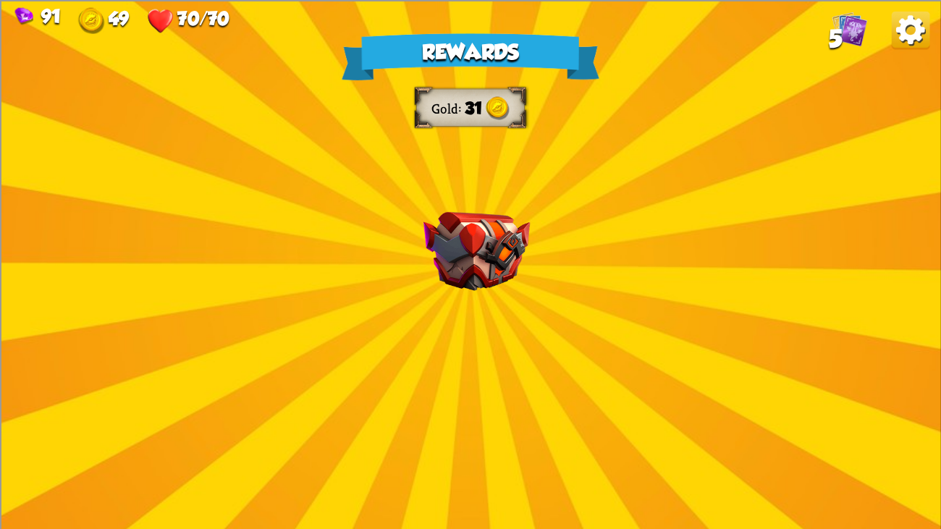
click at [556, 289] on div "Rewards Gold 31 Select a card 1 C Riposte Attack card Deal 5 damage. If the ene…" at bounding box center [470, 264] width 941 height 529
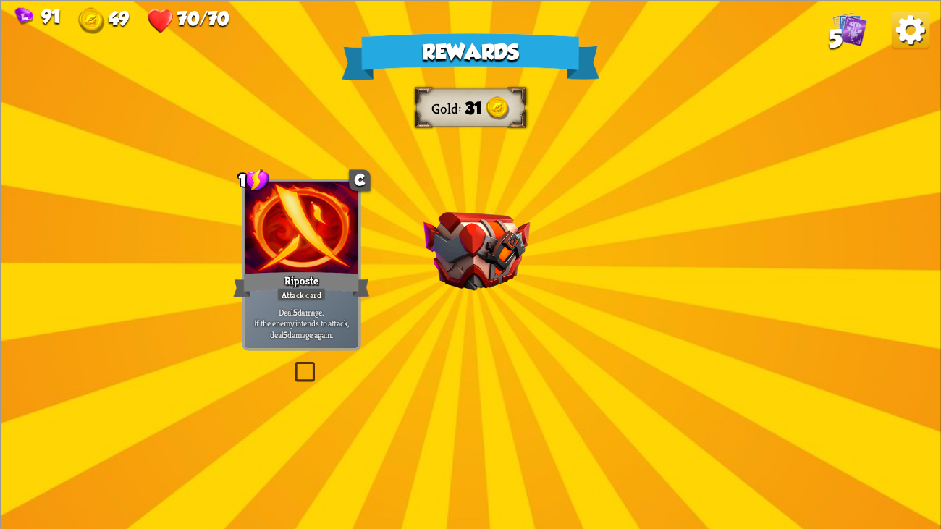
click at [476, 270] on div at bounding box center [476, 270] width 0 height 0
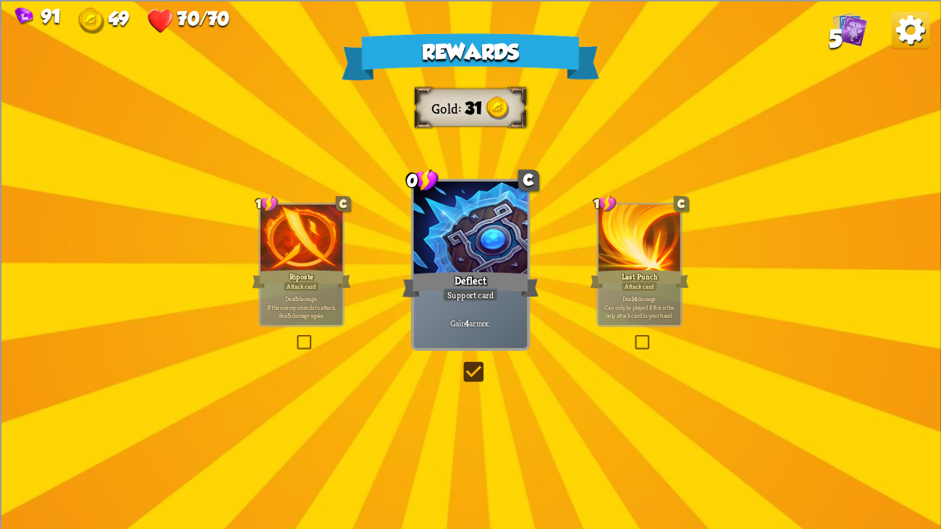
click at [293, 237] on div at bounding box center [302, 239] width 83 height 70
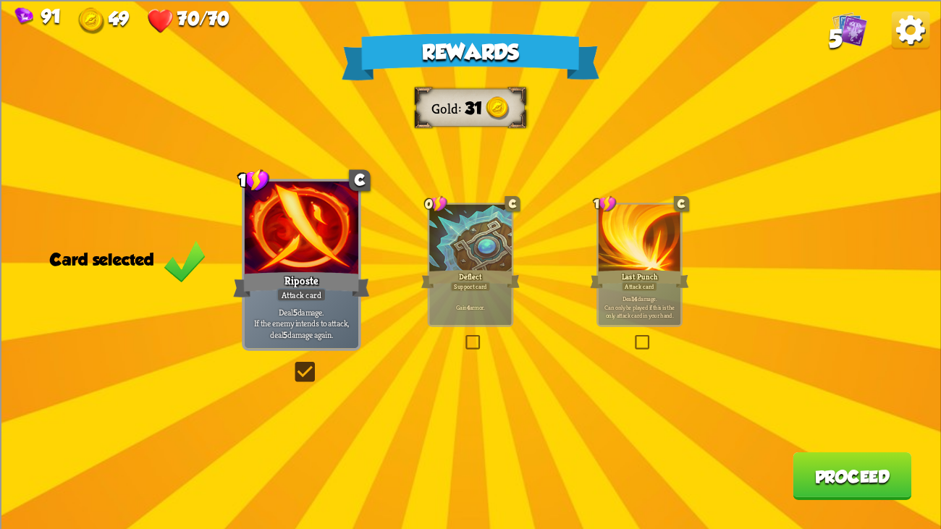
click at [844, 406] on button "Proceed" at bounding box center [852, 476] width 119 height 48
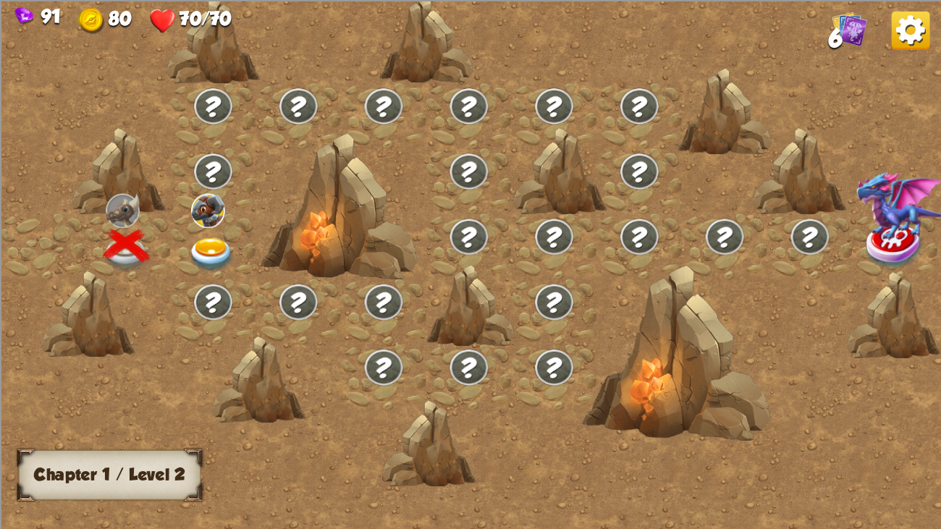
click at [201, 238] on img at bounding box center [211, 255] width 47 height 35
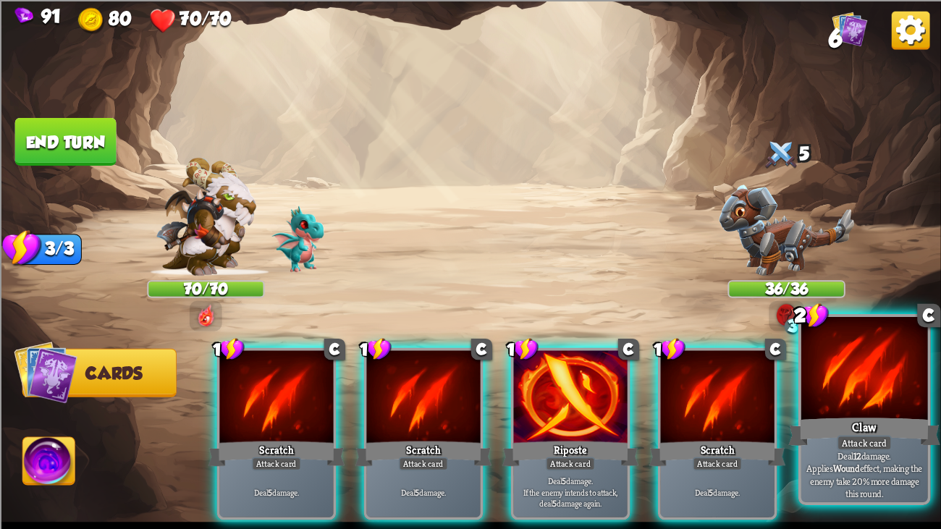
click at [847, 406] on div "Claw" at bounding box center [865, 432] width 152 height 34
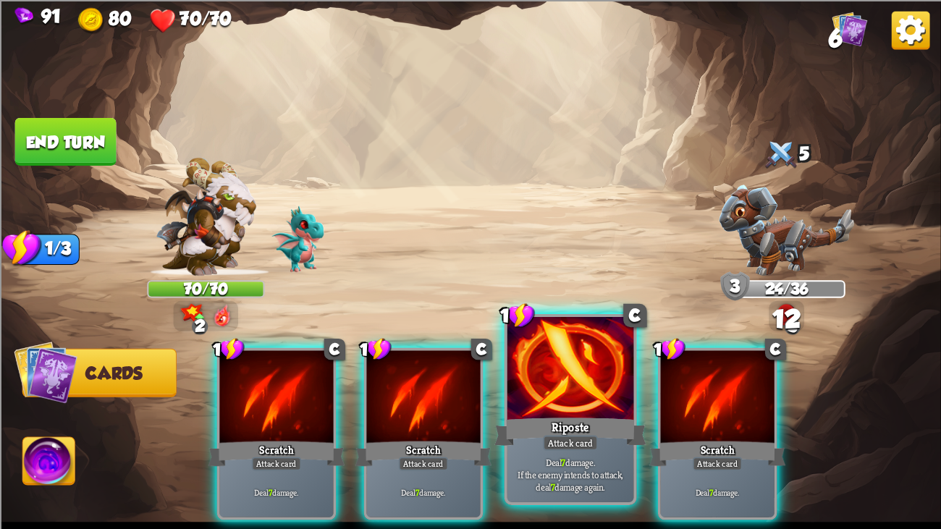
click at [574, 365] on div at bounding box center [571, 370] width 127 height 106
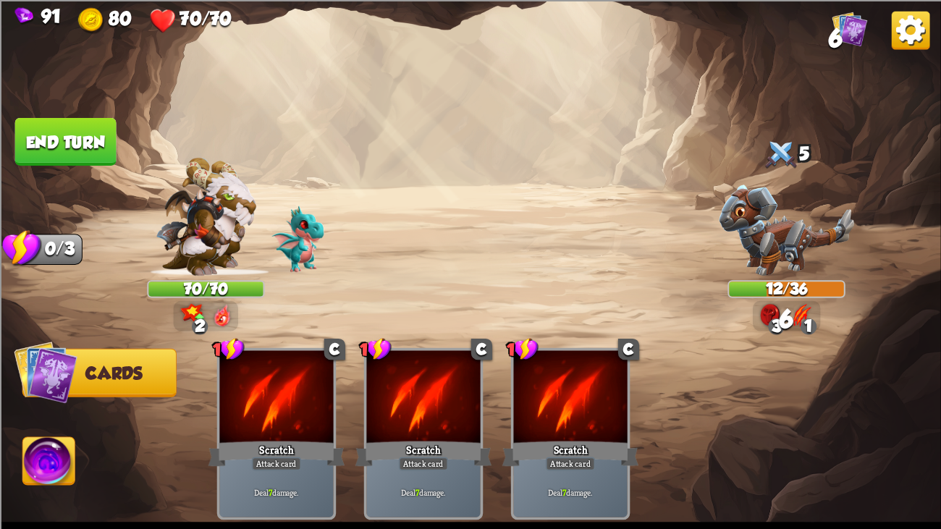
click at [50, 122] on button "End turn" at bounding box center [65, 141] width 101 height 48
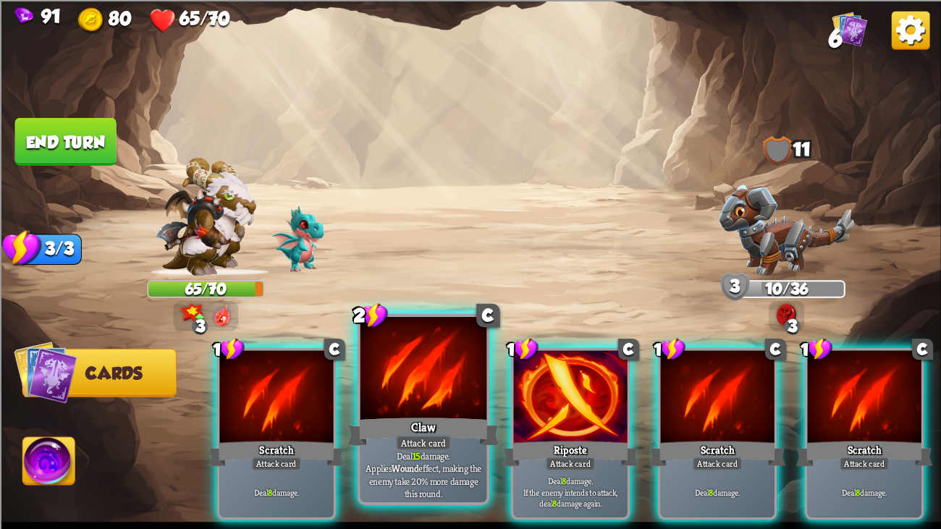
click at [464, 384] on div at bounding box center [424, 370] width 127 height 106
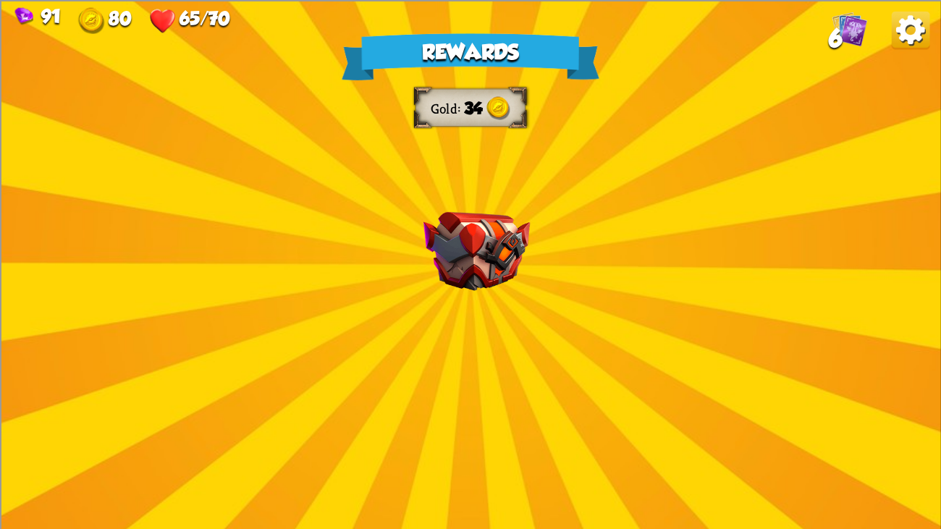
click at [455, 248] on img at bounding box center [477, 250] width 106 height 79
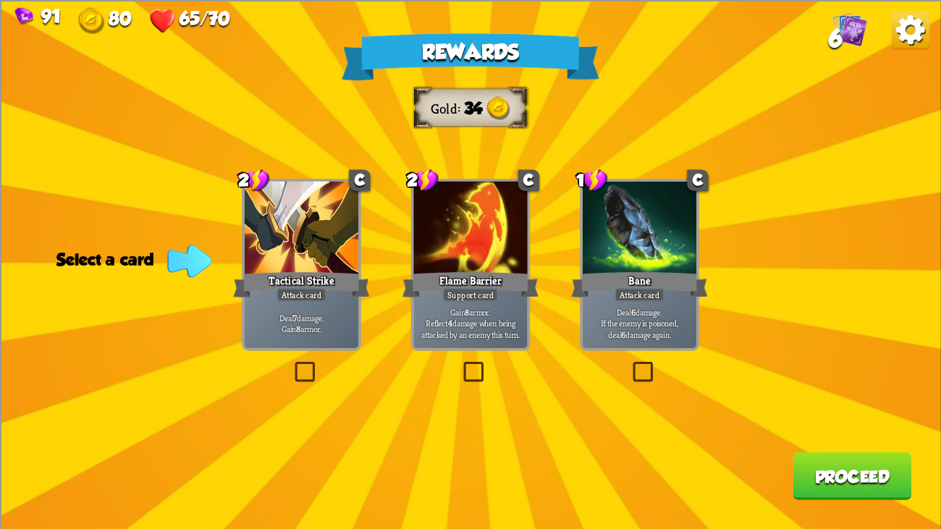
click at [328, 237] on div at bounding box center [302, 229] width 114 height 96
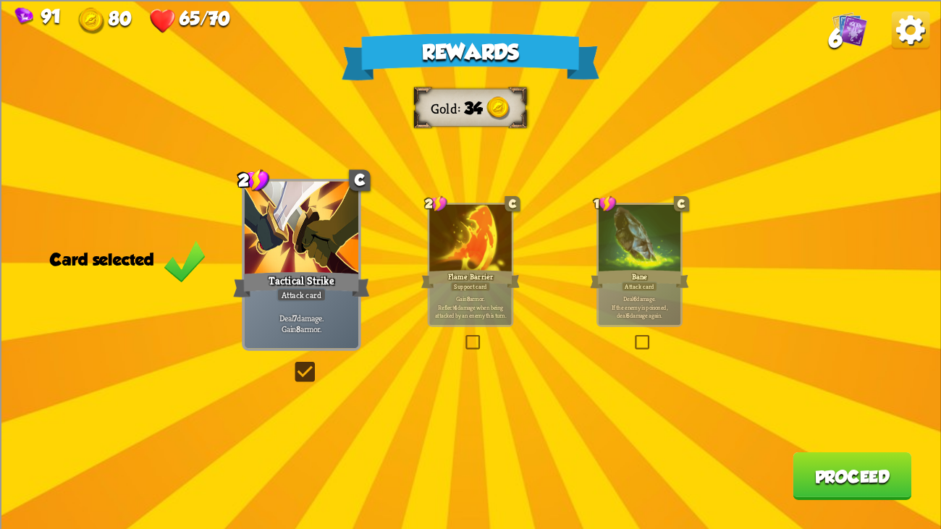
click at [834, 406] on button "Proceed" at bounding box center [852, 476] width 119 height 48
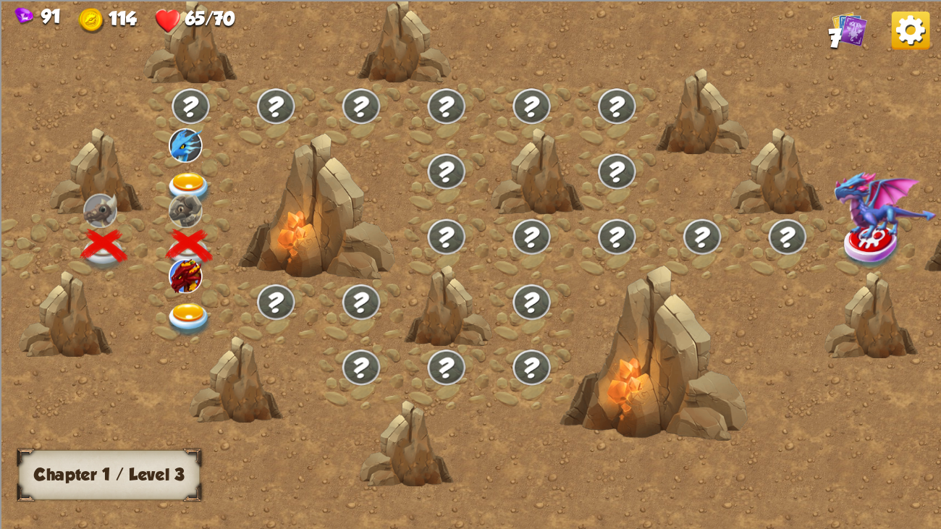
scroll to position [0, 42]
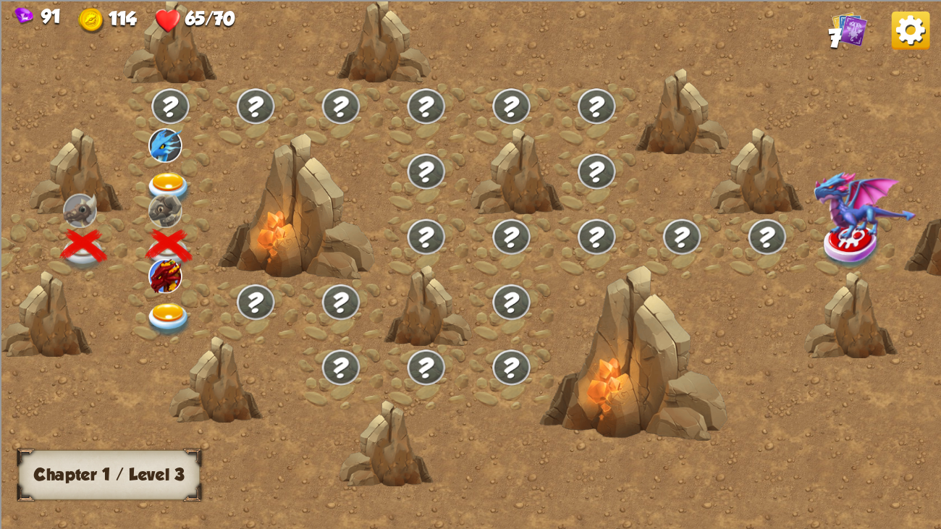
click at [199, 327] on div at bounding box center [170, 312] width 85 height 65
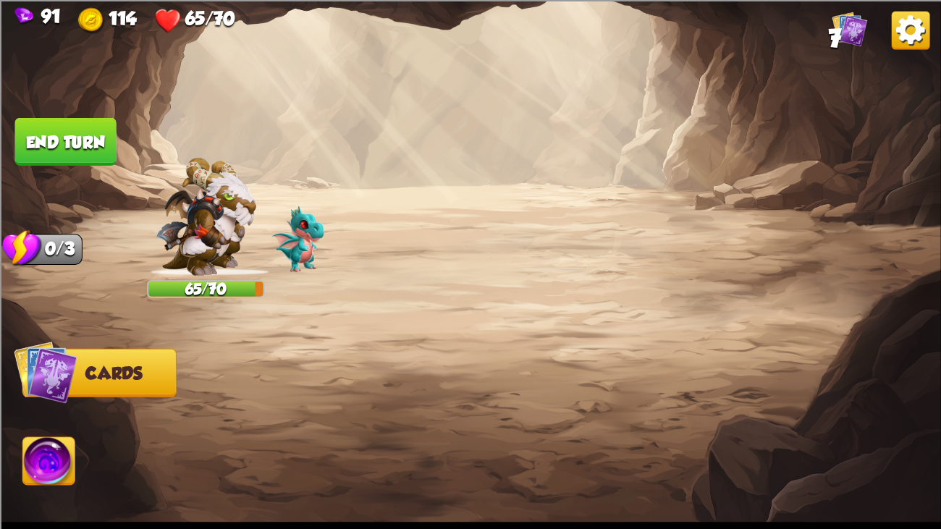
click at [162, 319] on img at bounding box center [470, 264] width 941 height 529
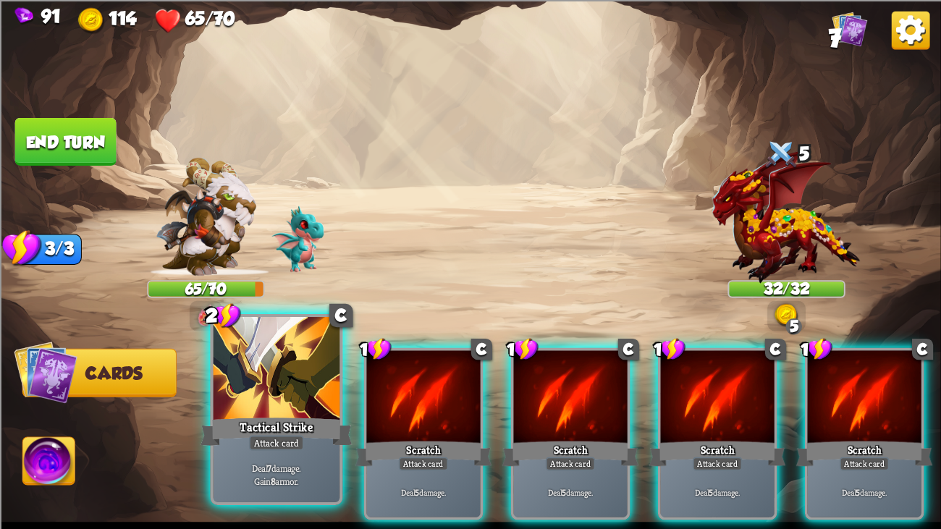
click at [298, 406] on div "Deal 7 damage. Gain 8 armor." at bounding box center [277, 474] width 127 height 55
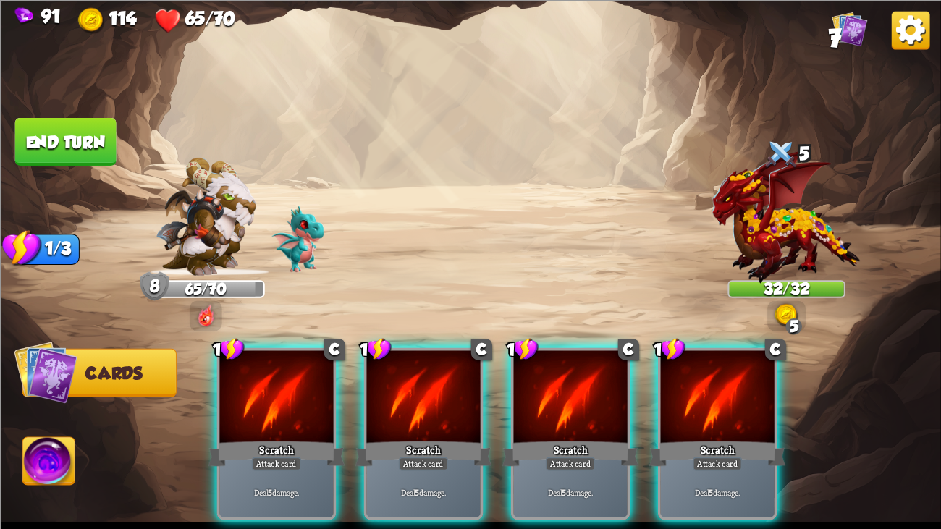
click at [313, 406] on div "Deal 5 damage." at bounding box center [276, 493] width 114 height 50
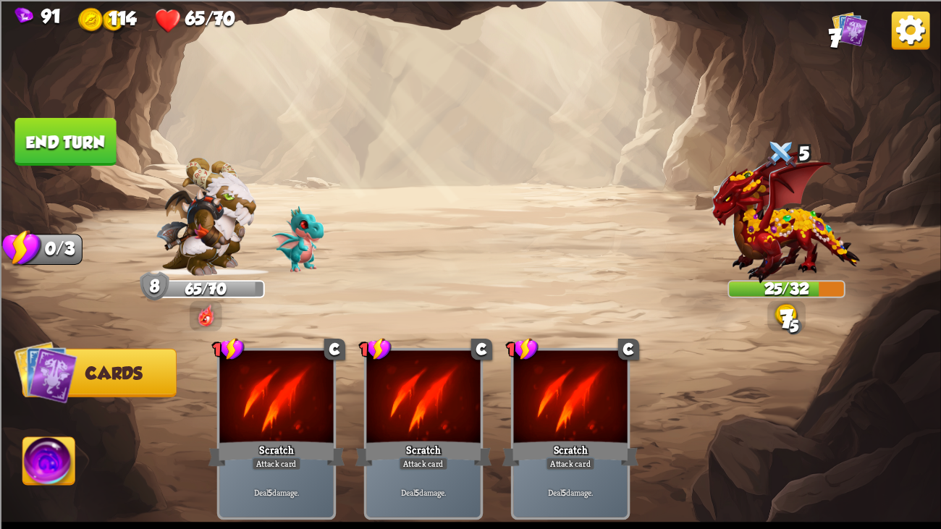
click at [71, 170] on img at bounding box center [470, 264] width 941 height 529
click at [69, 150] on button "End turn" at bounding box center [65, 141] width 101 height 48
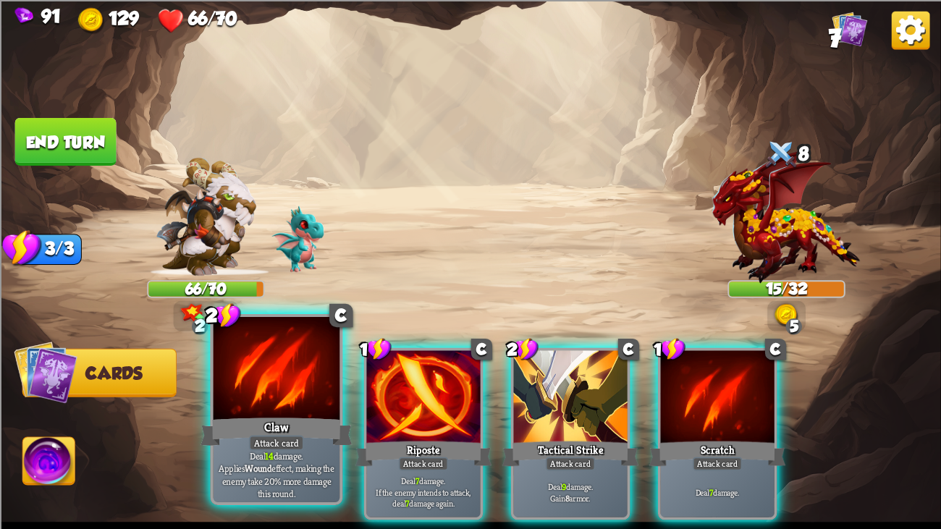
click at [277, 406] on div "Attack card" at bounding box center [276, 442] width 55 height 15
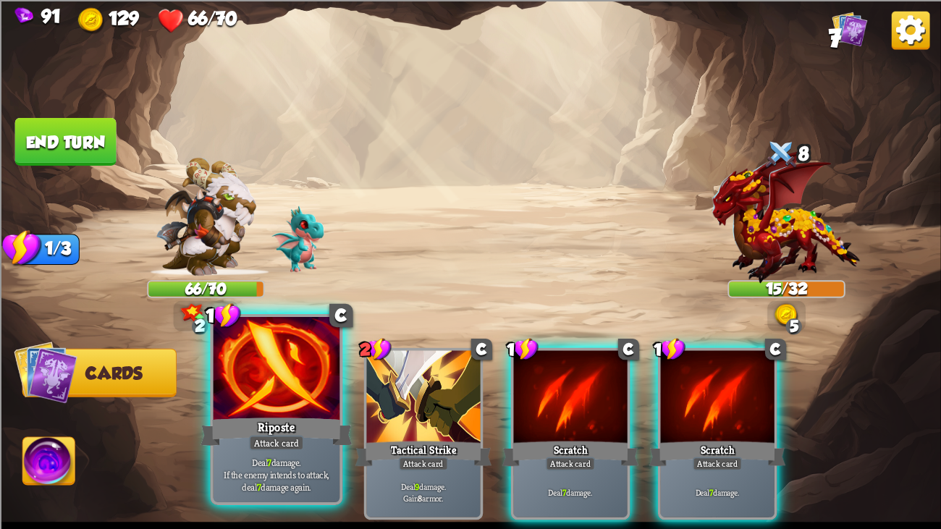
click at [288, 406] on div "Attack card" at bounding box center [276, 442] width 55 height 15
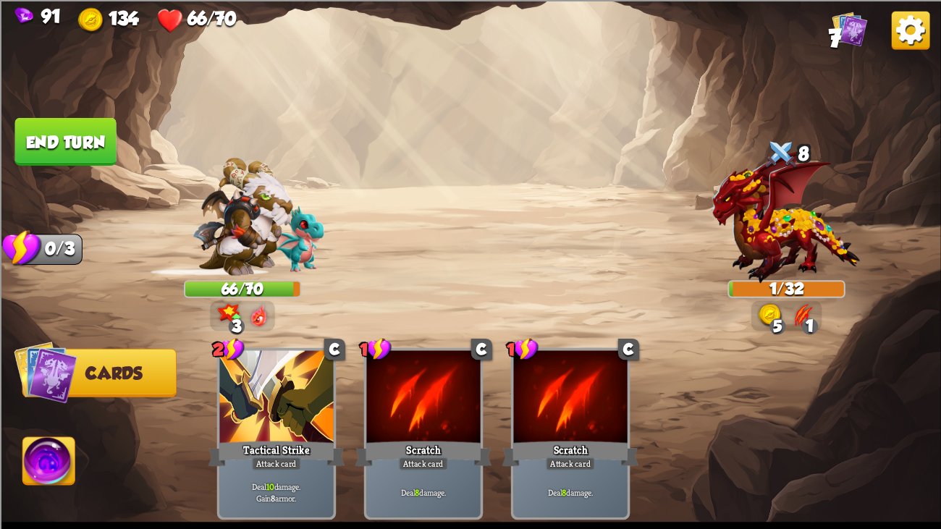
click at [59, 141] on button "End turn" at bounding box center [65, 141] width 101 height 48
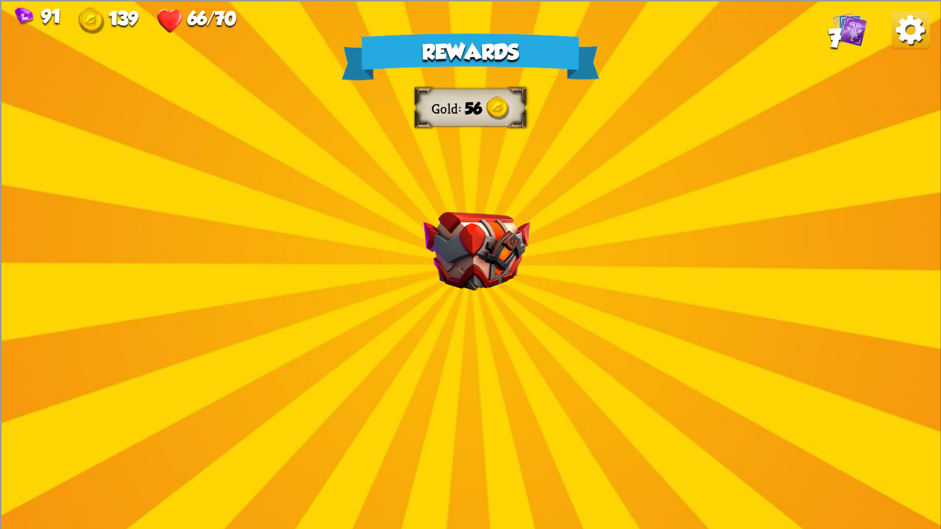
click at [432, 285] on img at bounding box center [477, 250] width 106 height 79
click at [437, 285] on img at bounding box center [477, 250] width 106 height 79
click at [413, 250] on div "Rewards Gold 56 Select a card 0 C Growl Attack card Deal 4 damage. 1 C Life Lee…" at bounding box center [470, 264] width 941 height 529
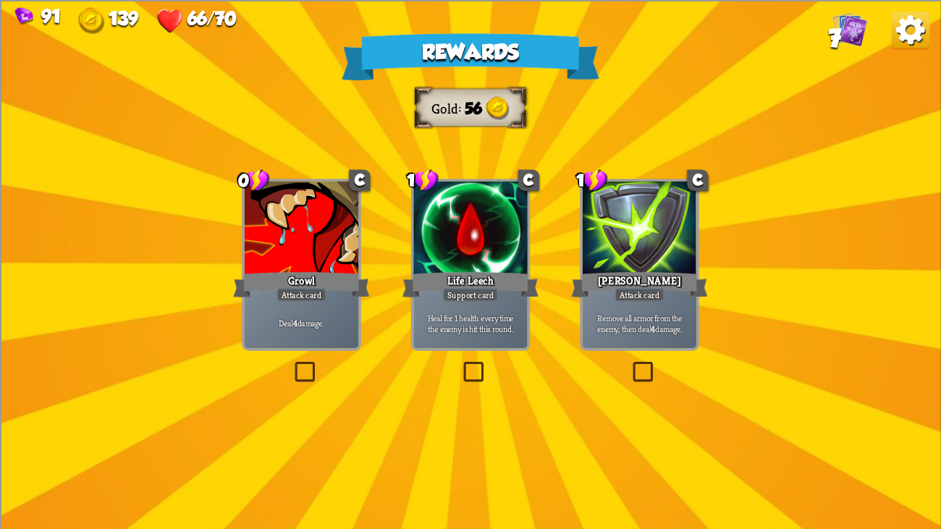
click at [461, 284] on div "Life Leech" at bounding box center [471, 284] width 137 height 30
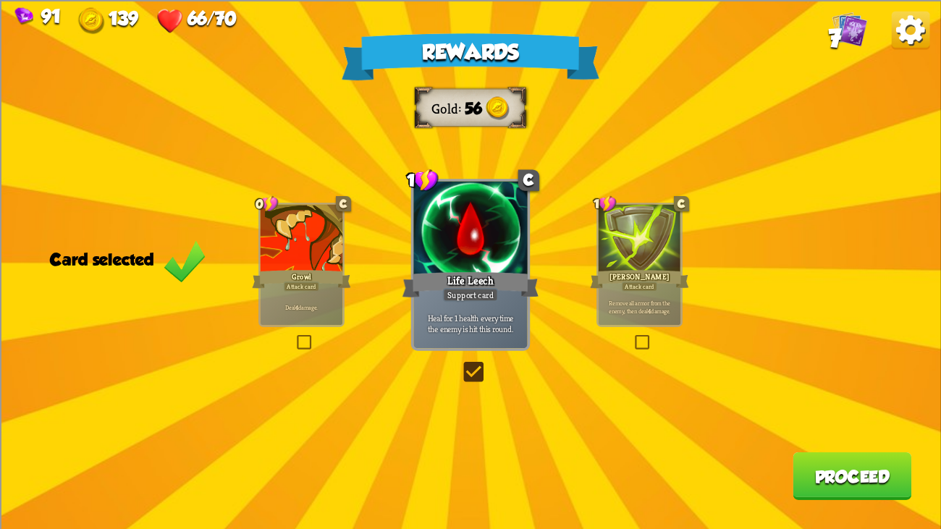
click at [823, 406] on div "Rewards Gold 56 Card selected 0 C Growl Attack card Deal 4 damage. 1 C Life Lee…" at bounding box center [470, 264] width 941 height 529
click at [813, 406] on button "Proceed" at bounding box center [852, 476] width 119 height 48
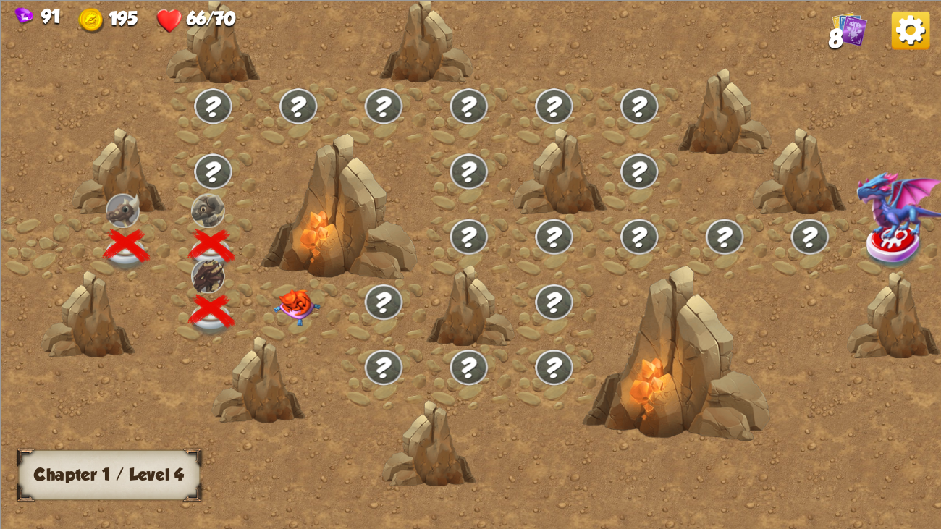
click at [279, 304] on img at bounding box center [297, 308] width 47 height 37
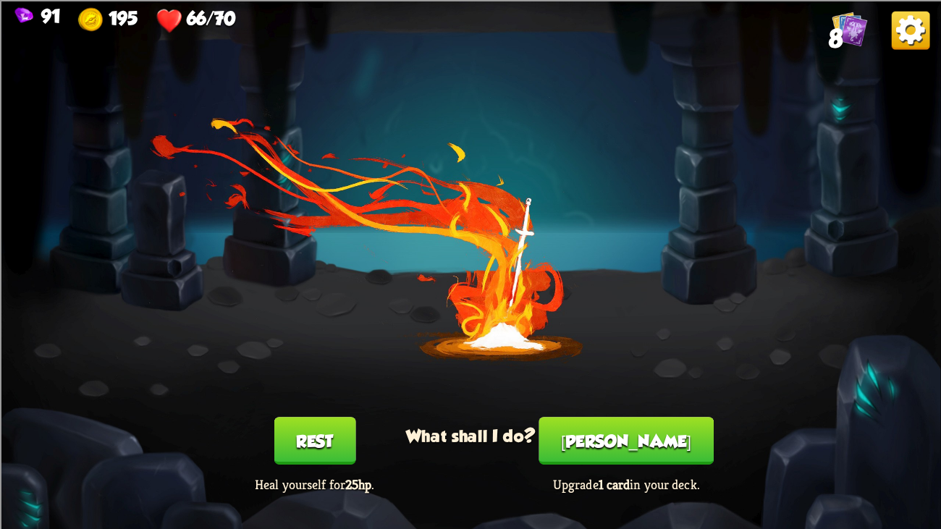
click at [588, 406] on button "[PERSON_NAME]" at bounding box center [626, 441] width 175 height 48
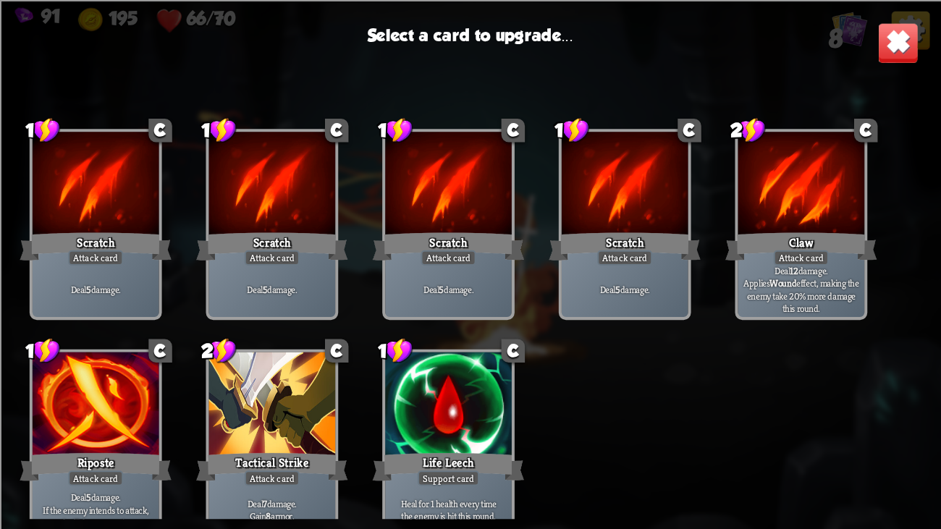
scroll to position [21, 0]
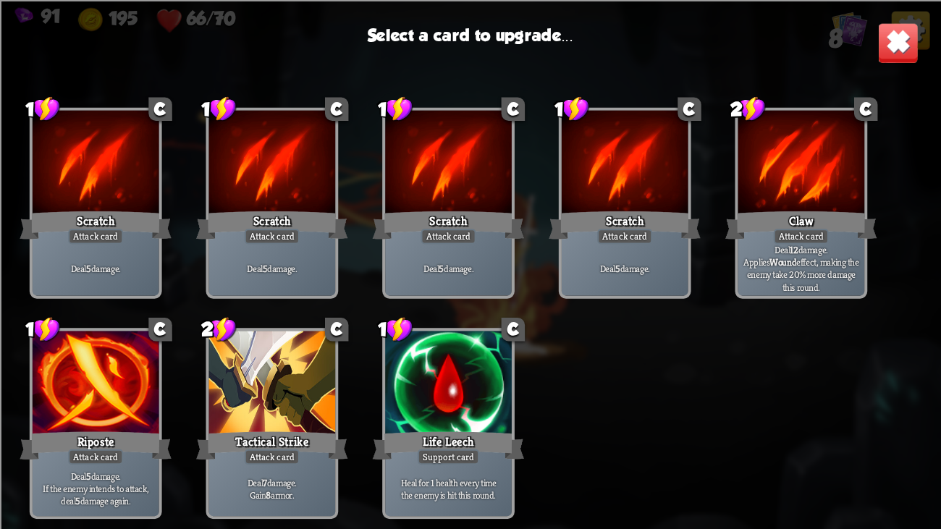
click at [399, 385] on div at bounding box center [448, 384] width 127 height 106
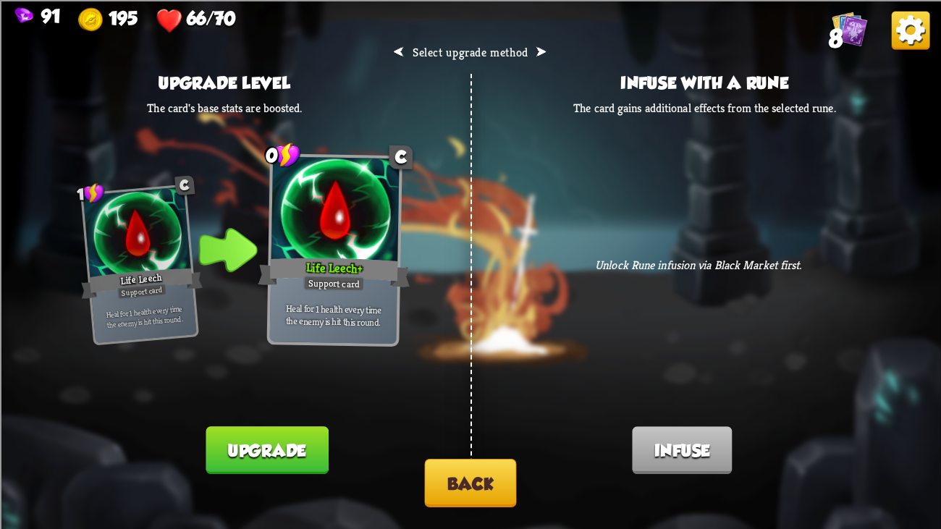
click at [240, 406] on button "Upgrade" at bounding box center [267, 451] width 122 height 48
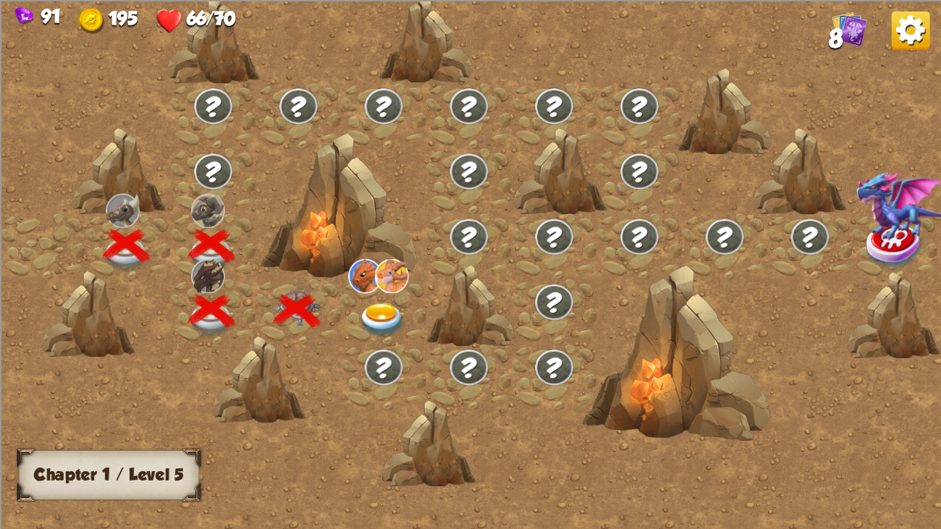
click at [378, 315] on img at bounding box center [382, 320] width 47 height 35
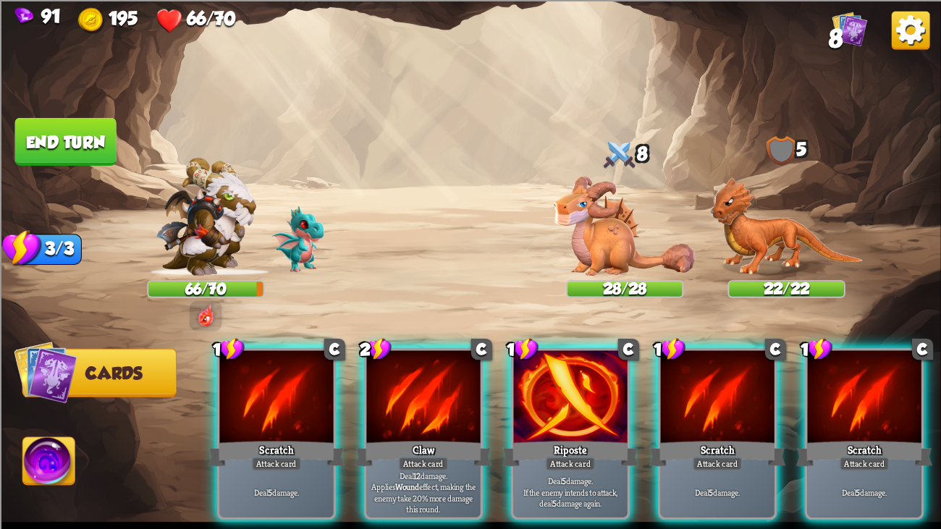
click at [431, 400] on div at bounding box center [423, 398] width 114 height 96
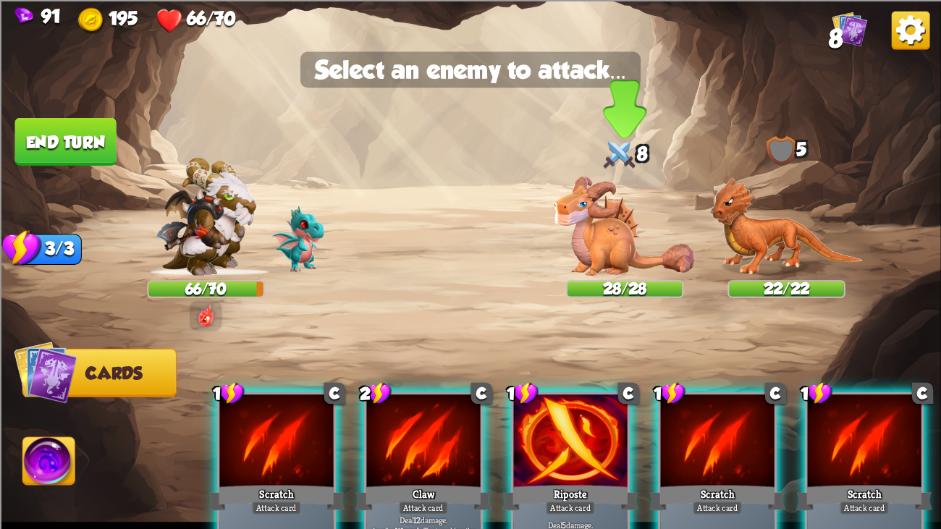
click at [587, 228] on img at bounding box center [625, 225] width 141 height 99
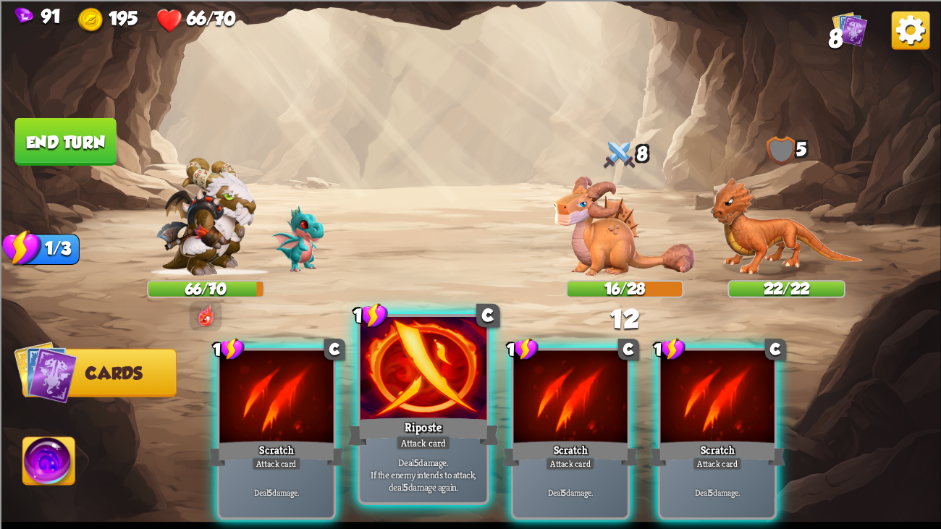
click at [410, 406] on div "Deal 5 damage. If the enemy intends to attack, deal 5 damage again." at bounding box center [424, 474] width 127 height 55
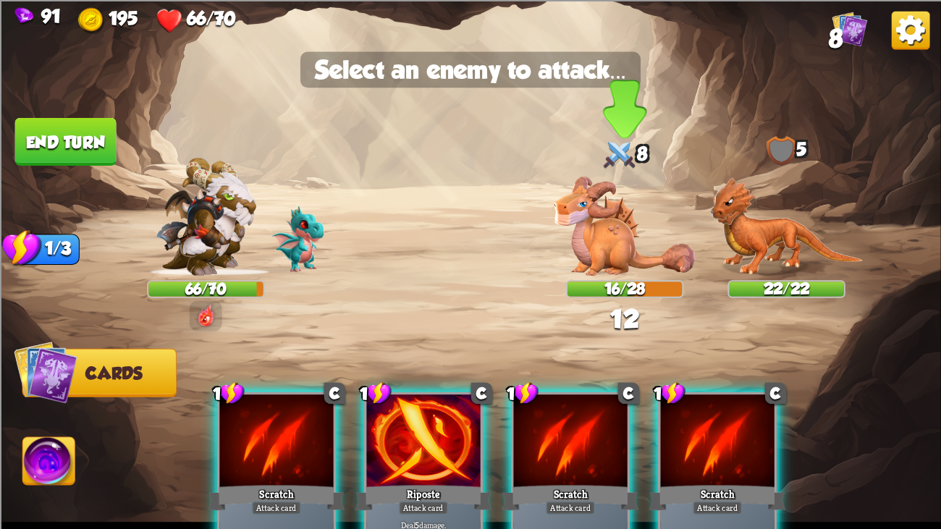
click at [589, 234] on img at bounding box center [625, 225] width 141 height 99
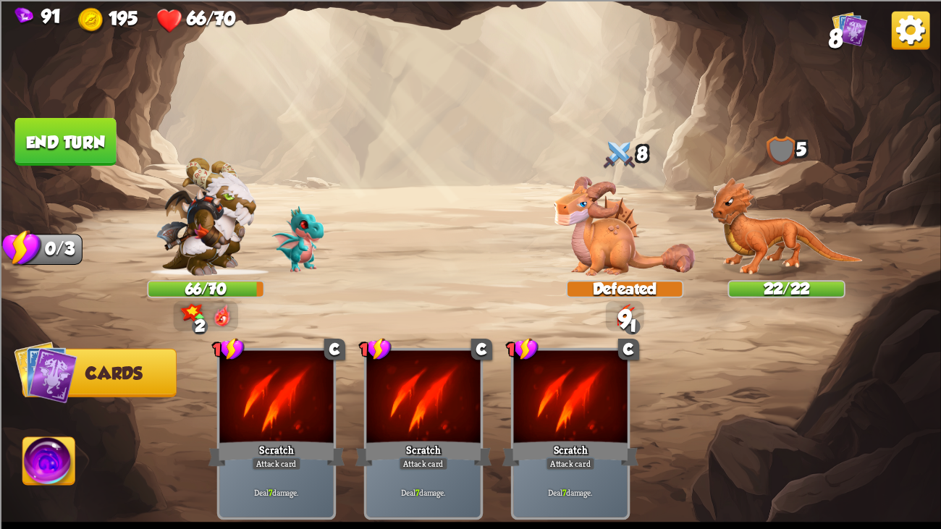
click at [62, 156] on button "End turn" at bounding box center [65, 141] width 101 height 48
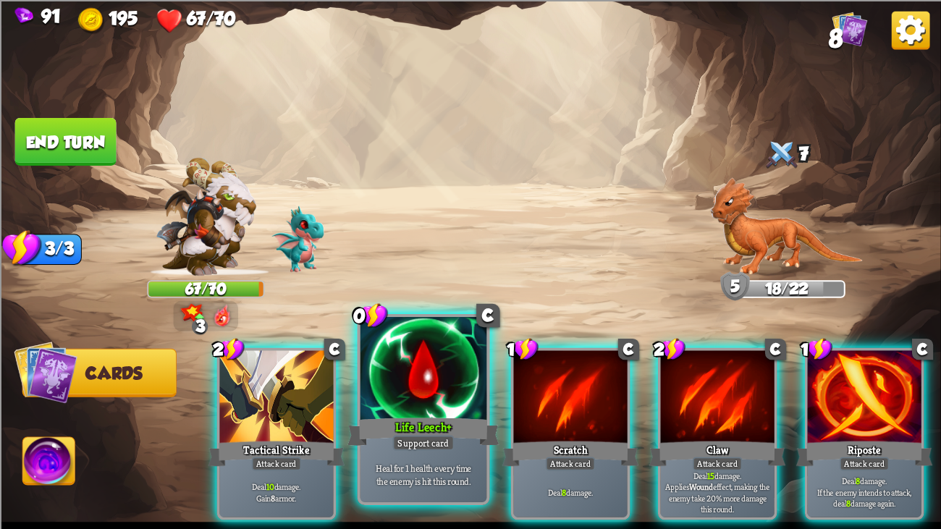
click at [398, 392] on div at bounding box center [424, 370] width 127 height 106
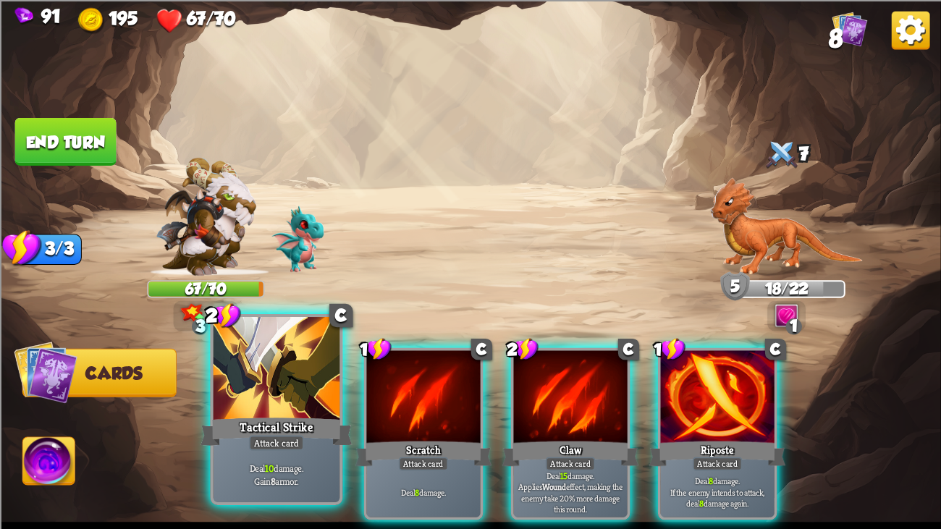
click at [245, 406] on div "Tactical Strike" at bounding box center [277, 432] width 152 height 34
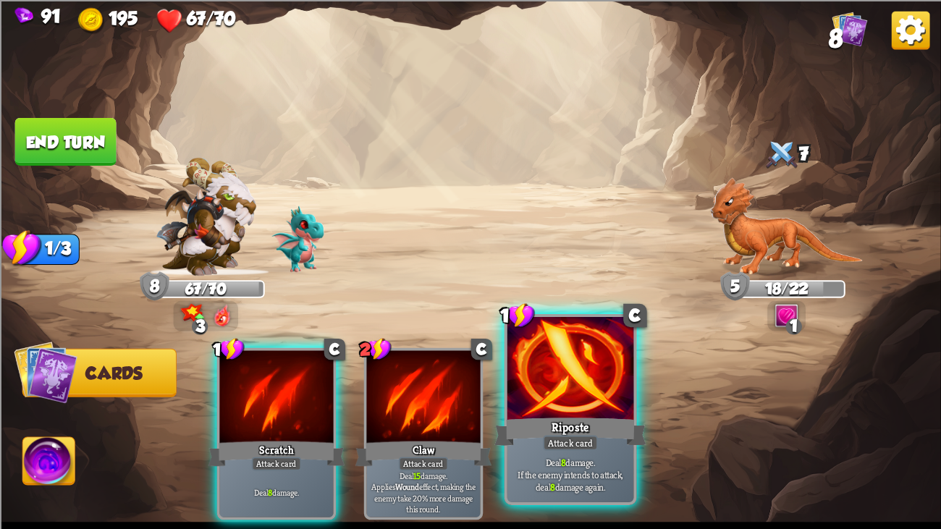
click at [540, 406] on div "Riposte" at bounding box center [571, 432] width 152 height 34
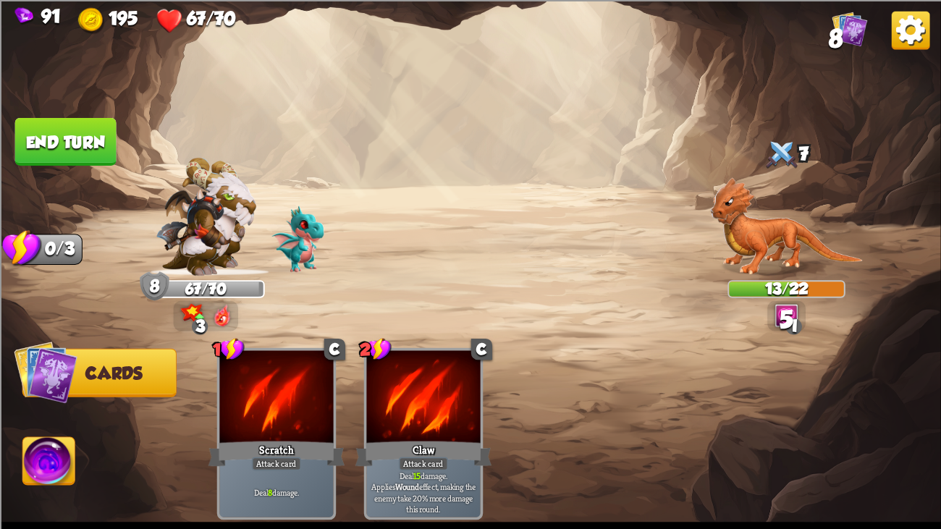
click at [46, 138] on button "End turn" at bounding box center [65, 141] width 101 height 48
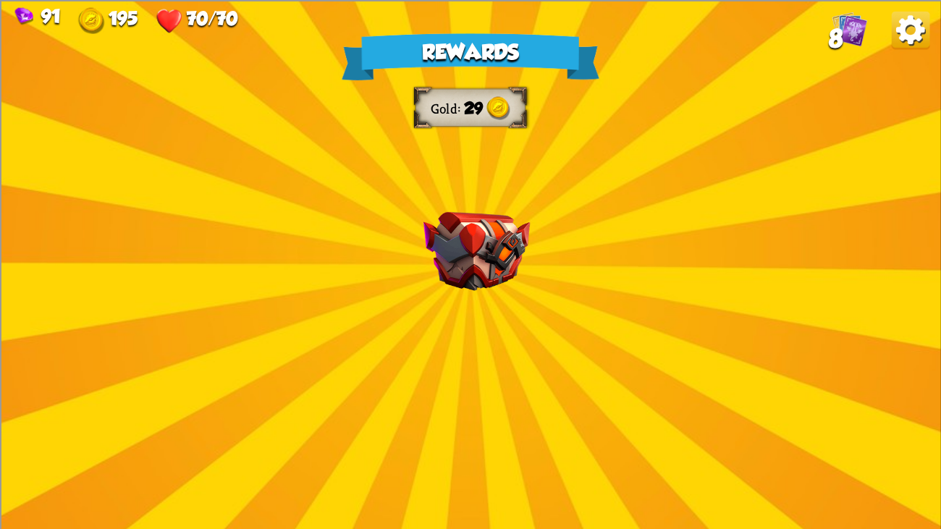
click at [446, 234] on img at bounding box center [477, 250] width 106 height 79
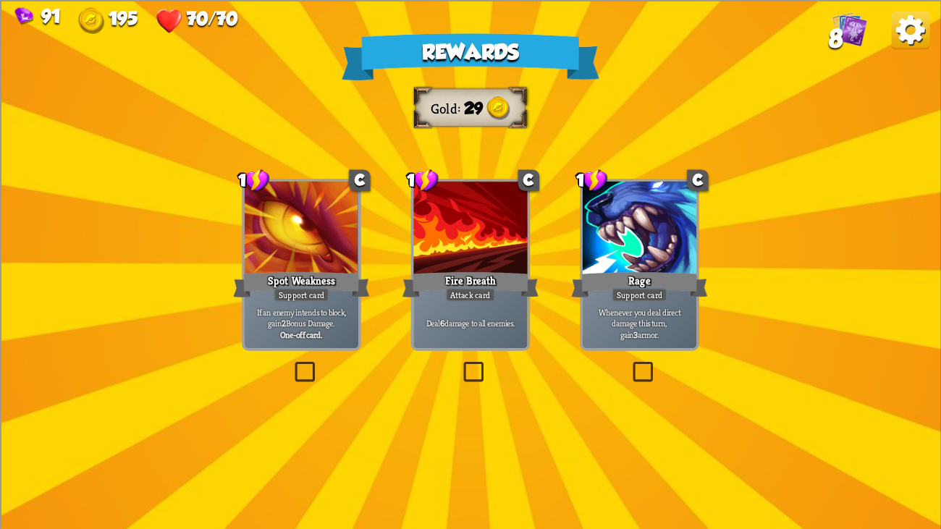
click at [294, 217] on div at bounding box center [302, 229] width 114 height 96
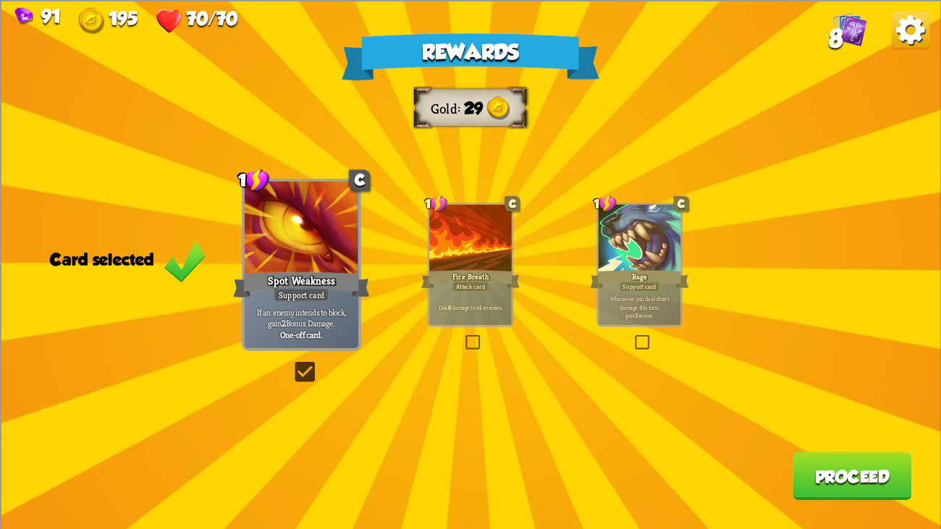
click at [848, 406] on button "Proceed" at bounding box center [852, 476] width 119 height 48
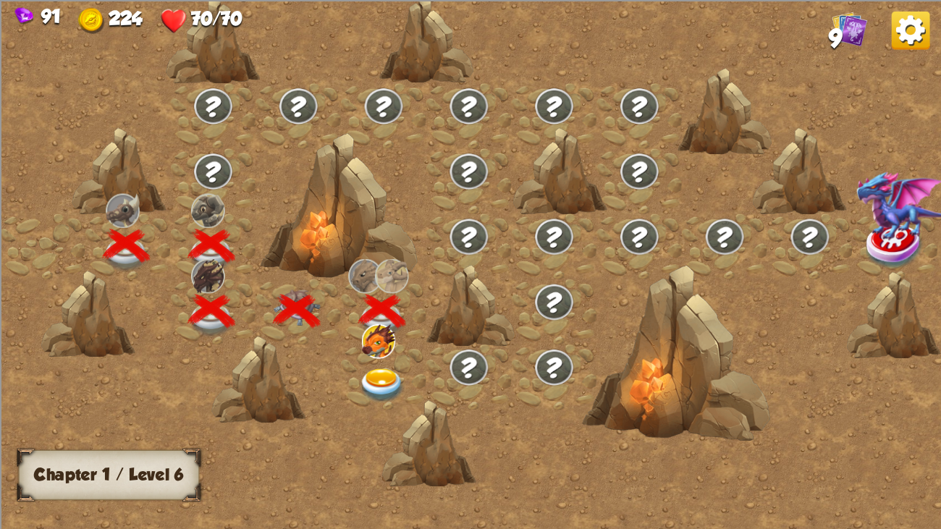
click at [391, 401] on div at bounding box center [429, 444] width 94 height 88
click at [383, 389] on img at bounding box center [382, 386] width 47 height 35
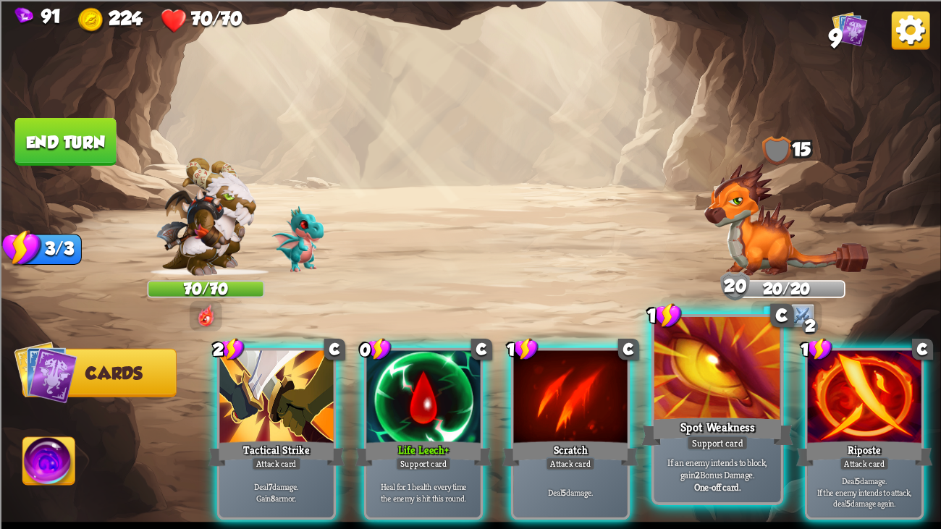
click at [682, 359] on div at bounding box center [718, 370] width 127 height 106
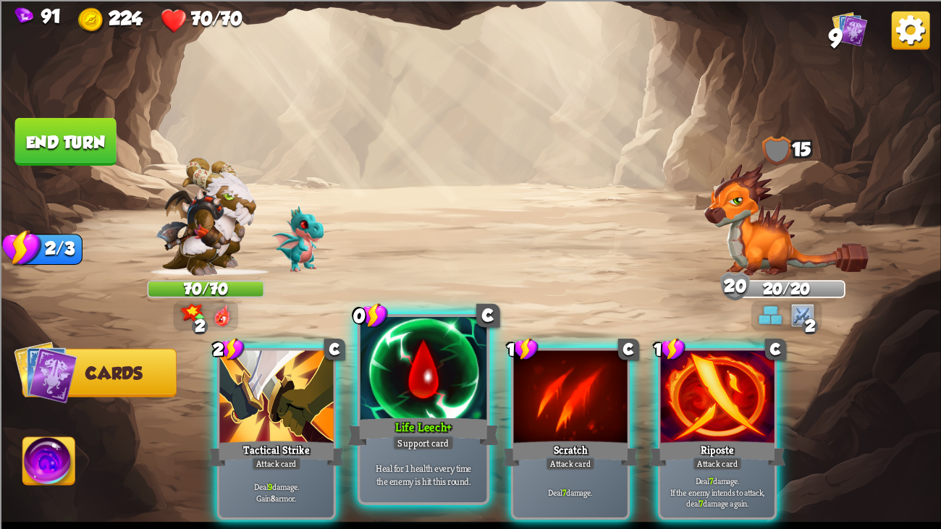
click at [433, 351] on div at bounding box center [424, 370] width 127 height 106
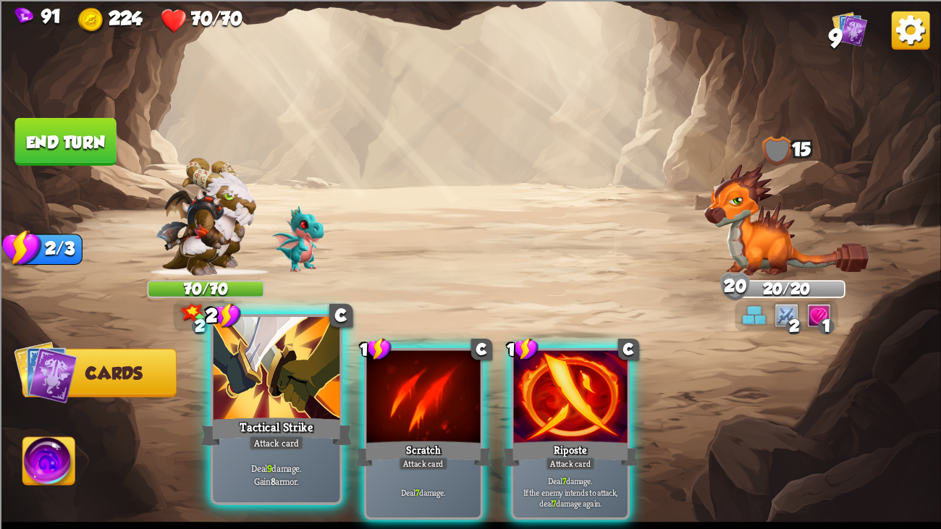
click at [280, 361] on div at bounding box center [277, 370] width 127 height 106
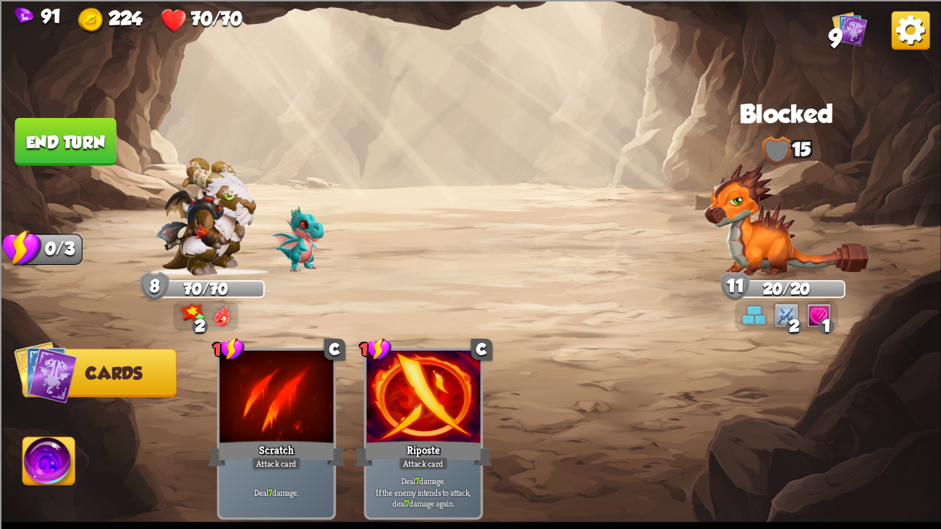
click at [100, 152] on button "End turn" at bounding box center [65, 141] width 101 height 48
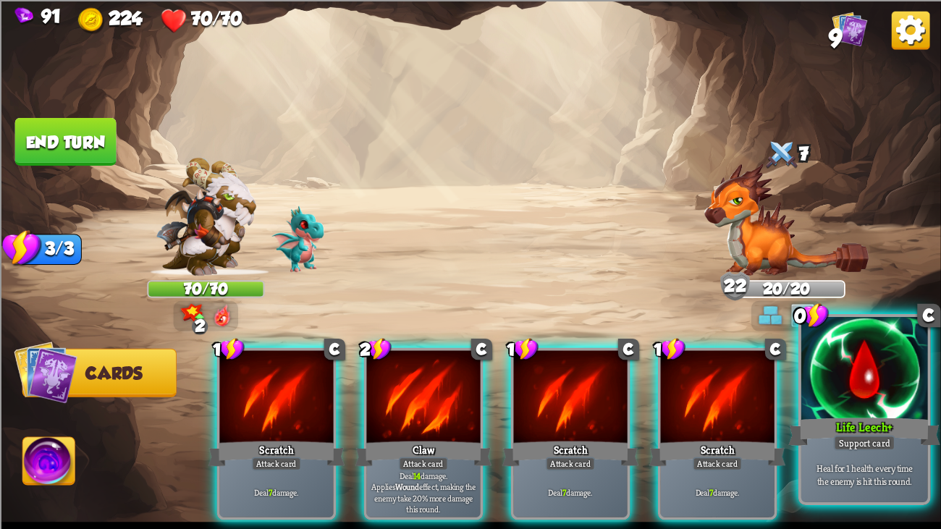
click at [831, 361] on div at bounding box center [865, 370] width 127 height 106
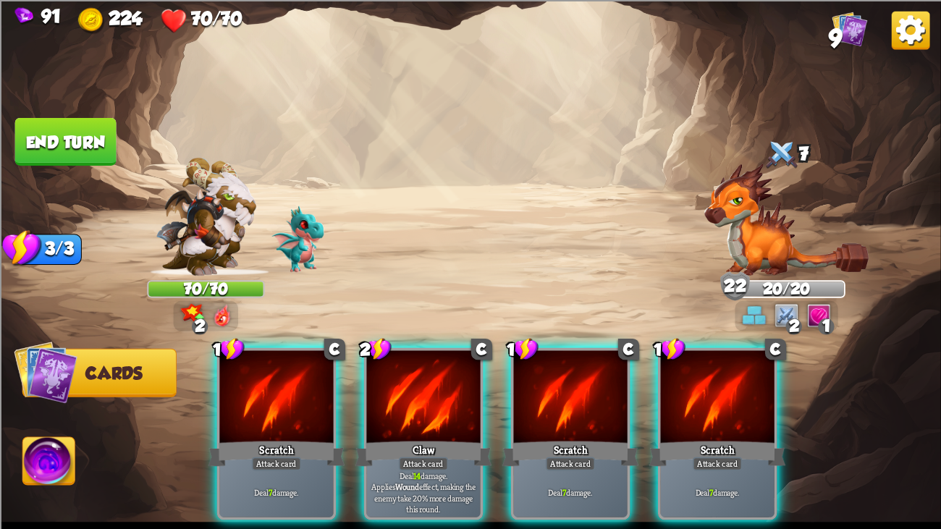
click at [57, 127] on button "End turn" at bounding box center [65, 141] width 101 height 48
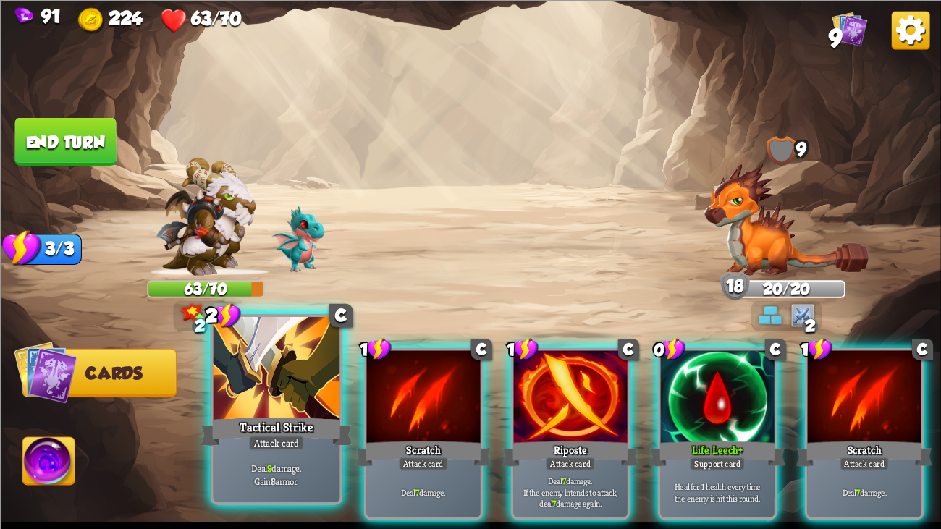
click at [285, 406] on div "Tactical Strike" at bounding box center [277, 432] width 152 height 34
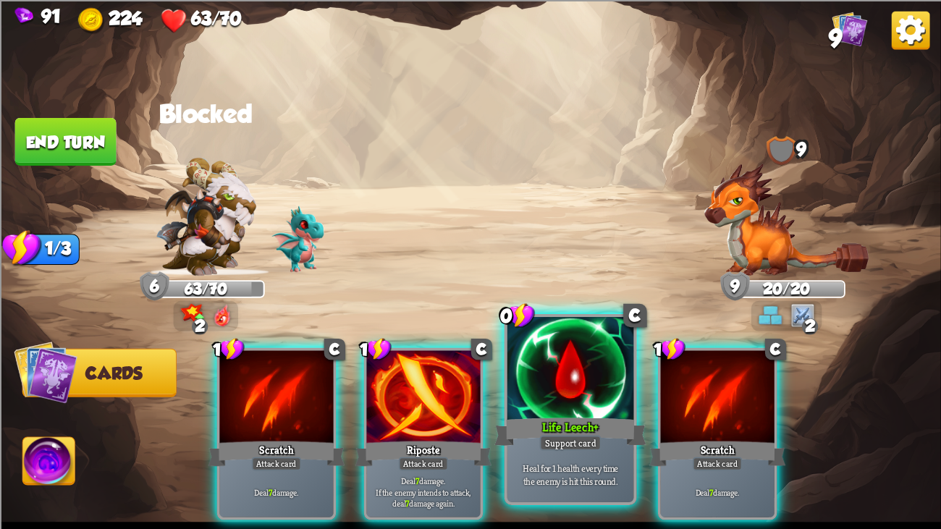
click at [530, 381] on div at bounding box center [571, 370] width 127 height 106
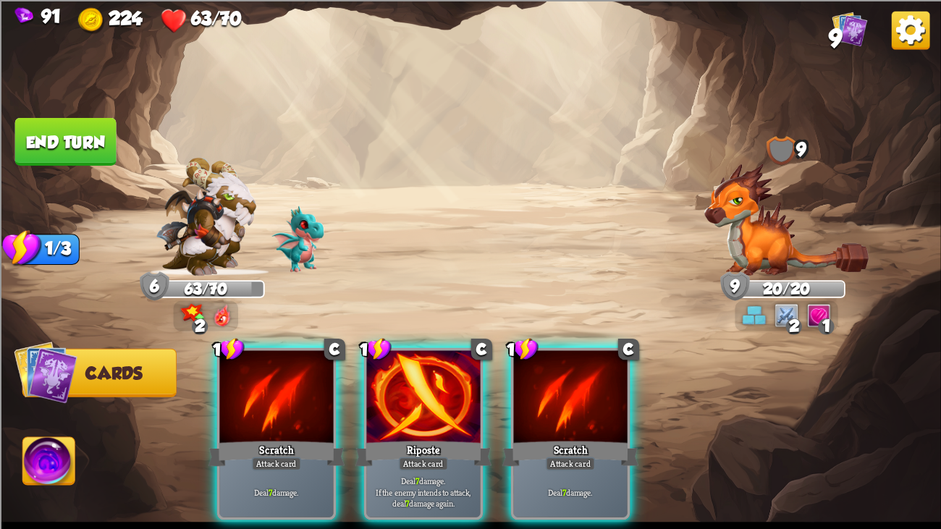
click at [363, 406] on div "1 C Scratch Attack card Deal 7 damage. 1 C Riposte Attack card Deal 7 damage. I…" at bounding box center [564, 411] width 753 height 235
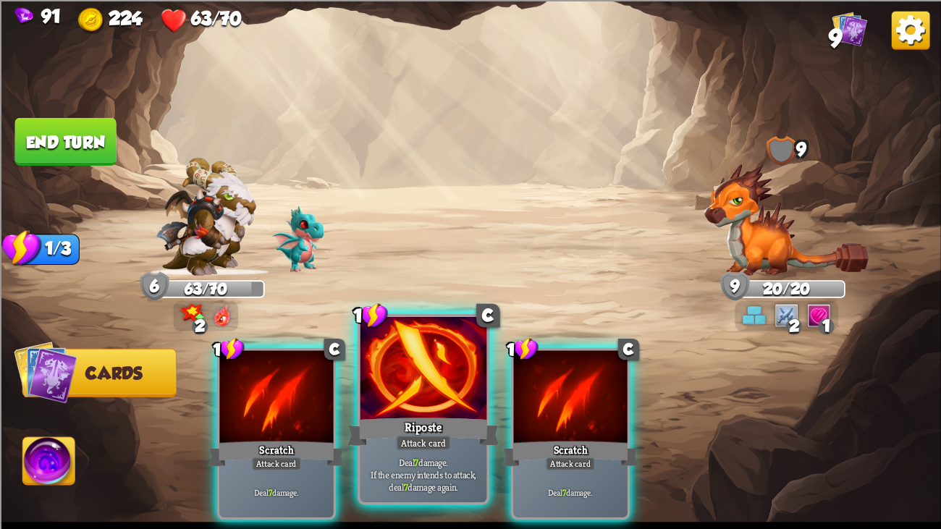
click at [399, 406] on div at bounding box center [424, 370] width 127 height 106
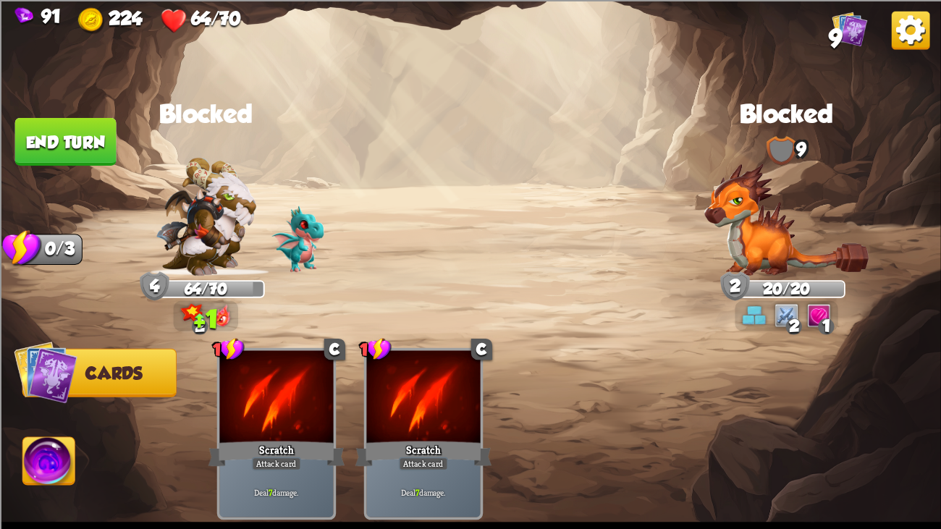
click at [79, 147] on button "End turn" at bounding box center [65, 141] width 101 height 48
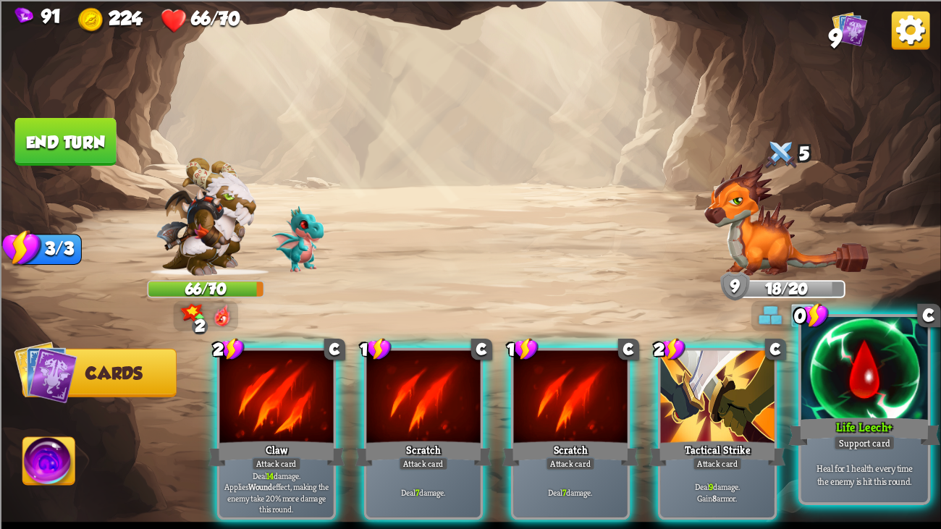
click at [823, 369] on div at bounding box center [865, 370] width 127 height 106
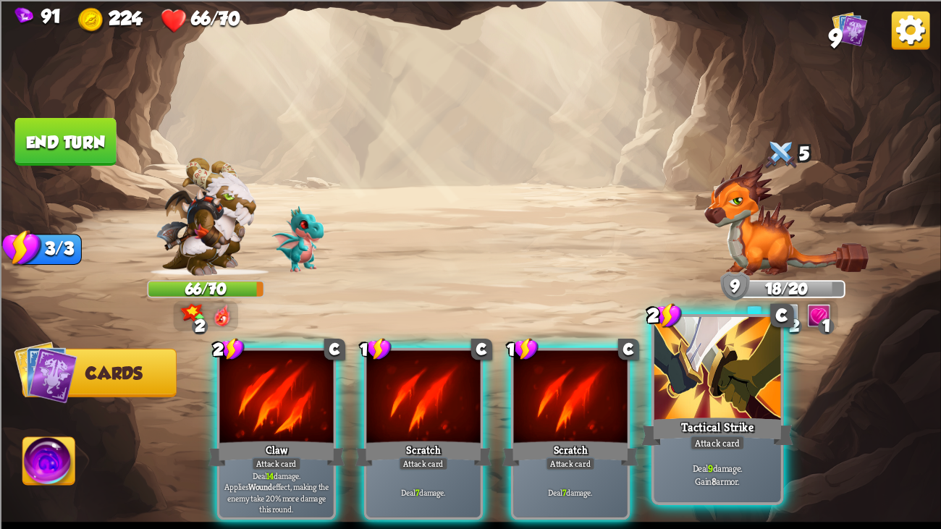
click at [707, 371] on div at bounding box center [718, 370] width 127 height 106
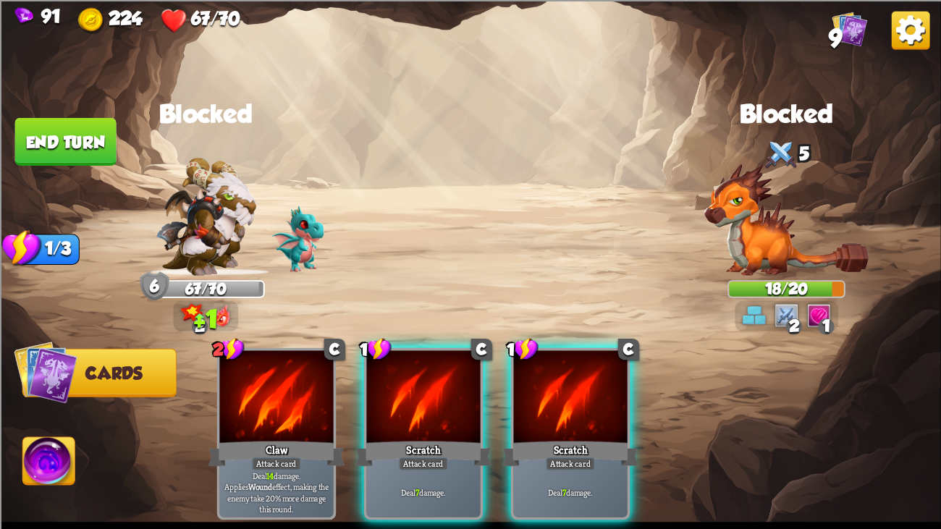
click at [89, 132] on button "End turn" at bounding box center [65, 141] width 101 height 48
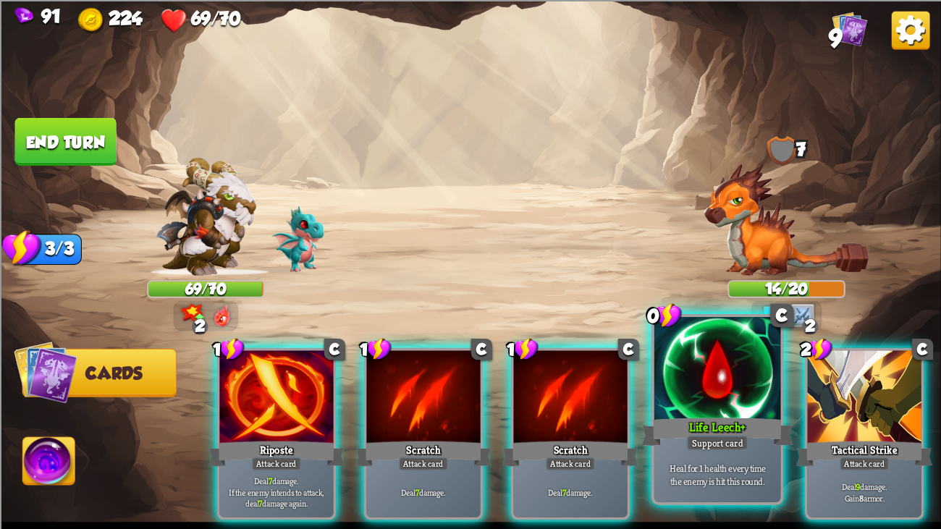
click at [702, 386] on div at bounding box center [718, 370] width 127 height 106
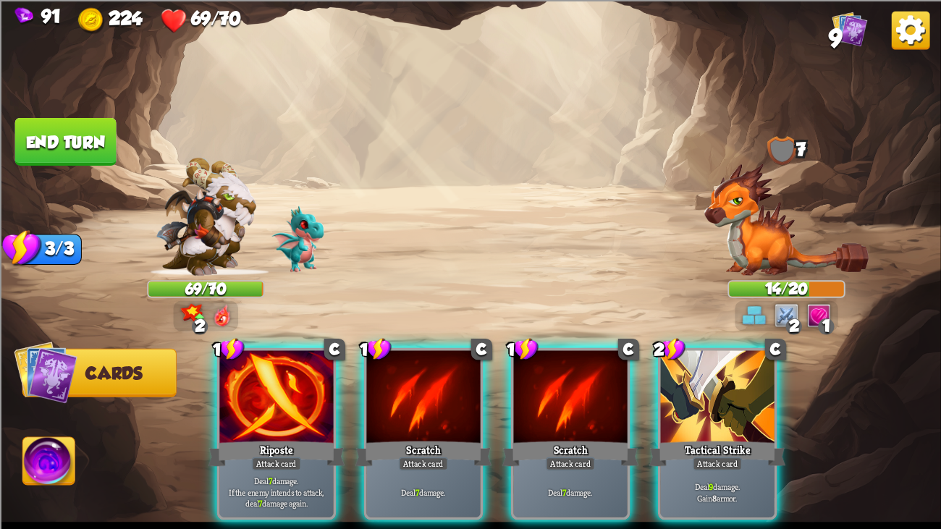
click at [702, 386] on div at bounding box center [718, 398] width 114 height 96
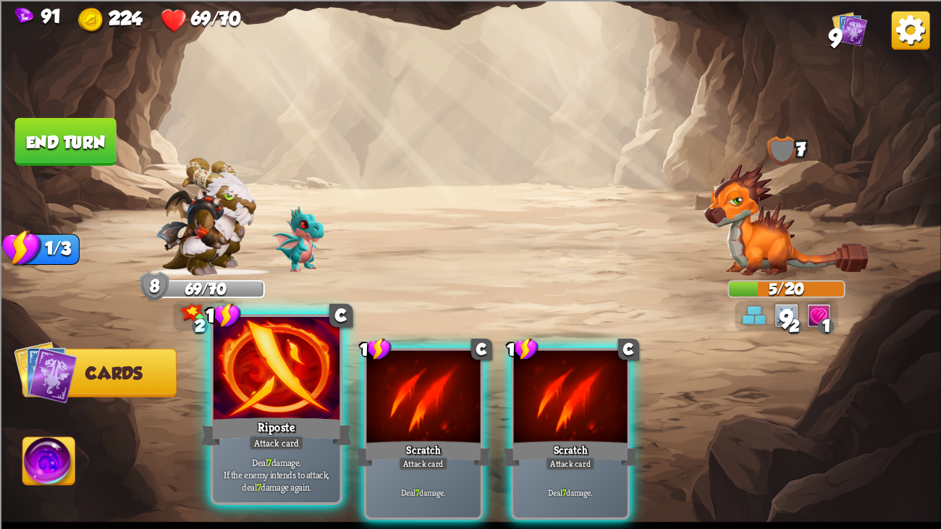
click at [298, 377] on div at bounding box center [277, 370] width 127 height 106
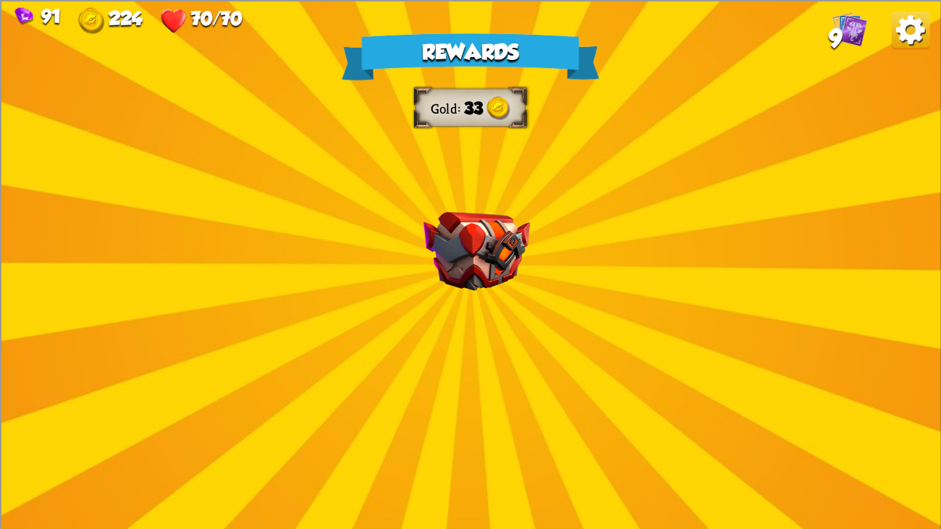
click at [483, 214] on img at bounding box center [477, 250] width 106 height 79
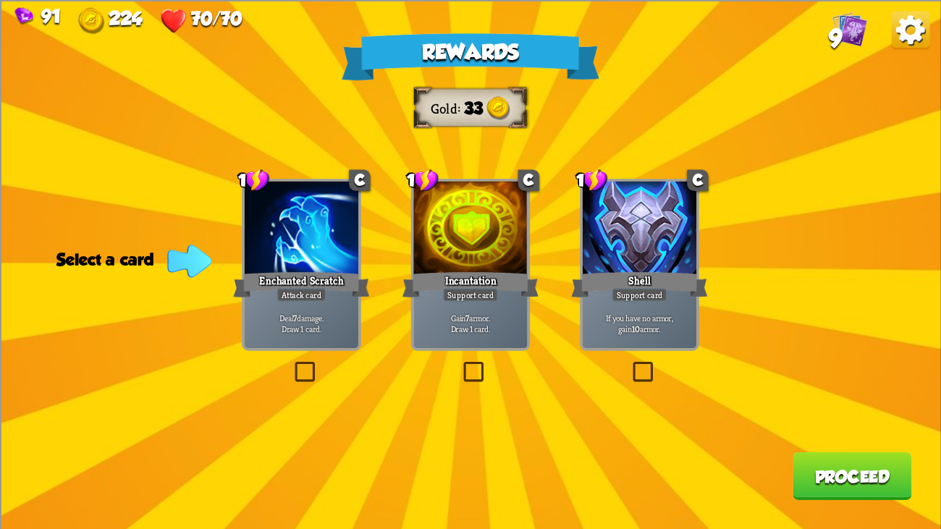
click at [690, 230] on div at bounding box center [640, 229] width 114 height 96
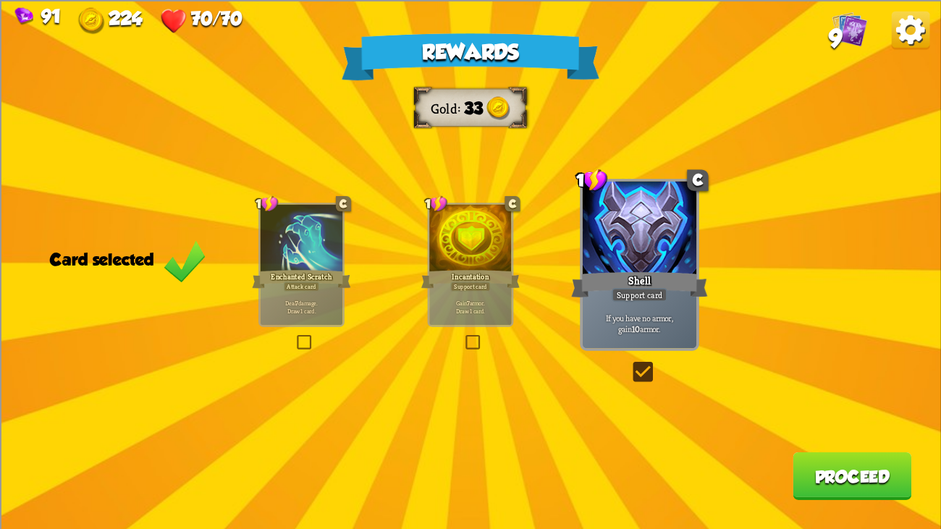
click at [858, 406] on button "Proceed" at bounding box center [852, 476] width 119 height 48
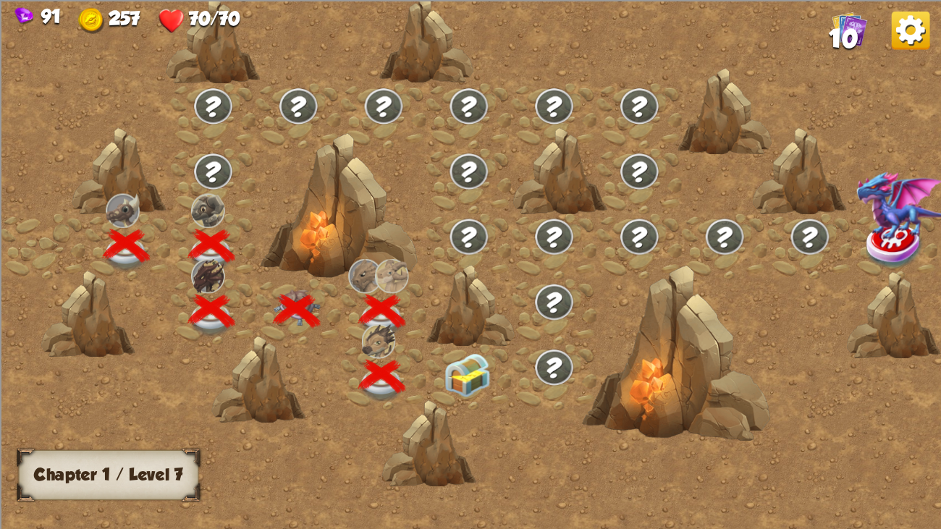
click at [453, 359] on img at bounding box center [467, 375] width 47 height 44
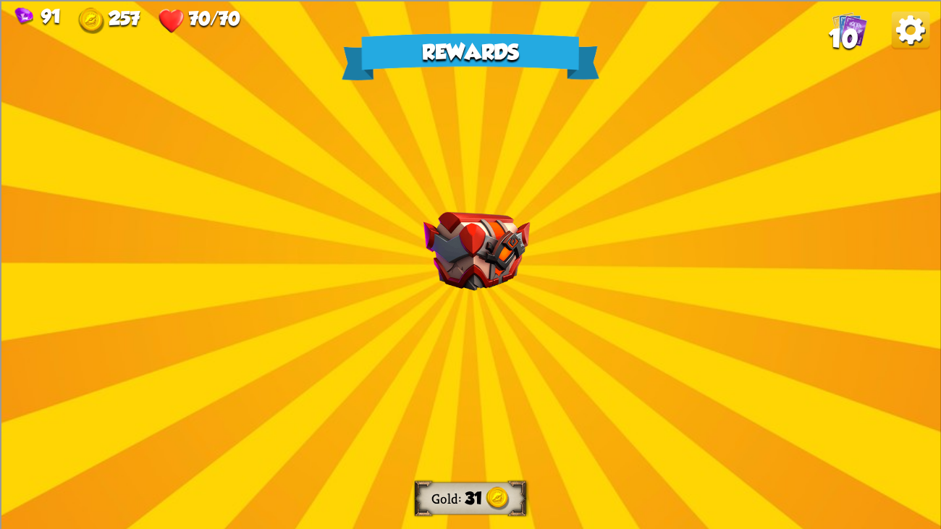
click at [453, 301] on div "Rewards Gold 31 Select a card 2 R Immolate Attack card Deal 14 damage to all en…" at bounding box center [470, 264] width 941 height 529
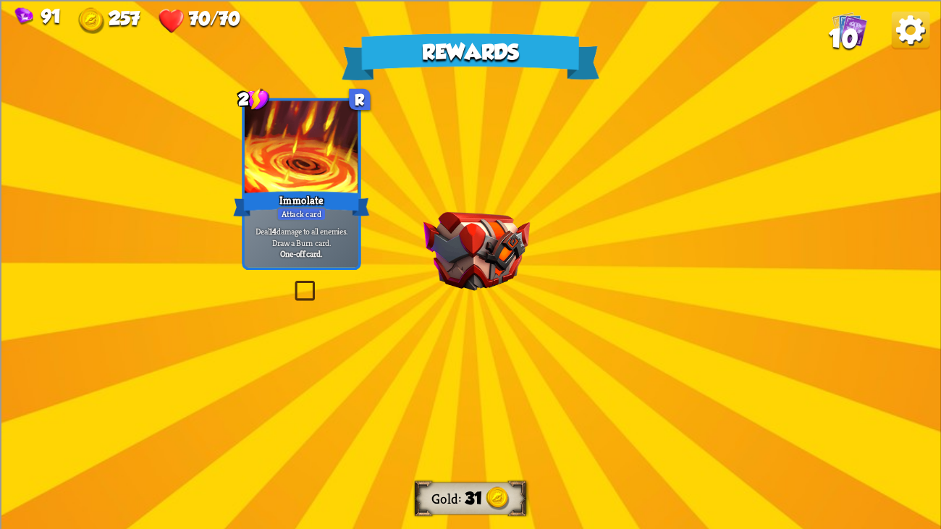
click at [453, 301] on div "Rewards Gold 31 Select a card 2 R Immolate Attack card Deal 14 damage to all en…" at bounding box center [470, 264] width 941 height 529
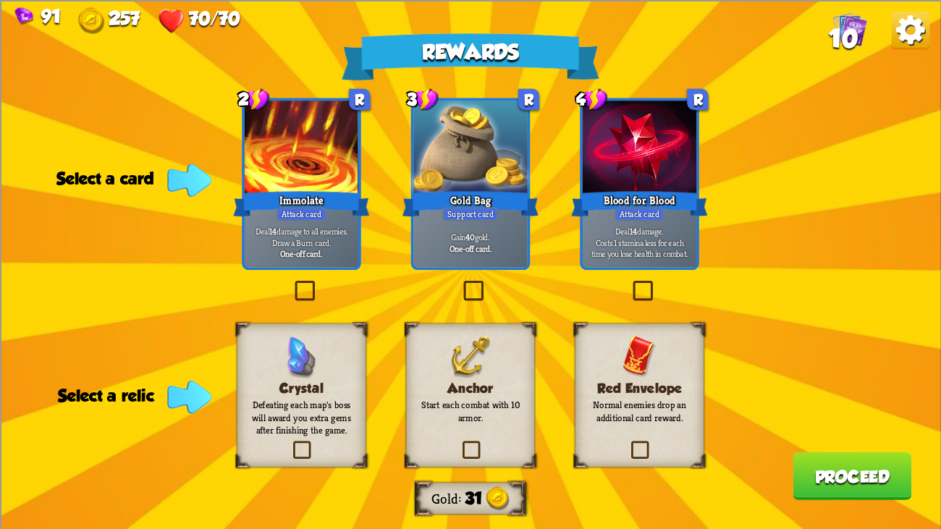
click at [343, 217] on div "Immolate" at bounding box center [301, 203] width 137 height 30
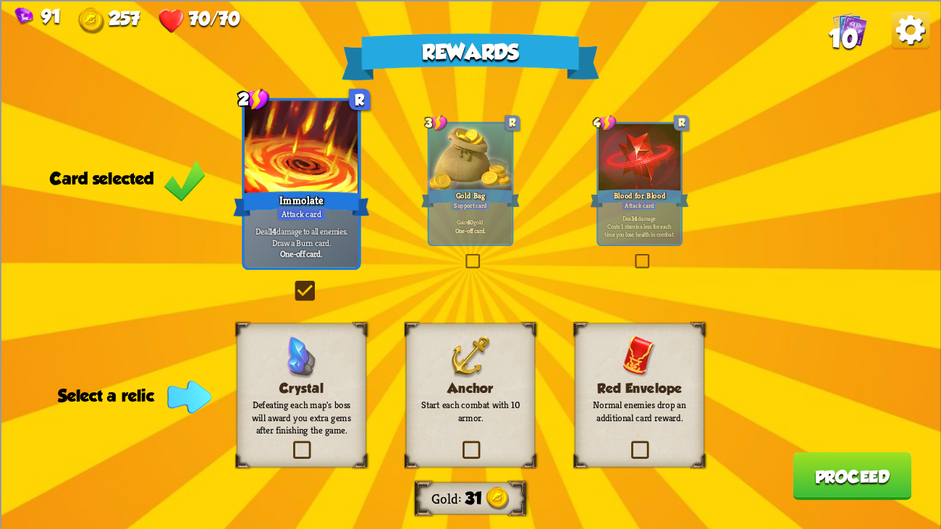
click at [620, 372] on div "Red Envelope Normal enemies drop an additional card reward." at bounding box center [640, 395] width 130 height 144
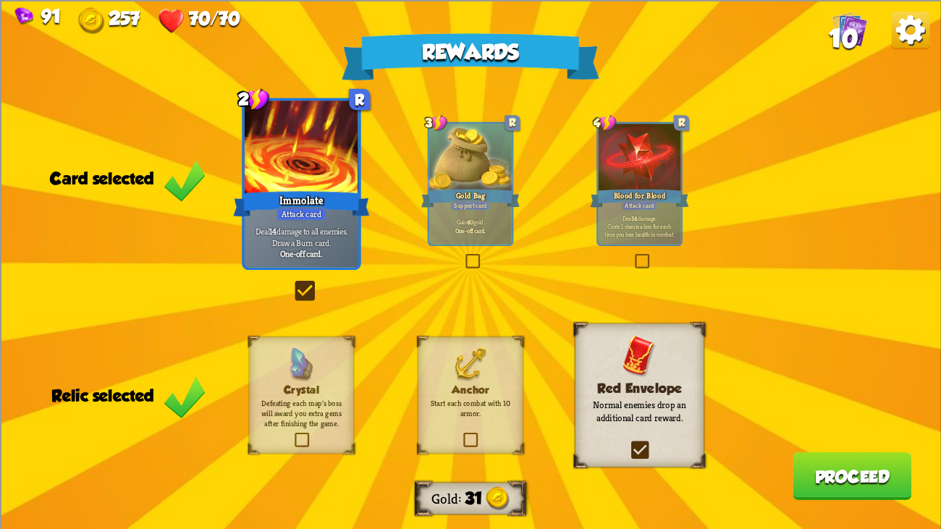
click at [636, 168] on div at bounding box center [640, 159] width 83 height 70
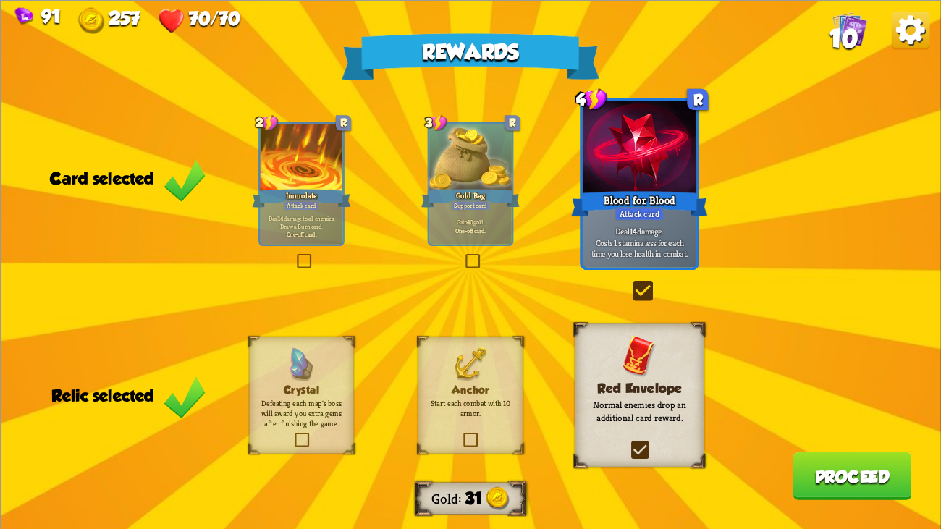
click at [831, 406] on button "Proceed" at bounding box center [852, 476] width 119 height 48
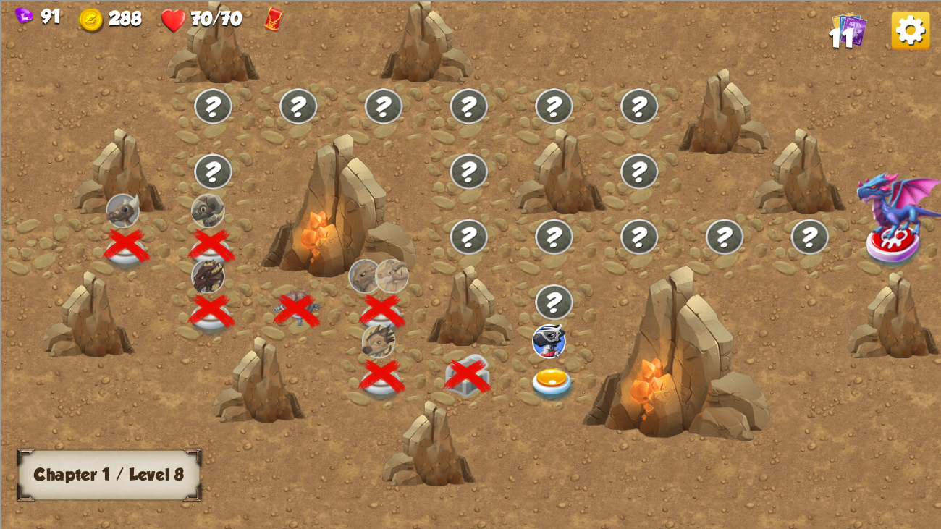
click at [544, 388] on img at bounding box center [552, 386] width 47 height 35
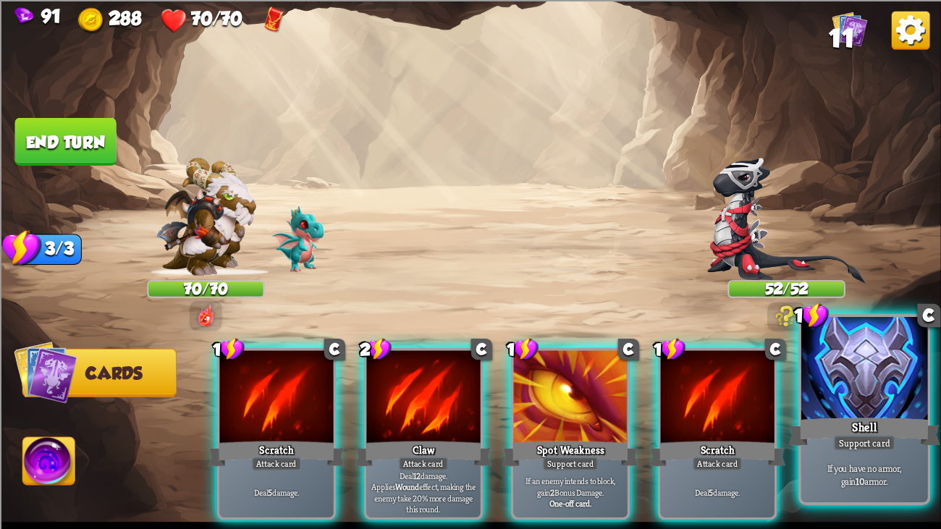
click at [906, 401] on div at bounding box center [865, 370] width 127 height 106
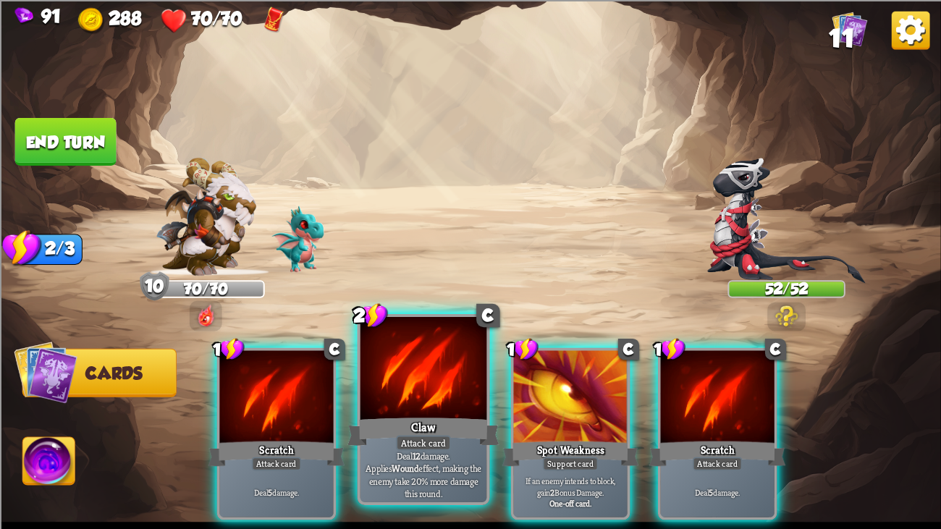
click at [432, 352] on div at bounding box center [424, 370] width 127 height 106
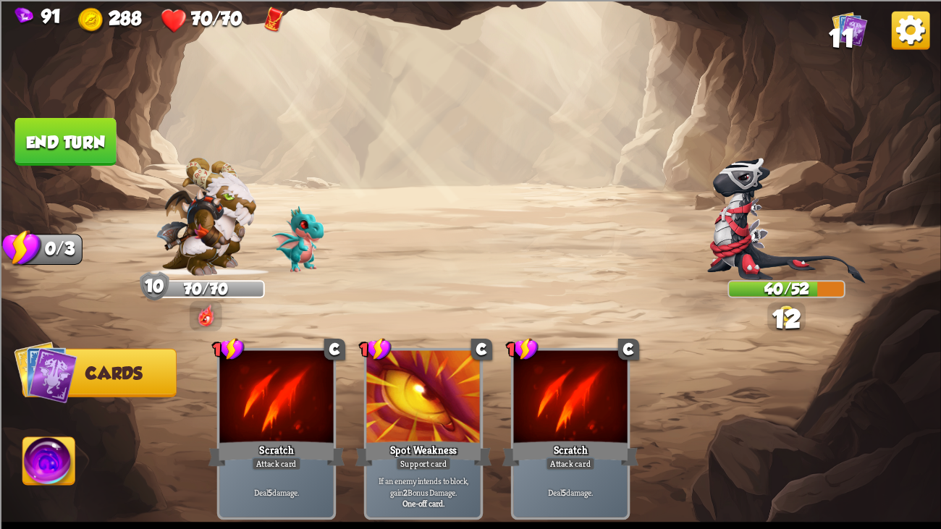
click at [64, 143] on button "End turn" at bounding box center [65, 141] width 101 height 48
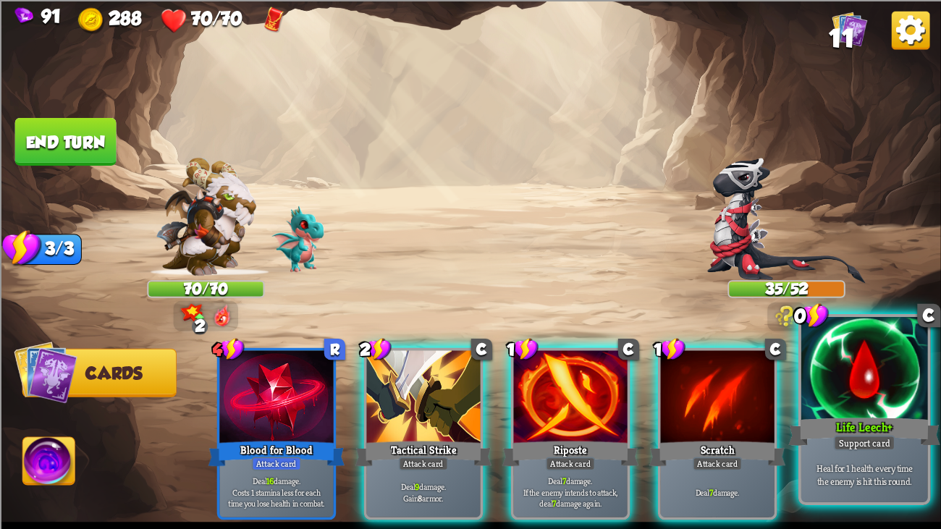
click at [915, 406] on div "Life Leech+" at bounding box center [865, 432] width 152 height 34
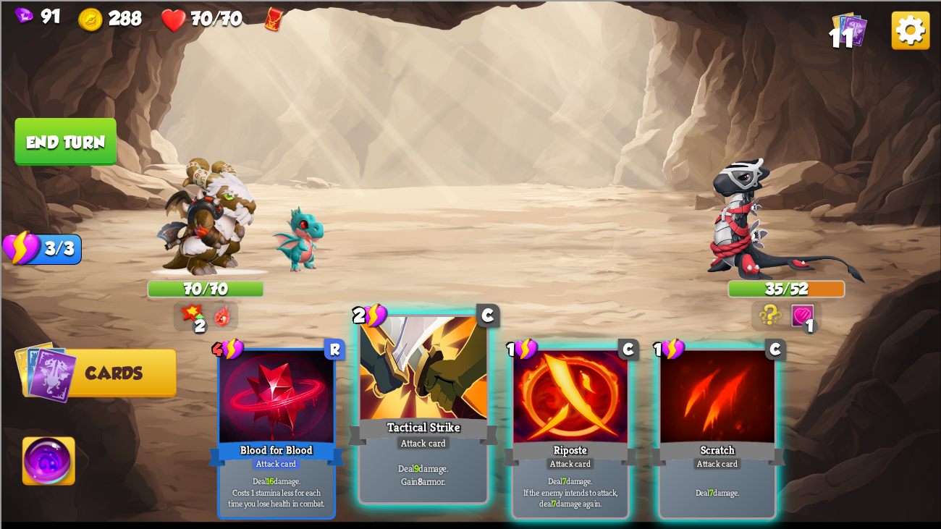
click at [368, 406] on div at bounding box center [424, 370] width 127 height 106
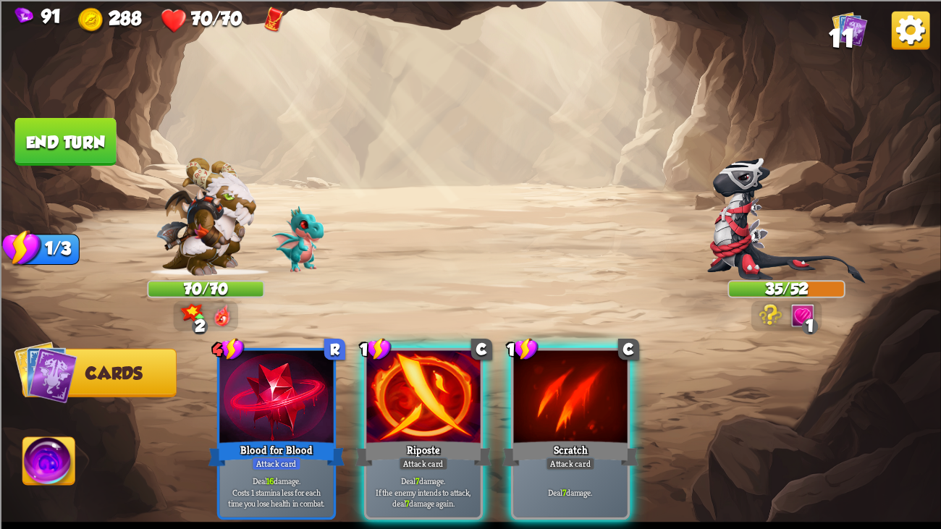
click at [368, 406] on div at bounding box center [423, 398] width 114 height 96
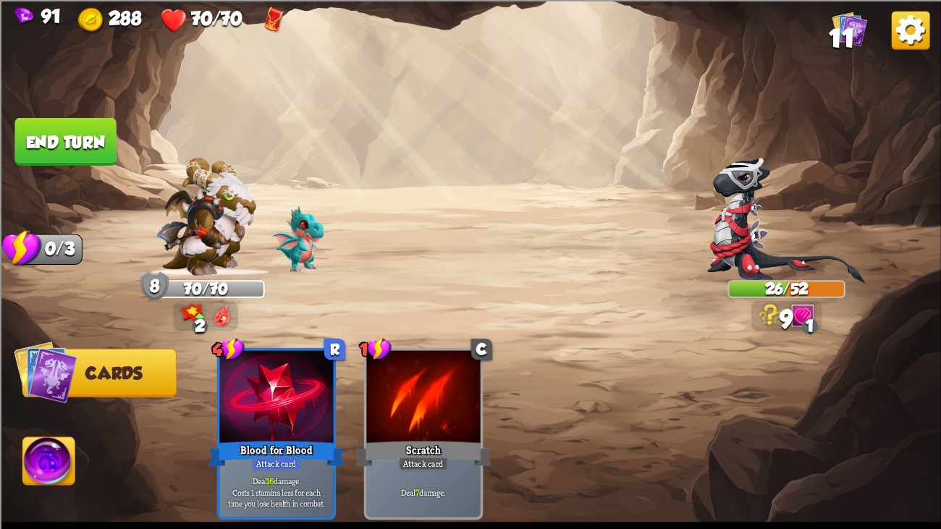
click at [63, 132] on button "End turn" at bounding box center [65, 141] width 101 height 48
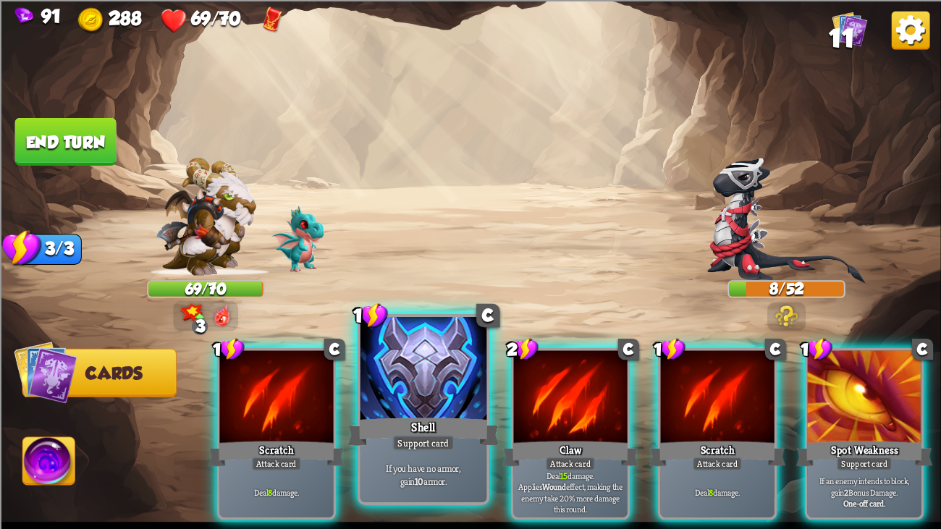
click at [432, 367] on div at bounding box center [424, 370] width 127 height 106
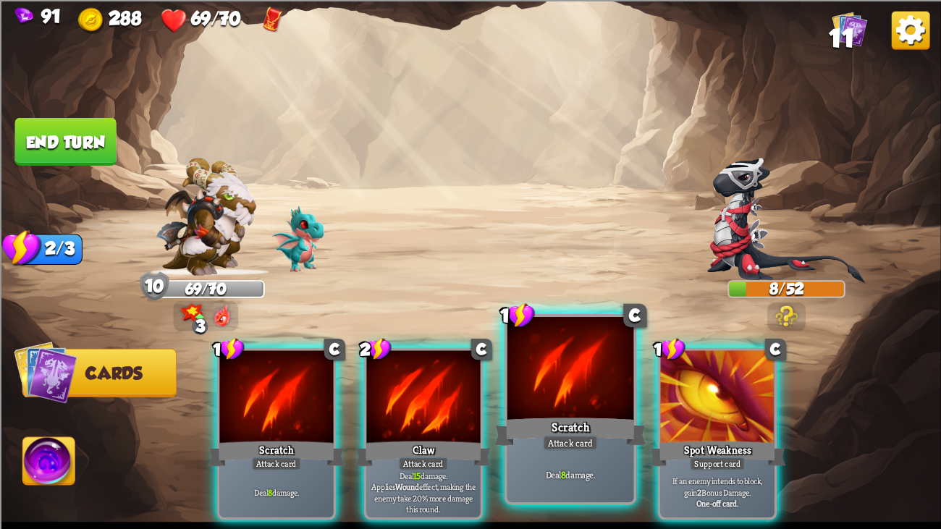
click at [565, 400] on div at bounding box center [571, 370] width 127 height 106
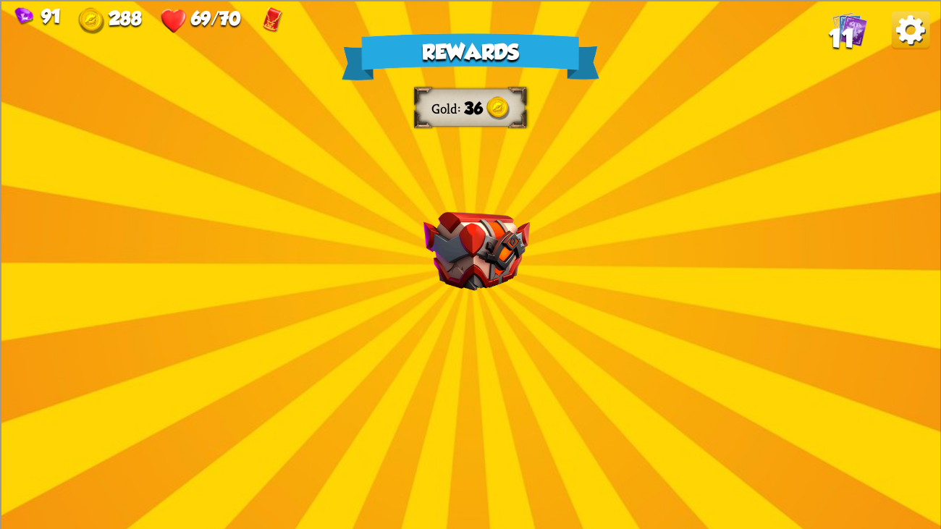
click at [517, 247] on img at bounding box center [477, 250] width 106 height 79
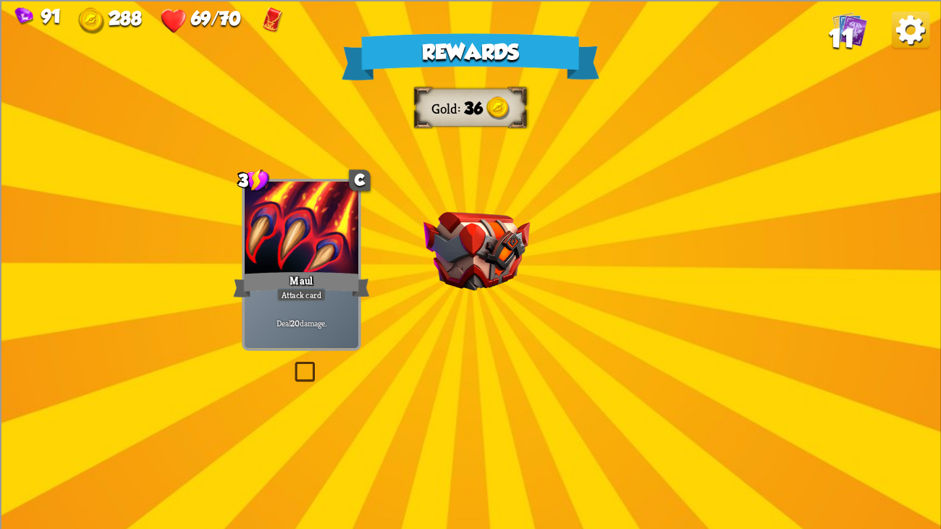
click at [517, 247] on img at bounding box center [477, 250] width 106 height 79
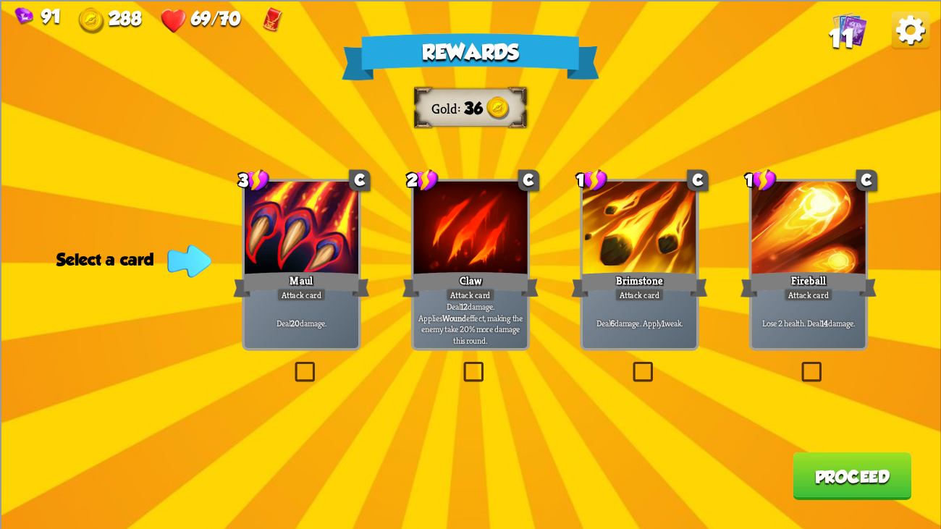
click at [481, 264] on div at bounding box center [470, 229] width 114 height 96
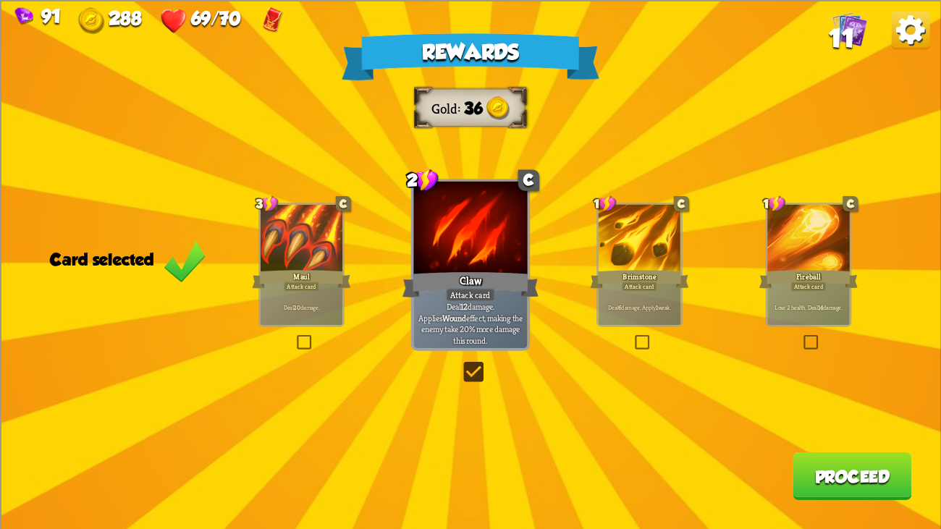
click at [483, 264] on div at bounding box center [470, 229] width 114 height 96
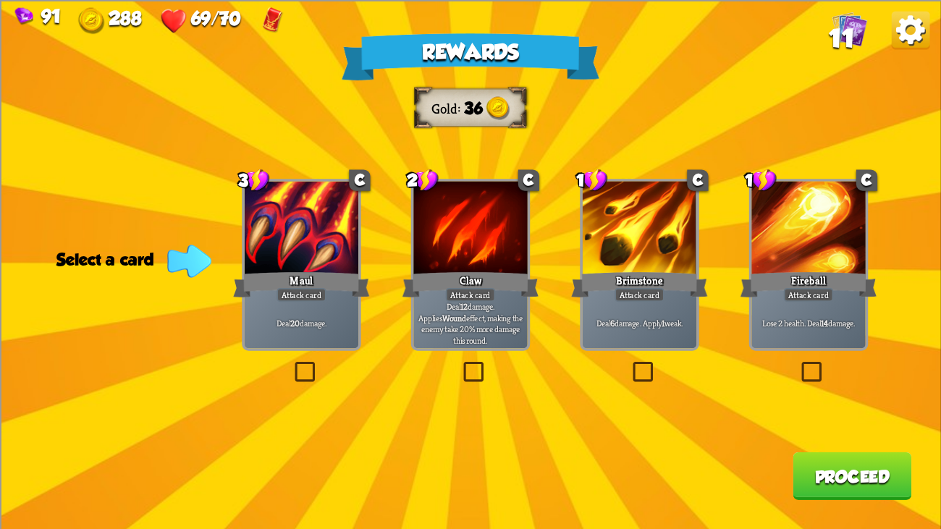
click at [782, 258] on div at bounding box center [809, 229] width 114 height 96
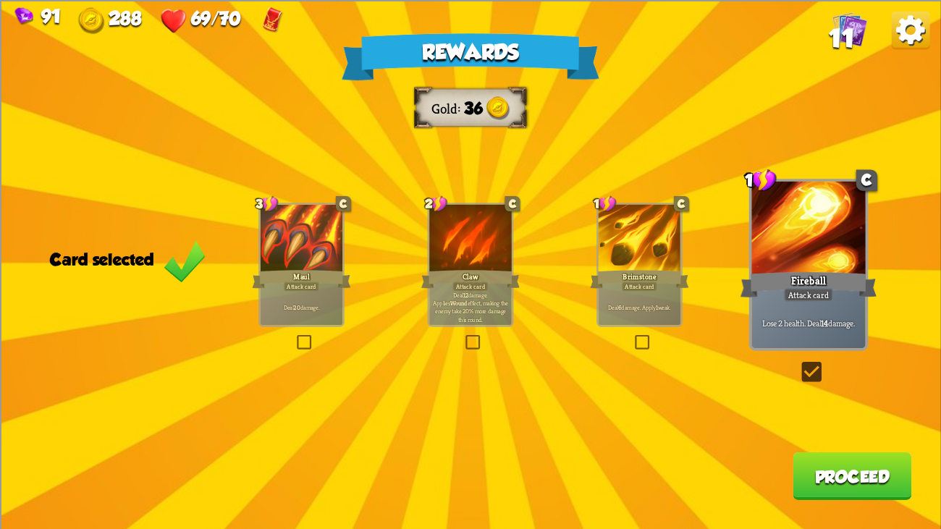
click at [446, 250] on div at bounding box center [470, 239] width 83 height 70
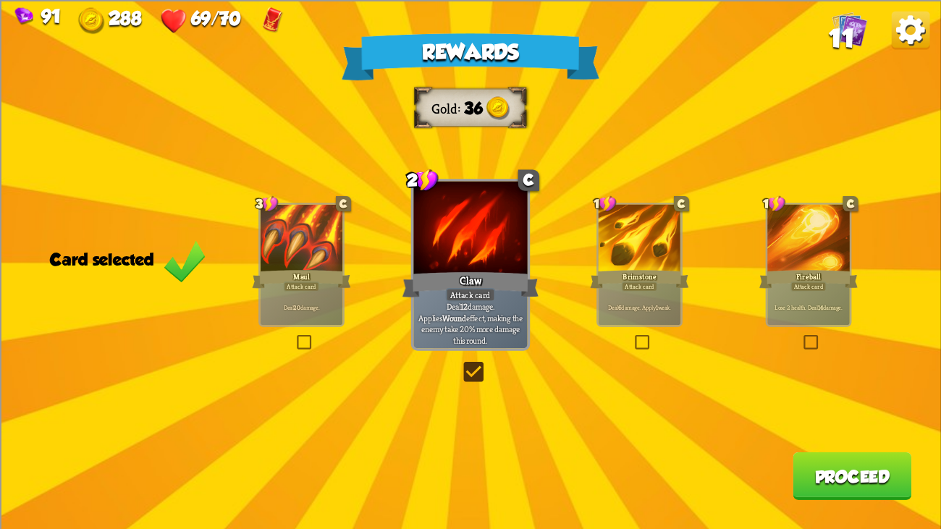
click at [829, 256] on div at bounding box center [809, 239] width 83 height 70
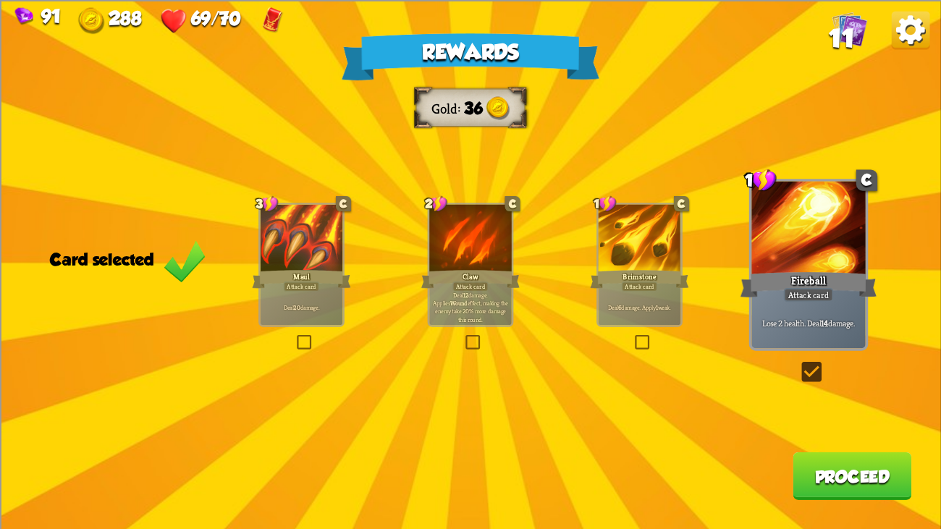
click at [479, 267] on div at bounding box center [470, 239] width 83 height 70
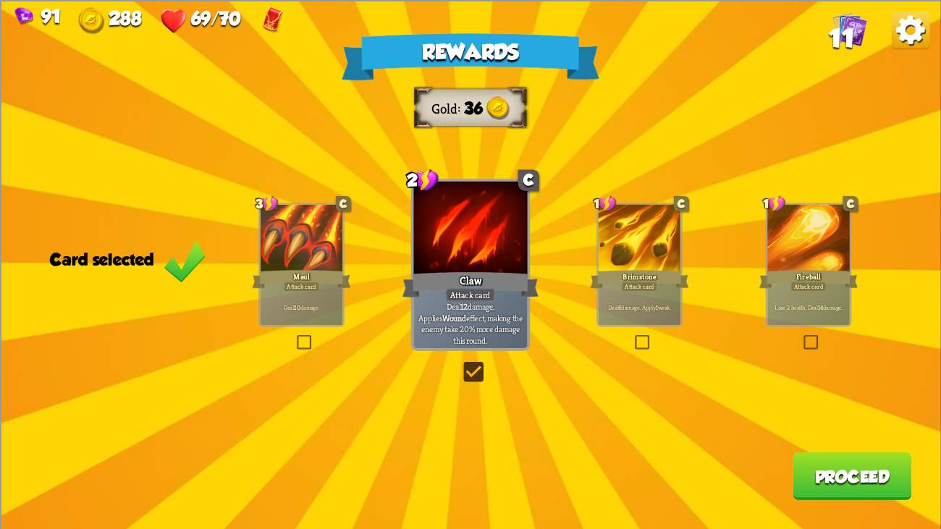
click at [835, 257] on div at bounding box center [809, 239] width 83 height 70
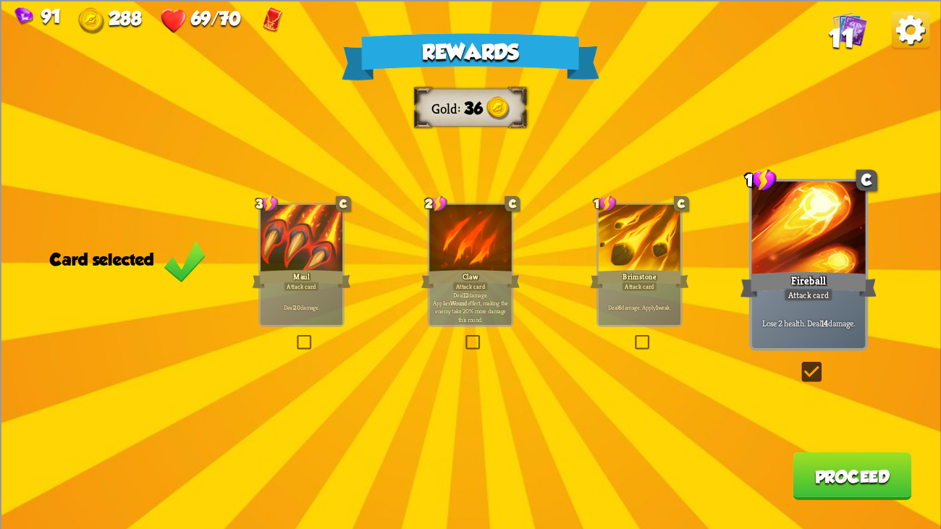
click at [818, 406] on button "Proceed" at bounding box center [852, 476] width 119 height 48
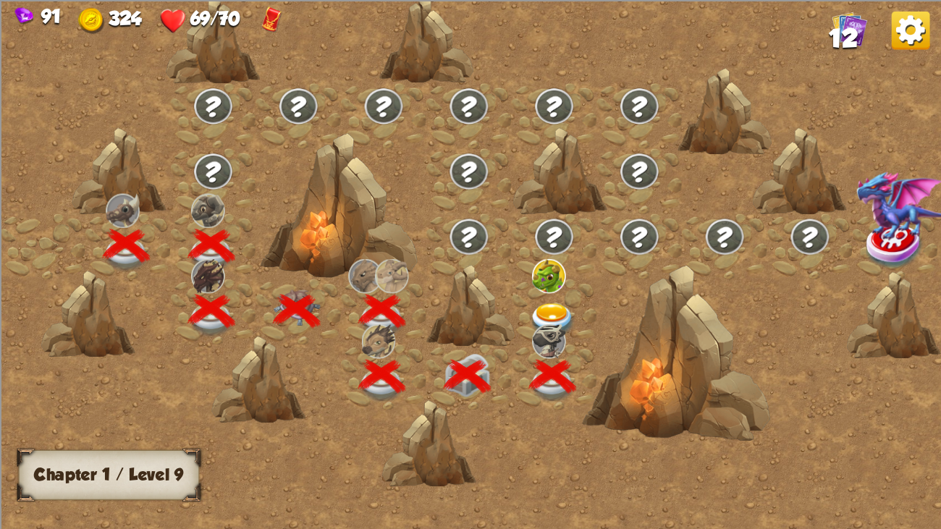
click at [545, 317] on img at bounding box center [552, 320] width 47 height 35
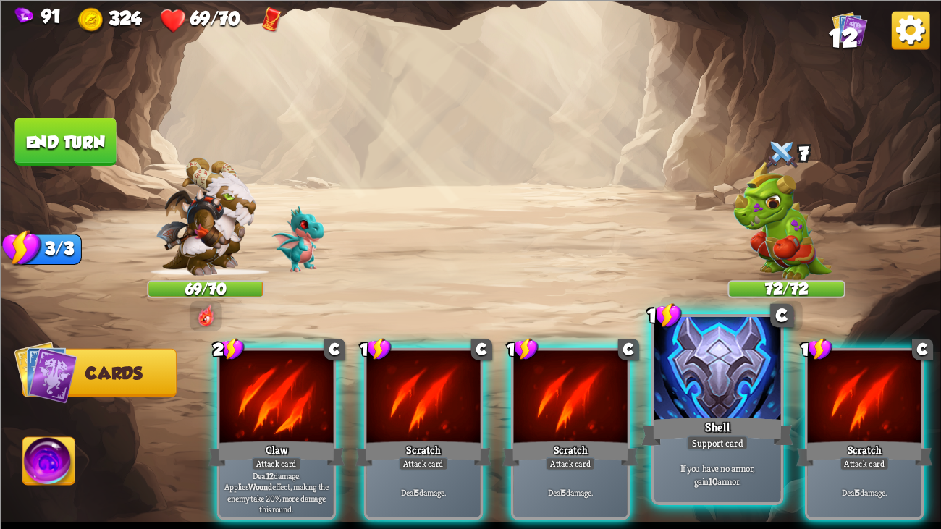
click at [701, 384] on div at bounding box center [718, 370] width 127 height 106
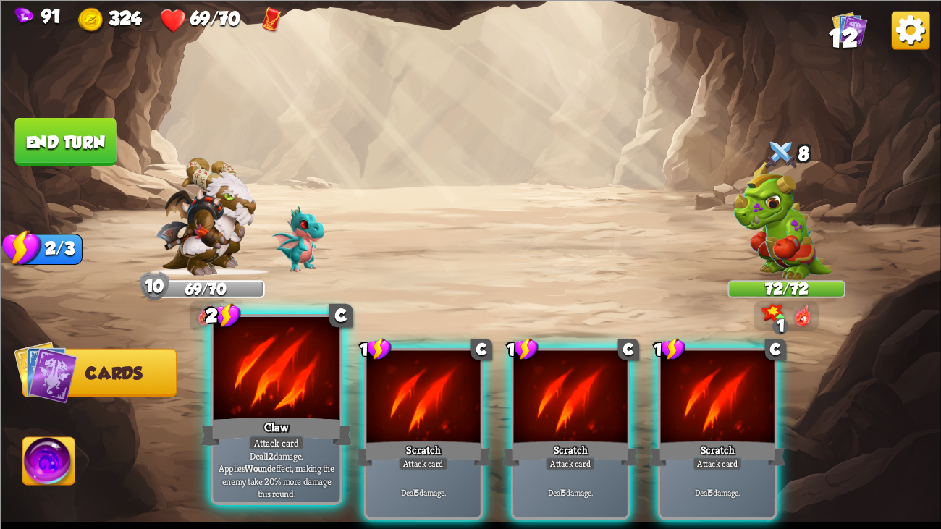
click at [276, 355] on div at bounding box center [277, 370] width 127 height 106
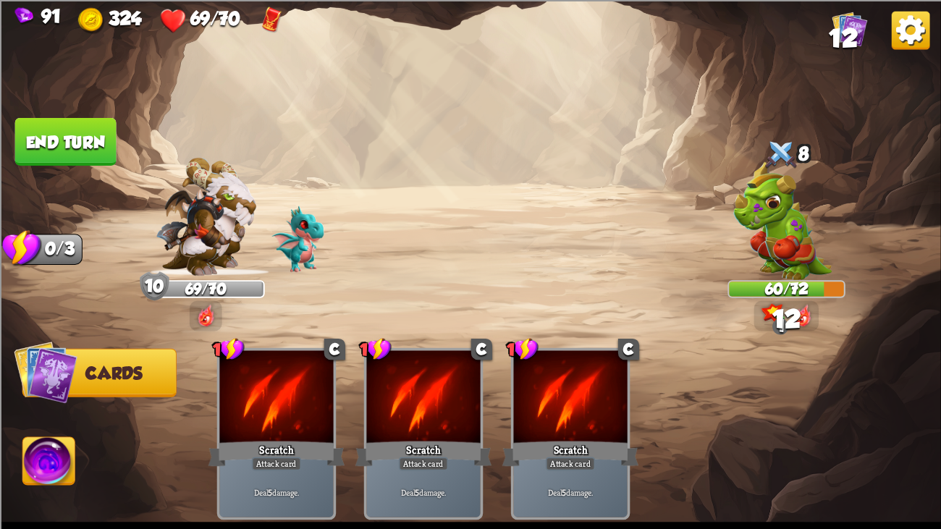
click at [91, 150] on button "End turn" at bounding box center [65, 141] width 101 height 48
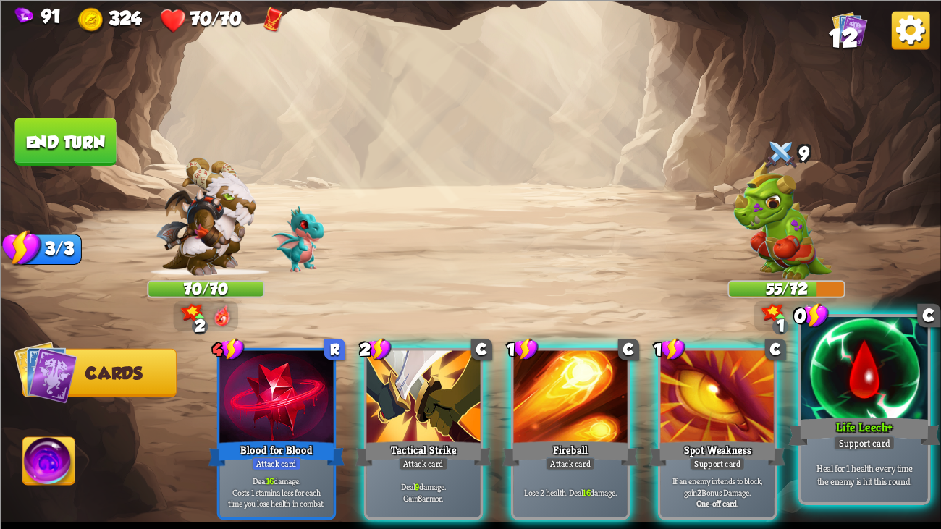
click at [827, 387] on div at bounding box center [865, 370] width 127 height 106
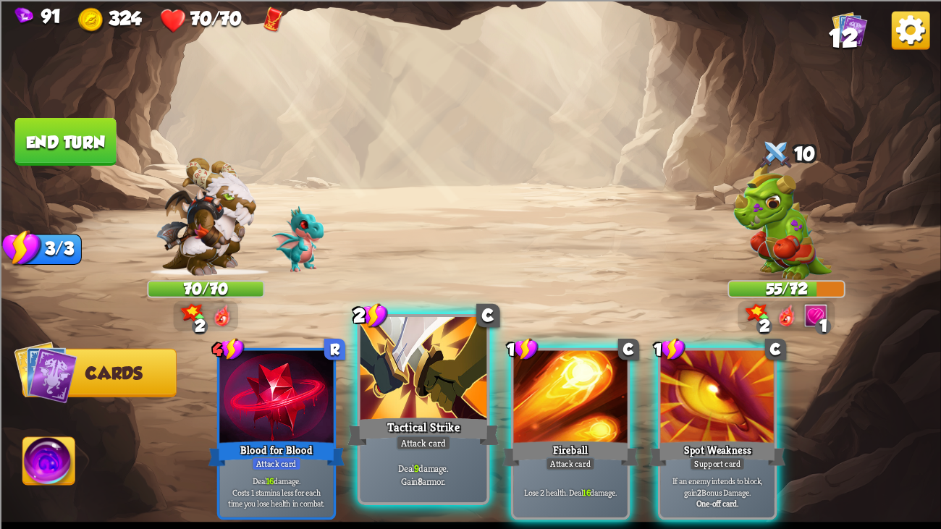
click at [416, 365] on div at bounding box center [424, 370] width 127 height 106
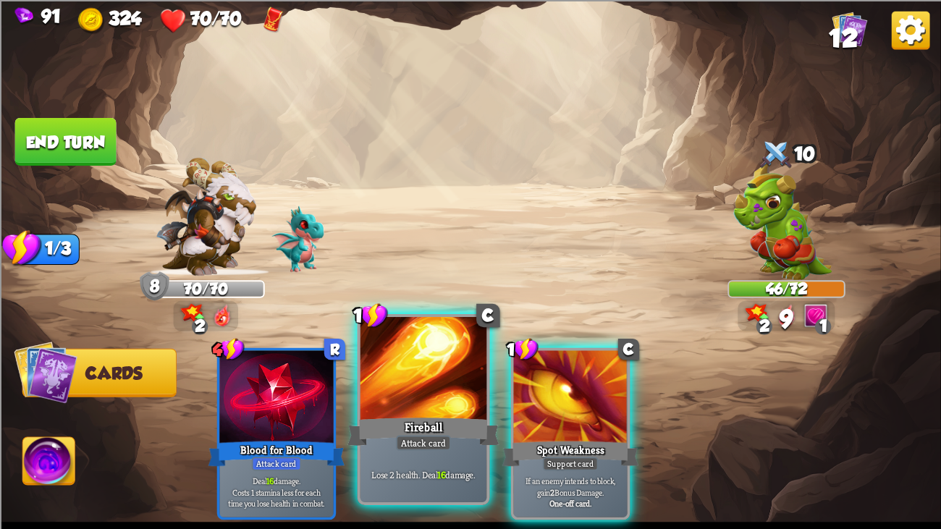
click at [382, 345] on div at bounding box center [424, 370] width 127 height 106
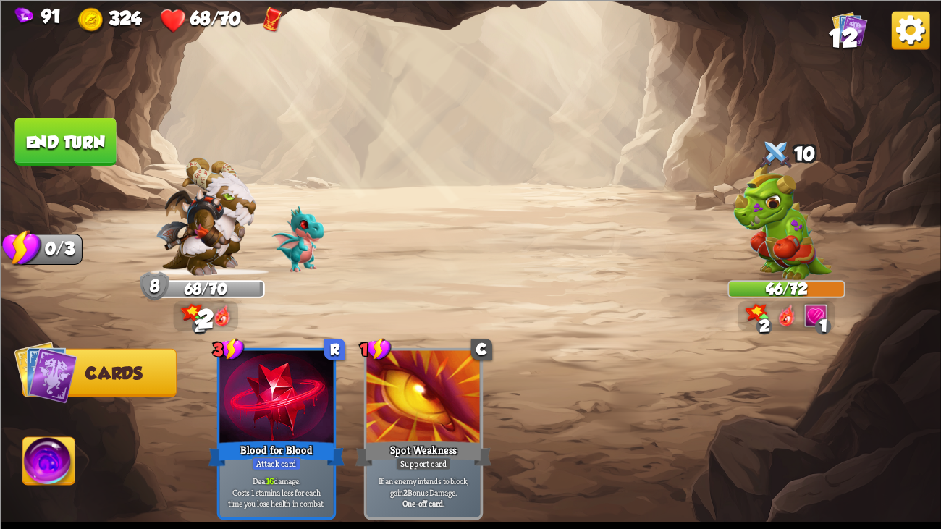
click at [62, 142] on button "End turn" at bounding box center [65, 141] width 101 height 48
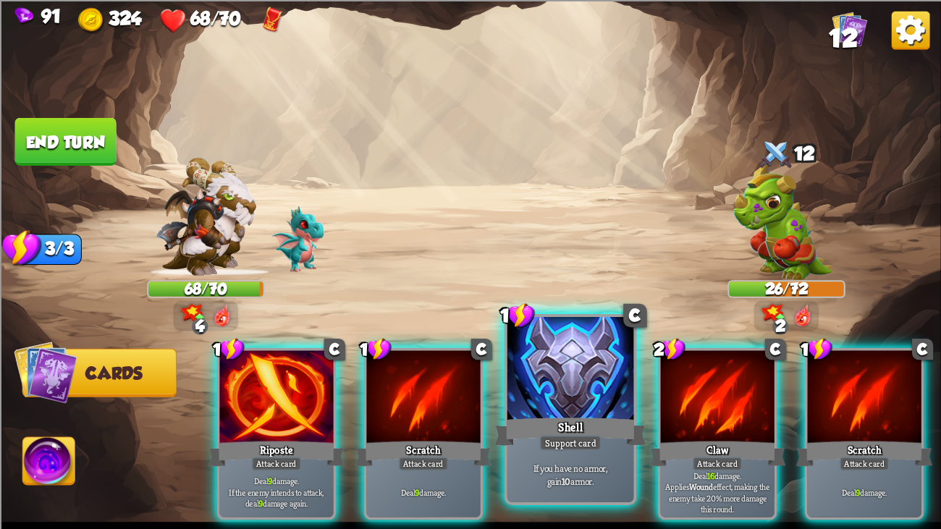
click at [521, 355] on div at bounding box center [571, 370] width 127 height 106
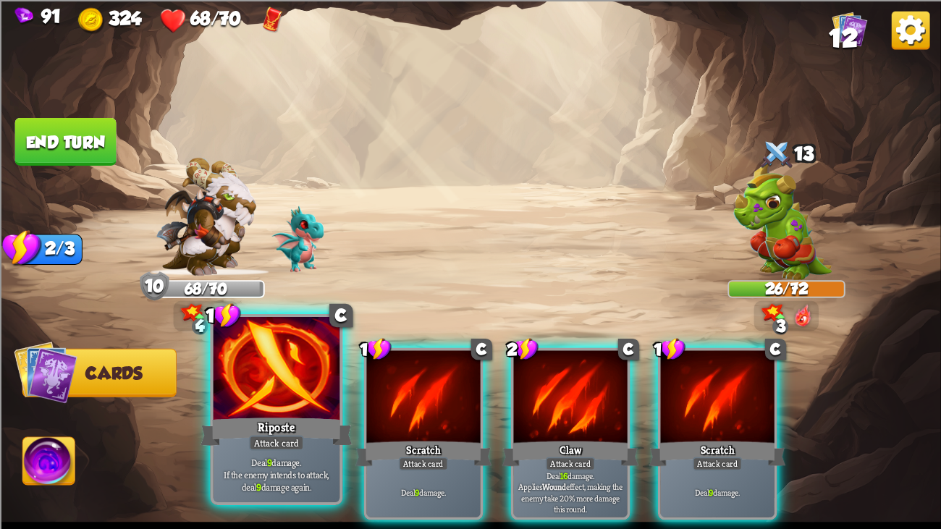
click at [237, 347] on div at bounding box center [277, 370] width 127 height 106
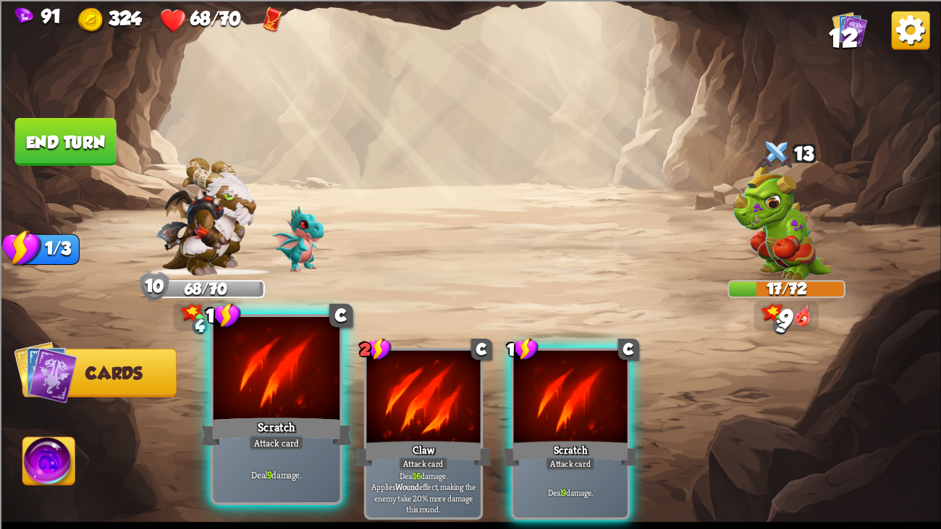
click at [257, 368] on div at bounding box center [277, 370] width 127 height 106
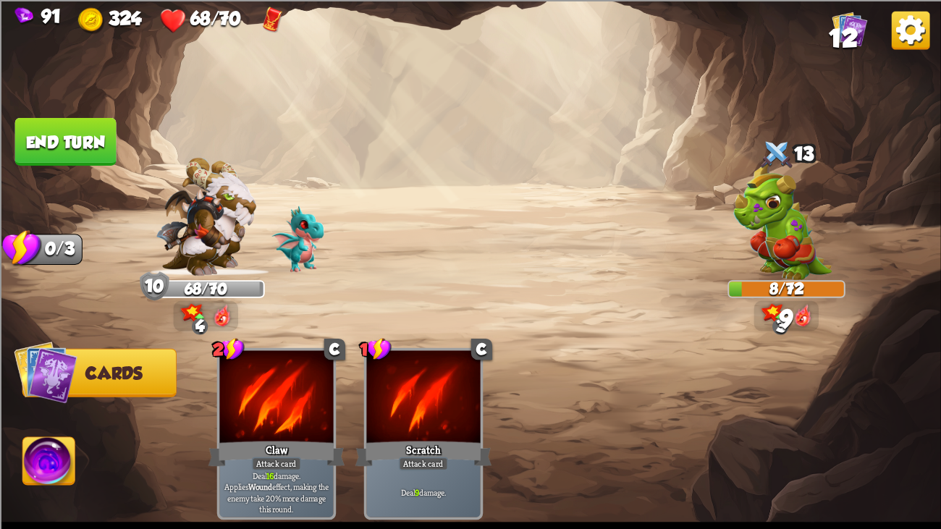
click at [64, 141] on button "End turn" at bounding box center [65, 141] width 101 height 48
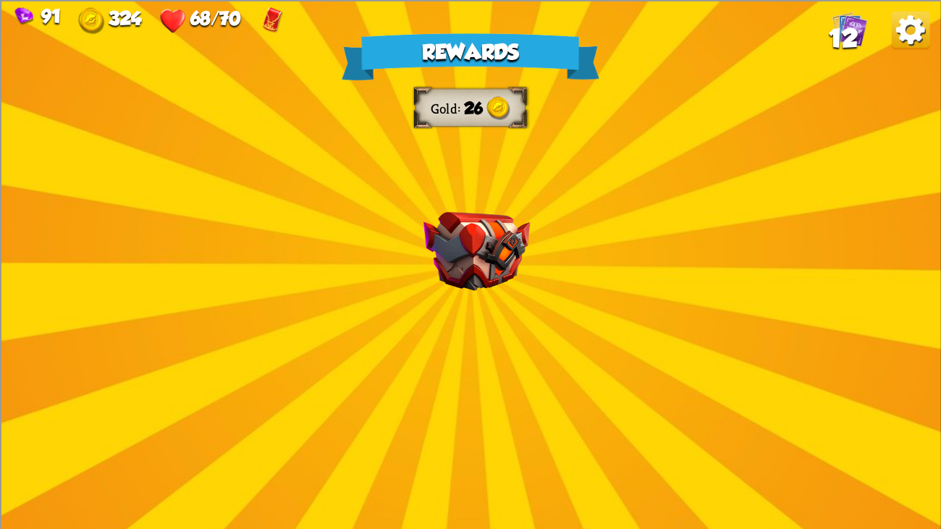
click at [402, 248] on div "Rewards Gold 26 Select a card 1 C Burst Support card The next Support card you …" at bounding box center [470, 264] width 941 height 529
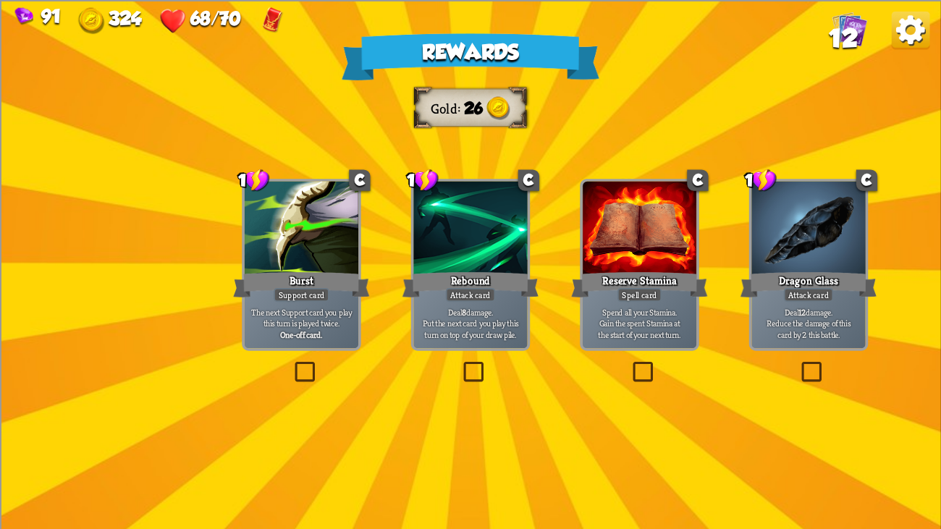
click at [290, 238] on div at bounding box center [302, 229] width 114 height 96
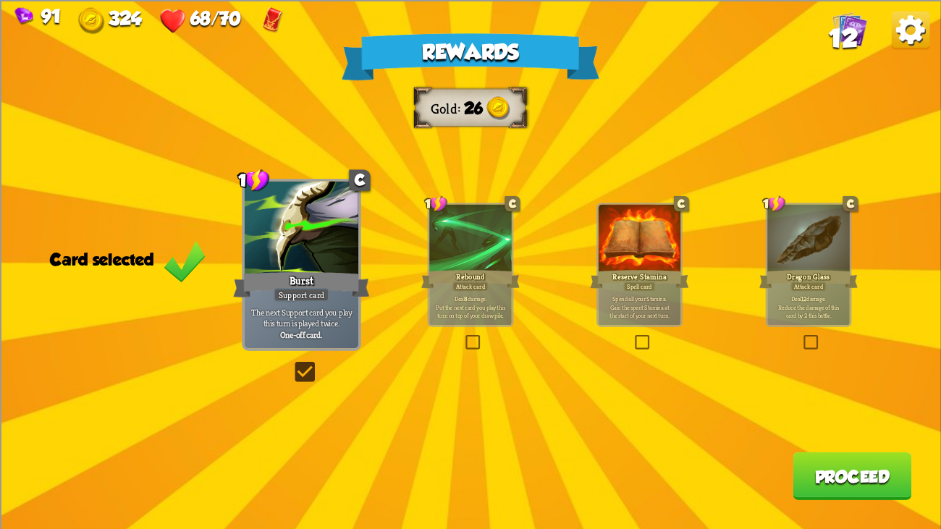
click at [615, 263] on div at bounding box center [640, 239] width 83 height 70
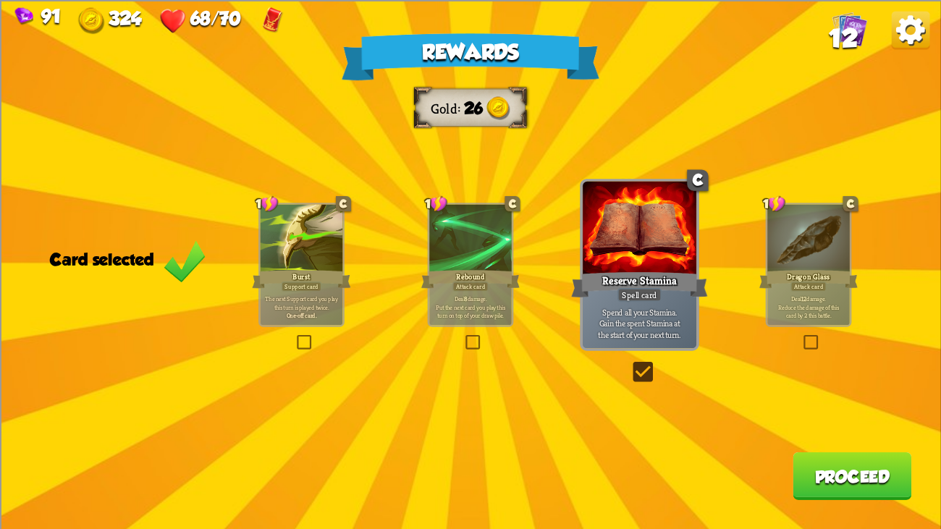
click at [826, 406] on button "Proceed" at bounding box center [852, 476] width 119 height 48
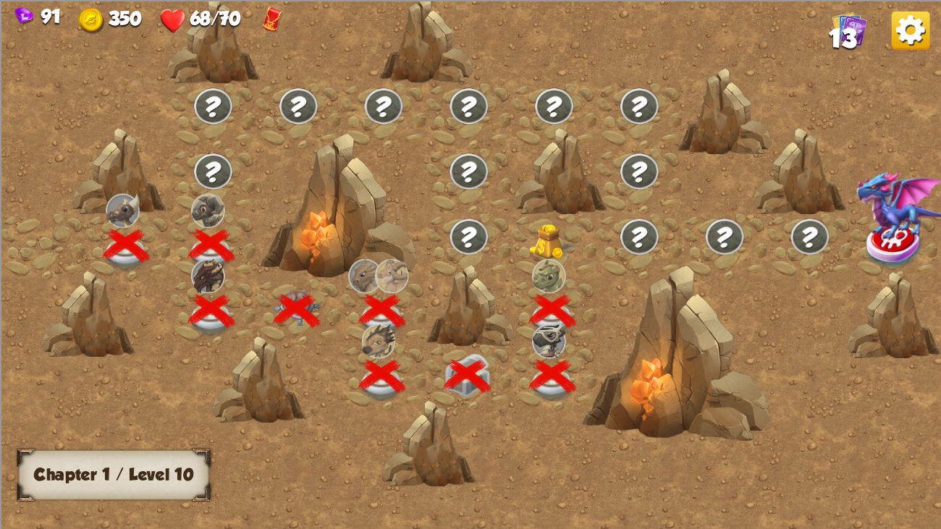
click at [545, 232] on img at bounding box center [552, 242] width 47 height 36
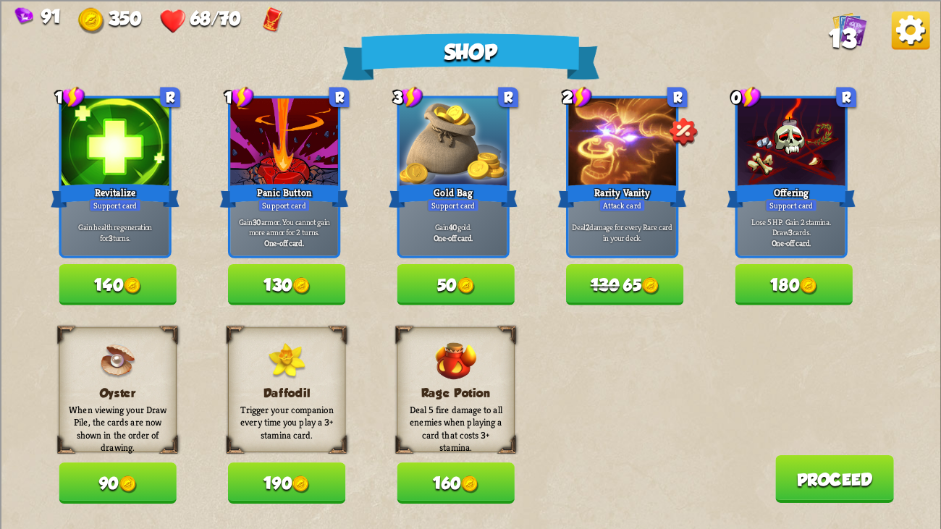
click at [327, 406] on button "190" at bounding box center [286, 483] width 117 height 41
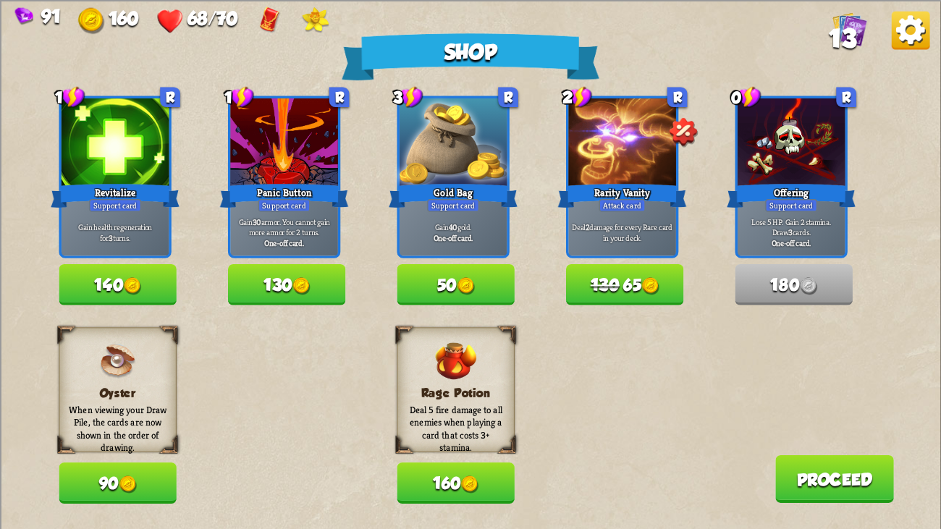
click at [519, 224] on div "1 R Revitalize Support card Gain health regeneration for 3 turns. 140 1 R Panic…" at bounding box center [500, 200] width 882 height 209
click at [107, 271] on button "140" at bounding box center [117, 284] width 117 height 41
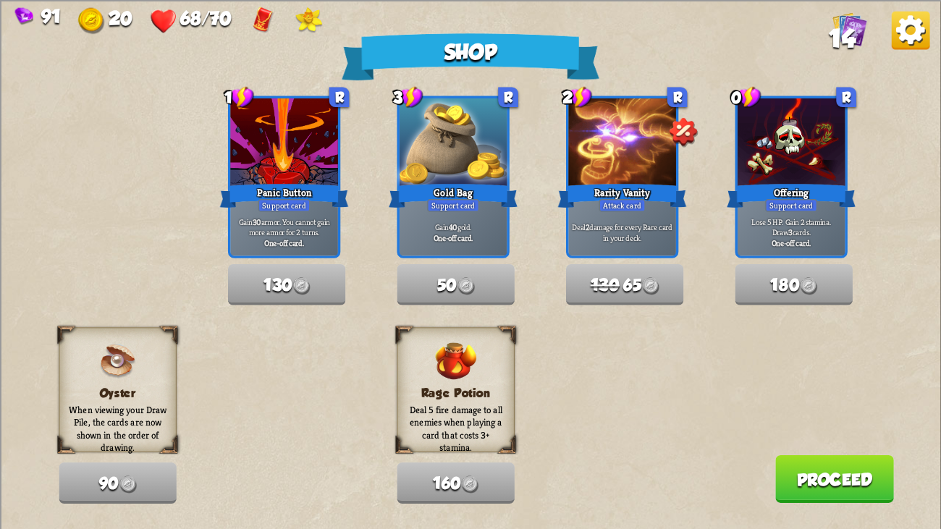
click at [839, 406] on button "Proceed" at bounding box center [835, 479] width 119 height 48
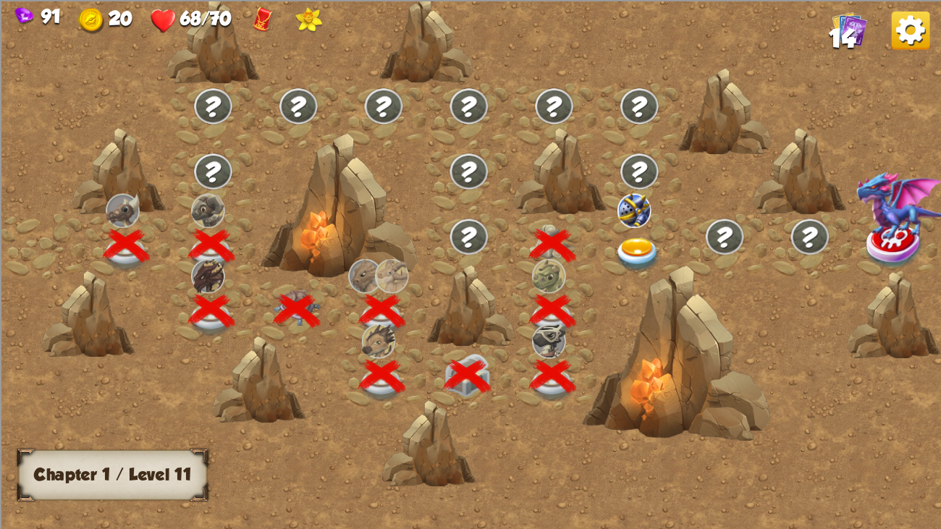
scroll to position [0, 219]
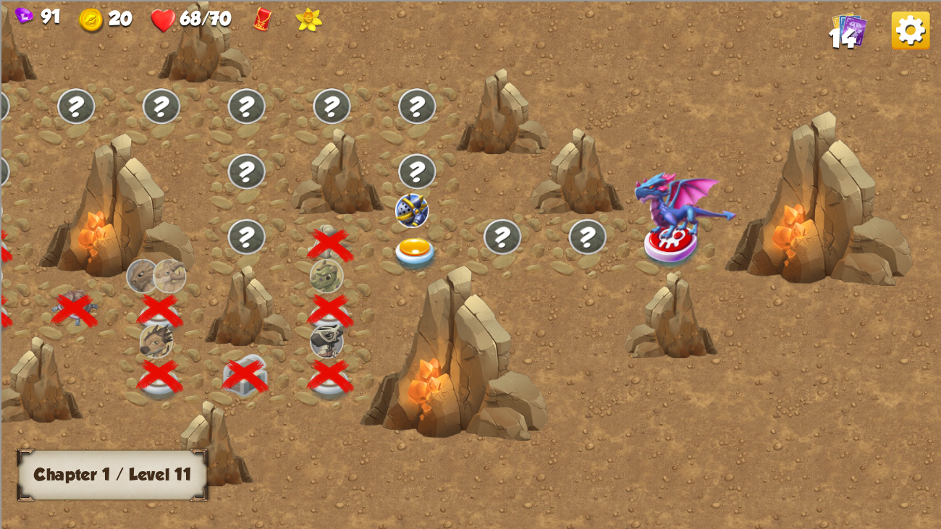
click at [407, 240] on img at bounding box center [415, 255] width 47 height 35
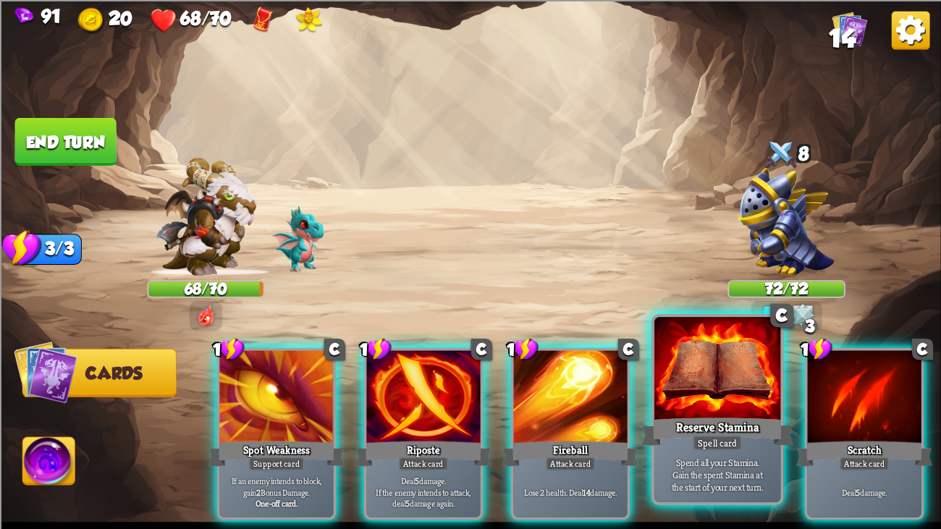
click at [664, 364] on div at bounding box center [718, 370] width 127 height 106
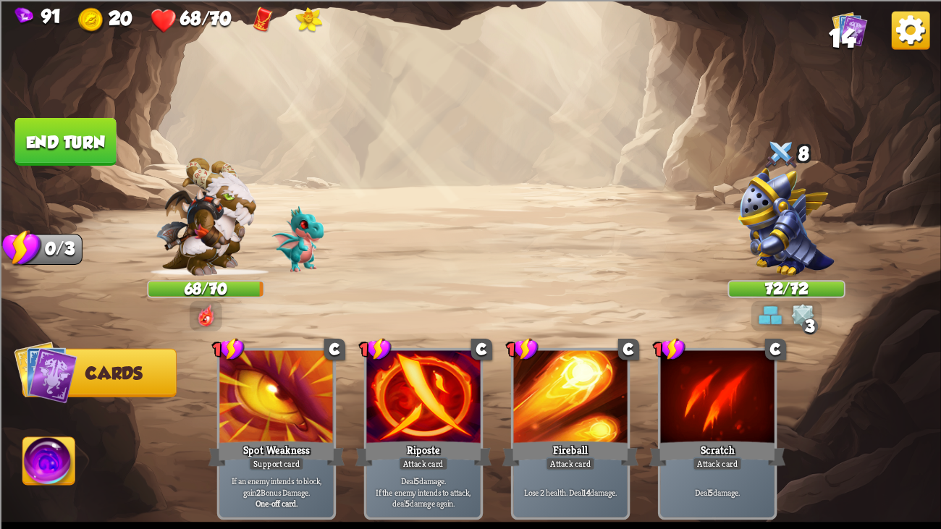
click at [87, 130] on button "End turn" at bounding box center [65, 141] width 101 height 48
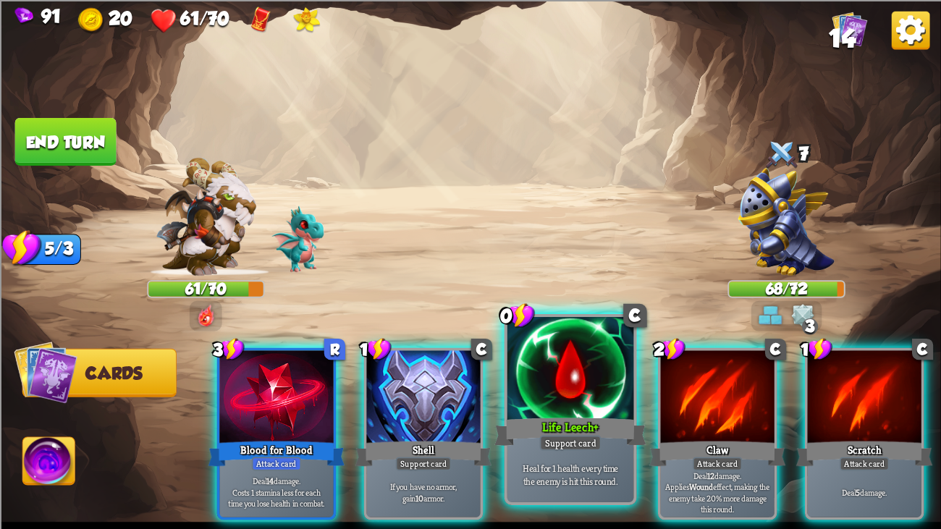
click at [538, 361] on div at bounding box center [571, 370] width 127 height 106
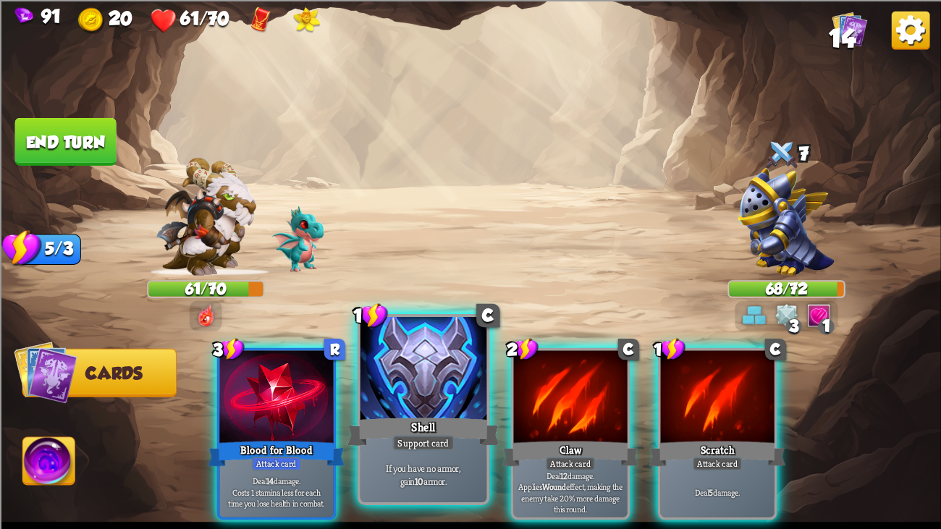
click at [445, 384] on div at bounding box center [424, 370] width 127 height 106
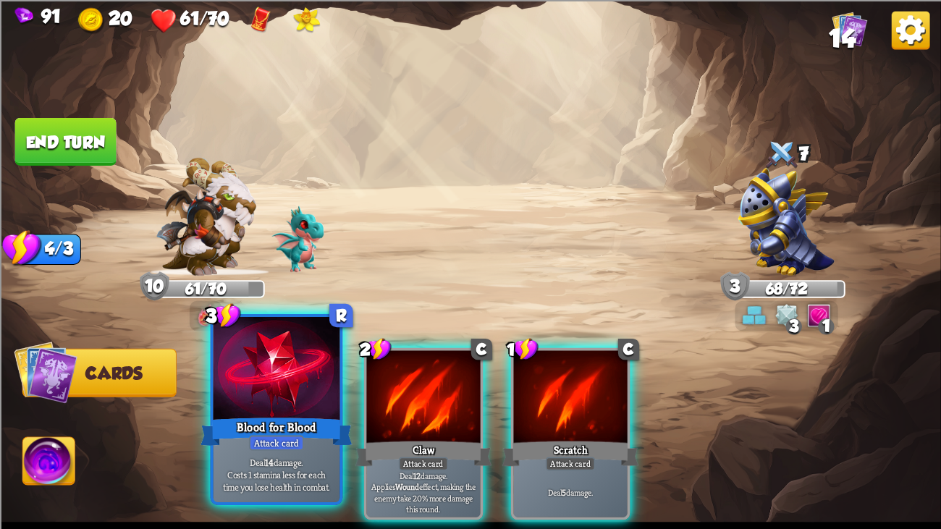
click at [300, 370] on div at bounding box center [277, 370] width 127 height 106
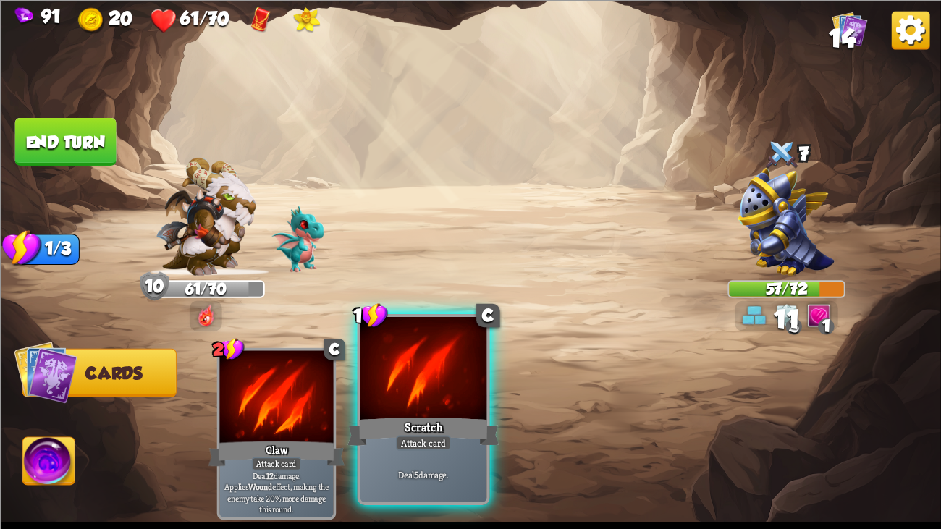
click at [403, 364] on div at bounding box center [424, 370] width 127 height 106
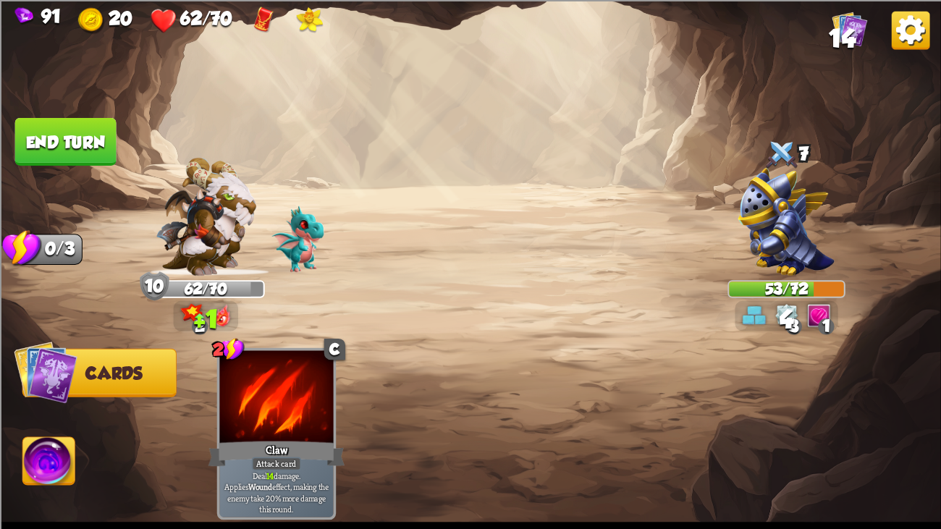
click at [70, 134] on button "End turn" at bounding box center [65, 141] width 101 height 48
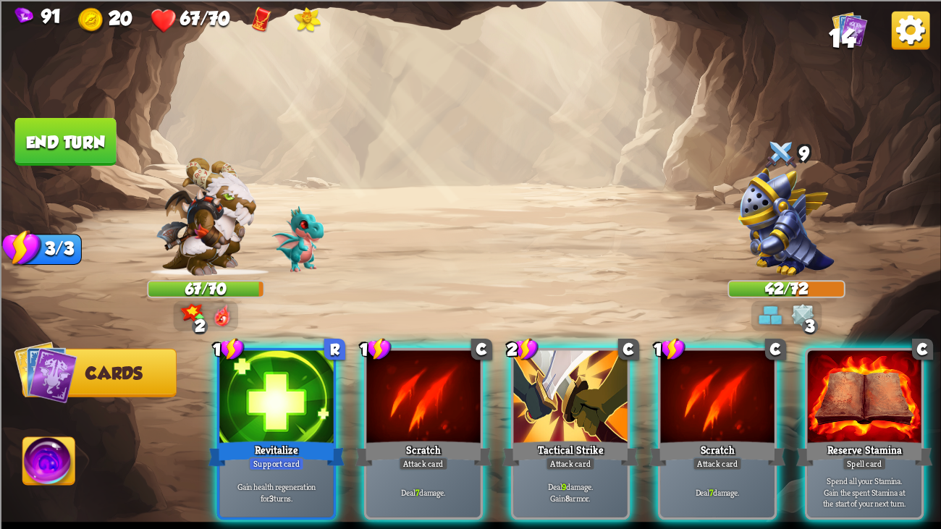
click at [280, 324] on div "1 R Revitalize Support card Gain health regeneration for 3 turns. 1 C Scratch A…" at bounding box center [564, 411] width 753 height 235
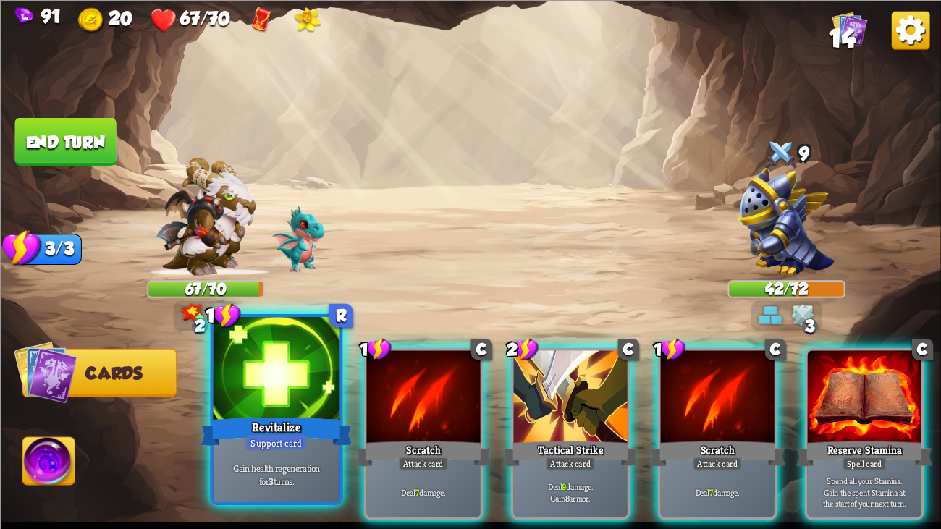
click at [292, 370] on div at bounding box center [277, 370] width 127 height 106
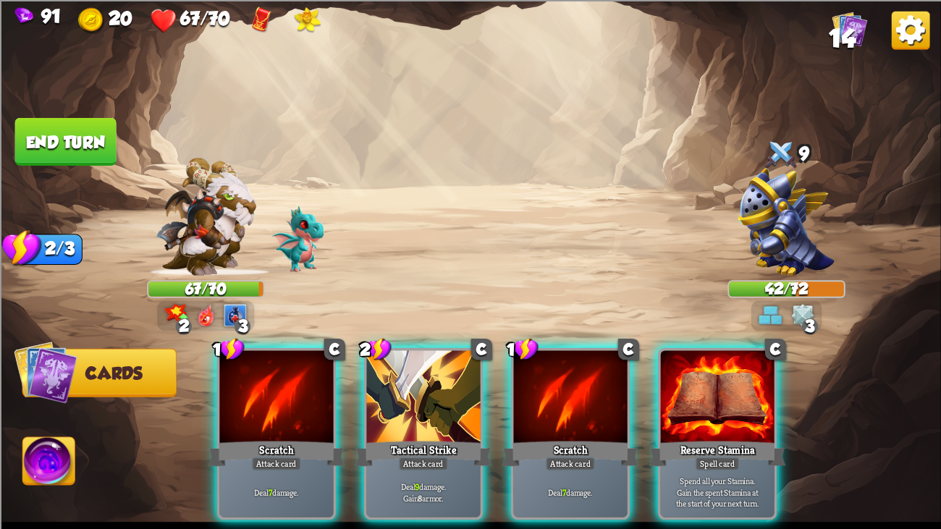
click at [263, 222] on div at bounding box center [205, 224] width 117 height 103
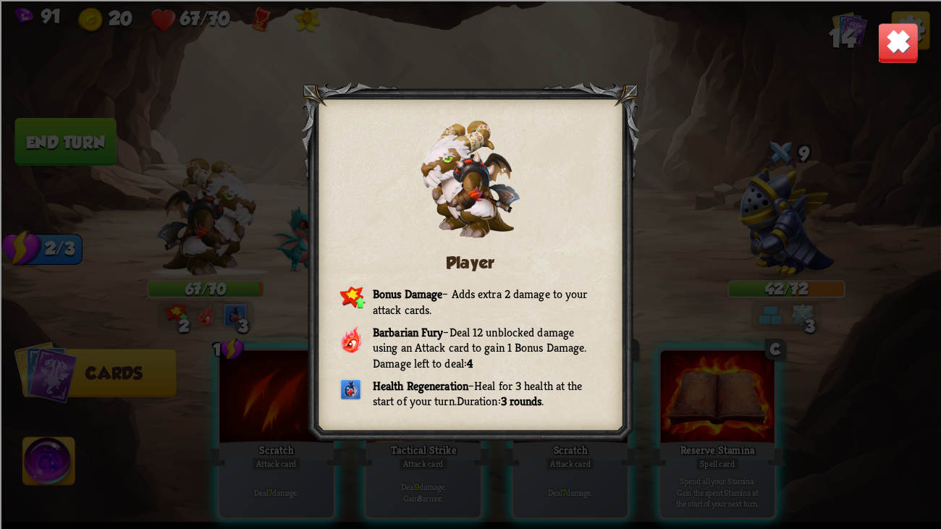
click at [907, 33] on img at bounding box center [898, 42] width 41 height 41
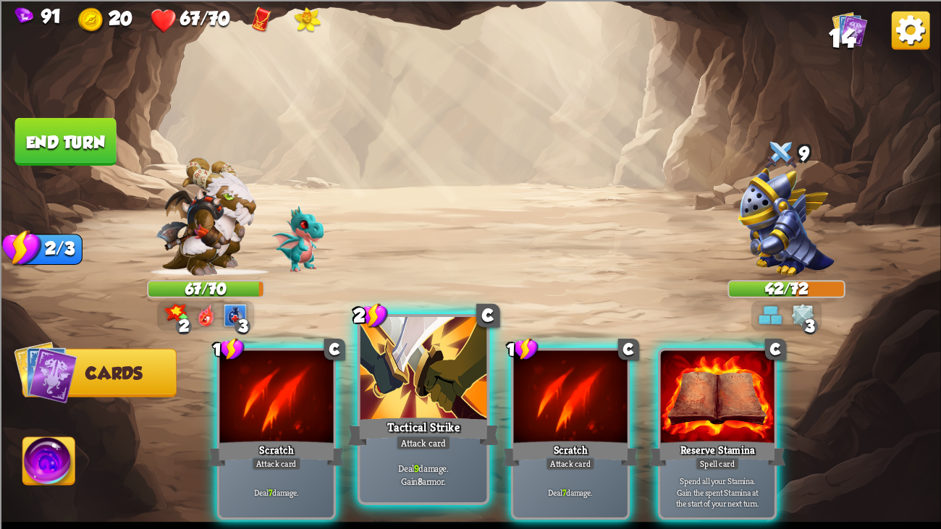
click at [418, 395] on div at bounding box center [424, 370] width 127 height 106
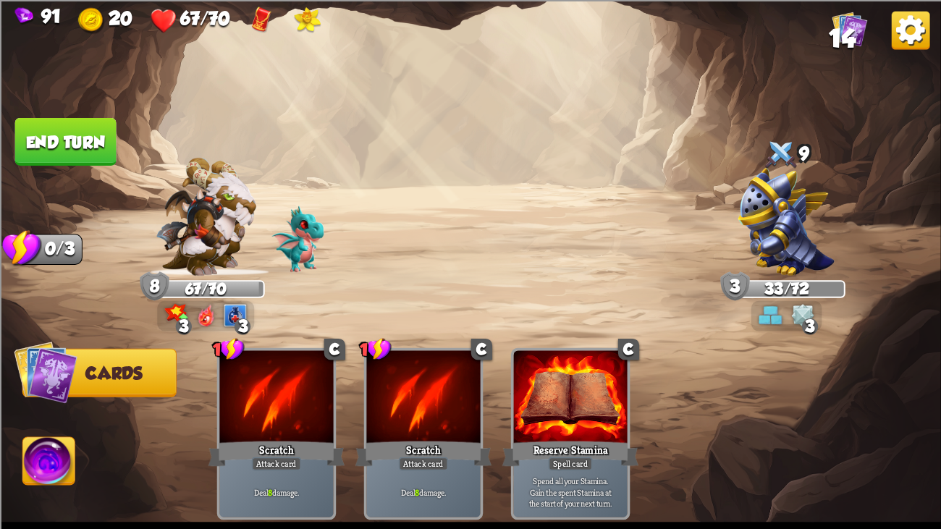
click at [35, 129] on button "End turn" at bounding box center [65, 141] width 101 height 48
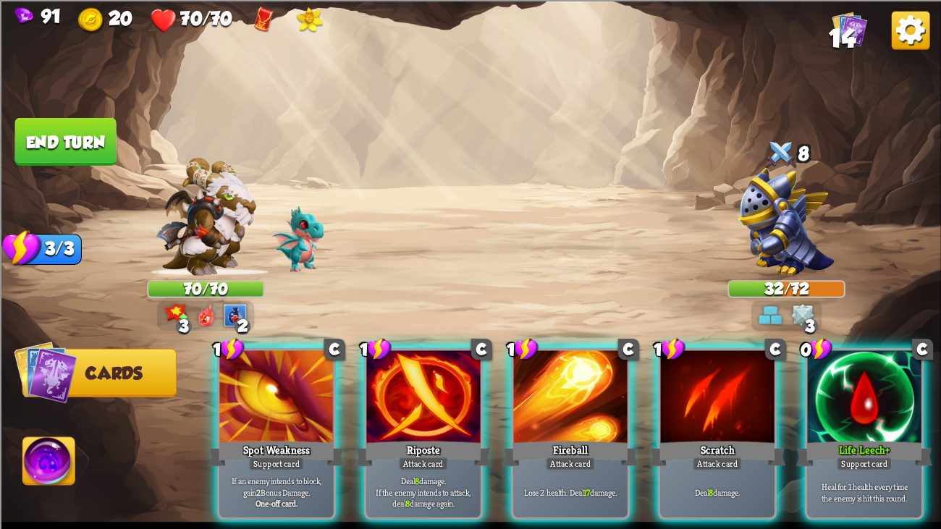
click at [198, 192] on img at bounding box center [206, 216] width 101 height 118
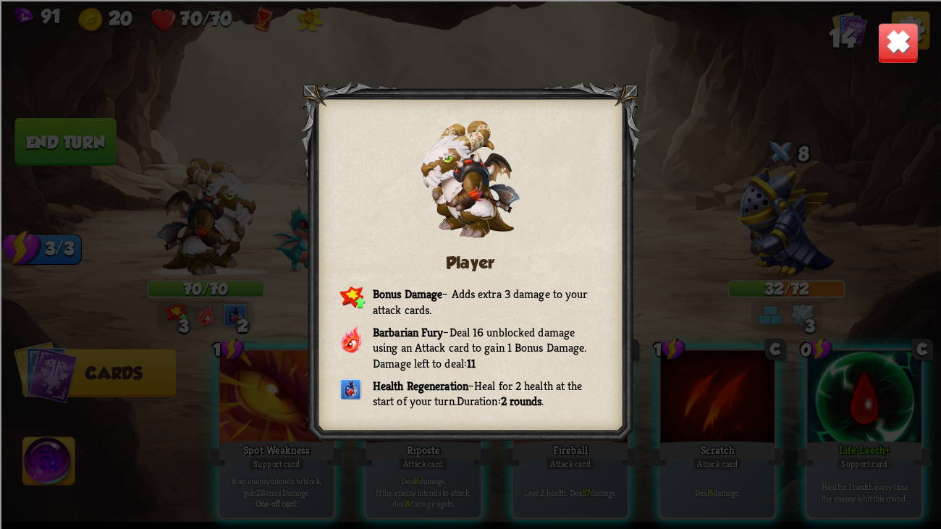
click at [905, 44] on img at bounding box center [898, 42] width 41 height 41
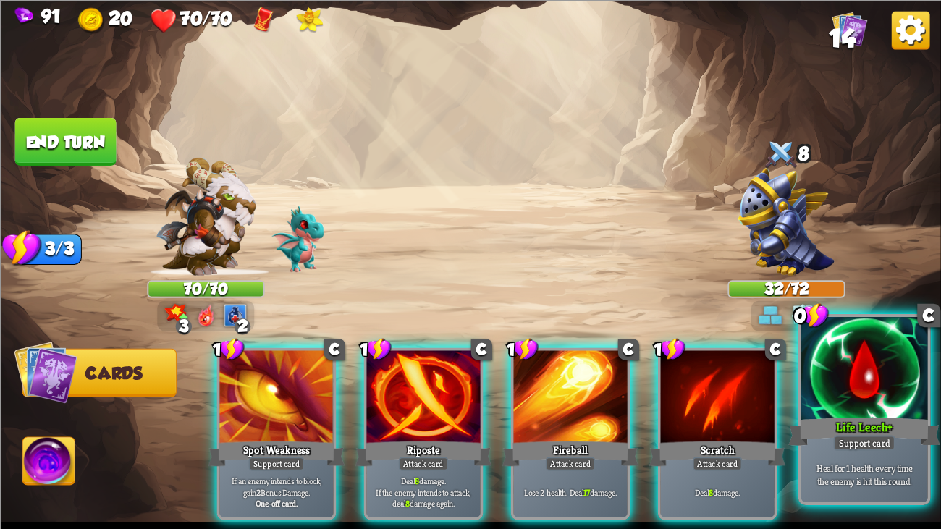
click at [859, 356] on div at bounding box center [865, 370] width 127 height 106
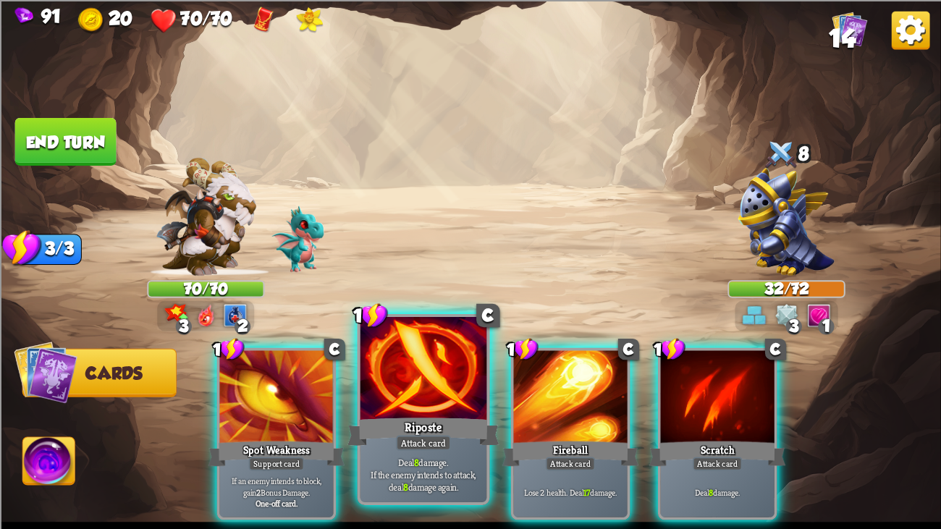
click at [389, 400] on div at bounding box center [424, 370] width 127 height 106
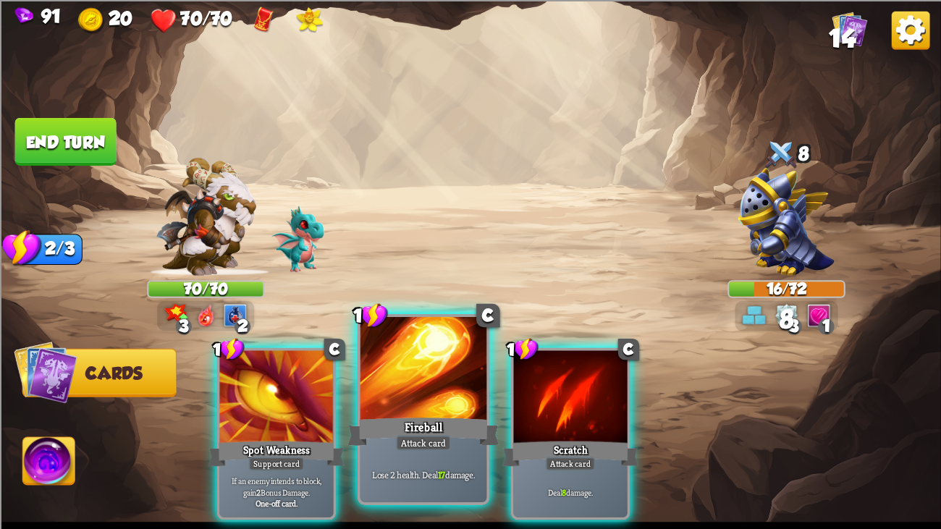
click at [391, 399] on div at bounding box center [424, 370] width 127 height 106
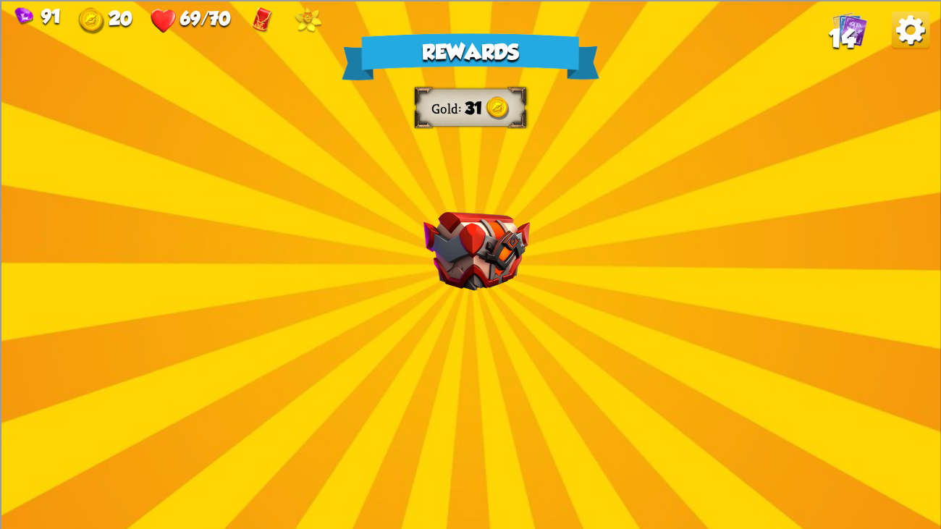
click at [592, 330] on div "Rewards Gold 31 Card selected 1 C Poisoned Claw Attack card Deal 7 damage. Appl…" at bounding box center [470, 264] width 941 height 529
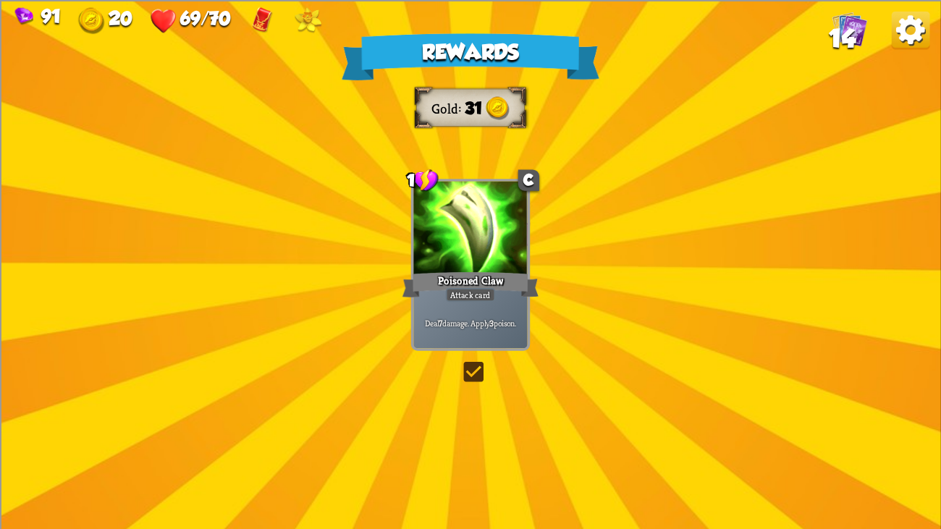
click at [525, 285] on div "Poisoned Claw" at bounding box center [471, 284] width 137 height 30
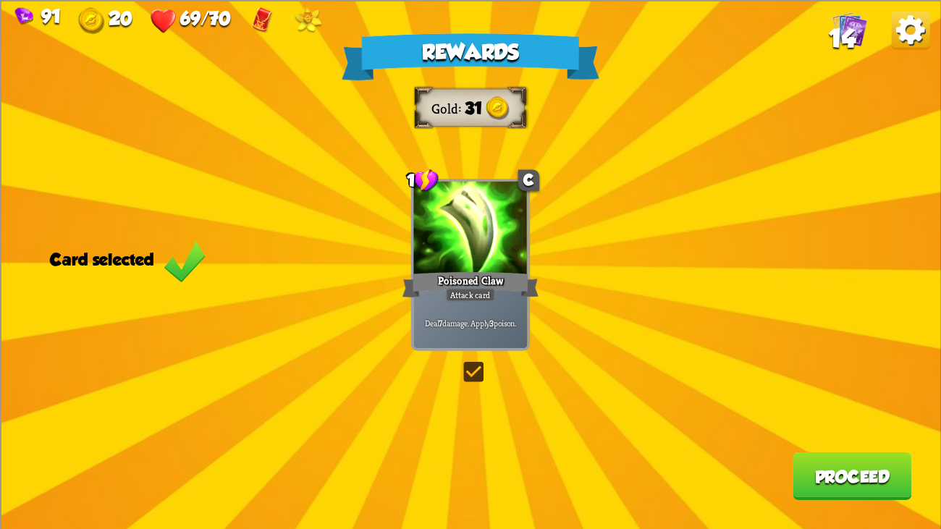
click at [829, 406] on button "Proceed" at bounding box center [852, 476] width 119 height 48
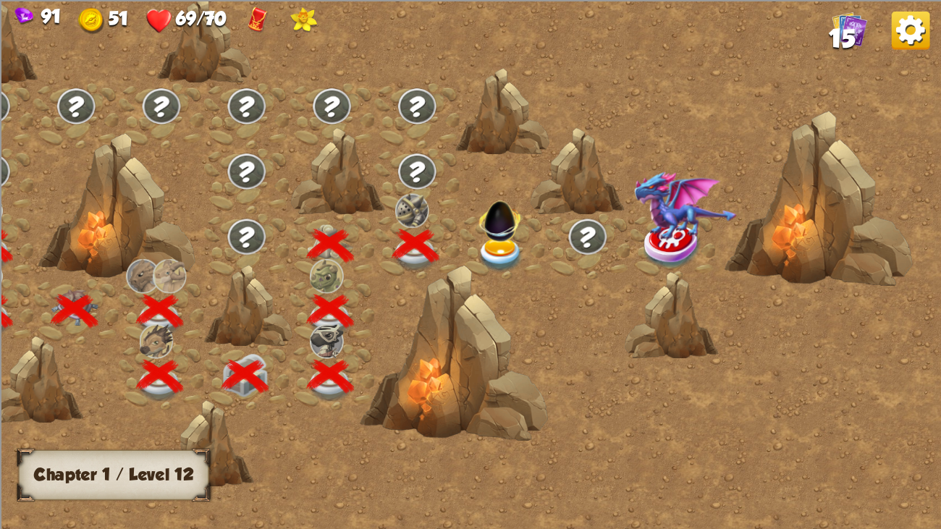
click at [483, 243] on img at bounding box center [500, 255] width 47 height 35
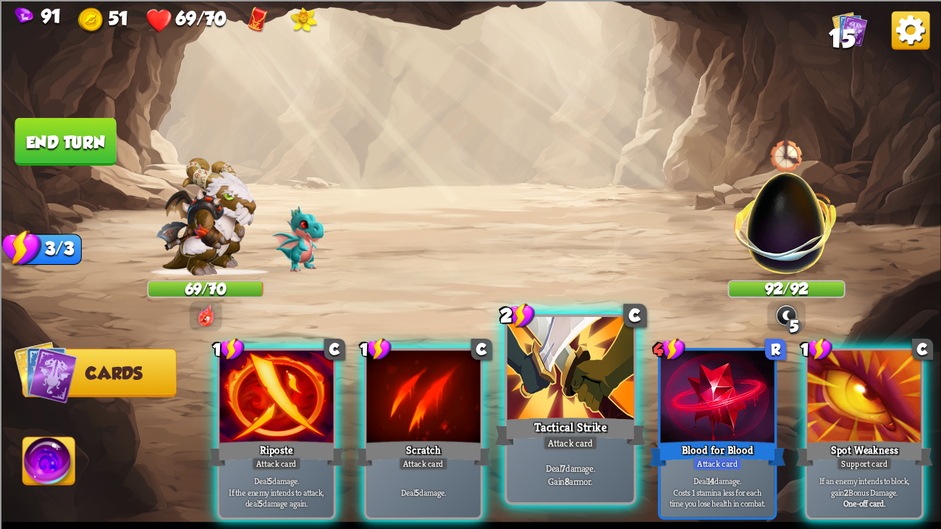
click at [534, 394] on div at bounding box center [571, 370] width 127 height 106
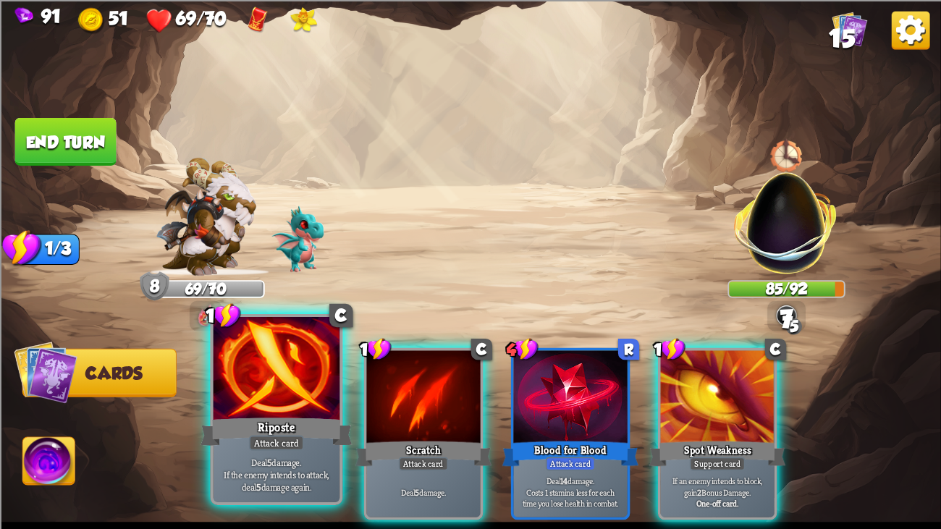
click at [257, 366] on div at bounding box center [277, 370] width 127 height 106
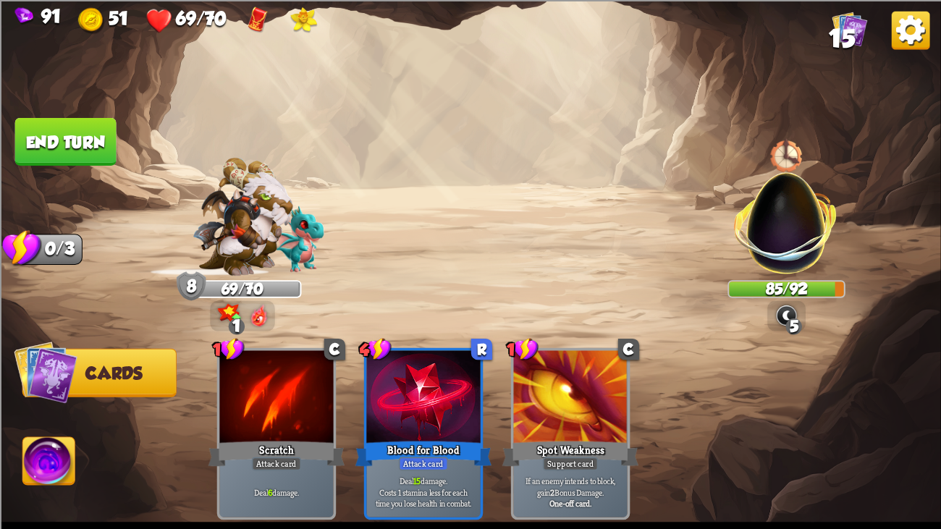
click at [100, 150] on button "End turn" at bounding box center [65, 141] width 101 height 48
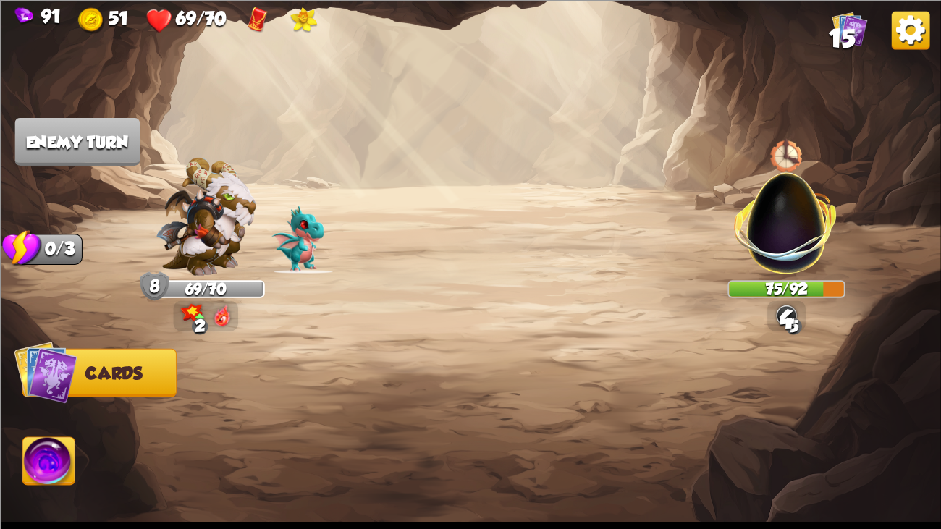
click at [766, 201] on img at bounding box center [787, 214] width 124 height 124
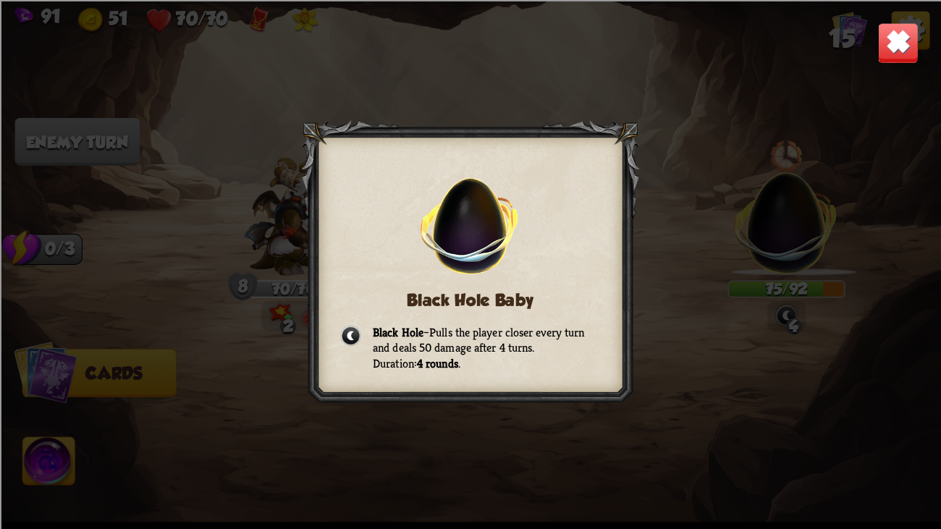
click at [885, 47] on img at bounding box center [898, 42] width 41 height 41
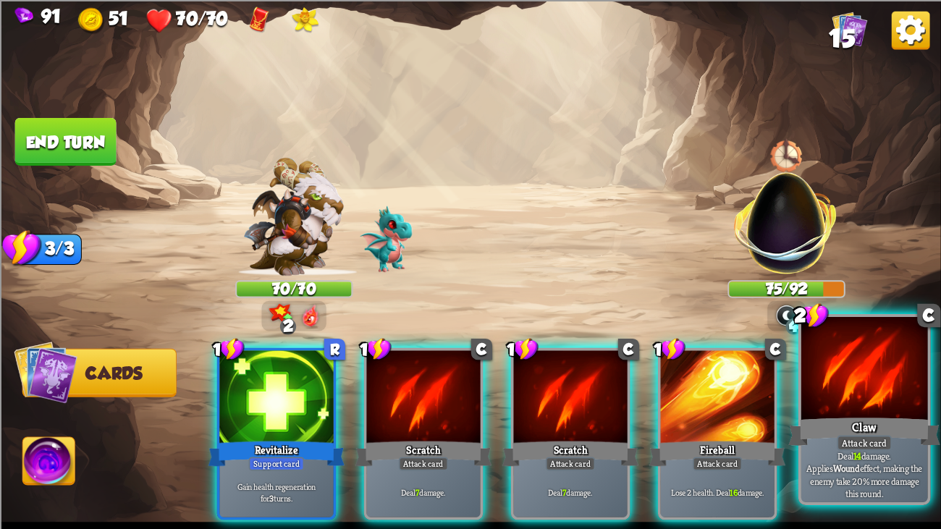
click at [818, 361] on div at bounding box center [865, 370] width 127 height 106
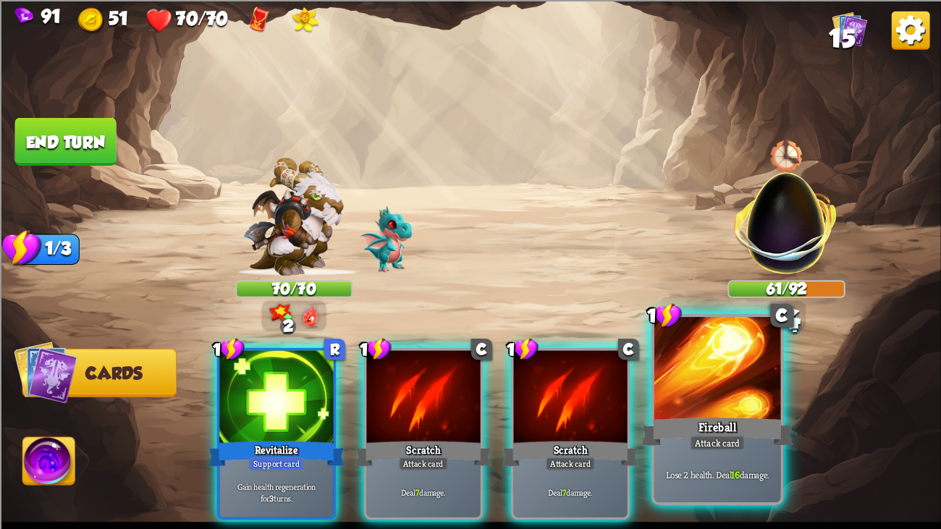
click at [702, 379] on div at bounding box center [718, 370] width 127 height 106
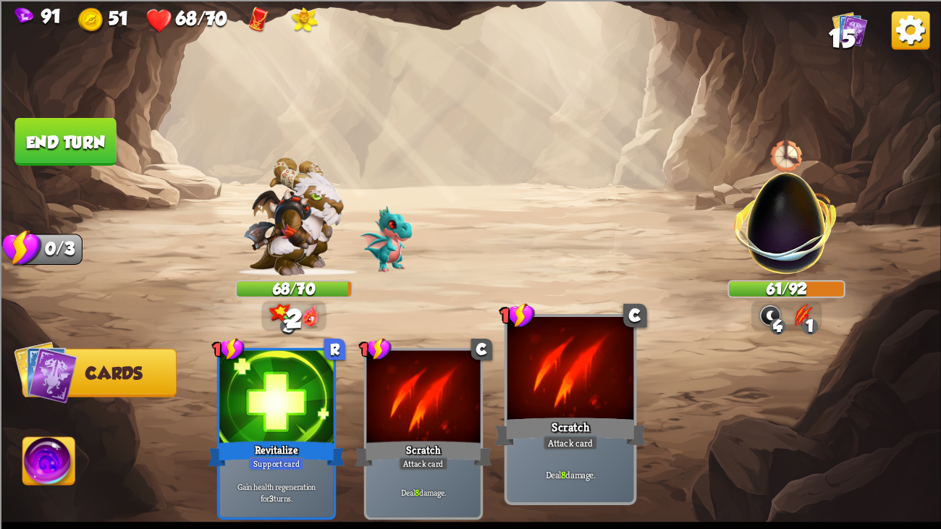
click at [553, 385] on div at bounding box center [571, 370] width 127 height 106
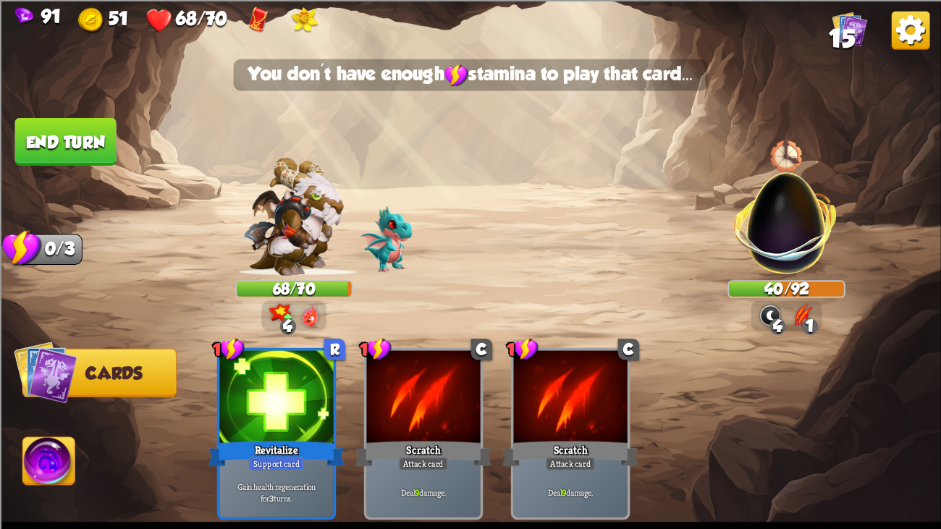
click at [83, 114] on img at bounding box center [470, 264] width 941 height 529
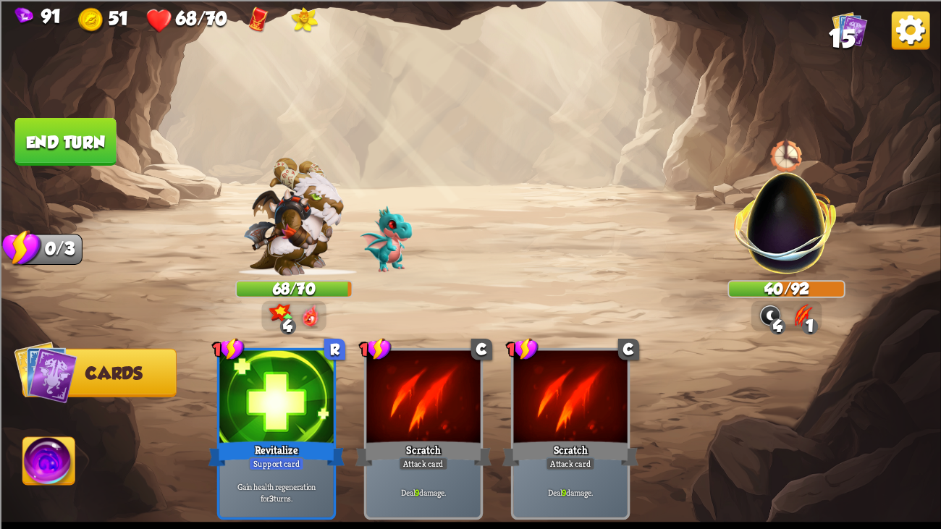
click at [90, 135] on button "End turn" at bounding box center [65, 141] width 101 height 48
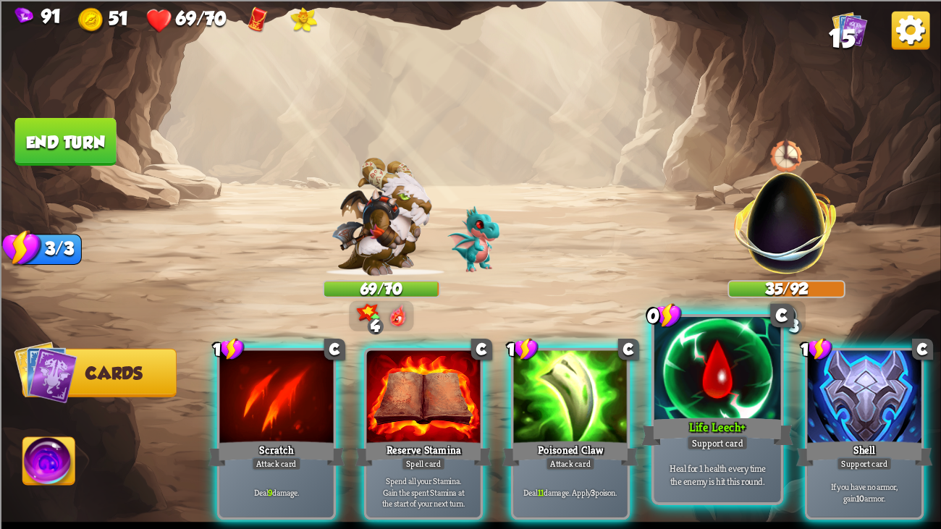
click at [687, 406] on div at bounding box center [718, 370] width 127 height 106
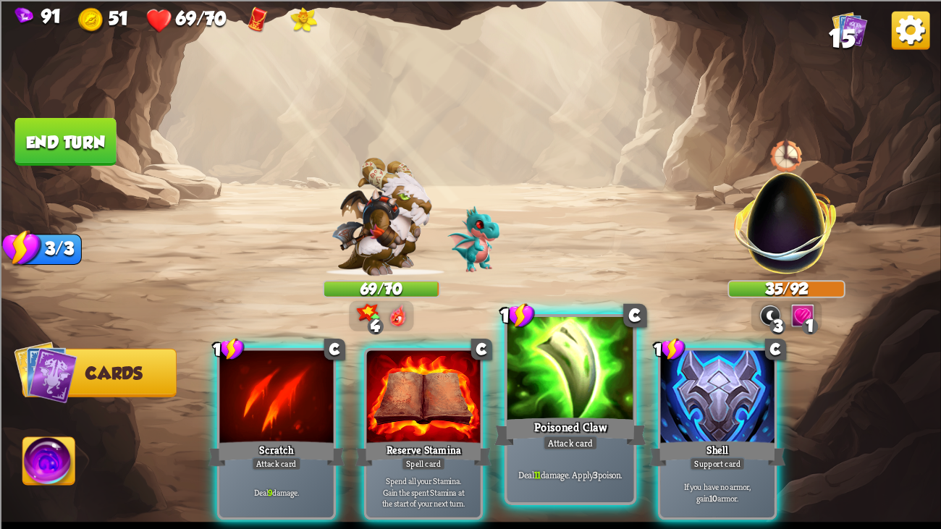
click at [592, 400] on div at bounding box center [571, 370] width 127 height 106
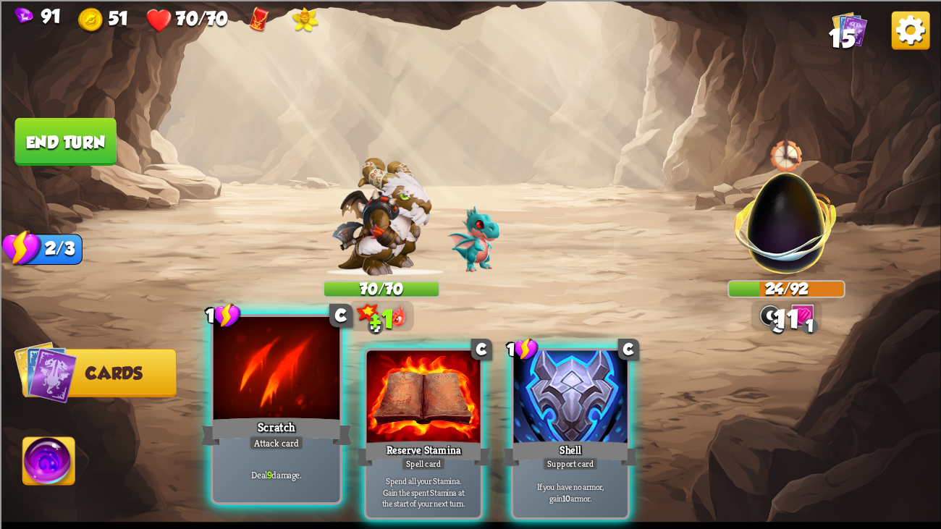
click at [252, 364] on div at bounding box center [277, 370] width 127 height 106
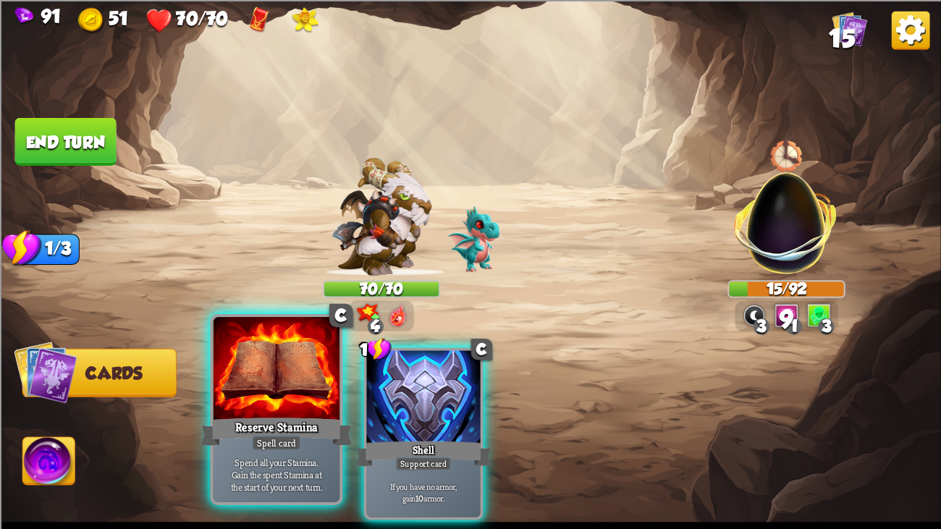
click at [277, 361] on div at bounding box center [277, 370] width 127 height 106
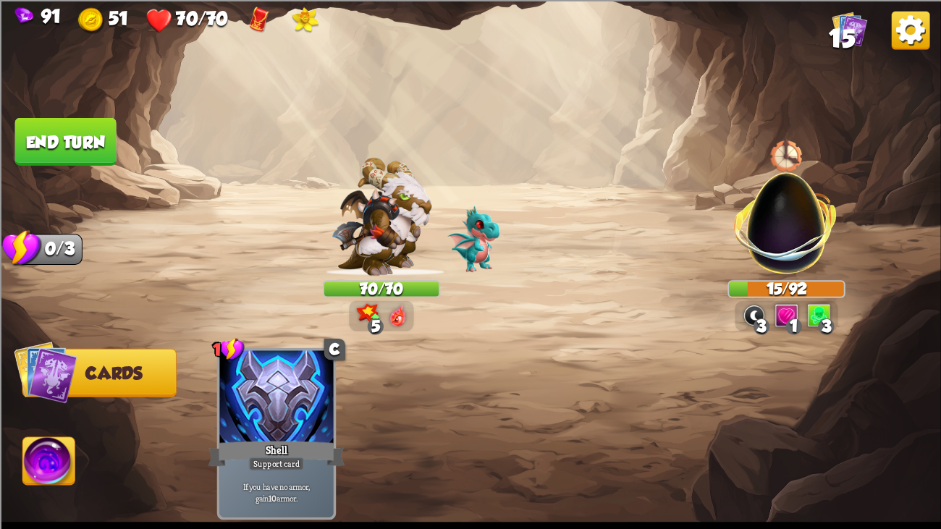
click at [90, 137] on button "End turn" at bounding box center [65, 141] width 101 height 48
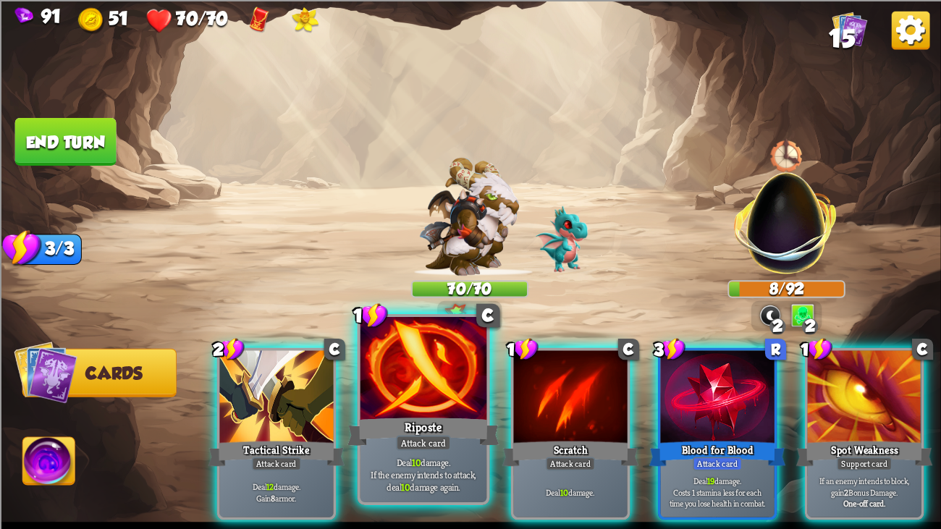
click at [404, 400] on div at bounding box center [424, 370] width 127 height 106
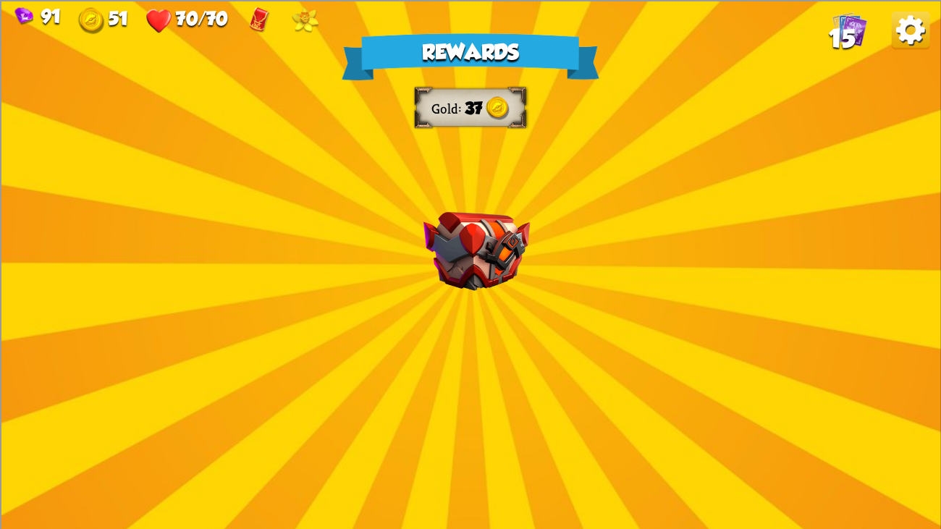
click at [470, 241] on img at bounding box center [477, 250] width 106 height 79
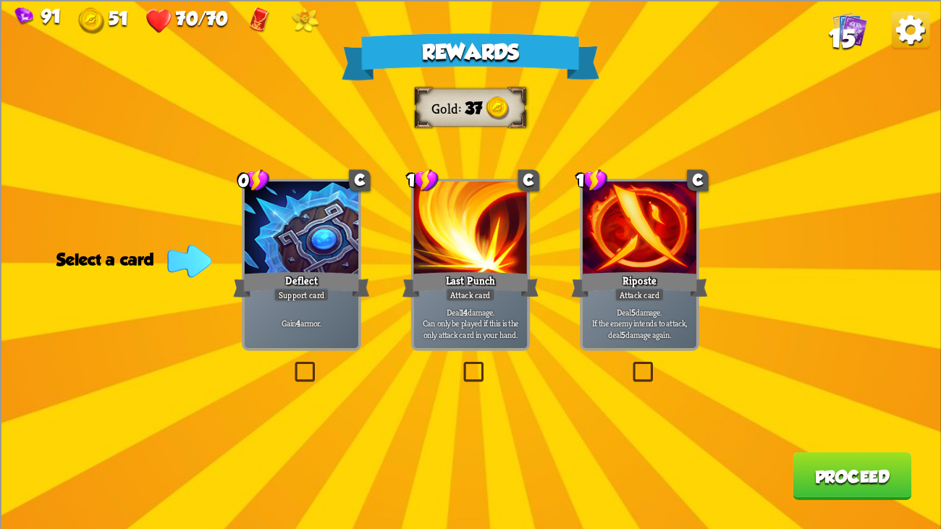
click at [660, 301] on div "Attack card" at bounding box center [640, 294] width 50 height 14
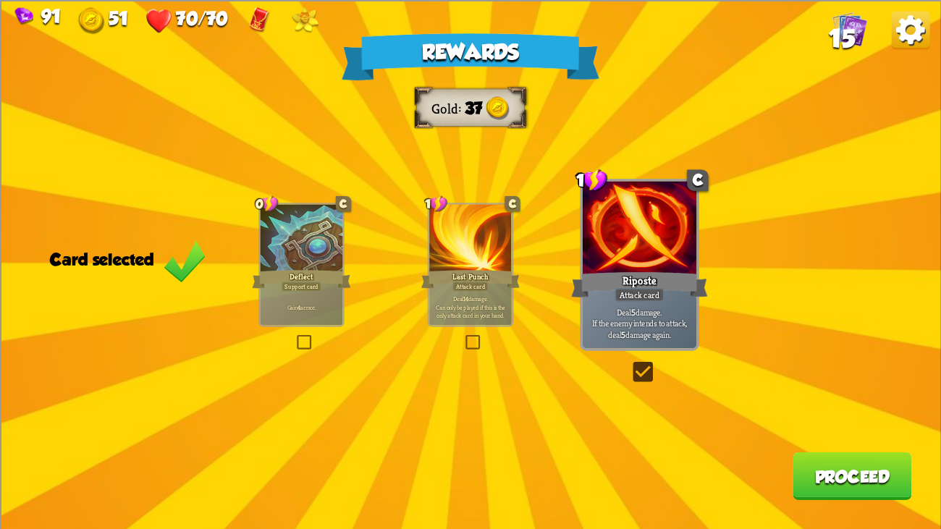
click at [813, 406] on button "Proceed" at bounding box center [852, 476] width 119 height 48
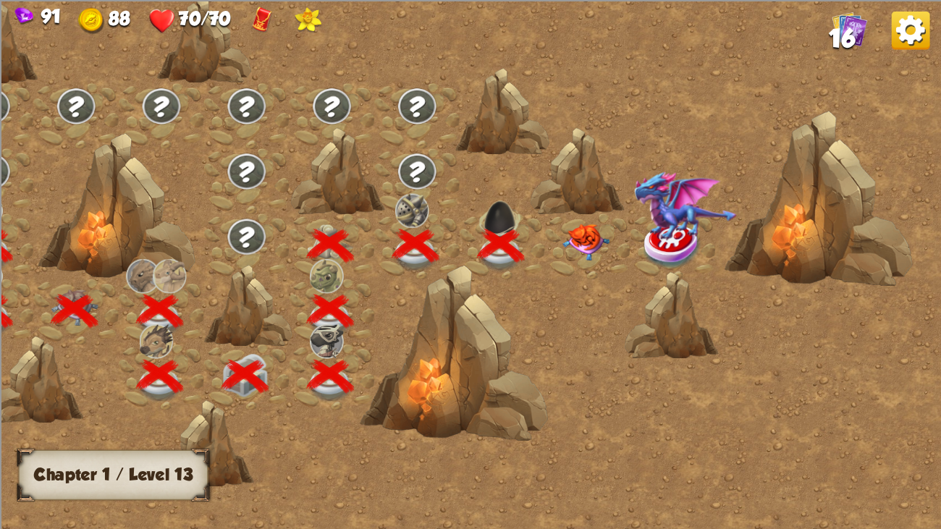
click at [575, 244] on img at bounding box center [586, 242] width 47 height 37
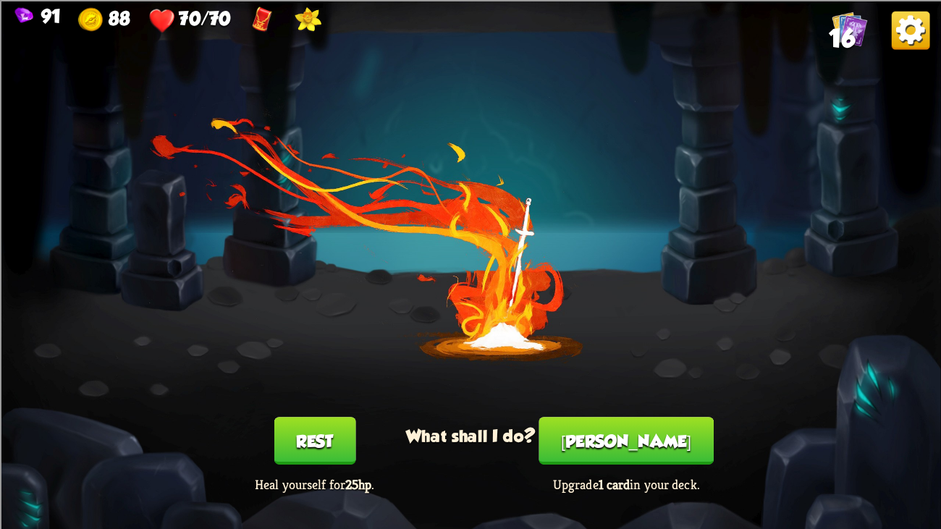
click at [603, 406] on button "[PERSON_NAME]" at bounding box center [626, 441] width 175 height 48
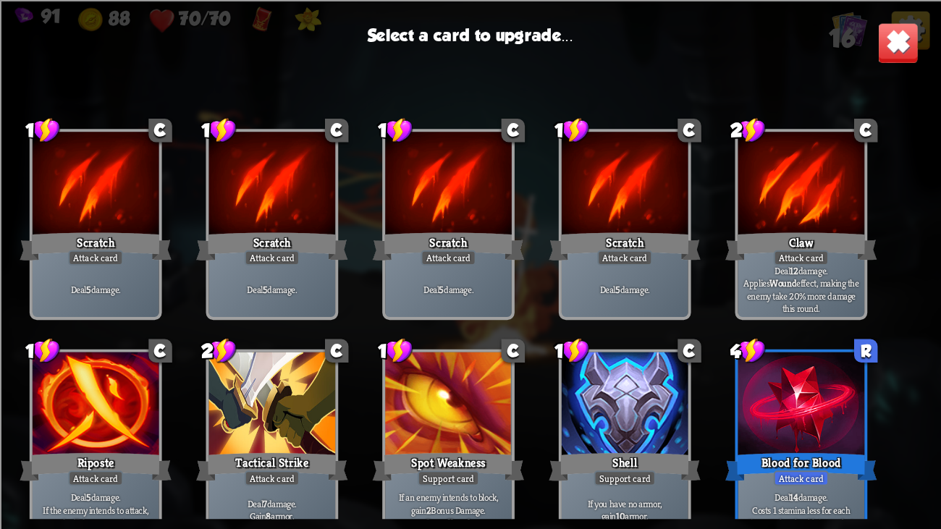
scroll to position [239, 0]
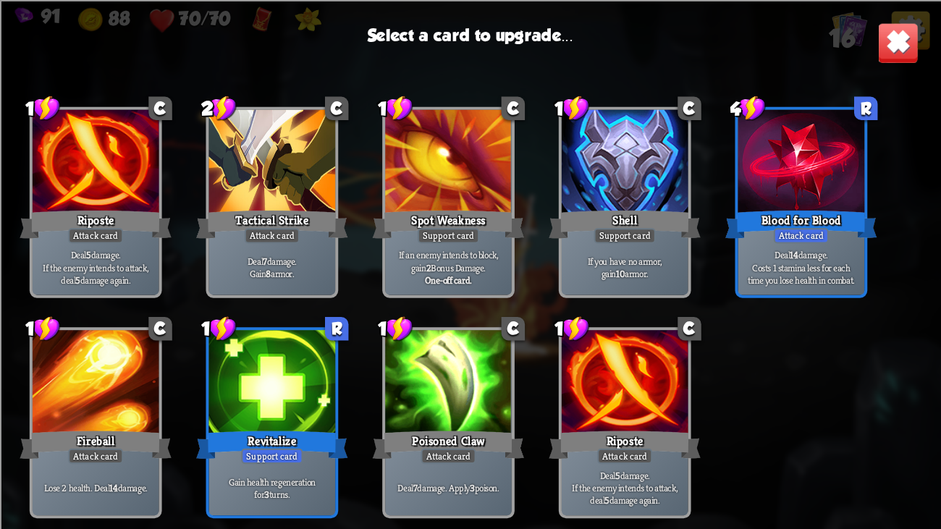
click at [286, 369] on div at bounding box center [272, 383] width 127 height 106
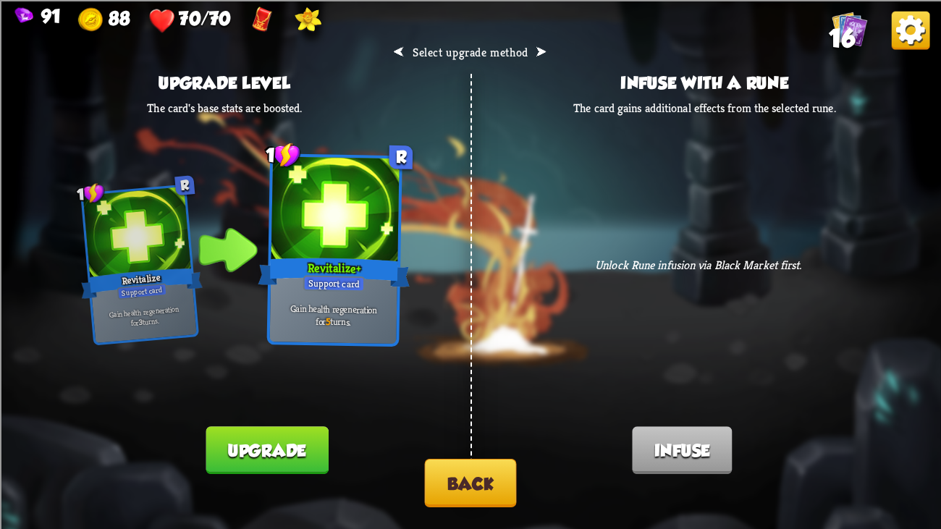
click at [261, 406] on button "Upgrade" at bounding box center [267, 451] width 122 height 48
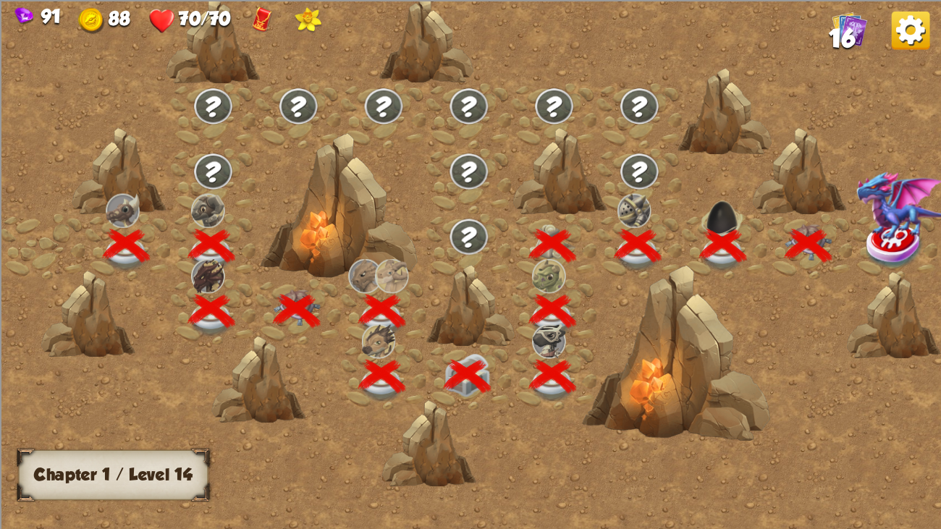
scroll to position [0, 219]
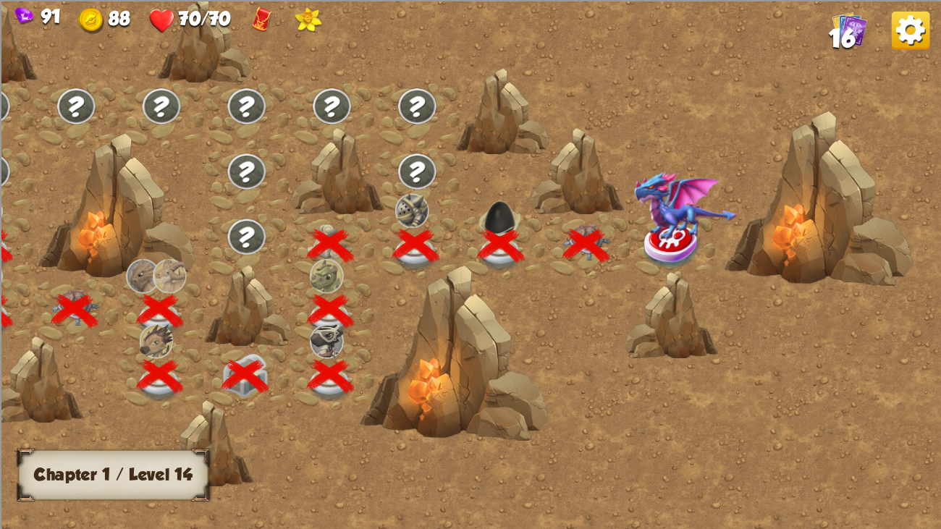
click at [658, 249] on img at bounding box center [673, 246] width 59 height 48
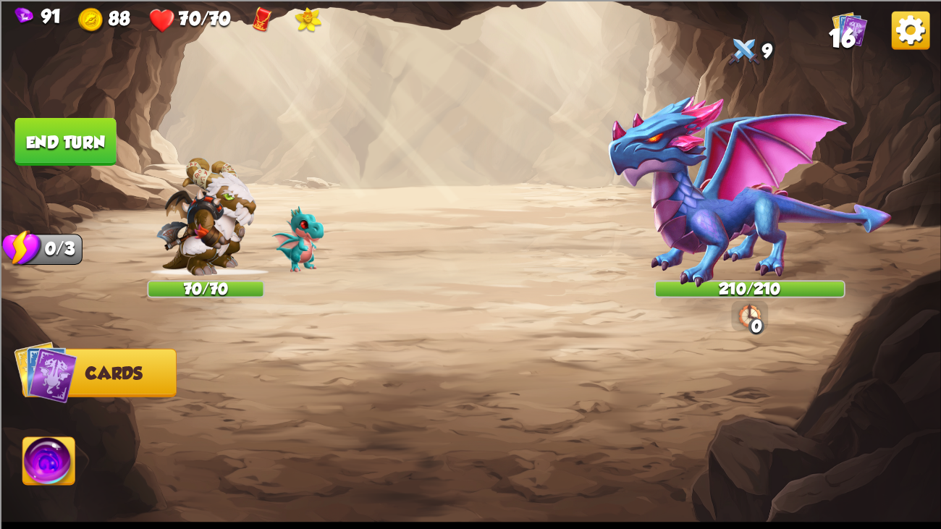
click at [0, 0] on div "Player turn" at bounding box center [0, 0] width 0 height 0
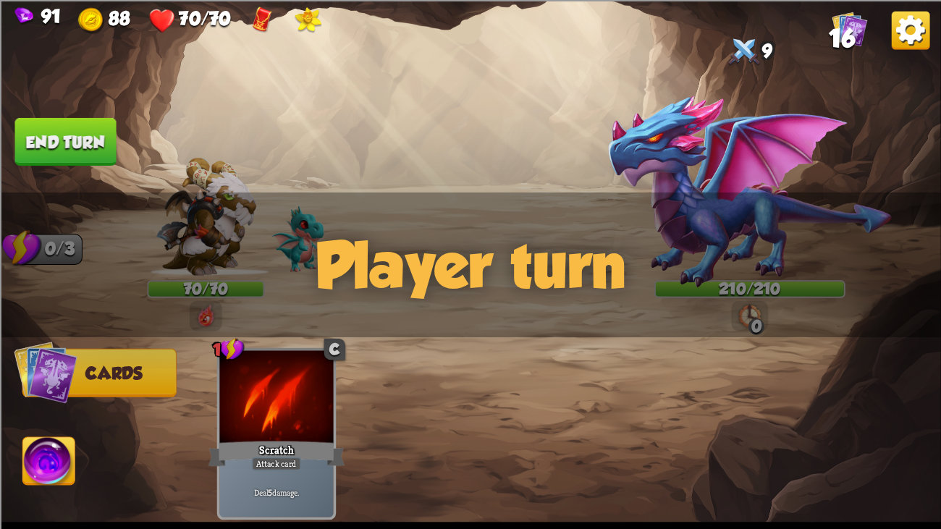
click at [679, 227] on div "Player turn" at bounding box center [470, 264] width 941 height 145
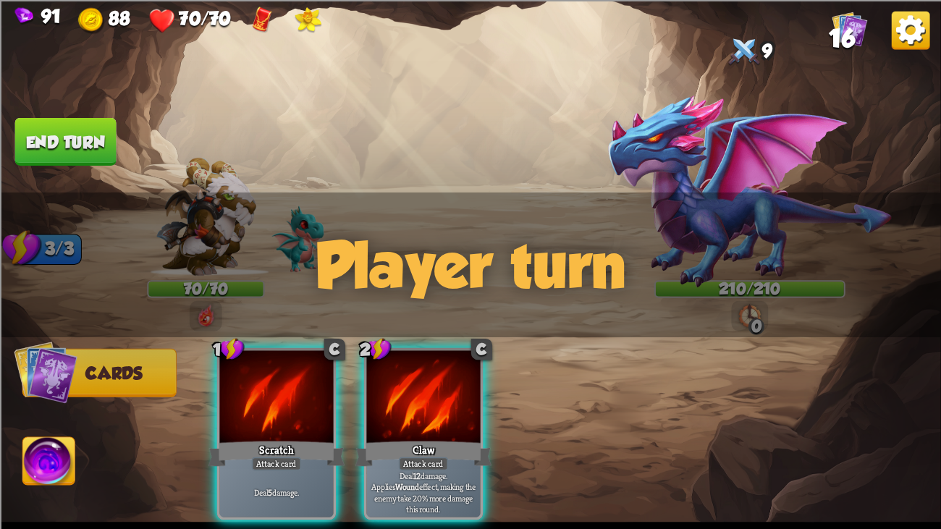
click at [679, 227] on div "Player turn" at bounding box center [470, 264] width 941 height 145
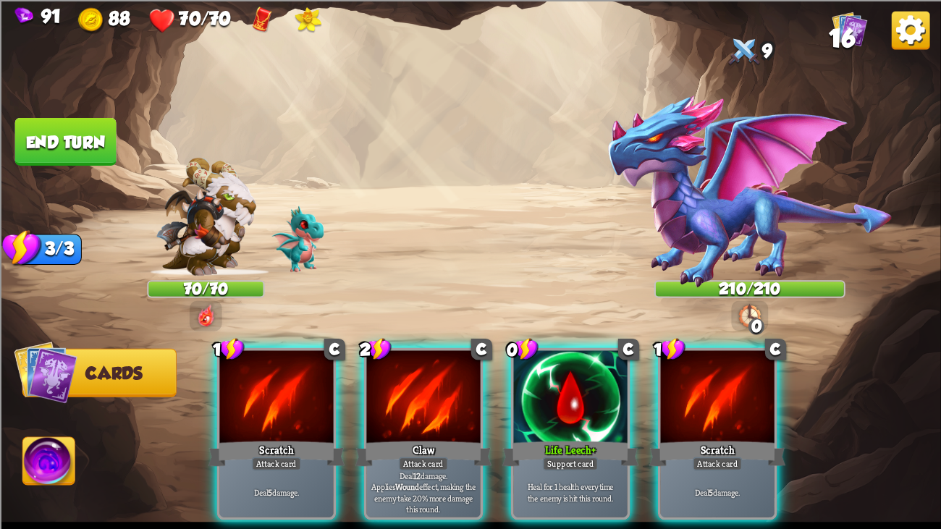
click at [679, 227] on div "Player turn" at bounding box center [470, 264] width 941 height 145
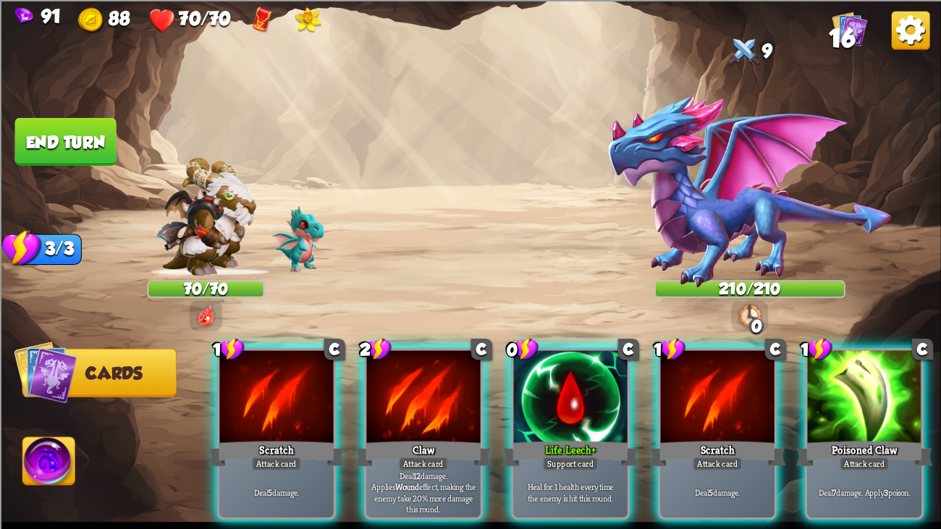
click at [679, 227] on div "Player turn" at bounding box center [470, 264] width 941 height 145
click at [679, 227] on img at bounding box center [750, 191] width 287 height 195
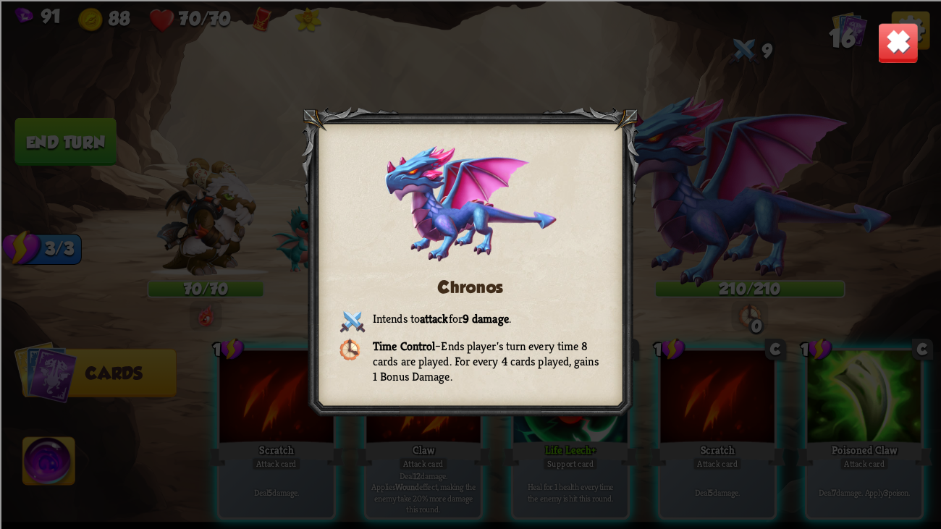
click at [889, 29] on img at bounding box center [898, 42] width 41 height 41
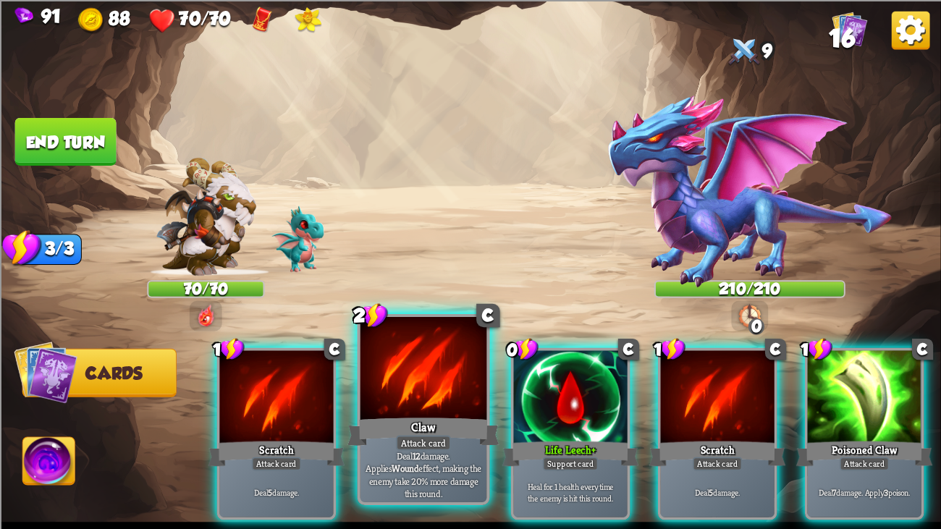
click at [387, 381] on div at bounding box center [424, 370] width 127 height 106
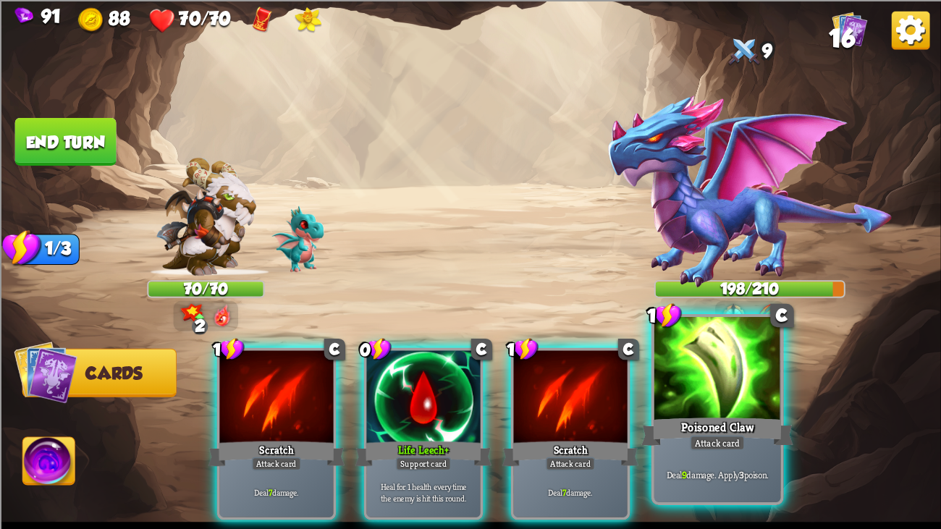
click at [667, 360] on div at bounding box center [718, 370] width 127 height 106
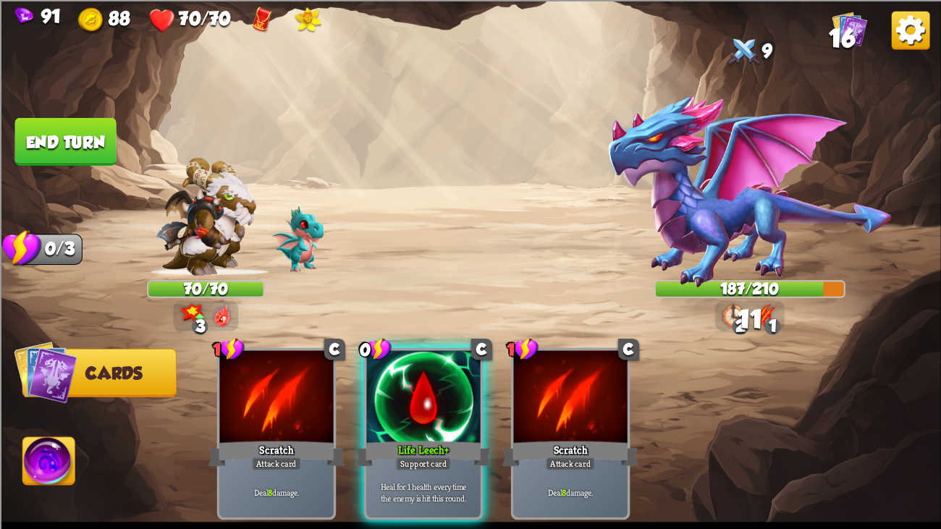
click at [46, 124] on button "End turn" at bounding box center [65, 141] width 101 height 48
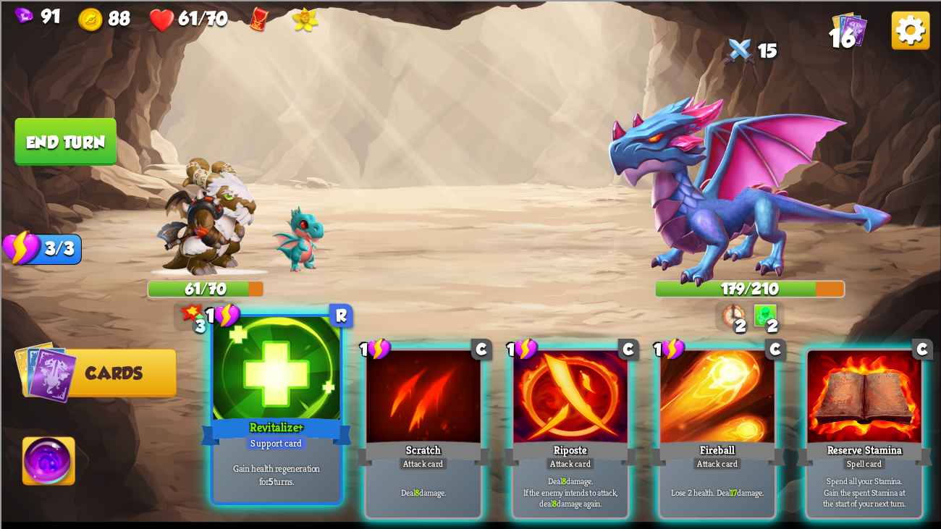
click at [284, 391] on div at bounding box center [277, 370] width 127 height 106
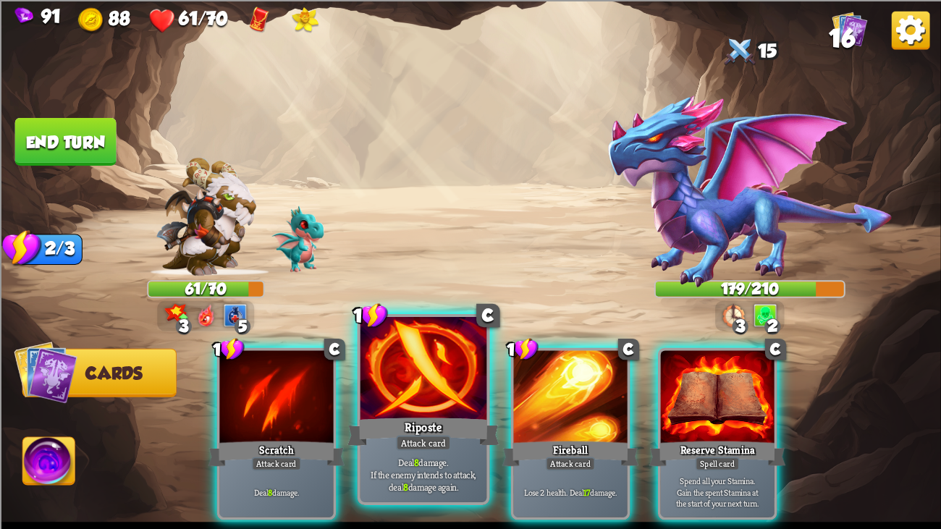
click at [388, 399] on div at bounding box center [424, 370] width 127 height 106
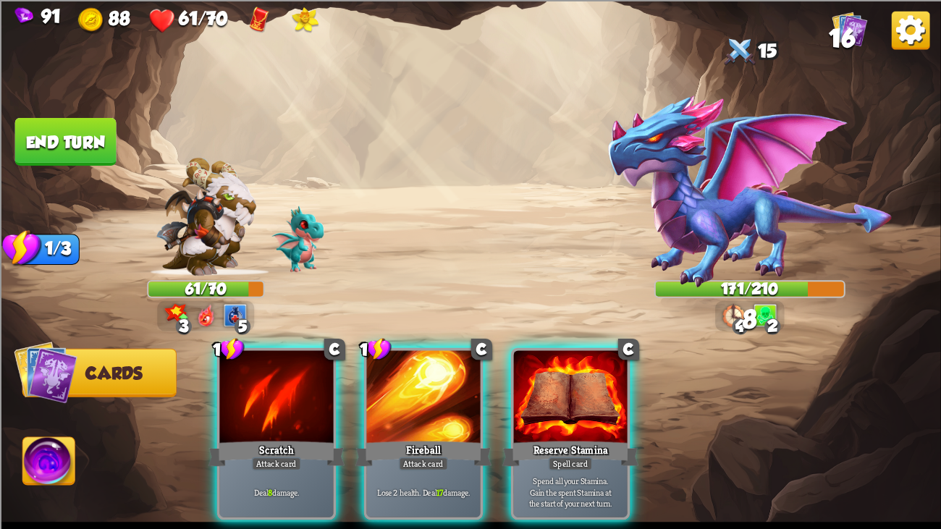
click at [388, 399] on div at bounding box center [423, 398] width 114 height 96
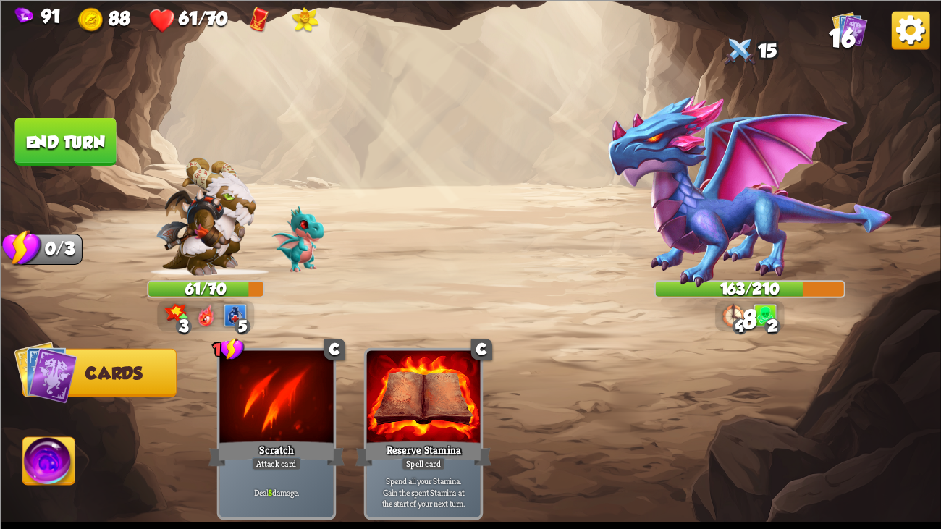
click at [56, 122] on button "End turn" at bounding box center [65, 141] width 101 height 48
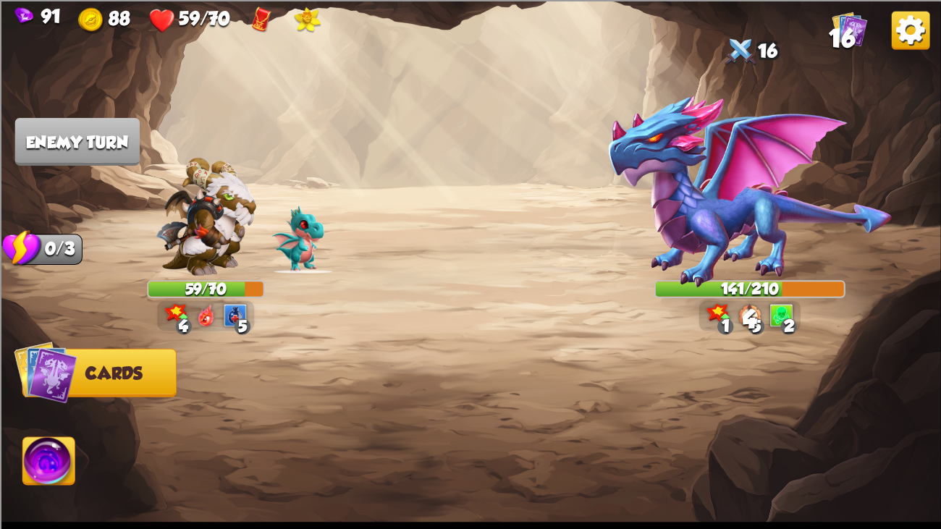
click at [261, 194] on div at bounding box center [205, 224] width 117 height 103
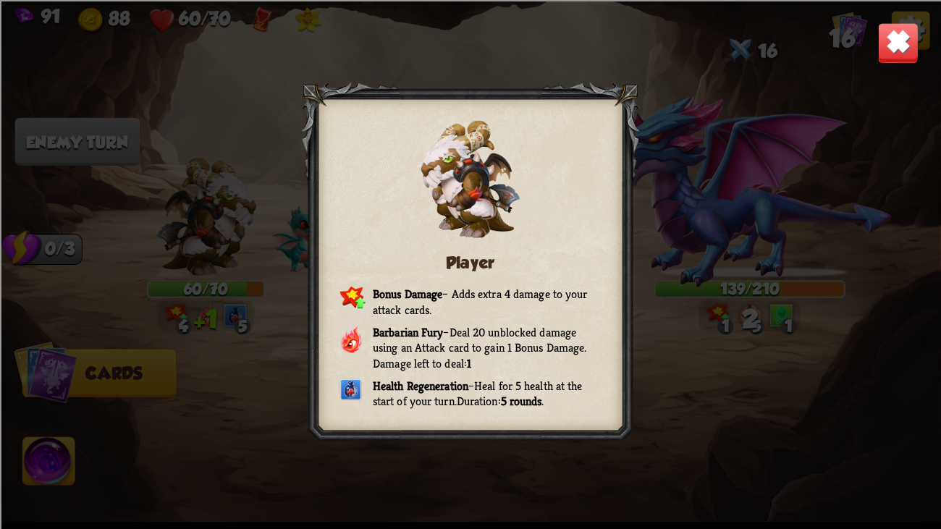
click at [886, 24] on img at bounding box center [898, 42] width 41 height 41
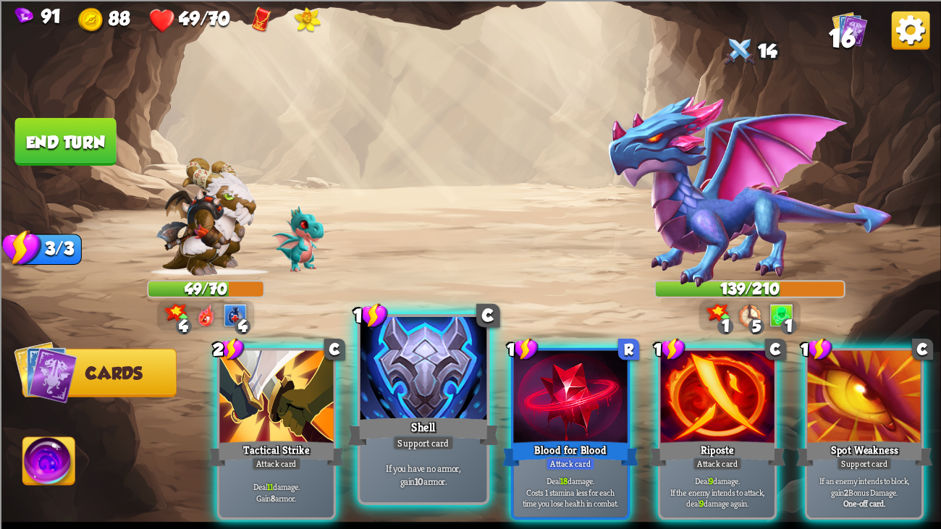
click at [405, 364] on div at bounding box center [424, 370] width 127 height 106
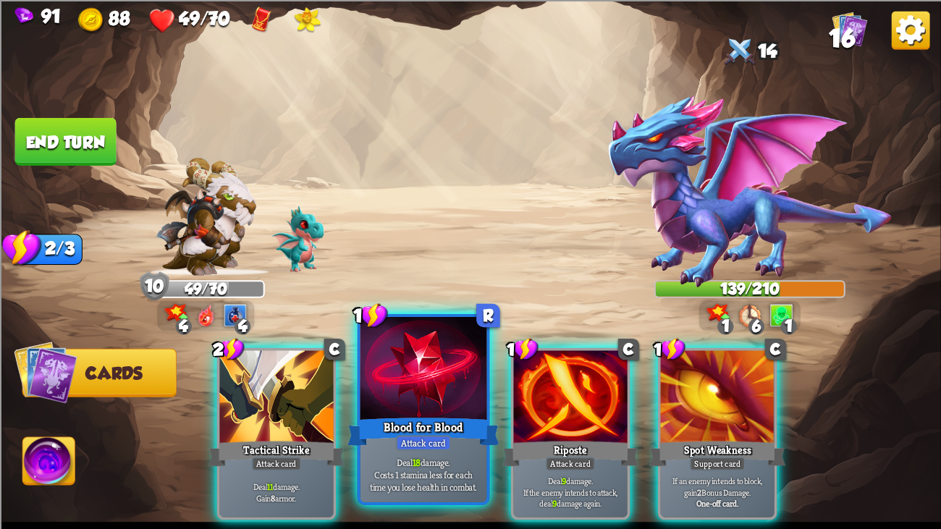
click at [423, 381] on div at bounding box center [424, 370] width 127 height 106
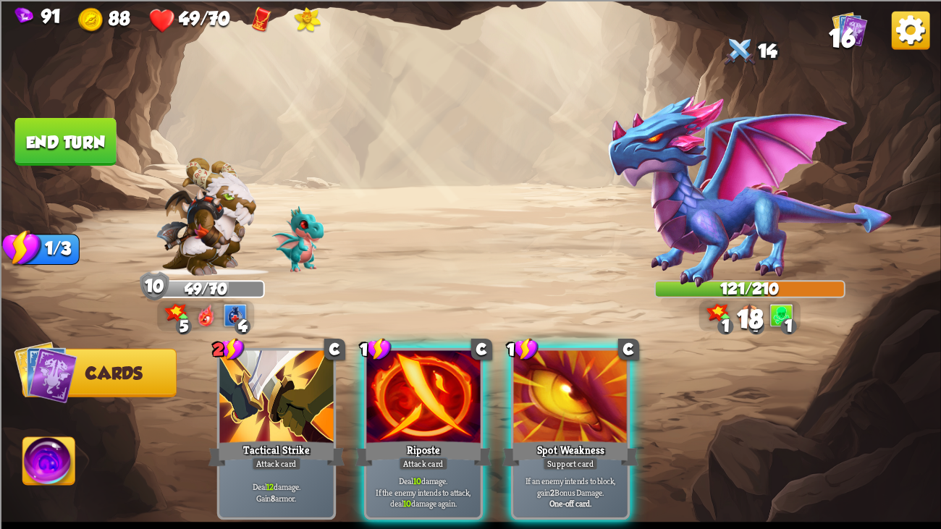
click at [423, 381] on div at bounding box center [423, 398] width 114 height 96
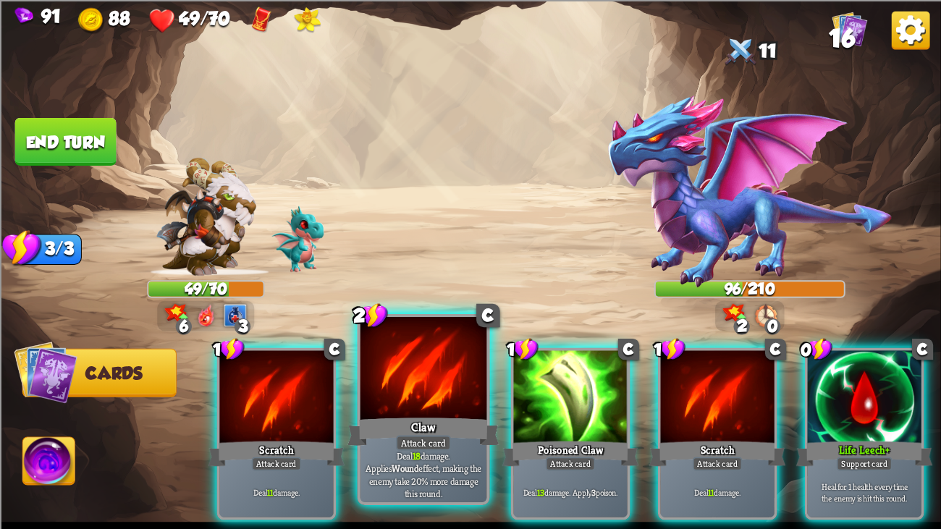
click at [439, 391] on div at bounding box center [424, 370] width 127 height 106
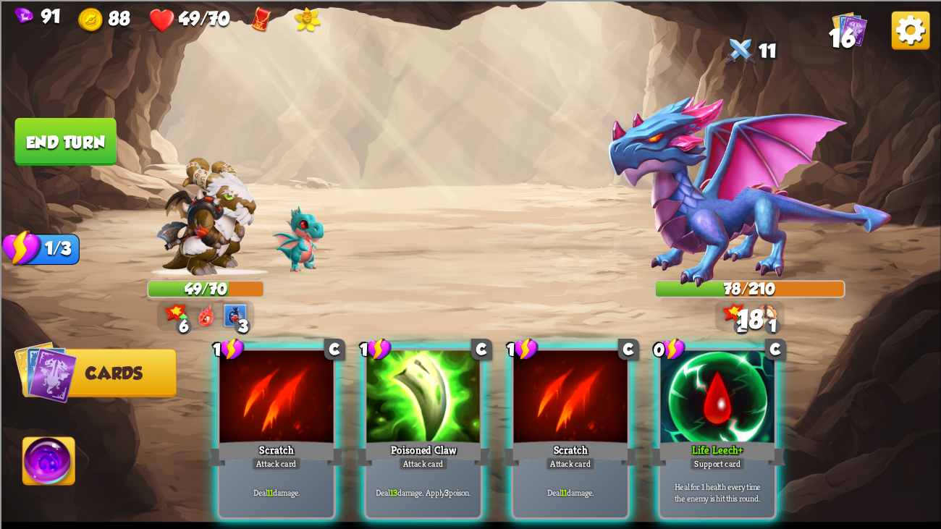
click at [439, 391] on div at bounding box center [423, 398] width 114 height 96
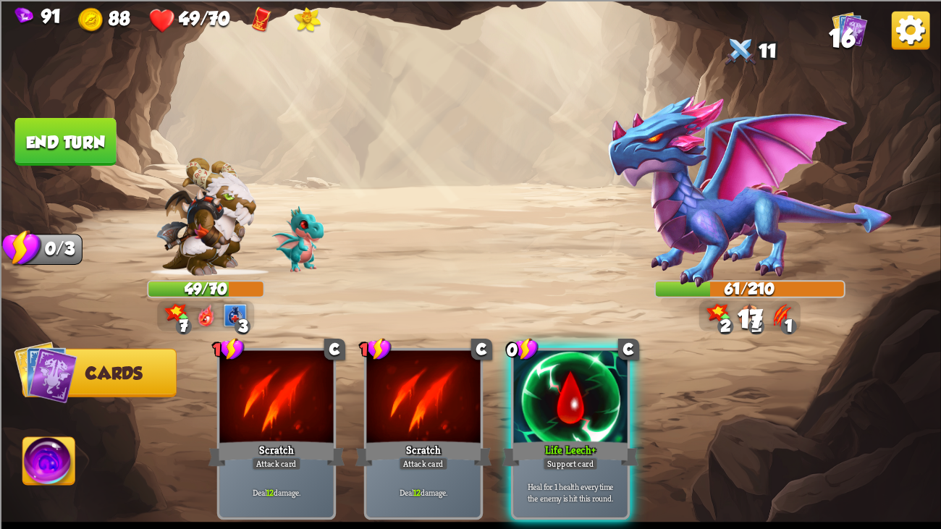
click at [82, 146] on button "End turn" at bounding box center [65, 141] width 101 height 48
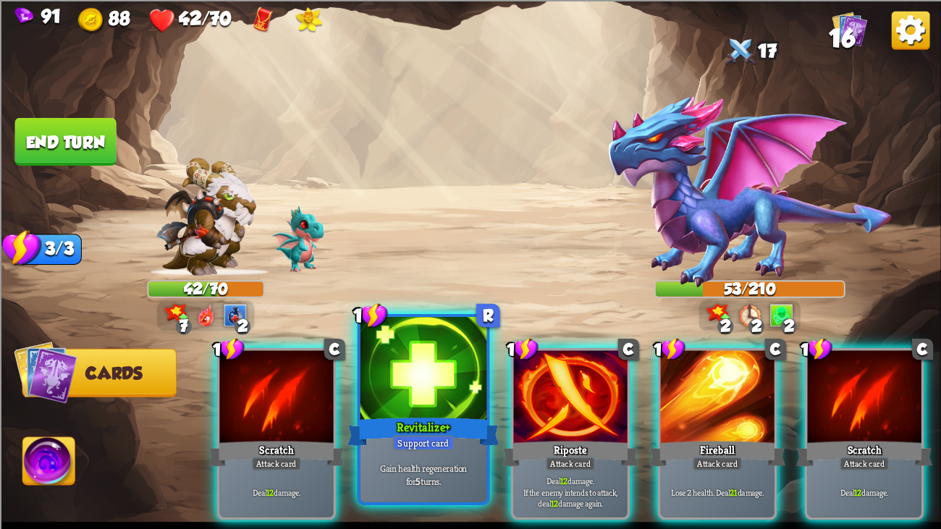
click at [435, 337] on div at bounding box center [424, 370] width 127 height 106
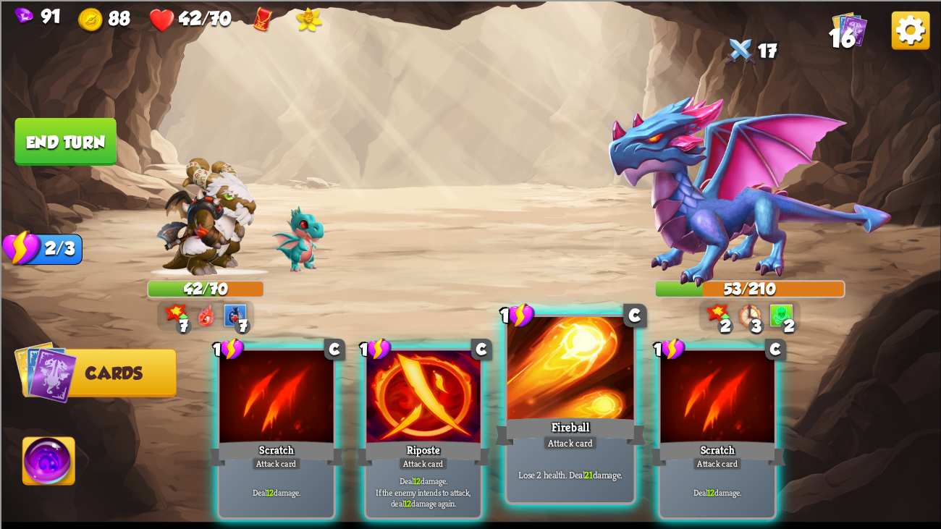
click at [505, 395] on div "1 C Fireball Attack card Lose 2 health. Deal 21 damage." at bounding box center [571, 409] width 133 height 191
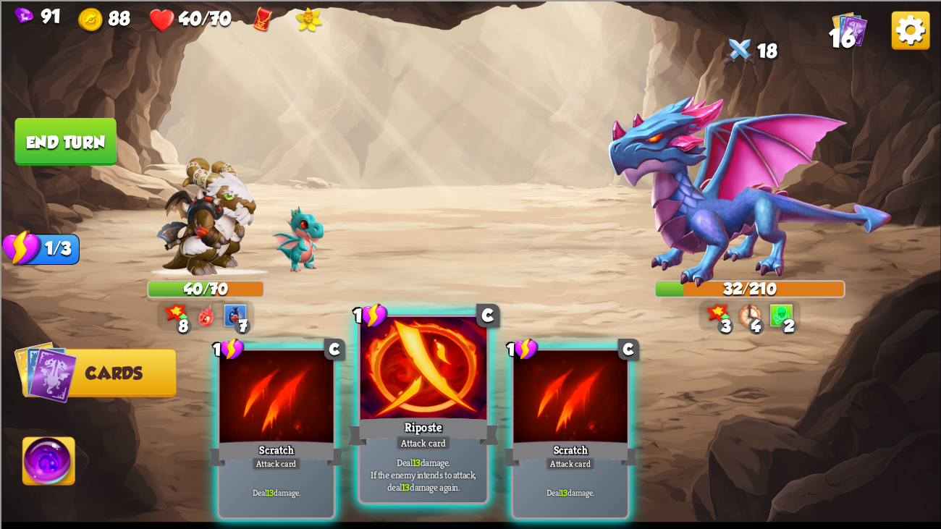
click at [425, 395] on div at bounding box center [424, 370] width 127 height 106
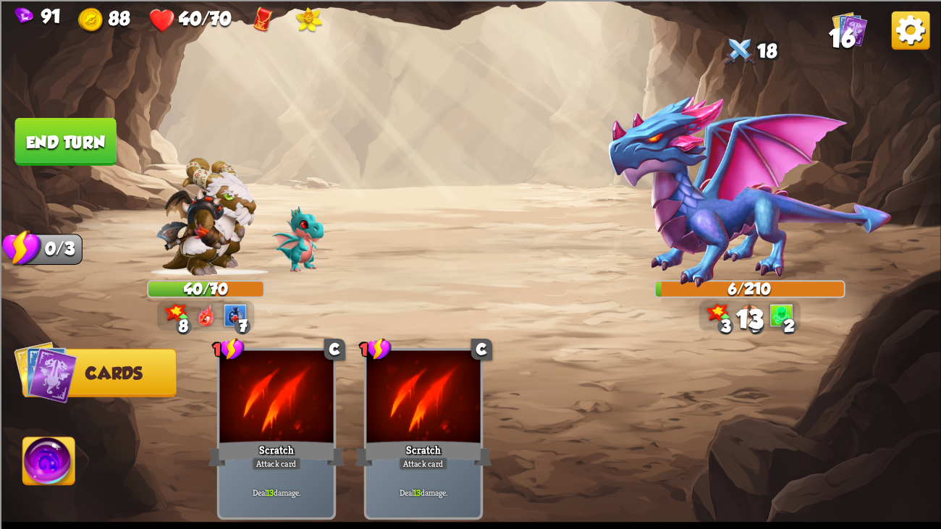
click at [72, 135] on button "End turn" at bounding box center [65, 141] width 101 height 48
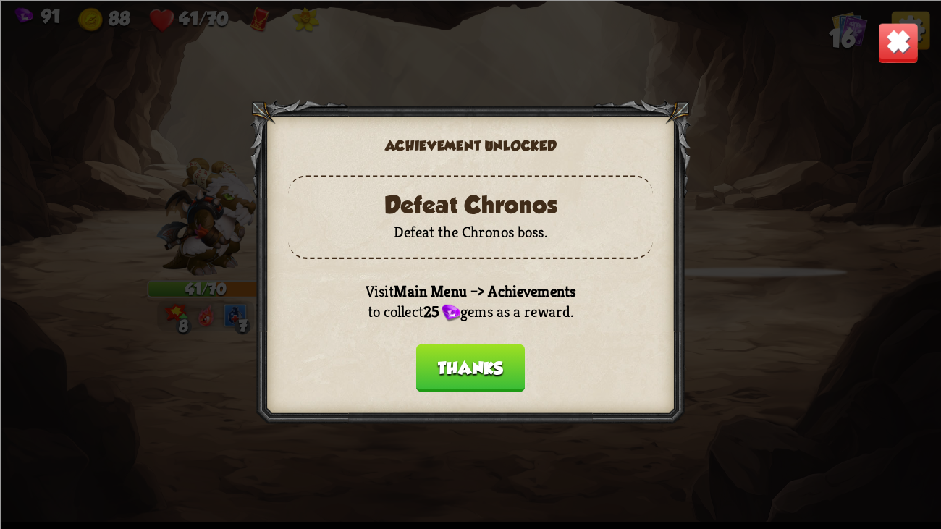
click at [472, 390] on div at bounding box center [470, 264] width 441 height 331
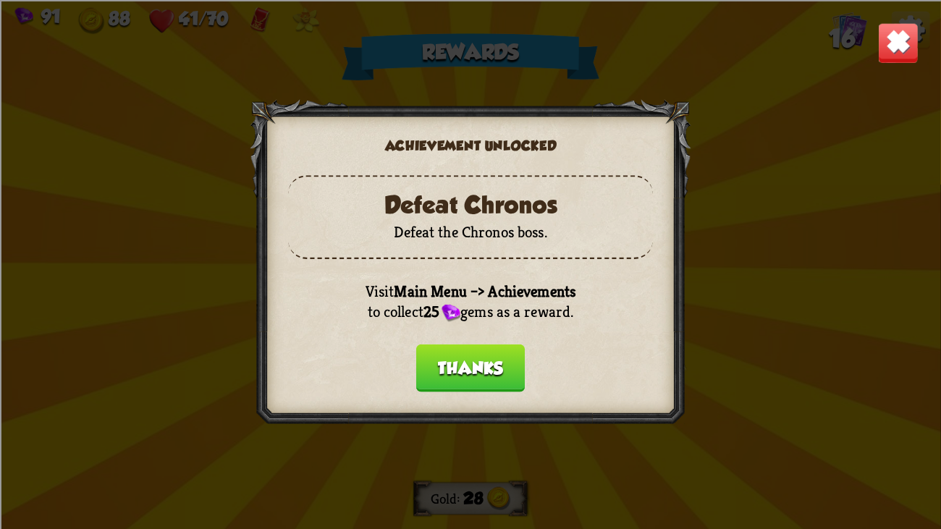
click at [473, 387] on div at bounding box center [470, 264] width 441 height 331
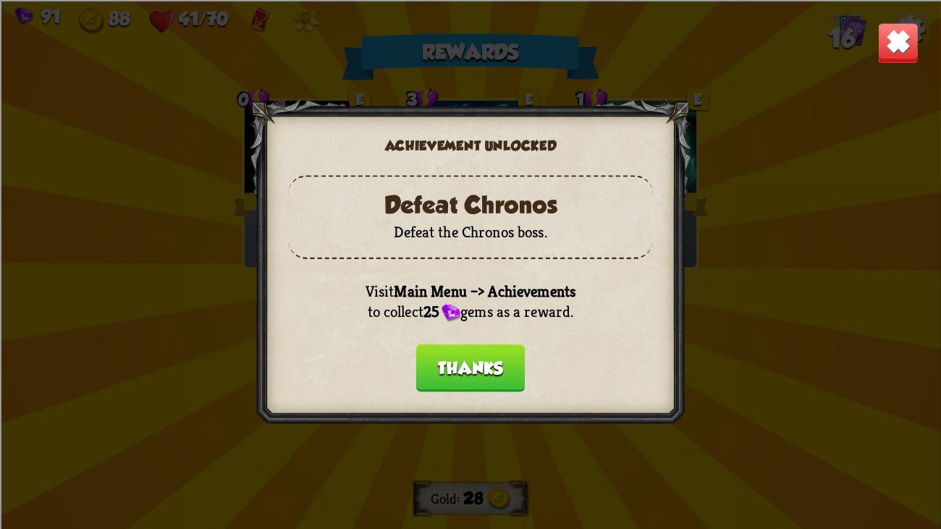
click at [485, 336] on div at bounding box center [470, 264] width 441 height 331
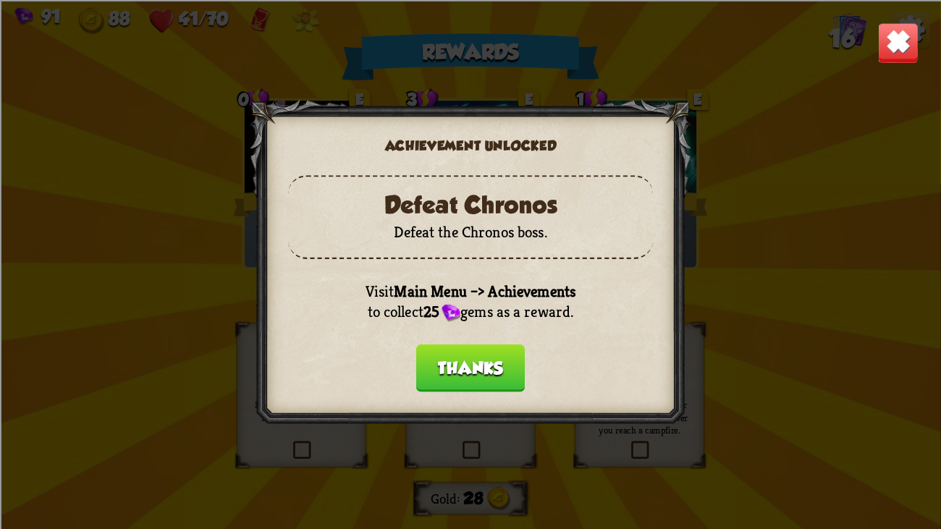
click at [482, 348] on button "Thanks" at bounding box center [470, 368] width 109 height 48
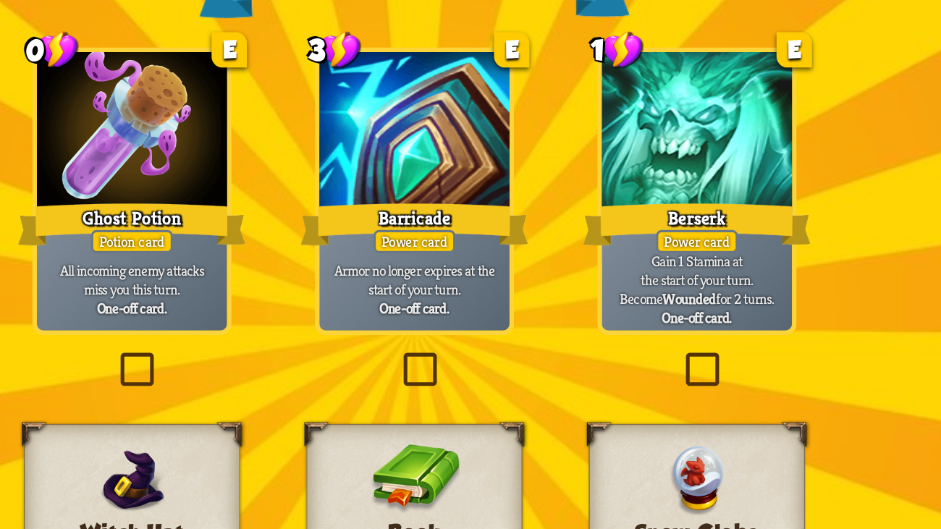
click at [340, 184] on div at bounding box center [302, 149] width 114 height 96
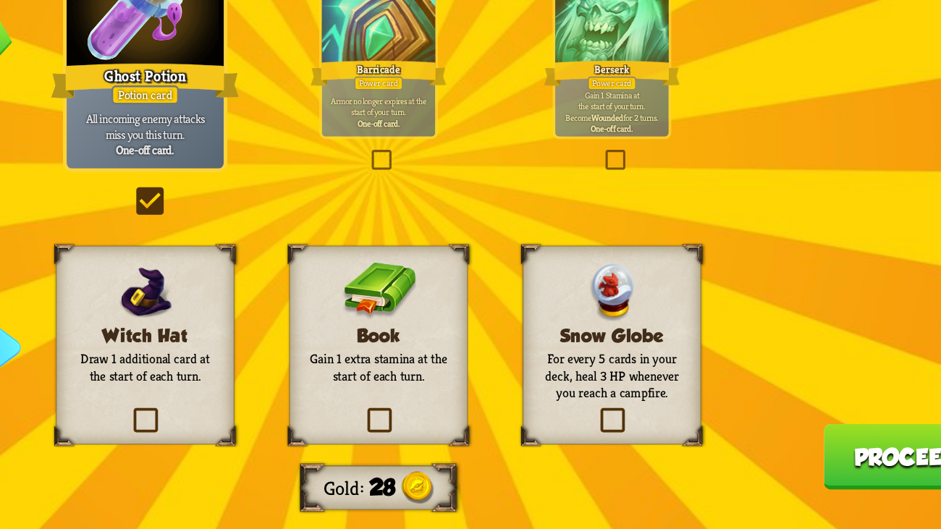
click at [463, 406] on p "Gain 1 extra stamina at the start of each turn." at bounding box center [471, 411] width 105 height 25
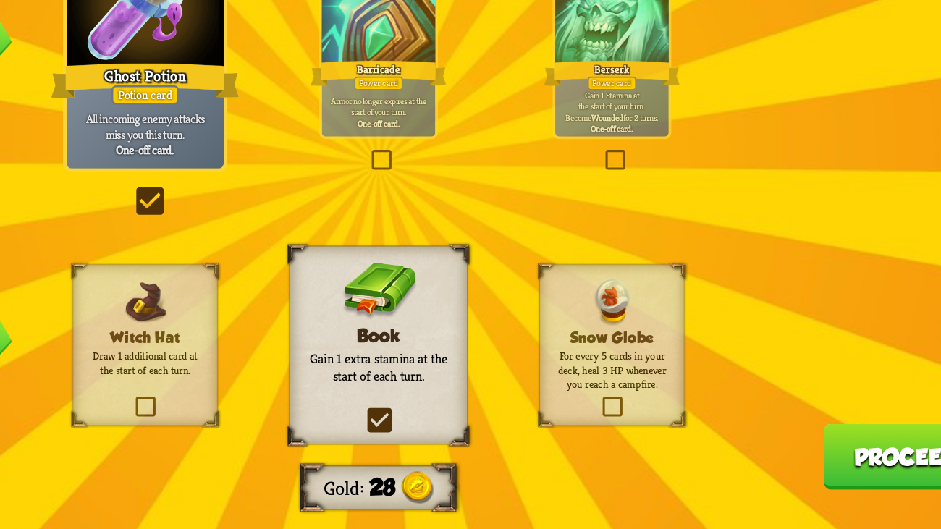
scroll to position [0, 0]
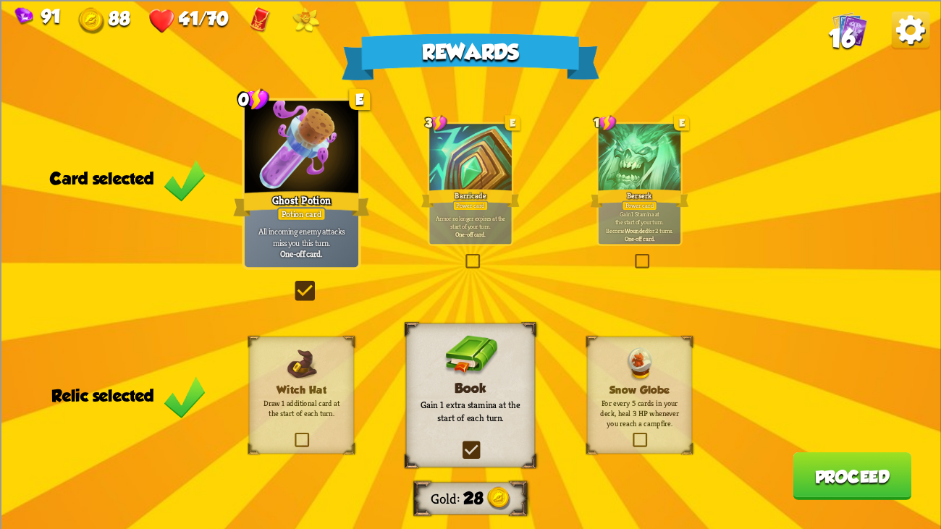
click at [831, 406] on button "Proceed" at bounding box center [852, 476] width 119 height 48
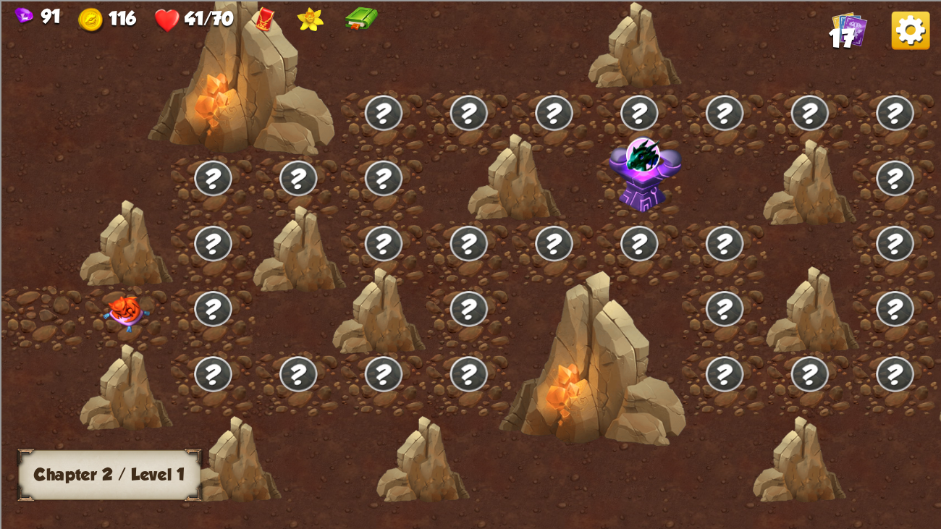
click at [133, 314] on img at bounding box center [126, 314] width 47 height 37
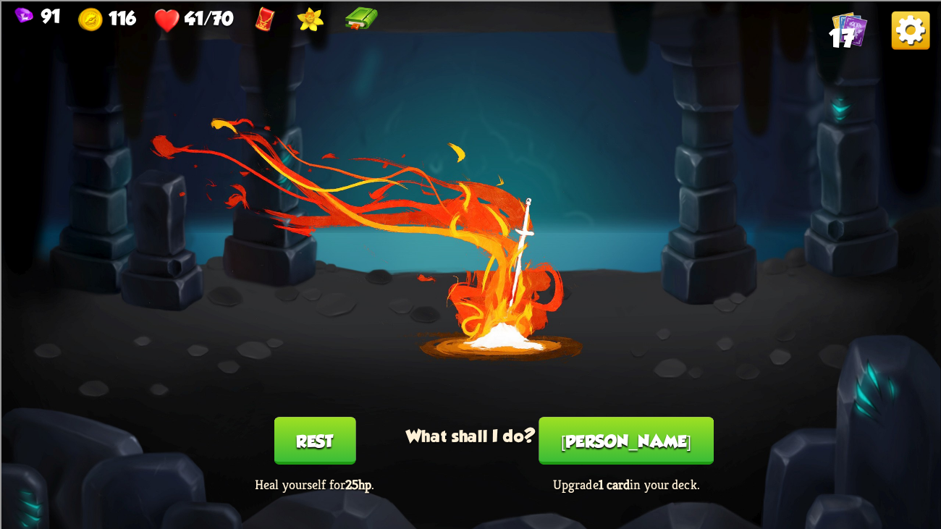
click at [564, 406] on div "[PERSON_NAME] Upgrade 1 card in your deck." at bounding box center [626, 455] width 188 height 76
click at [626, 406] on button "[PERSON_NAME]" at bounding box center [626, 441] width 175 height 48
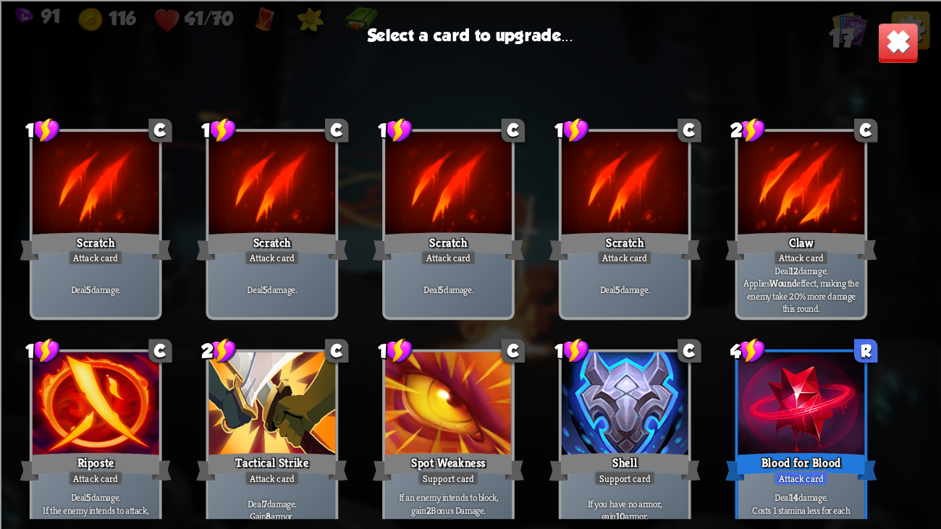
click at [907, 38] on img at bounding box center [898, 42] width 41 height 41
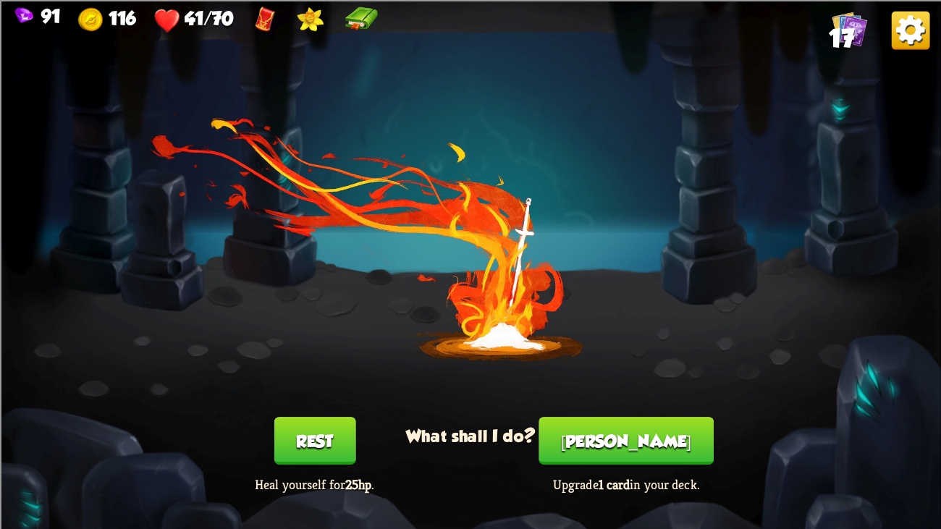
click at [321, 406] on button "Rest" at bounding box center [315, 441] width 82 height 48
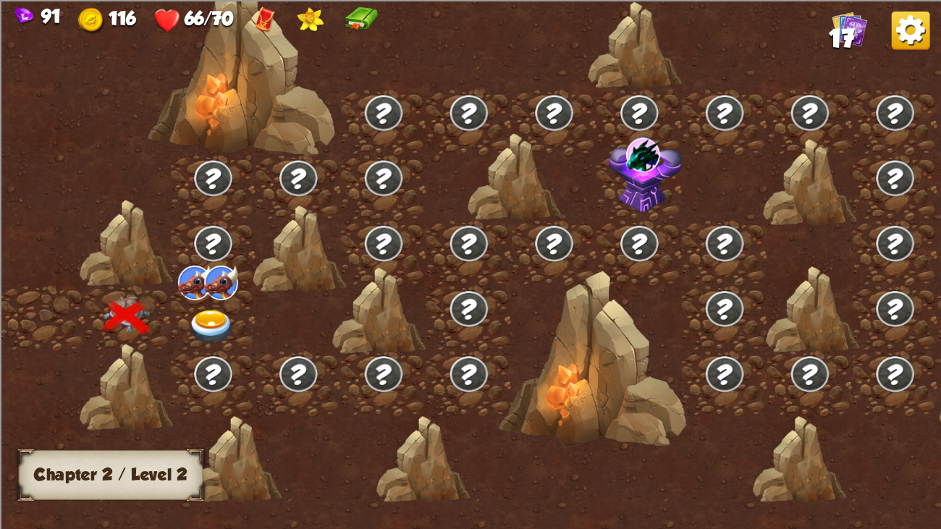
click at [206, 311] on img at bounding box center [211, 327] width 47 height 35
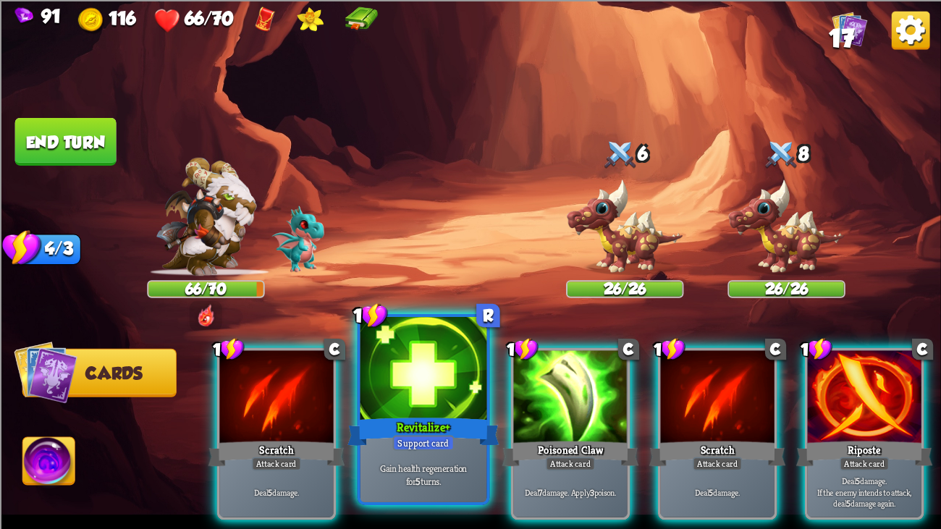
click at [464, 406] on div "Revitalize+" at bounding box center [424, 432] width 152 height 34
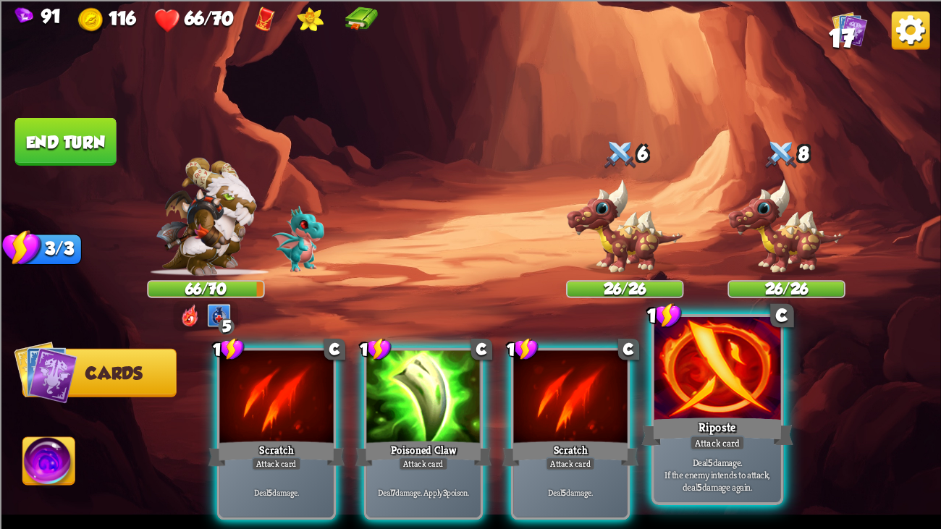
click at [726, 402] on div at bounding box center [718, 370] width 127 height 106
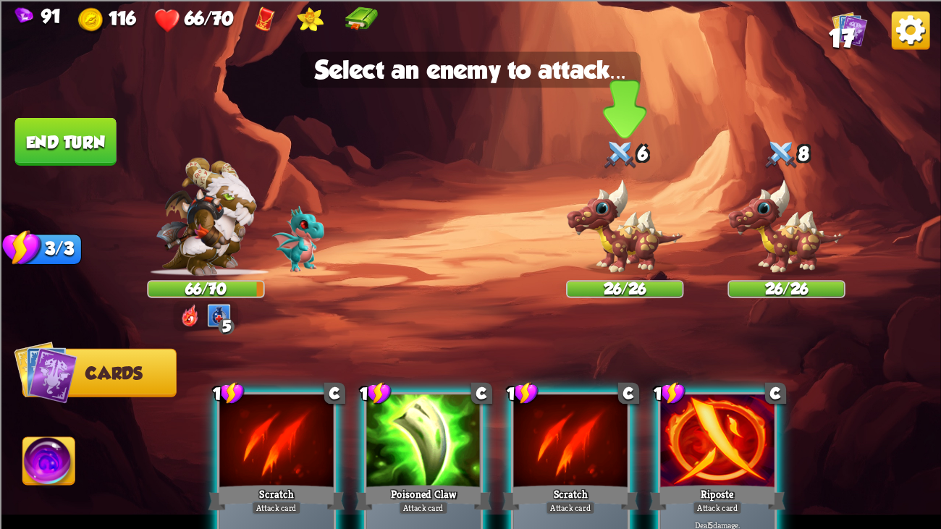
click at [622, 224] on img at bounding box center [624, 226] width 117 height 97
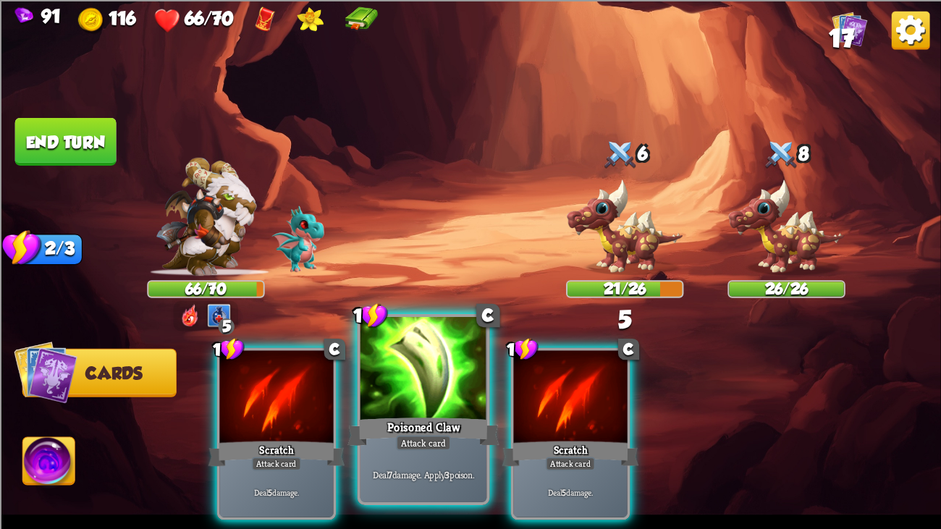
click at [389, 406] on div "Poisoned Claw" at bounding box center [424, 432] width 152 height 34
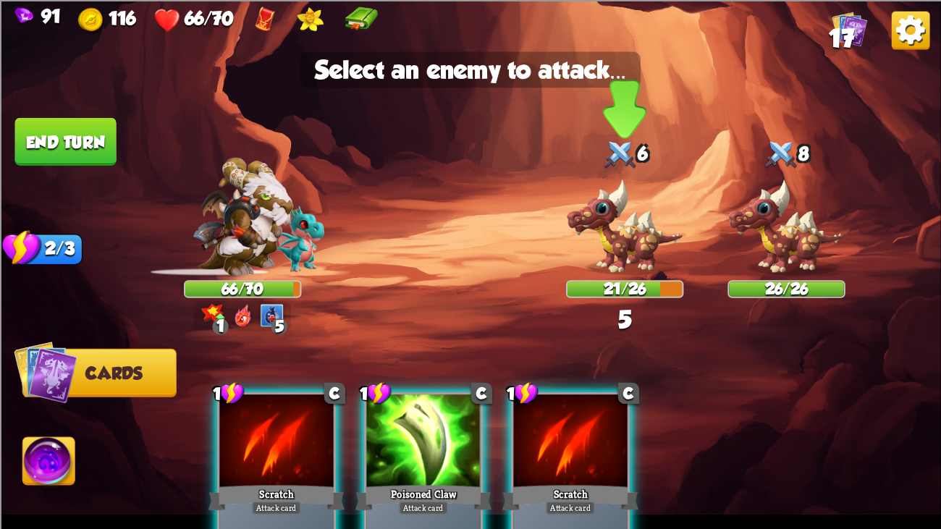
click at [610, 226] on img at bounding box center [624, 226] width 117 height 97
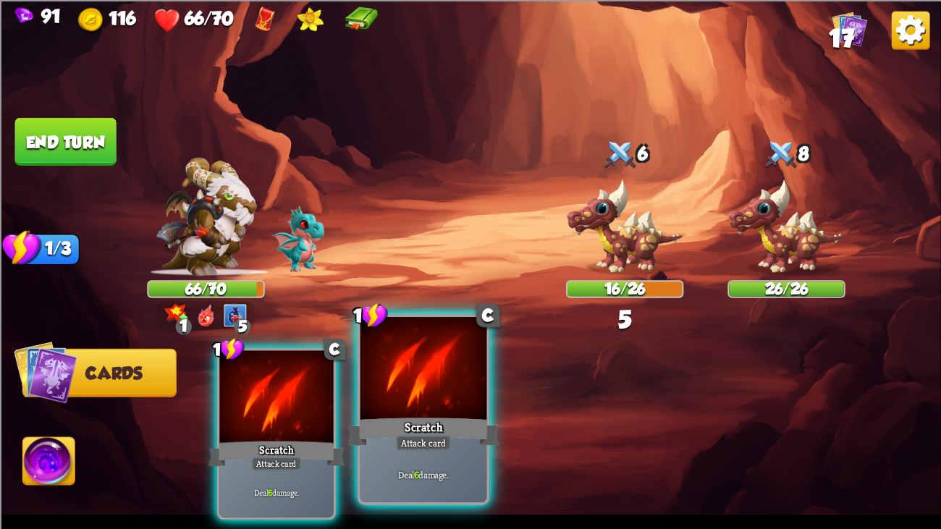
click at [435, 386] on div at bounding box center [424, 370] width 127 height 106
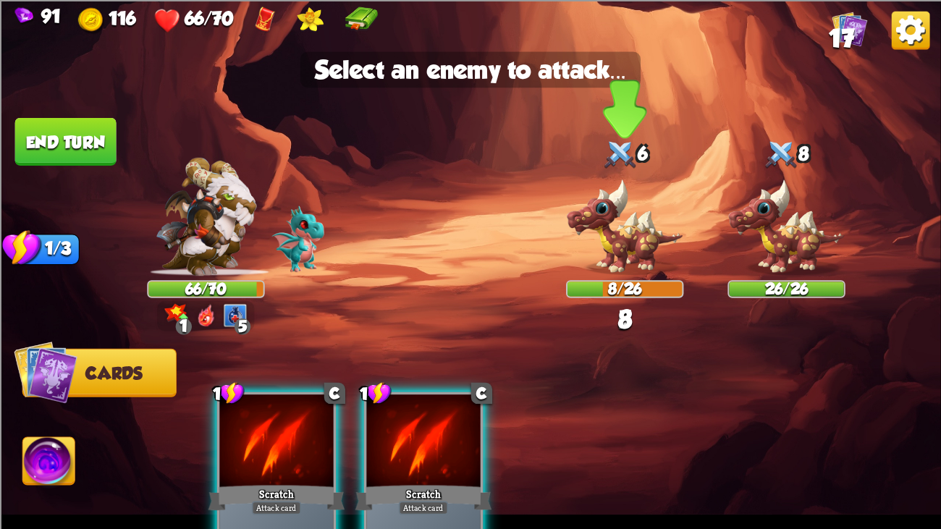
click at [618, 230] on img at bounding box center [624, 226] width 117 height 97
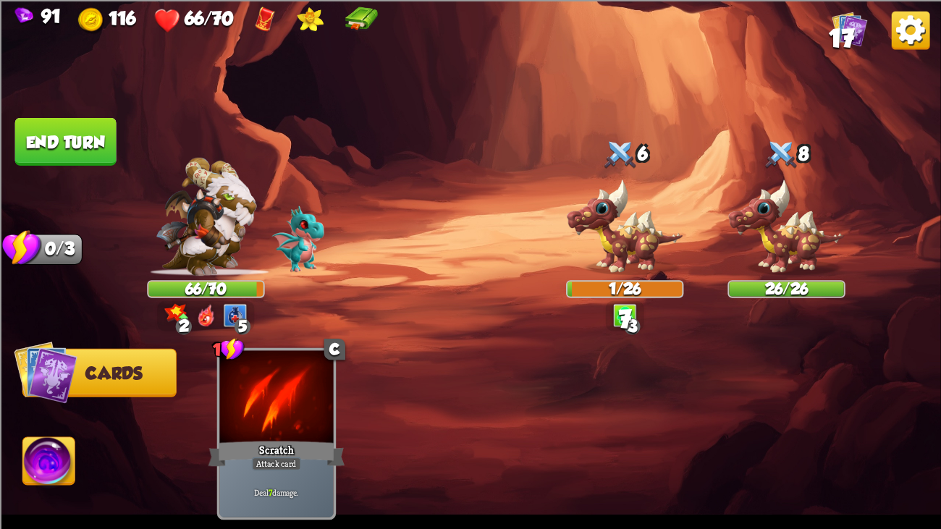
click at [111, 146] on button "End turn" at bounding box center [65, 141] width 101 height 48
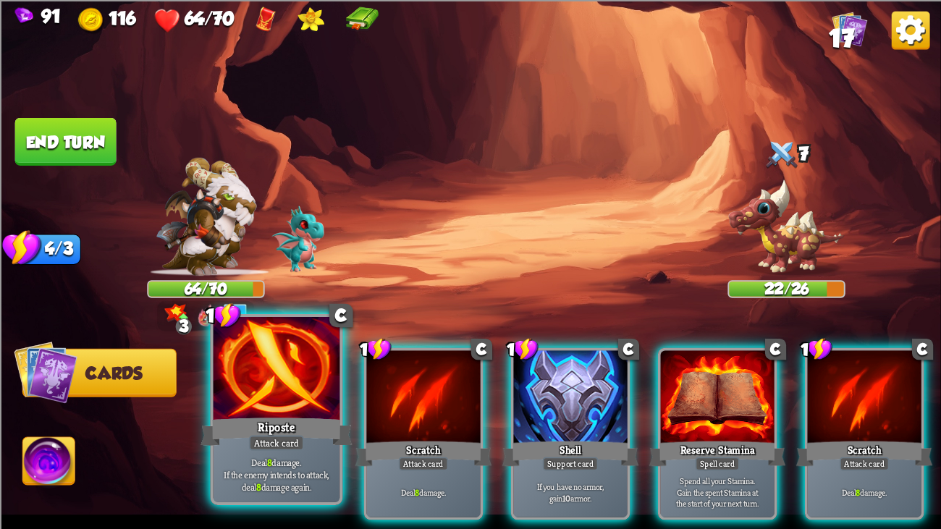
click at [299, 403] on div at bounding box center [277, 370] width 127 height 106
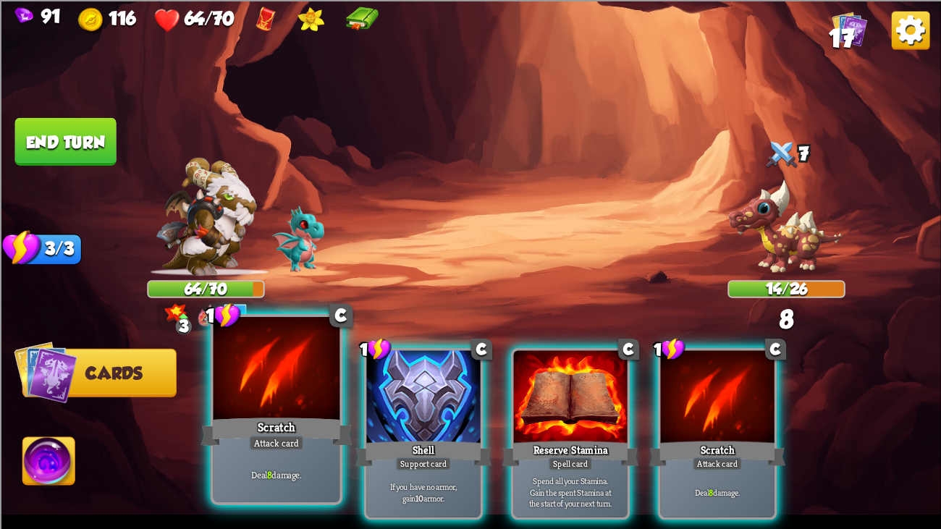
click at [285, 402] on div at bounding box center [277, 370] width 127 height 106
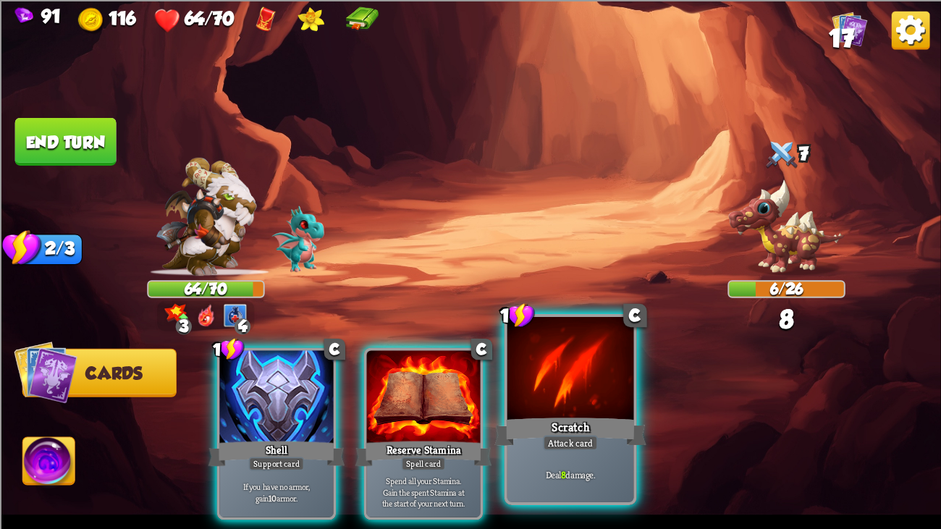
click at [535, 404] on div at bounding box center [571, 370] width 127 height 106
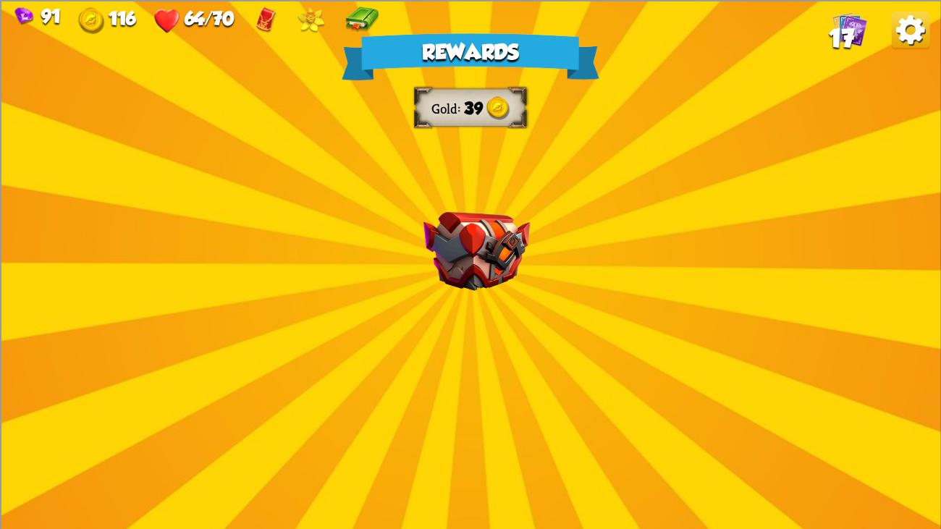
click at [463, 290] on img at bounding box center [477, 250] width 106 height 79
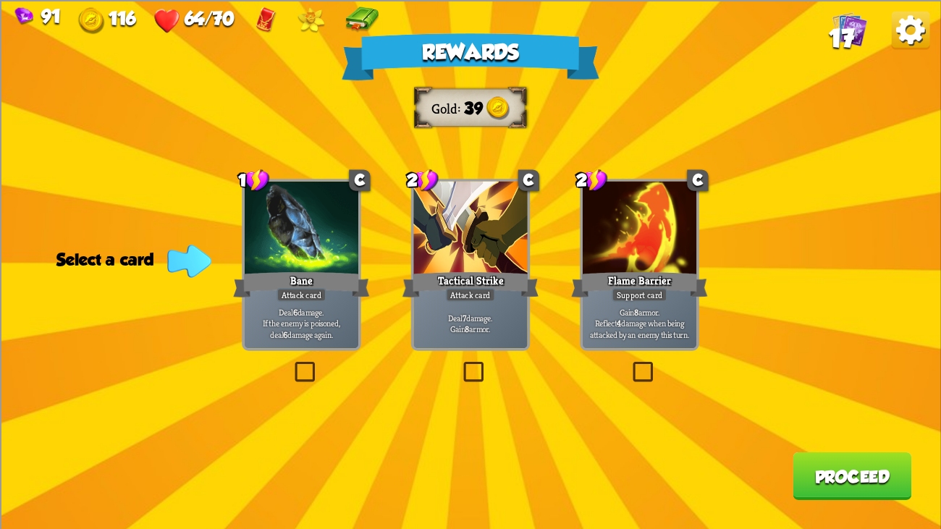
click at [450, 290] on div "Attack card" at bounding box center [471, 294] width 50 height 14
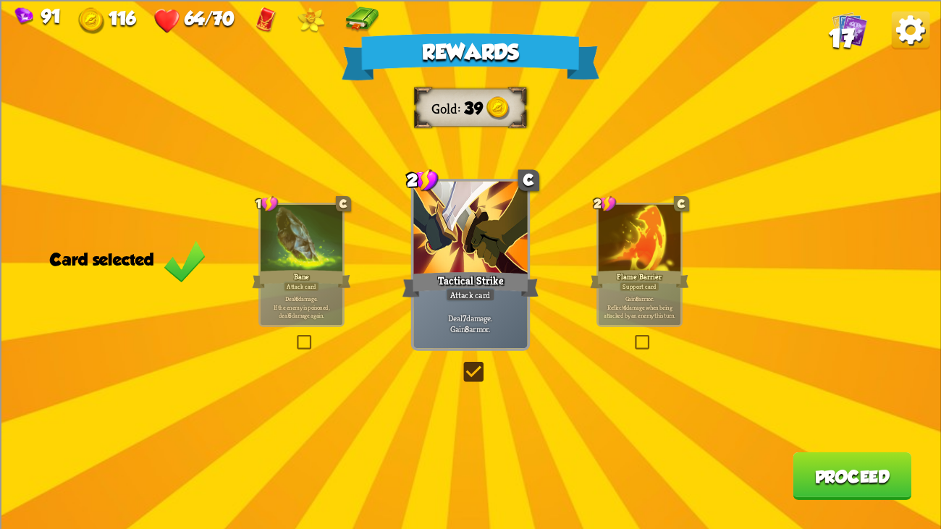
click at [836, 406] on button "Proceed" at bounding box center [852, 476] width 119 height 48
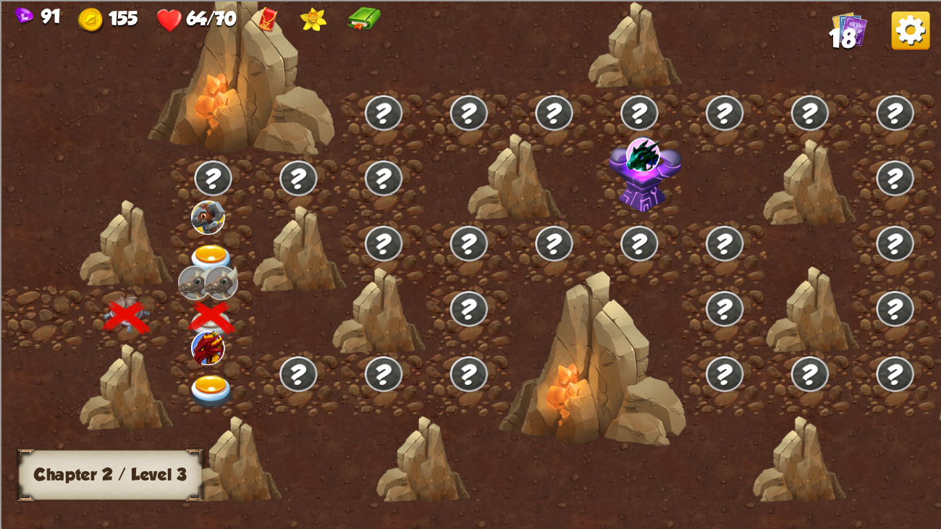
click at [213, 375] on img at bounding box center [211, 392] width 47 height 35
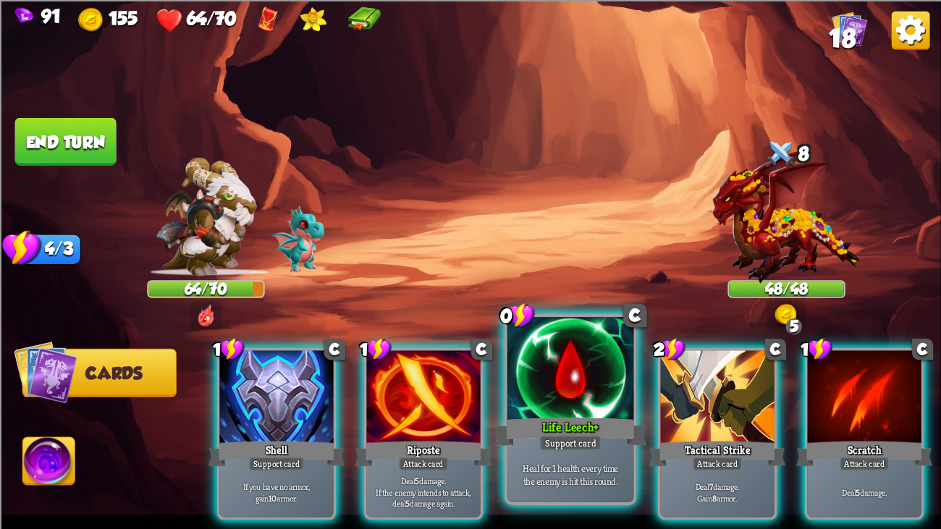
click at [601, 384] on div at bounding box center [571, 370] width 127 height 106
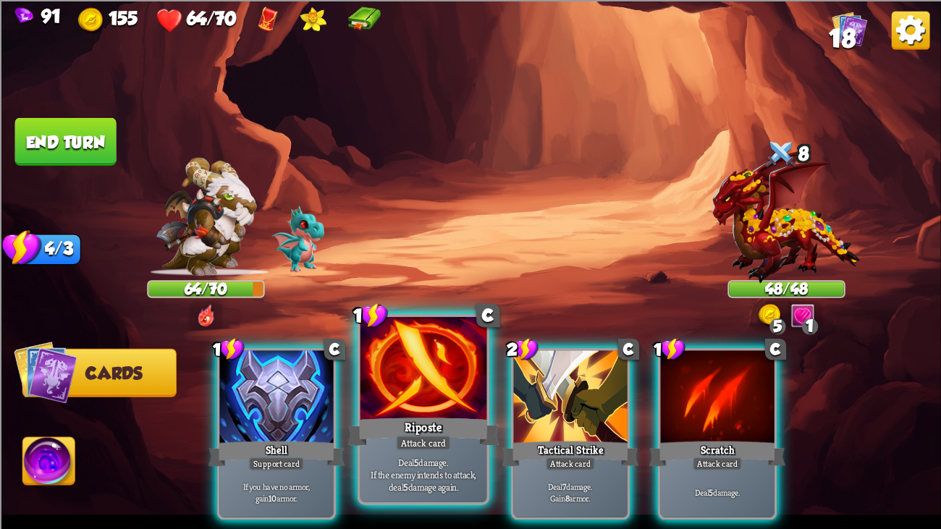
click at [433, 378] on div at bounding box center [424, 370] width 127 height 106
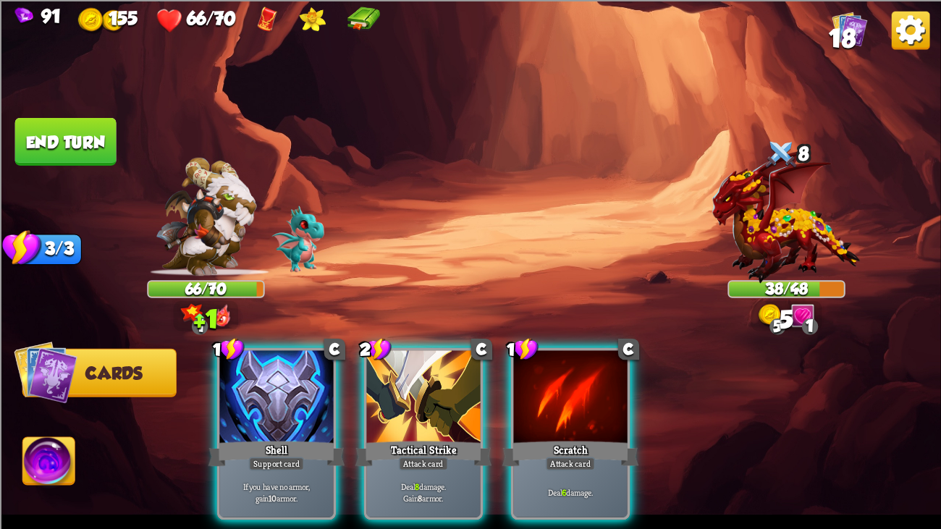
click at [433, 378] on div at bounding box center [423, 398] width 114 height 96
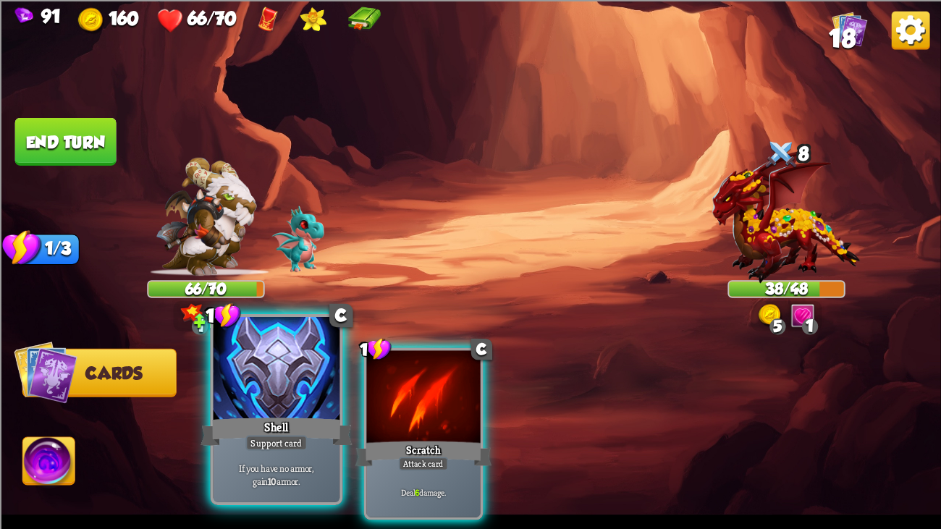
click at [299, 379] on div at bounding box center [277, 370] width 127 height 106
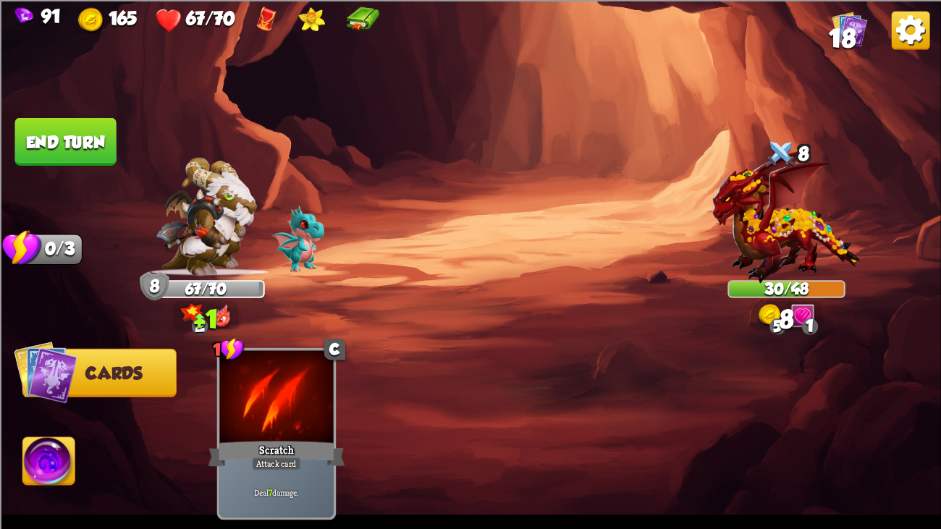
click at [47, 146] on button "End turn" at bounding box center [65, 141] width 101 height 48
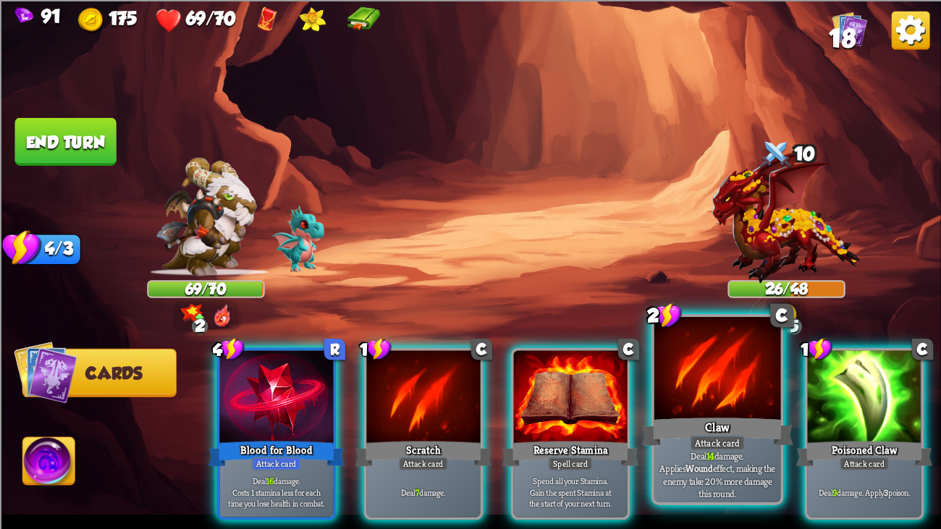
click at [738, 398] on div at bounding box center [718, 370] width 127 height 106
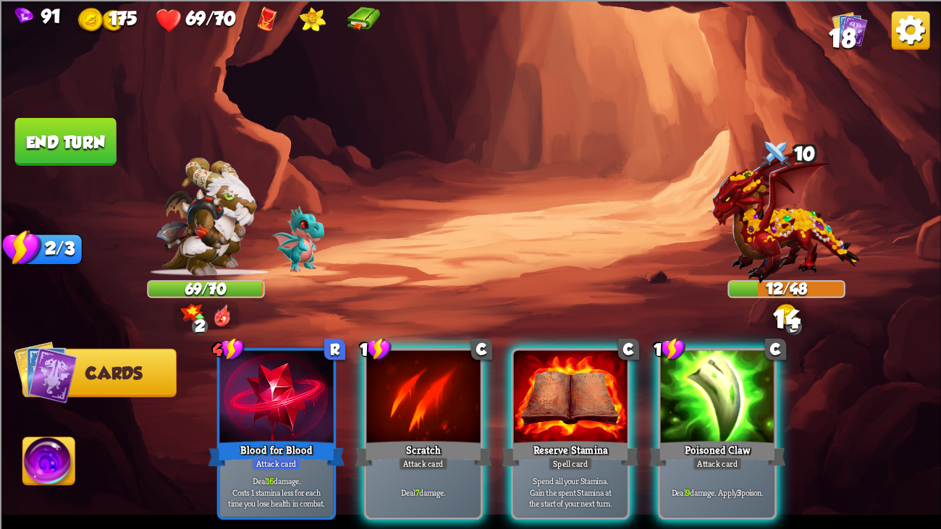
click at [738, 398] on div at bounding box center [718, 398] width 114 height 96
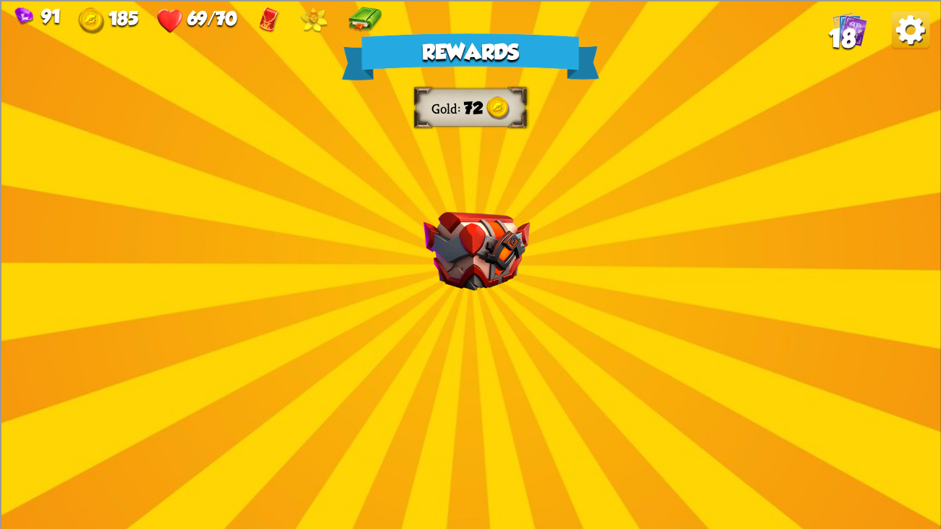
click at [455, 225] on img at bounding box center [477, 250] width 106 height 79
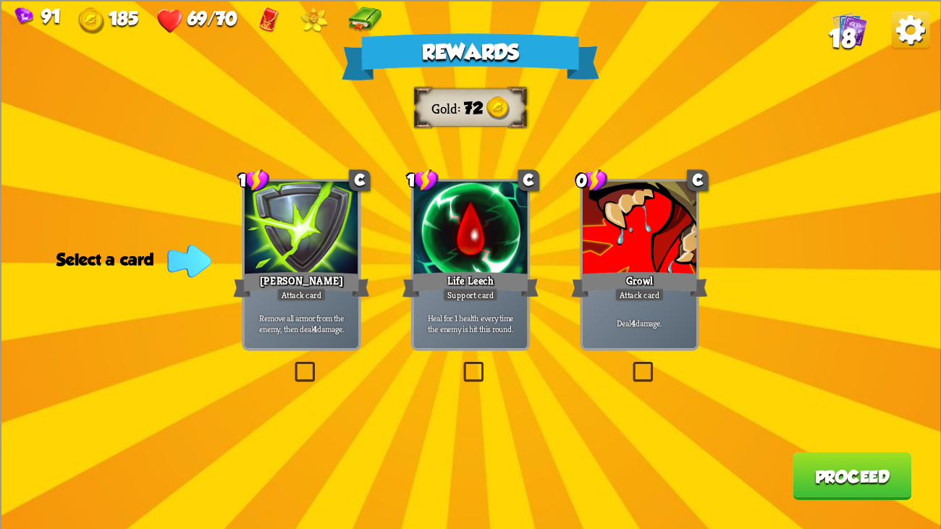
click at [256, 245] on div at bounding box center [302, 229] width 114 height 96
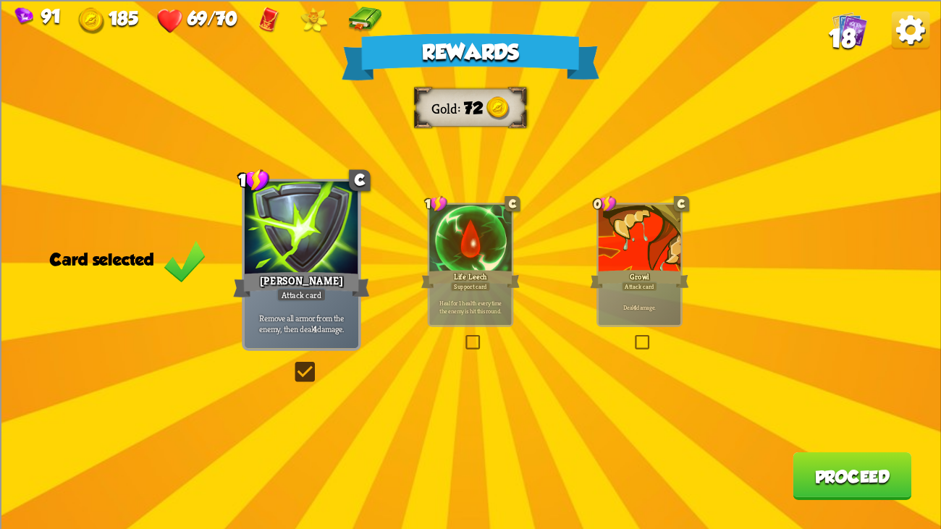
click at [821, 406] on button "Proceed" at bounding box center [852, 476] width 119 height 48
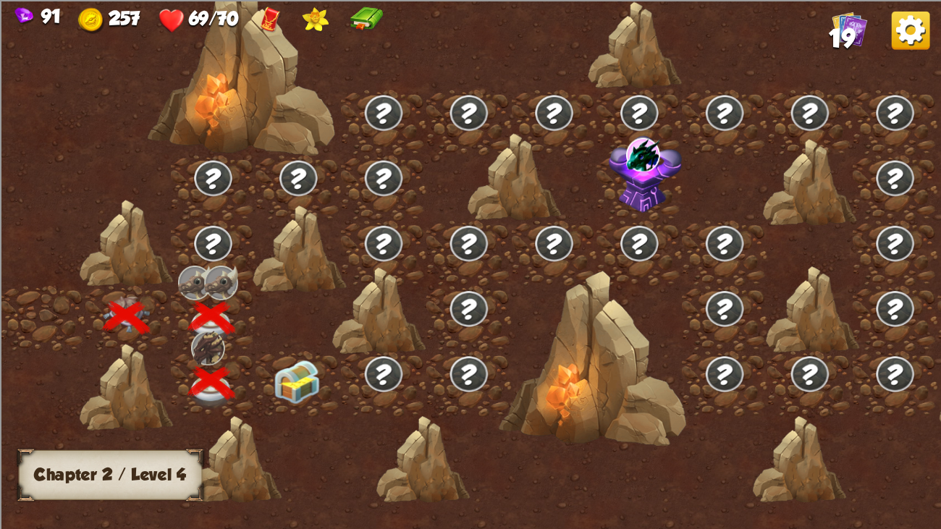
click at [307, 383] on img at bounding box center [297, 382] width 47 height 44
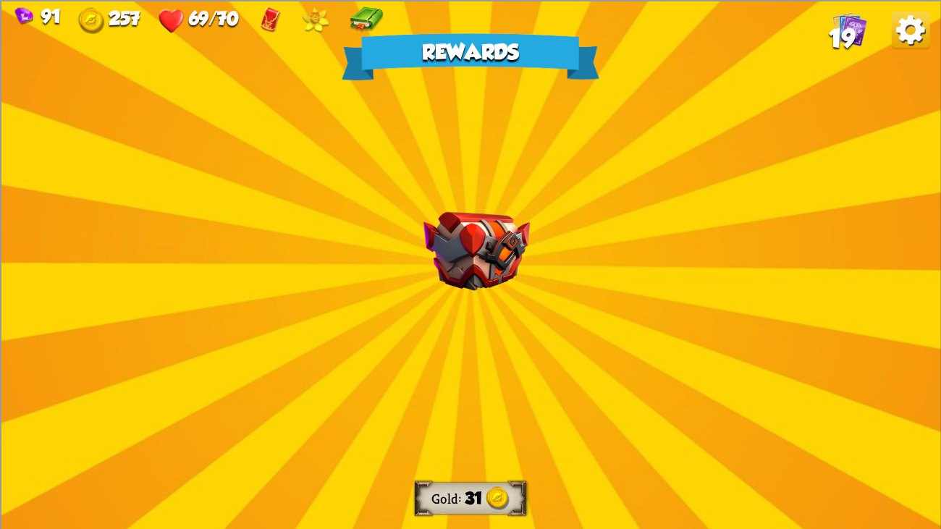
click at [357, 356] on div "Rewards Gold 31 Select a card 1 R Seeing Red Support card Gain 2 stamina. One-o…" at bounding box center [470, 264] width 941 height 529
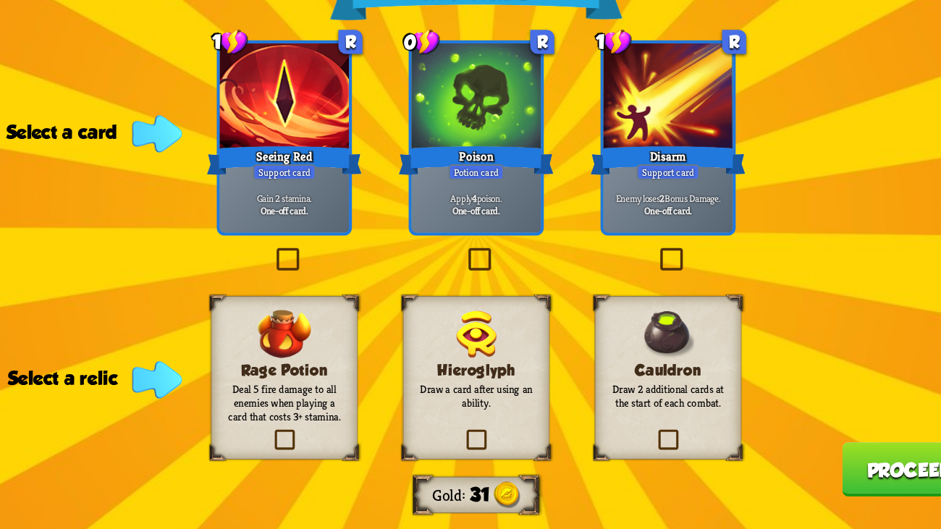
click at [319, 355] on img at bounding box center [301, 356] width 47 height 42
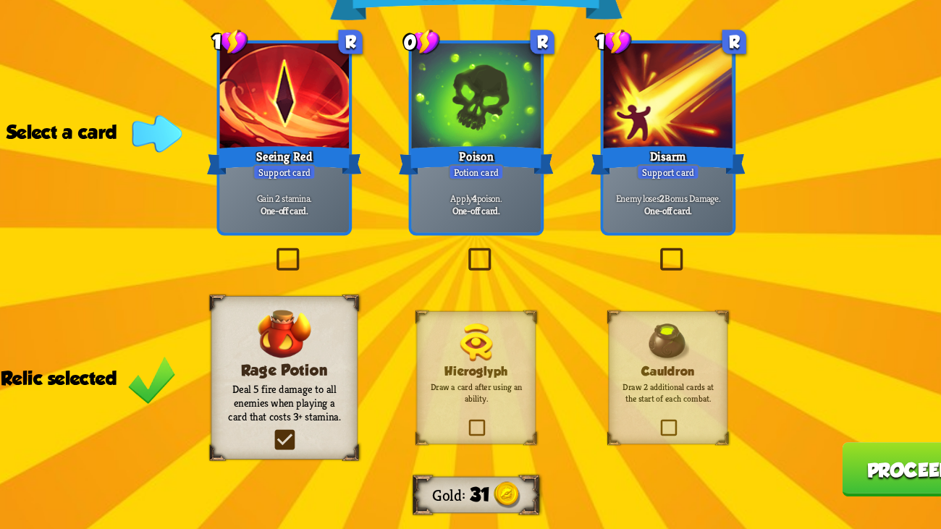
click at [634, 181] on div at bounding box center [640, 149] width 114 height 96
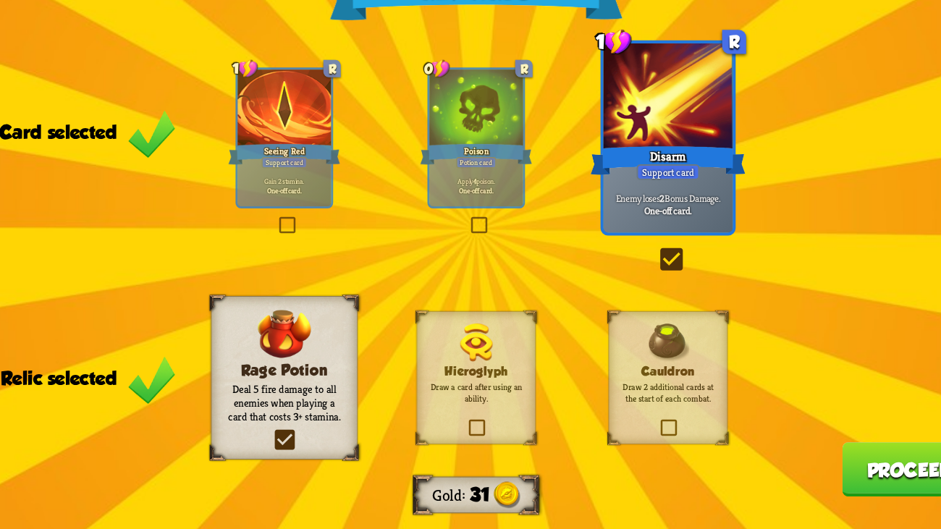
click at [634, 181] on div at bounding box center [640, 149] width 114 height 96
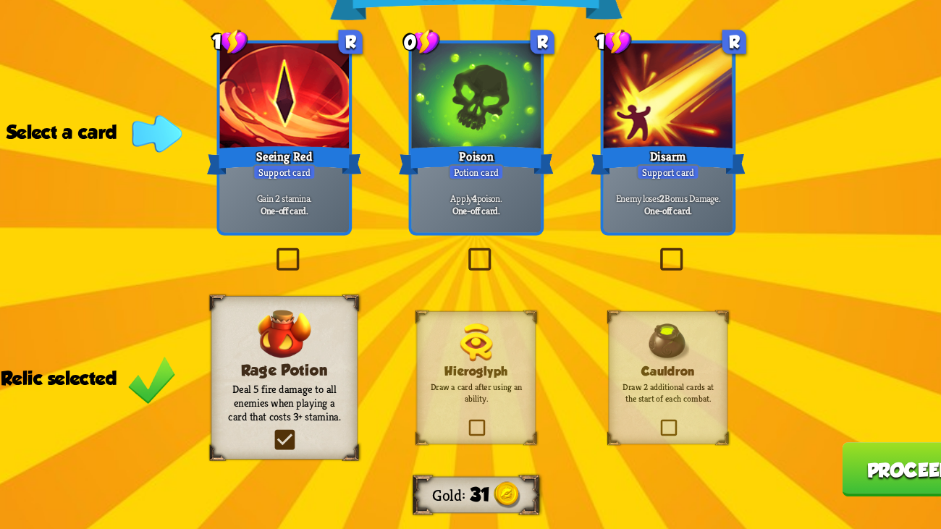
click at [568, 201] on div "Rewards Gold 31 Select a card 1 R Seeing Red Support card Gain 2 stamina. One-o…" at bounding box center [470, 264] width 941 height 529
click at [622, 199] on div "Disarm" at bounding box center [639, 203] width 137 height 30
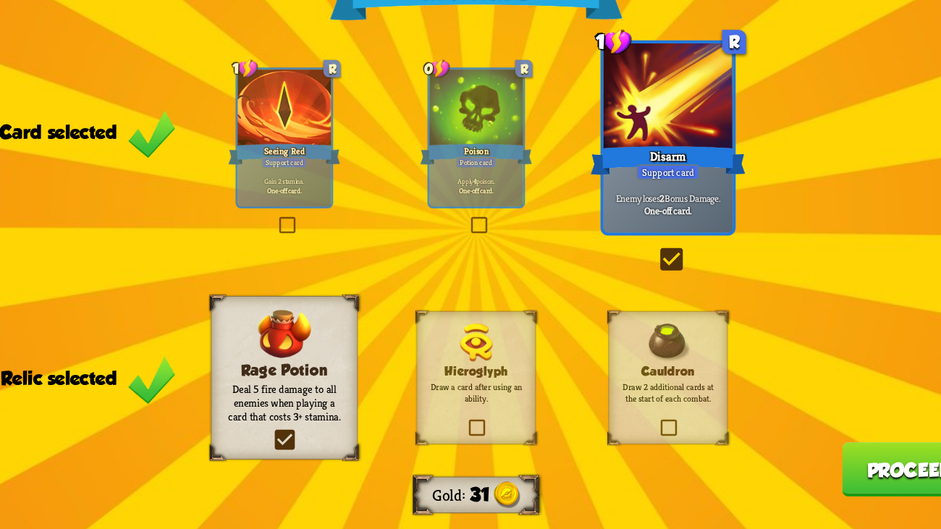
click at [834, 406] on button "Proceed" at bounding box center [852, 476] width 119 height 48
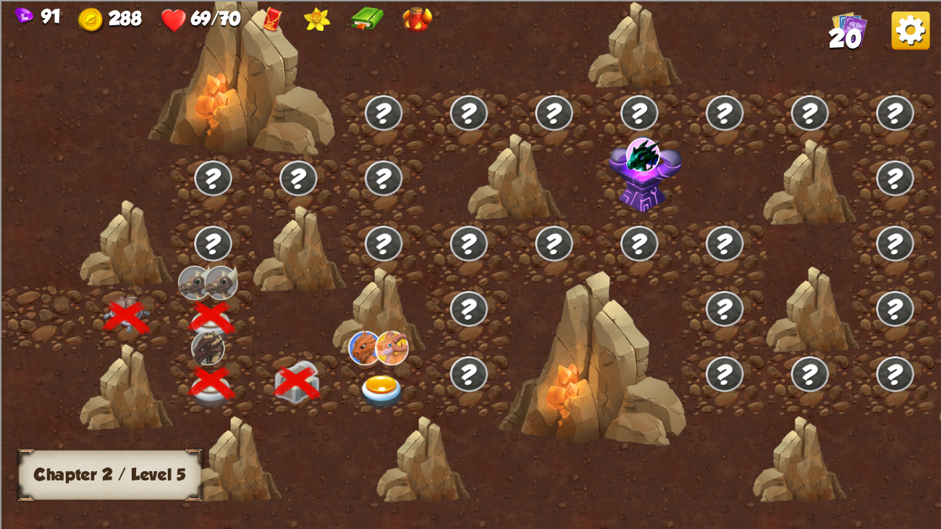
click at [393, 381] on img at bounding box center [382, 392] width 47 height 35
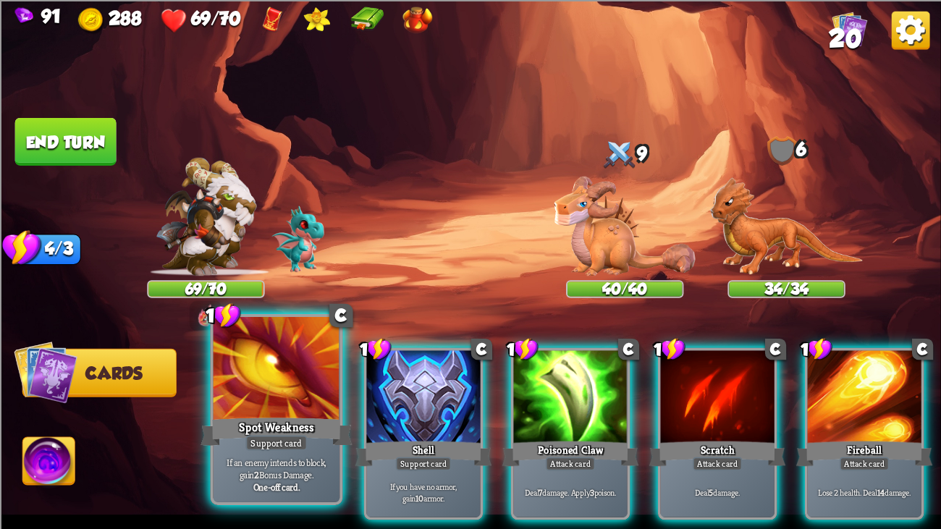
click at [240, 366] on div at bounding box center [277, 370] width 127 height 106
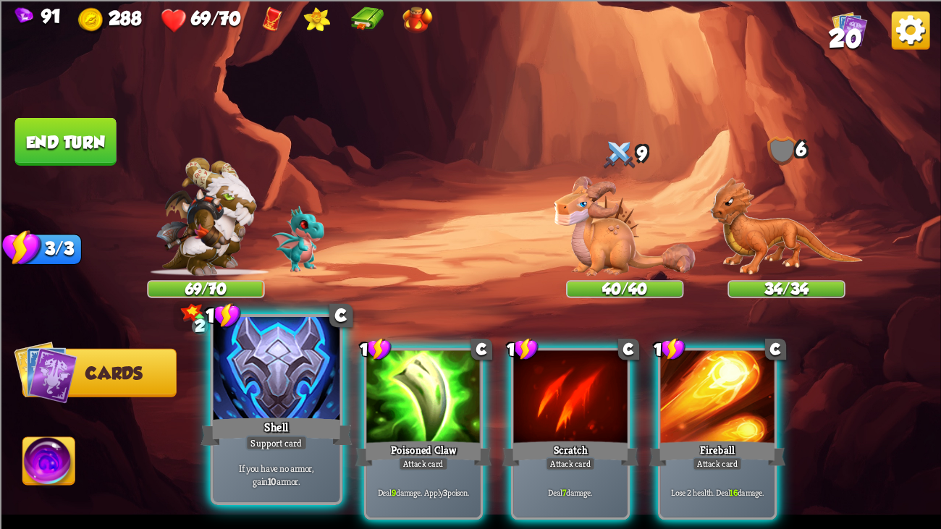
click at [268, 383] on div at bounding box center [277, 370] width 127 height 106
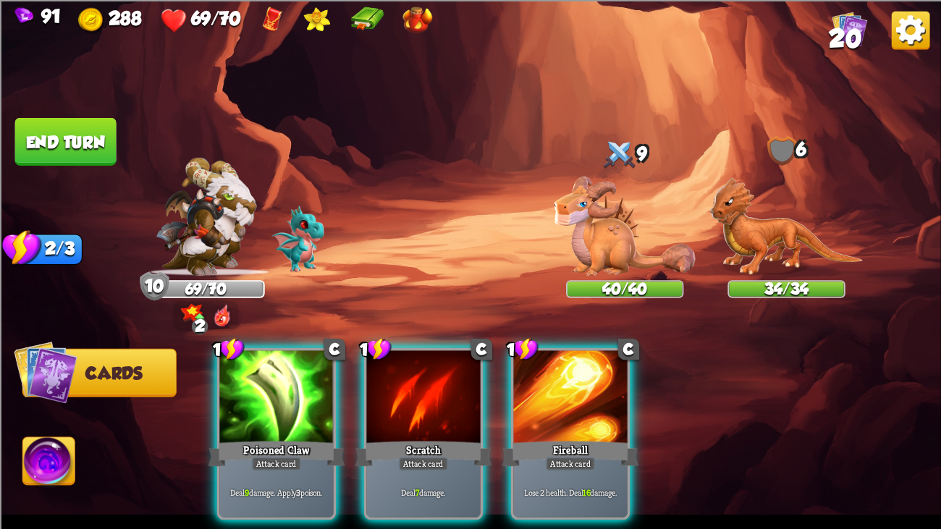
click at [268, 383] on div at bounding box center [276, 398] width 114 height 96
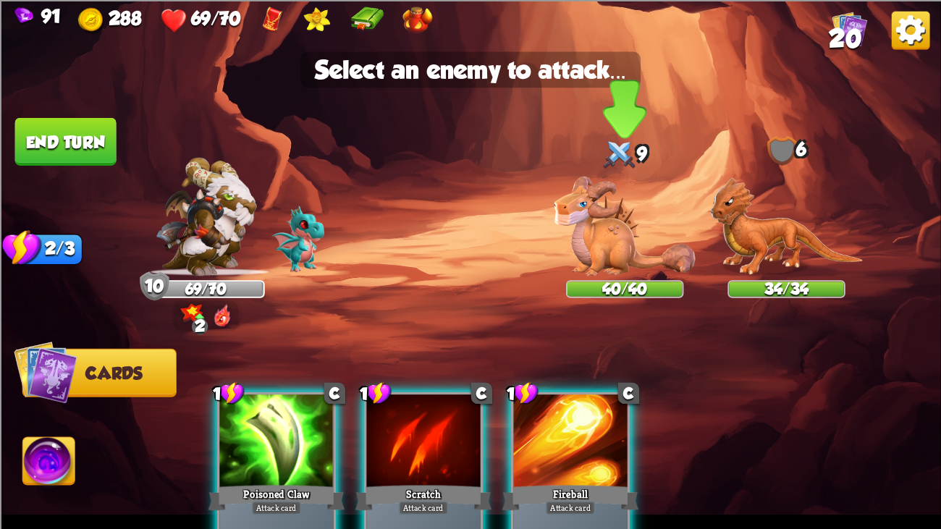
click at [655, 237] on img at bounding box center [625, 225] width 141 height 99
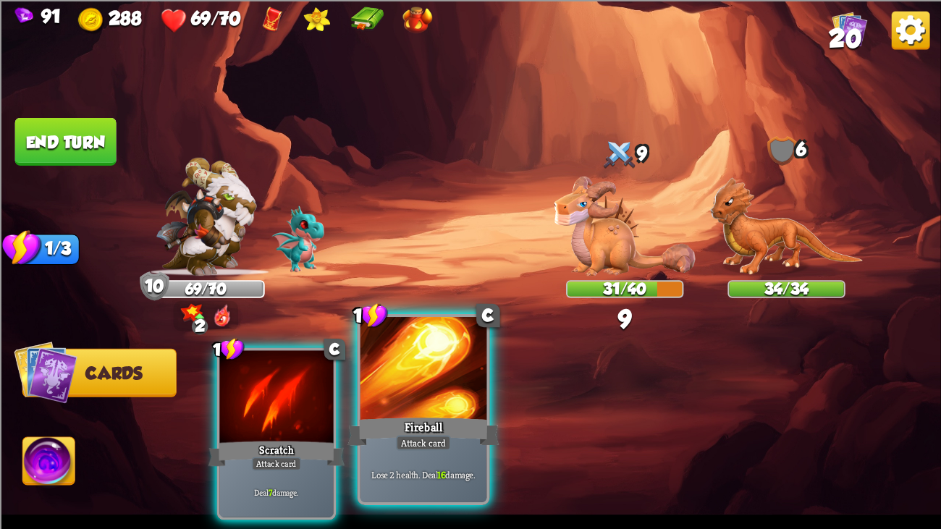
click at [378, 390] on div at bounding box center [424, 370] width 127 height 106
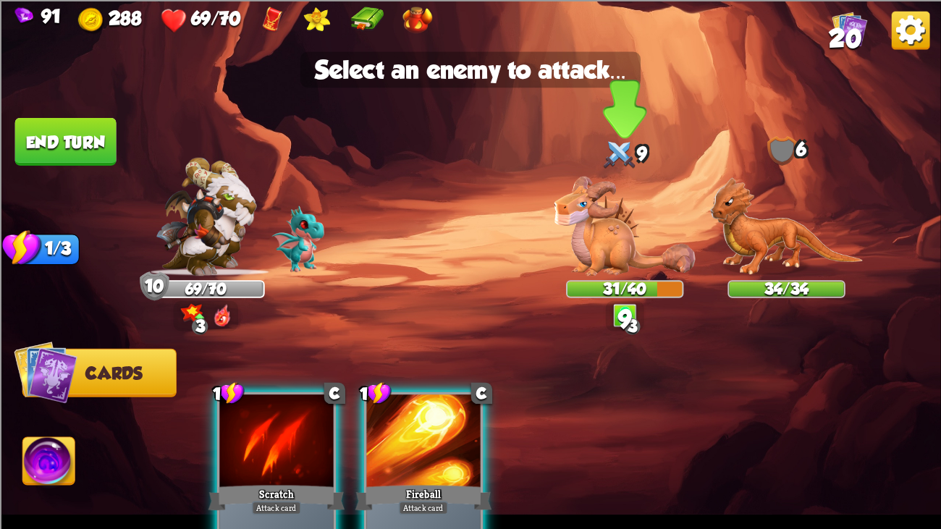
click at [618, 210] on img at bounding box center [625, 225] width 141 height 99
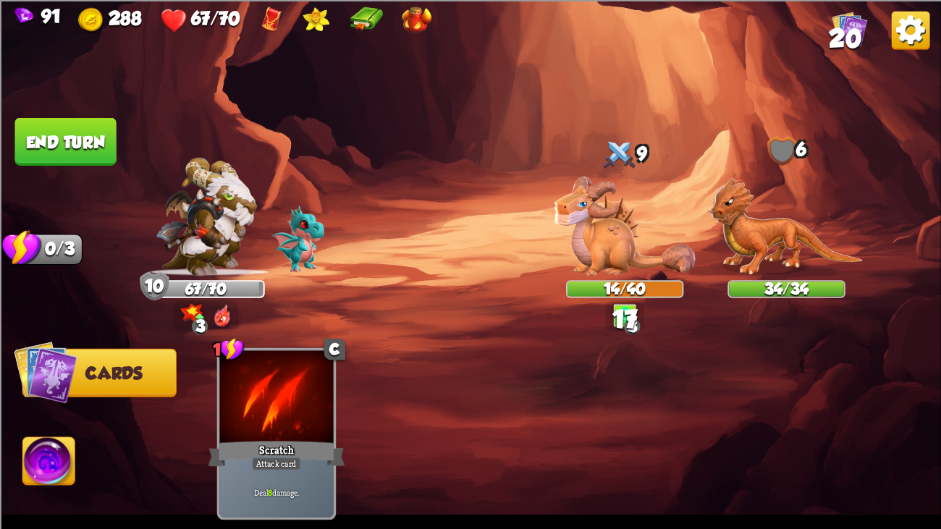
click at [104, 117] on button "End turn" at bounding box center [65, 141] width 101 height 48
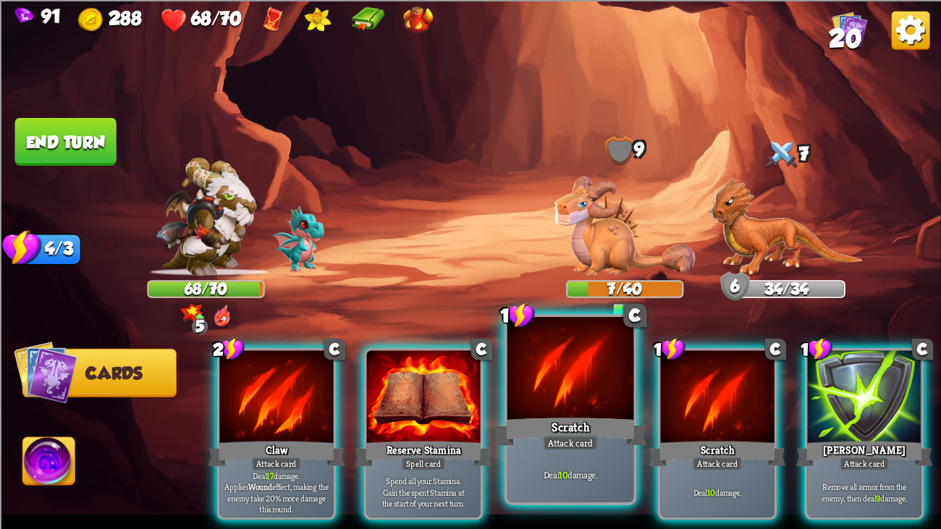
click at [624, 349] on div at bounding box center [571, 370] width 127 height 106
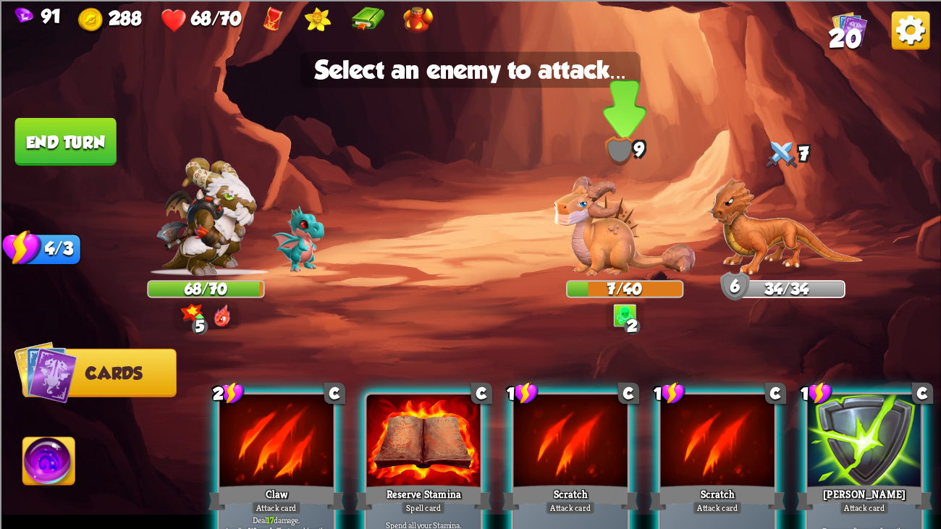
click at [564, 217] on img at bounding box center [625, 225] width 141 height 99
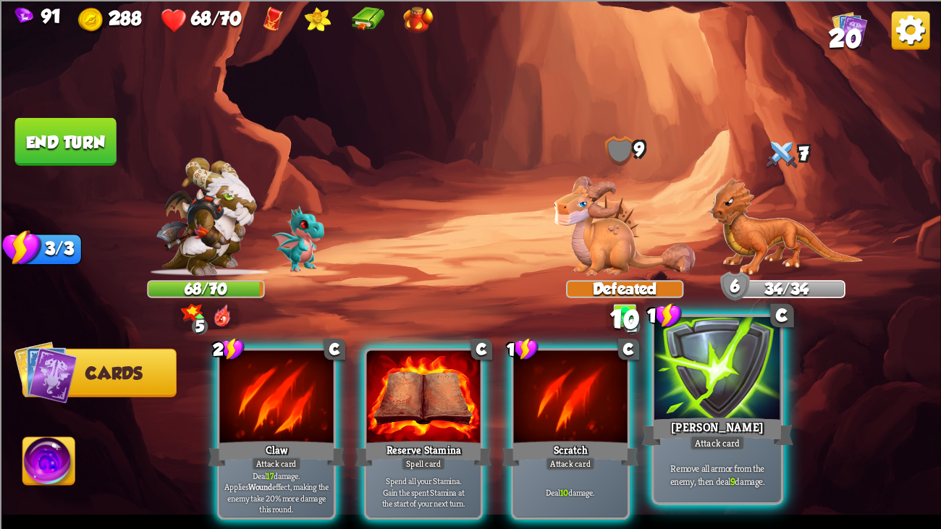
click at [712, 364] on div at bounding box center [718, 370] width 127 height 106
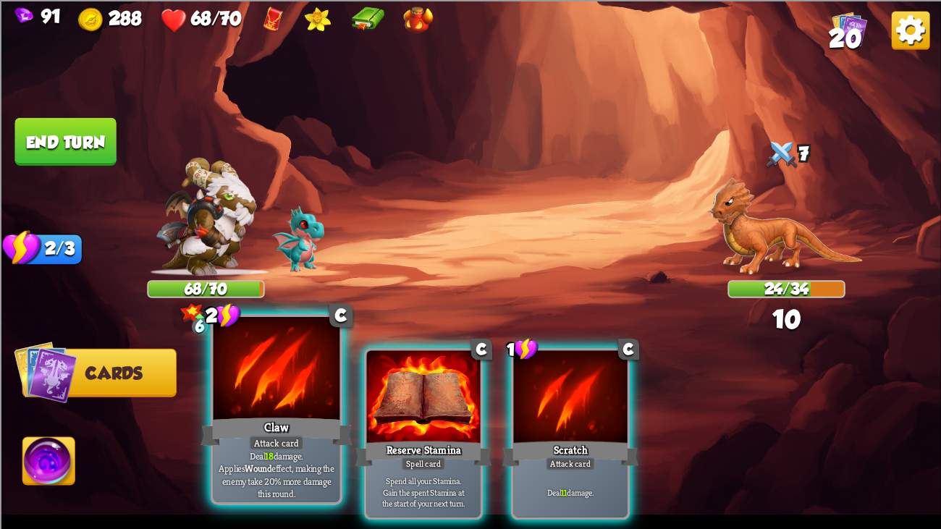
click at [303, 381] on div at bounding box center [277, 370] width 127 height 106
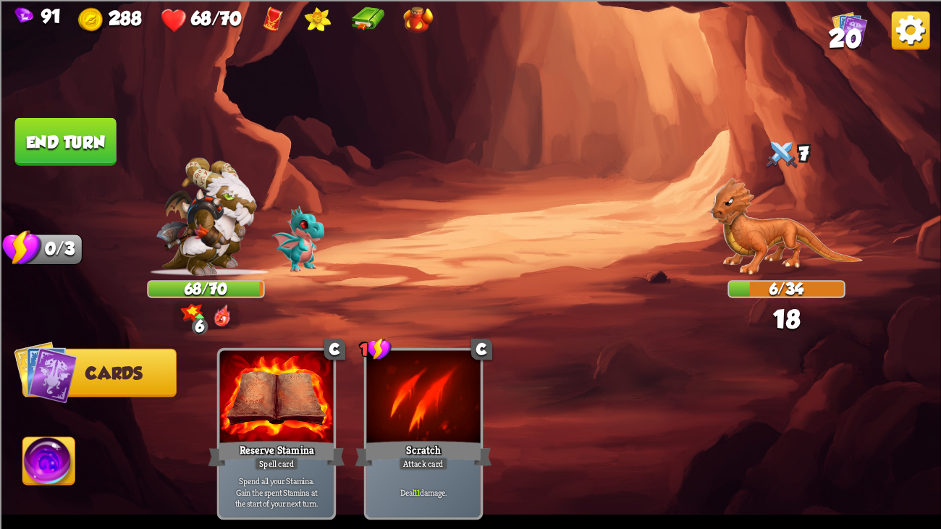
click at [67, 122] on button "End turn" at bounding box center [65, 141] width 101 height 48
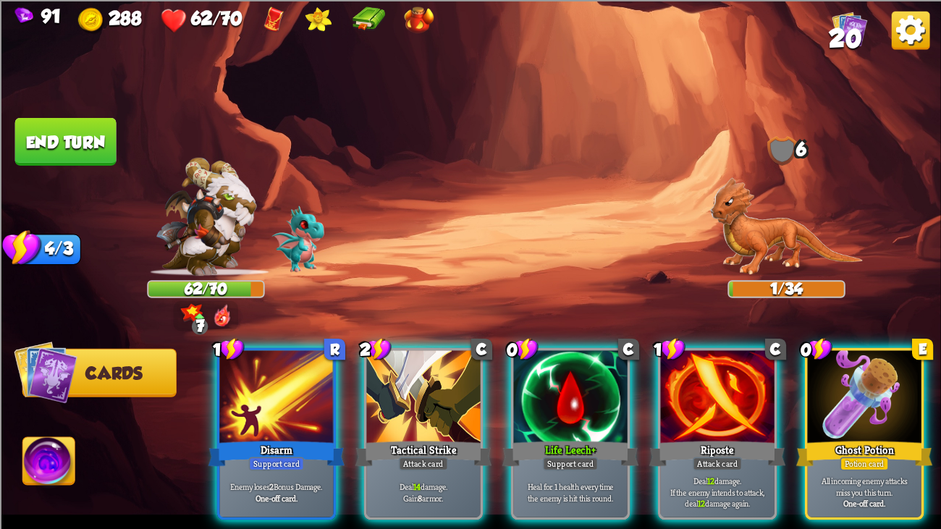
click at [849, 30] on span "20" at bounding box center [845, 39] width 33 height 29
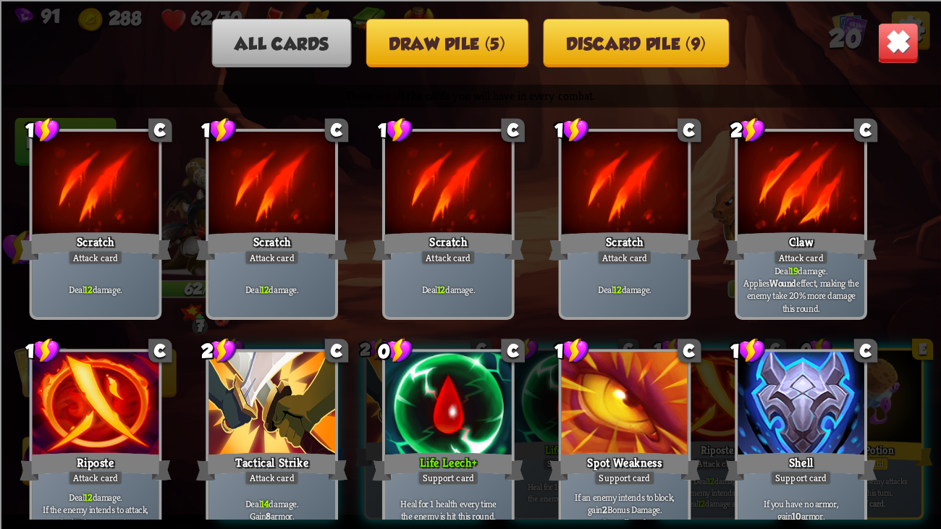
scroll to position [456, 0]
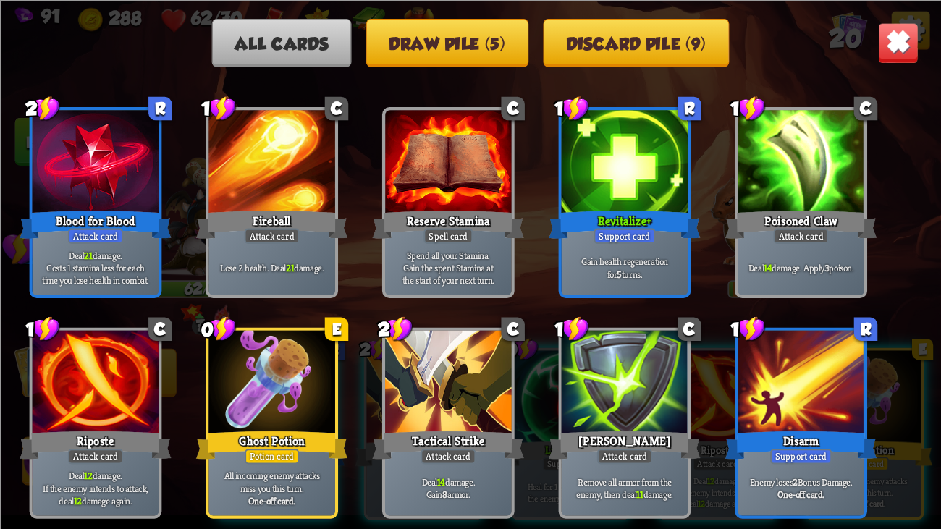
click at [898, 31] on img at bounding box center [898, 42] width 41 height 41
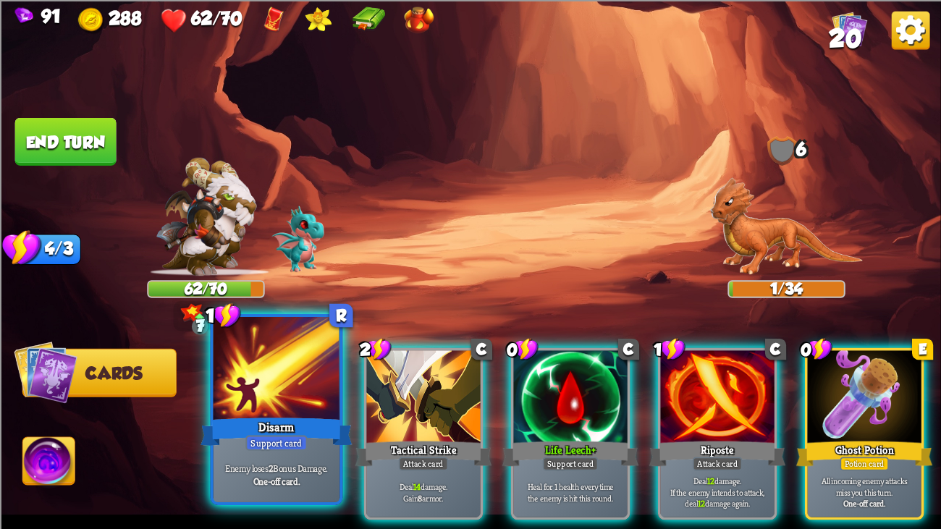
click at [224, 391] on div at bounding box center [277, 370] width 127 height 106
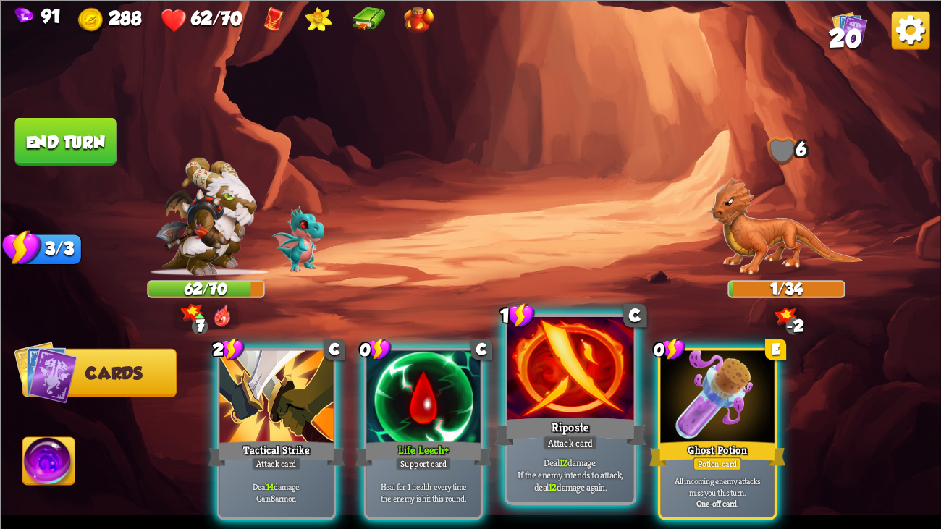
click at [509, 391] on div at bounding box center [571, 370] width 127 height 106
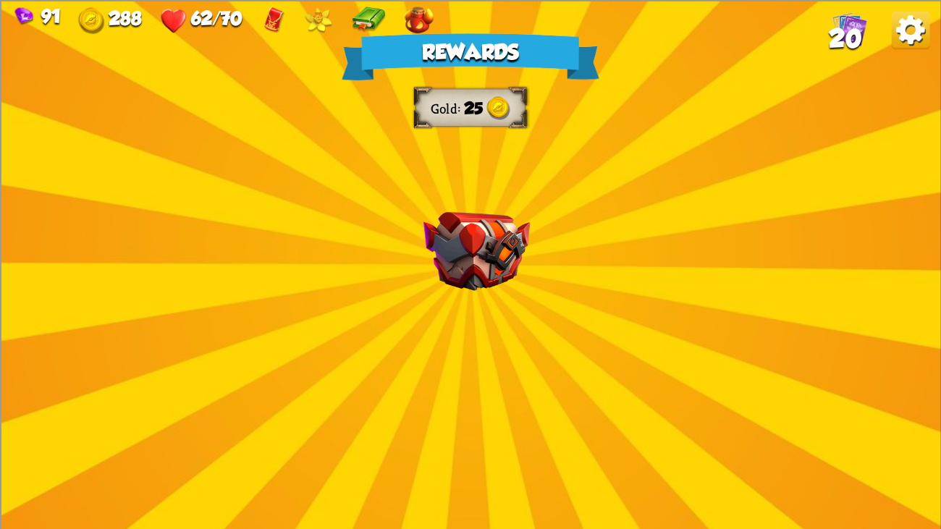
click at [450, 225] on img at bounding box center [477, 250] width 106 height 79
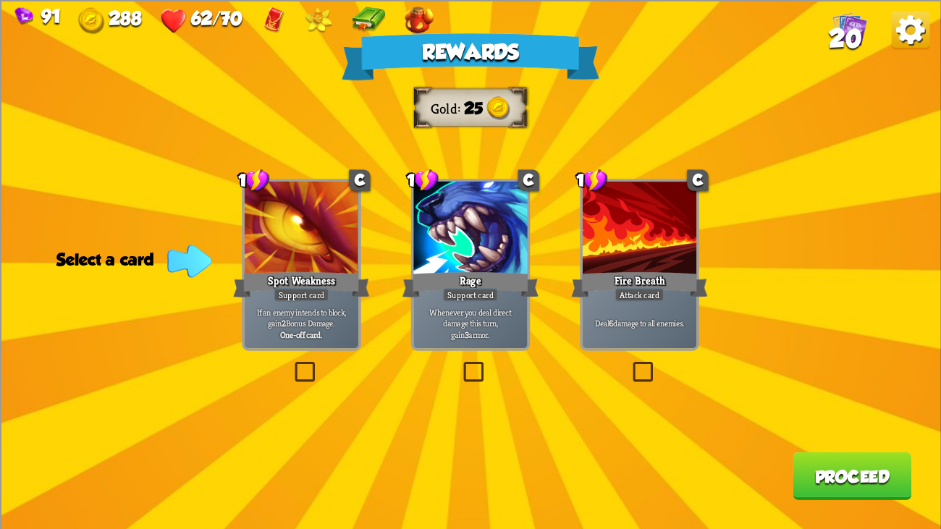
click at [488, 315] on p "Whenever you deal direct damage this turn, gain 3 armor." at bounding box center [470, 323] width 108 height 34
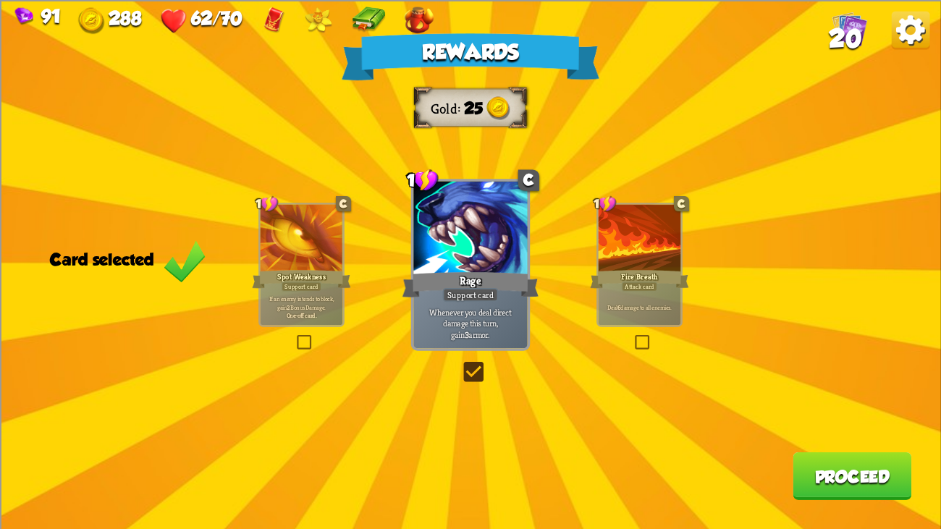
click at [823, 406] on button "Proceed" at bounding box center [852, 476] width 119 height 48
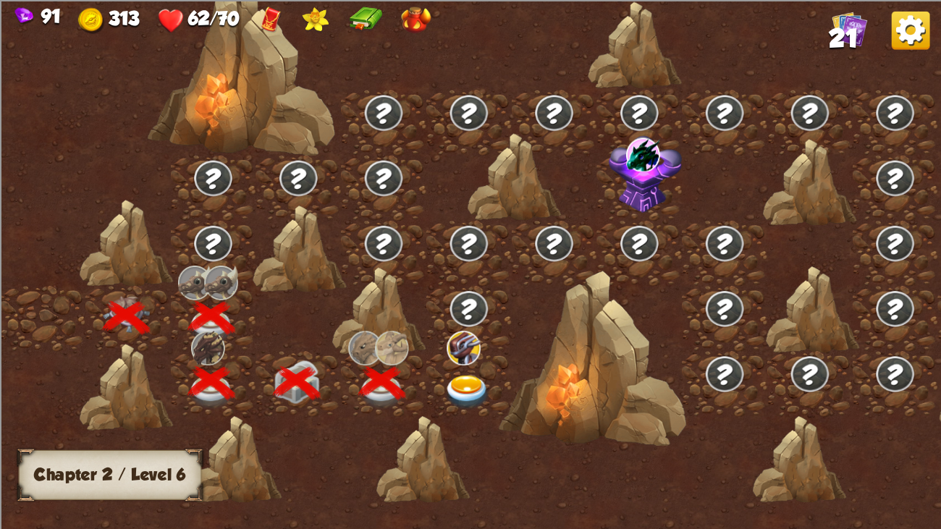
click at [469, 364] on img at bounding box center [465, 348] width 34 height 34
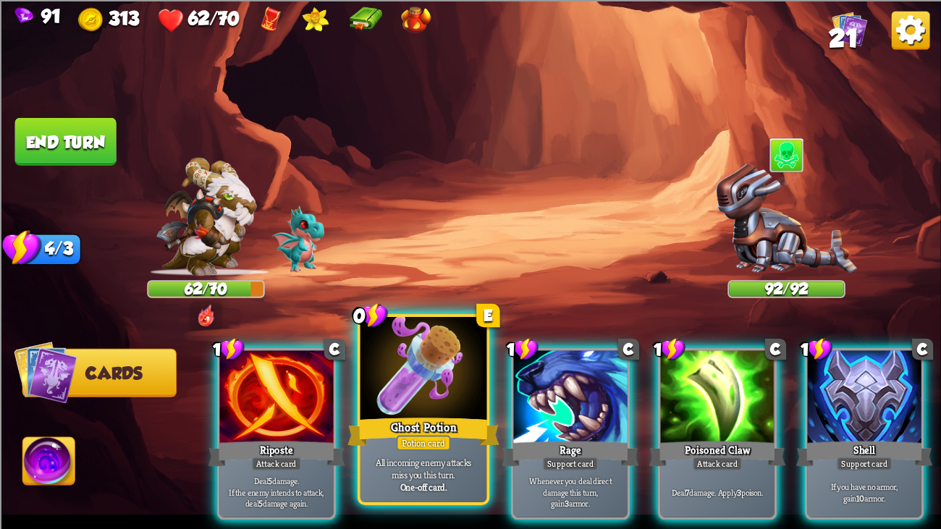
click at [378, 406] on div "Ghost Potion" at bounding box center [424, 432] width 152 height 34
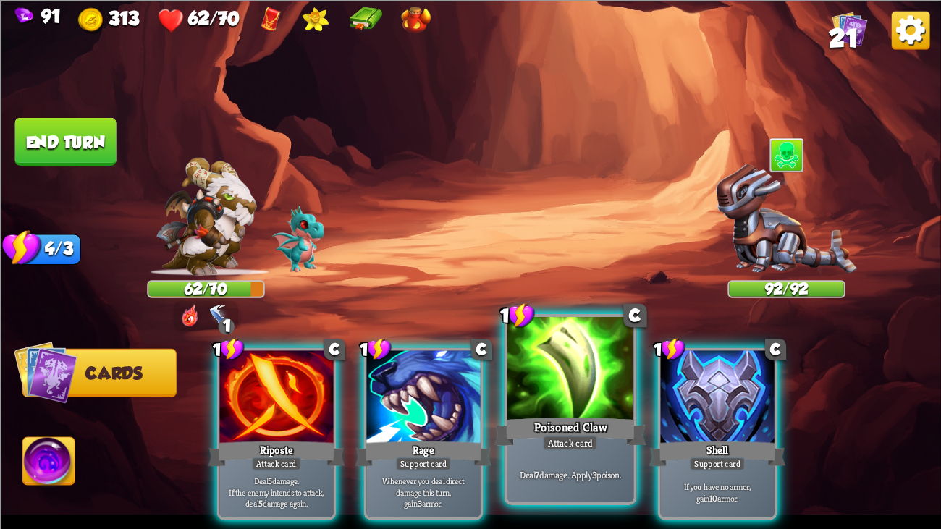
click at [519, 398] on div at bounding box center [571, 370] width 127 height 106
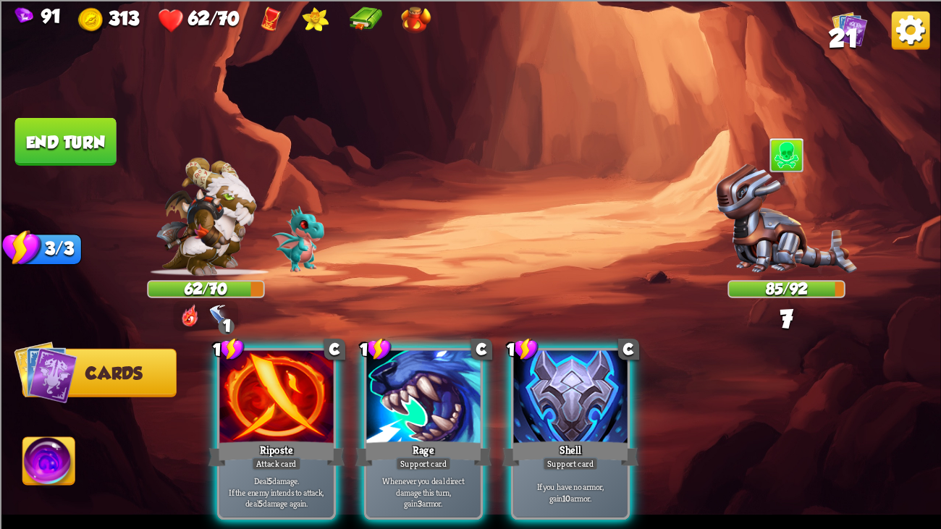
click at [211, 406] on div "1 C Riposte Attack card Deal 5 damage. If the enemy intends to attack, deal 5 d…" at bounding box center [564, 411] width 753 height 235
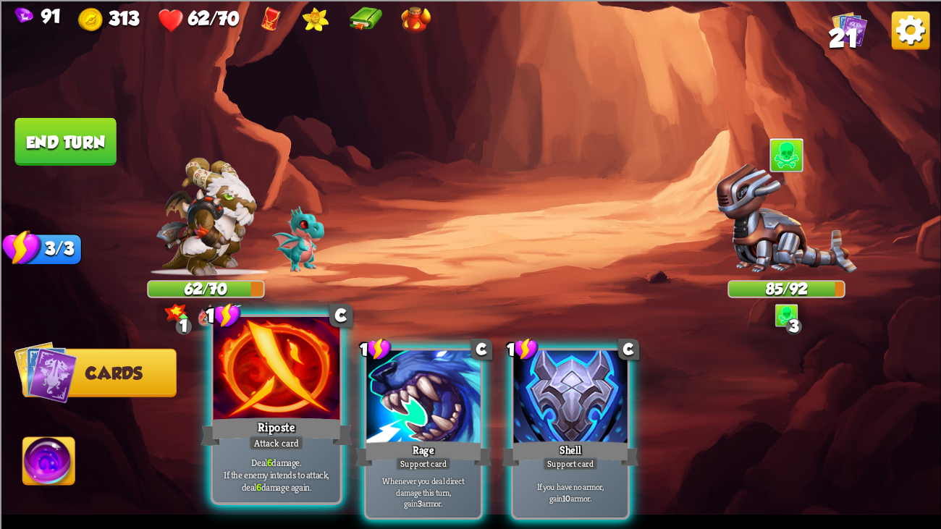
click at [314, 406] on p "Deal 6 damage. If the enemy intends to attack, deal 6 damage again." at bounding box center [277, 474] width 120 height 38
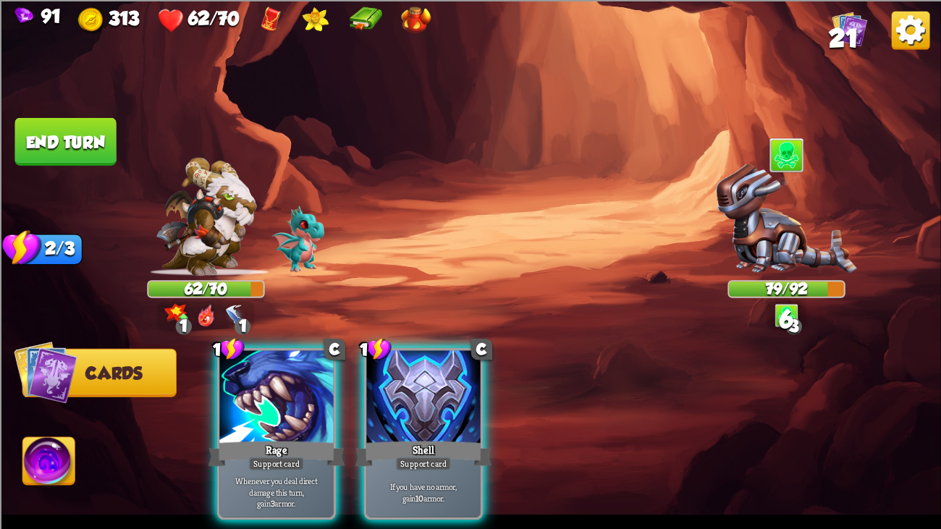
click at [53, 151] on button "End turn" at bounding box center [65, 141] width 101 height 48
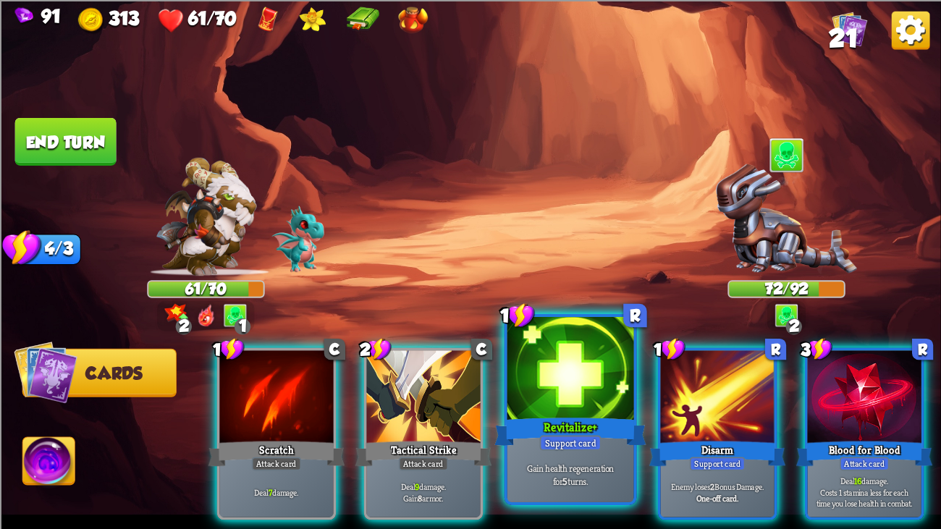
click at [586, 377] on div at bounding box center [571, 370] width 127 height 106
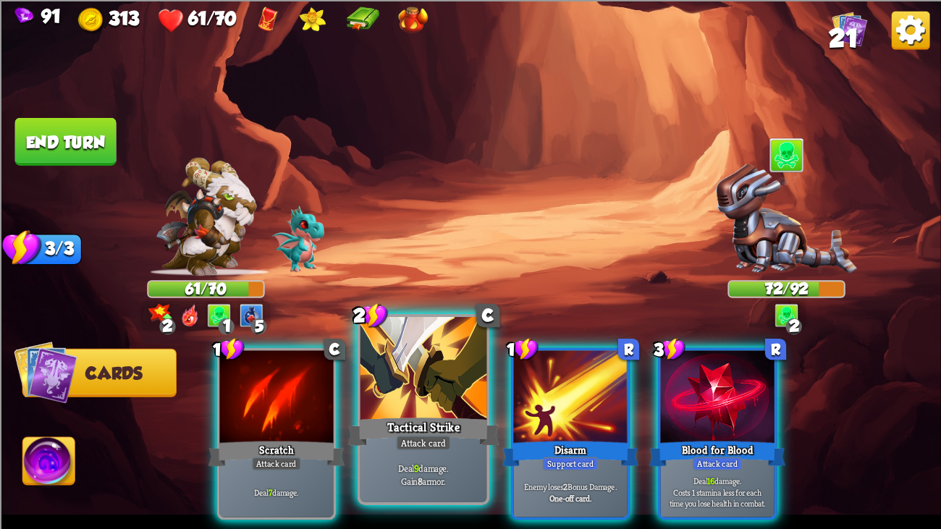
click at [433, 356] on div at bounding box center [424, 370] width 127 height 106
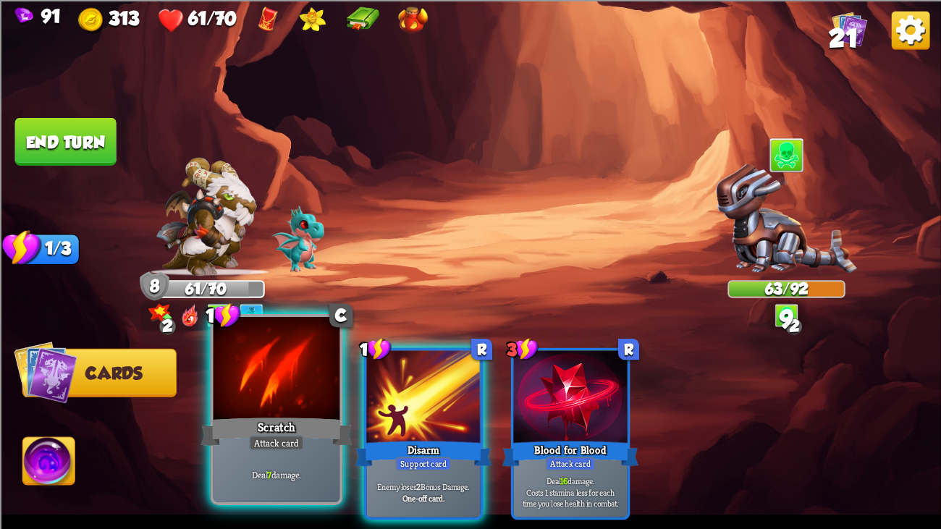
click at [295, 358] on div at bounding box center [277, 370] width 127 height 106
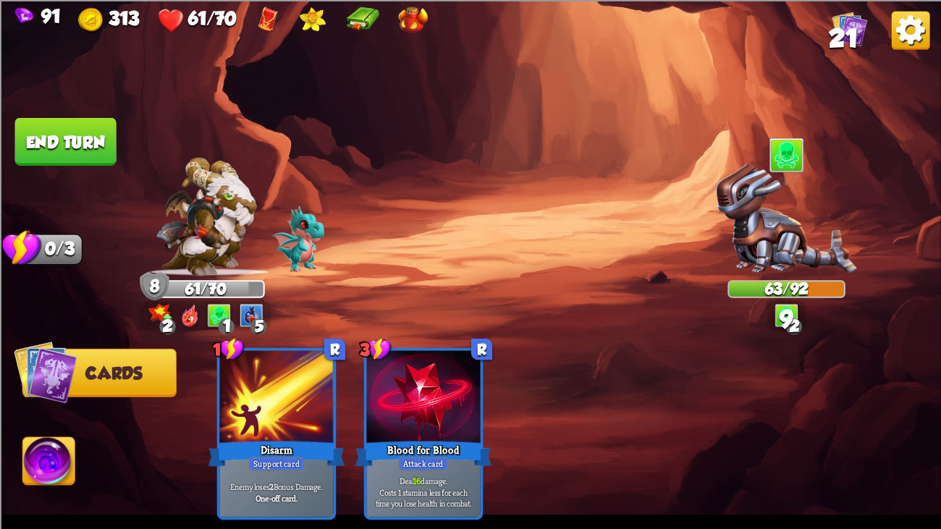
click at [75, 144] on button "End turn" at bounding box center [65, 141] width 101 height 48
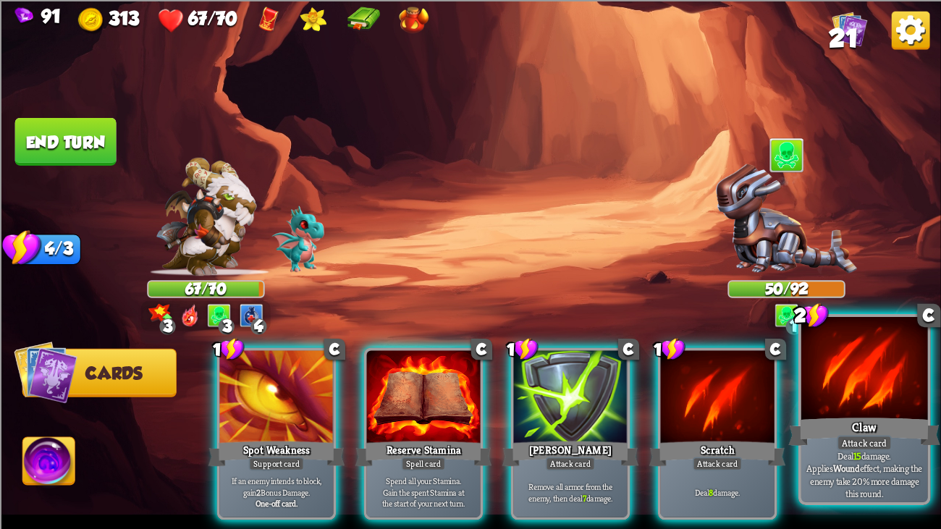
click at [832, 406] on div "Claw" at bounding box center [865, 432] width 152 height 34
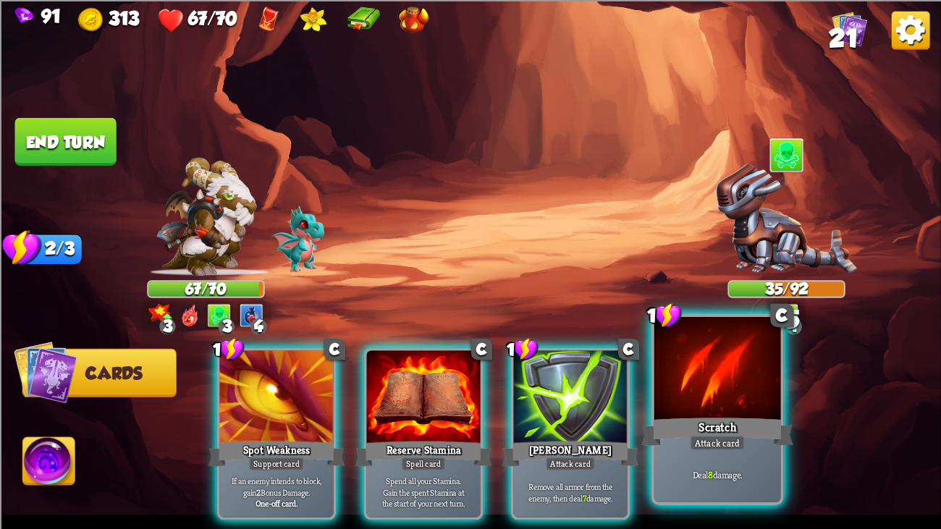
click at [731, 406] on div "Scratch" at bounding box center [718, 432] width 152 height 34
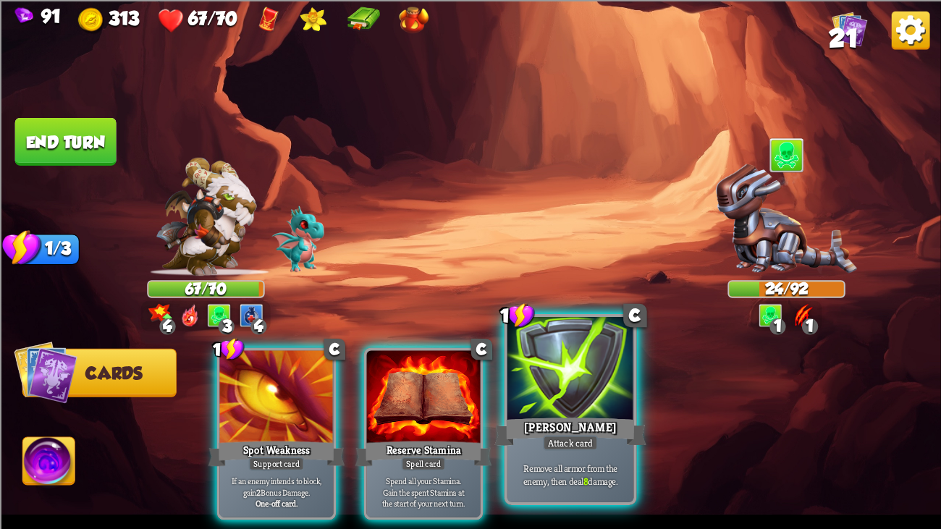
click at [524, 374] on div at bounding box center [571, 370] width 127 height 106
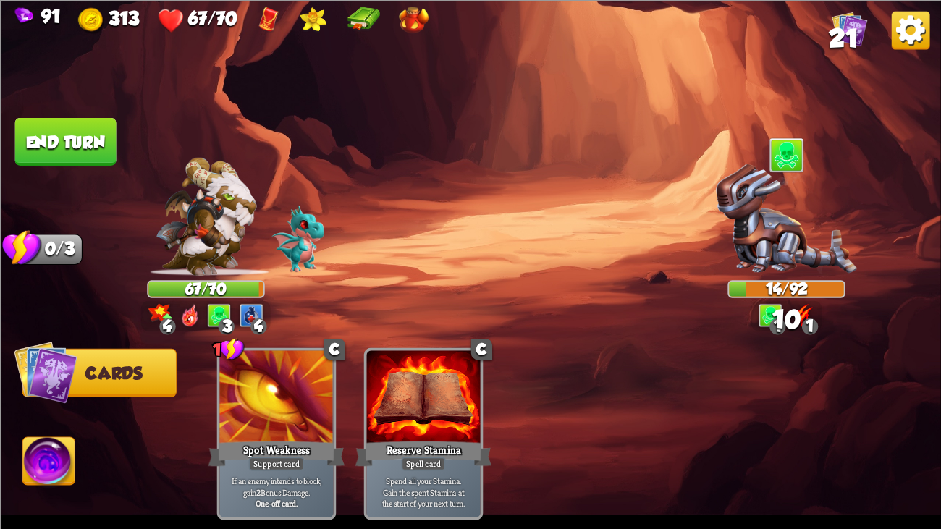
click at [114, 151] on button "End turn" at bounding box center [65, 141] width 101 height 48
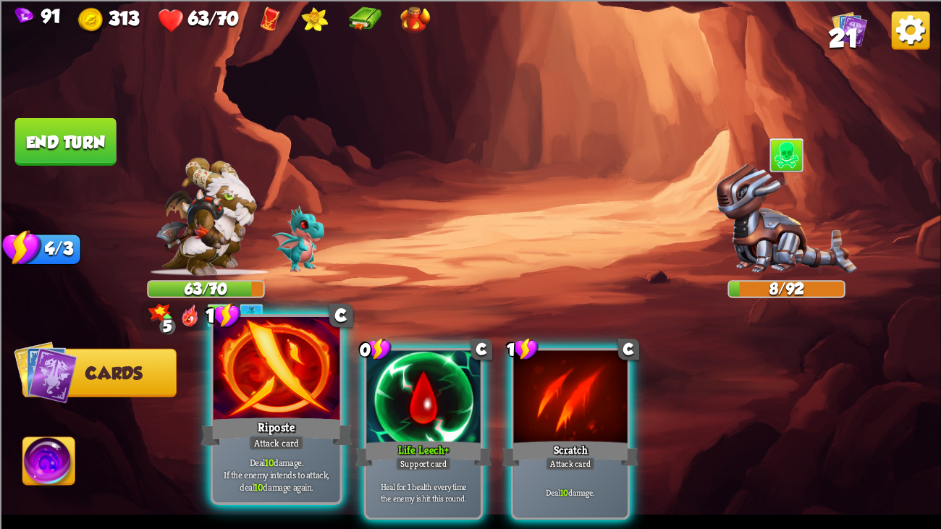
click at [280, 406] on div "Riposte" at bounding box center [277, 432] width 152 height 34
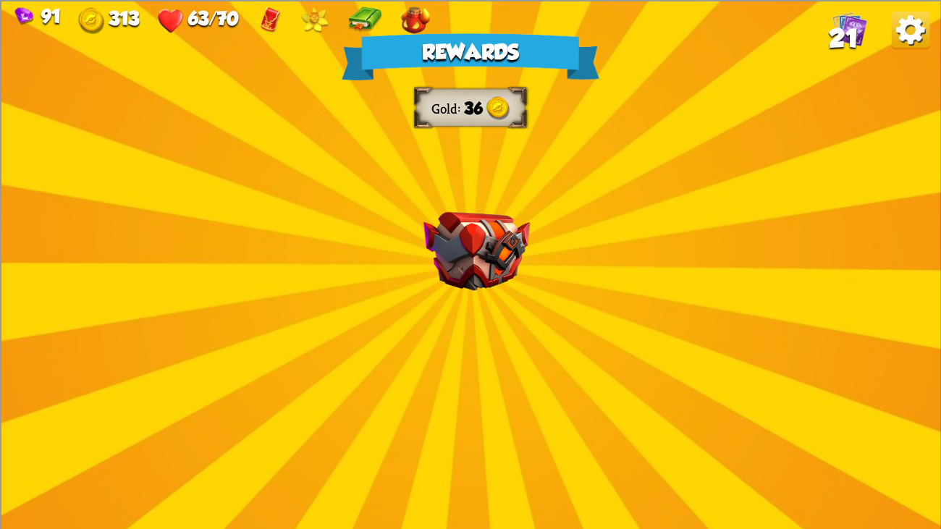
click at [492, 228] on img at bounding box center [477, 250] width 106 height 79
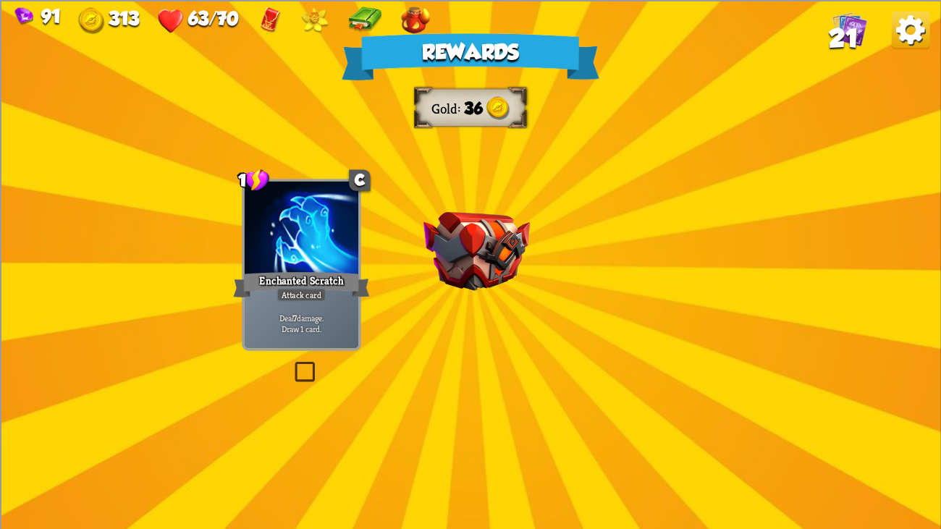
click at [492, 228] on img at bounding box center [477, 250] width 106 height 79
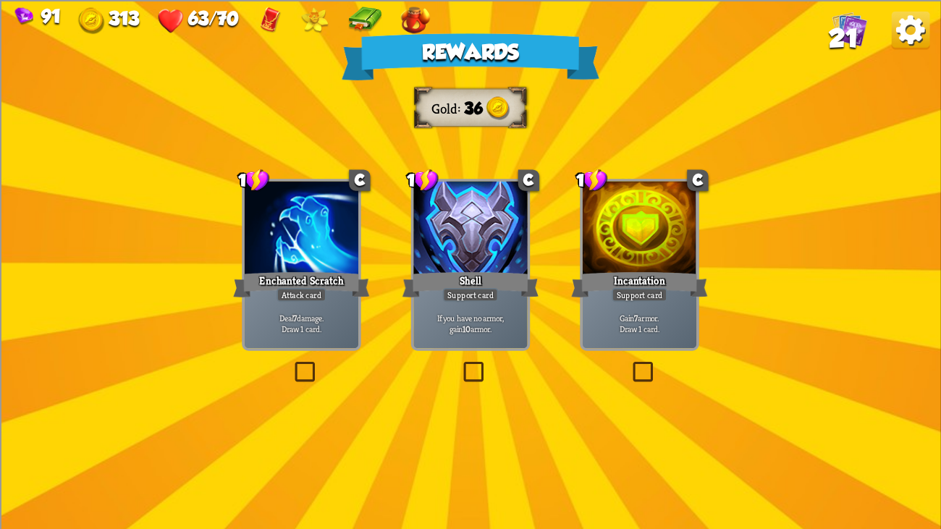
click at [471, 256] on div at bounding box center [470, 229] width 114 height 96
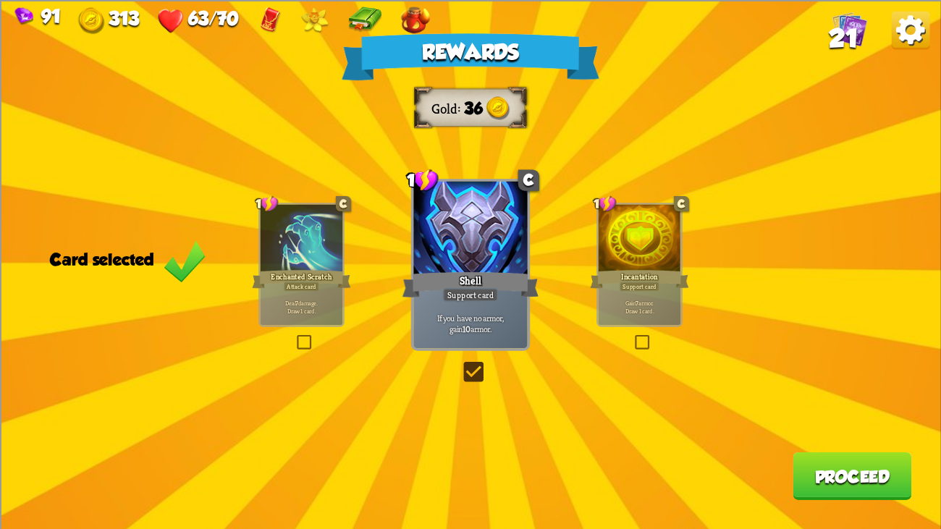
click at [836, 406] on button "Proceed" at bounding box center [852, 476] width 119 height 48
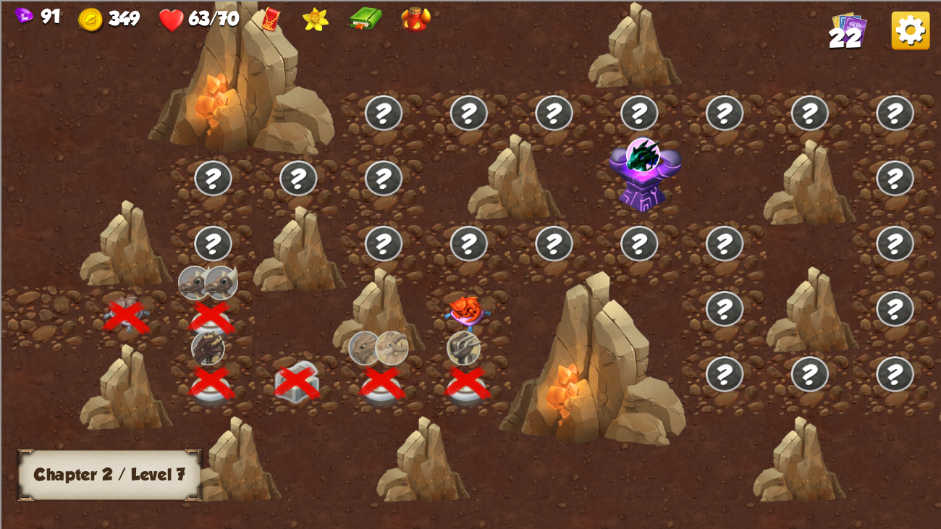
click at [468, 315] on img at bounding box center [467, 314] width 47 height 37
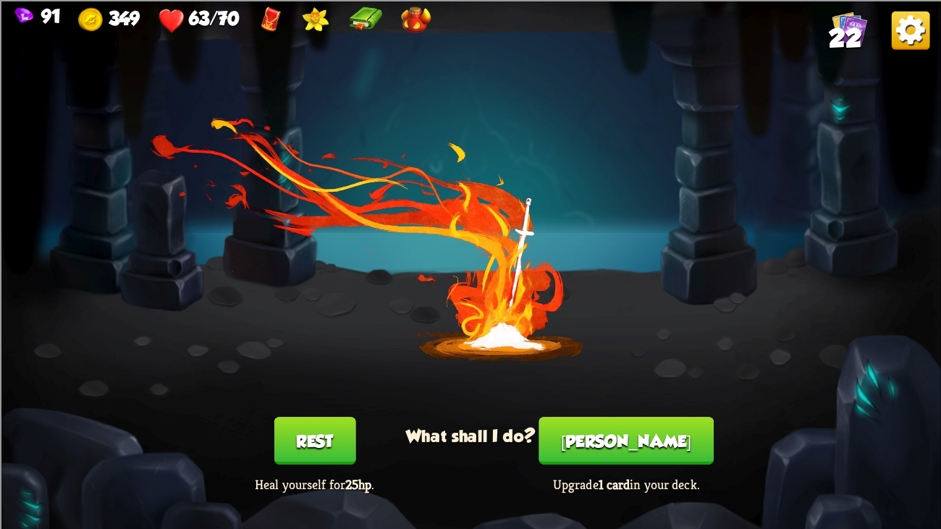
click at [583, 406] on button "[PERSON_NAME]" at bounding box center [626, 441] width 175 height 48
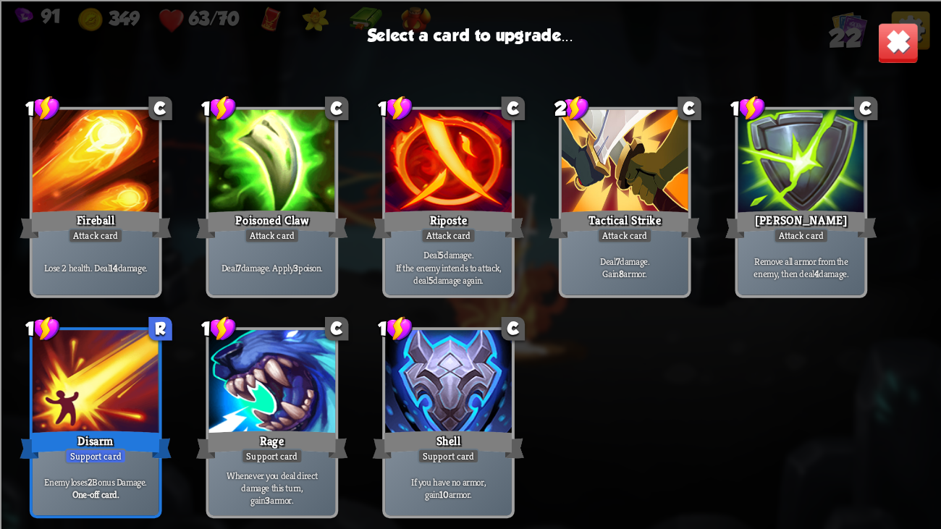
click at [136, 337] on div at bounding box center [96, 383] width 127 height 106
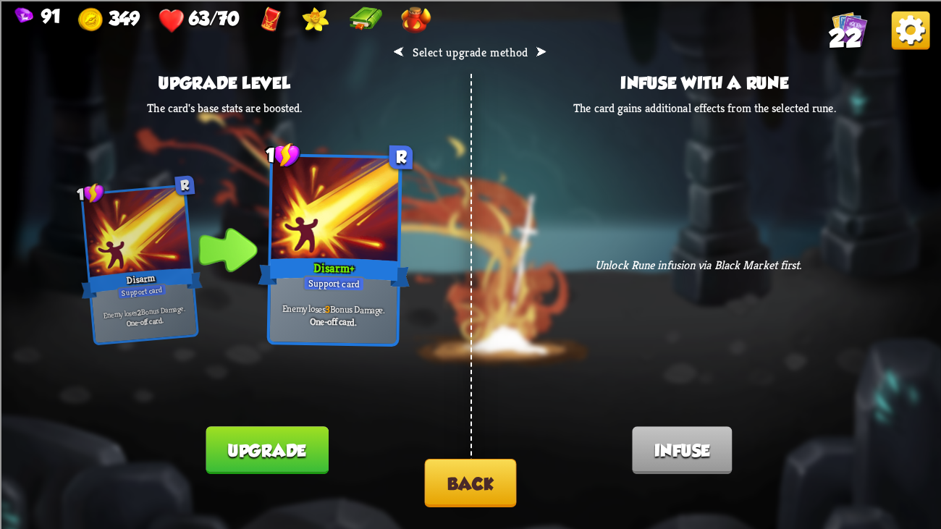
click at [256, 406] on button "Upgrade" at bounding box center [267, 451] width 122 height 48
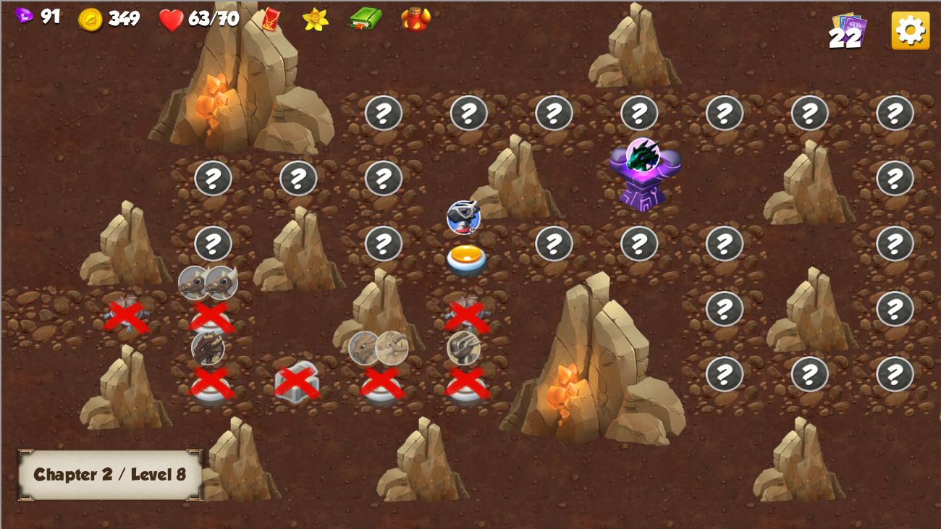
click at [469, 242] on div at bounding box center [469, 253] width 85 height 65
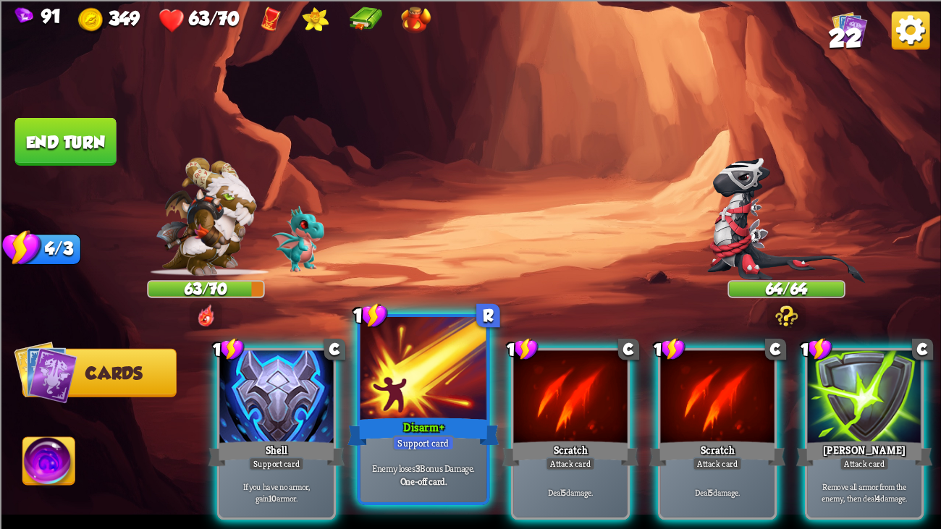
click at [406, 390] on div at bounding box center [424, 370] width 127 height 106
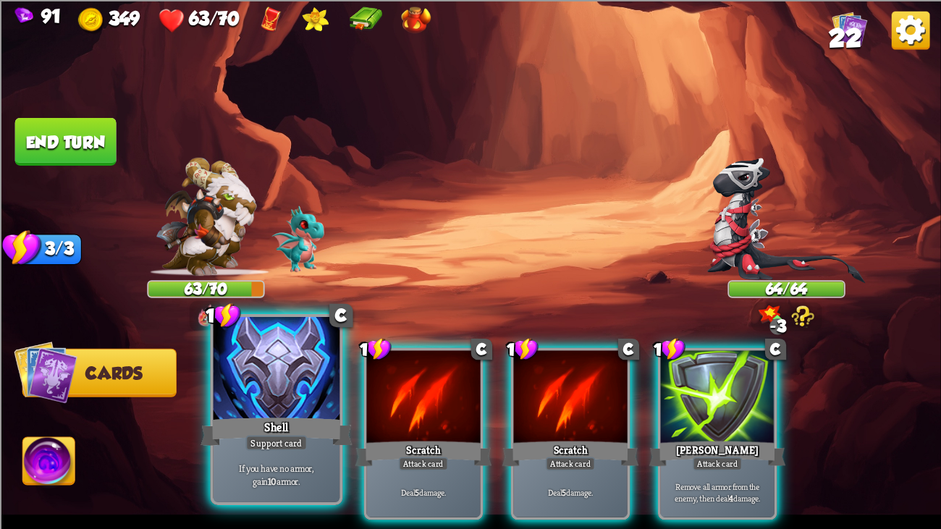
click at [253, 393] on div at bounding box center [277, 370] width 127 height 106
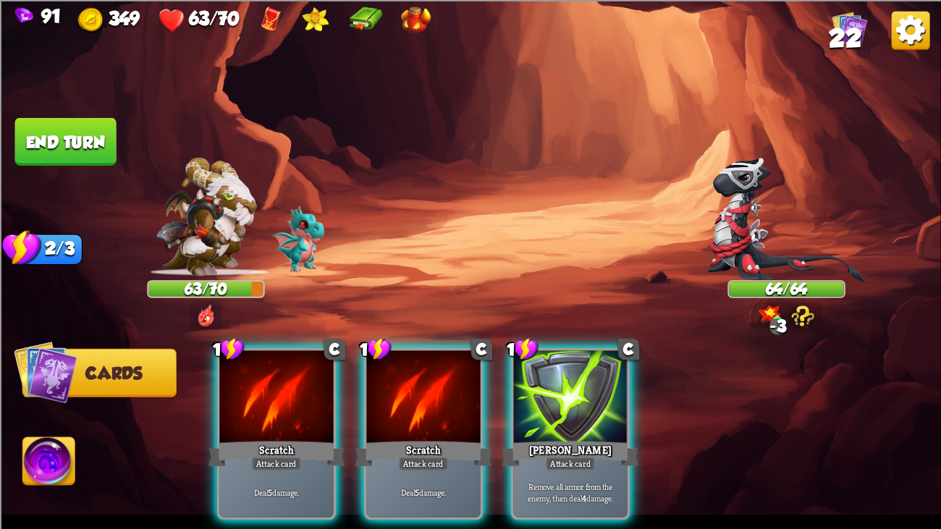
click at [253, 393] on div at bounding box center [276, 398] width 114 height 96
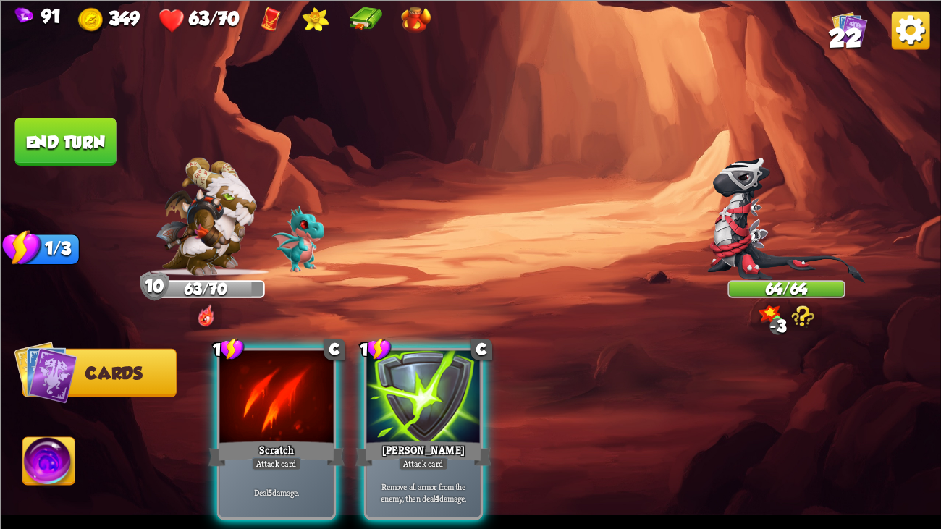
click at [253, 393] on div at bounding box center [276, 398] width 114 height 96
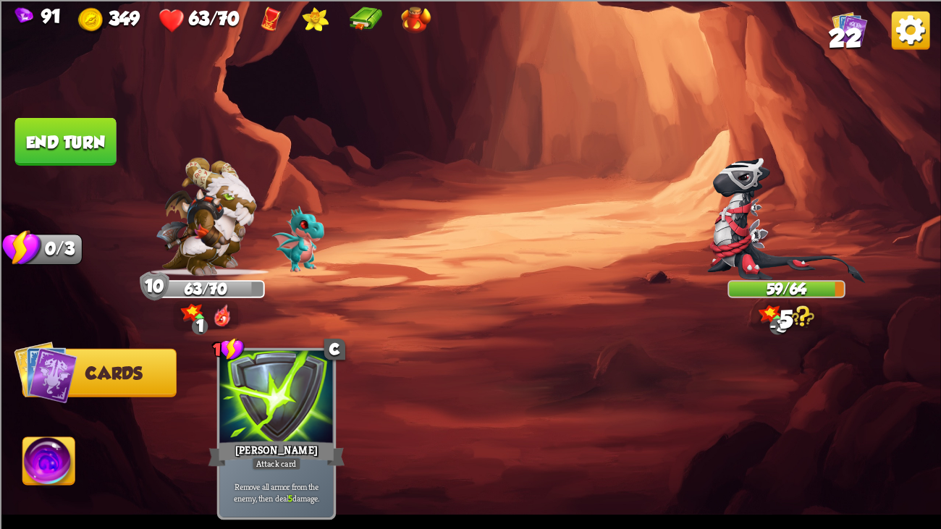
click at [77, 125] on button "End turn" at bounding box center [65, 141] width 101 height 48
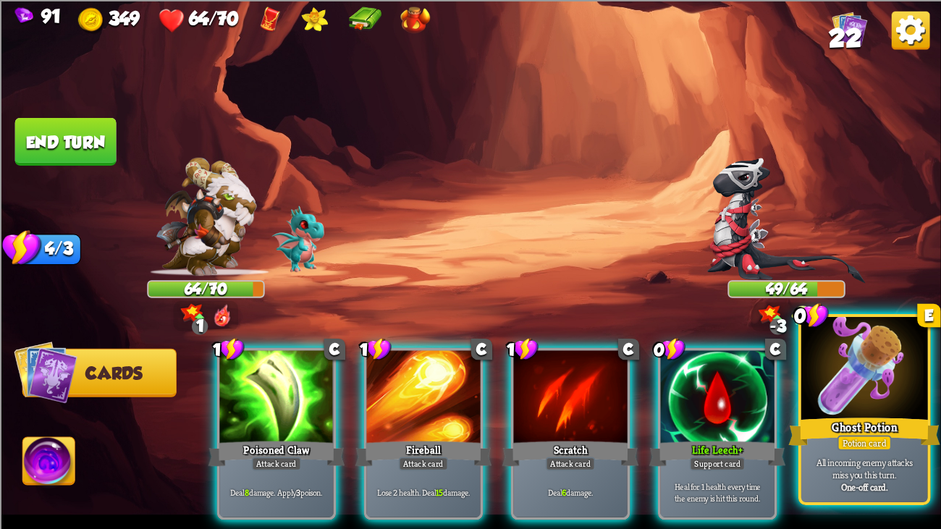
click at [878, 406] on div at bounding box center [865, 370] width 127 height 106
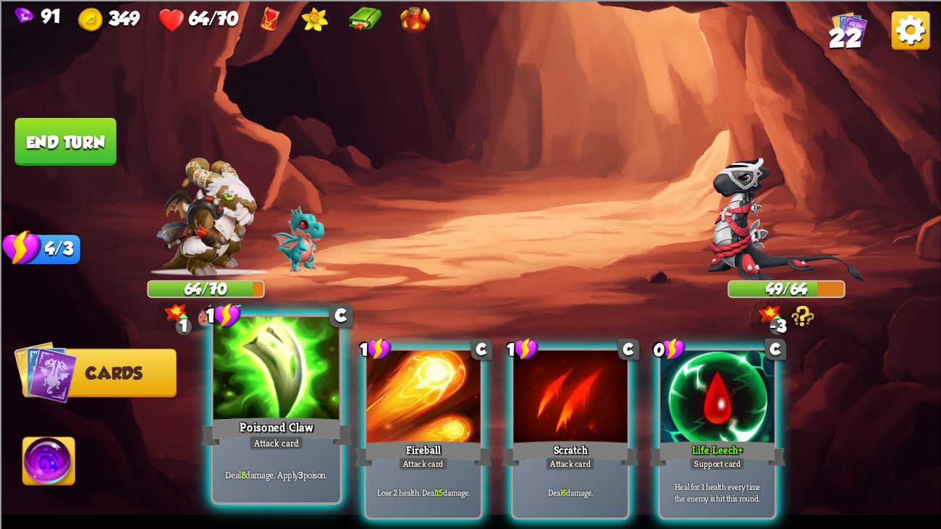
click at [277, 396] on div at bounding box center [277, 370] width 127 height 106
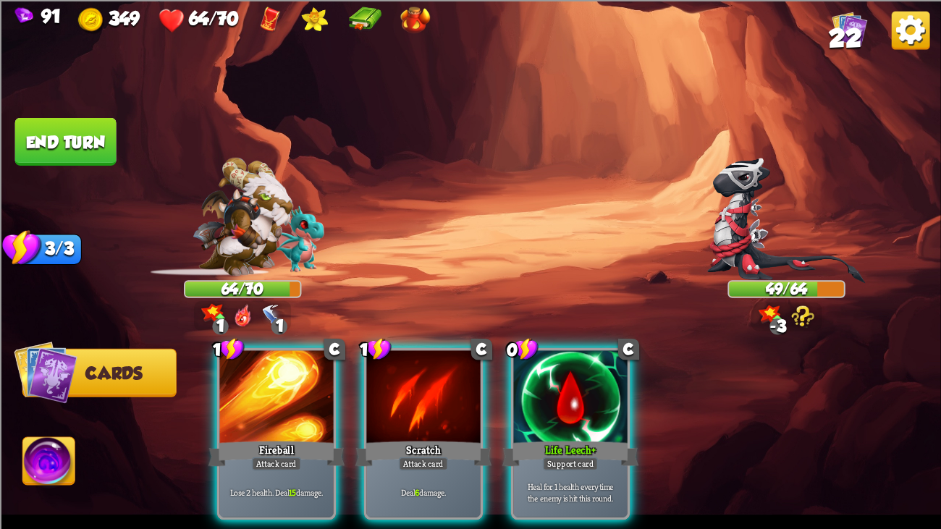
click at [277, 396] on div at bounding box center [276, 398] width 114 height 96
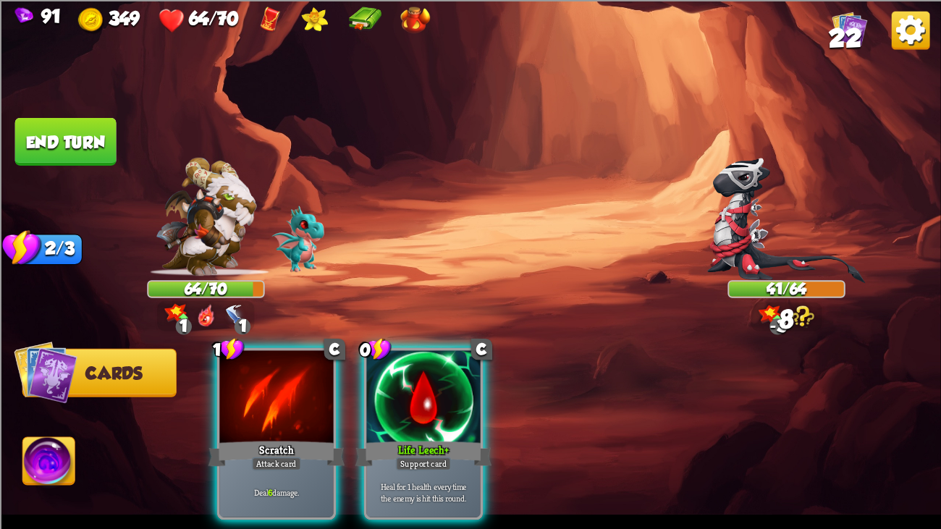
click at [277, 396] on div at bounding box center [276, 398] width 114 height 96
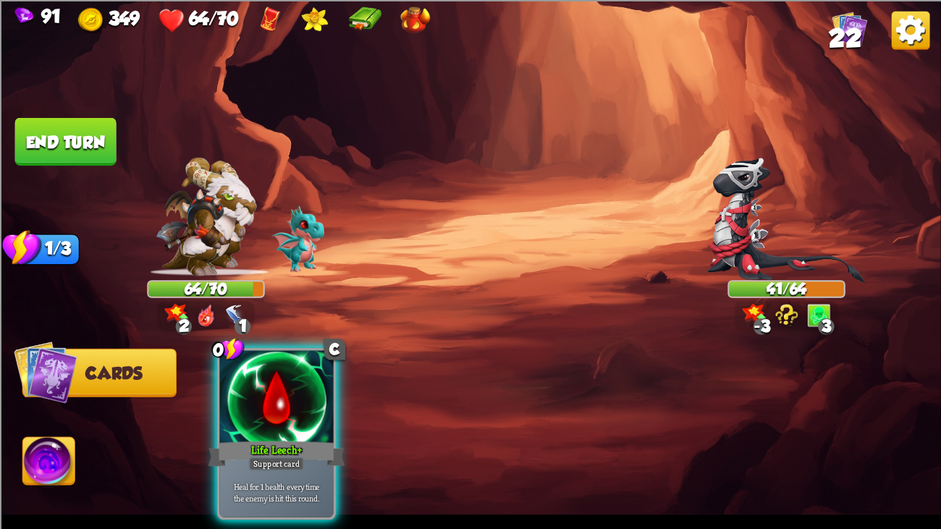
click at [91, 153] on button "End turn" at bounding box center [65, 141] width 101 height 48
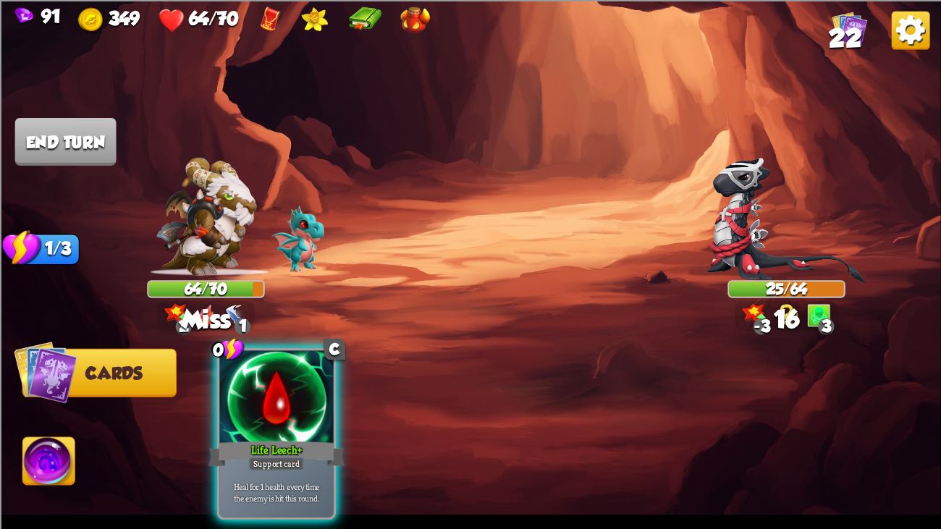
click at [64, 115] on img at bounding box center [470, 264] width 941 height 529
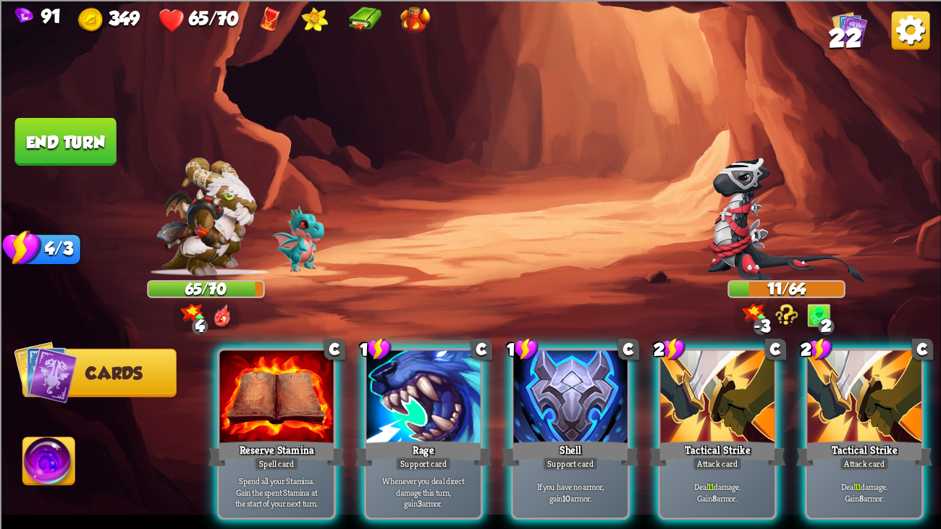
click at [787, 406] on div "C Reserve Stamina Spell card Spend all your Stamina. [PERSON_NAME] the spent St…" at bounding box center [564, 411] width 753 height 235
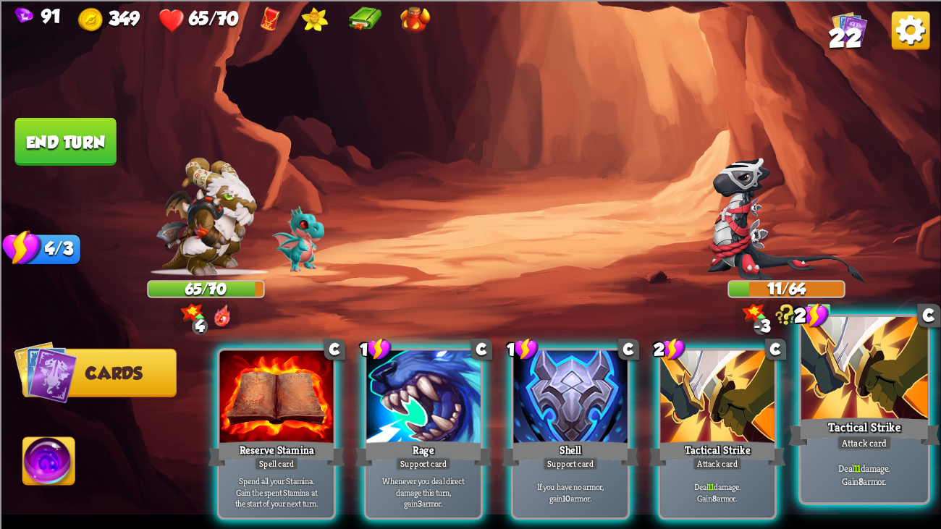
click at [875, 403] on div at bounding box center [865, 370] width 127 height 106
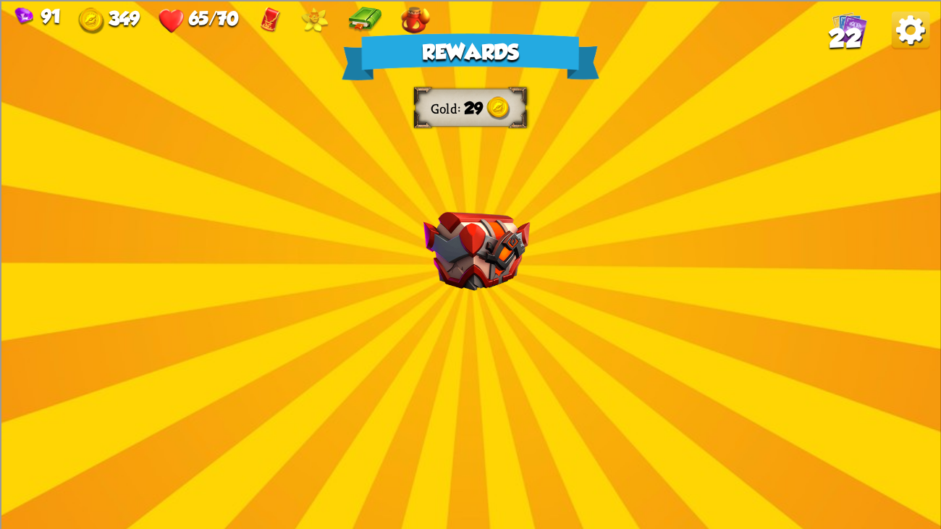
click at [499, 261] on img at bounding box center [477, 250] width 106 height 79
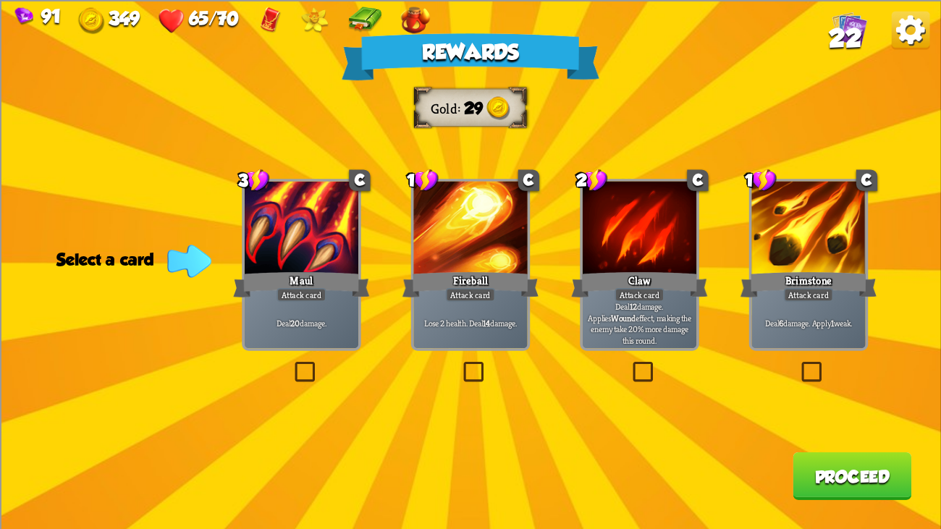
click at [669, 207] on div at bounding box center [640, 229] width 114 height 96
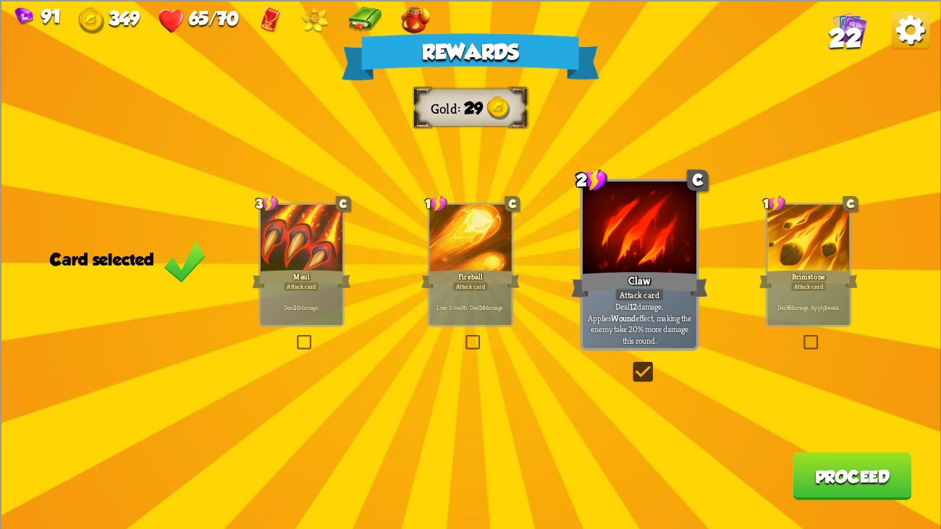
click at [850, 406] on button "Proceed" at bounding box center [852, 476] width 119 height 48
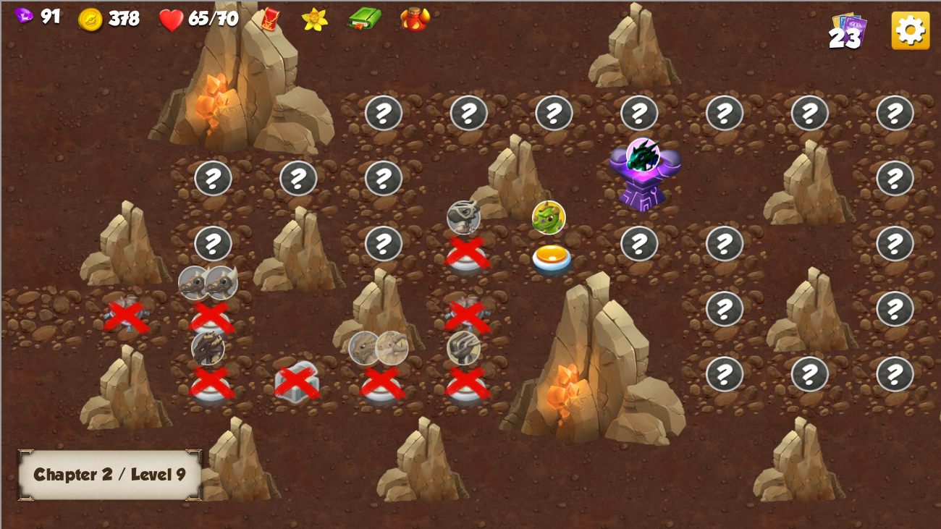
click at [542, 251] on img at bounding box center [552, 262] width 47 height 35
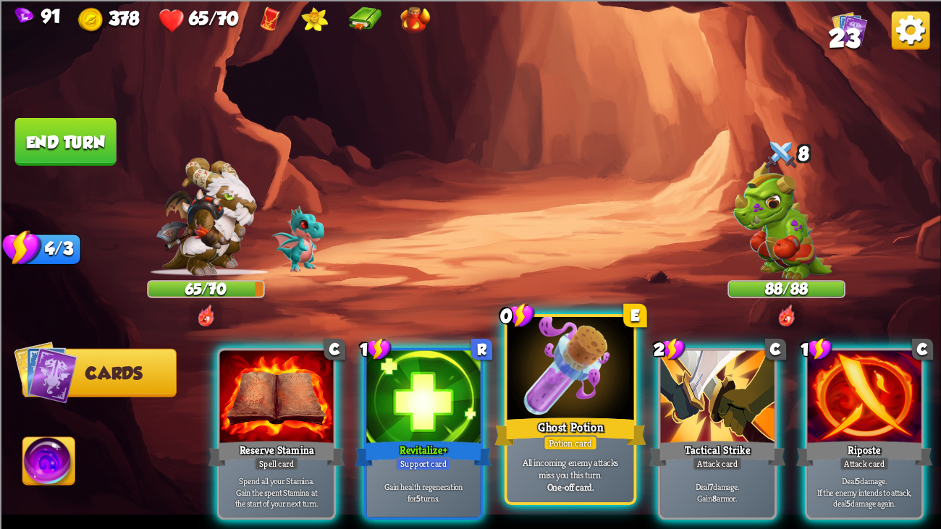
click at [580, 406] on div "Ghost Potion" at bounding box center [571, 432] width 152 height 34
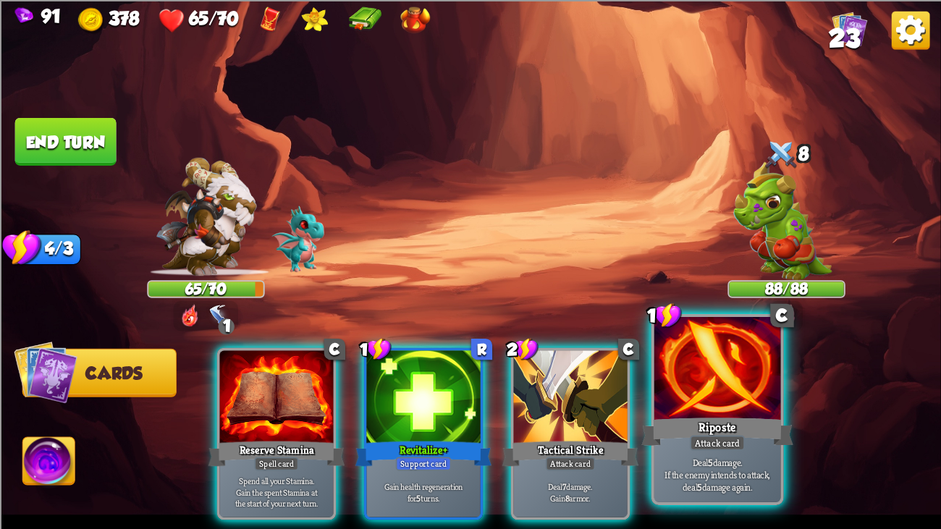
click at [697, 406] on div at bounding box center [718, 370] width 127 height 106
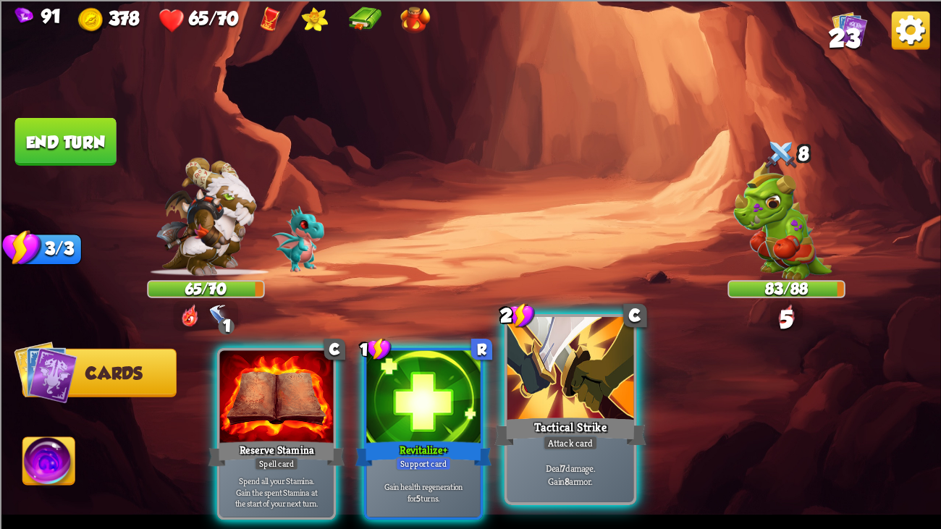
click at [622, 392] on div at bounding box center [571, 370] width 127 height 106
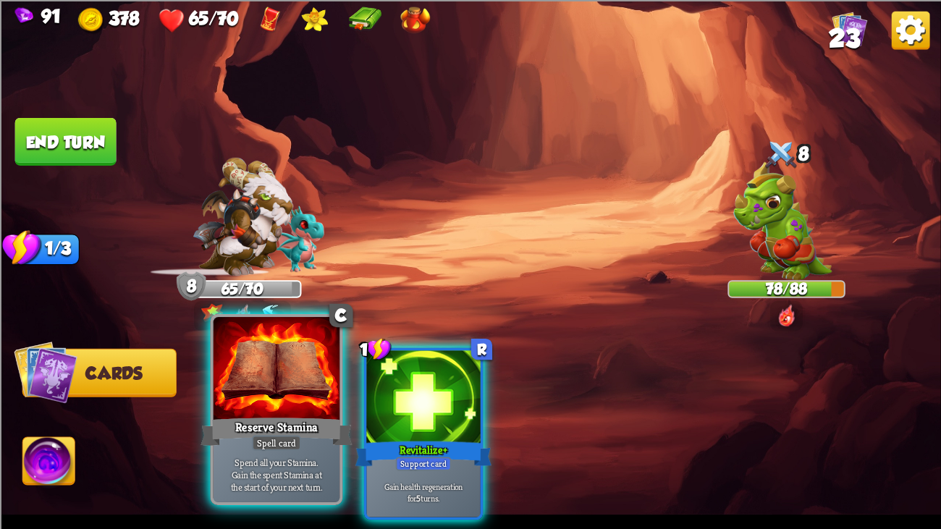
click at [248, 389] on div at bounding box center [277, 370] width 127 height 106
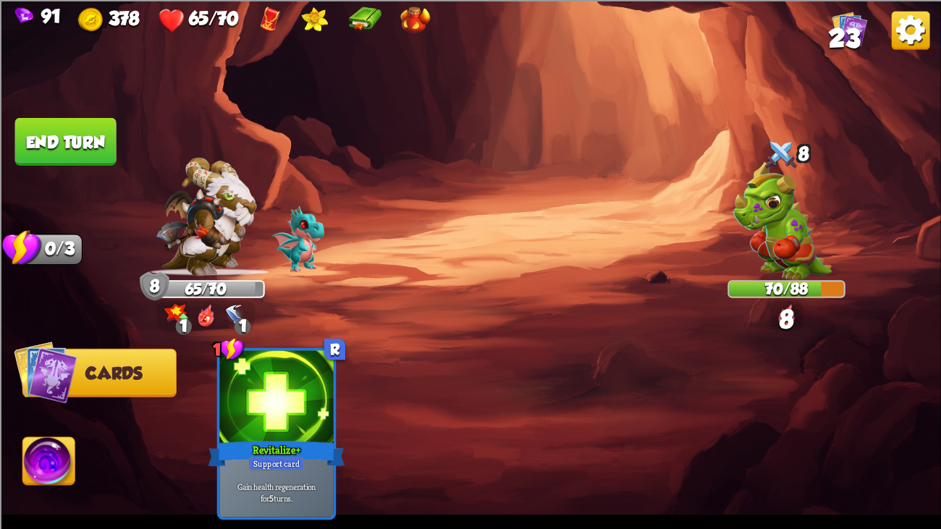
click at [46, 128] on button "End turn" at bounding box center [65, 141] width 101 height 48
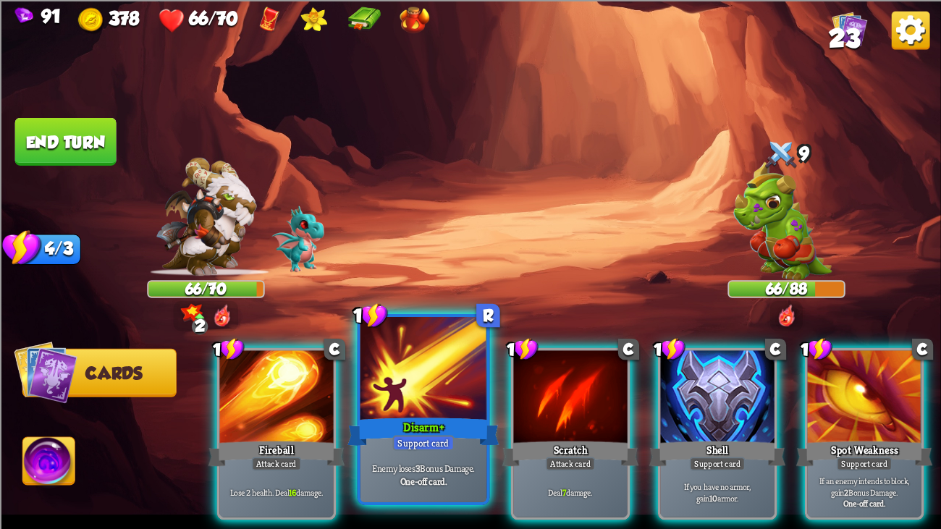
click at [449, 361] on div at bounding box center [424, 370] width 127 height 106
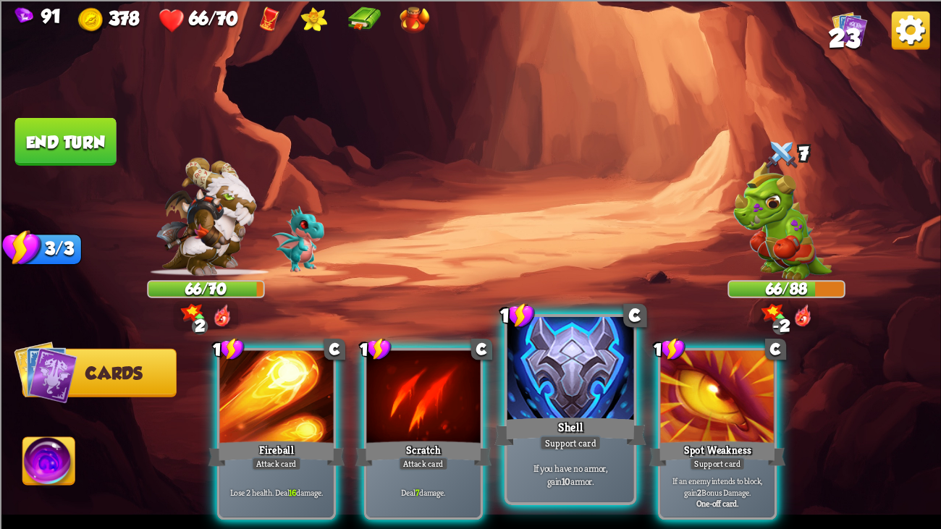
click at [544, 406] on div "Shell" at bounding box center [571, 432] width 152 height 34
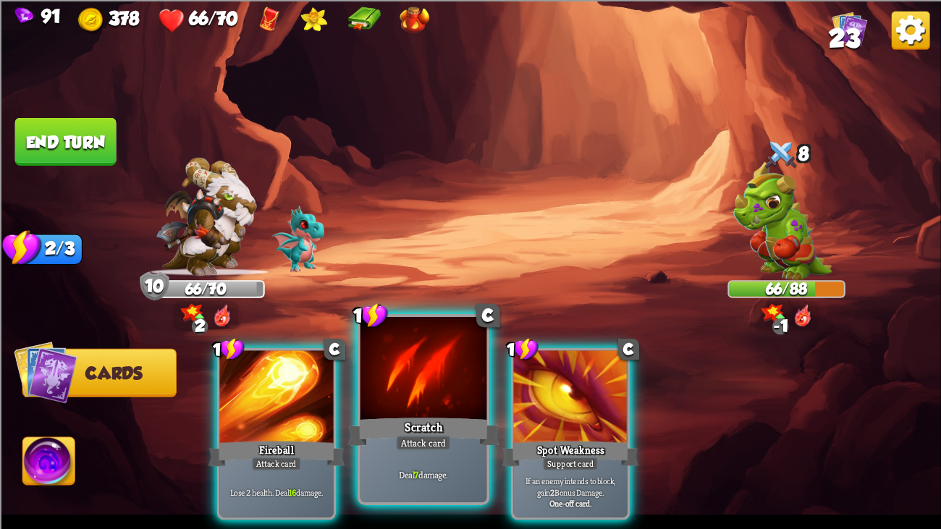
click at [451, 375] on div at bounding box center [424, 370] width 127 height 106
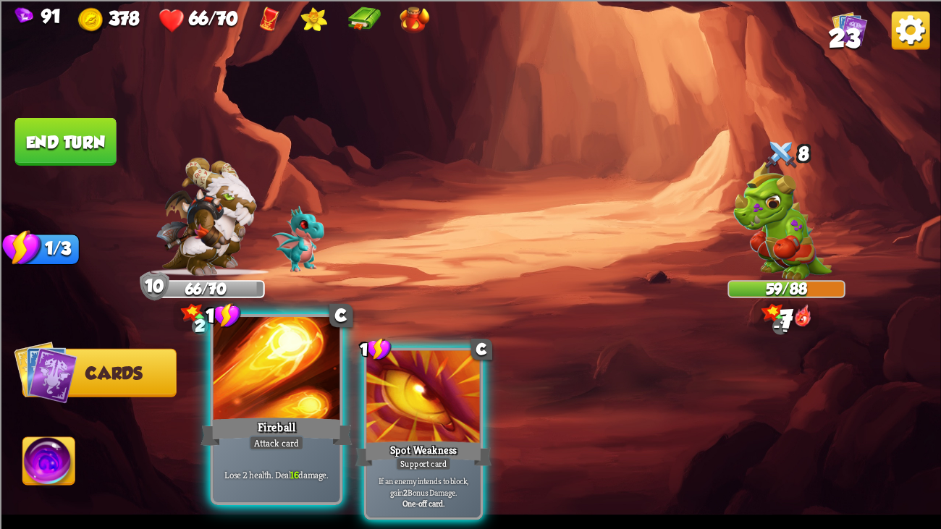
click at [236, 361] on div at bounding box center [277, 370] width 127 height 106
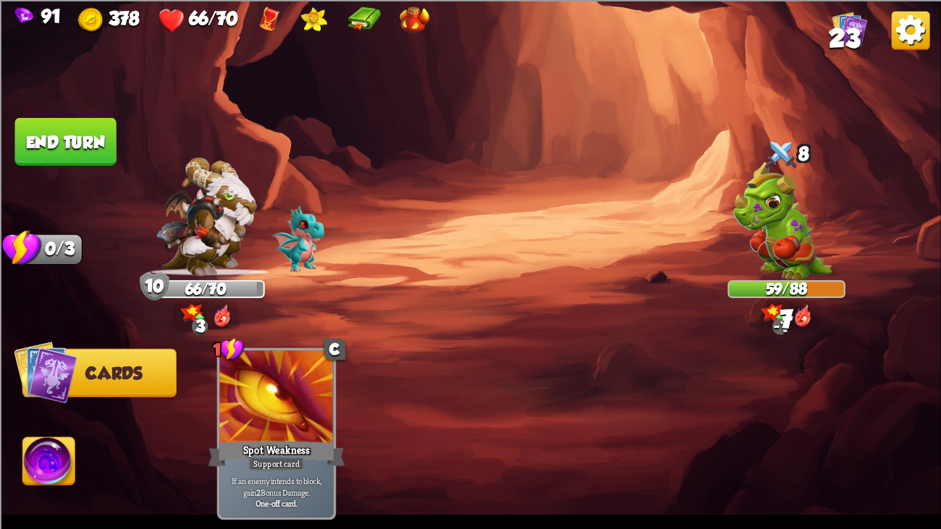
click at [79, 127] on button "End turn" at bounding box center [65, 141] width 101 height 48
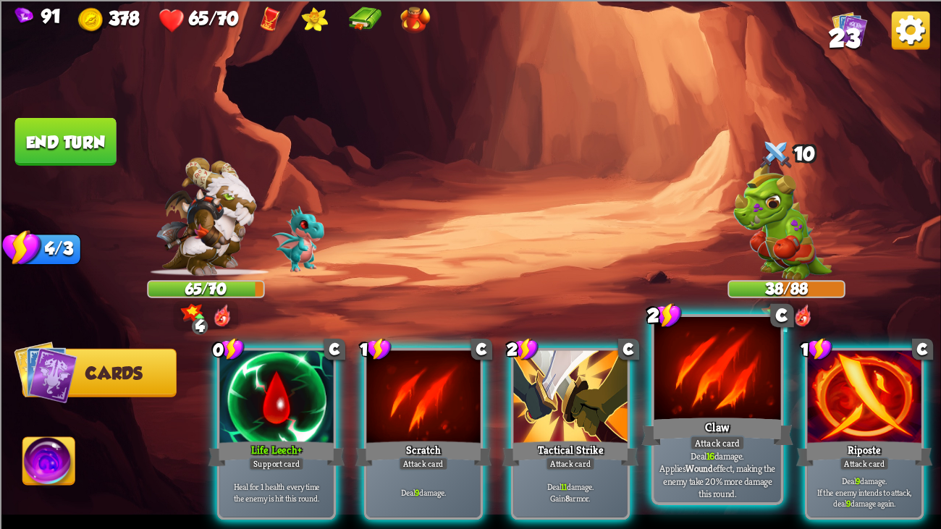
click at [705, 405] on div at bounding box center [718, 370] width 127 height 106
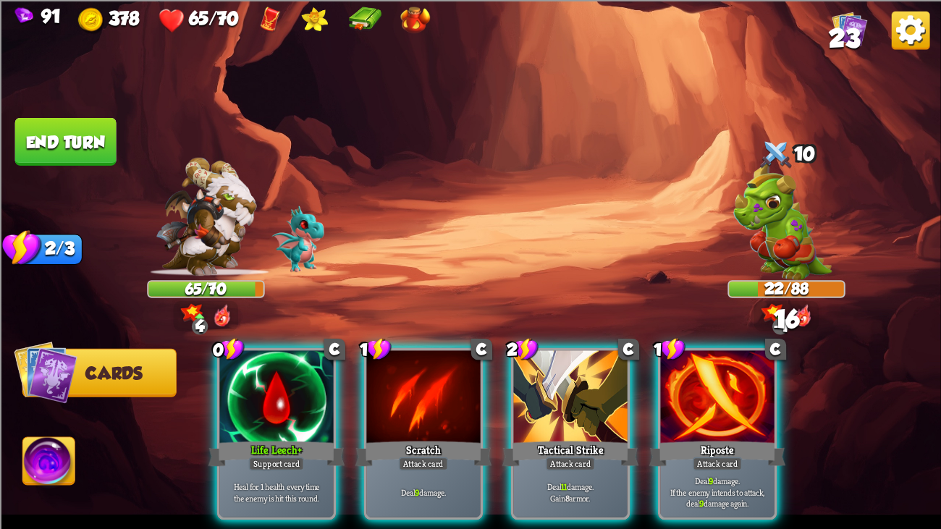
click at [705, 405] on div at bounding box center [718, 398] width 114 height 96
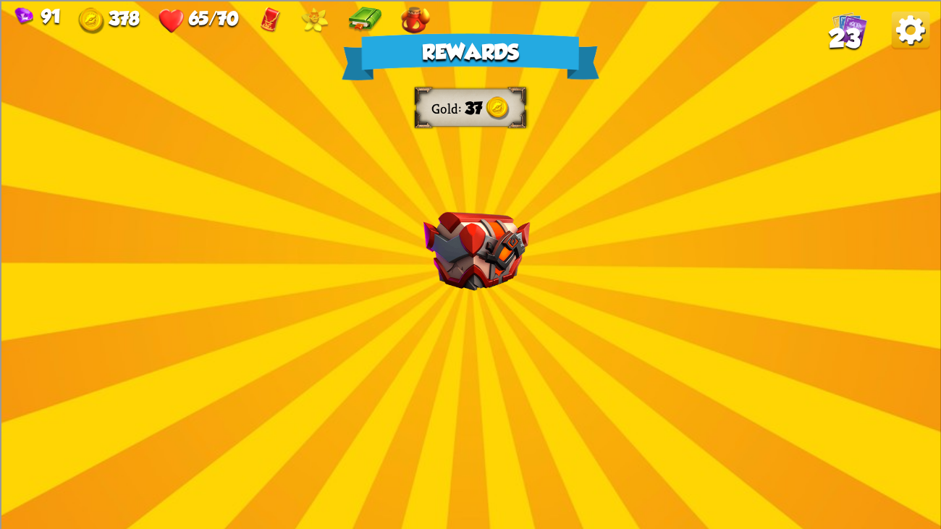
click at [482, 231] on img at bounding box center [477, 250] width 106 height 79
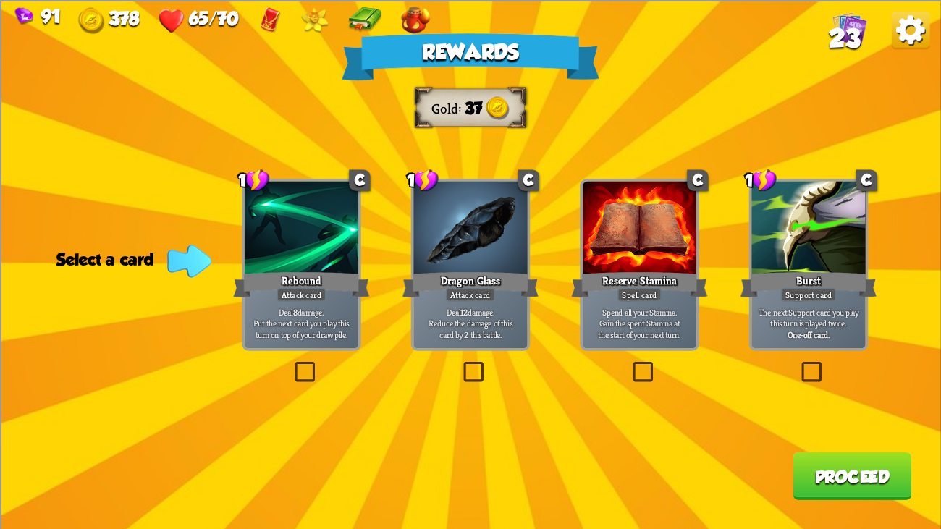
click at [818, 325] on p "The next Support card you play this turn is played twice." at bounding box center [809, 317] width 108 height 22
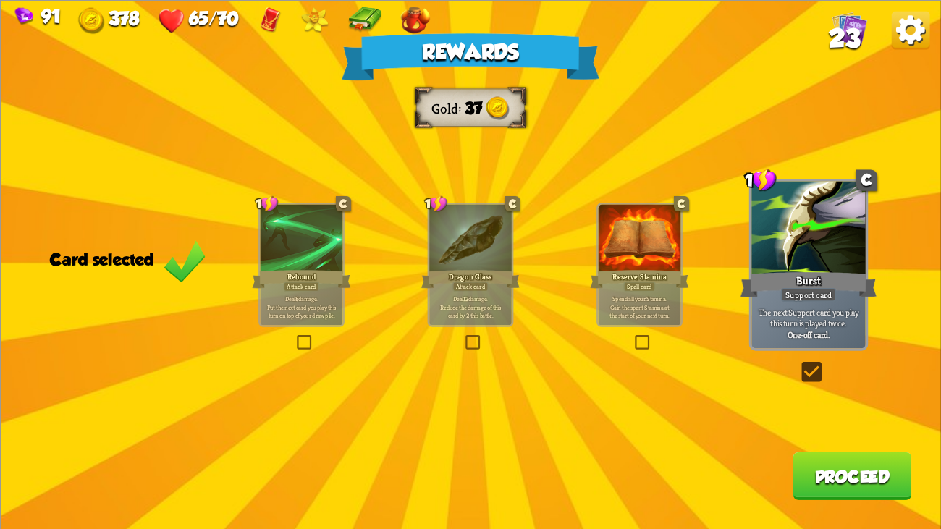
click at [811, 406] on button "Proceed" at bounding box center [852, 476] width 119 height 48
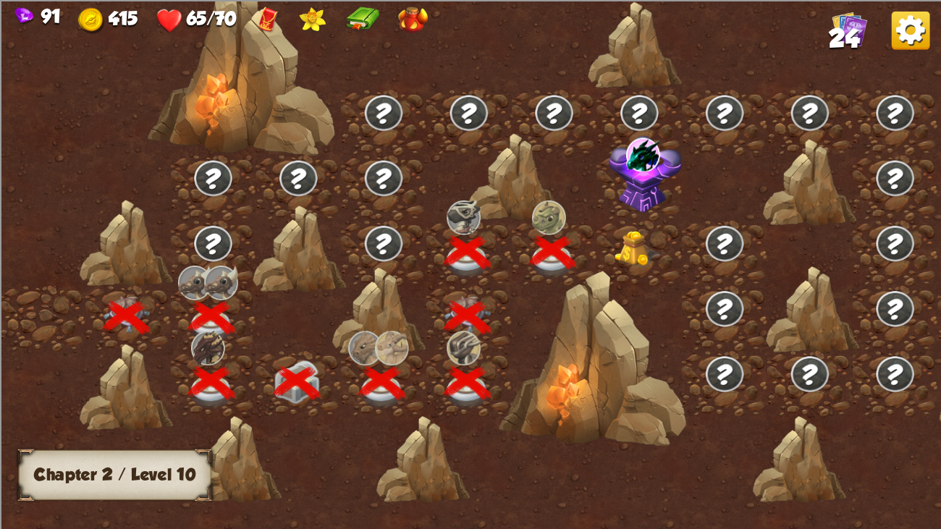
click at [616, 247] on img at bounding box center [638, 249] width 47 height 36
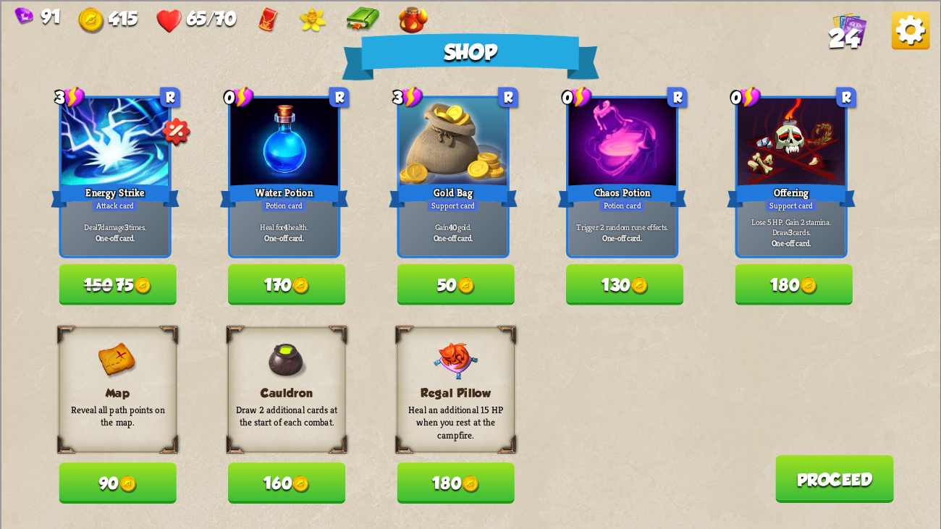
click at [98, 279] on span "150" at bounding box center [98, 284] width 28 height 19
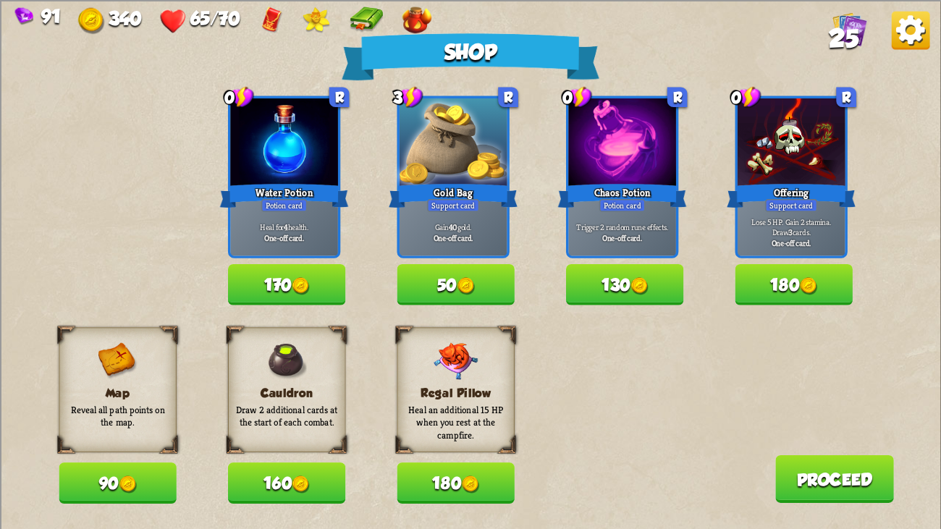
click at [794, 274] on button "180" at bounding box center [794, 284] width 117 height 41
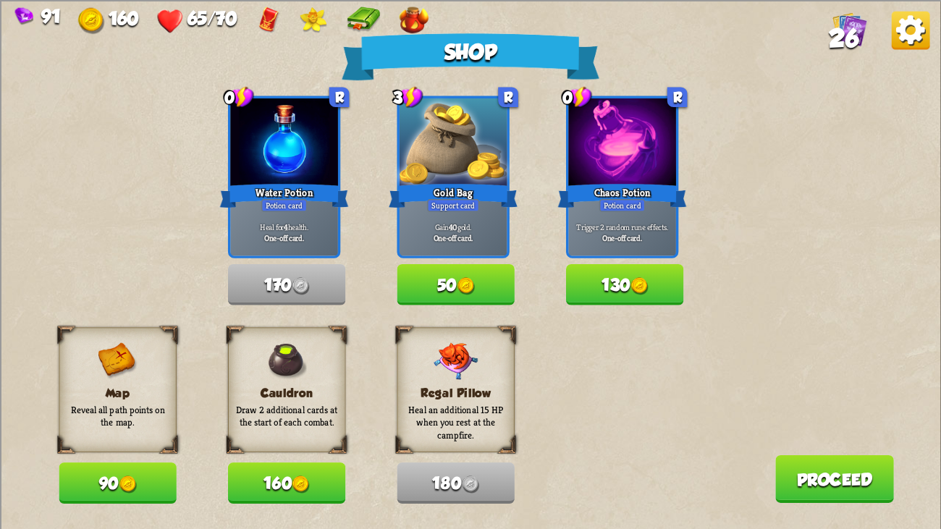
click at [805, 406] on button "Proceed" at bounding box center [835, 479] width 119 height 48
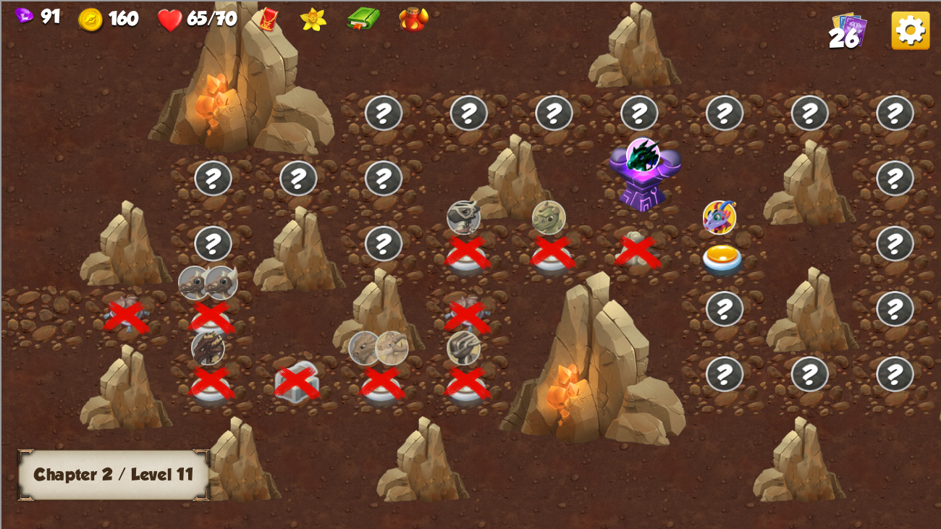
scroll to position [0, 219]
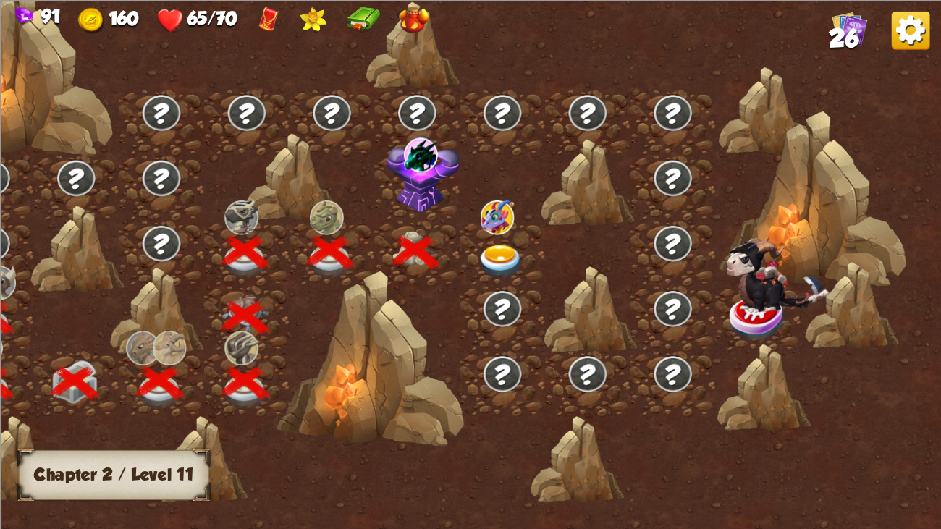
click at [484, 263] on img at bounding box center [500, 262] width 47 height 35
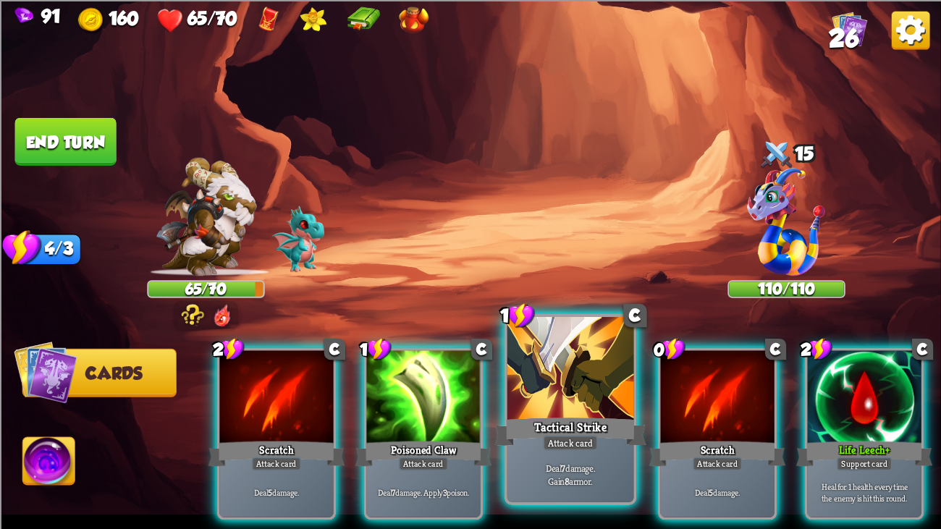
click at [606, 387] on div at bounding box center [571, 370] width 127 height 106
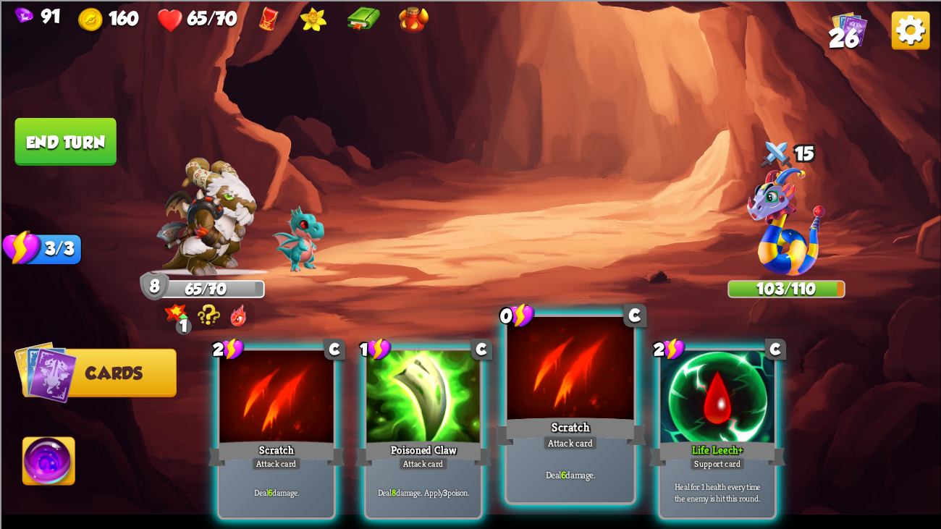
click at [558, 343] on div at bounding box center [571, 370] width 127 height 106
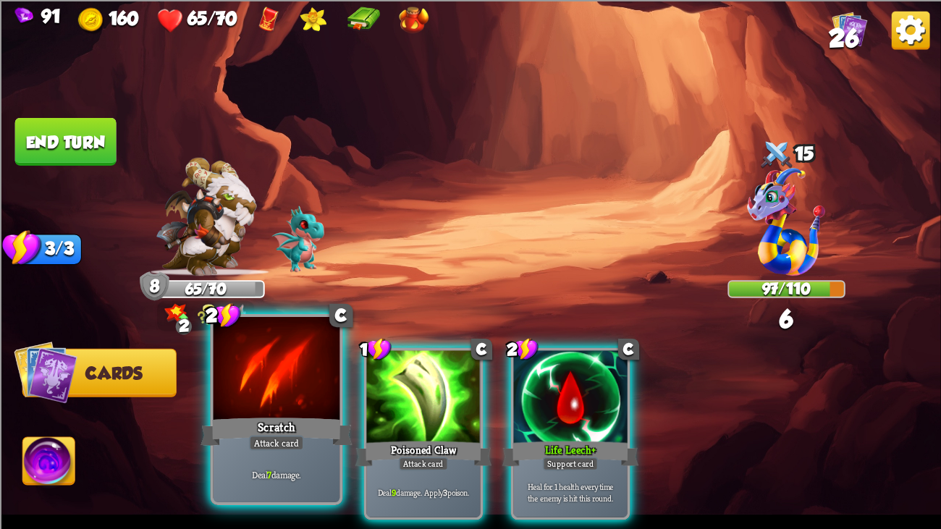
click at [268, 387] on div at bounding box center [277, 370] width 127 height 106
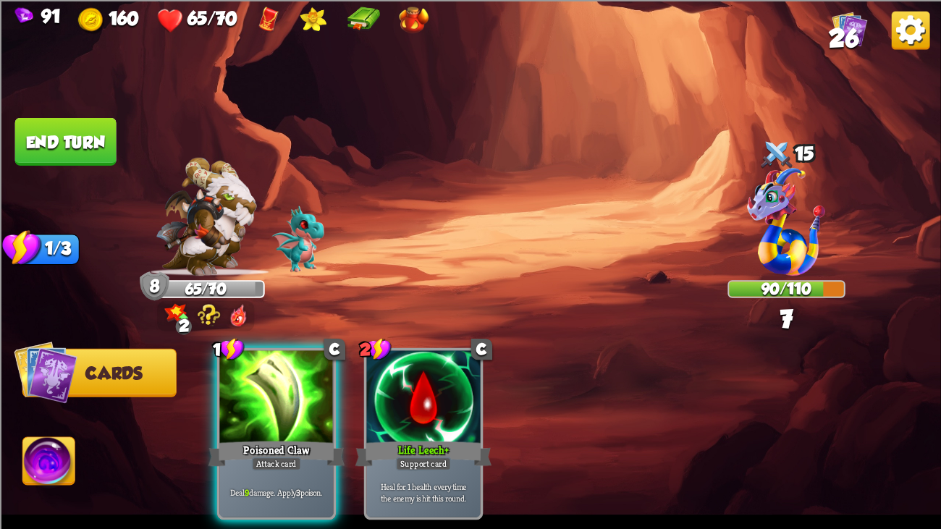
click at [268, 387] on div at bounding box center [276, 398] width 114 height 96
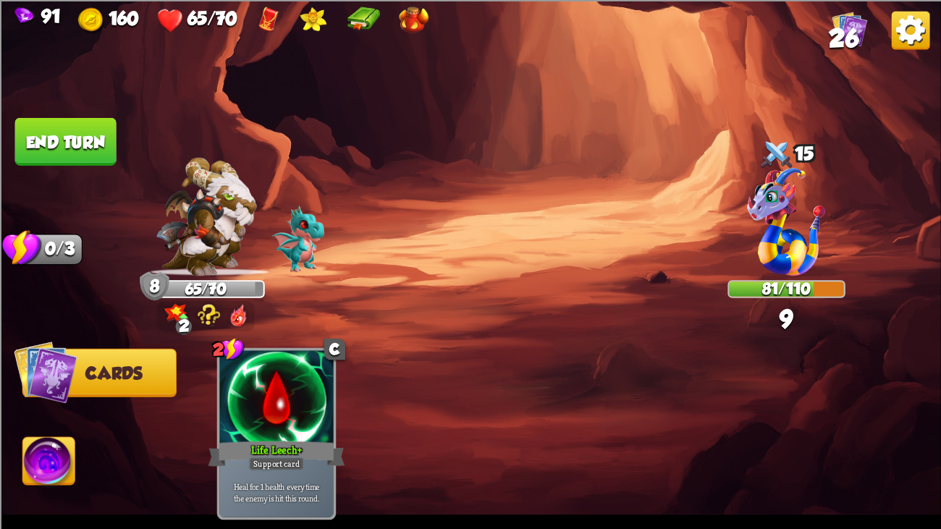
click at [30, 130] on button "End turn" at bounding box center [65, 141] width 101 height 48
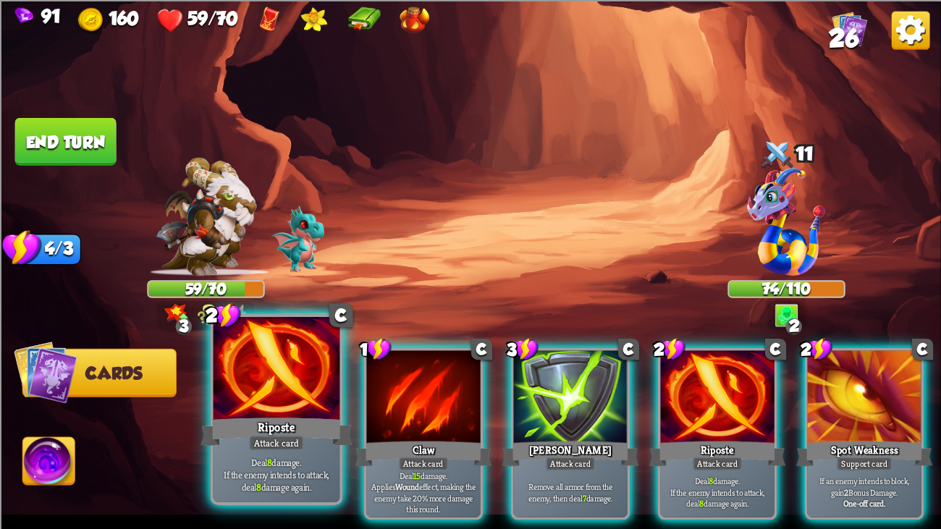
click at [312, 403] on div at bounding box center [277, 370] width 127 height 106
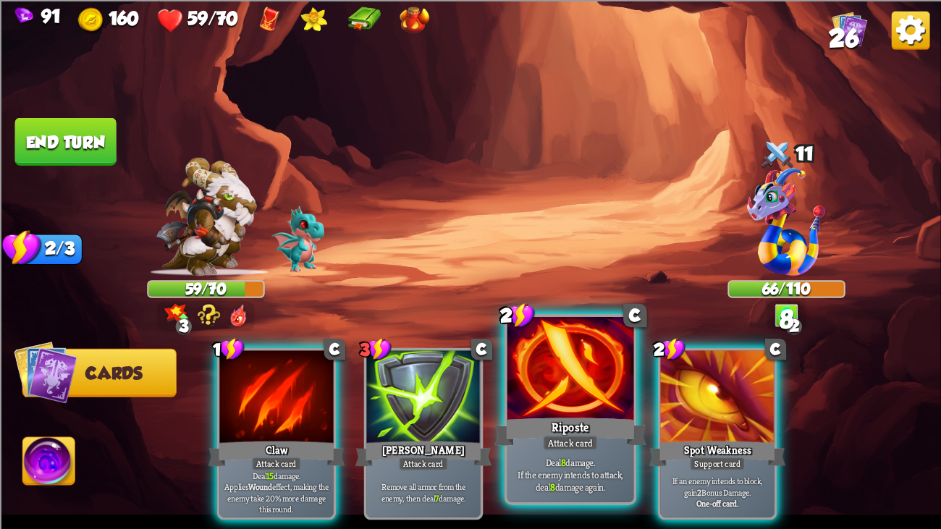
click at [519, 390] on div at bounding box center [571, 370] width 127 height 106
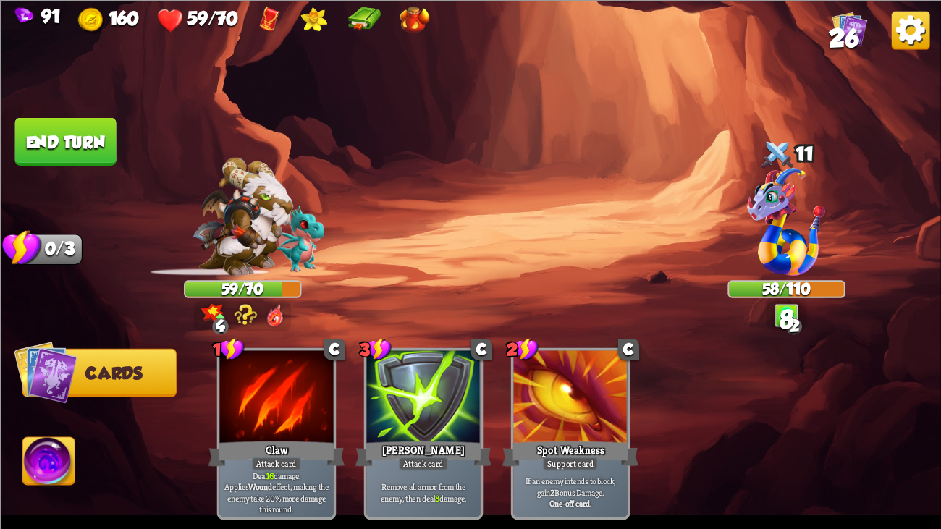
click at [108, 127] on button "End turn" at bounding box center [65, 141] width 101 height 48
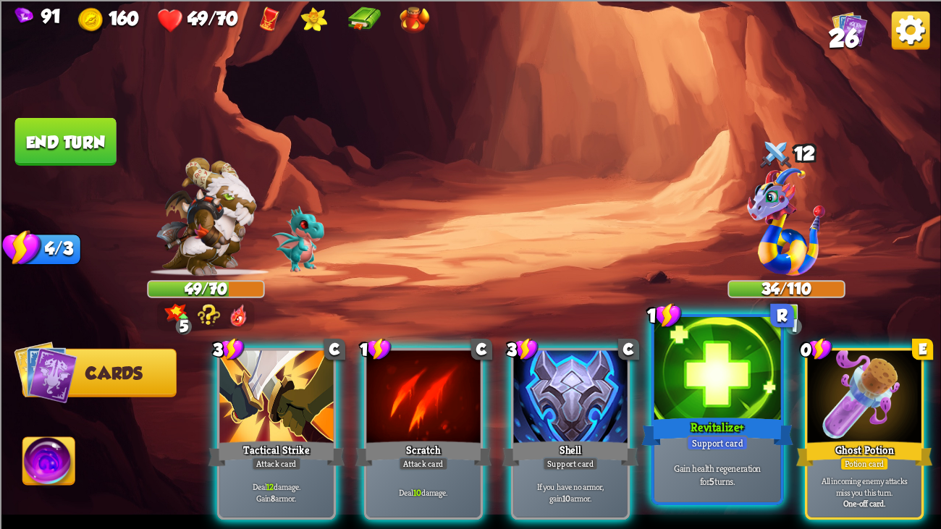
click at [709, 393] on div at bounding box center [718, 370] width 127 height 106
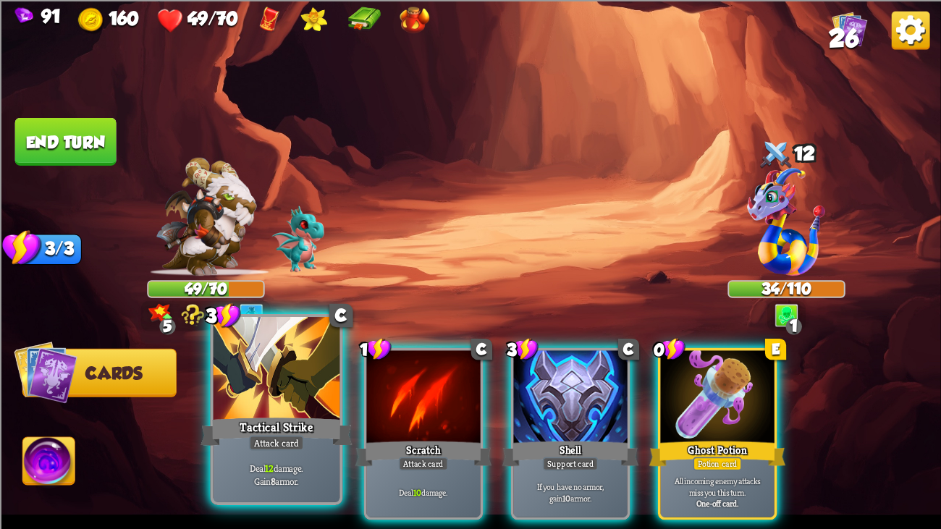
click at [323, 385] on div at bounding box center [277, 370] width 127 height 106
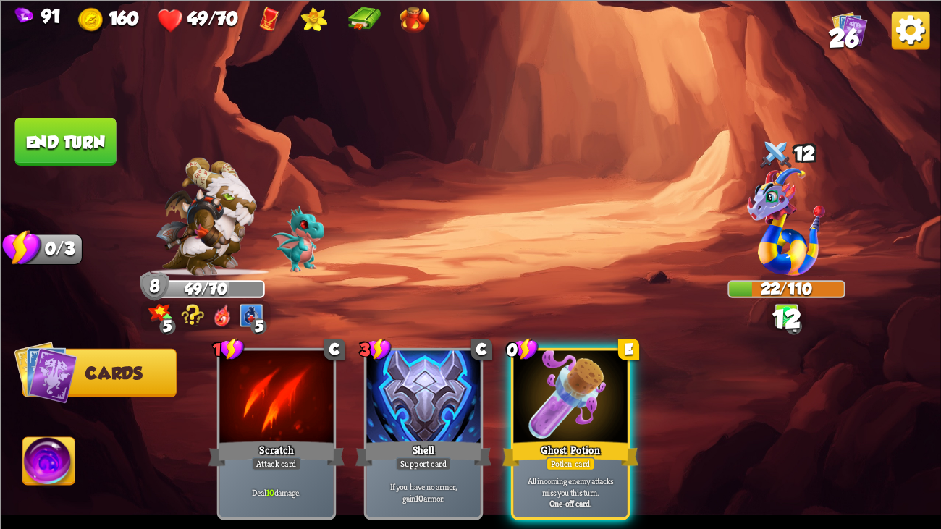
click at [44, 143] on button "End turn" at bounding box center [65, 141] width 101 height 48
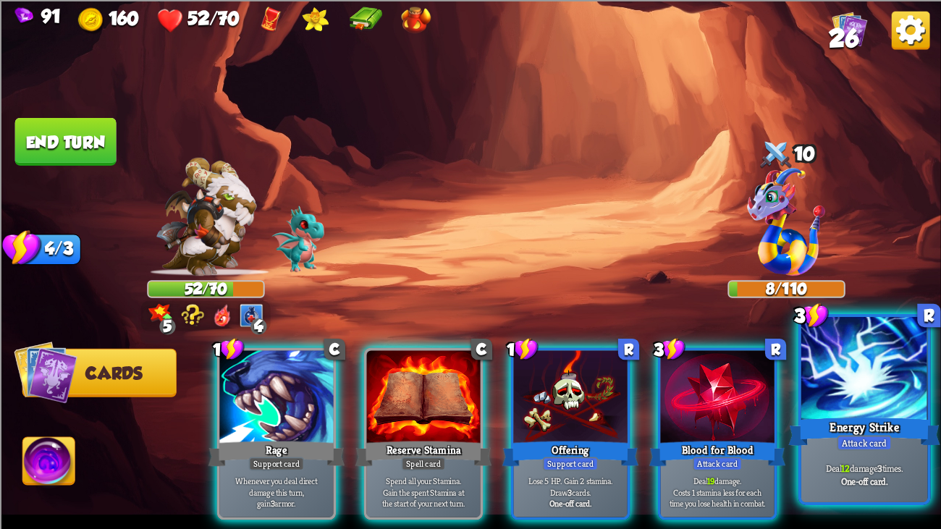
click at [827, 358] on div at bounding box center [865, 370] width 127 height 106
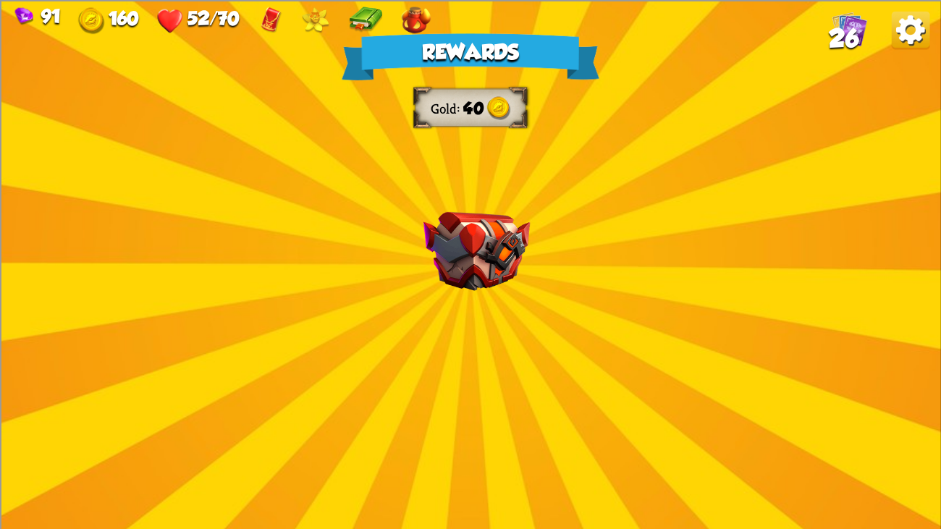
click at [540, 306] on div "Rewards Gold 40 Card selected 1 C Poisoned Claw Attack card Deal 7 damage. Appl…" at bounding box center [470, 264] width 941 height 529
click at [476, 270] on div at bounding box center [476, 270] width 0 height 0
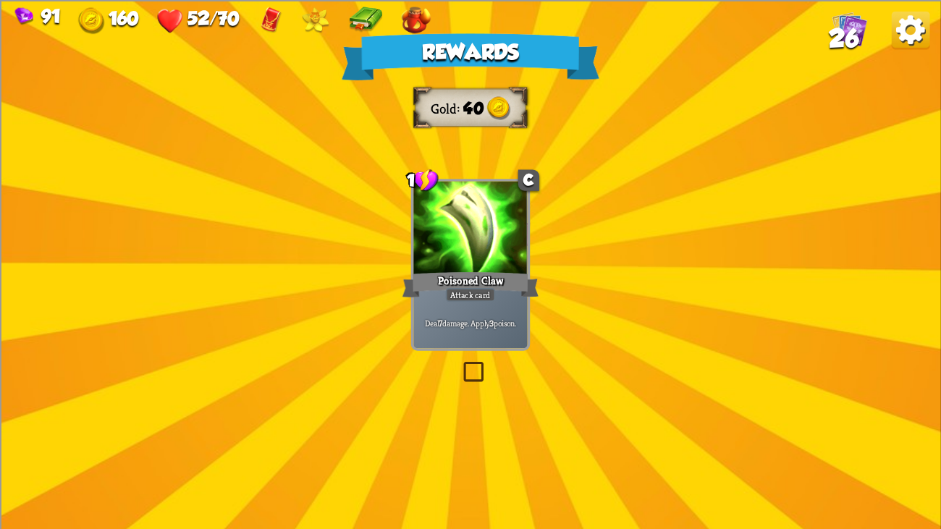
click at [471, 256] on div at bounding box center [470, 229] width 114 height 96
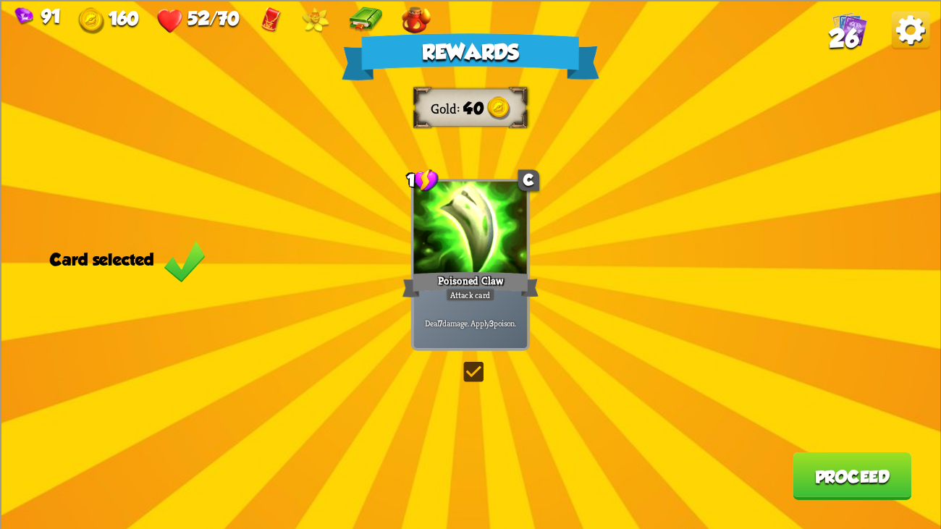
click at [896, 406] on button "Proceed" at bounding box center [852, 476] width 119 height 48
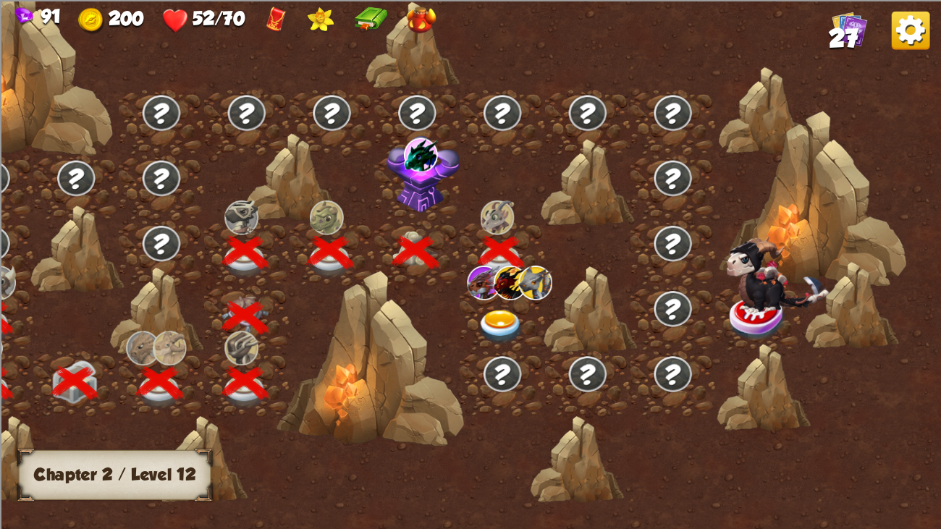
click at [489, 314] on img at bounding box center [500, 327] width 47 height 35
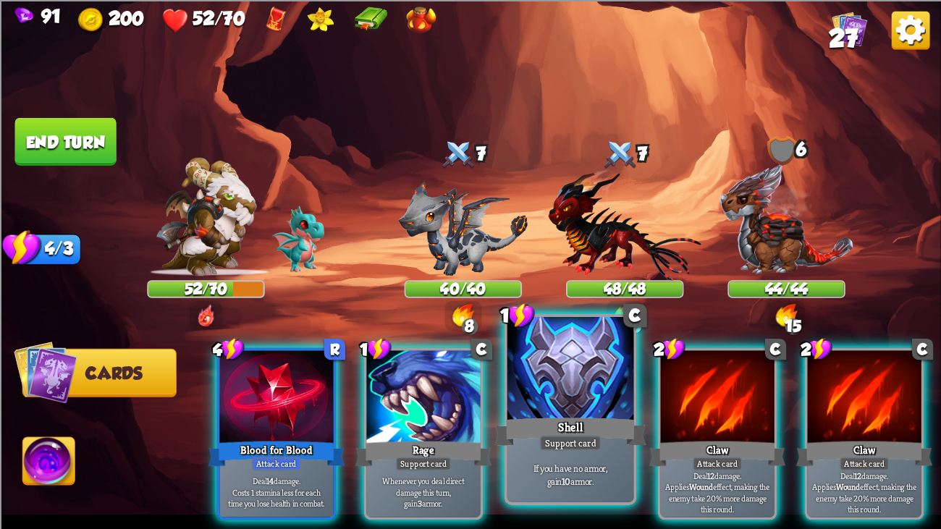
click at [563, 323] on div at bounding box center [571, 370] width 127 height 106
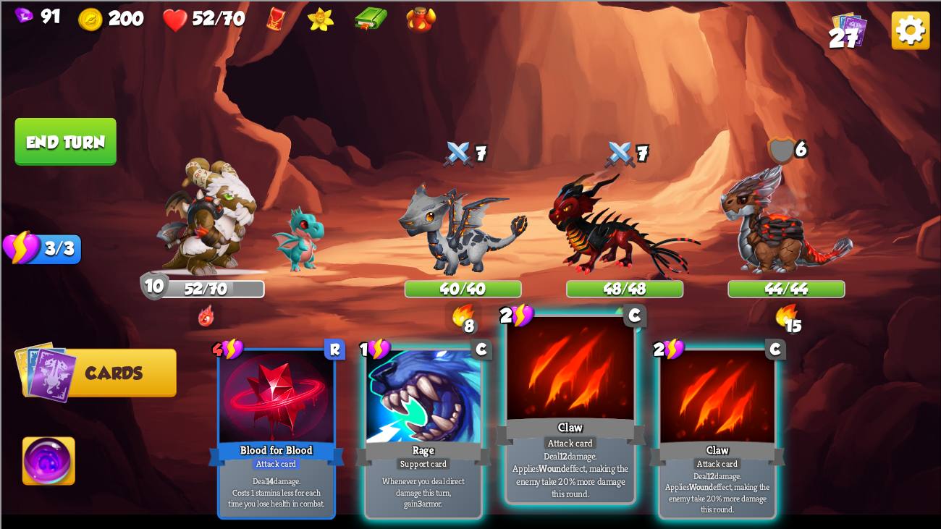
click at [563, 366] on div at bounding box center [571, 370] width 127 height 106
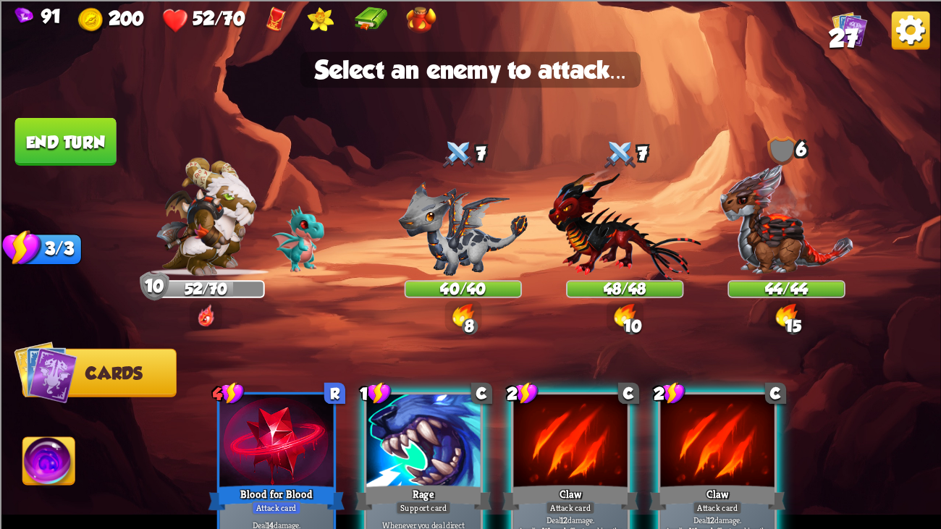
click at [548, 406] on div at bounding box center [570, 443] width 114 height 96
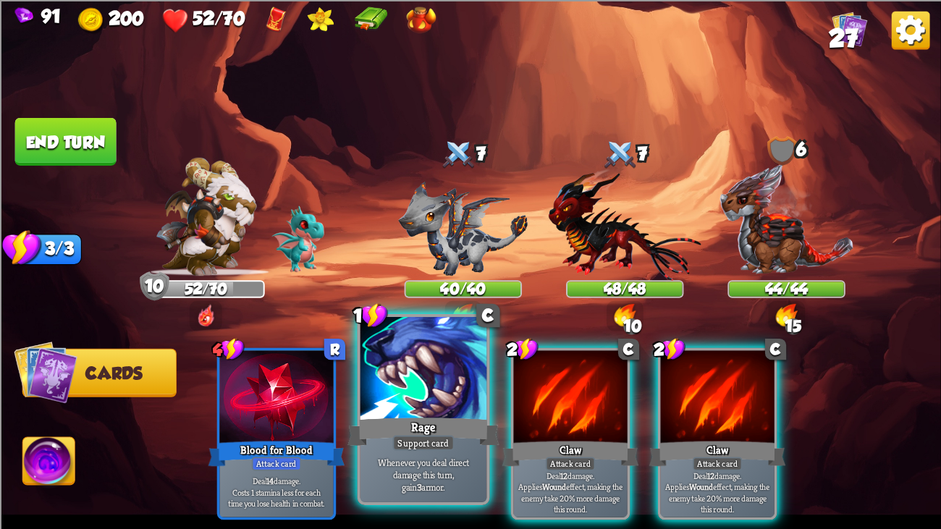
click at [440, 385] on div at bounding box center [424, 370] width 127 height 106
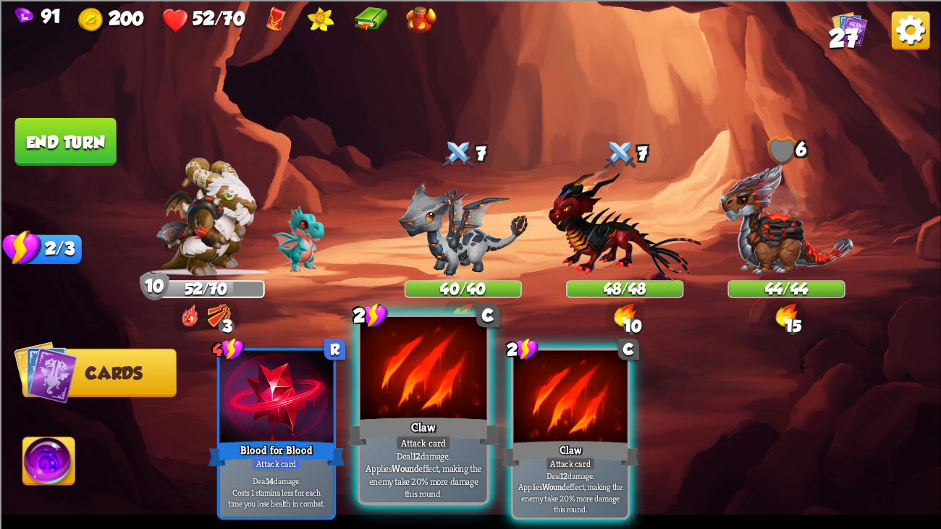
click at [441, 385] on div at bounding box center [424, 370] width 127 height 106
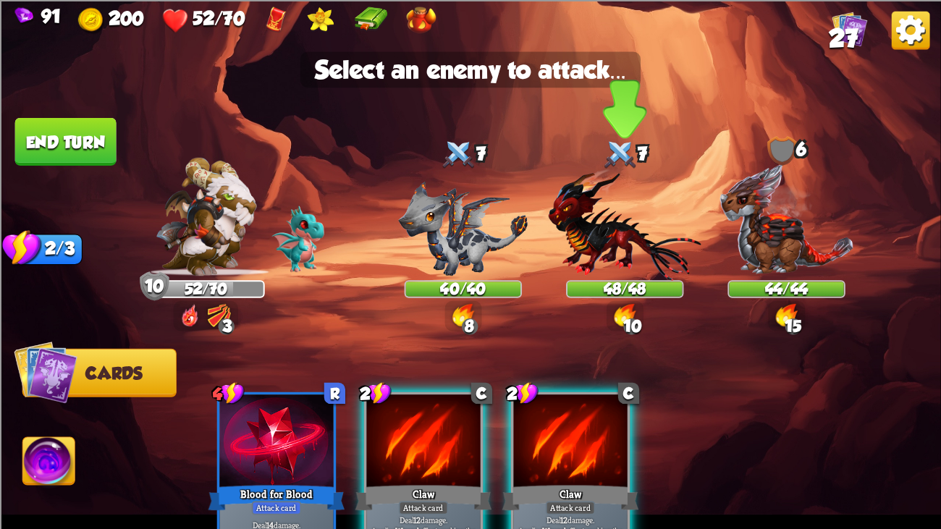
click at [597, 217] on img at bounding box center [625, 224] width 153 height 112
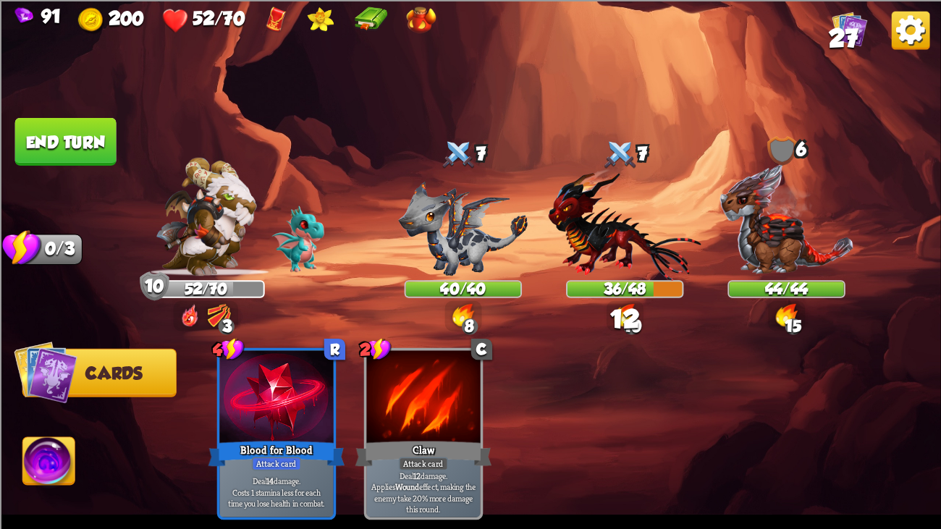
click at [81, 135] on button "End turn" at bounding box center [65, 141] width 101 height 48
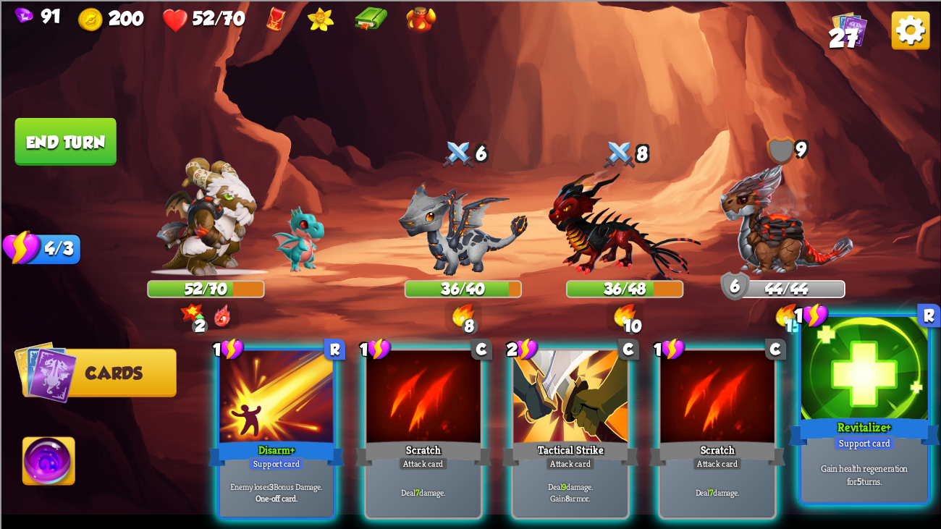
click at [849, 406] on div at bounding box center [865, 370] width 127 height 106
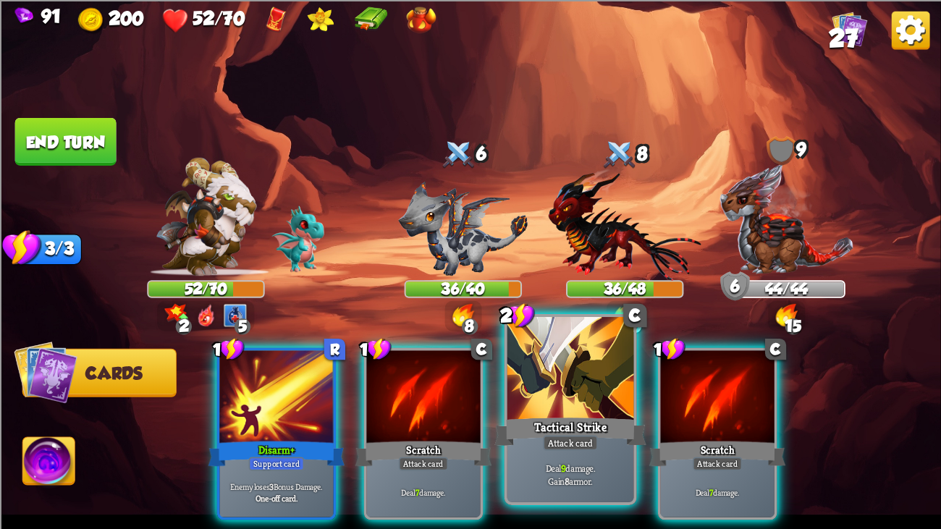
click at [582, 396] on div at bounding box center [571, 370] width 127 height 106
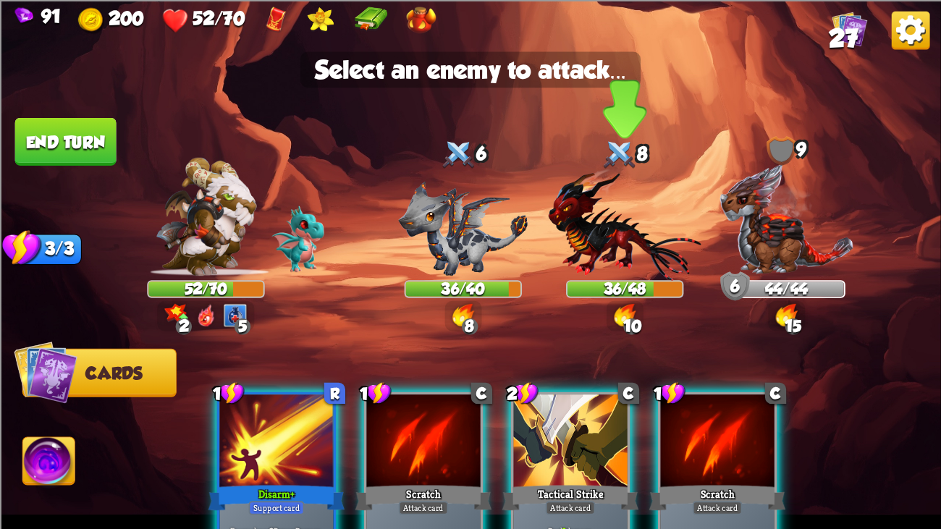
click at [579, 272] on img at bounding box center [625, 224] width 153 height 112
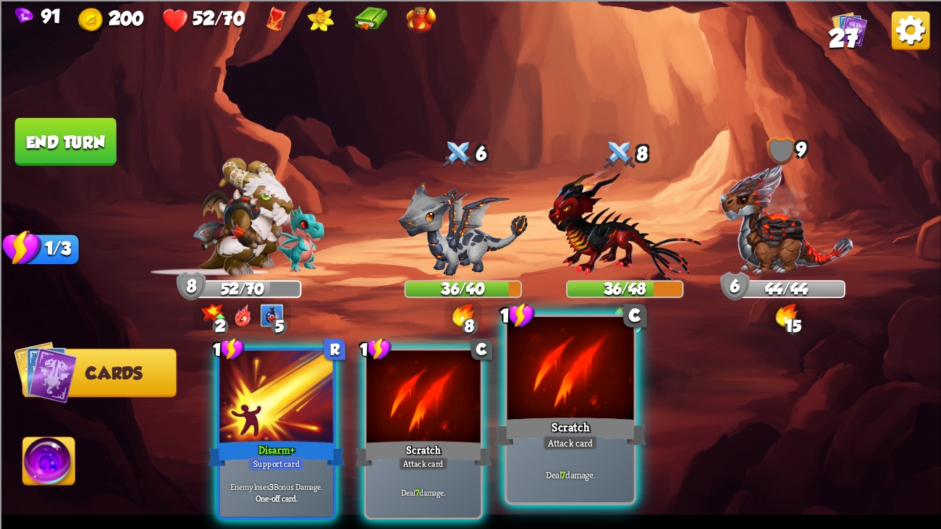
click at [542, 379] on div at bounding box center [571, 370] width 127 height 106
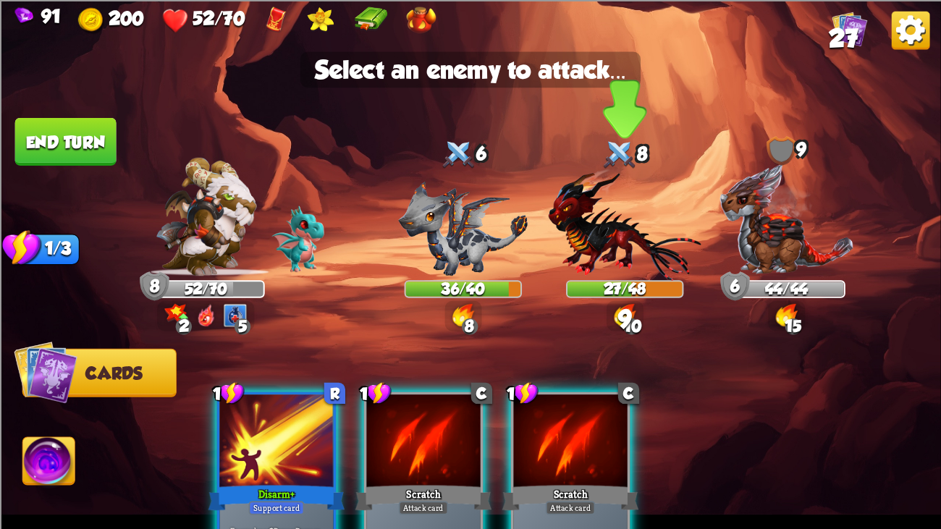
click at [592, 277] on img at bounding box center [625, 224] width 153 height 112
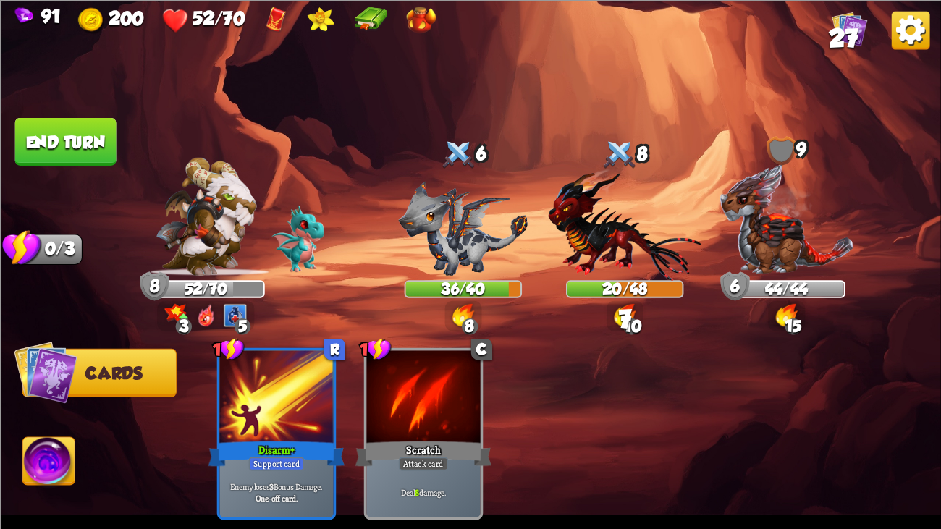
click at [39, 119] on button "End turn" at bounding box center [65, 141] width 101 height 48
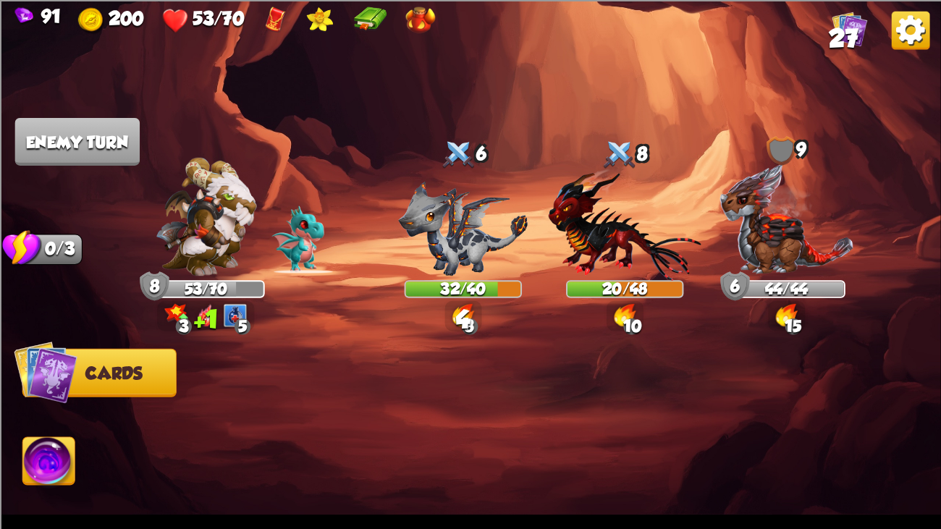
click at [443, 209] on img at bounding box center [464, 228] width 130 height 95
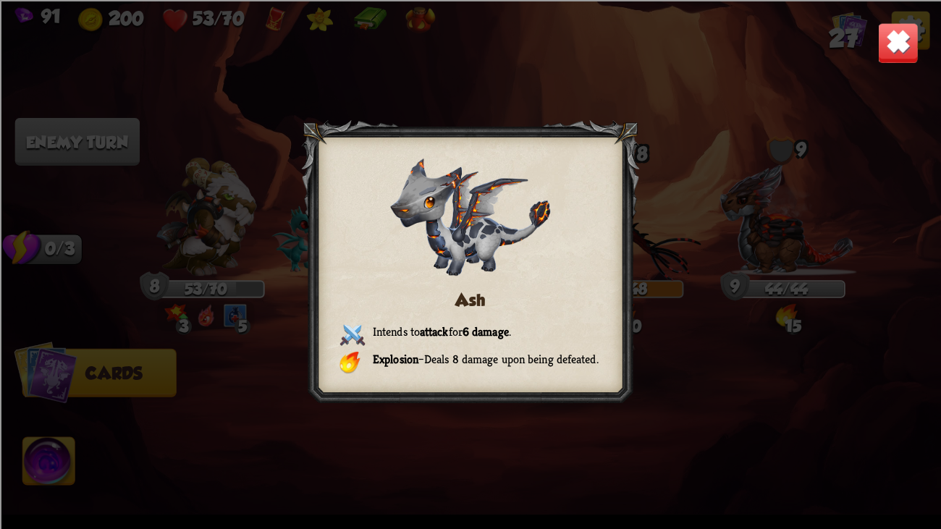
click at [874, 35] on div "Ash Intends to attack for 6 damage . Explosion – Deals 8 damage upon being defe…" at bounding box center [470, 264] width 941 height 529
click at [891, 26] on img at bounding box center [898, 42] width 41 height 41
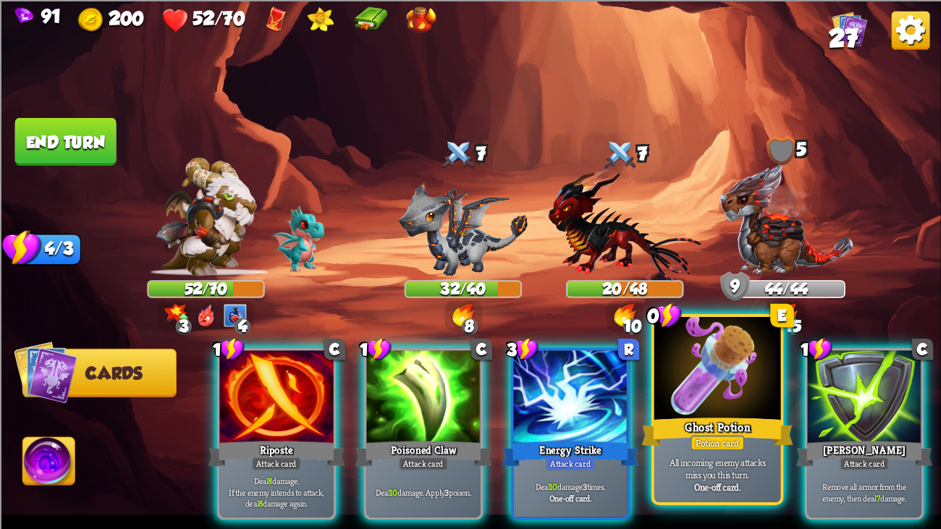
click at [717, 350] on div at bounding box center [718, 370] width 127 height 106
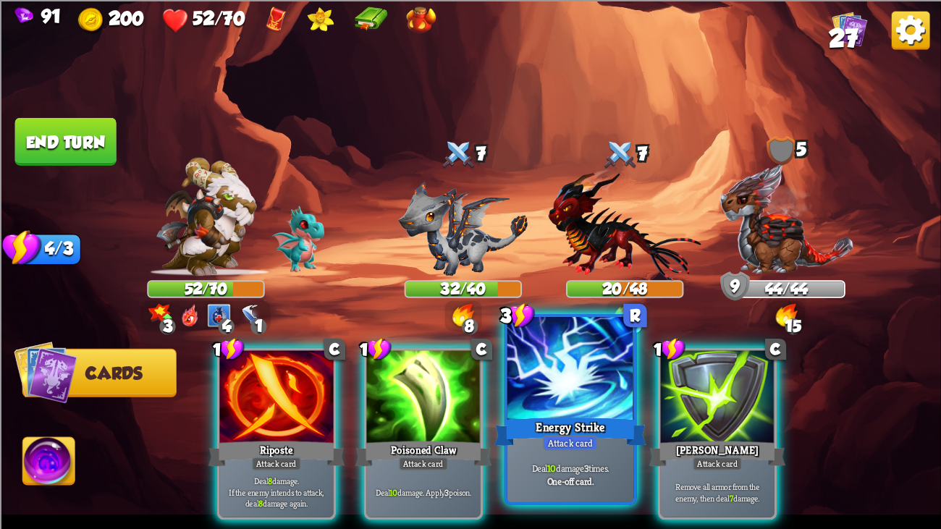
click at [601, 359] on div at bounding box center [571, 370] width 127 height 106
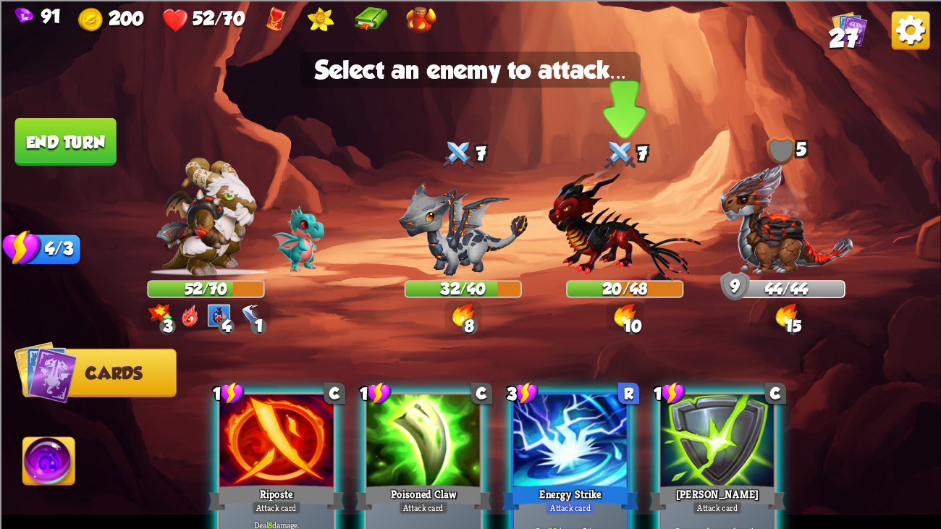
click at [626, 283] on div "20/48" at bounding box center [625, 289] width 114 height 14
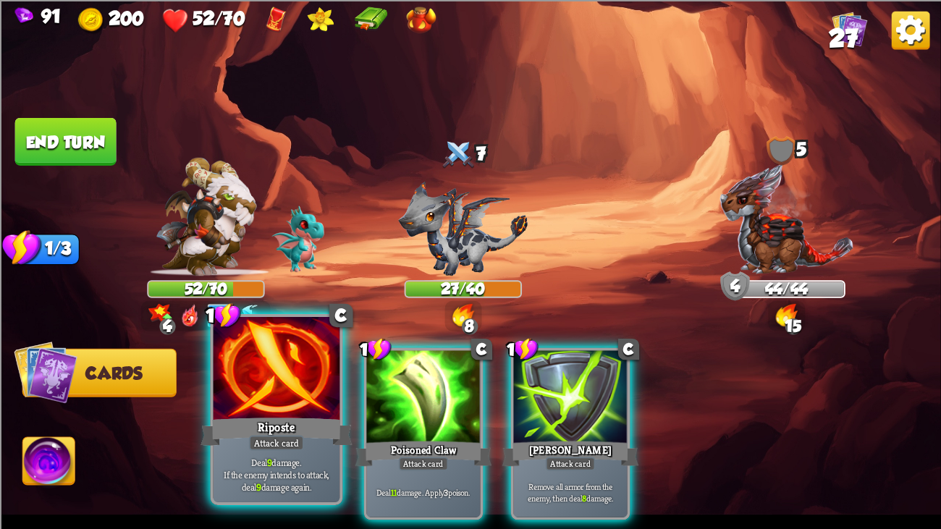
click at [281, 406] on div "Riposte" at bounding box center [277, 432] width 152 height 34
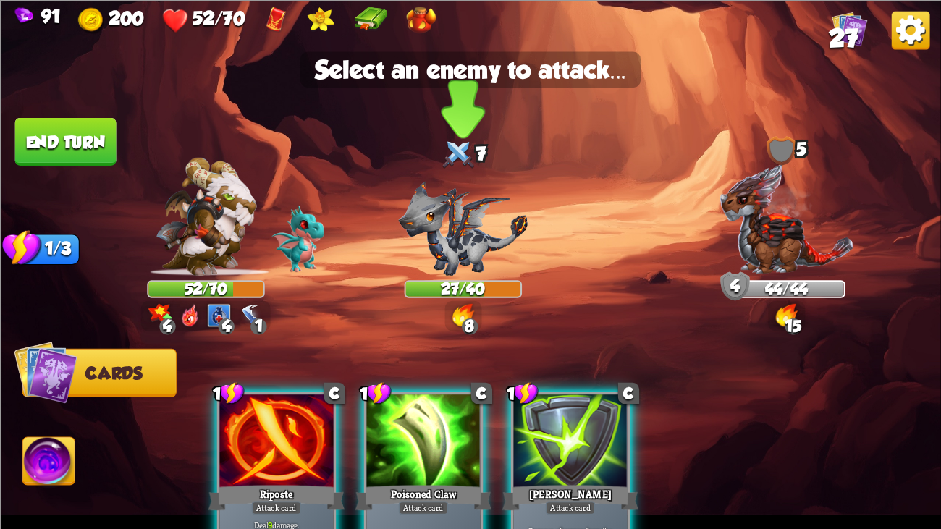
click at [433, 284] on div "27/40" at bounding box center [463, 289] width 114 height 14
